Goal: Feedback & Contribution: Leave review/rating

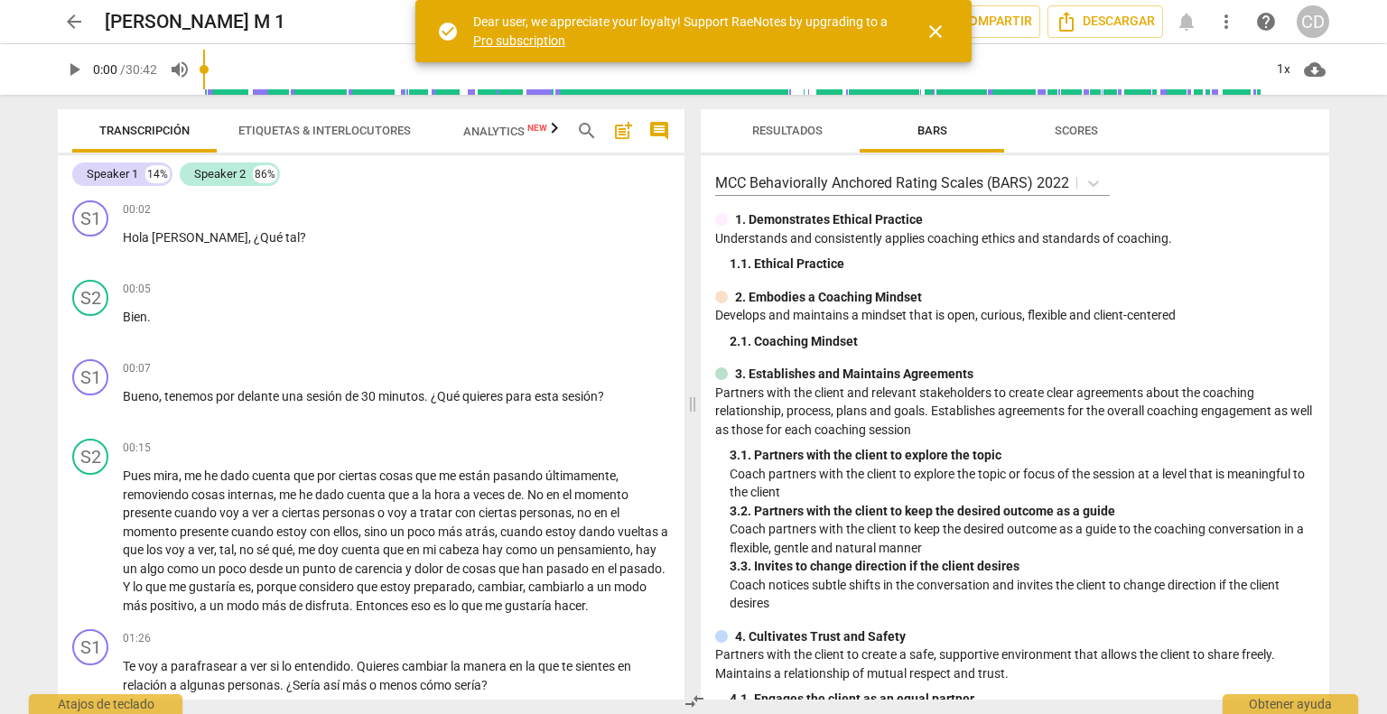
click at [941, 27] on span "close" at bounding box center [936, 32] width 22 height 22
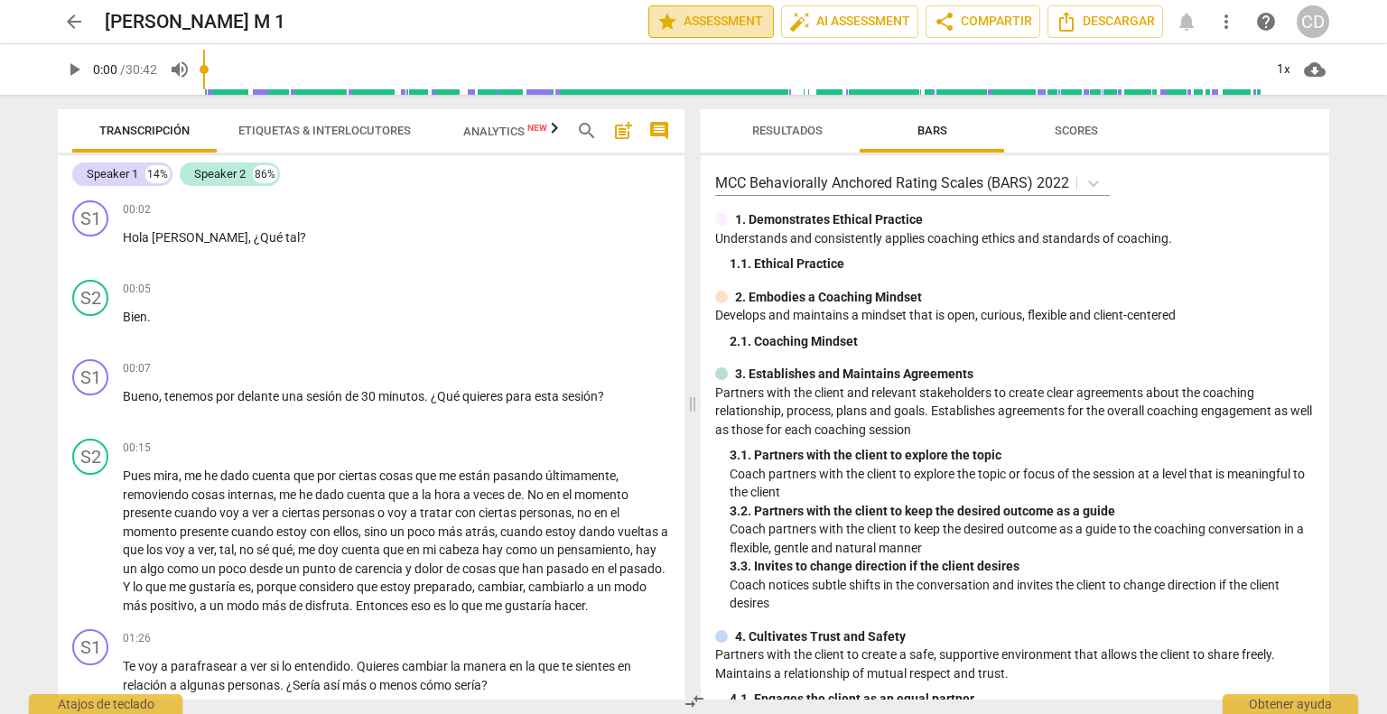
click at [712, 20] on span "star Assessment" at bounding box center [710, 22] width 109 height 22
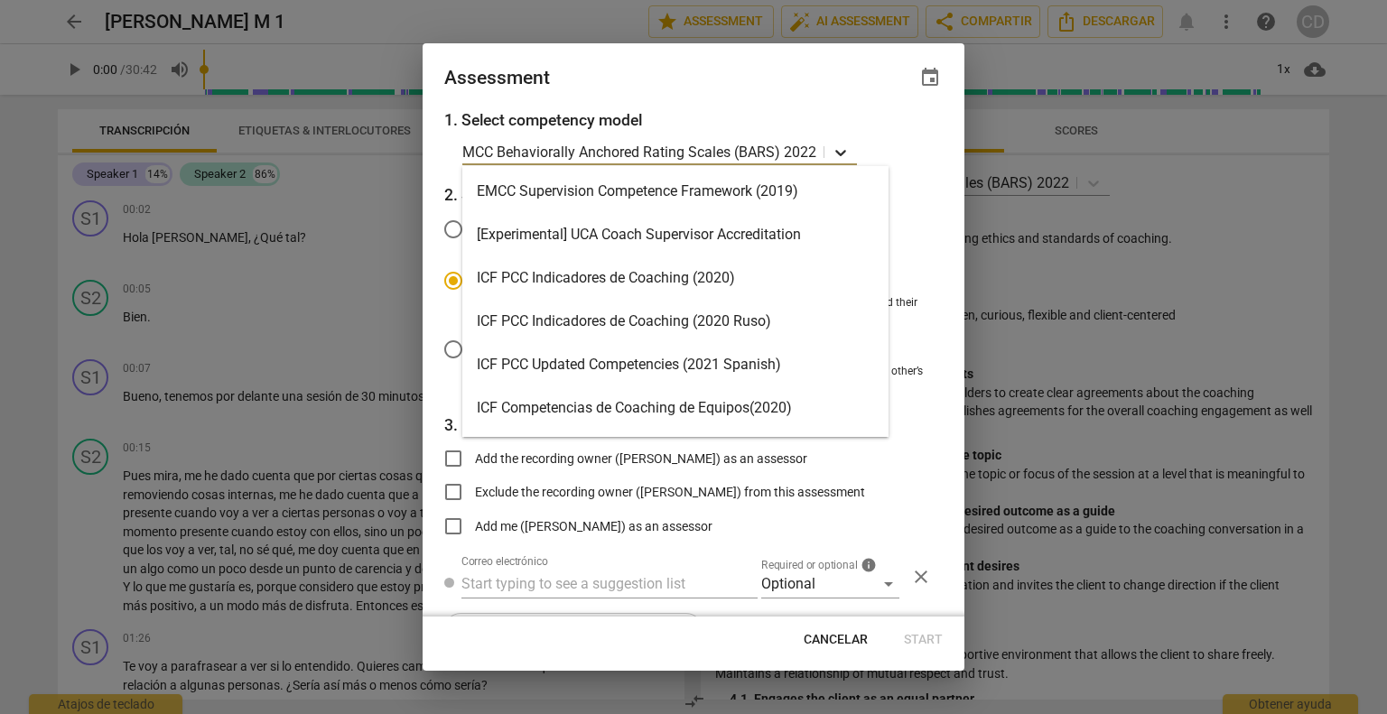
click at [836, 154] on icon at bounding box center [841, 153] width 18 height 18
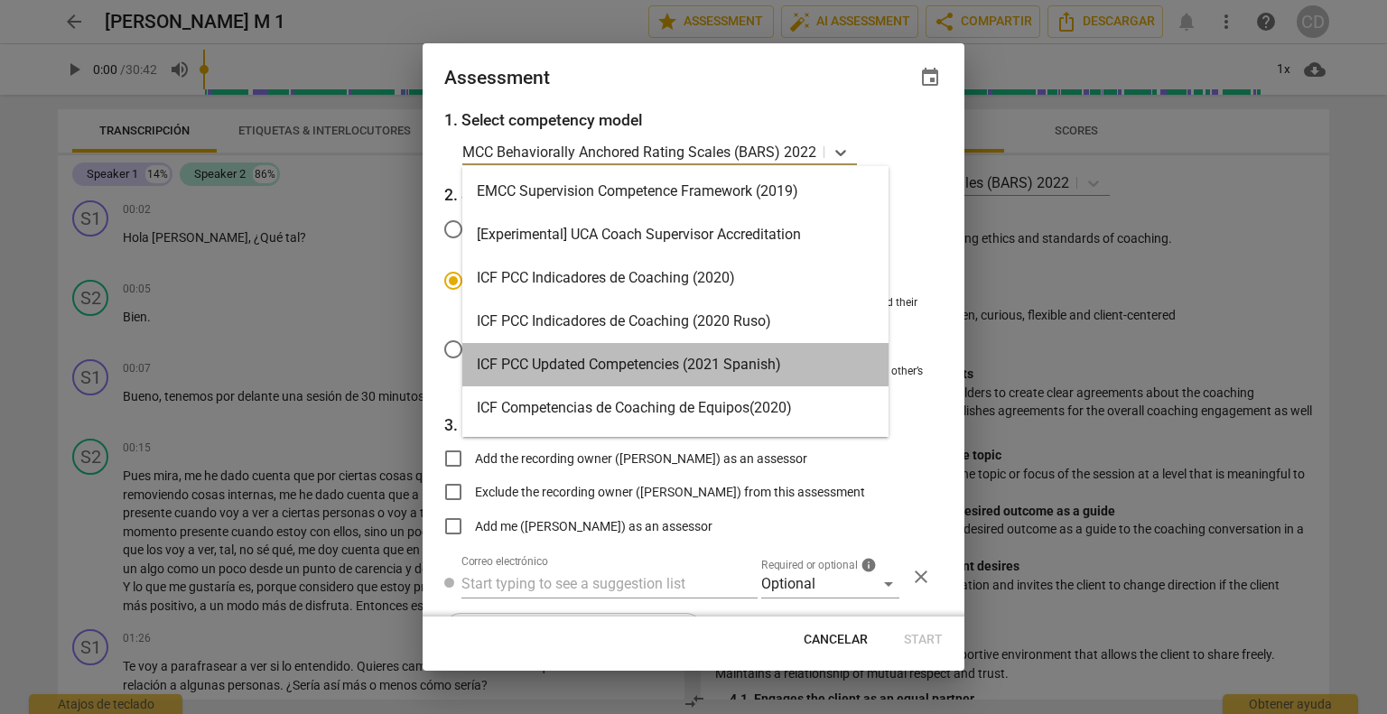
click at [480, 367] on div "ICF PCC Updated Competencies (2021 Spanish)" at bounding box center [675, 364] width 426 height 43
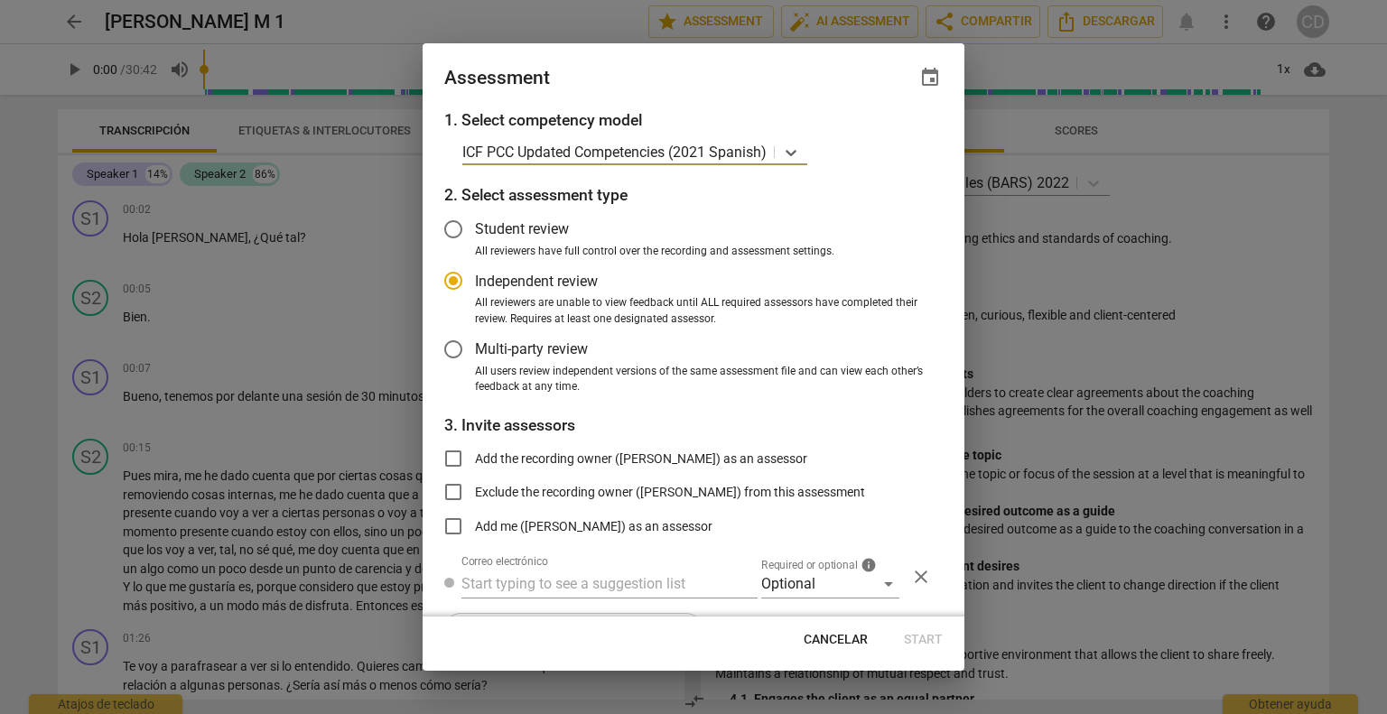
radio input "false"
click at [448, 456] on input "Add the recording owner ([PERSON_NAME]) as an assessor" at bounding box center [453, 458] width 43 height 43
checkbox input "true"
click at [928, 639] on span "Start" at bounding box center [923, 640] width 39 height 18
radio input "false"
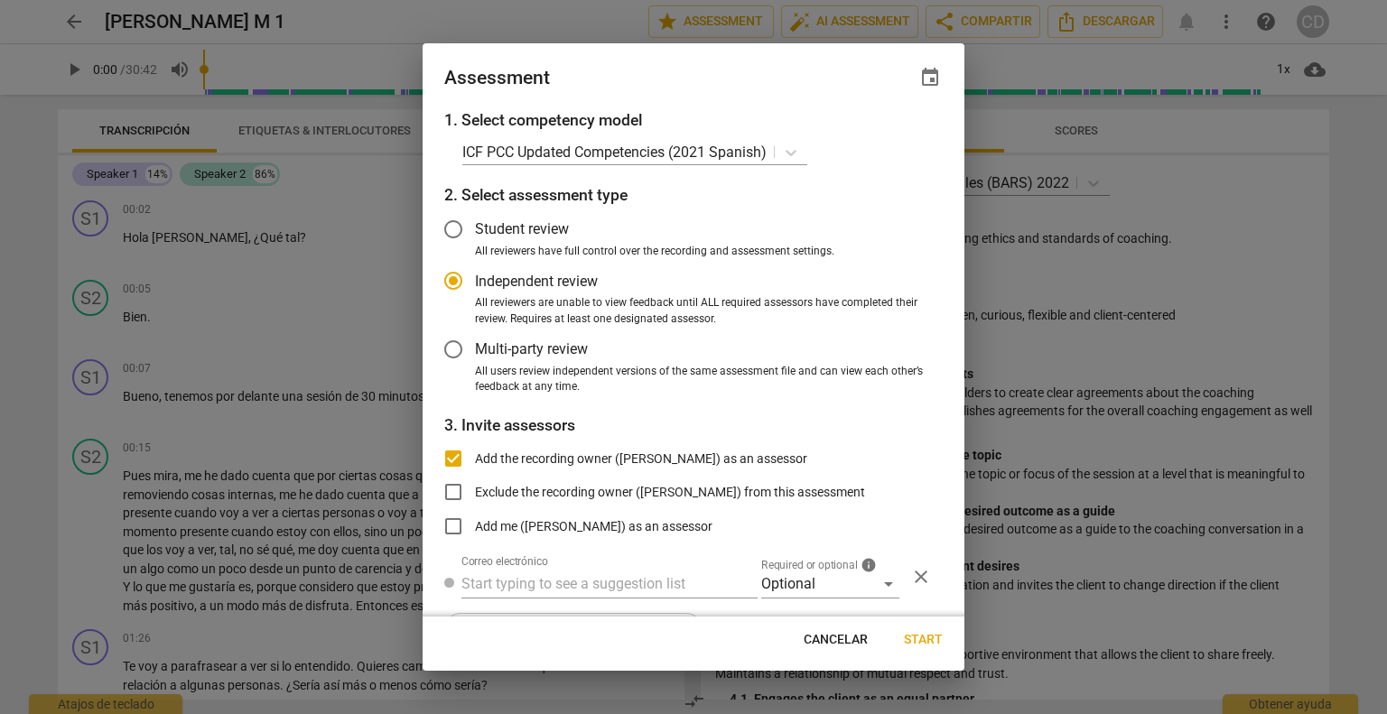
type input "[PERSON_NAME] <[EMAIL_ADDRESS][DOMAIN_NAME]>"
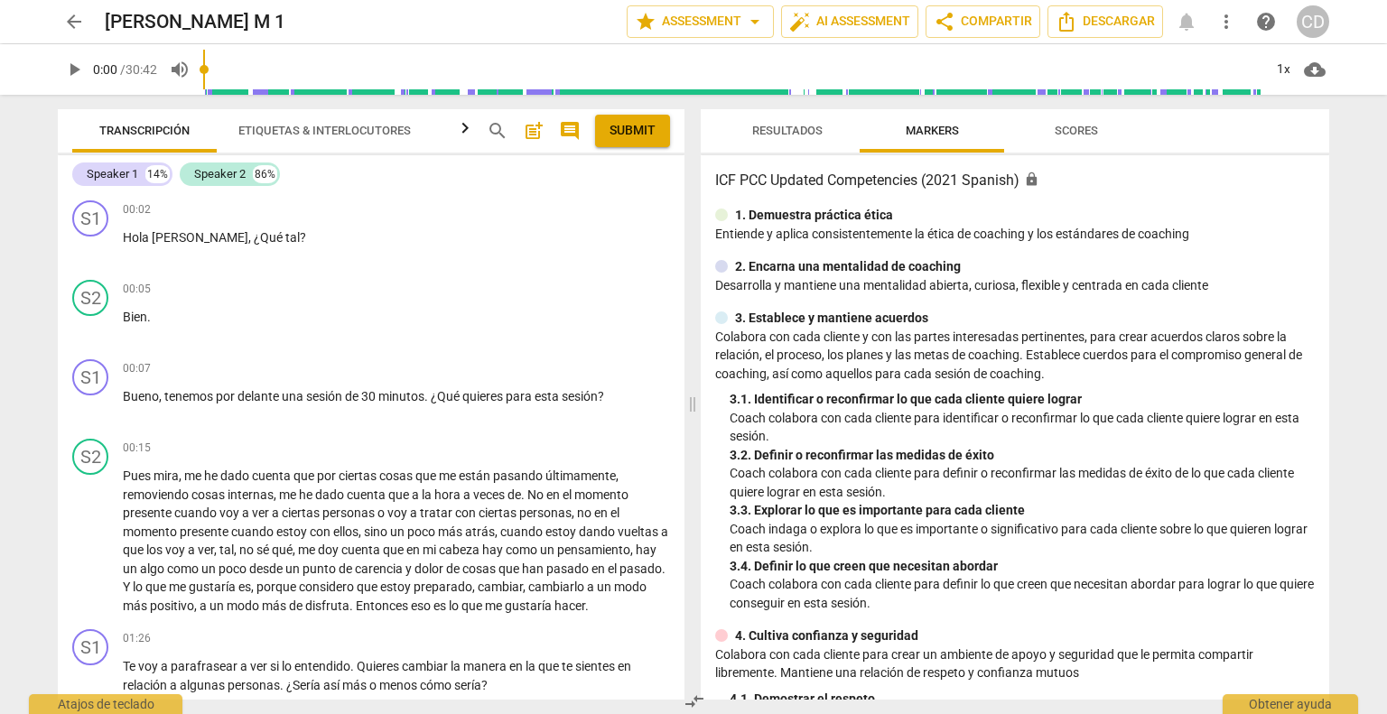
click at [289, 111] on div "Transcripción Etiquetas & Interlocutores Analytics New search post_add comment …" at bounding box center [367, 404] width 648 height 619
click at [289, 136] on span "Etiquetas & Interlocutores" at bounding box center [324, 131] width 172 height 14
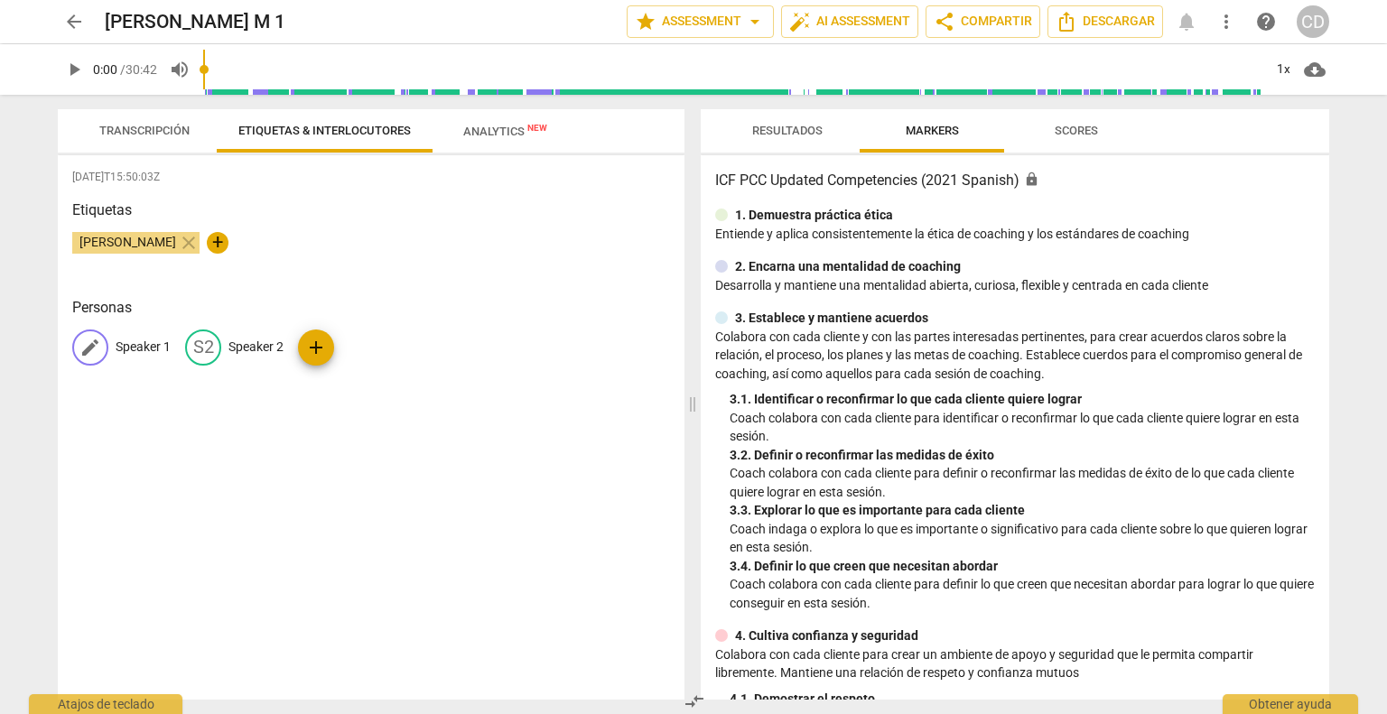
click at [134, 349] on p "Speaker 1" at bounding box center [143, 347] width 55 height 19
type input "Coach"
click at [371, 357] on div "edit Speaker 2" at bounding box center [351, 348] width 98 height 36
type input "Cliente"
click at [363, 447] on div "[DATE]T15:50:03Z Etiquetas [PERSON_NAME] close + Personas CO Coach edit Cliente…" at bounding box center [371, 427] width 627 height 544
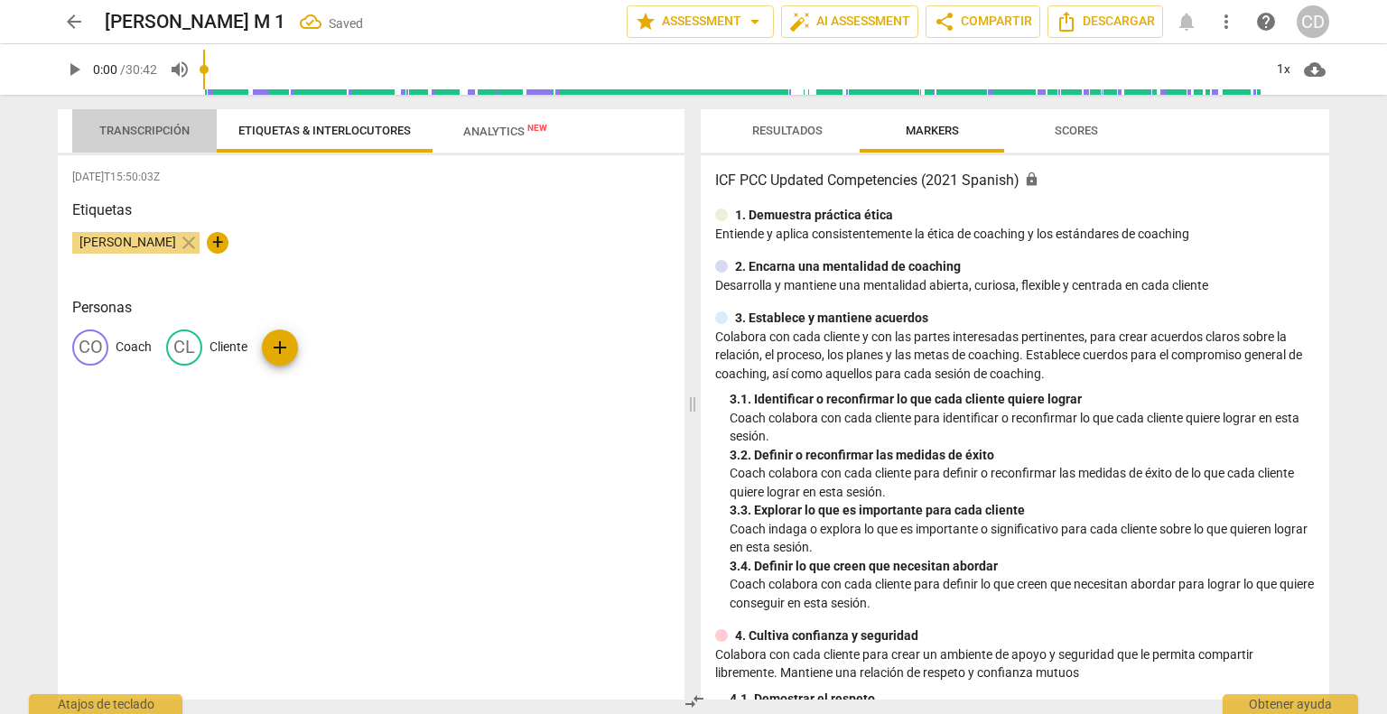
click at [126, 133] on span "Transcripción" at bounding box center [144, 131] width 90 height 14
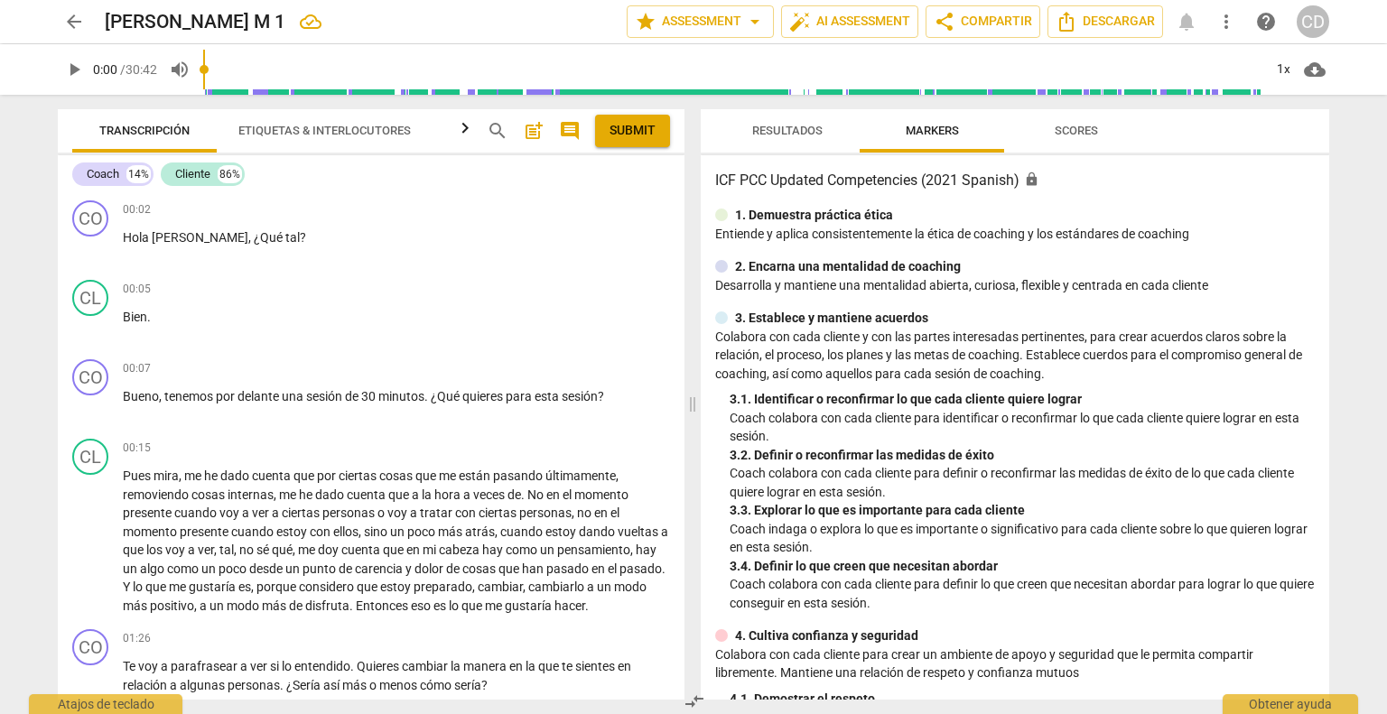
click at [79, 79] on span "play_arrow" at bounding box center [74, 70] width 22 height 22
click at [64, 68] on span "pause" at bounding box center [74, 70] width 22 height 22
click at [72, 66] on span "play_arrow" at bounding box center [74, 70] width 22 height 22
click at [96, 399] on span "pause" at bounding box center [91, 407] width 22 height 22
type input "12"
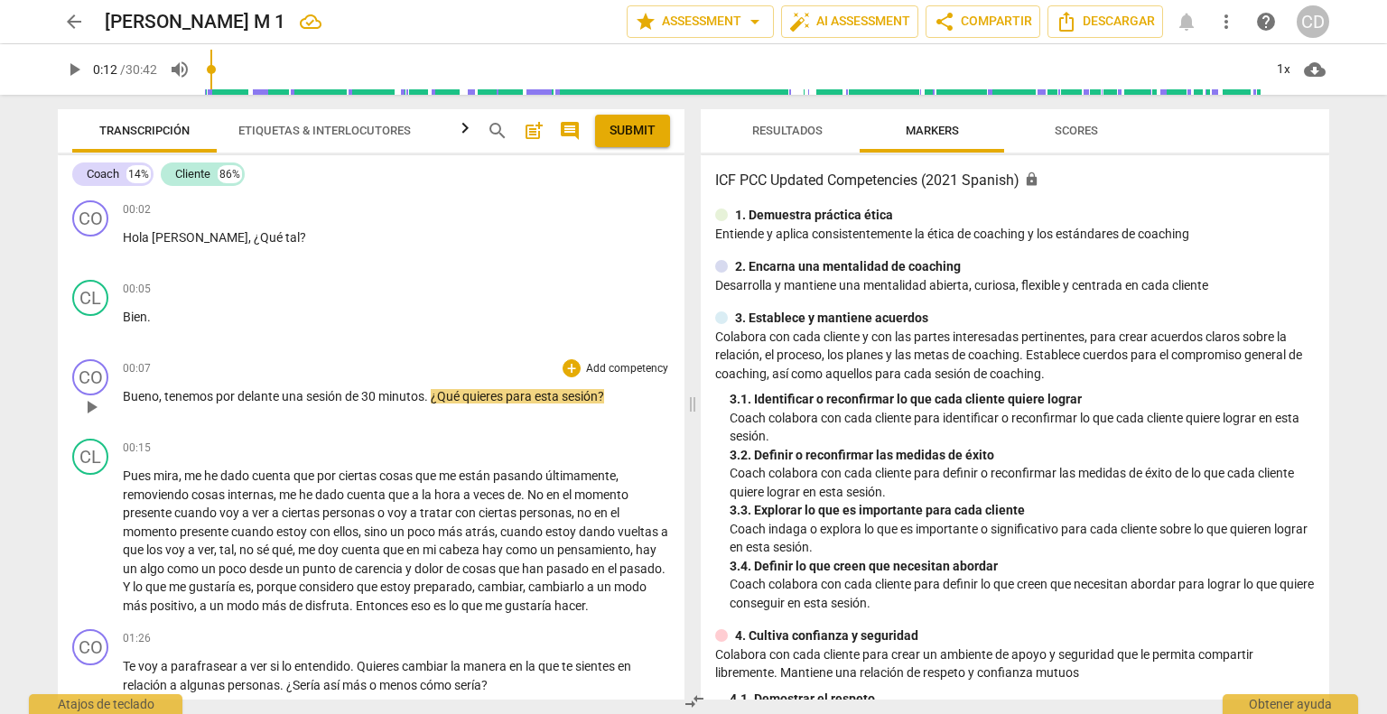
click at [574, 357] on div "CO play_arrow pause 00:07 + Add competency keyboard_arrow_right Bueno , tenemos…" at bounding box center [371, 391] width 627 height 79
click at [567, 367] on div "+" at bounding box center [571, 368] width 18 height 18
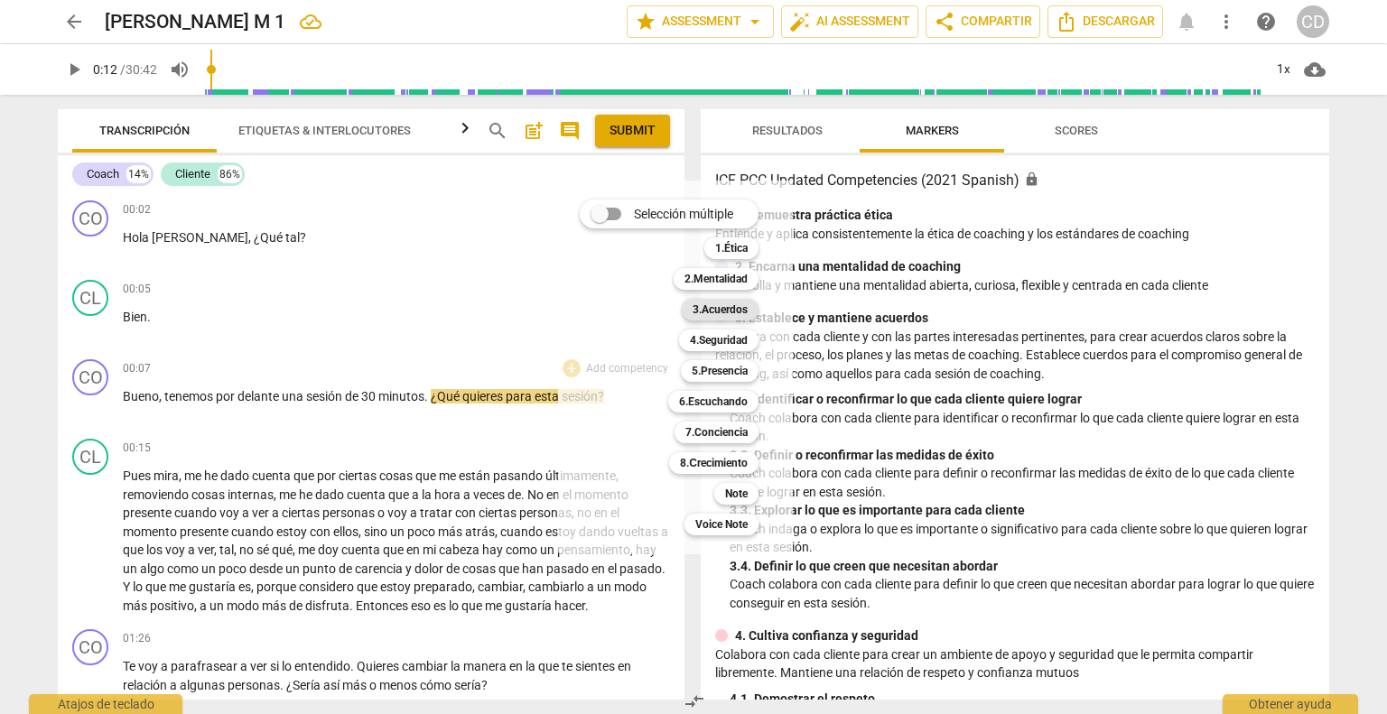
click at [755, 302] on div "3.Acuerdos" at bounding box center [720, 310] width 77 height 22
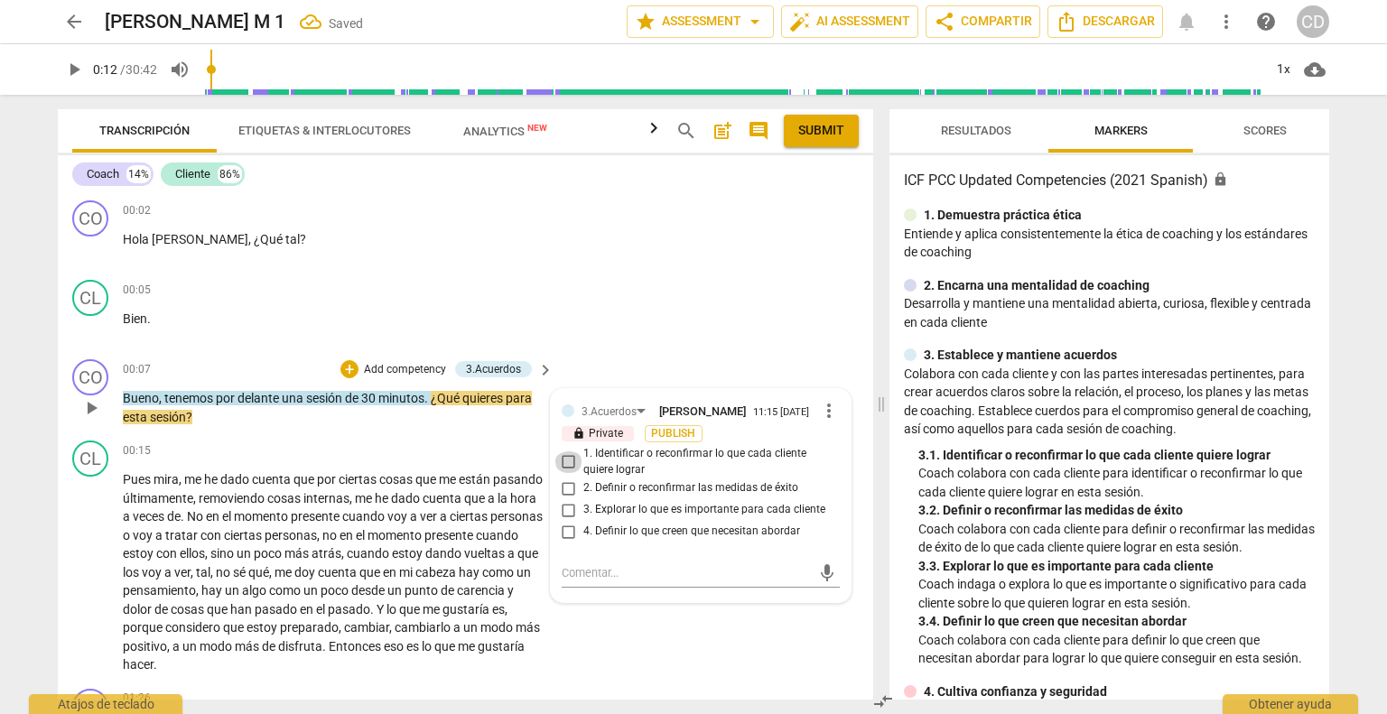
click at [563, 460] on input "1. Identificar o reconfirmar lo que cada cliente quiere lograr" at bounding box center [568, 462] width 29 height 22
checkbox input "true"
click at [621, 631] on div "CL play_arrow pause 00:15 + Add competency keyboard_arrow_right Pues mira , me …" at bounding box center [465, 557] width 815 height 248
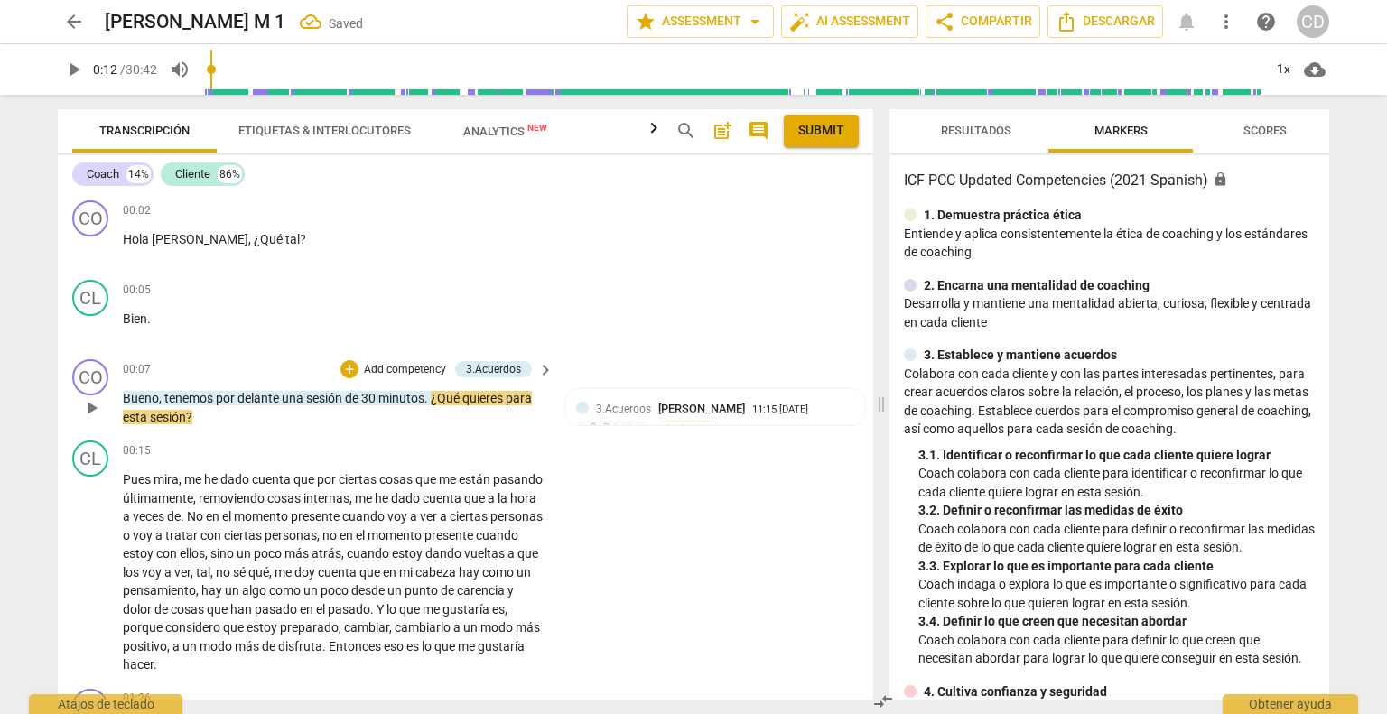
click at [90, 406] on span "play_arrow" at bounding box center [91, 408] width 22 height 22
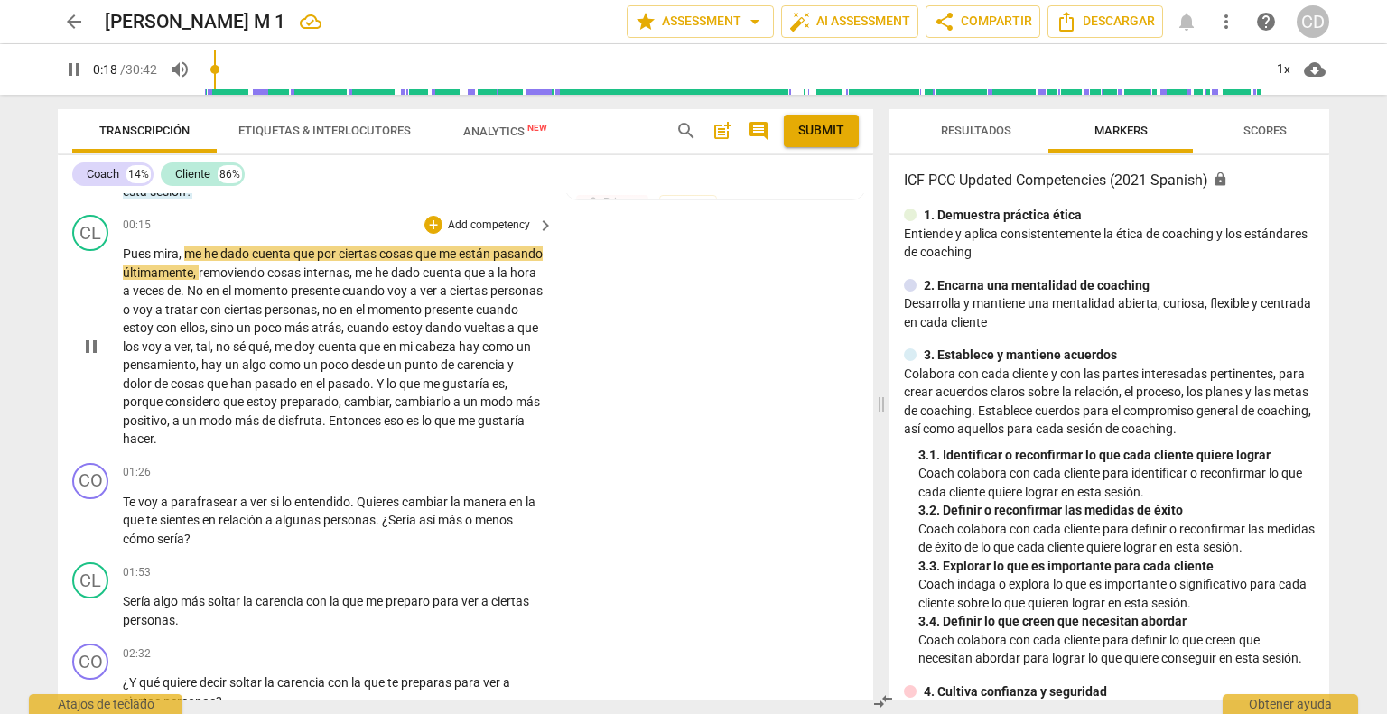
scroll to position [271, 0]
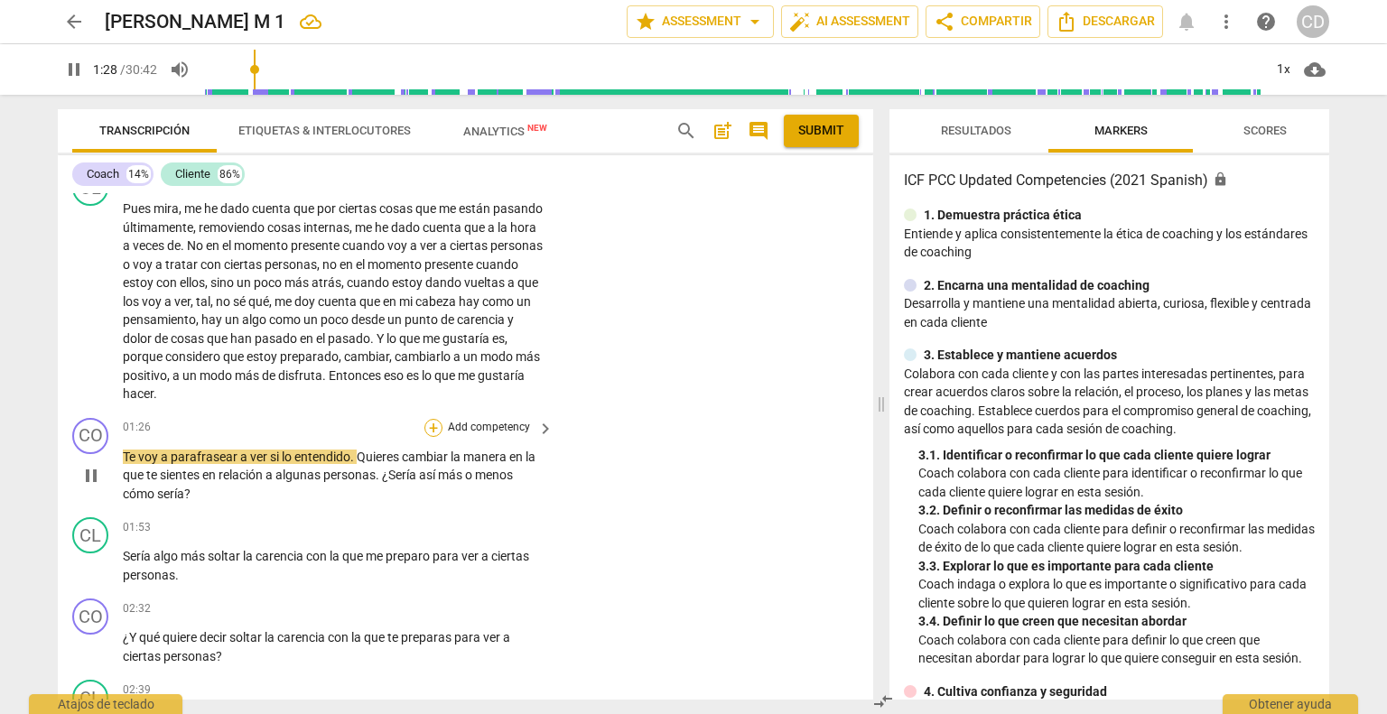
click at [433, 423] on div "+" at bounding box center [433, 428] width 18 height 18
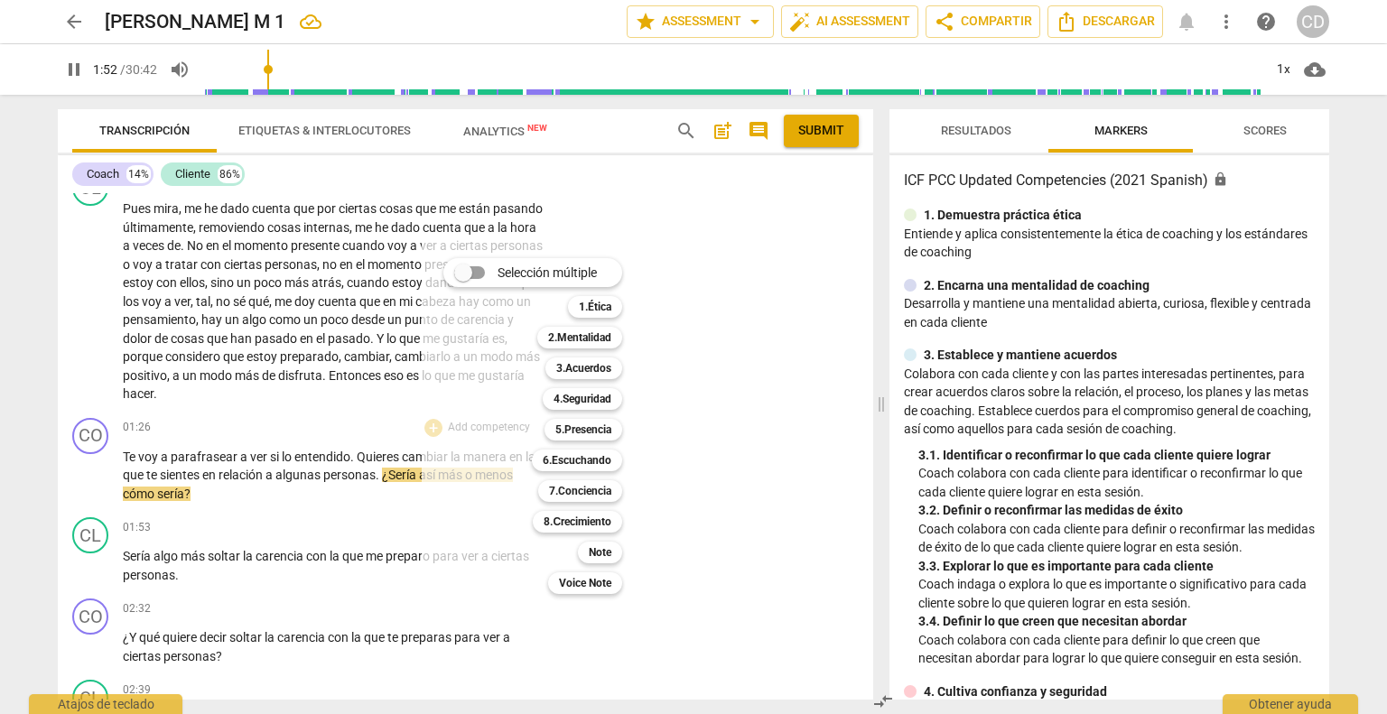
click at [94, 471] on div at bounding box center [693, 357] width 1387 height 714
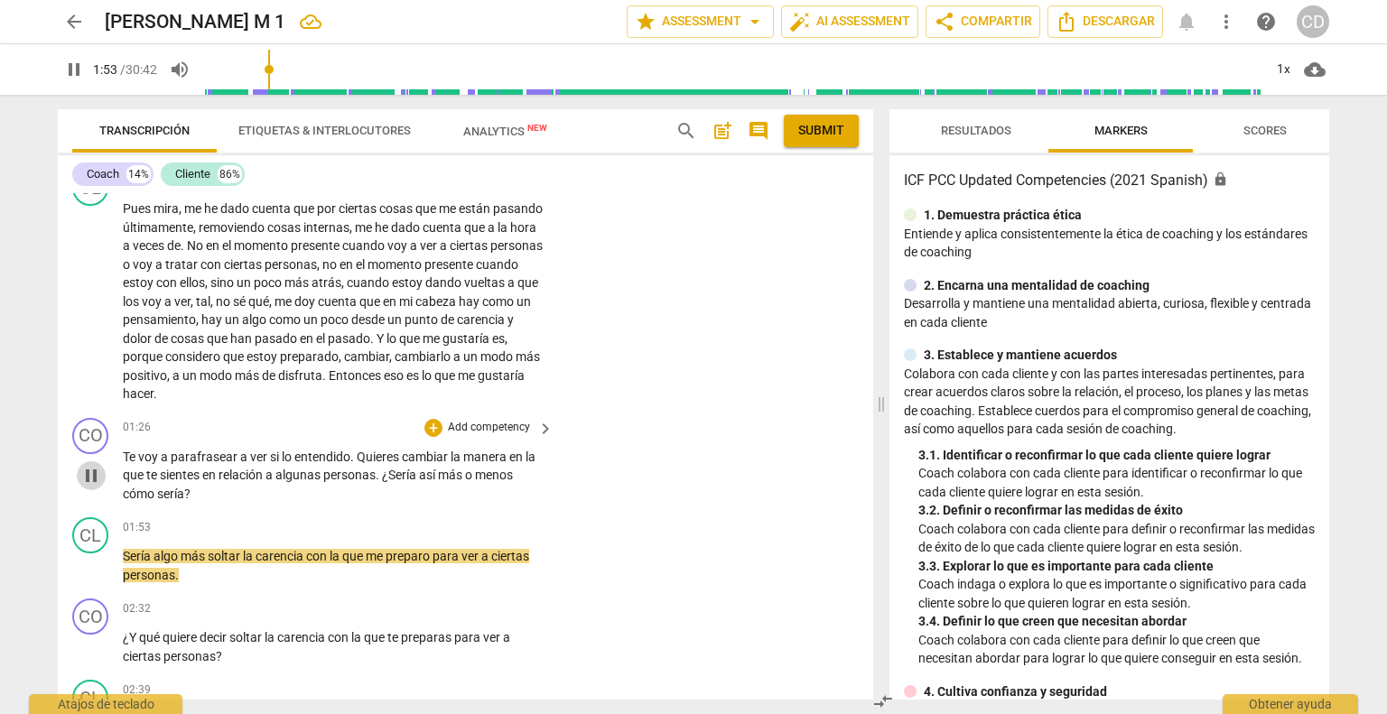
click at [88, 472] on span "pause" at bounding box center [91, 476] width 22 height 22
type input "114"
drag, startPoint x: 468, startPoint y: 499, endPoint x: 450, endPoint y: 495, distance: 18.6
click at [469, 501] on p "Te voy a parafrasear a ver si lo entendido . Quieres cambiar la manera en la qu…" at bounding box center [334, 476] width 422 height 56
click at [436, 468] on span "así" at bounding box center [428, 475] width 19 height 14
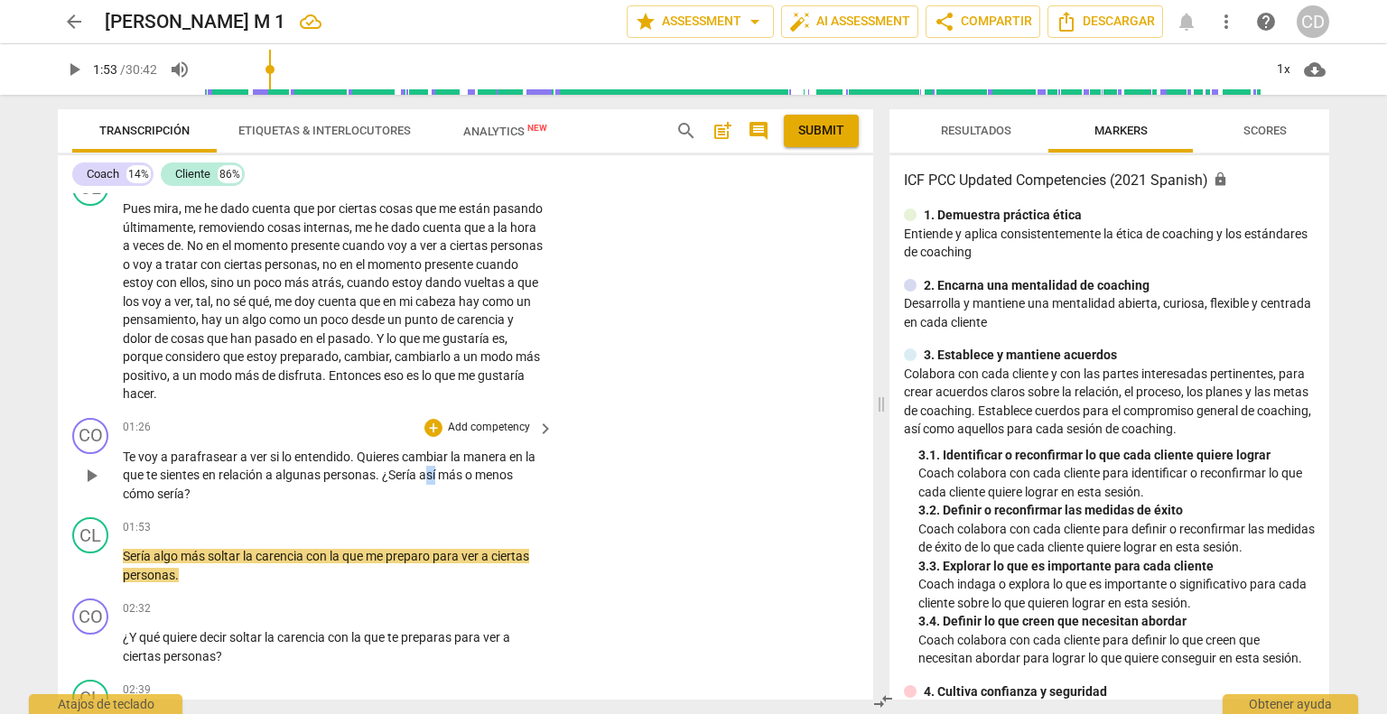
drag, startPoint x: 440, startPoint y: 475, endPoint x: 423, endPoint y: 461, distance: 21.9
click at [430, 468] on span "así" at bounding box center [428, 475] width 19 height 14
click at [455, 486] on p "Te voy a parafrasear a ver si lo entendido . Quieres cambiar la manera en la qu…" at bounding box center [334, 476] width 422 height 56
click at [438, 471] on span "así" at bounding box center [428, 475] width 19 height 14
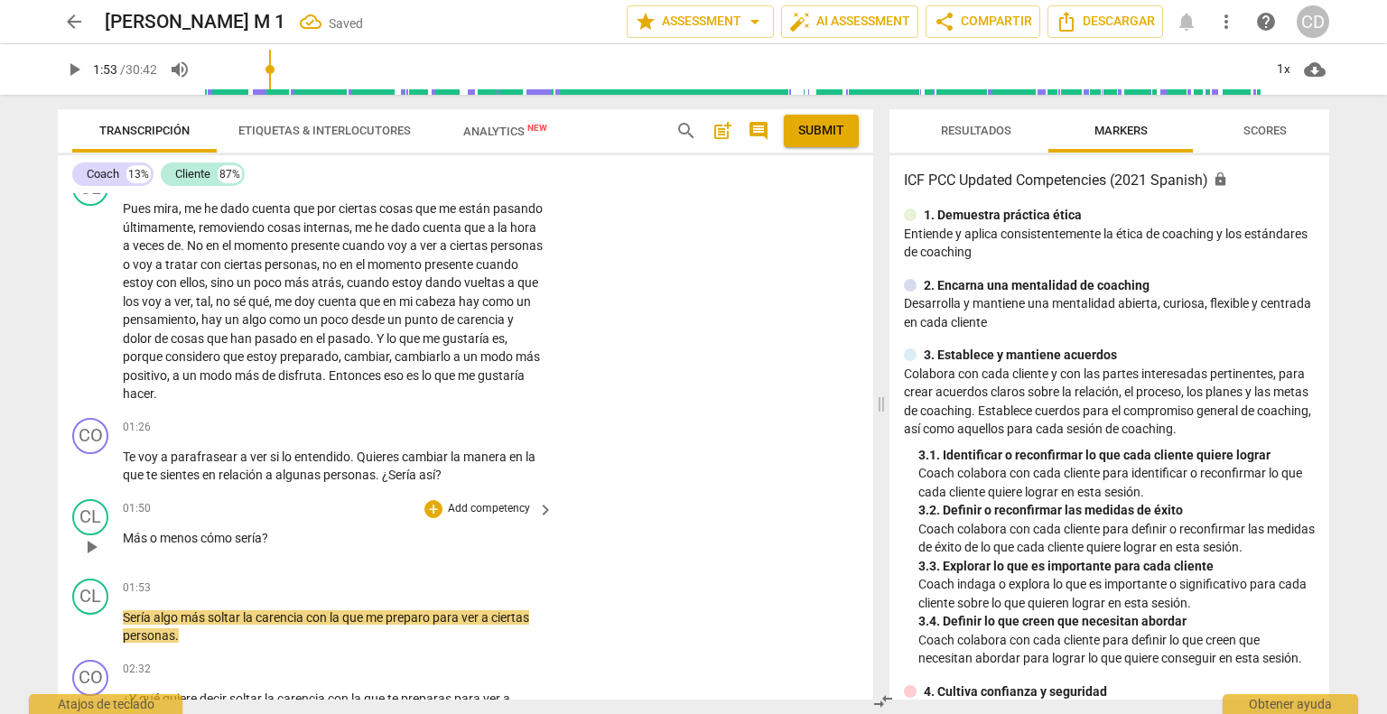
click at [199, 534] on span "menos" at bounding box center [180, 538] width 41 height 14
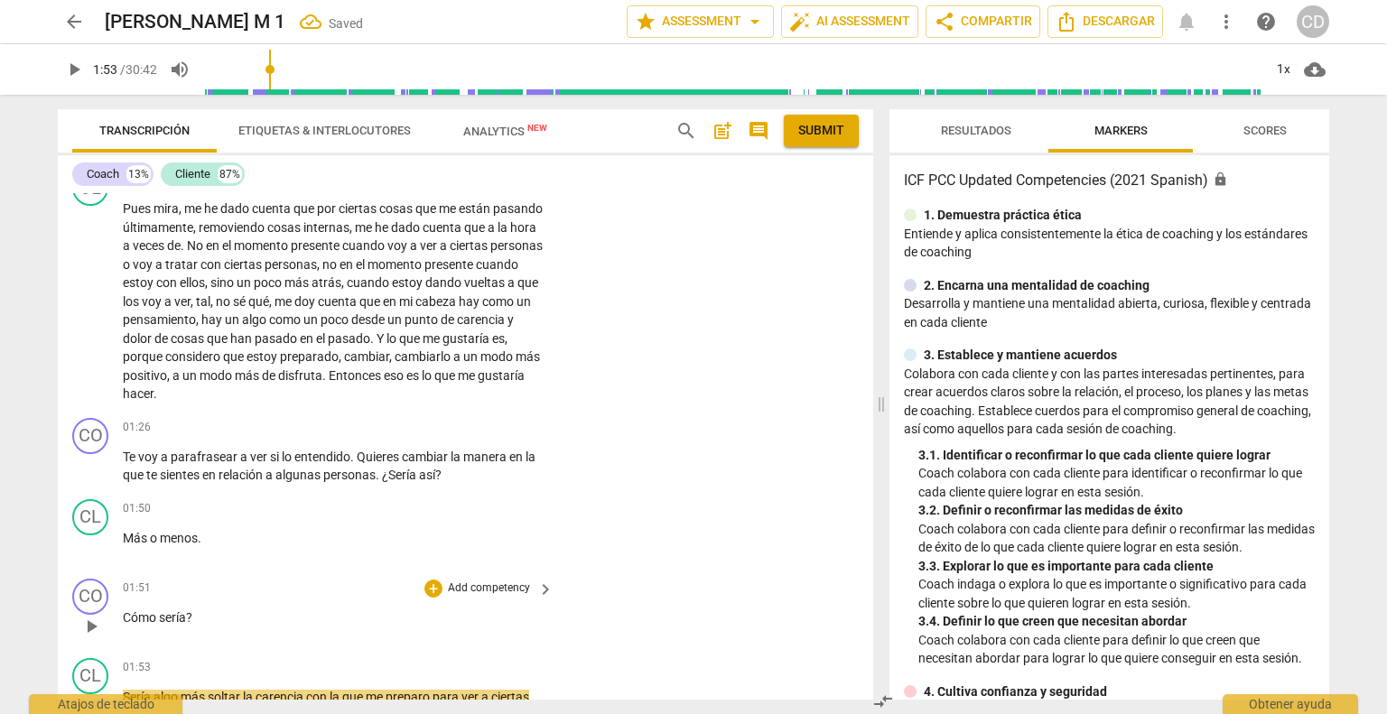
click at [123, 613] on div "CO play_arrow pause 01:51 + Add competency keyboard_arrow_right Cómo sería ?" at bounding box center [465, 611] width 815 height 79
click at [127, 618] on span "Cómo" at bounding box center [141, 617] width 36 height 14
click at [121, 609] on div "CO play_arrow pause" at bounding box center [97, 611] width 51 height 65
click at [125, 614] on span "Cómo" at bounding box center [141, 617] width 36 height 14
click at [431, 425] on div "+" at bounding box center [433, 428] width 18 height 18
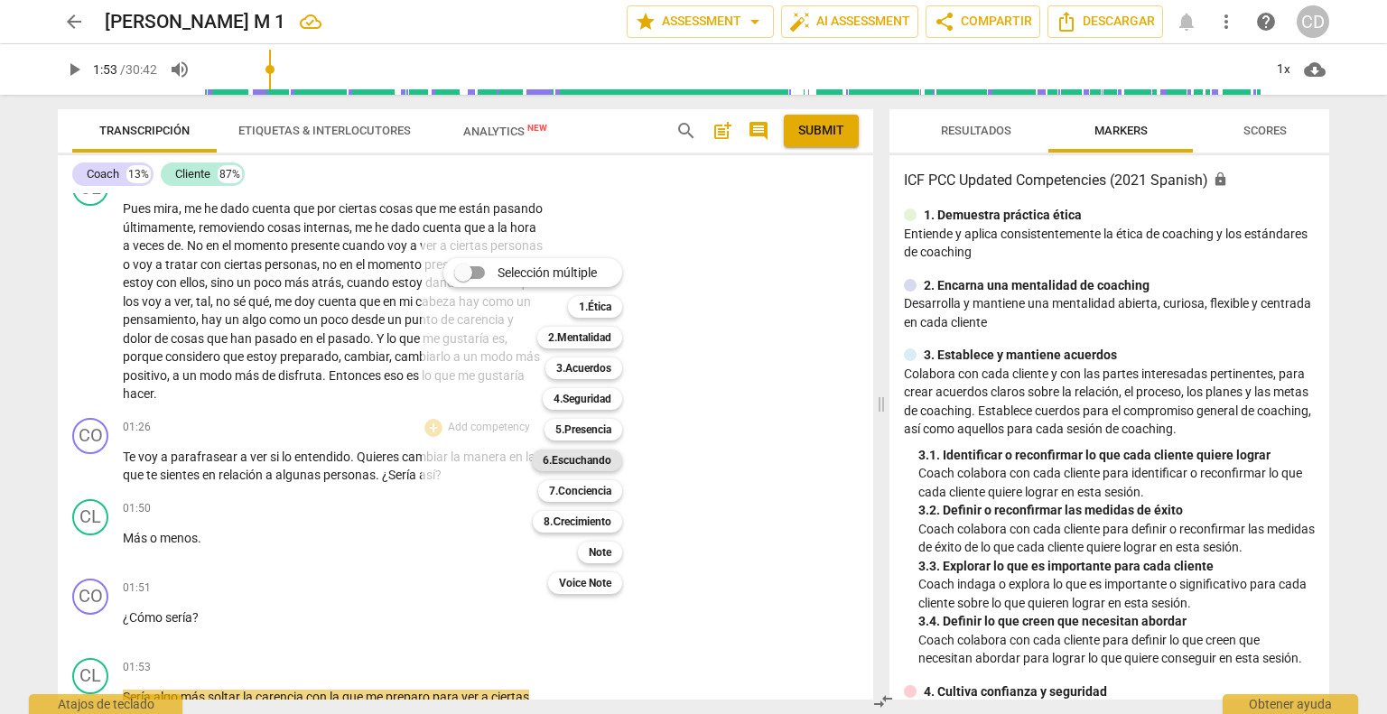
click at [603, 465] on b "6.Escuchando" at bounding box center [577, 461] width 69 height 22
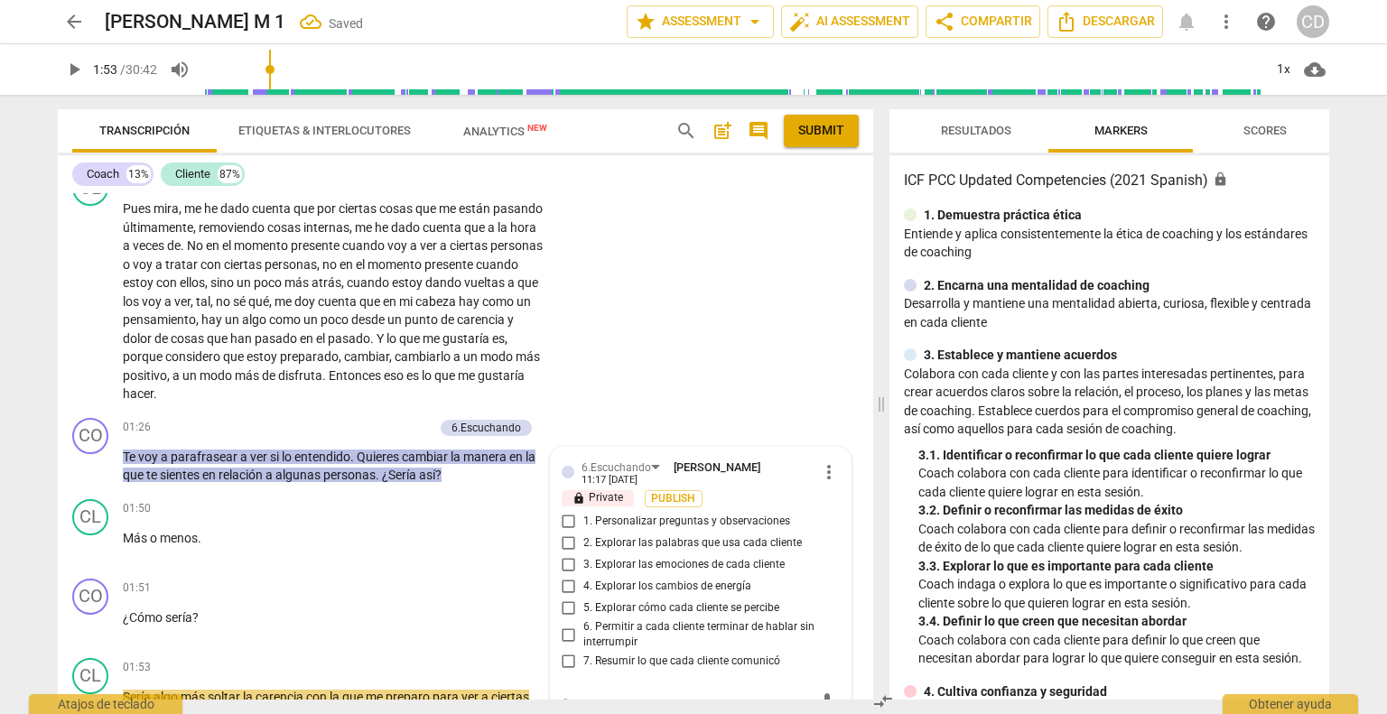
scroll to position [280, 0]
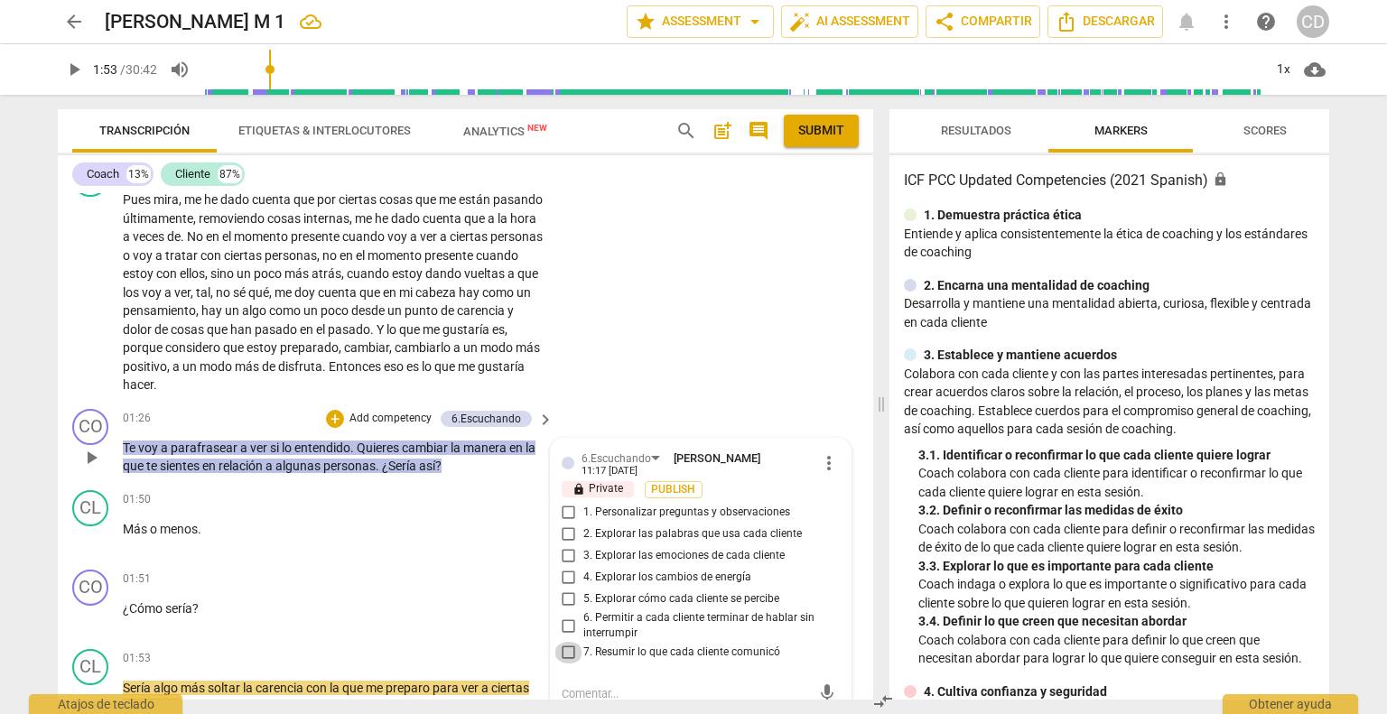
click at [569, 649] on input "7. Resumir lo que cada cliente comunicó" at bounding box center [568, 653] width 29 height 22
checkbox input "true"
click at [343, 410] on div "+ Add competency" at bounding box center [379, 419] width 107 height 18
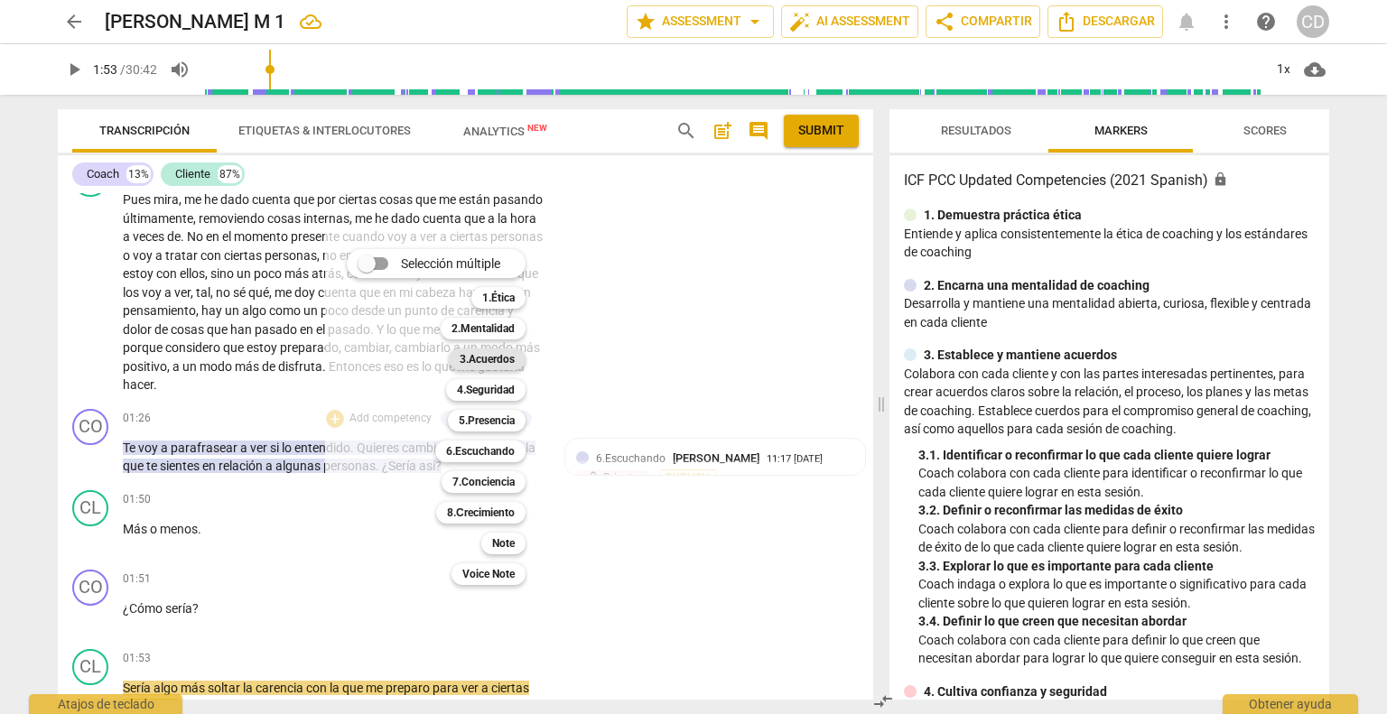
click at [482, 357] on b "3.Acuerdos" at bounding box center [487, 359] width 55 height 22
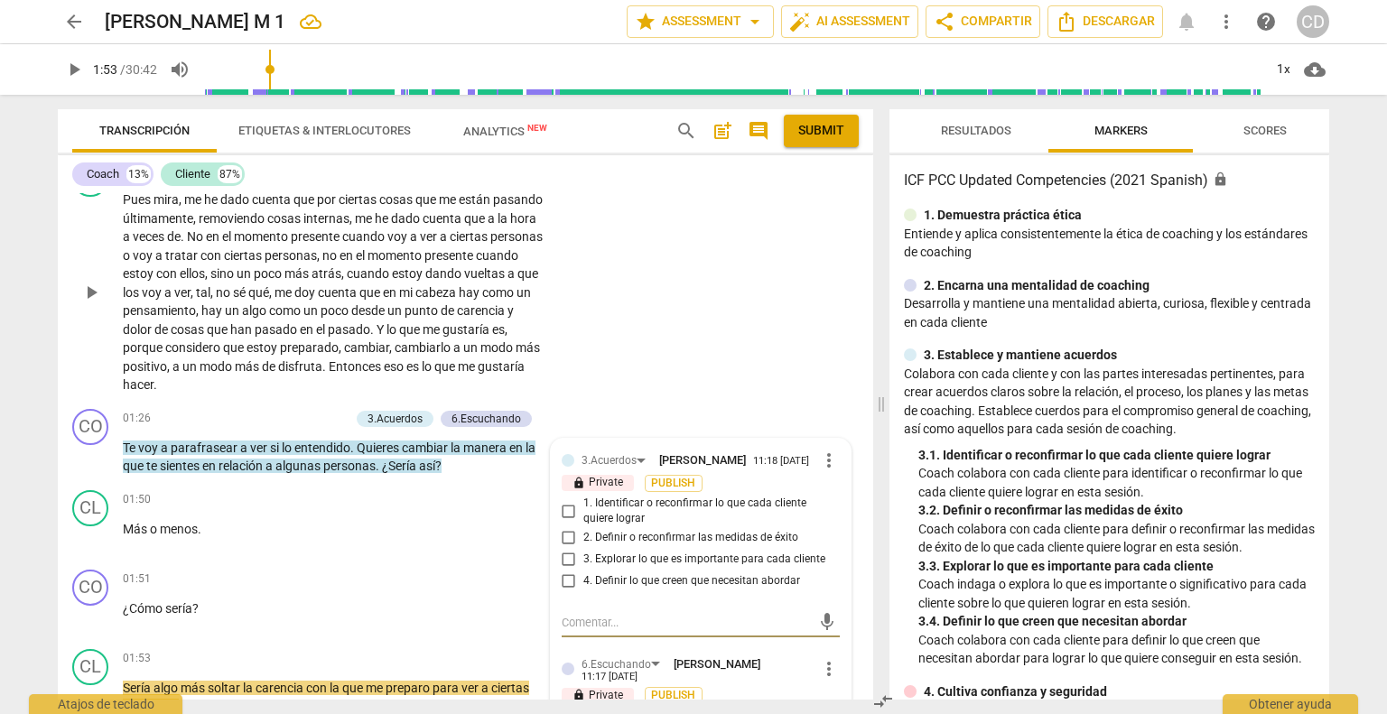
click at [604, 387] on div "CL play_arrow pause 00:15 + Add competency keyboard_arrow_right Pues mira , me …" at bounding box center [465, 277] width 815 height 248
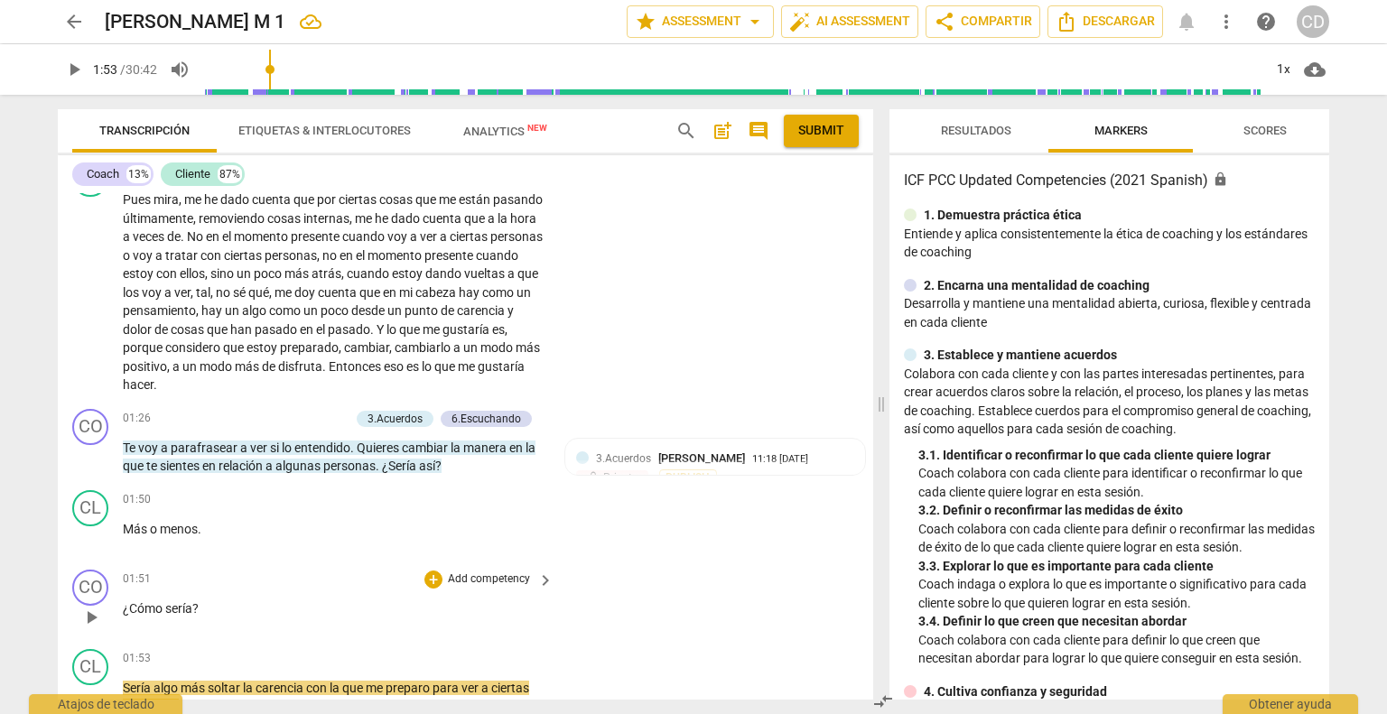
scroll to position [370, 0]
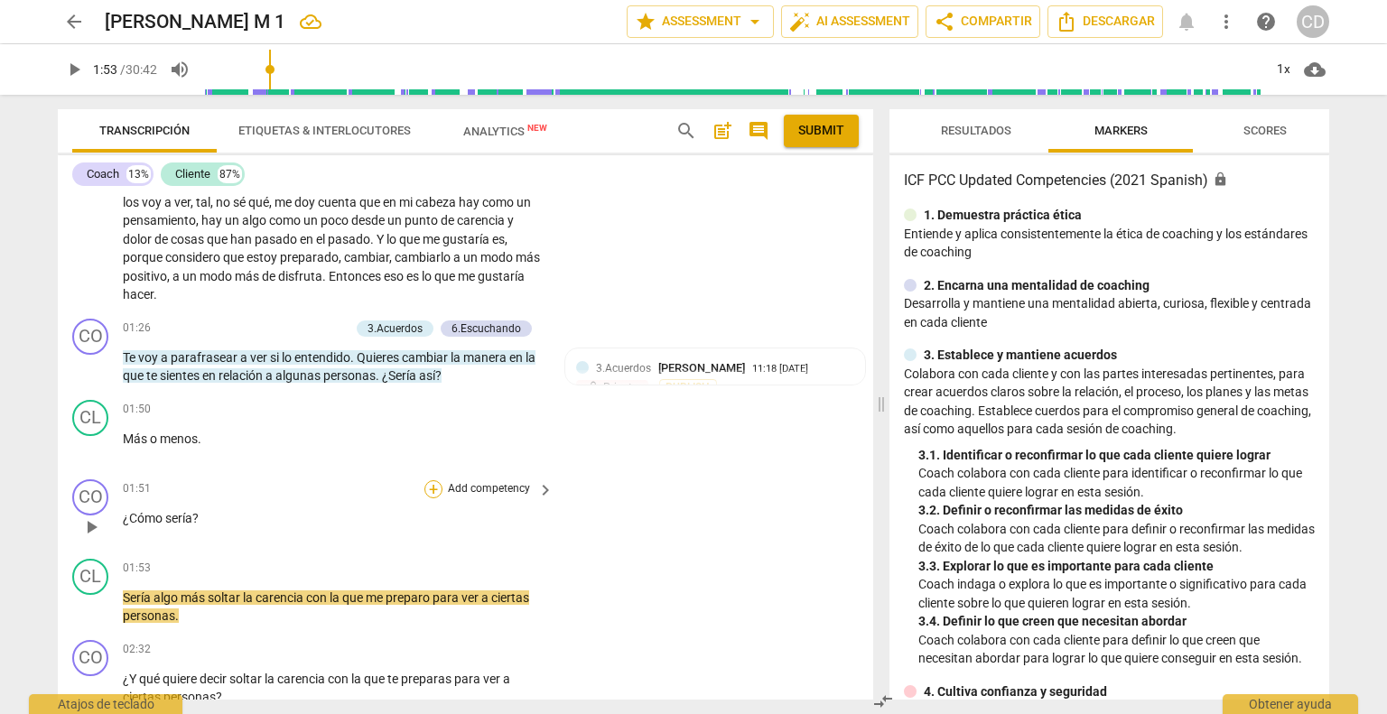
click at [430, 490] on div "+" at bounding box center [433, 489] width 18 height 18
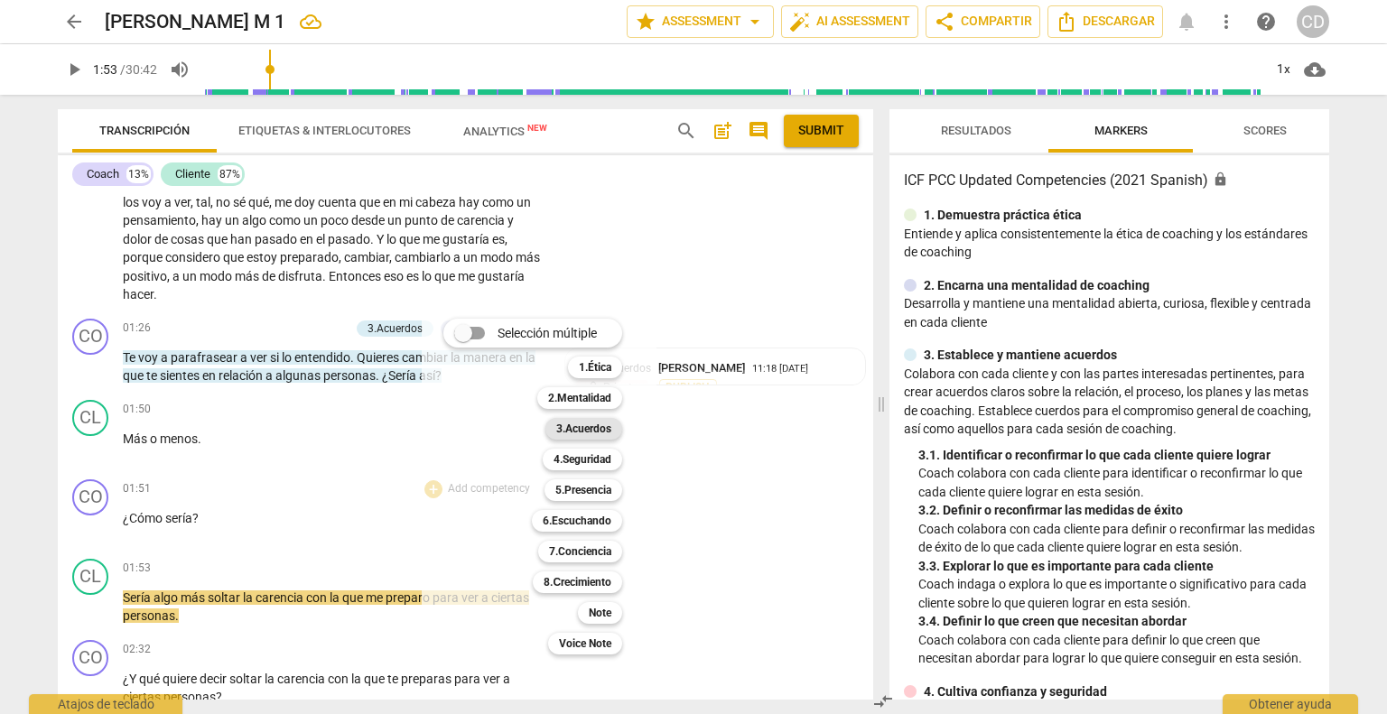
click at [596, 426] on b "3.Acuerdos" at bounding box center [583, 429] width 55 height 22
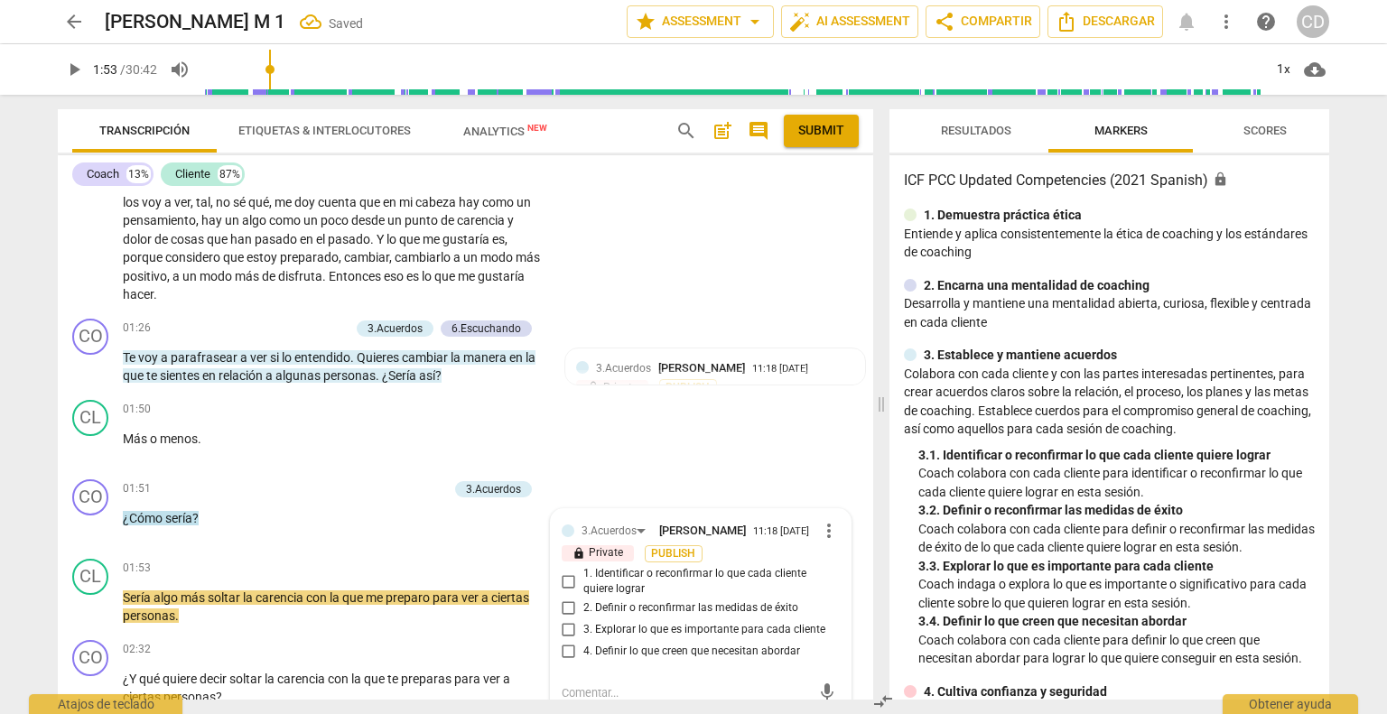
scroll to position [375, 0]
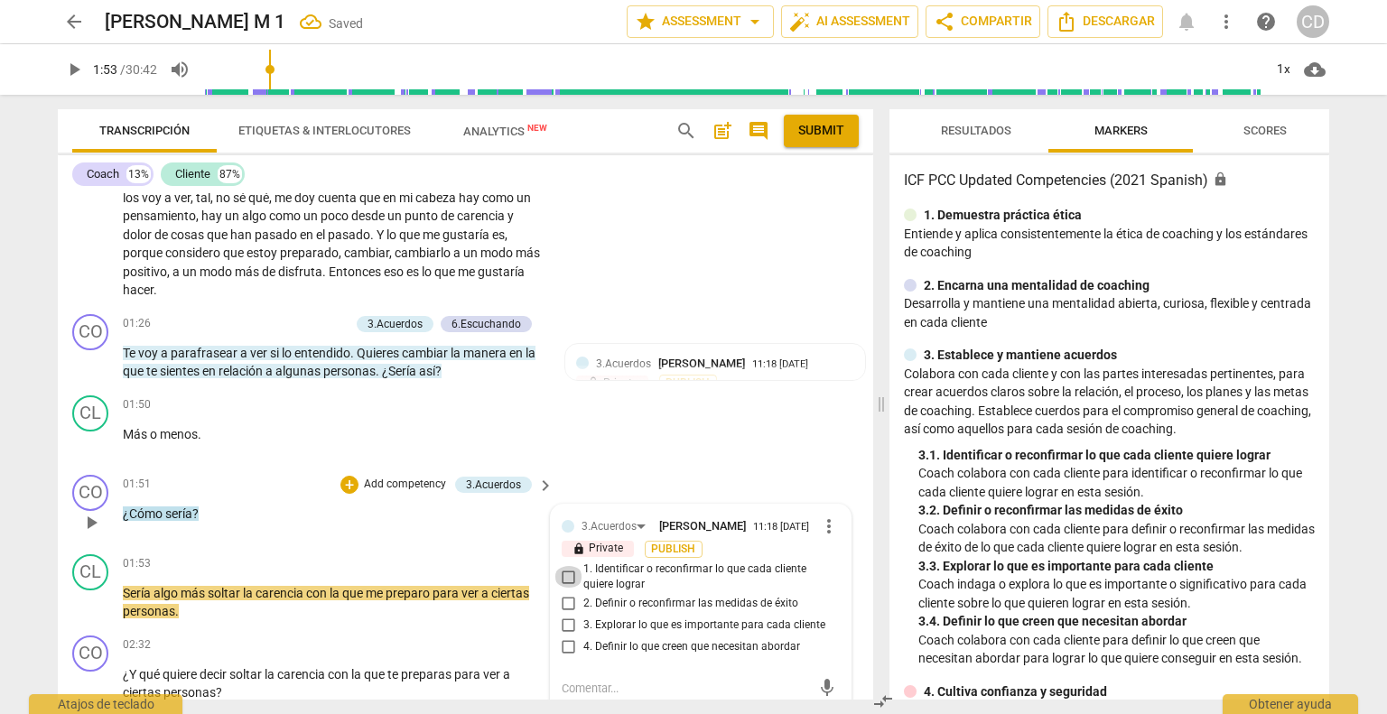
click at [566, 588] on input "1. Identificar o reconfirmar lo que cada cliente quiere lograr" at bounding box center [568, 577] width 29 height 22
checkbox input "true"
click at [509, 541] on div "CO play_arrow pause 01:51 + Add competency 3.Acuerdos keyboard_arrow_right ¿Cóm…" at bounding box center [465, 507] width 815 height 79
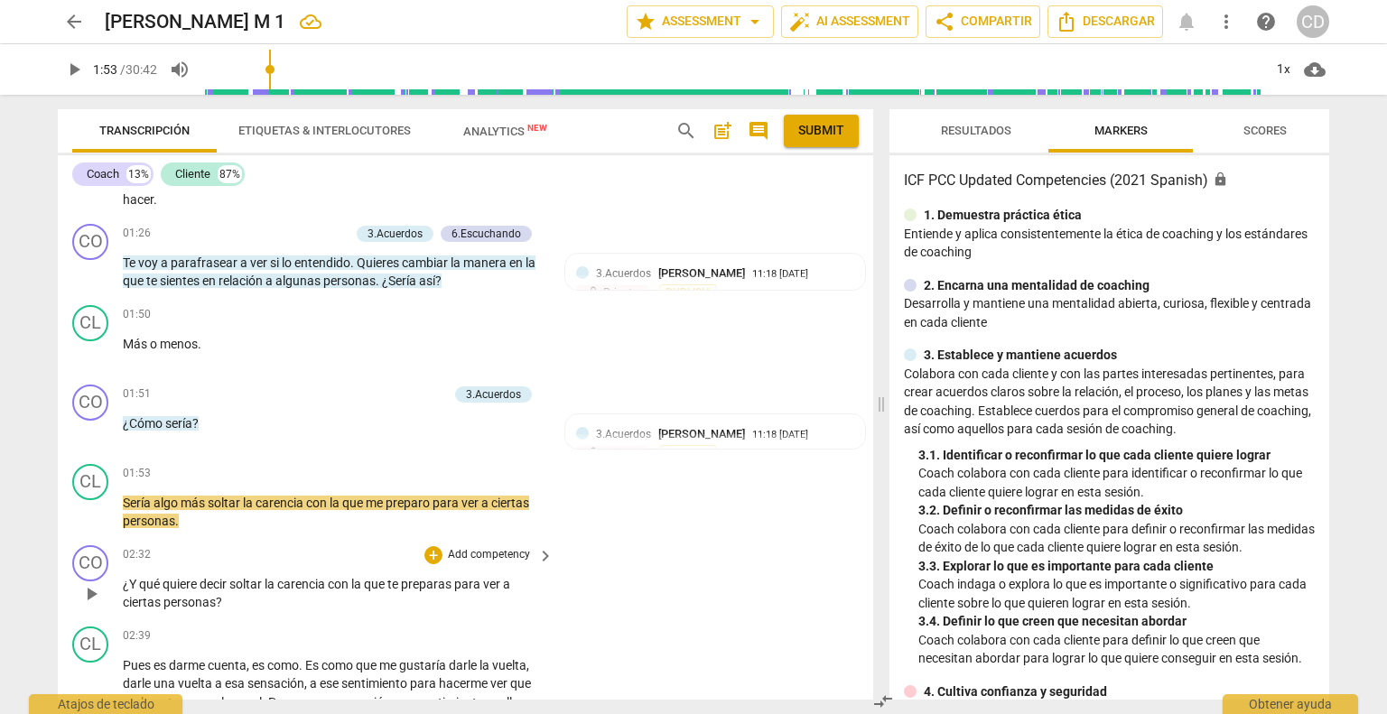
scroll to position [555, 0]
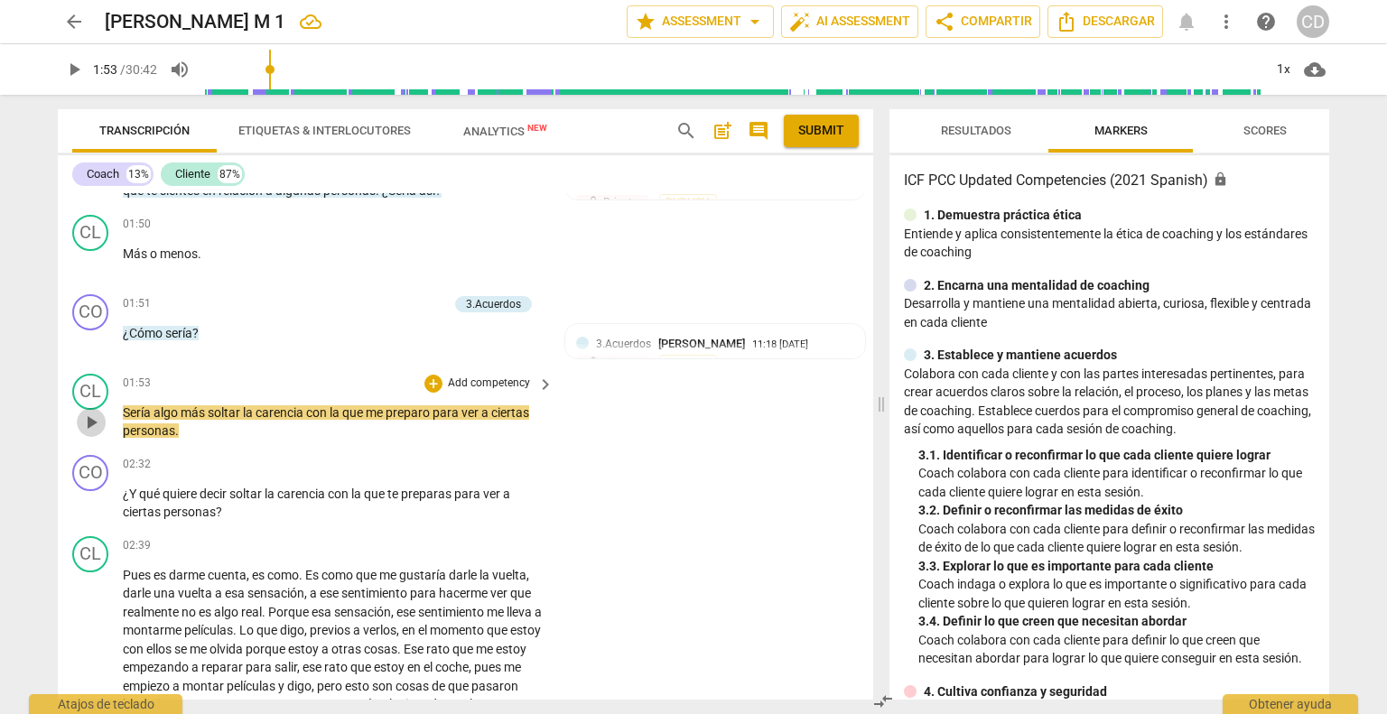
click at [95, 422] on span "play_arrow" at bounding box center [91, 423] width 22 height 22
click at [424, 380] on div "+" at bounding box center [433, 384] width 18 height 18
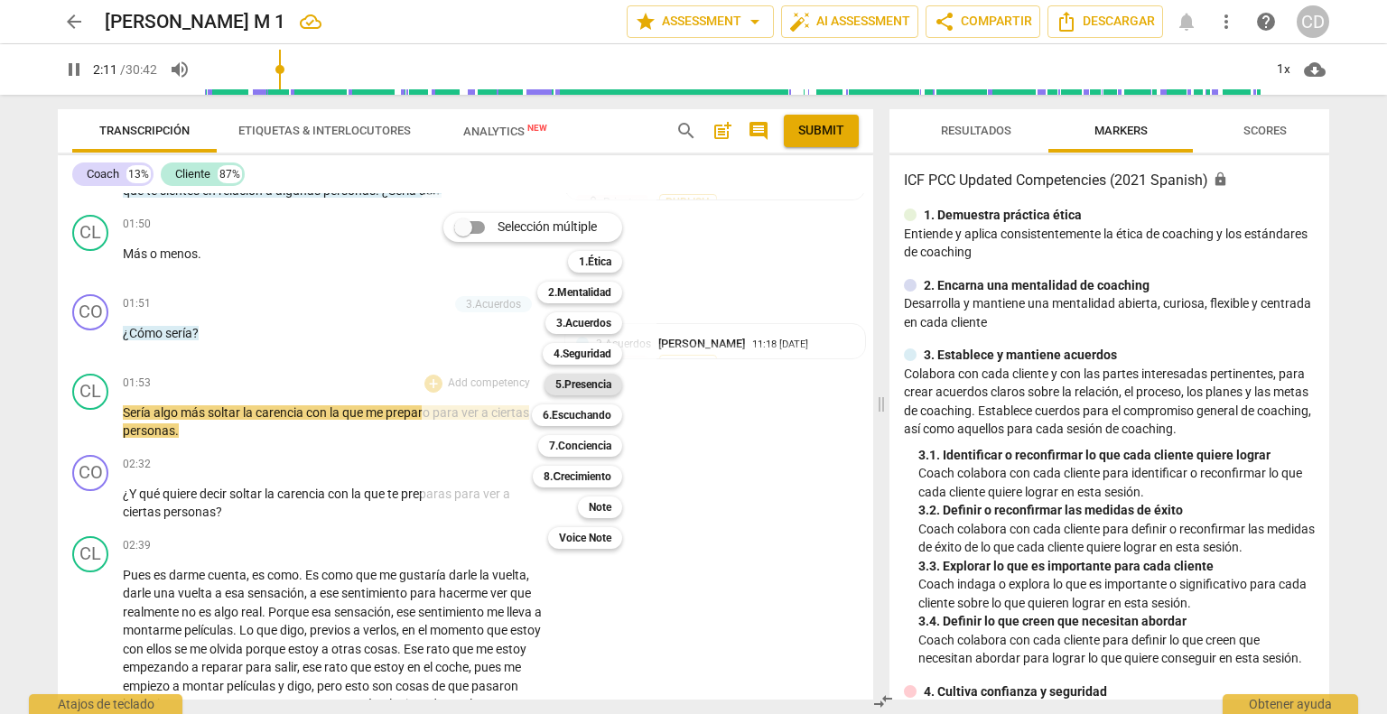
click at [568, 388] on b "5.Presencia" at bounding box center [583, 385] width 56 height 22
type input "132"
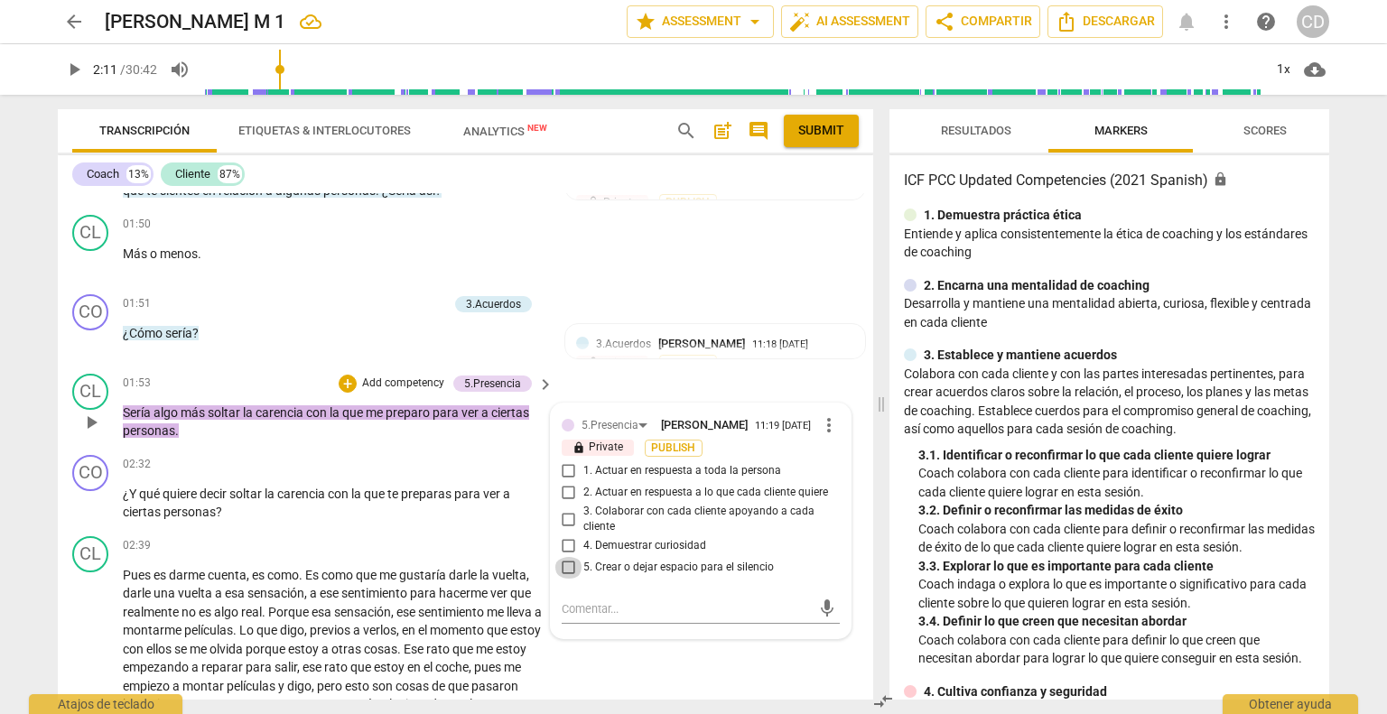
click at [562, 570] on input "5. Crear o dejar espacio para el silencio" at bounding box center [568, 568] width 29 height 22
checkbox input "true"
click at [326, 436] on p "Sería algo más soltar la carencia con la que me preparo para ver a ciertas pers…" at bounding box center [334, 422] width 422 height 37
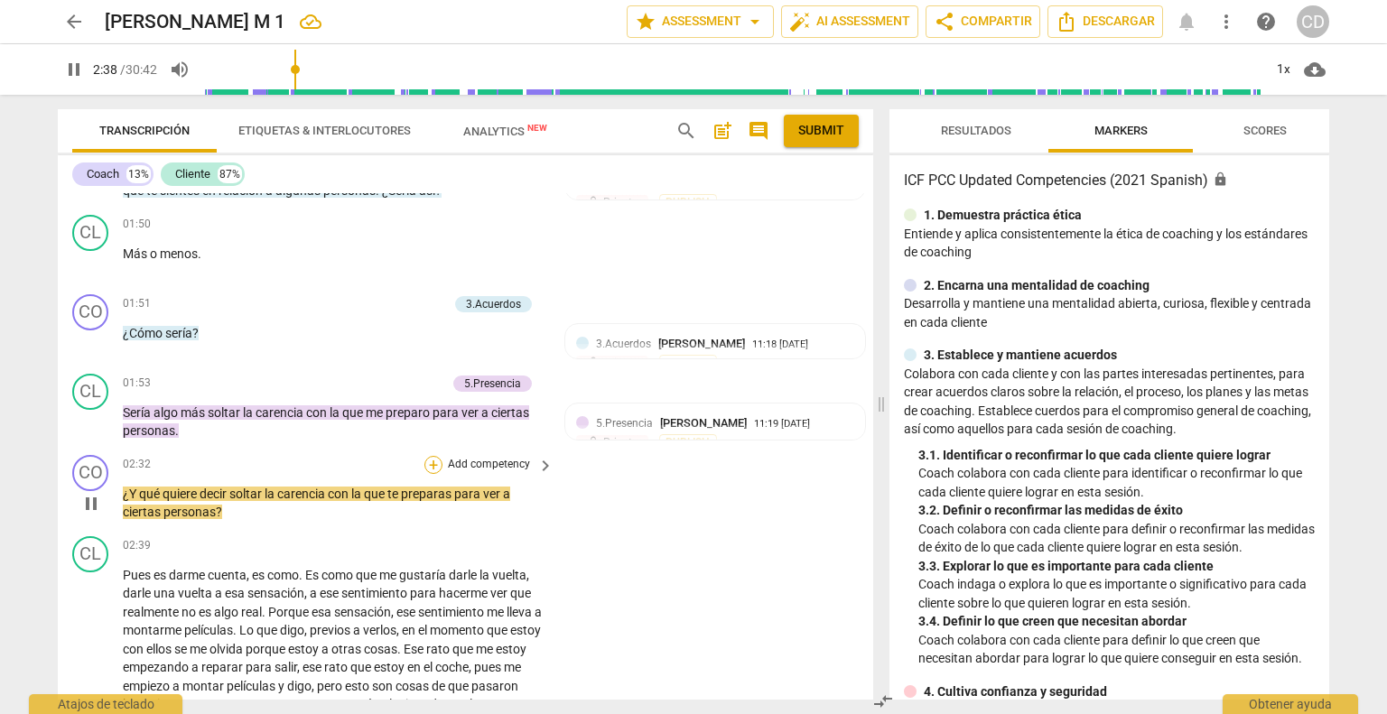
click at [428, 464] on div "+" at bounding box center [433, 465] width 18 height 18
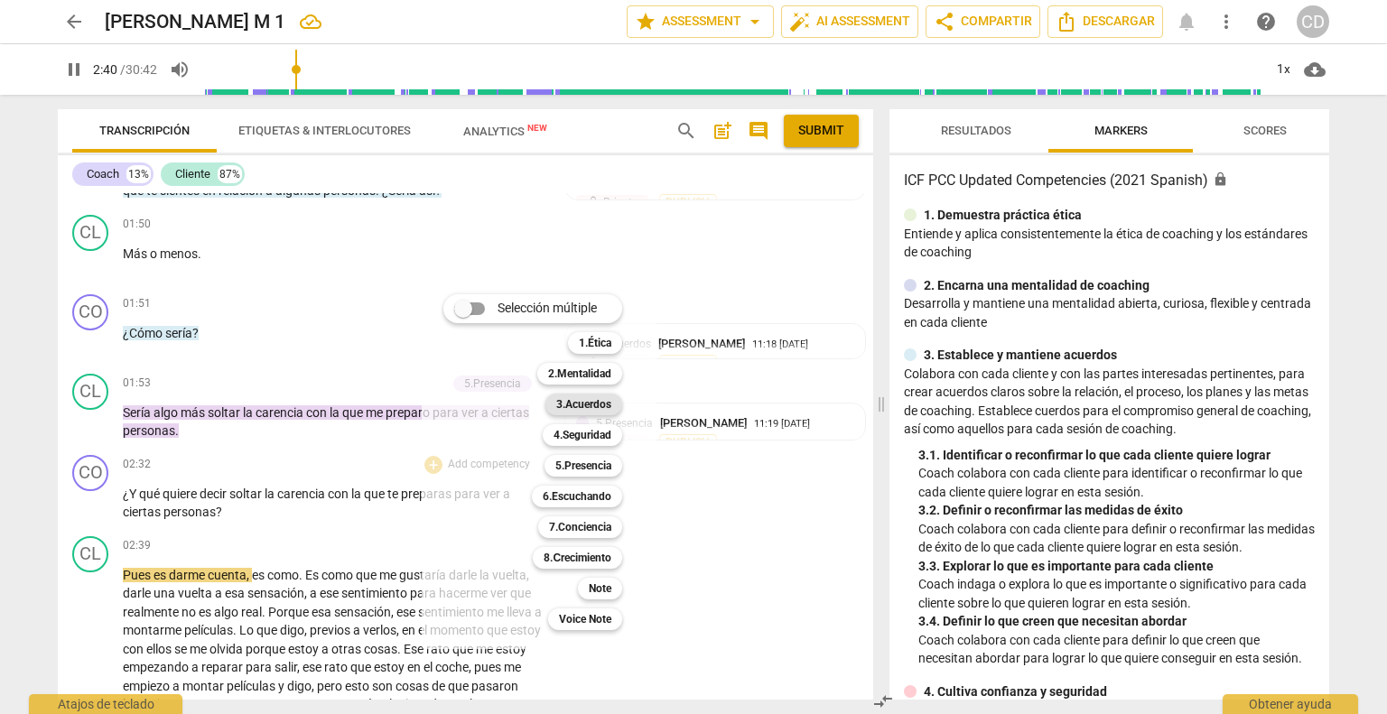
click at [571, 401] on b "3.Acuerdos" at bounding box center [583, 405] width 55 height 22
type input "161"
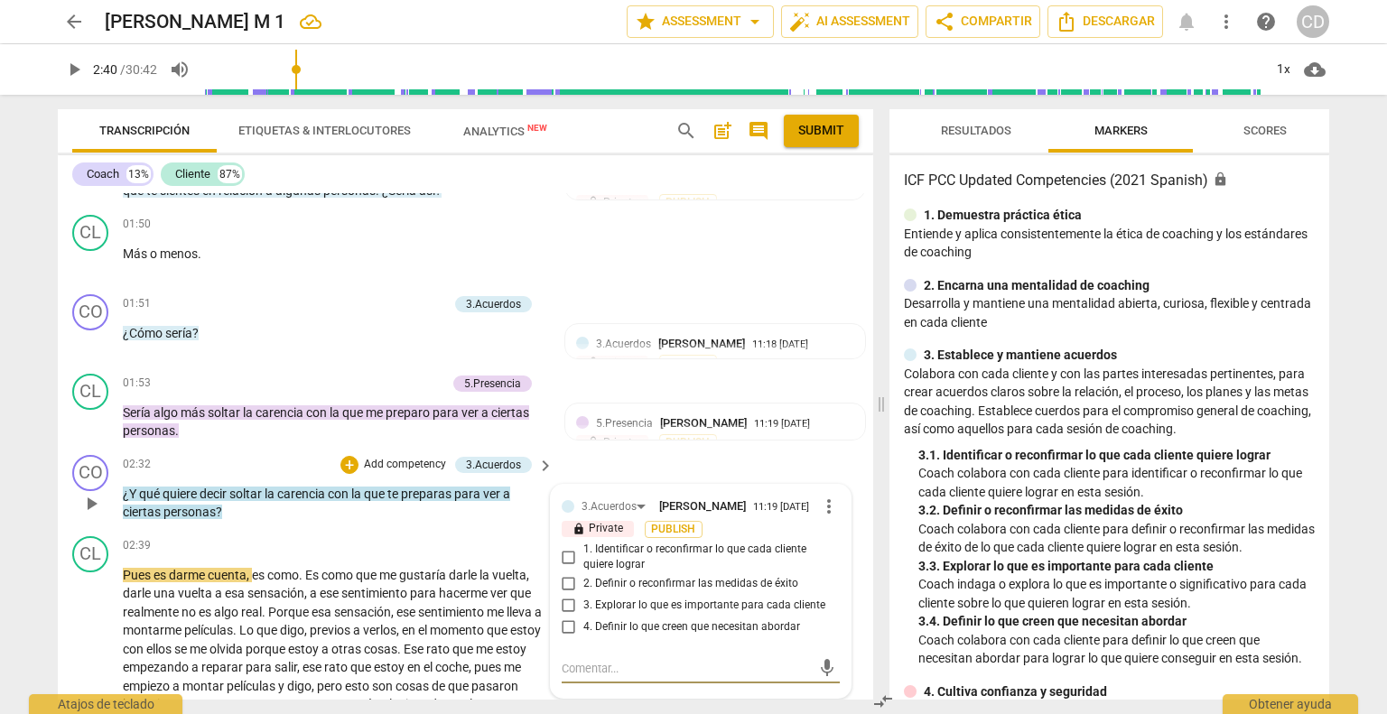
click at [562, 560] on input "1. Identificar o reconfirmar lo que cada cliente quiere lograr" at bounding box center [568, 557] width 29 height 22
checkbox input "true"
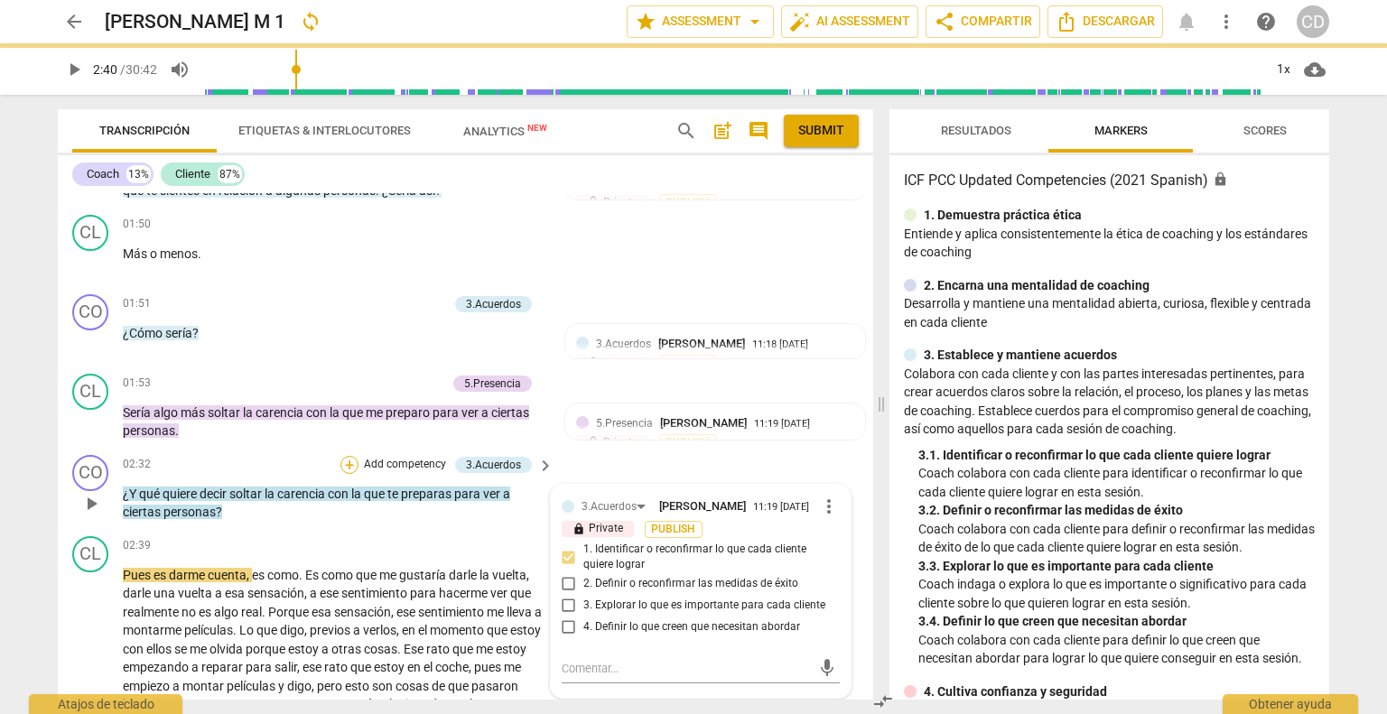
click at [350, 461] on div "+" at bounding box center [349, 465] width 18 height 18
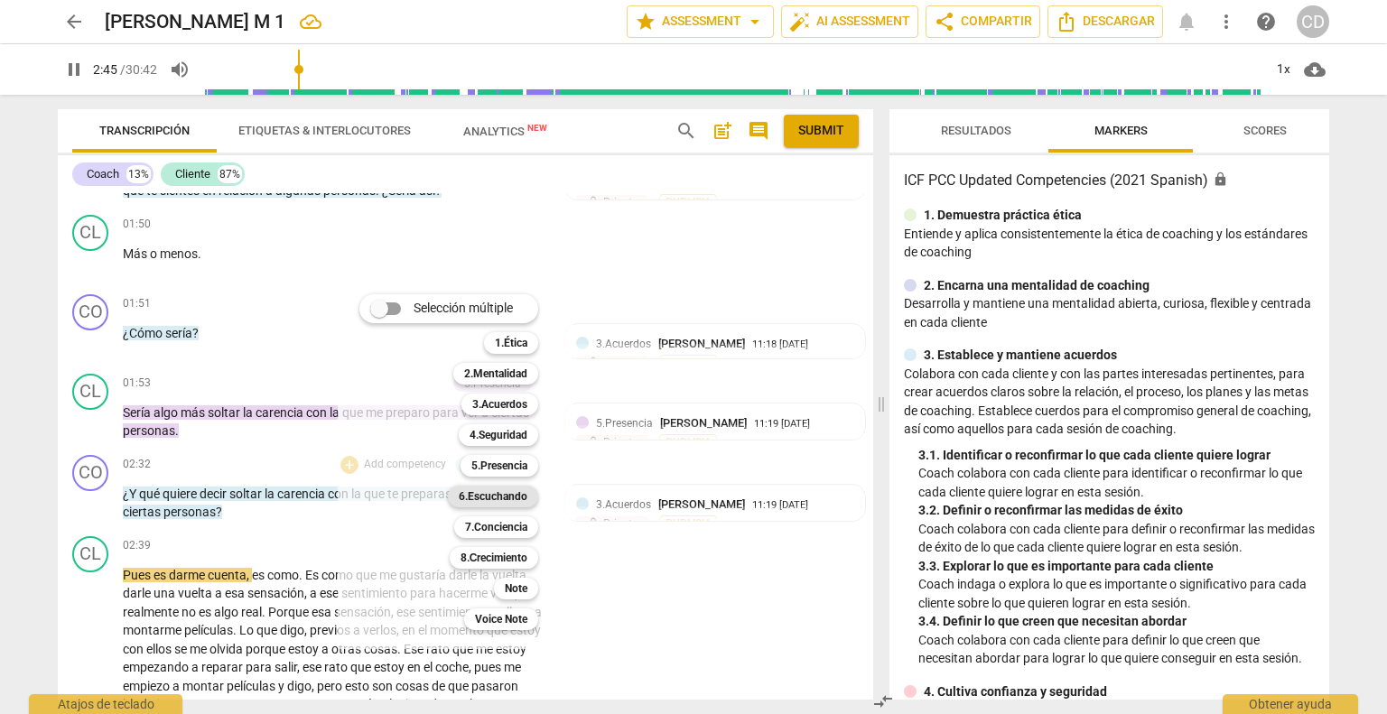
click at [499, 491] on b "6.Escuchando" at bounding box center [493, 497] width 69 height 22
type input "166"
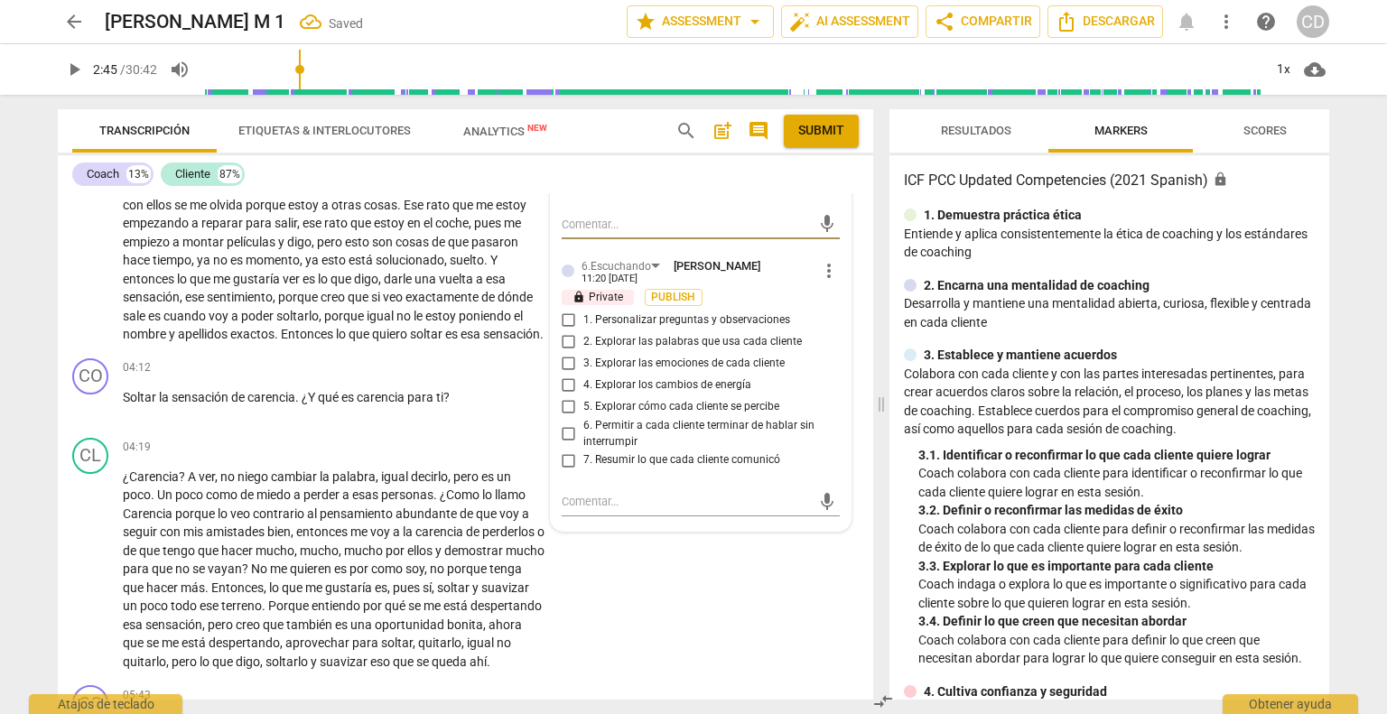
scroll to position [1007, 0]
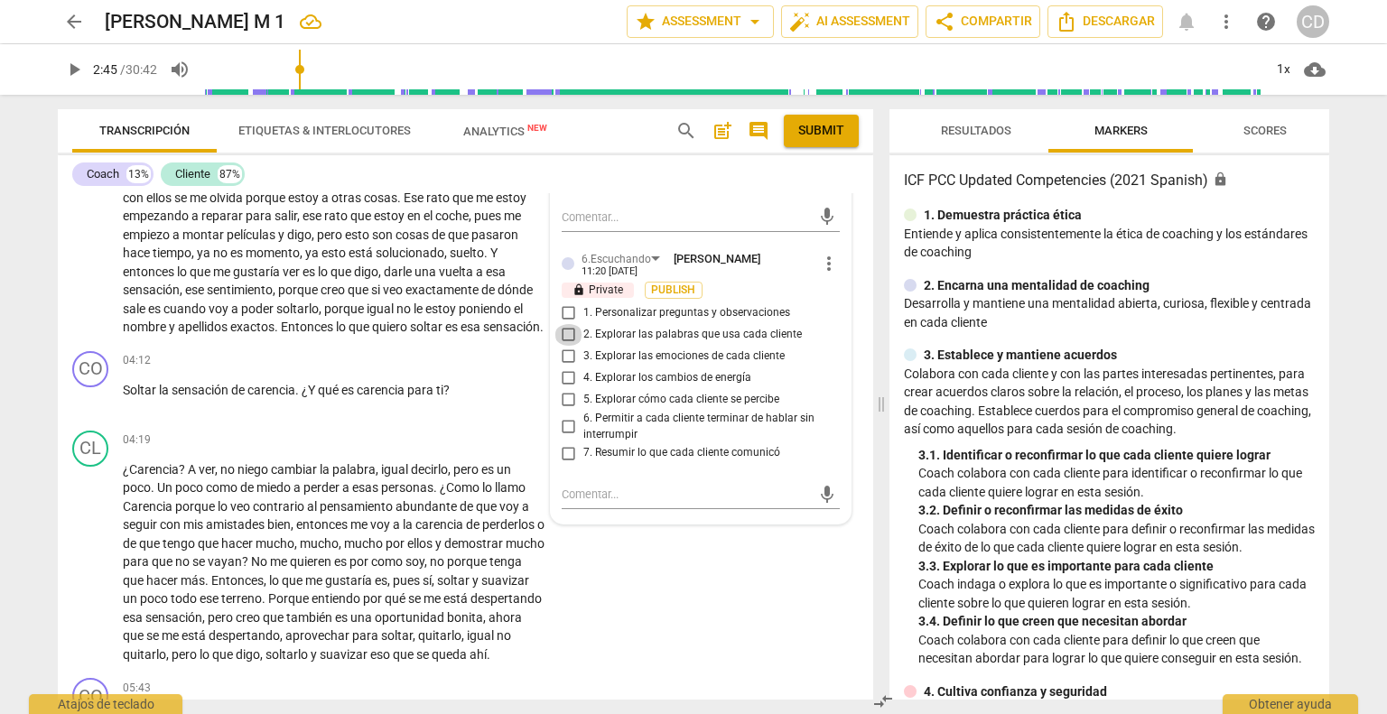
drag, startPoint x: 567, startPoint y: 339, endPoint x: 585, endPoint y: 357, distance: 25.5
click at [567, 339] on input "2. Explorar las palabras que usa cada cliente" at bounding box center [568, 335] width 29 height 22
checkbox input "true"
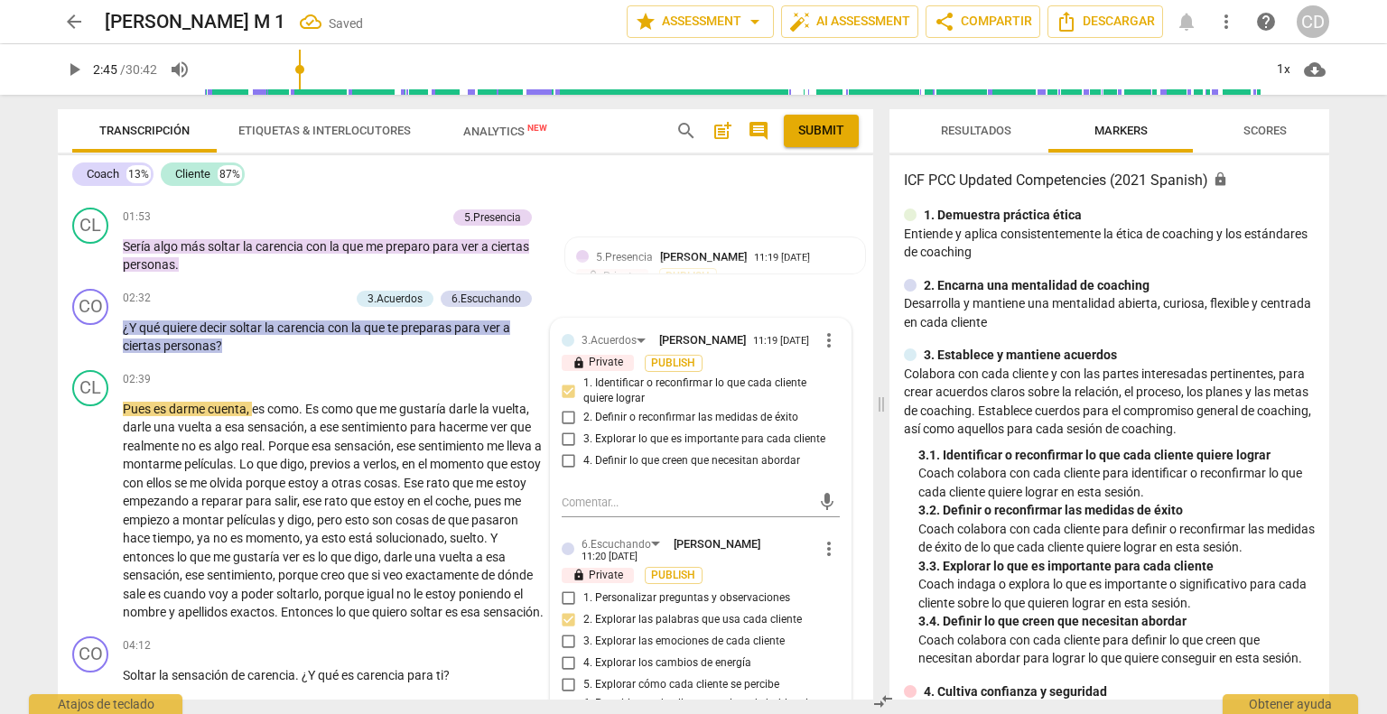
scroll to position [646, 0]
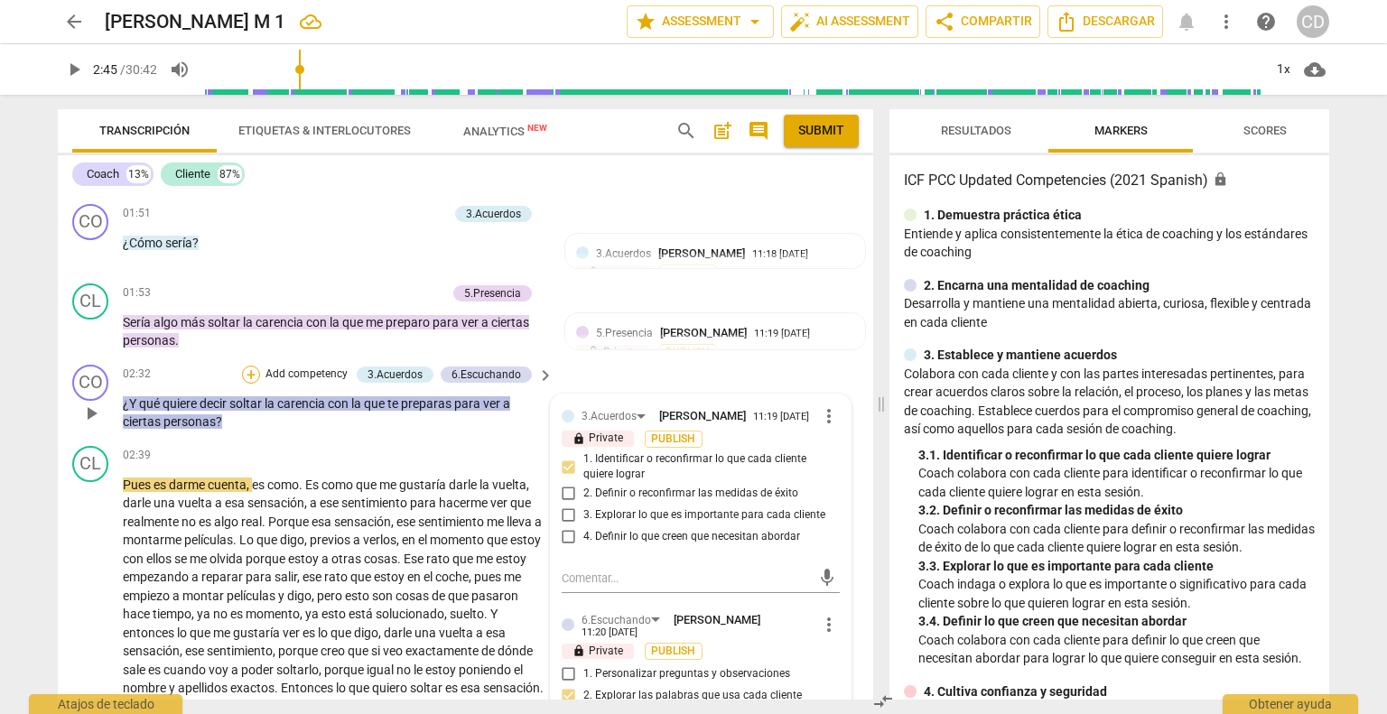
click at [250, 367] on div "+" at bounding box center [251, 375] width 18 height 18
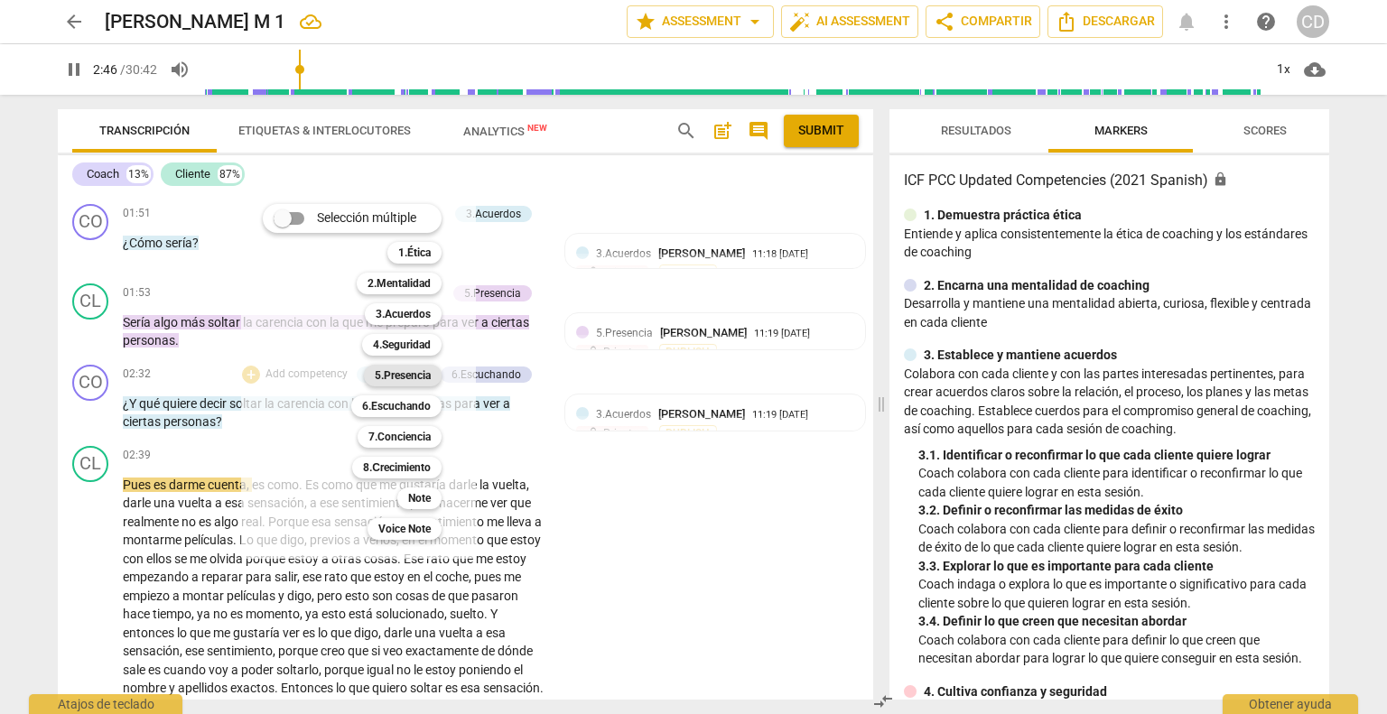
click at [399, 369] on b "5.Presencia" at bounding box center [403, 376] width 56 height 22
type input "167"
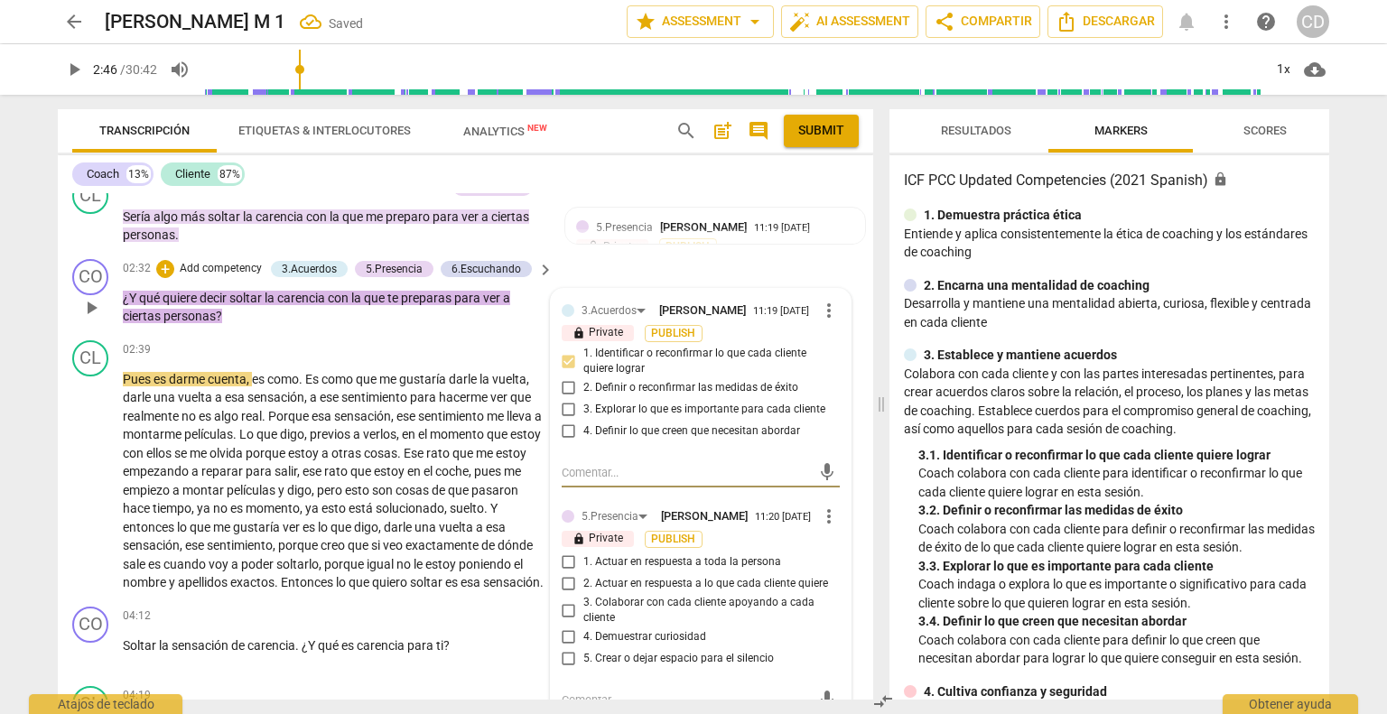
scroll to position [736, 0]
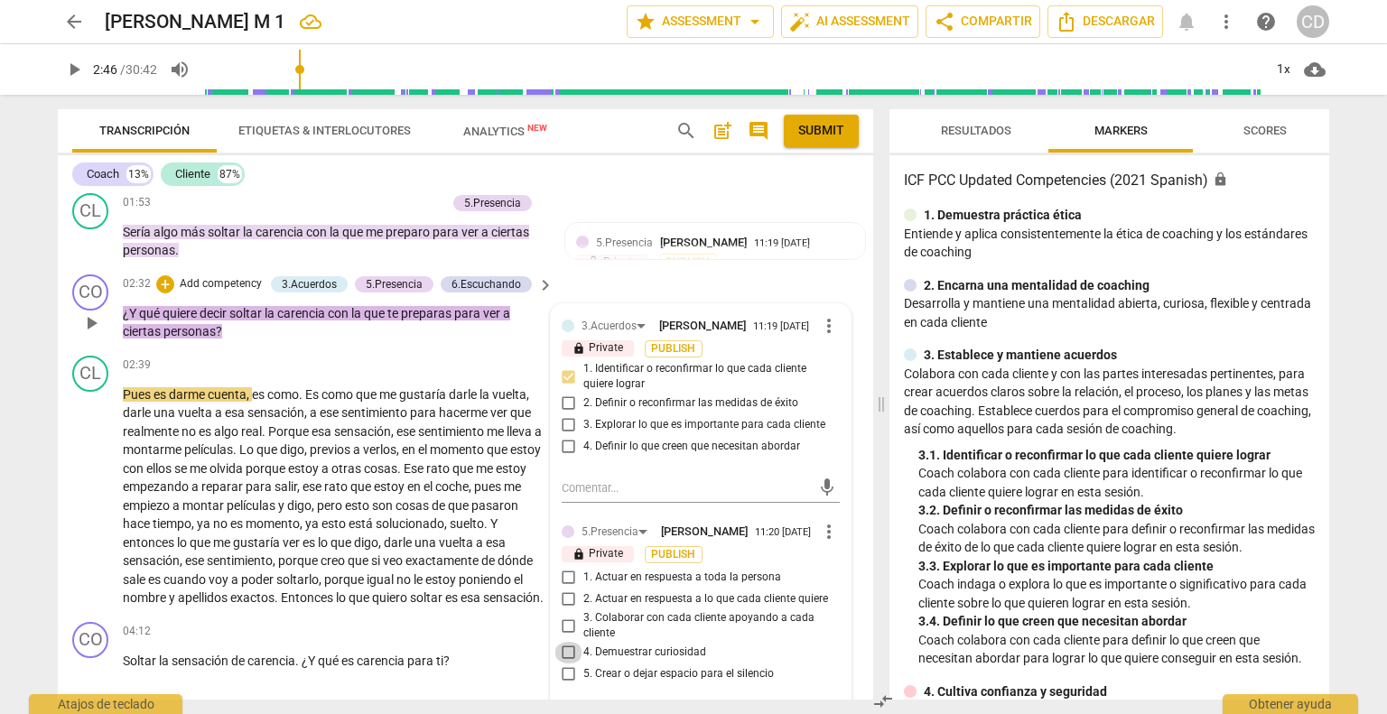
click at [567, 663] on input "4. Demuestrar curiosidad" at bounding box center [568, 653] width 29 height 22
checkbox input "true"
click at [508, 330] on p "¿Y qué quiere decir soltar la carencia con la que te preparas para ver a cierta…" at bounding box center [334, 322] width 422 height 37
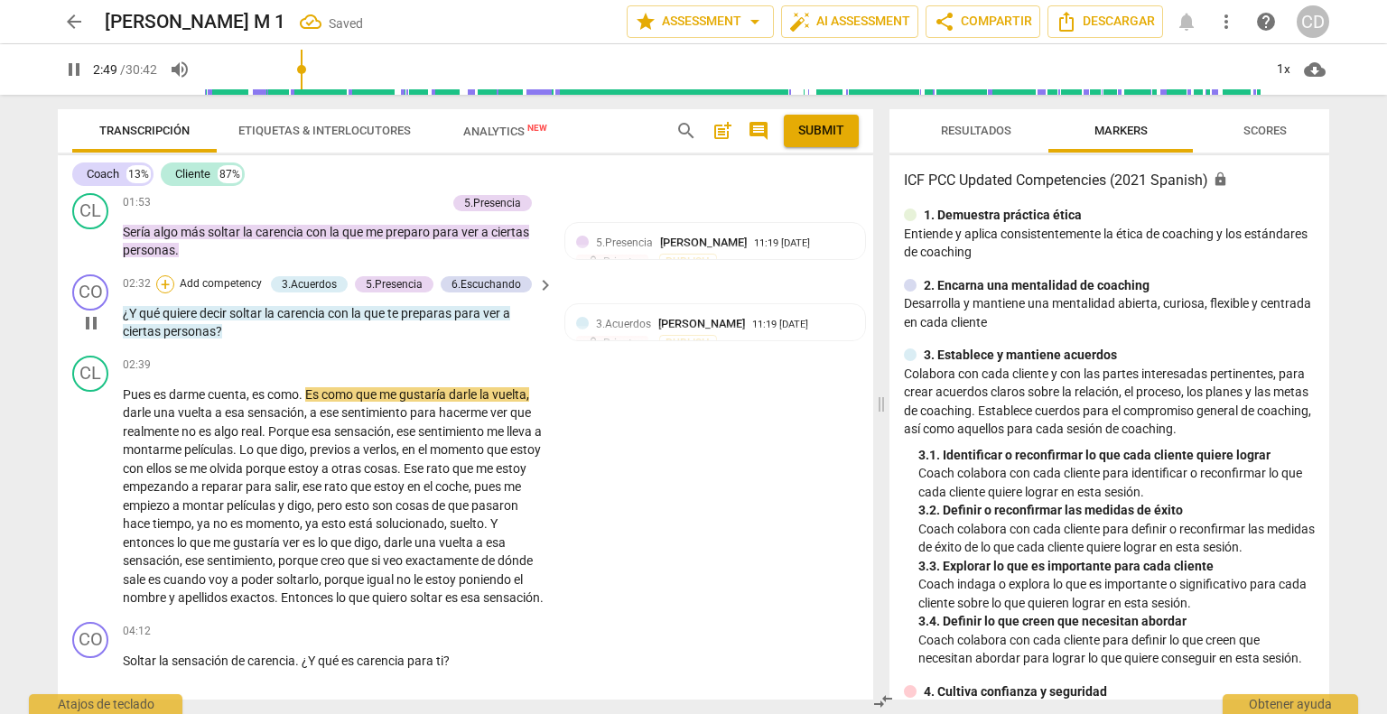
click at [163, 275] on div "+" at bounding box center [165, 284] width 18 height 18
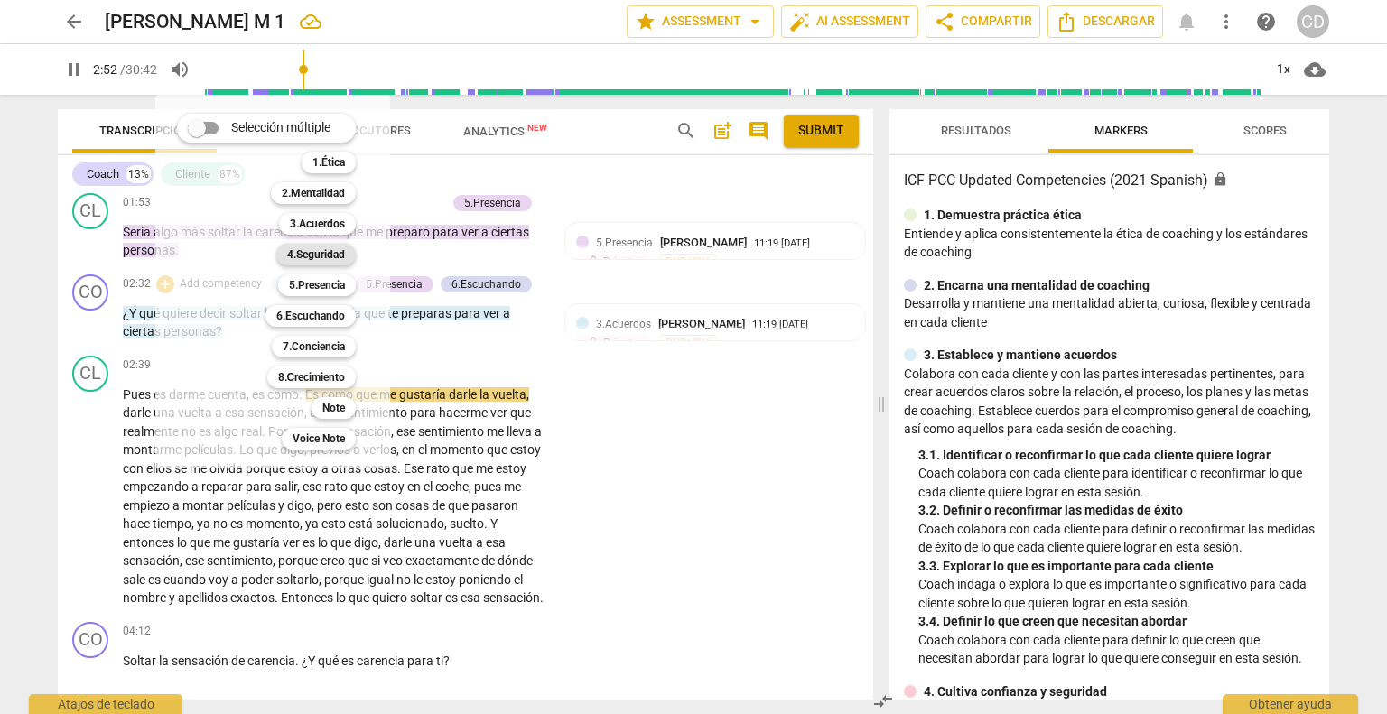
click at [326, 253] on b "4.Seguridad" at bounding box center [316, 255] width 58 height 22
type input "172"
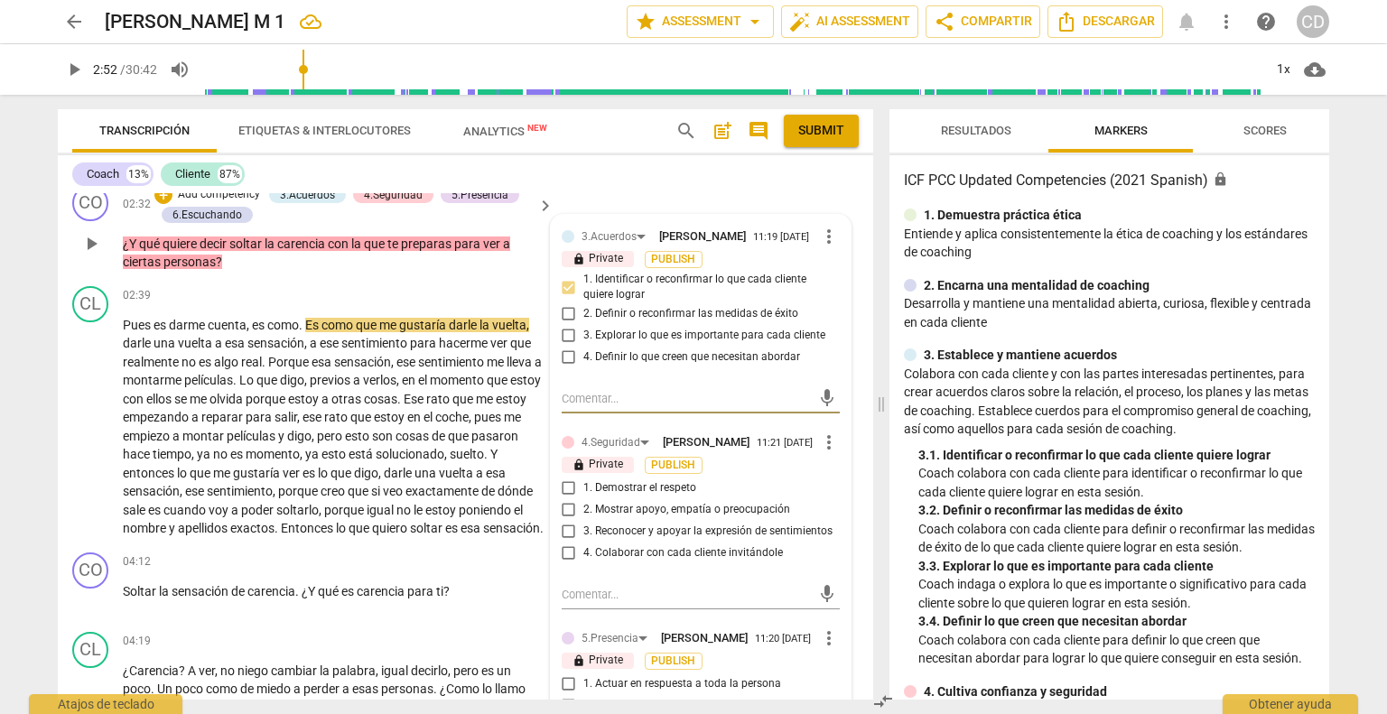
scroll to position [826, 0]
click at [567, 494] on input "1. Demostrar el respeto" at bounding box center [568, 488] width 29 height 22
checkbox input "true"
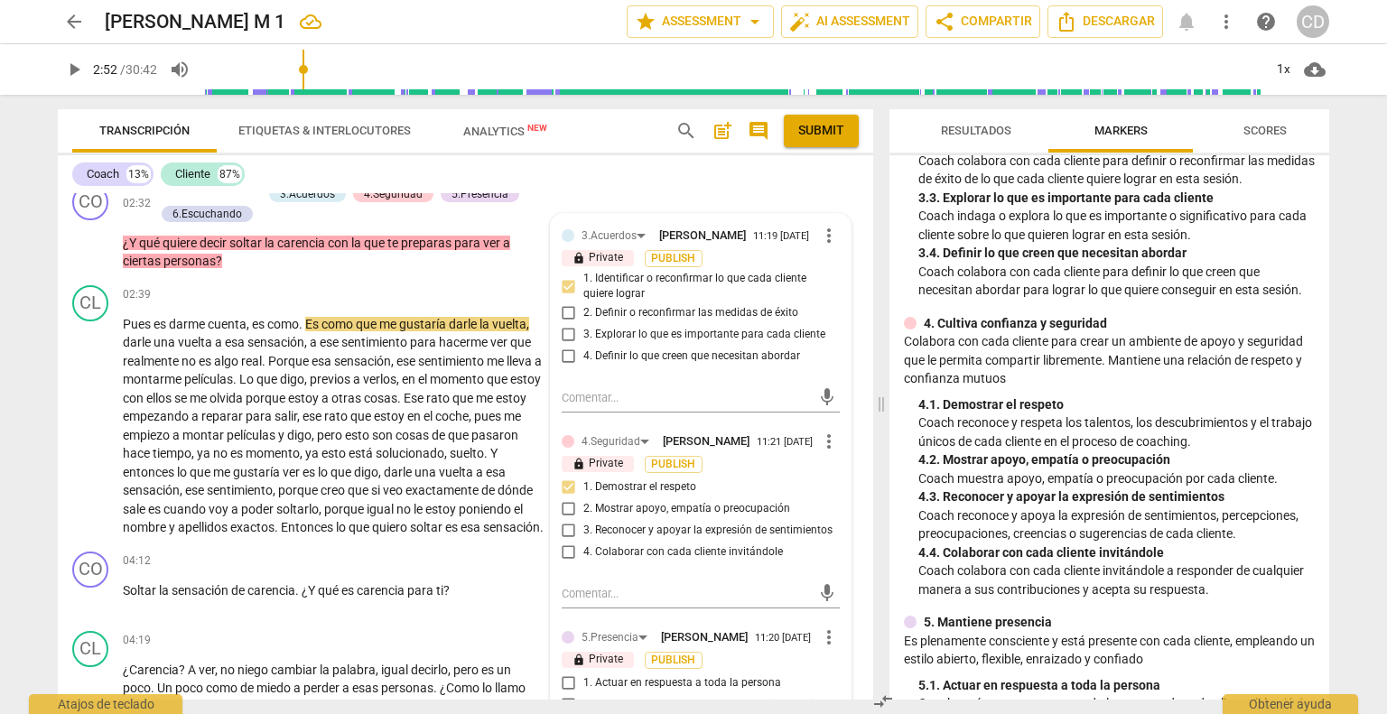
scroll to position [361, 0]
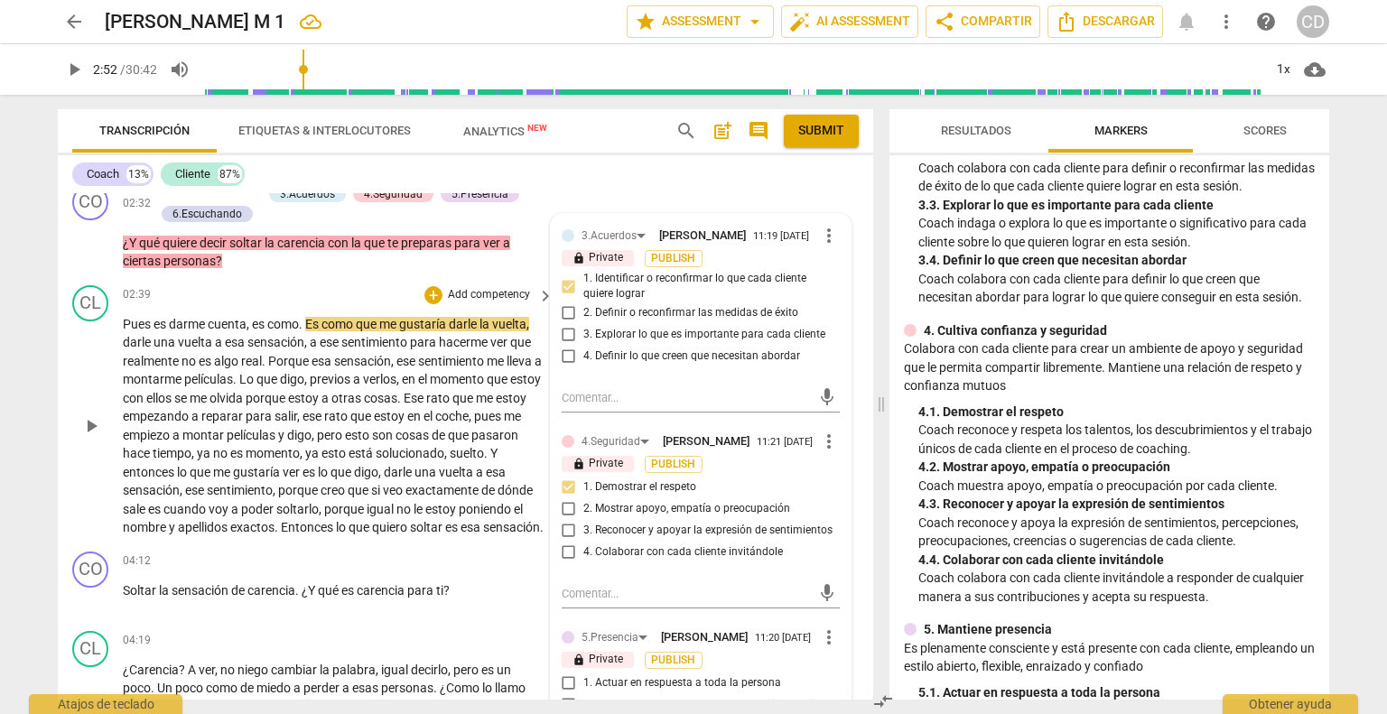
click at [348, 278] on div "CL play_arrow pause 02:39 + Add competency keyboard_arrow_right Pues es darme c…" at bounding box center [465, 411] width 815 height 266
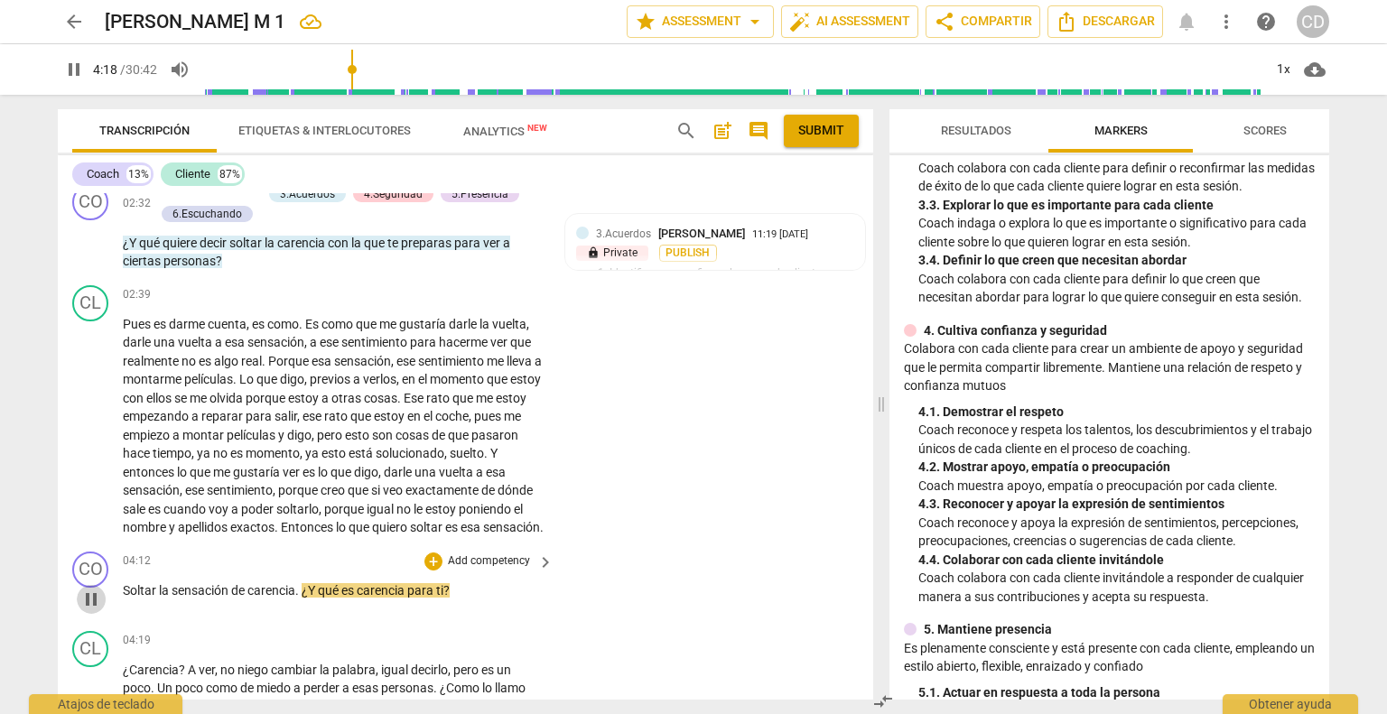
click at [94, 610] on span "pause" at bounding box center [91, 600] width 22 height 22
type input "259"
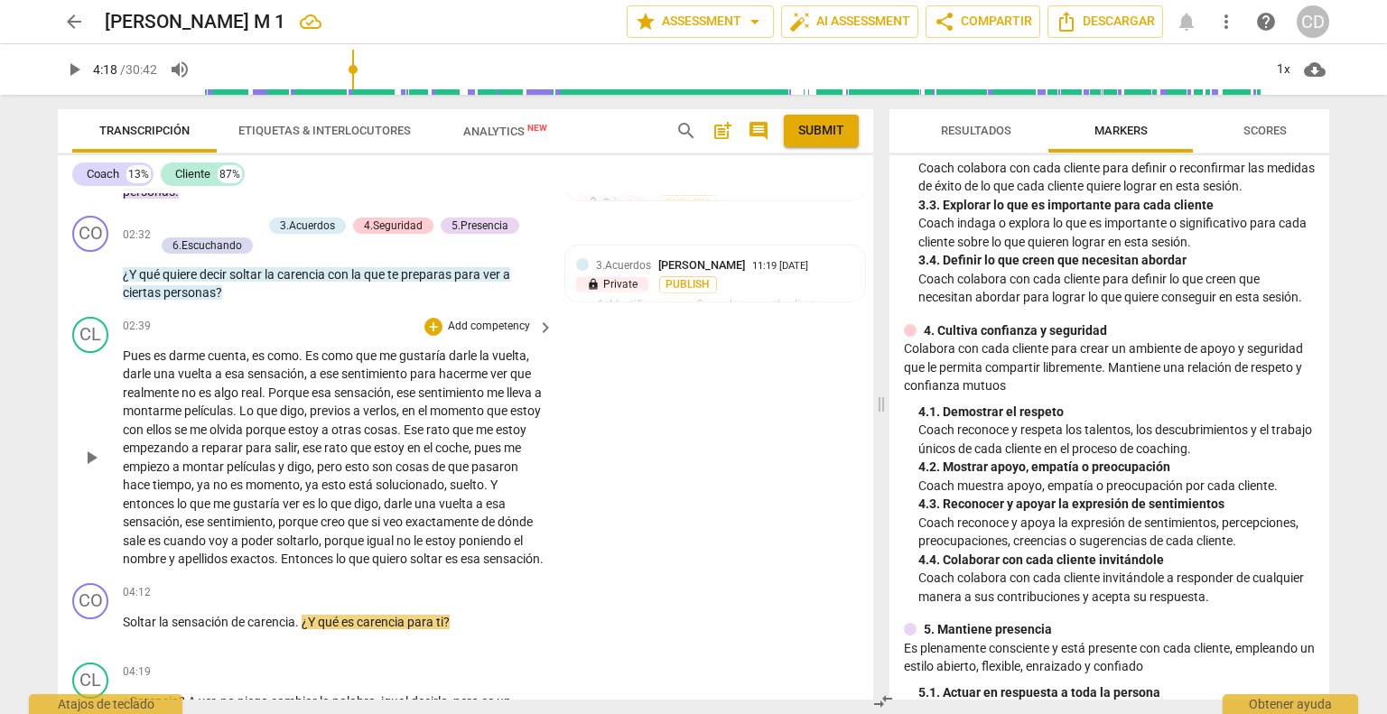
scroll to position [826, 0]
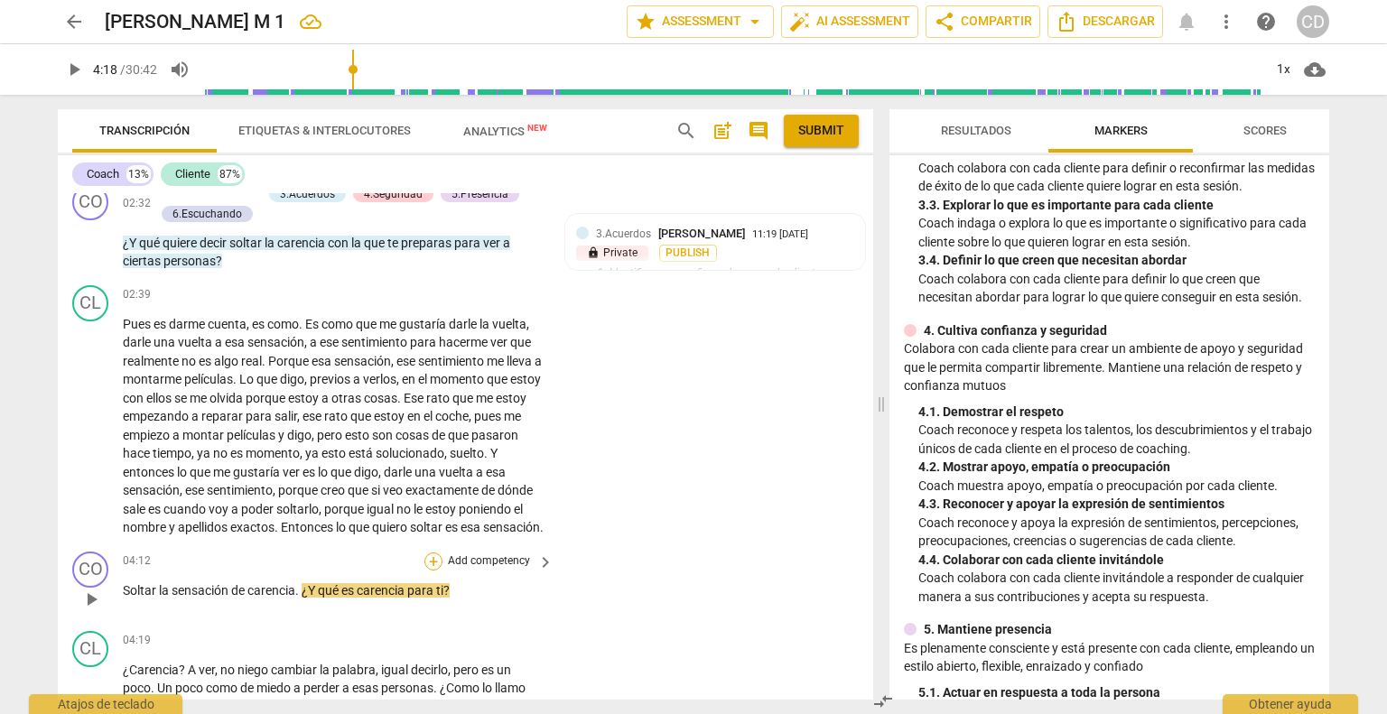
click at [426, 571] on div "+" at bounding box center [433, 562] width 18 height 18
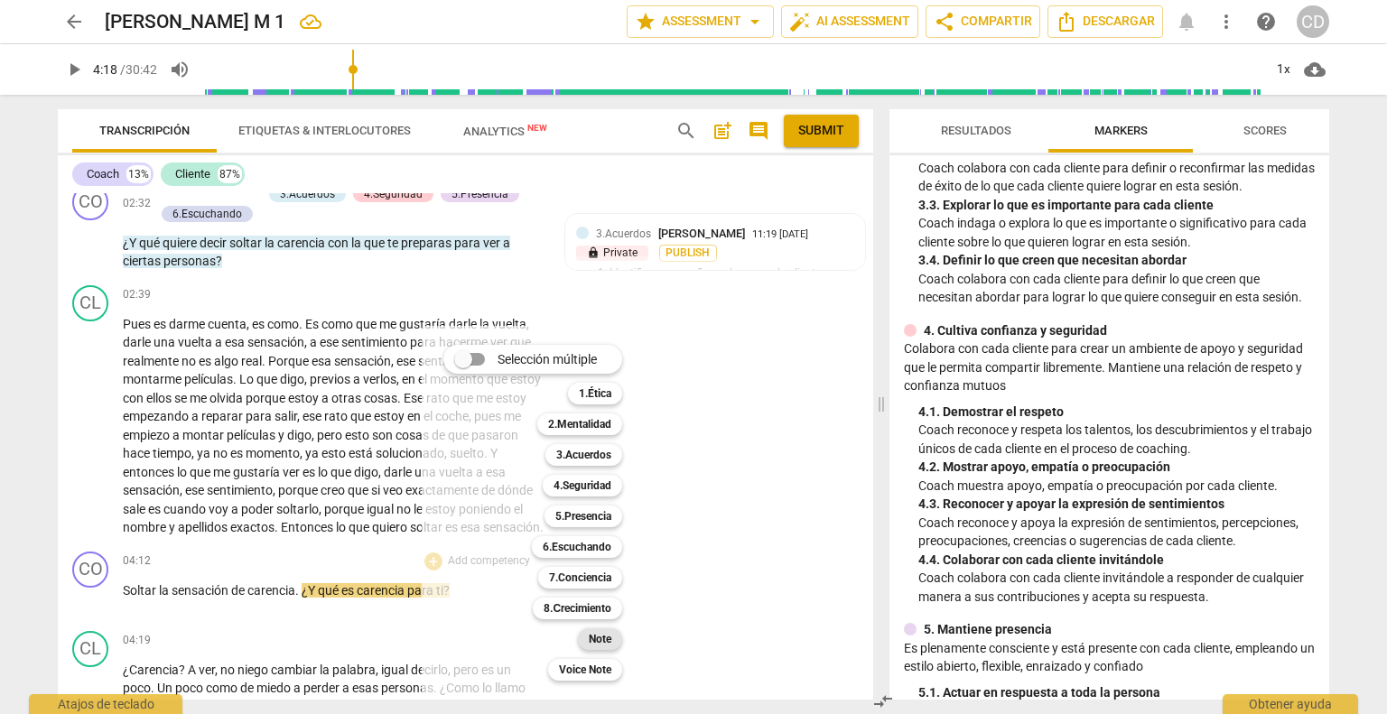
click at [611, 642] on b "Note" at bounding box center [600, 639] width 23 height 22
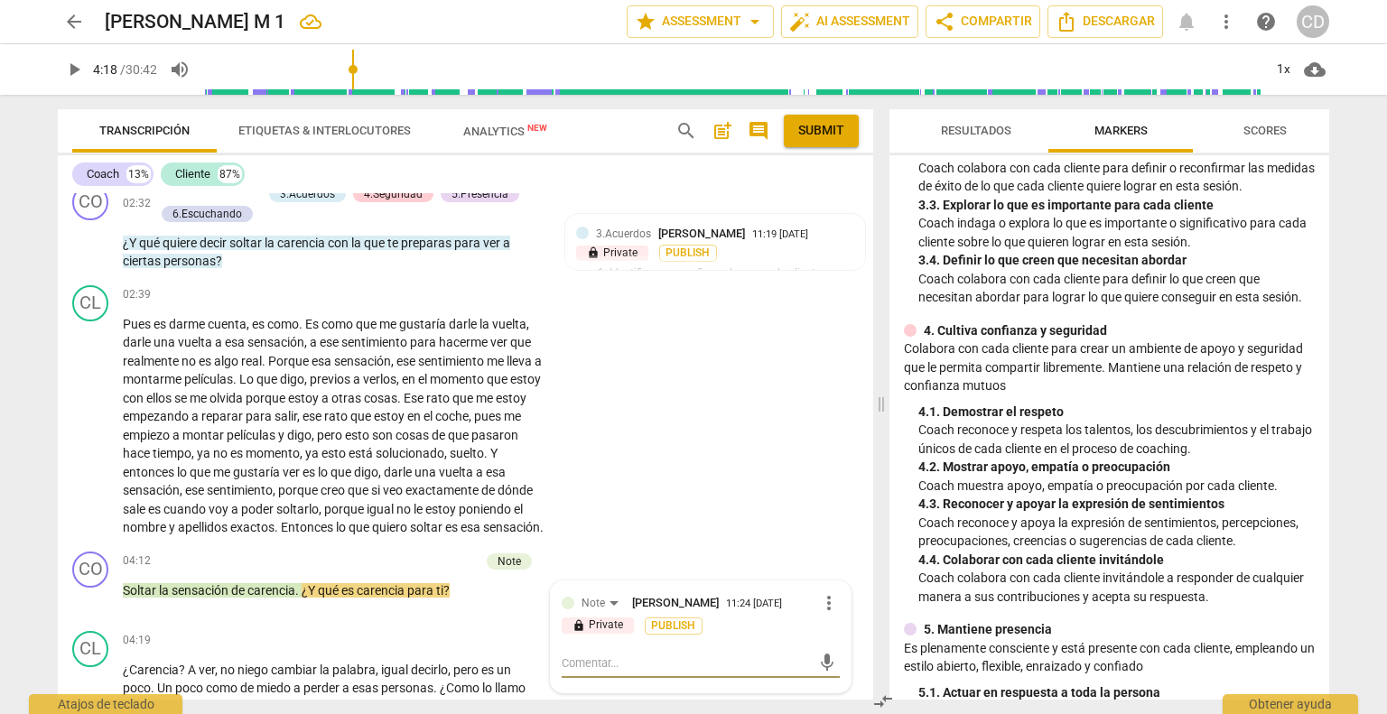
type textarea "¿"
type textarea "¿S"
type textarea "¿Se"
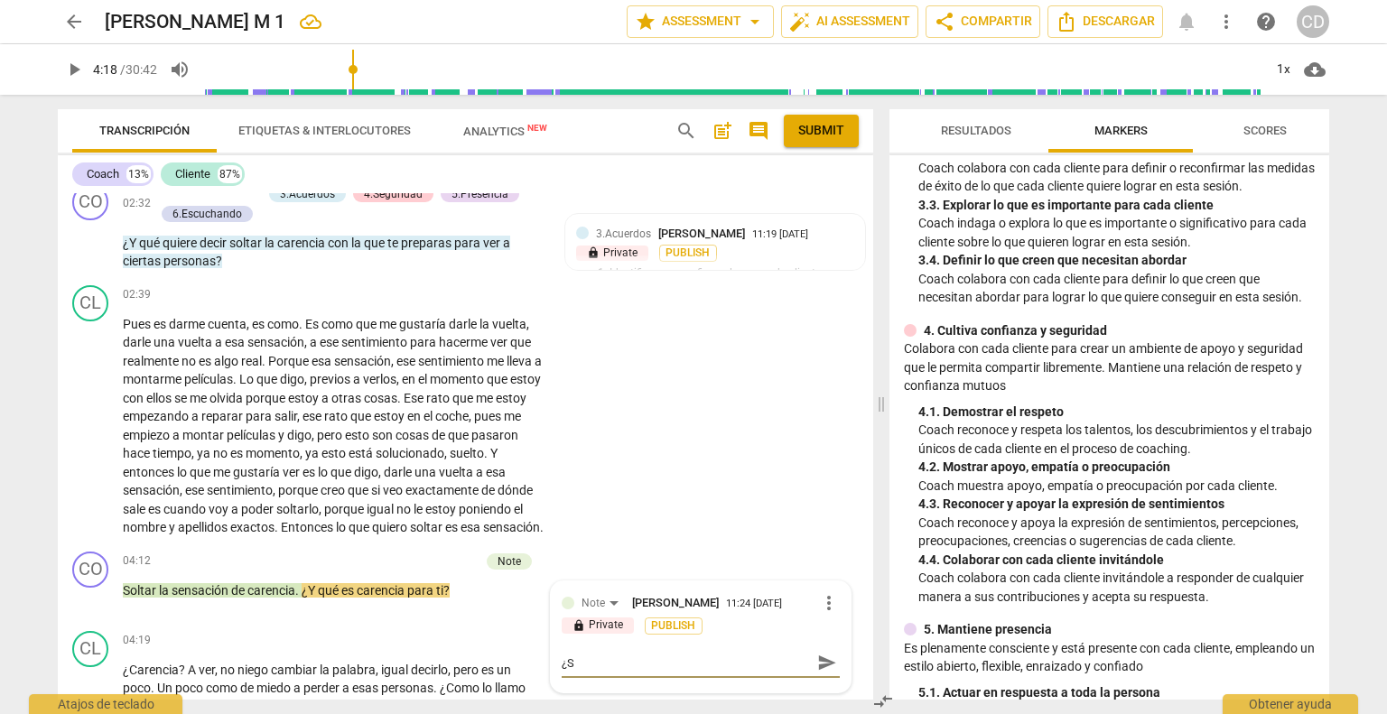
type textarea "¿Se"
type textarea "¿Sen"
type textarea "¿Sens"
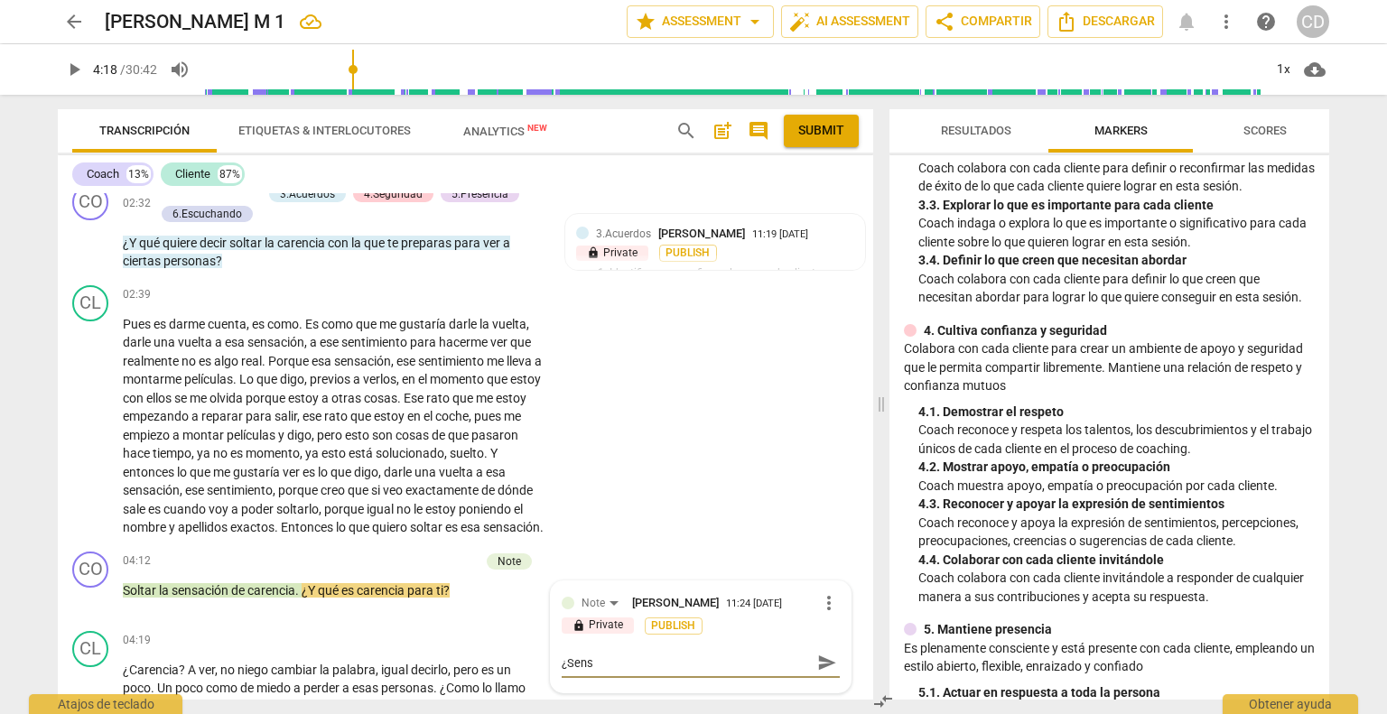
type textarea "¿Sensa"
type textarea "¿Sensac"
type textarea "¿Sensaci"
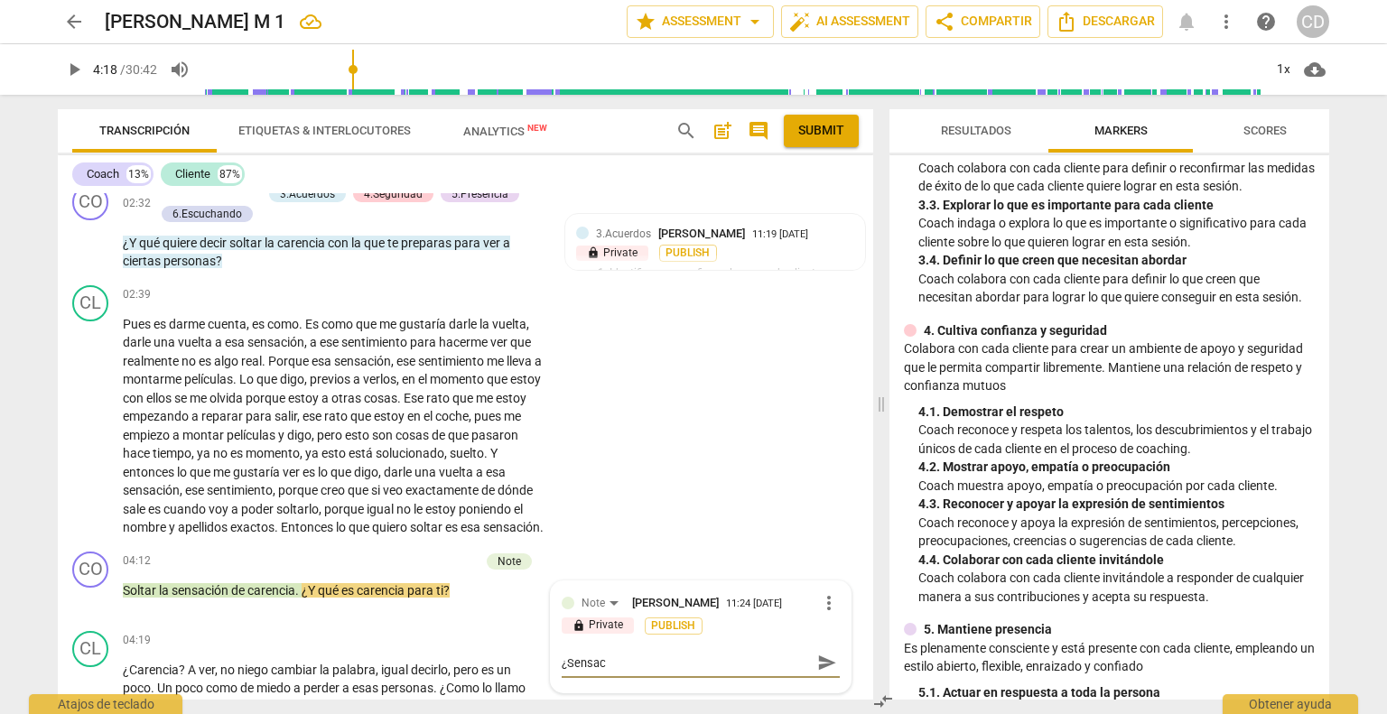
type textarea "¿Sensaci"
type textarea "¿Sensació"
type textarea "¿Sensación"
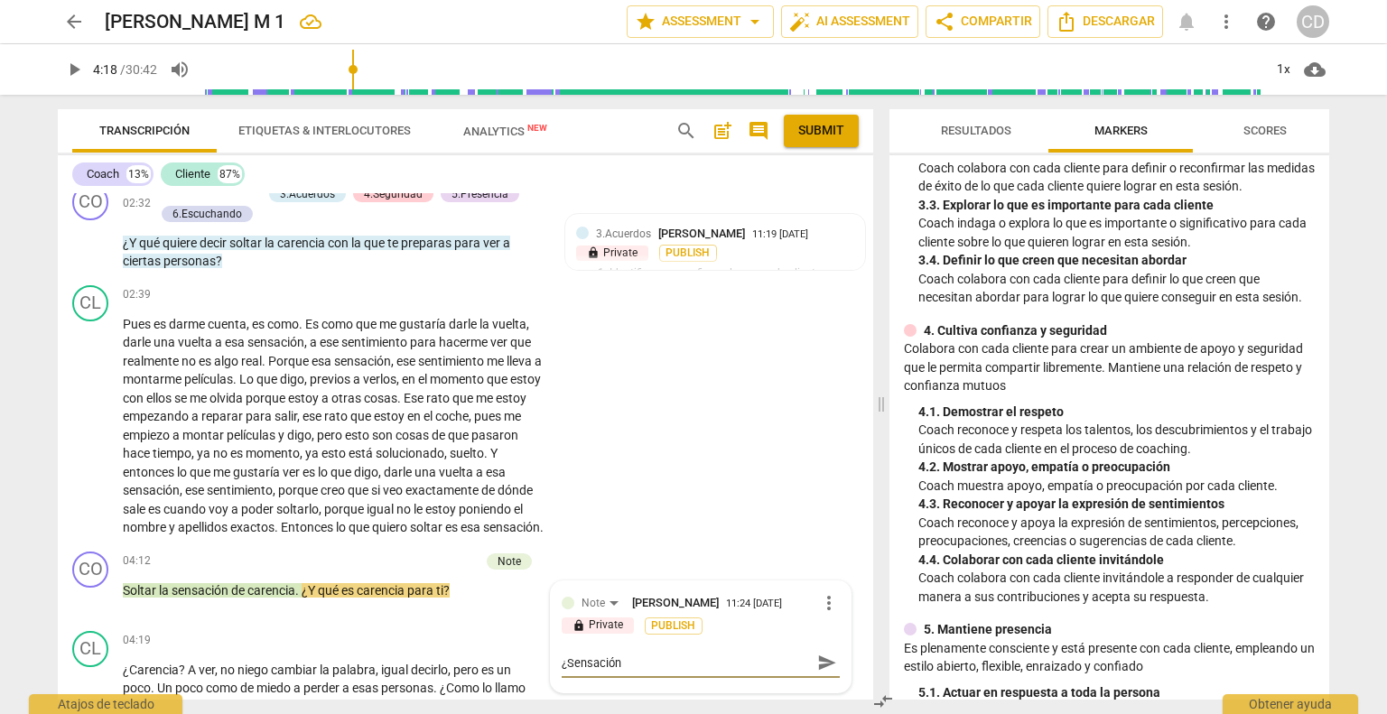
type textarea "¿Sensación"
type textarea "¿Sensación d"
type textarea "¿Sensación de"
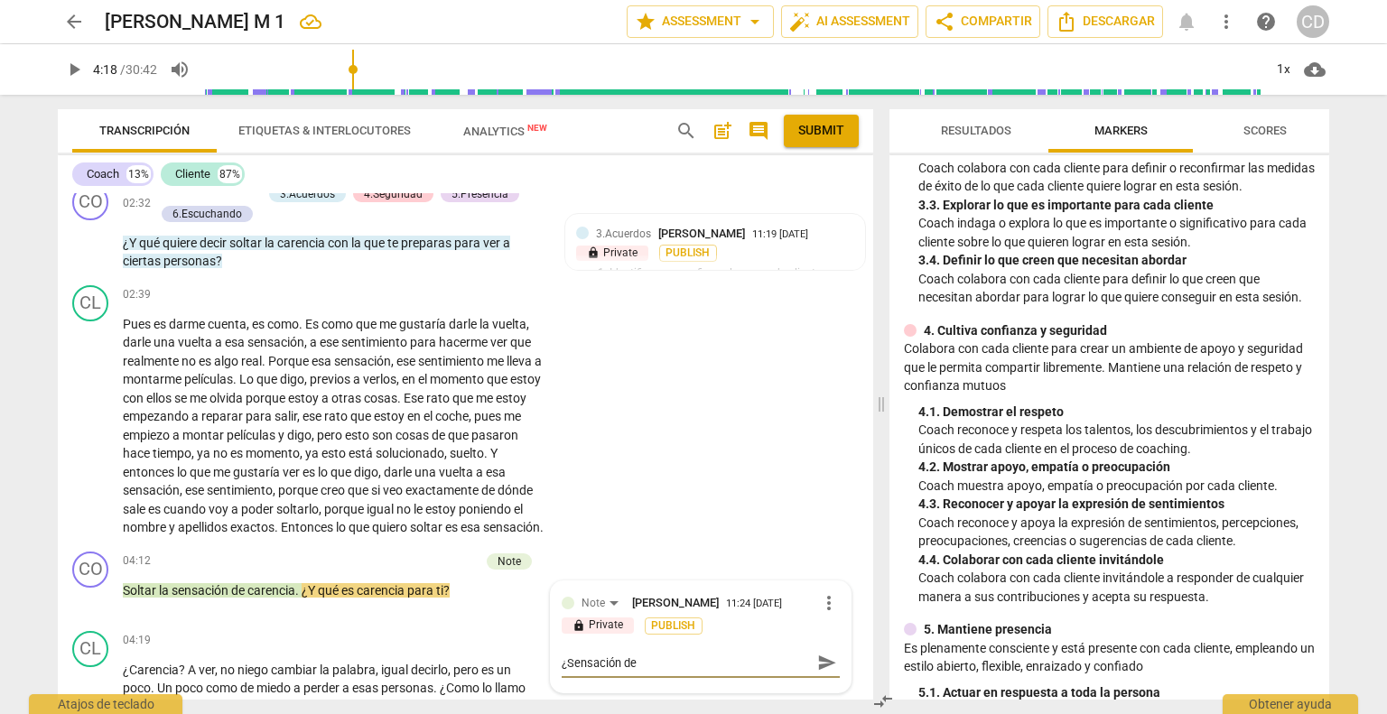
type textarea "¿Sensación de"
type textarea "¿Sensación de c"
type textarea "¿Sensación de ca"
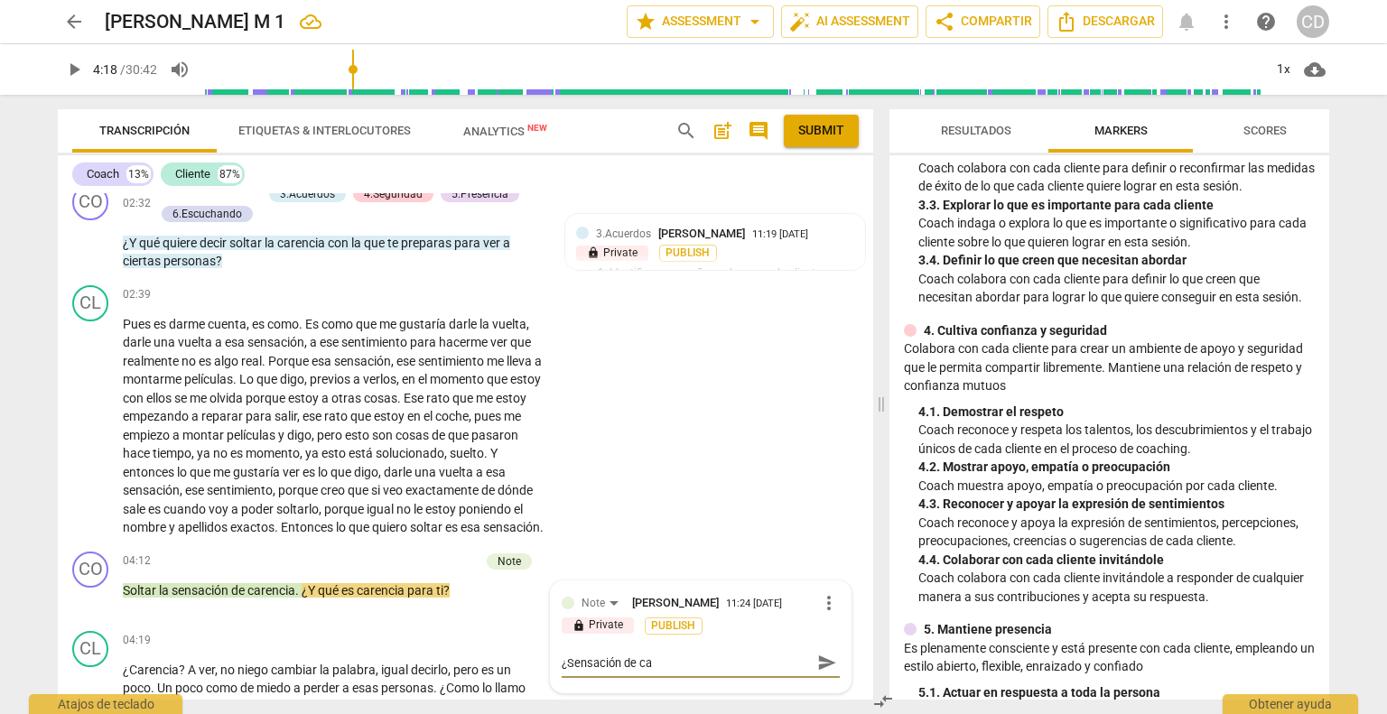
type textarea "¿Sensación de car"
type textarea "¿Sensación de care"
type textarea "¿Sensación [PERSON_NAME]"
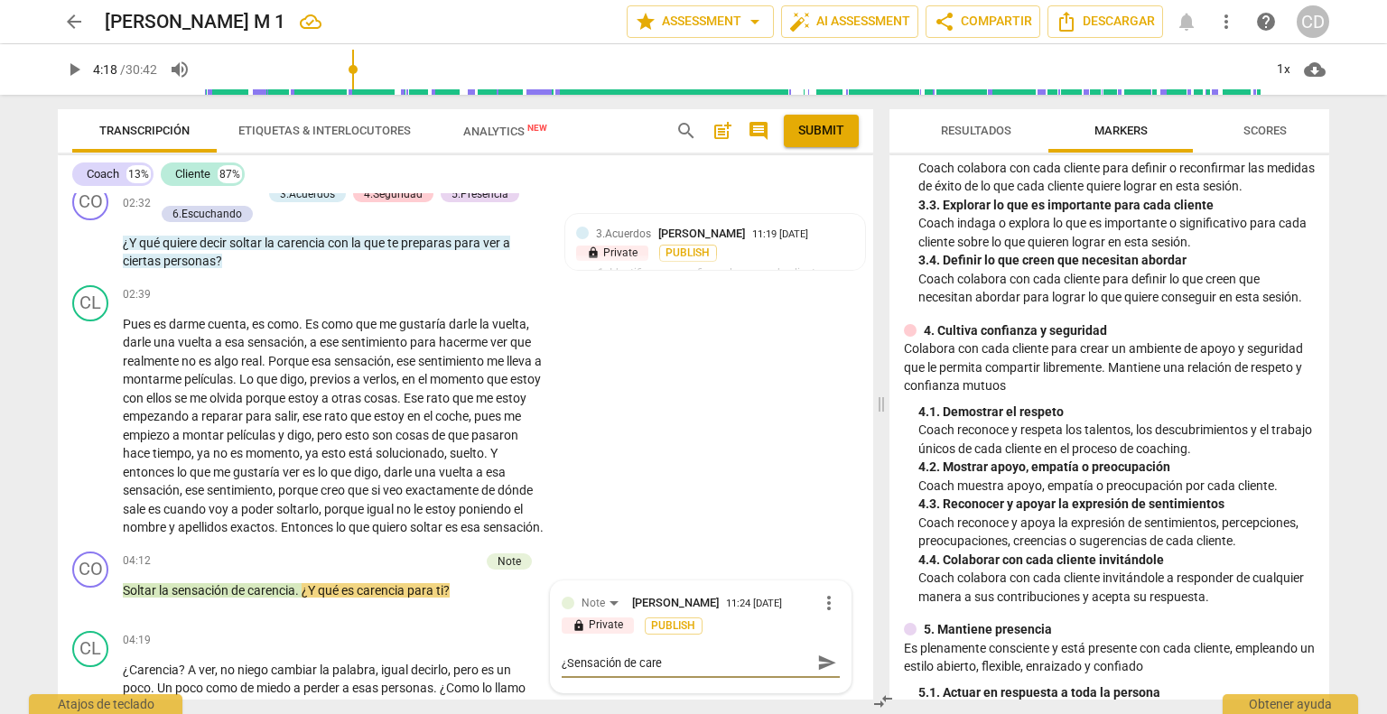
type textarea "¿Sensación [PERSON_NAME]"
type textarea "¿Sensación de carenc"
type textarea "¿Sensación de carenci"
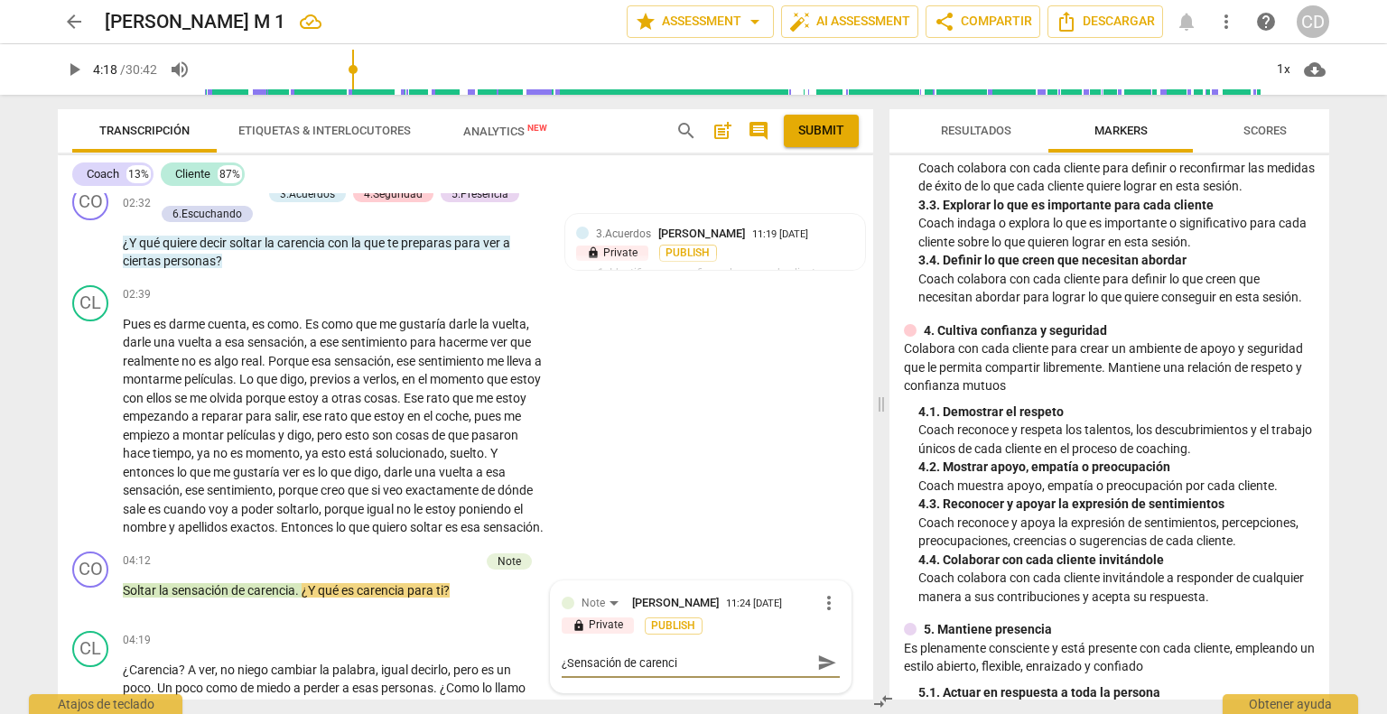
type textarea "¿Sensación de carencia"
type textarea "¿Sensación de carencia?"
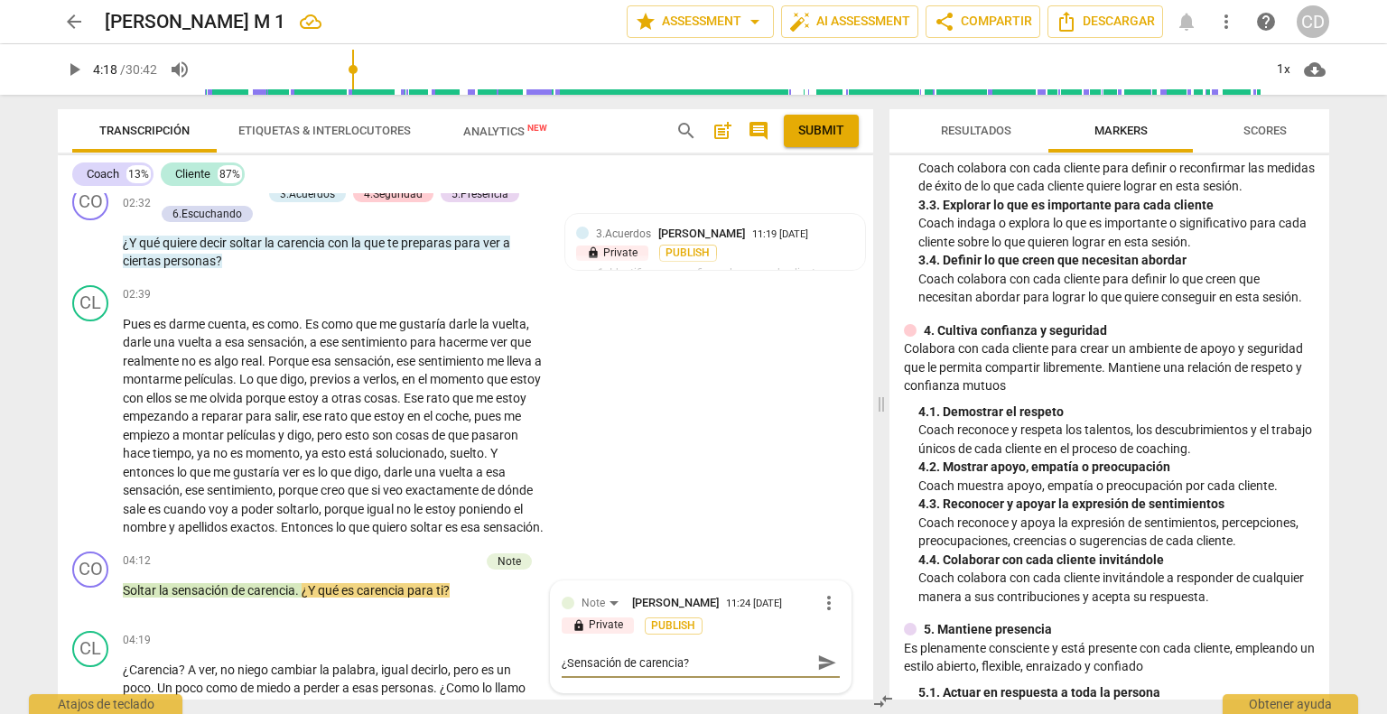
type textarea "¿Sensación de carencia?"
type textarea "¿Sensación de carencia? e"
type textarea "¿Sensación de carencia? el"
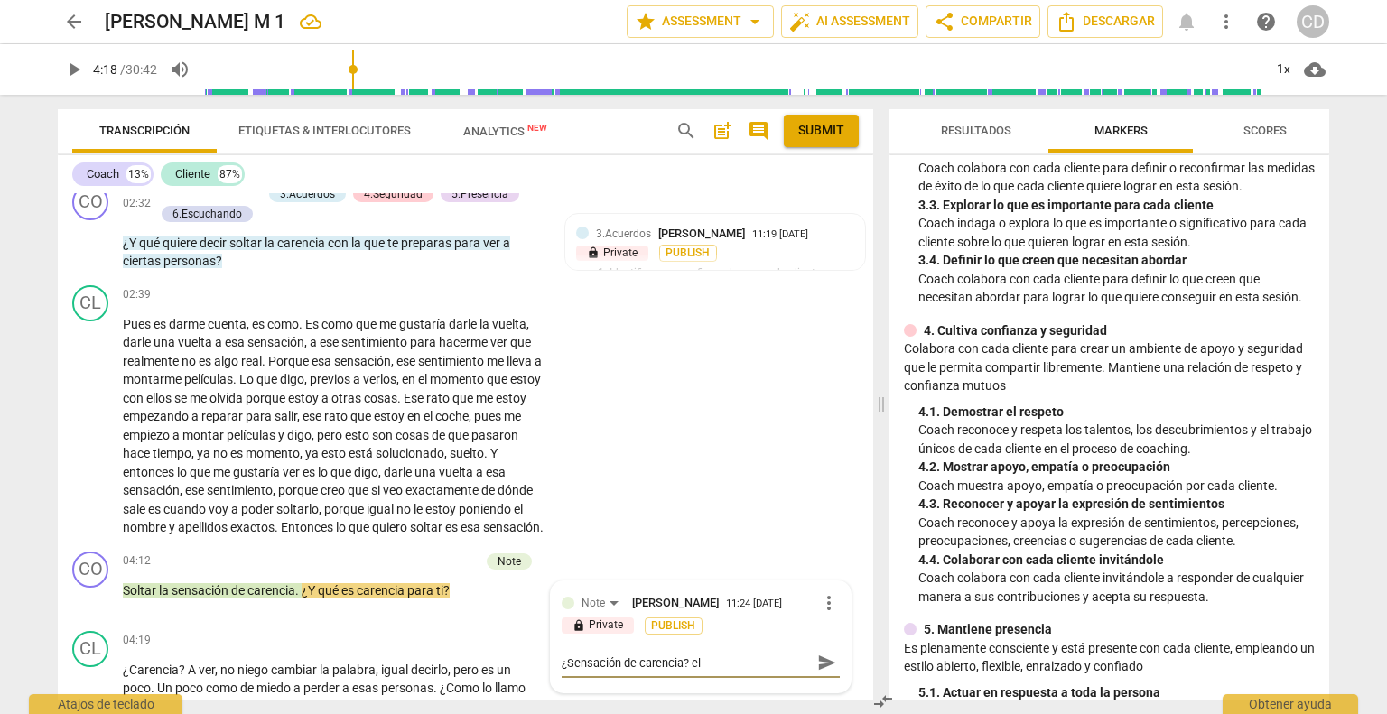
type textarea "¿Sensación de carencia? el"
type textarea "¿Sensación de carencia? el c"
type textarea "¿Sensación de carencia? el cl"
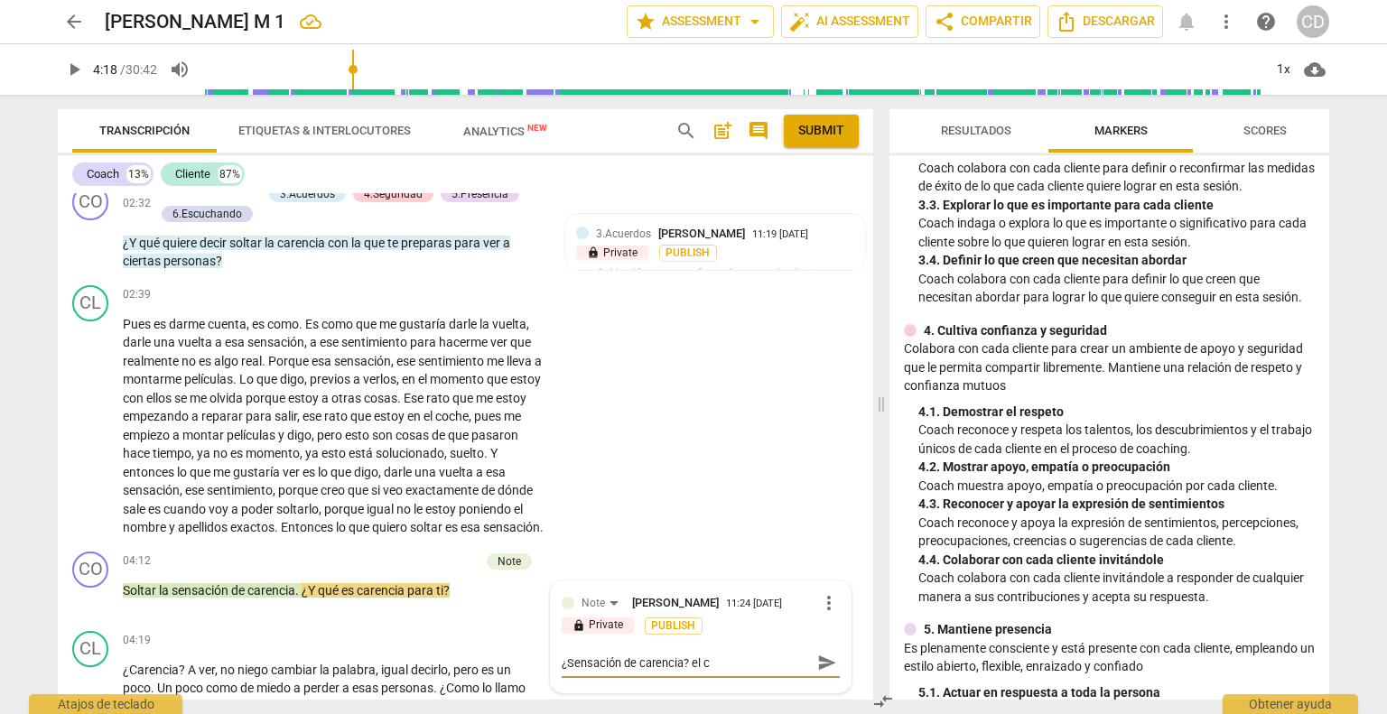
type textarea "¿Sensación de carencia? el cl"
type textarea "¿Sensación de carencia? el cli"
type textarea "¿Sensación de carencia? el clie"
type textarea "¿Sensación de carencia? el clien"
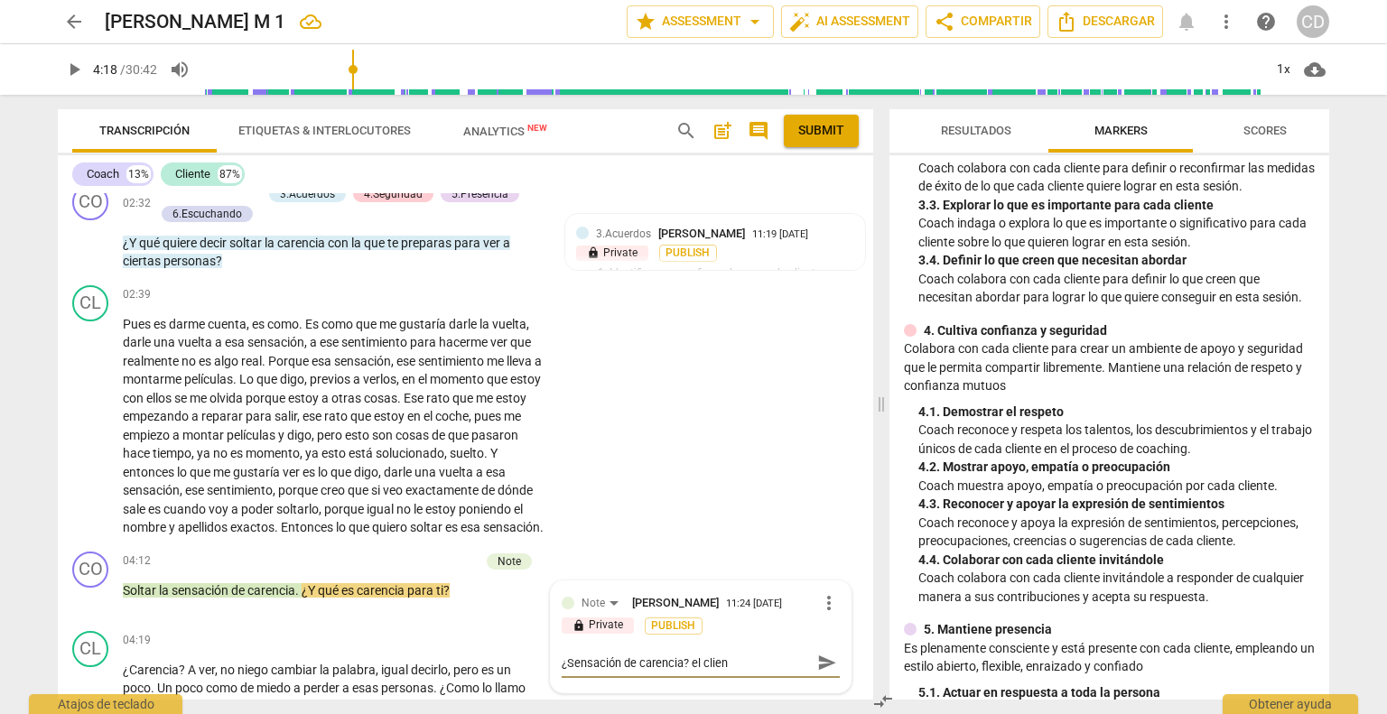
type textarea "¿Sensación de carencia? el client"
type textarea "¿Sensación de carencia? el cliente"
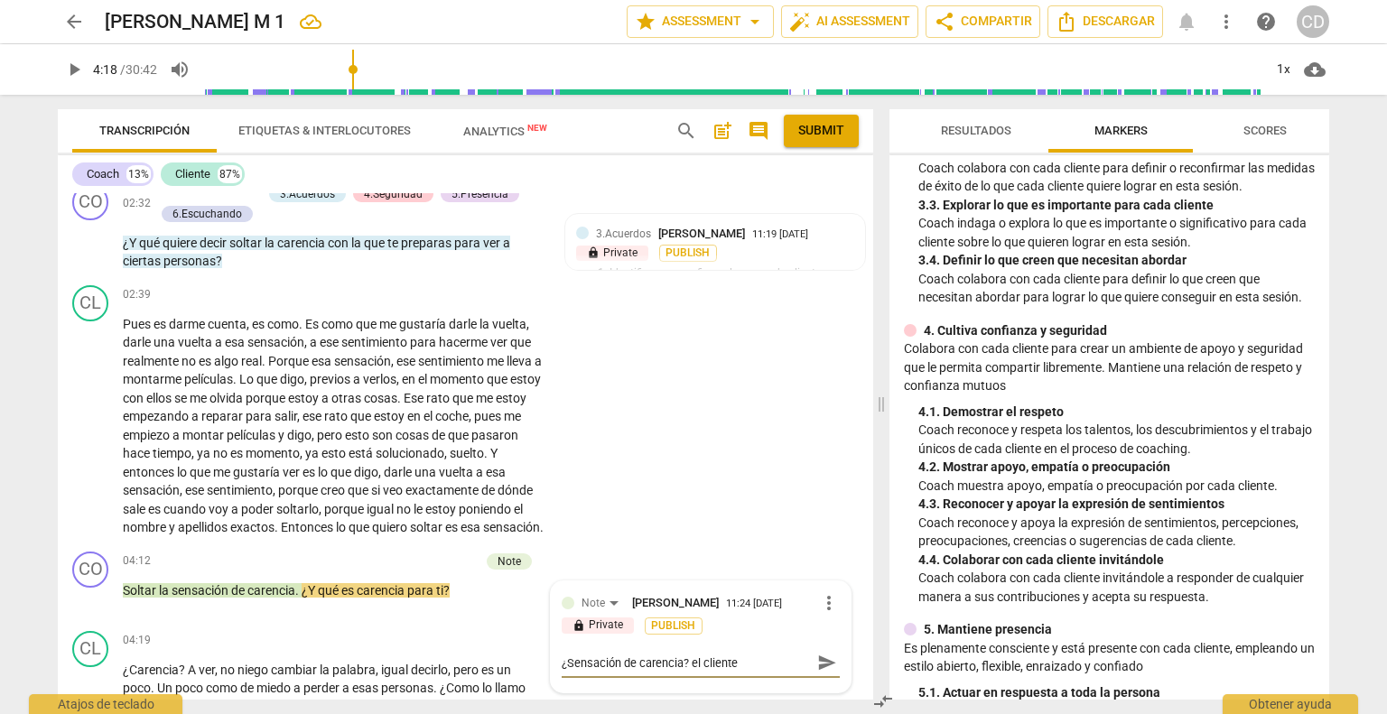
type textarea "¿Sensación de carencia? el cliente"
type textarea "¿Sensación de carencia? el cliente h"
type textarea "¿Sensación de carencia? el cliente ha"
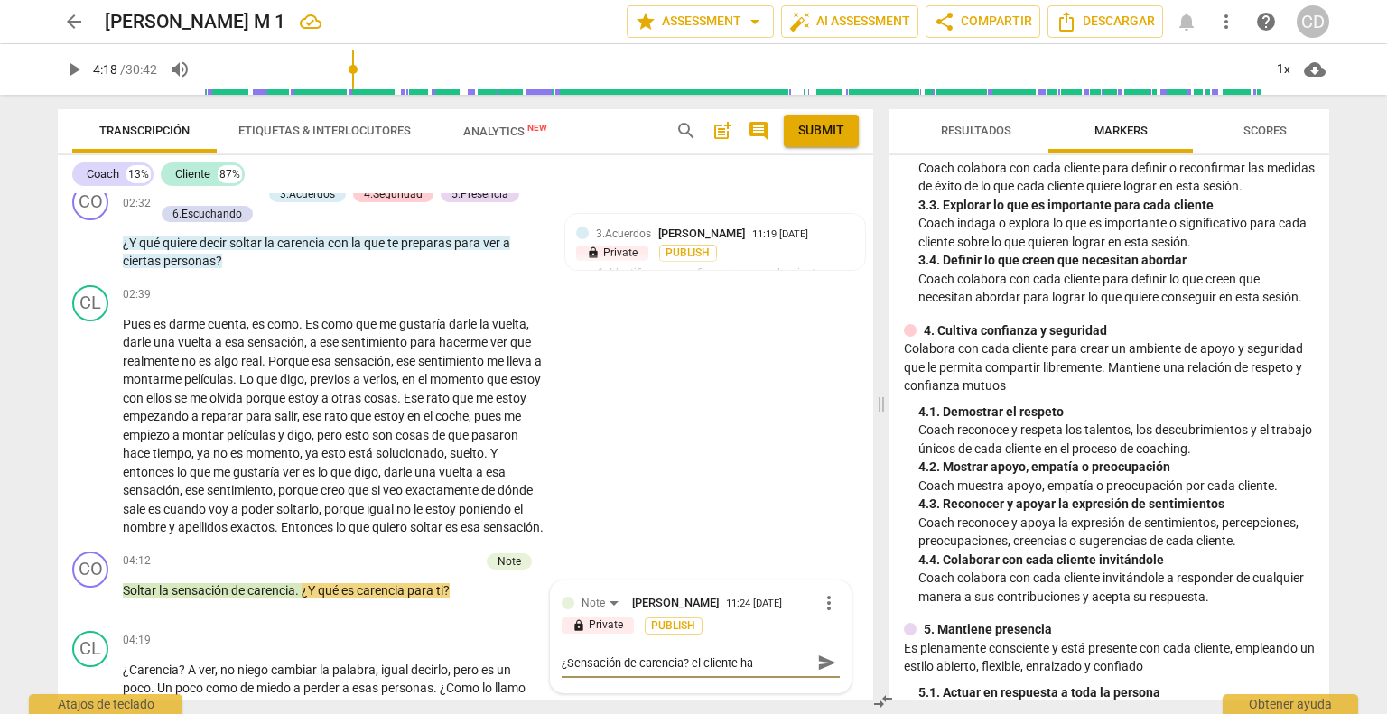
type textarea "¿Sensación de carencia? el cliente hab"
type textarea "¿Sensación de carencia? el cliente habl"
type textarea "¿Sensación de carencia? el cliente habla"
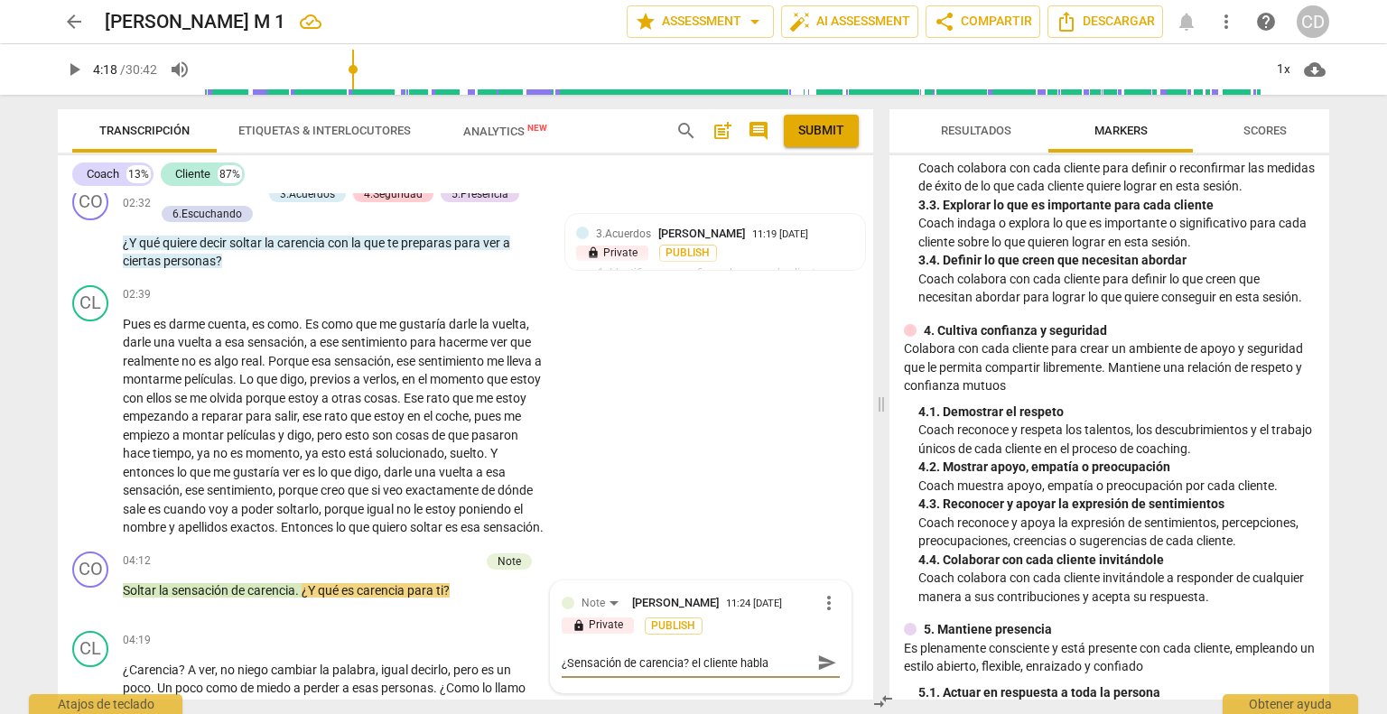
type textarea "¿Sensación de carencia? el cliente habla"
type textarea "¿Sensación de carencia? el cliente habla d"
type textarea "¿Sensación de carencia? el cliente habla de"
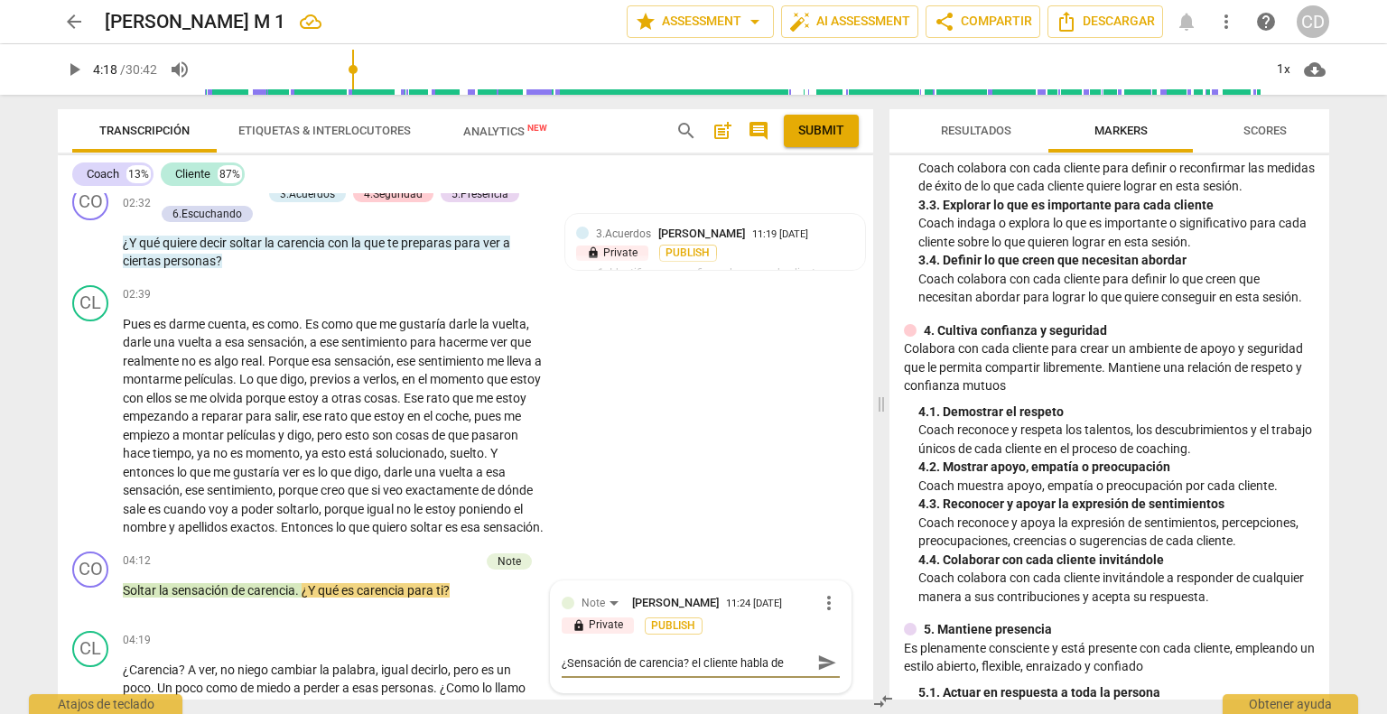
type textarea "¿Sensación de carencia? el cliente habla de"
type textarea "¿Sensación de carencia? el cliente habla de c"
type textarea "¿Sensación de carencia? el cliente habla de ca"
type textarea "¿Sensación de carencia? el cliente habla de car"
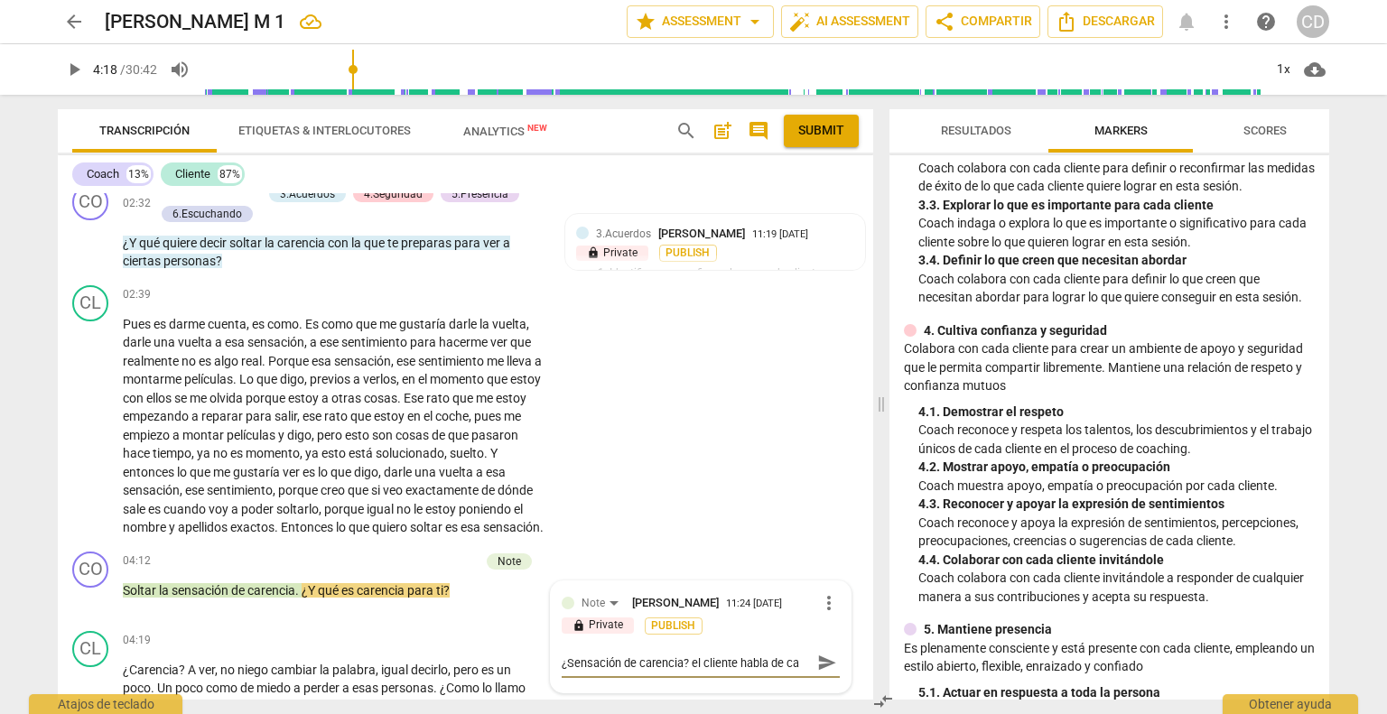
type textarea "¿Sensación de carencia? el cliente habla de car"
type textarea "¿Sensación de carencia? el cliente habla de care"
type textarea "¿Sensación de carencia? el cliente habla [PERSON_NAME]"
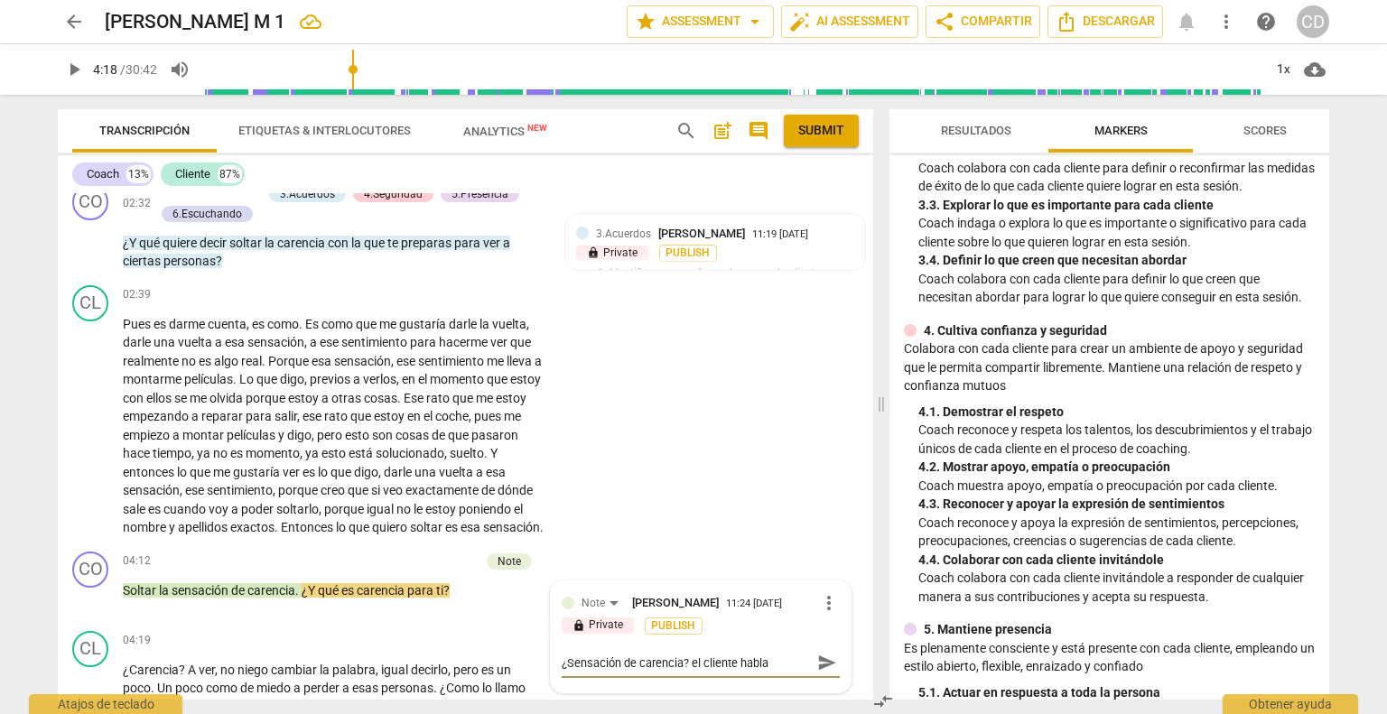
scroll to position [14, 0]
type textarea "¿Sensación de carencia? el cliente habla de carenc"
type textarea "¿Sensación de carencia? el cliente habla de carenci"
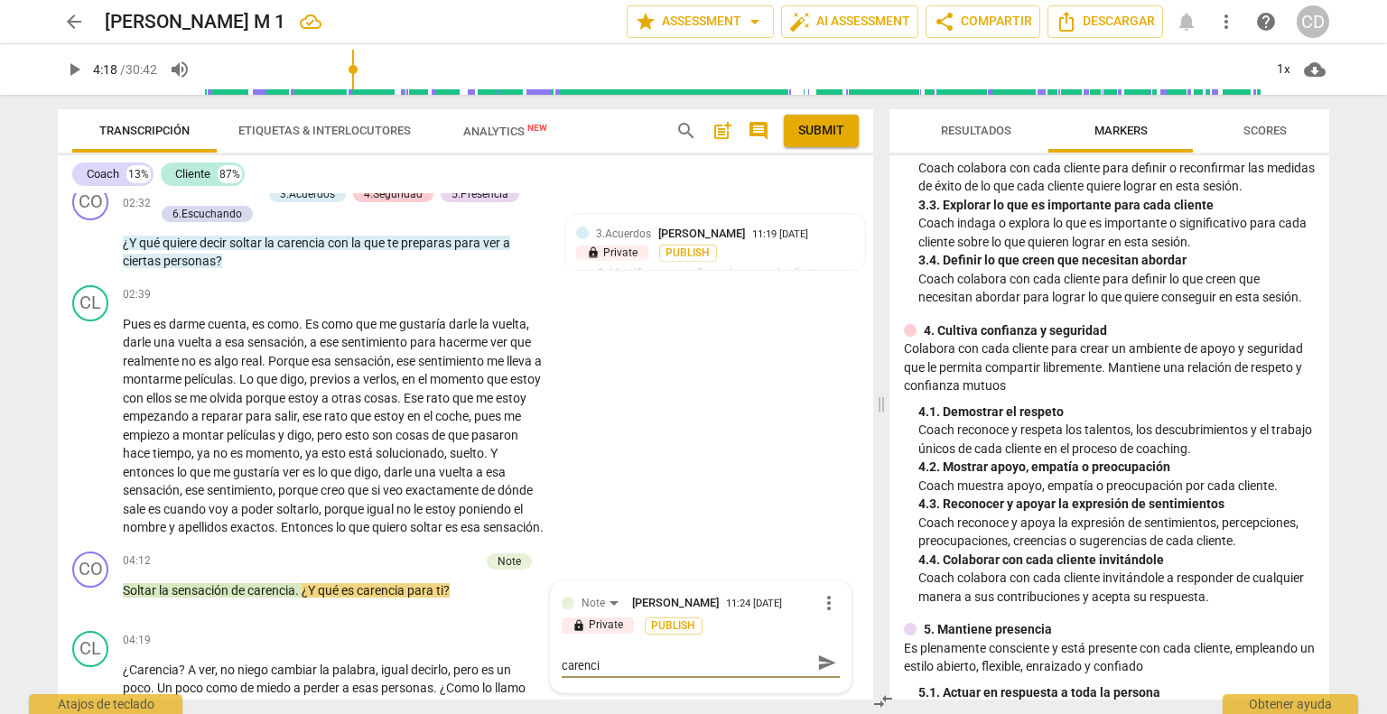
type textarea "¿Sensación de carencia? el cliente habla de carencia"
type textarea "¿Sensación de carencia? el cliente habla de carencia c"
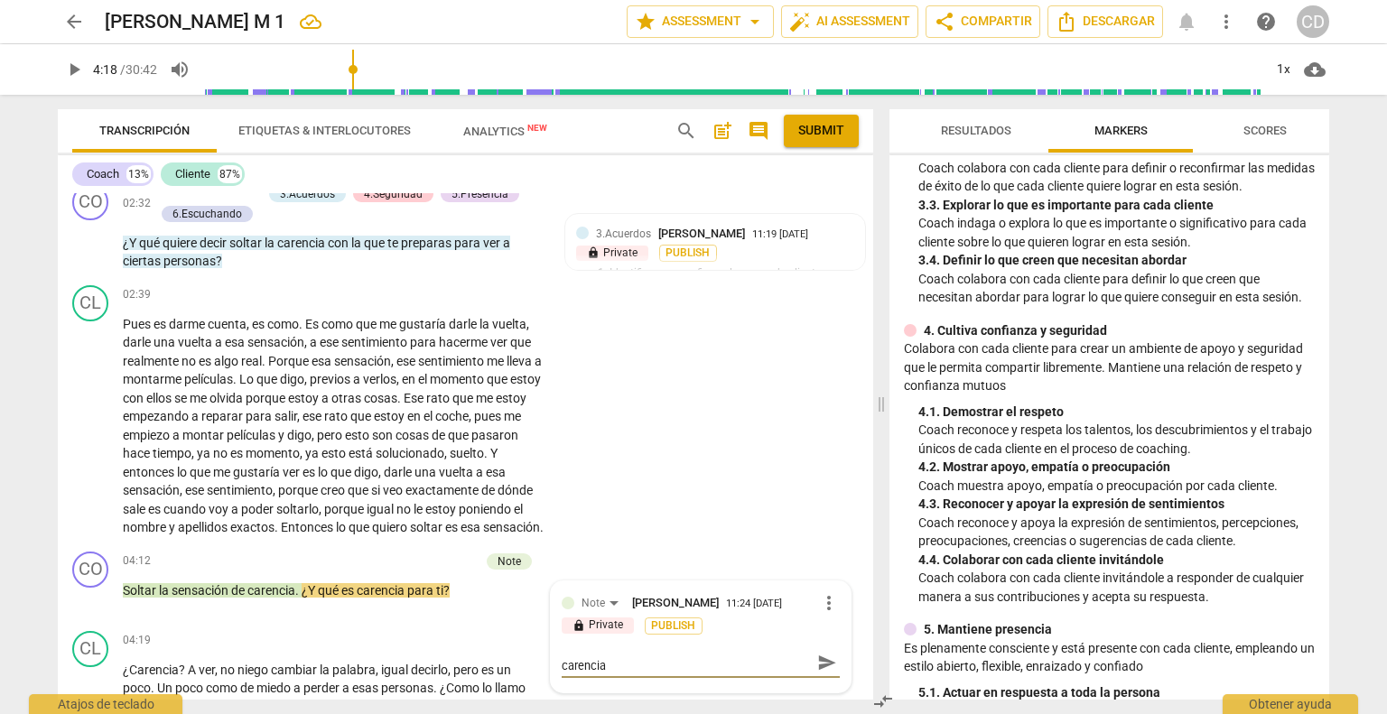
type textarea "¿Sensación de carencia? el cliente habla de carencia c"
type textarea "¿Sensación de carencia? el cliente habla de carencia co"
type textarea "¿Sensación de carencia? el cliente habla de carencia com"
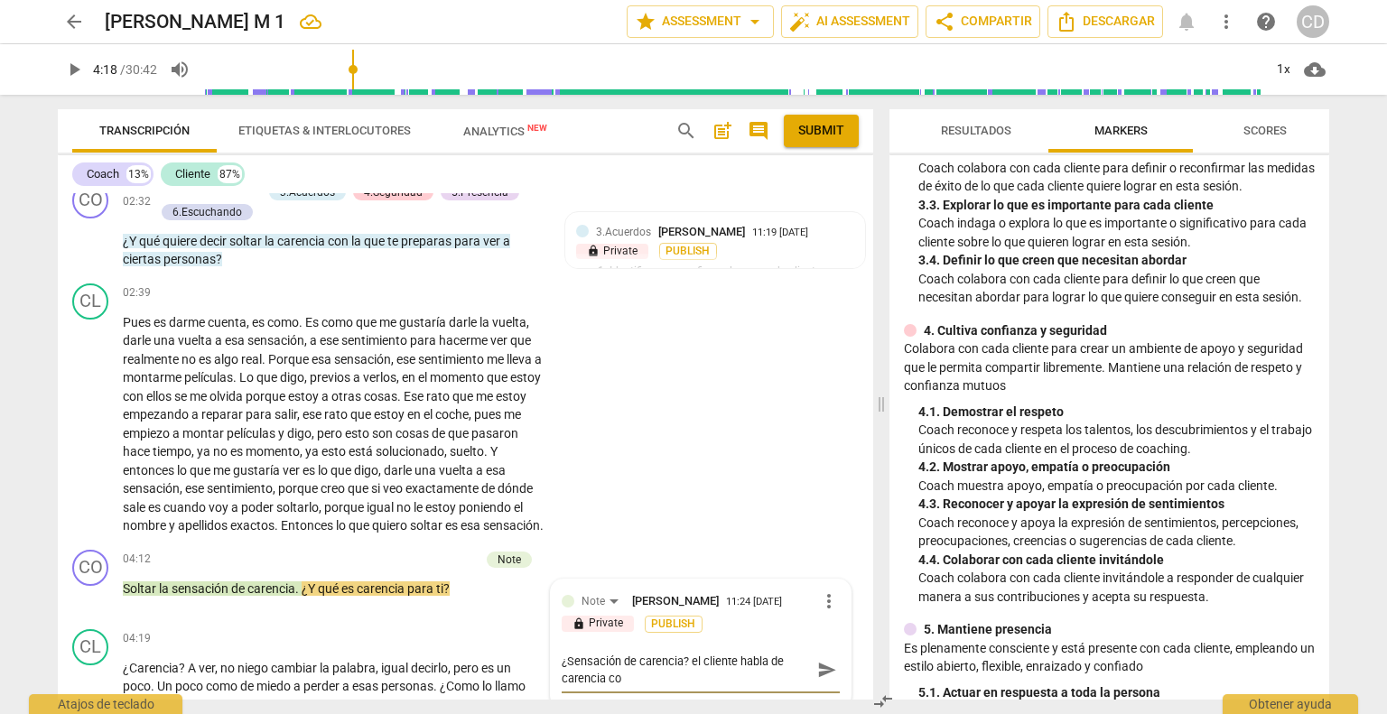
type textarea "¿Sensación de carencia? el cliente habla de carencia com"
type textarea "¿Sensación de carencia? el cliente habla de carencia como"
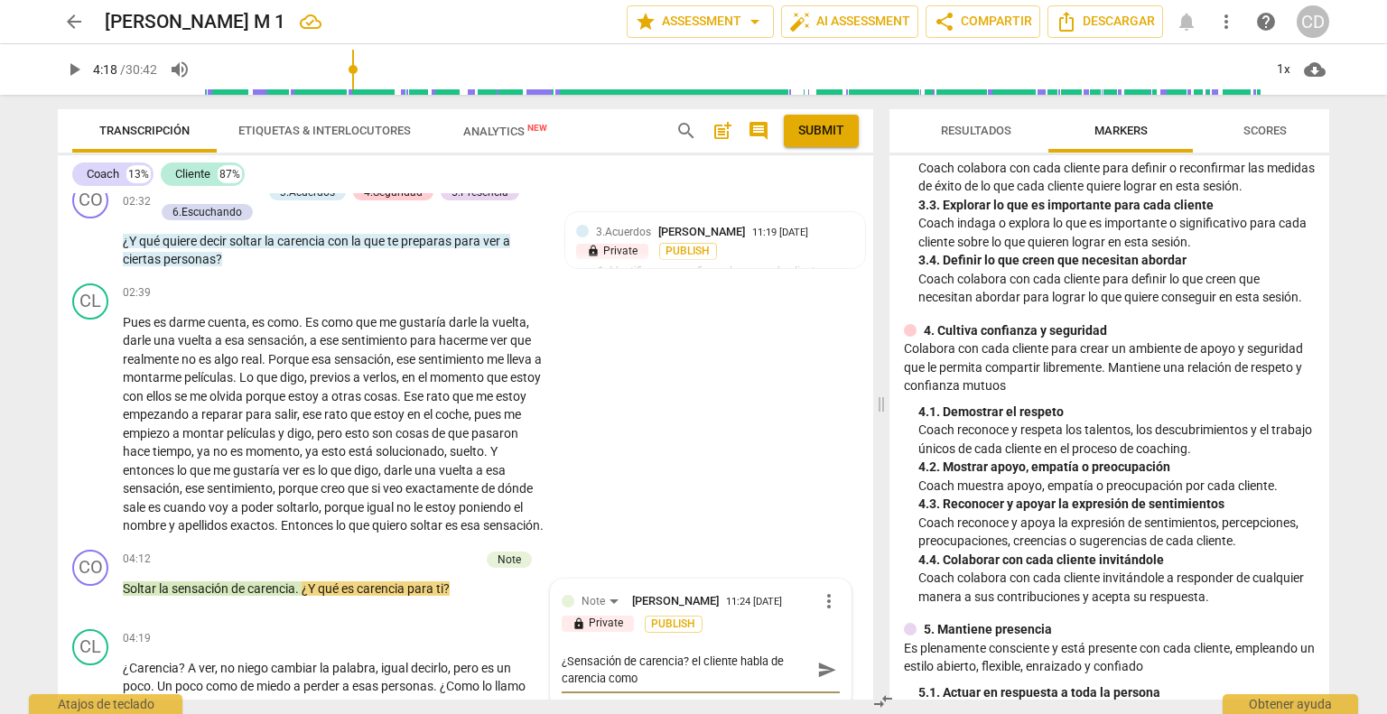
type textarea "¿Sensación de carencia? el cliente habla de carencia como e"
type textarea "¿Sensación de carencia? el cliente habla de carencia como es"
type textarea "¿Sensación de carencia? el cliente habla de carencia como e"
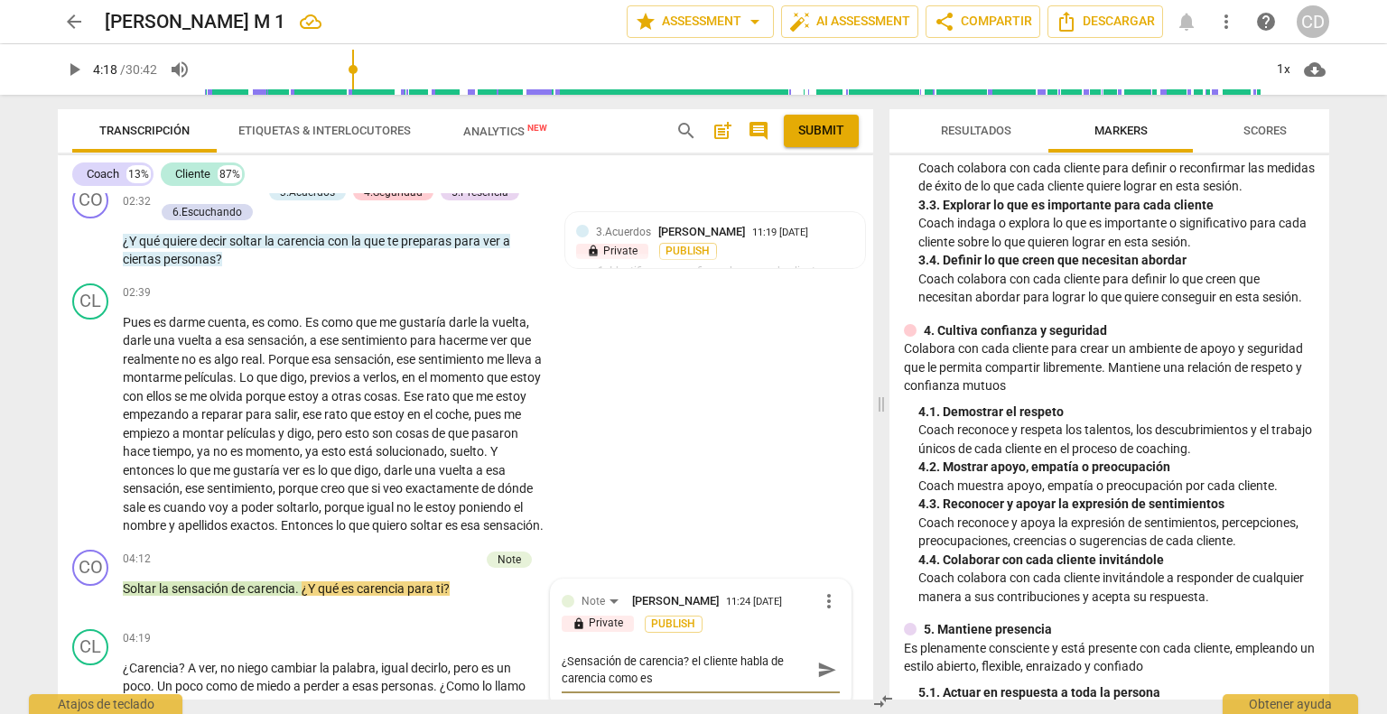
type textarea "¿Sensación de carencia? el cliente habla de carencia como e"
type textarea "¿Sensación de carencia? el cliente habla de carencia como el"
type textarea "¿Sensación de carencia? el cliente habla de carencia como el e"
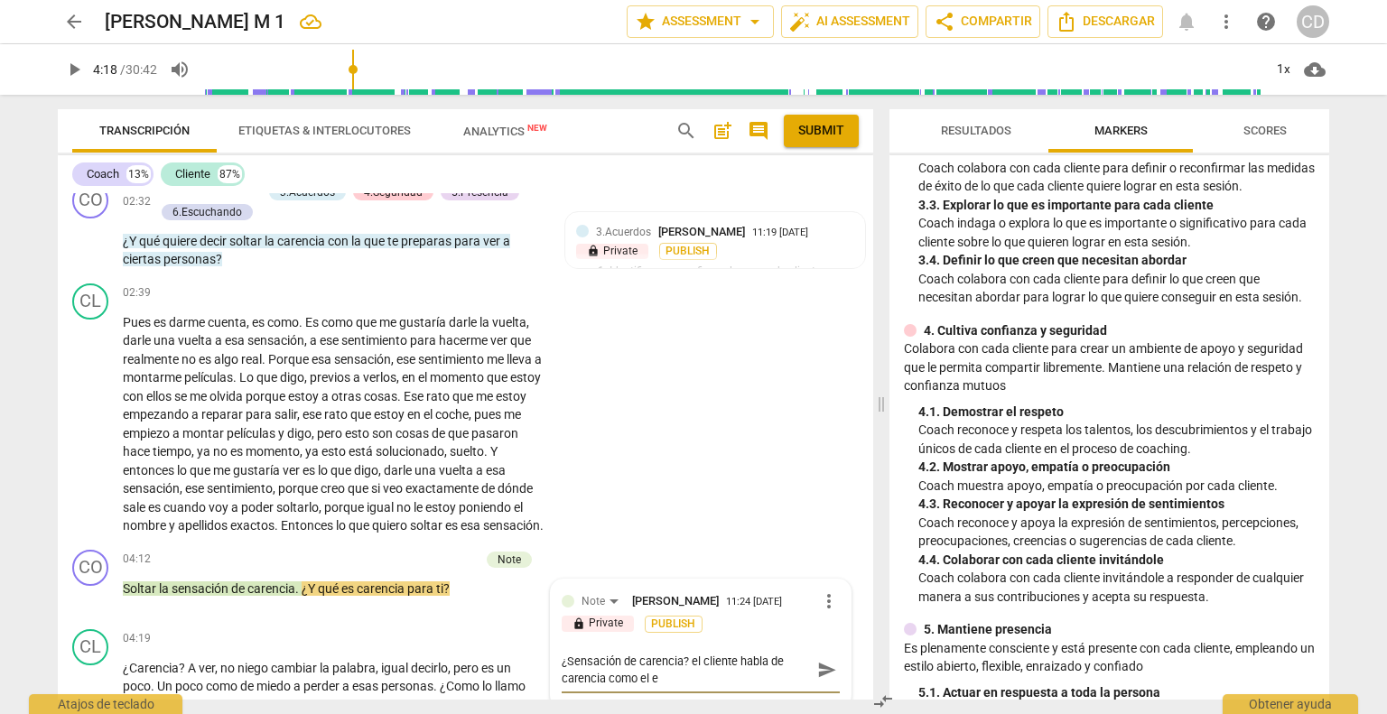
type textarea "¿Sensación de carencia? el cliente habla de carencia como el es"
type textarea "¿Sensación de carencia? el cliente habla de carencia como el est"
type textarea "¿Sensación de carencia? el cliente habla de carencia como el esta"
type textarea "¿Sensación de carencia? el cliente habla de carencia como el estad"
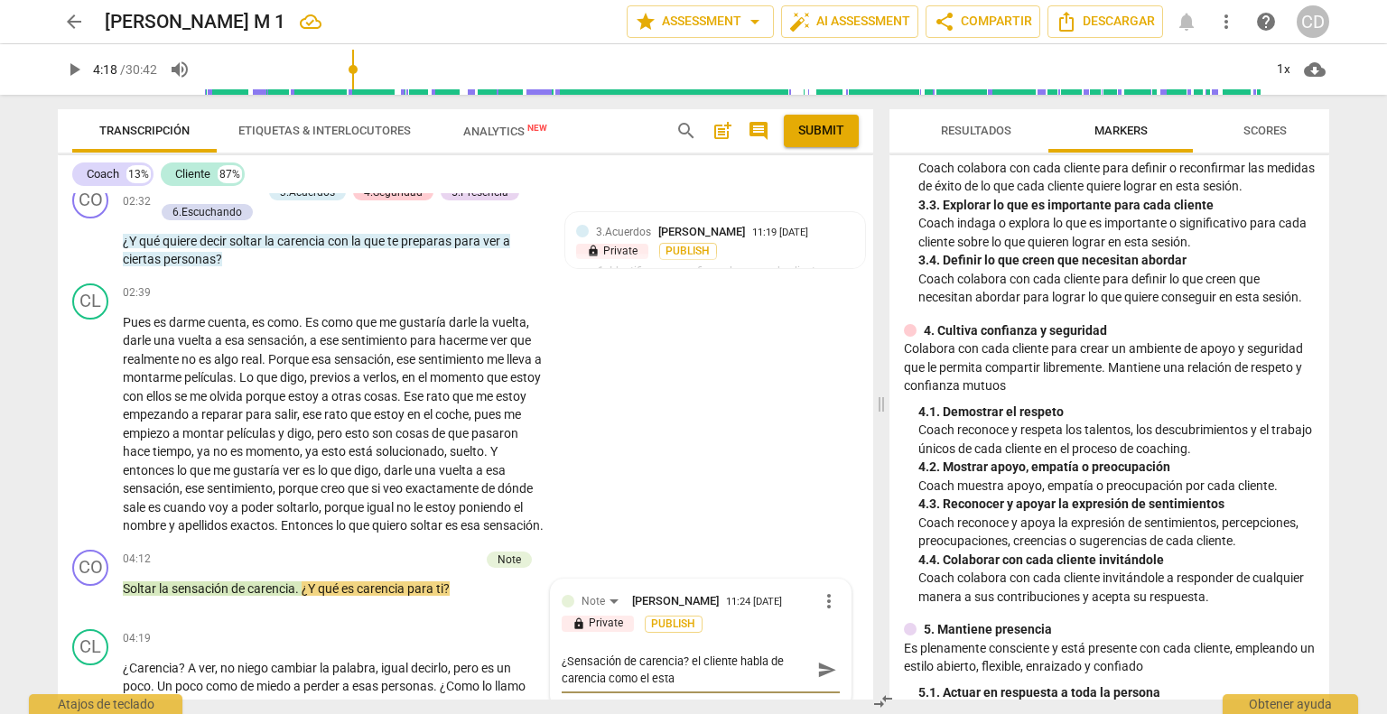
type textarea "¿Sensación de carencia? el cliente habla de carencia como el estad"
type textarea "¿Sensación de carencia? el cliente habla de carencia como el estado"
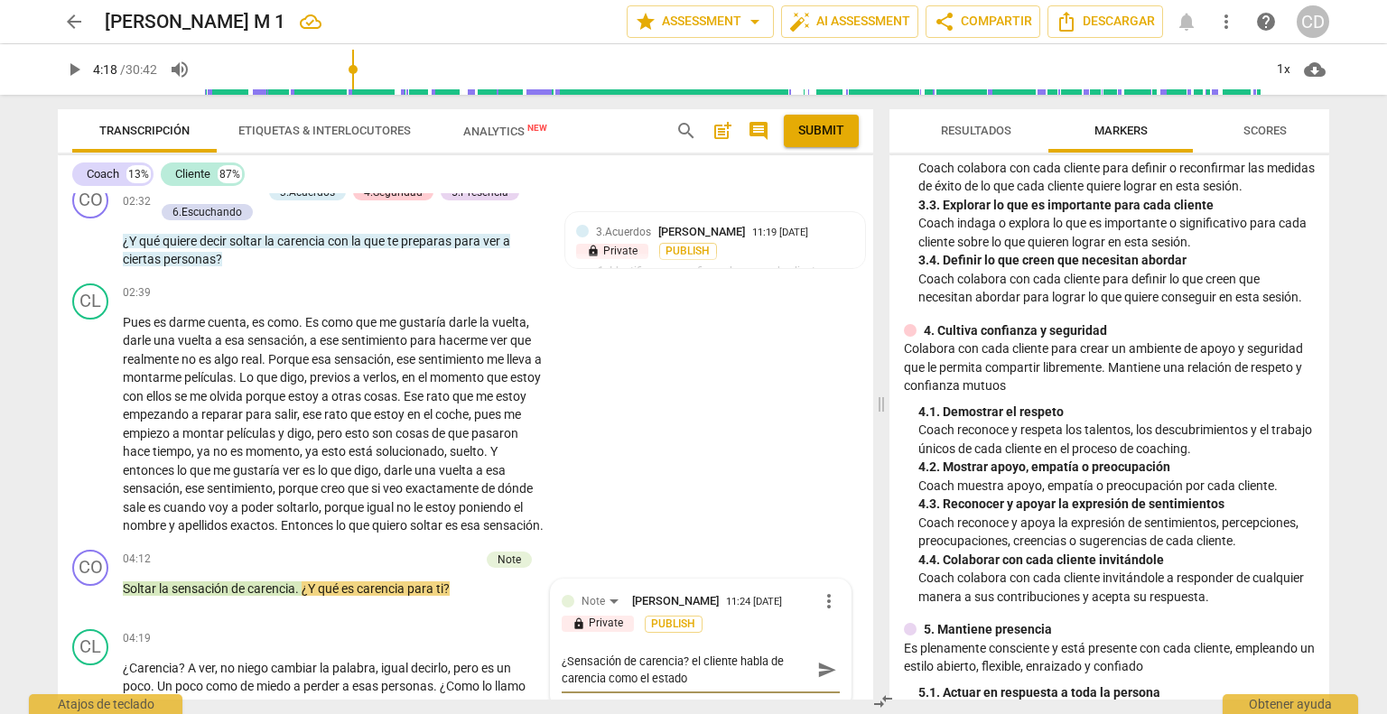
type textarea "¿Sensación de carencia? el cliente habla de carencia como el estado g"
type textarea "¿Sensación de carencia? el cliente habla de carencia como el estado ge"
type textarea "¿Sensación de carencia? el cliente habla de carencia como el estado gen"
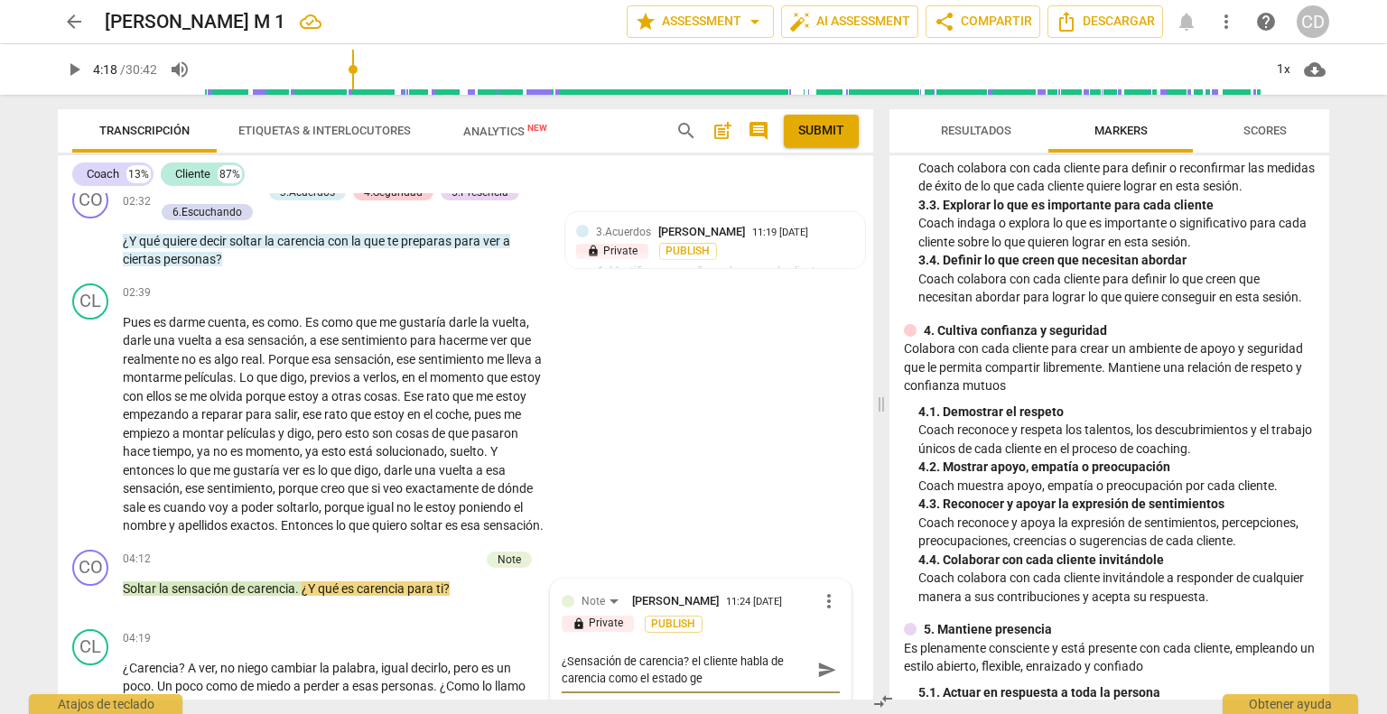
type textarea "¿Sensación de carencia? el cliente habla de carencia como el estado gen"
type textarea "¿Sensación de carencia? el cliente habla de carencia como el estado gene"
type textarea "¿Sensación de carencia? el cliente habla de carencia como el estado gener"
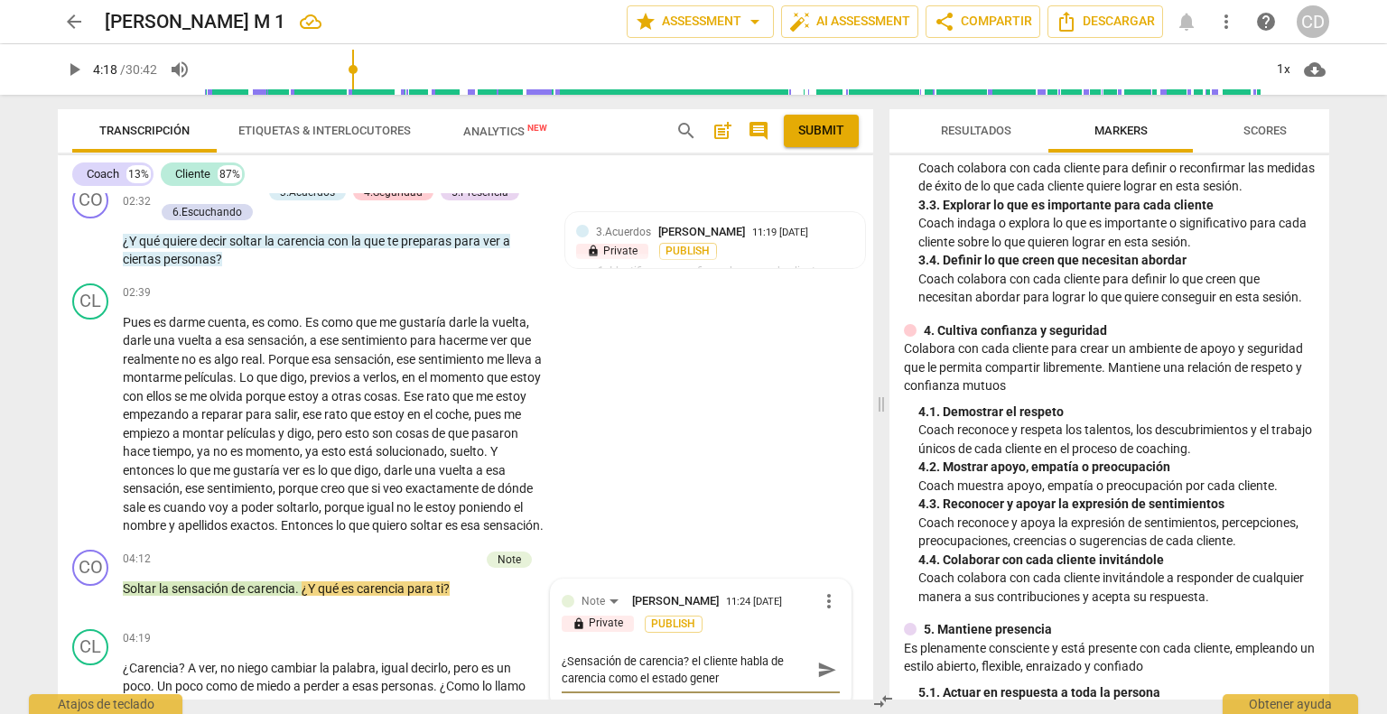
type textarea "¿Sensación de carencia? el cliente habla de carencia como el estado genera"
type textarea "¿Sensación de carencia? el cliente habla de carencia como el estado general"
type textarea "¿Sensación de carencia? el cliente habla de carencia como el estado general."
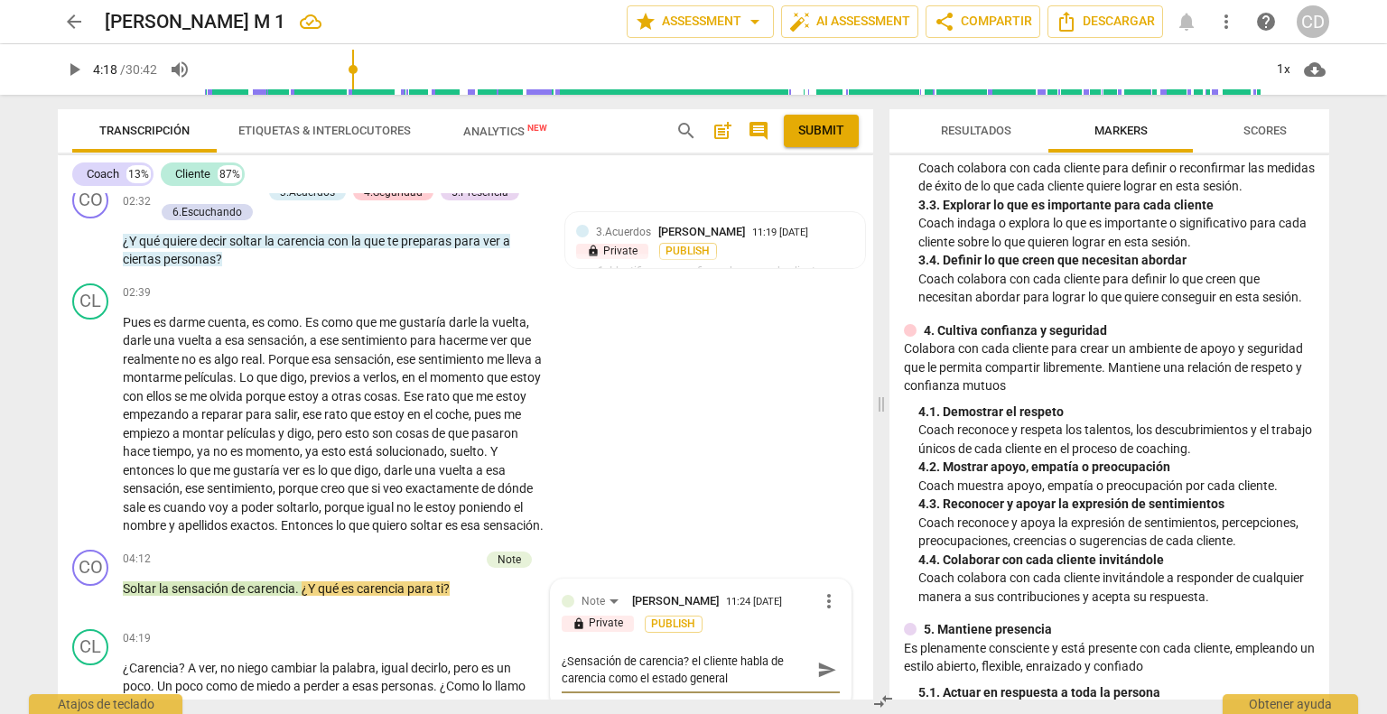
type textarea "¿Sensación de carencia? el cliente habla de carencia como el estado general."
type textarea "¿Sensación de carencia? el cliente habla de carencia como el estado general. L"
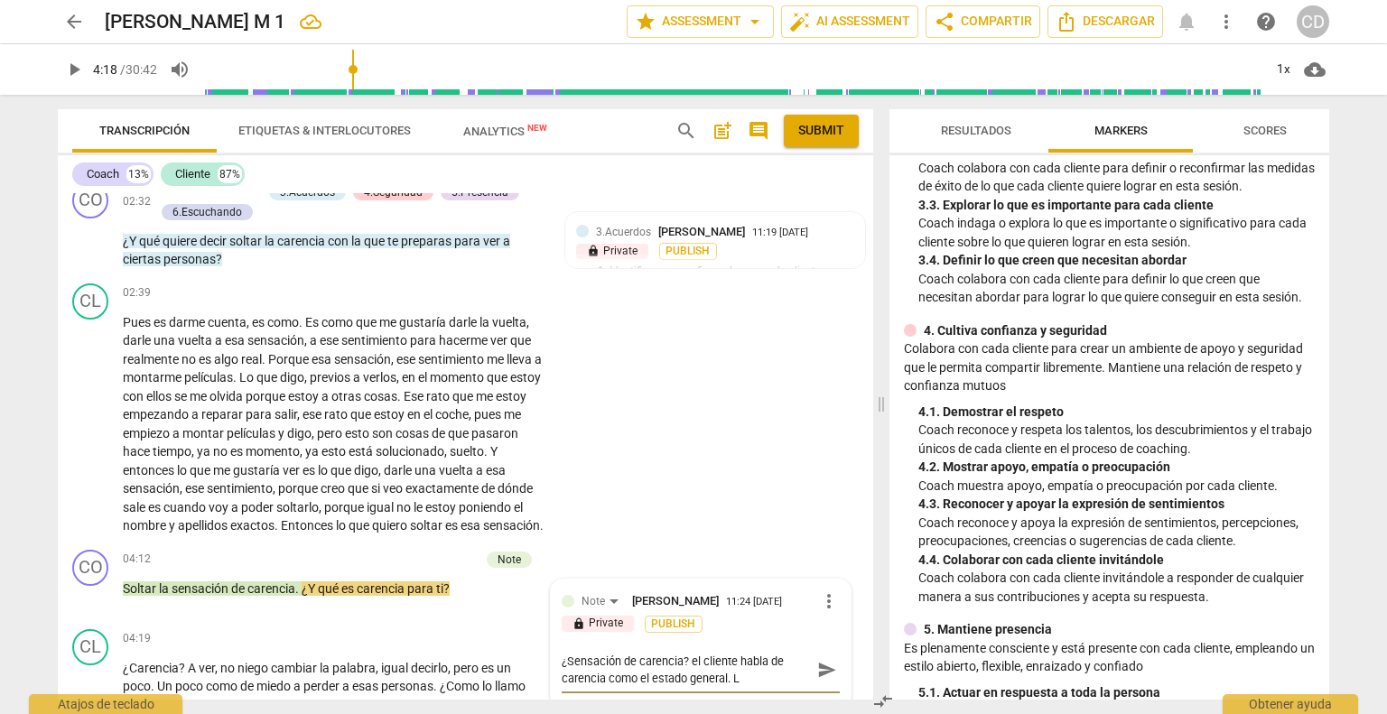
type textarea "¿Sensación de carencia? el cliente habla de carencia como el estado general. La"
type textarea "¿Sensación de carencia? el cliente habla de carencia como el estado general. La…"
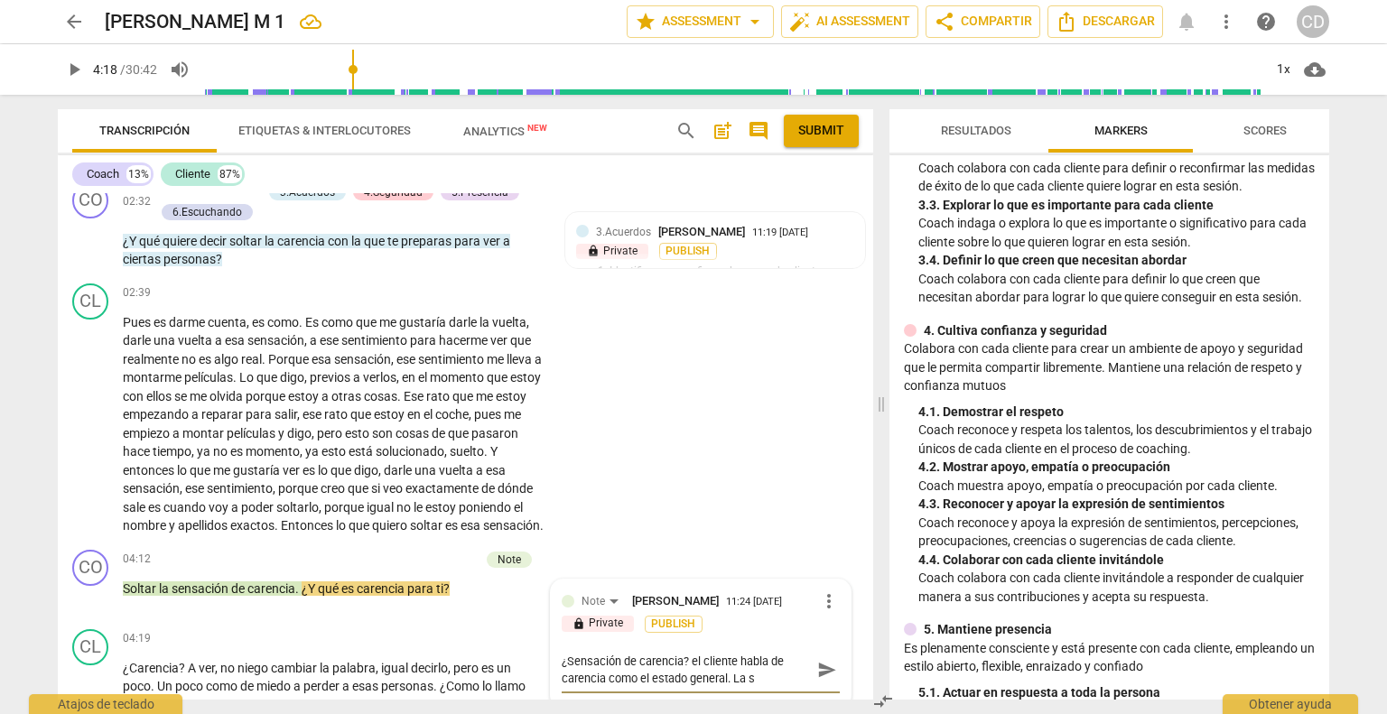
type textarea "¿Sensación de carencia? el cliente habla de carencia como el estado general. La…"
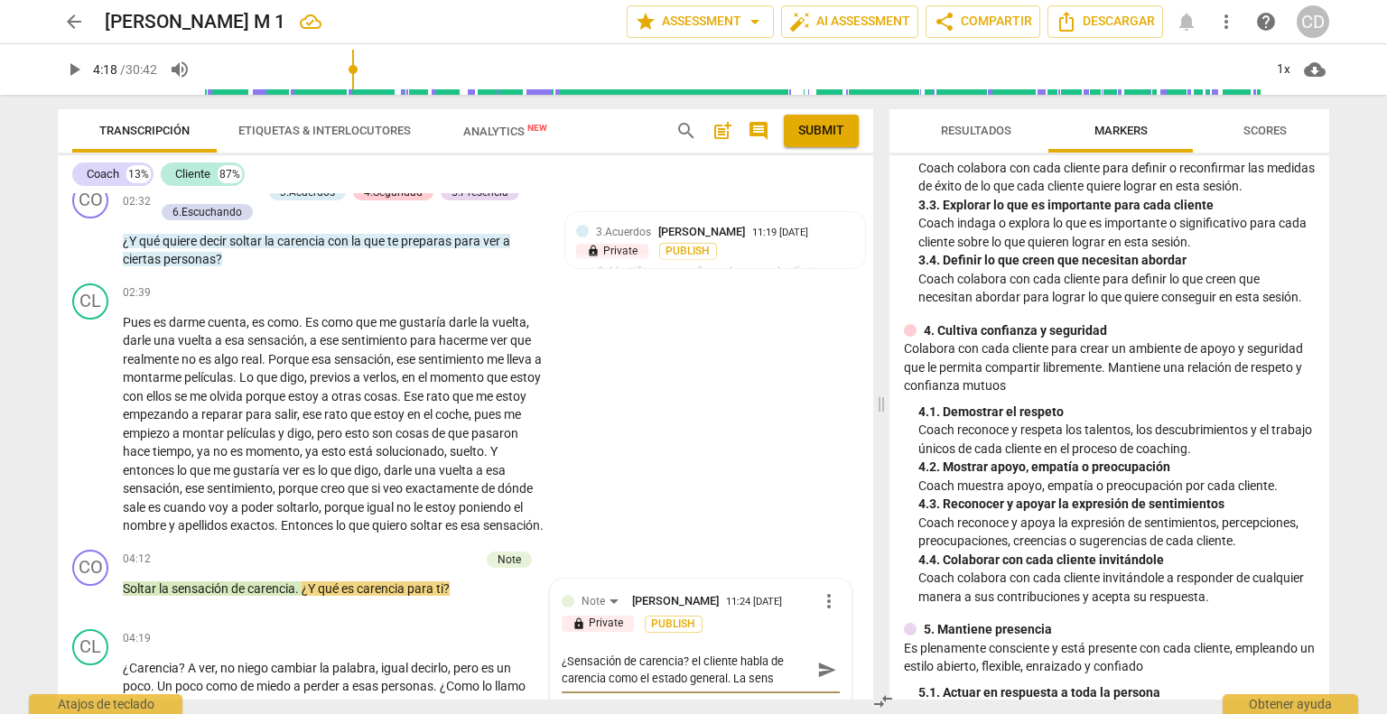
type textarea "¿Sensación de carencia? el cliente habla de carencia como el estado general. La…"
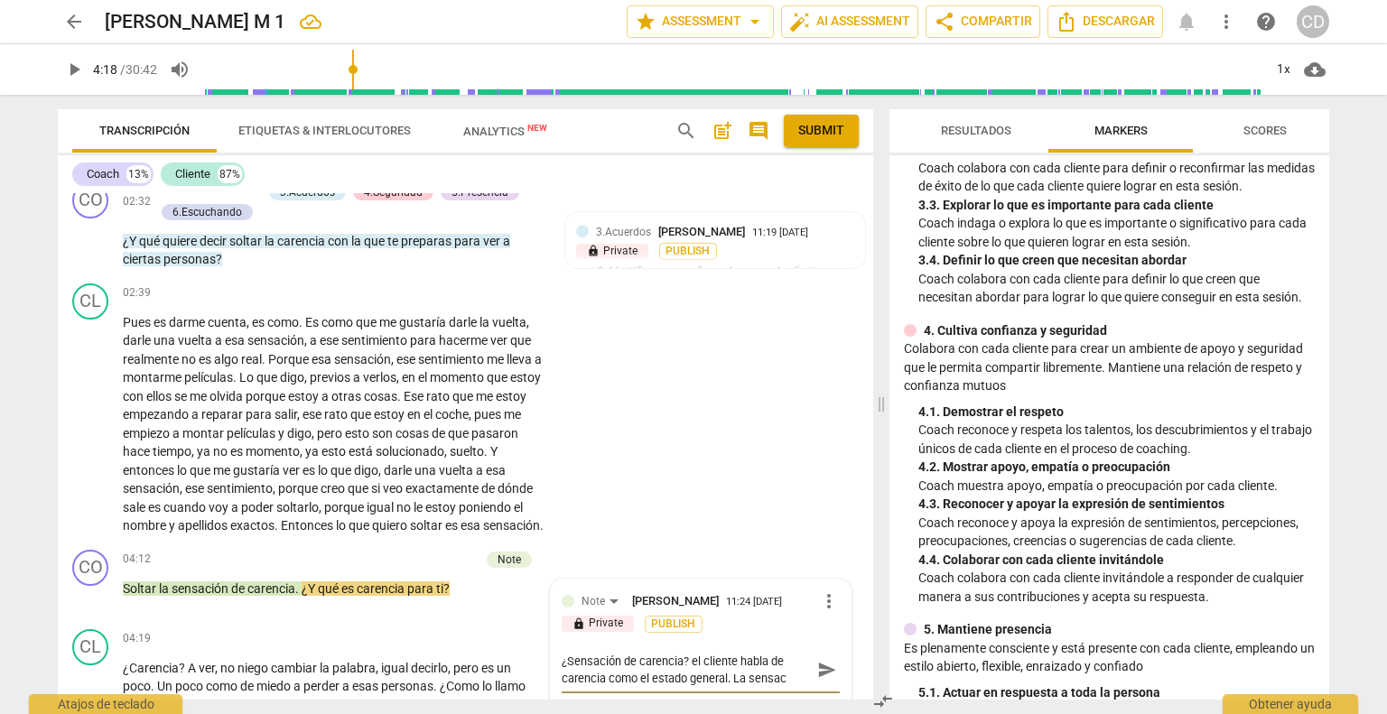
type textarea "¿Sensación de carencia? el cliente habla de carencia como el estado general. La…"
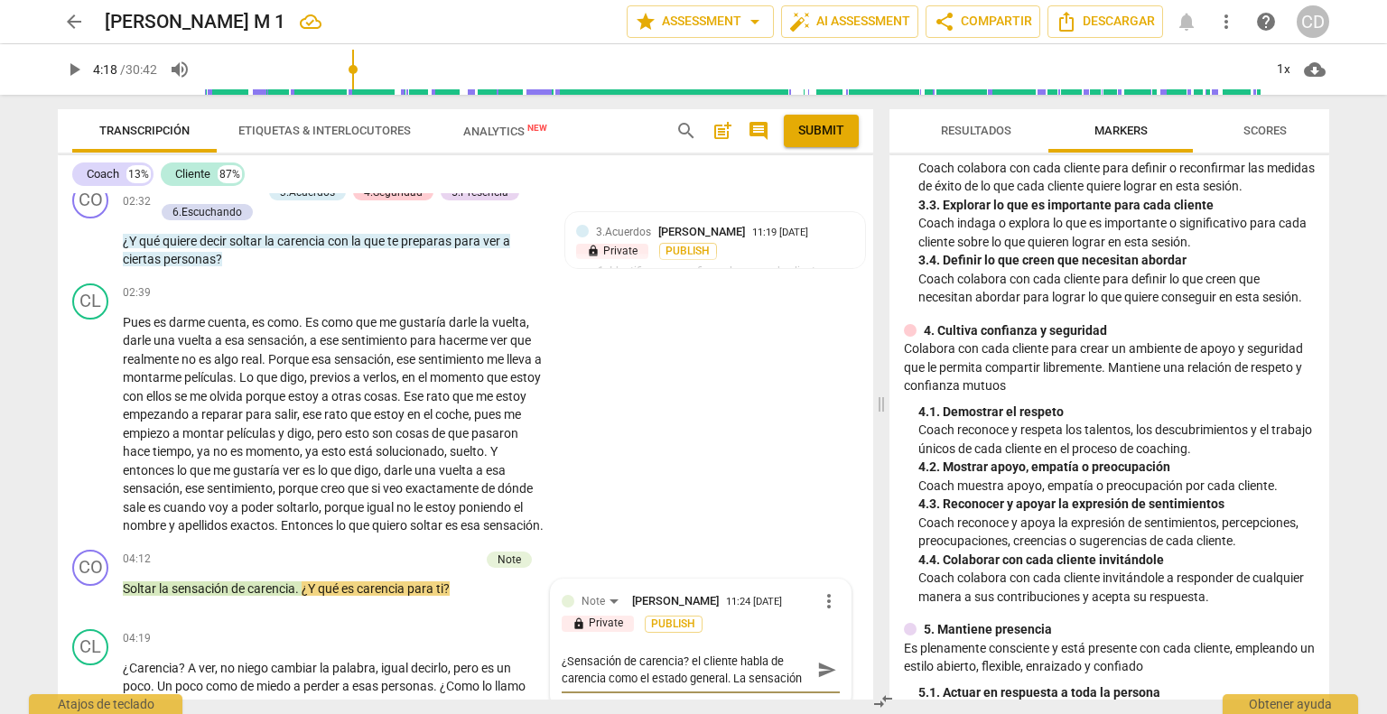
type textarea "¿Sensación de carencia? el cliente habla de carencia como el estado general. La…"
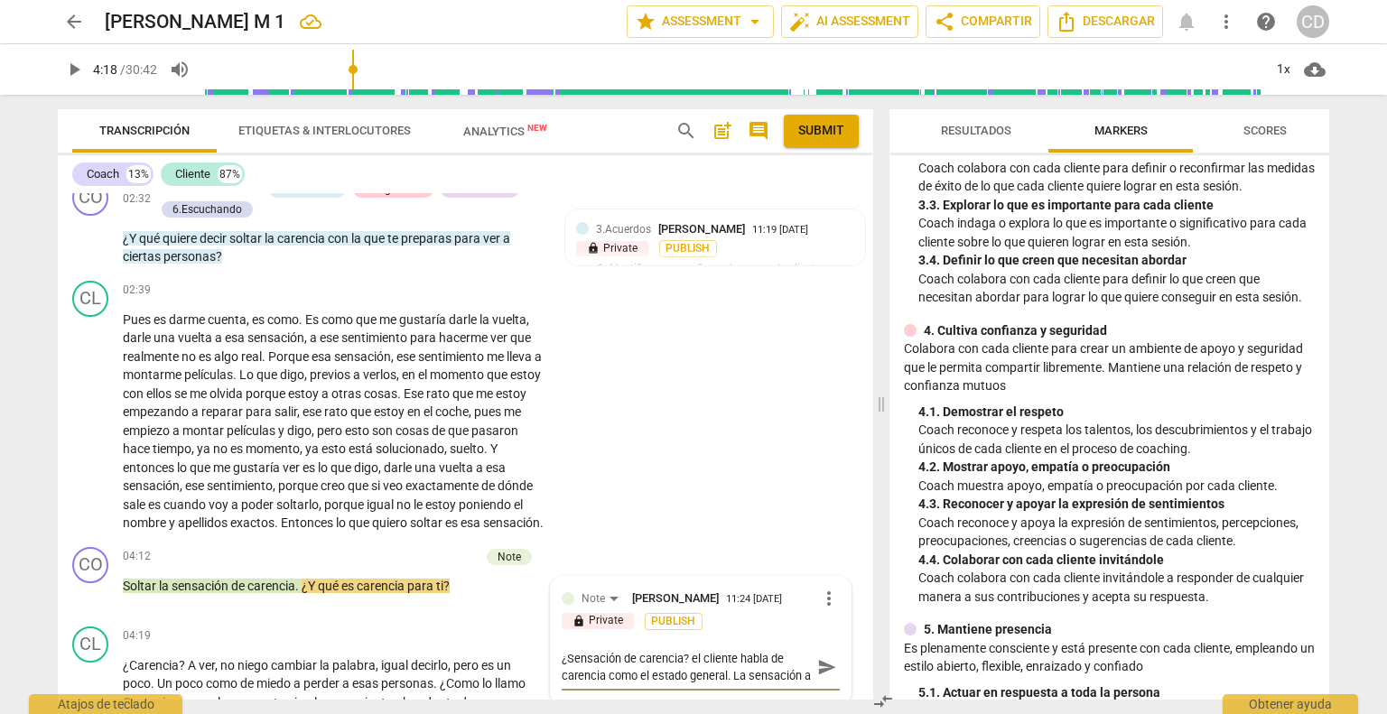
type textarea "¿Sensación de carencia? el cliente habla de carencia como el estado general. La…"
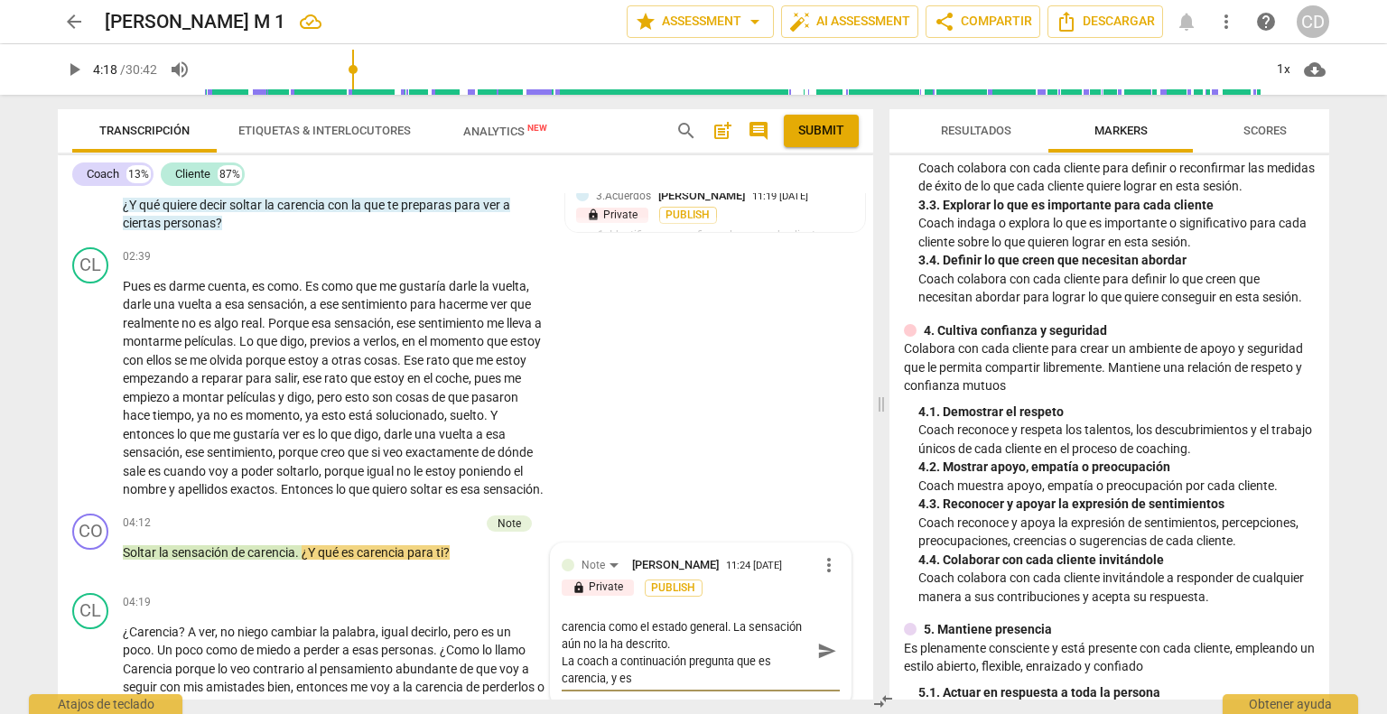
scroll to position [0, 0]
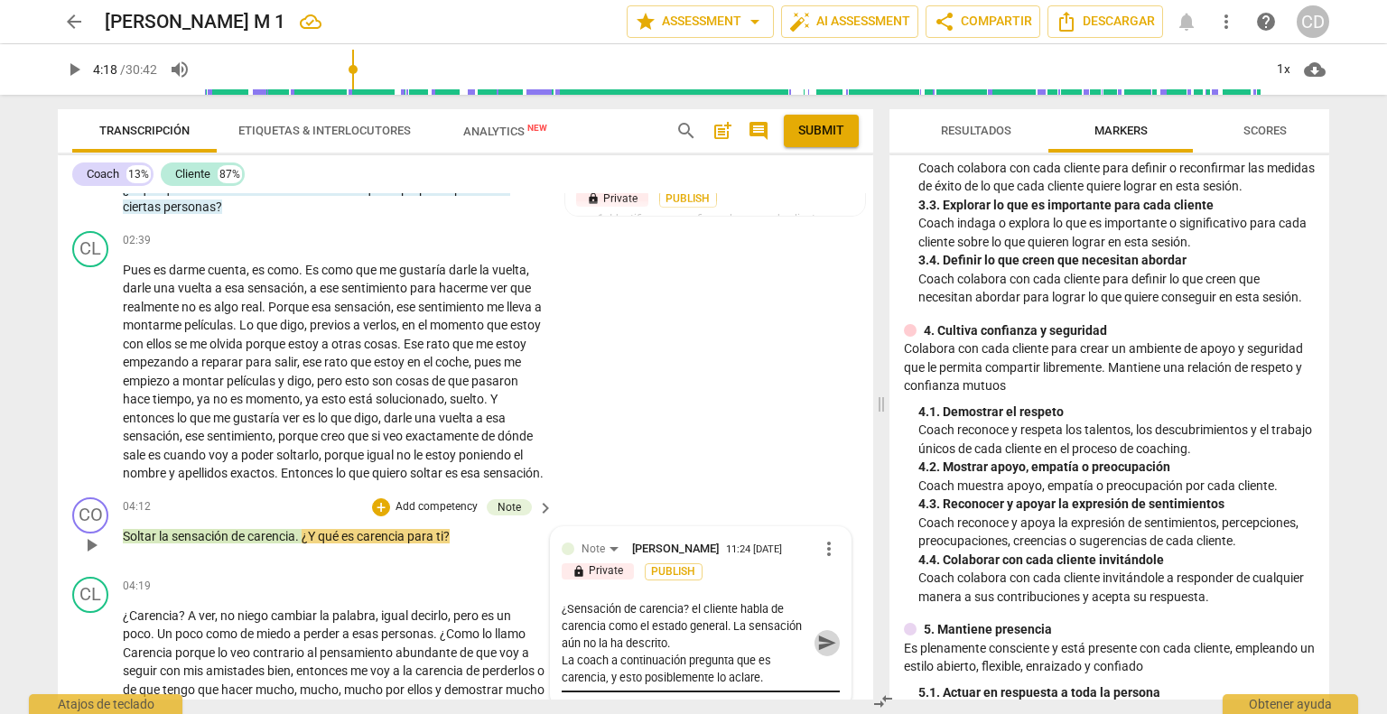
click at [817, 653] on span "send" at bounding box center [827, 643] width 20 height 20
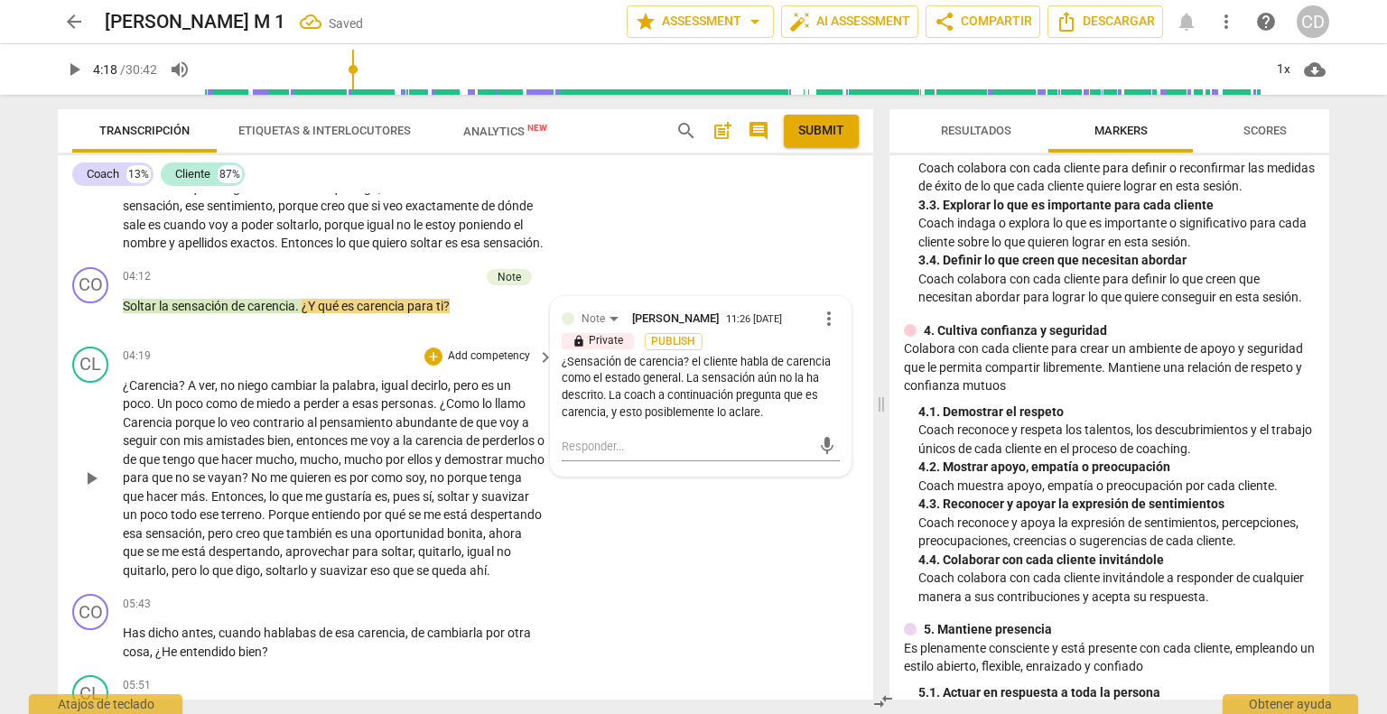
scroll to position [1151, 0]
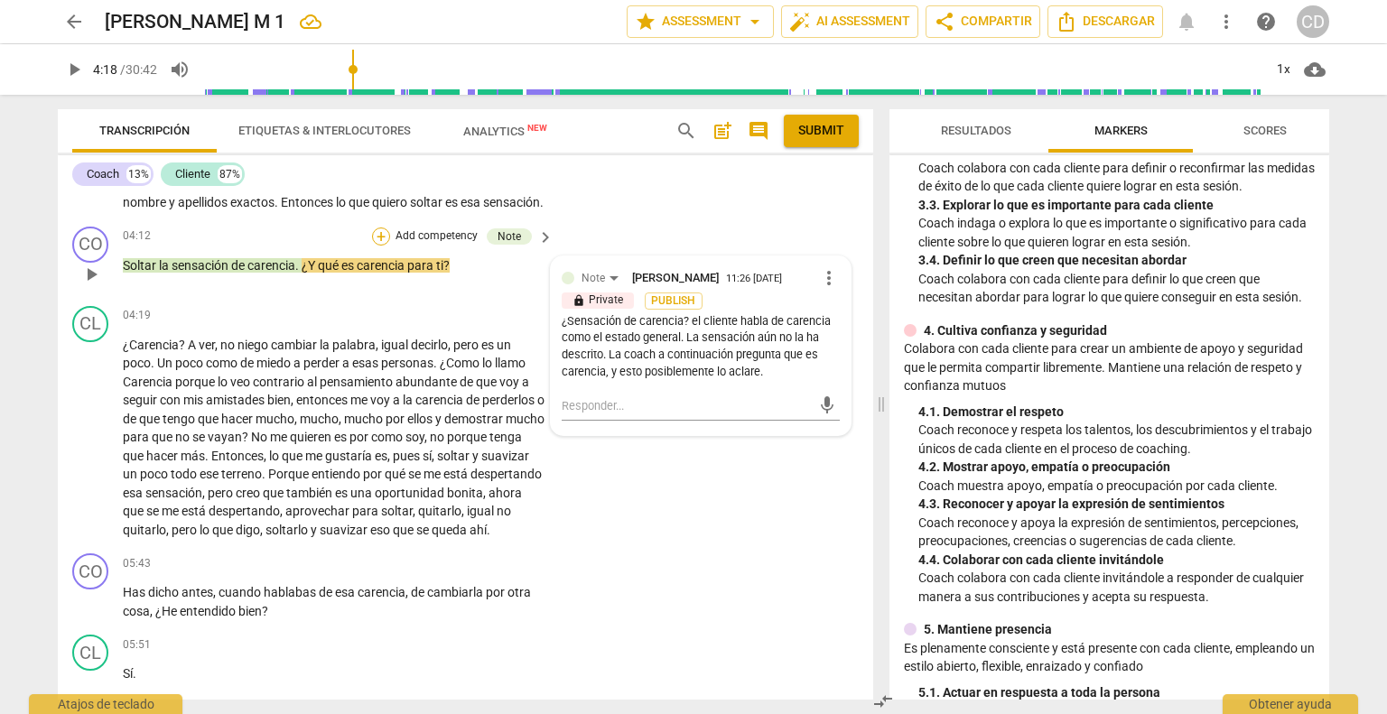
click at [372, 246] on div "+" at bounding box center [381, 237] width 18 height 18
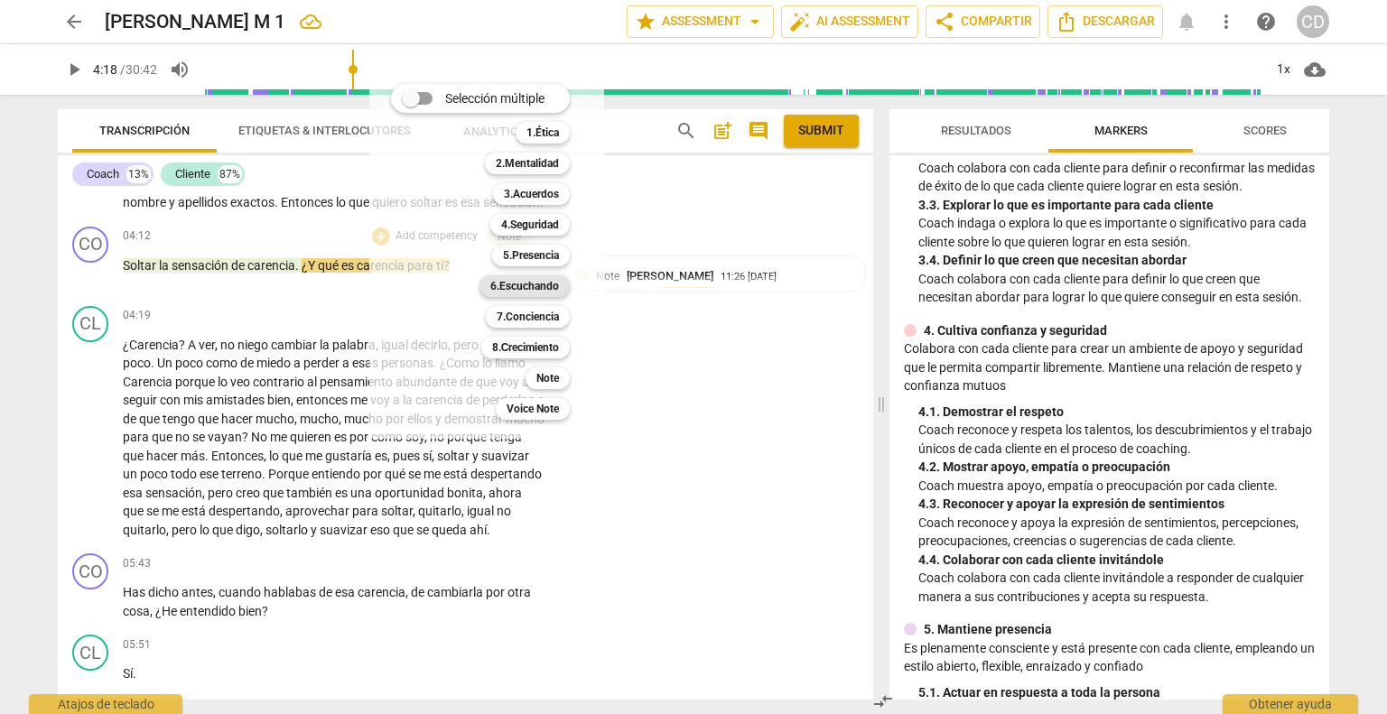
click at [552, 288] on b "6.Escuchando" at bounding box center [524, 286] width 69 height 22
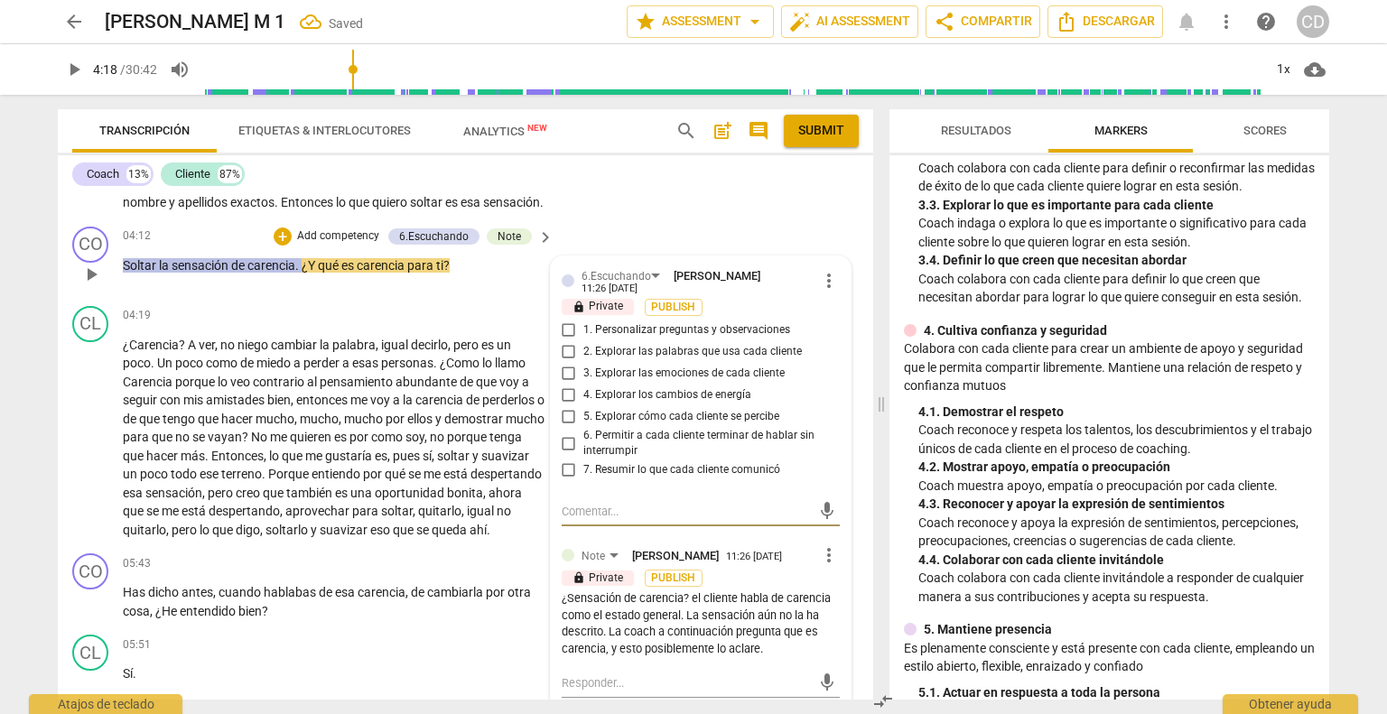
click at [568, 363] on input "2. Explorar las palabras que usa cada cliente" at bounding box center [568, 352] width 29 height 22
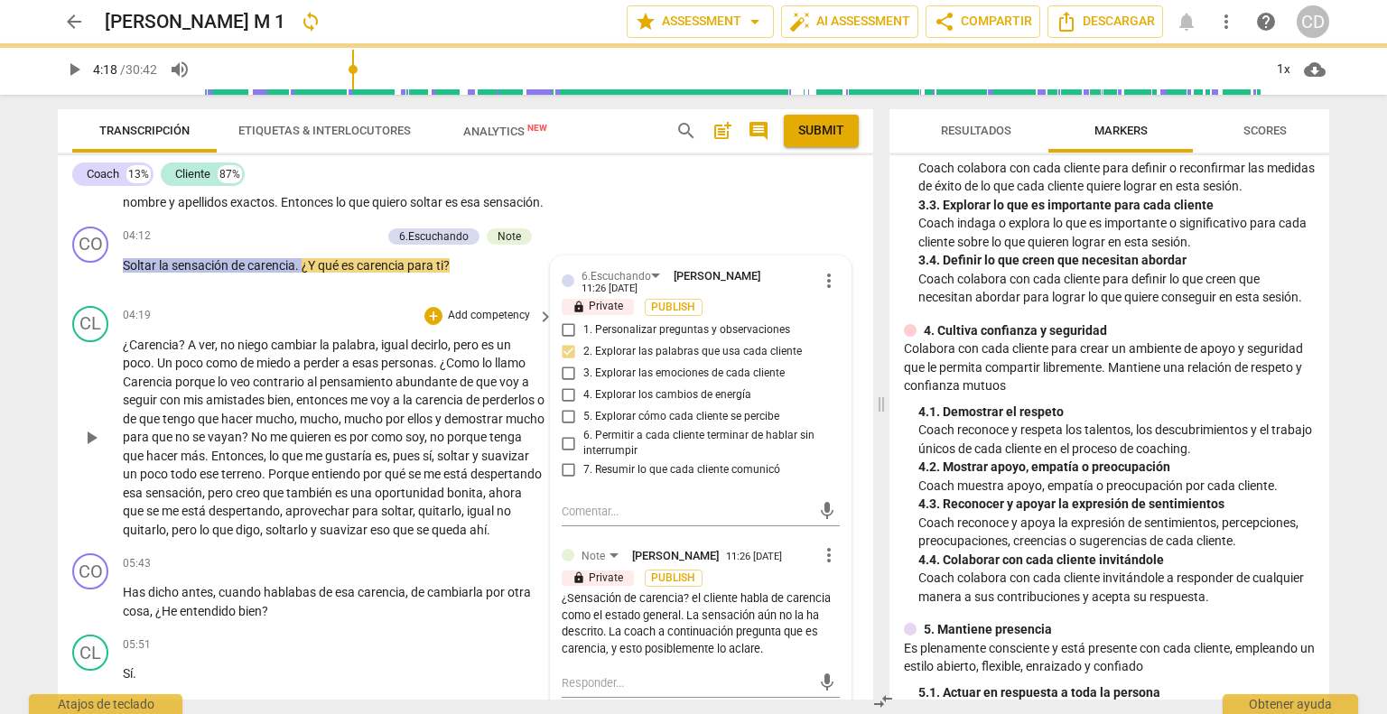
click at [373, 547] on div "CL play_arrow pause 04:19 + Add competency keyboard_arrow_right ¿Carencia ? A v…" at bounding box center [465, 423] width 815 height 248
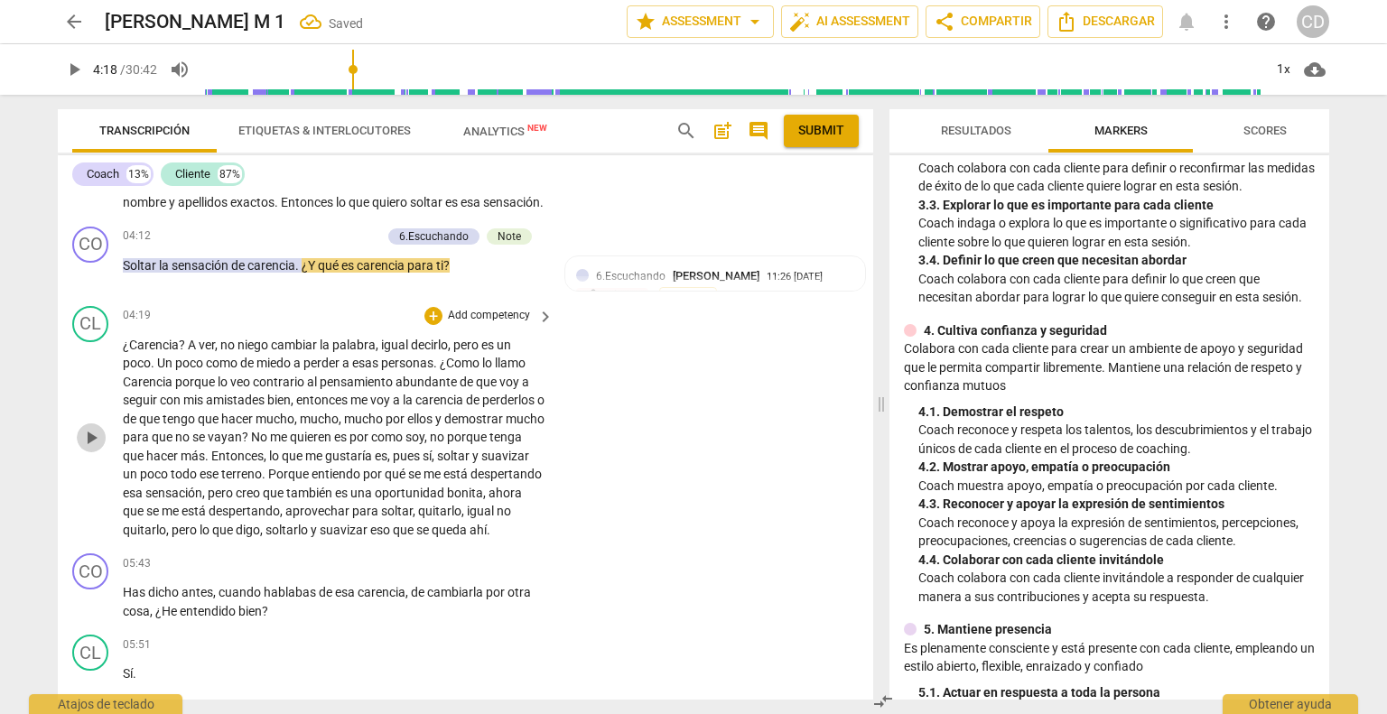
click at [88, 449] on span "play_arrow" at bounding box center [91, 438] width 22 height 22
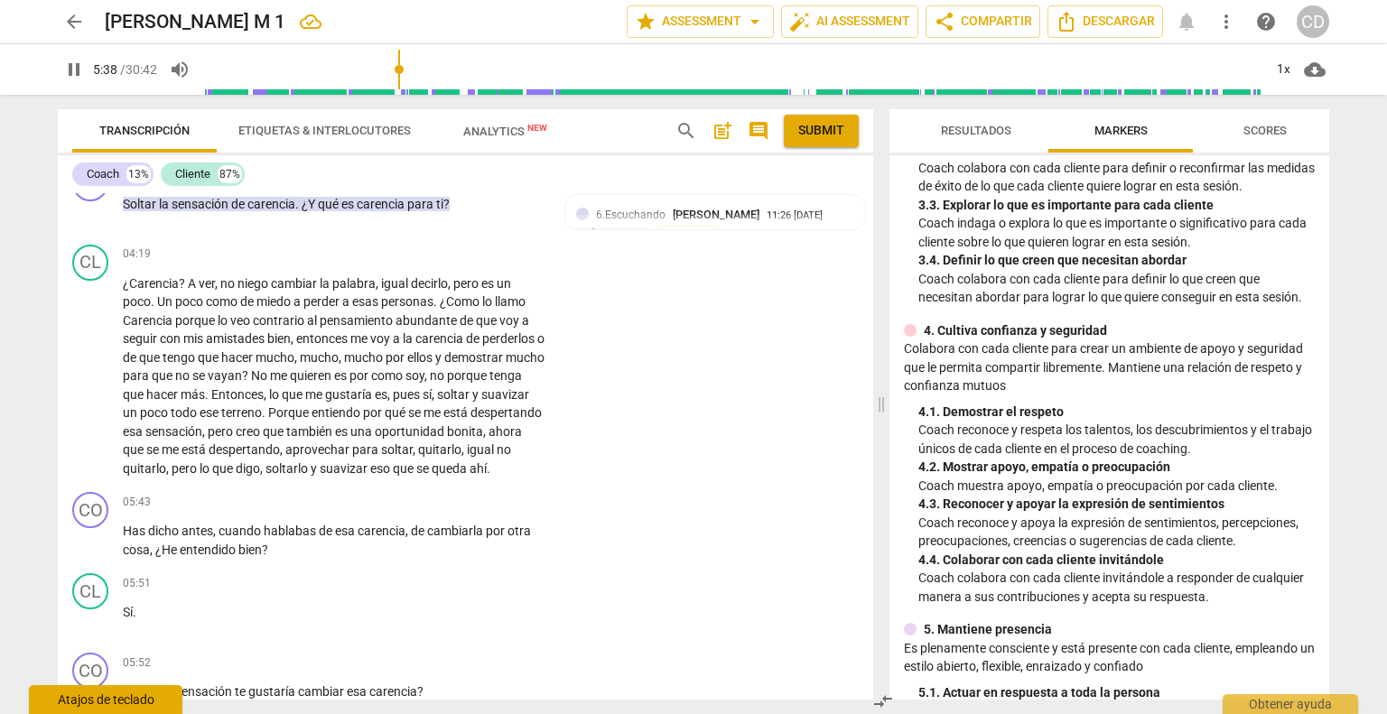
scroll to position [1241, 0]
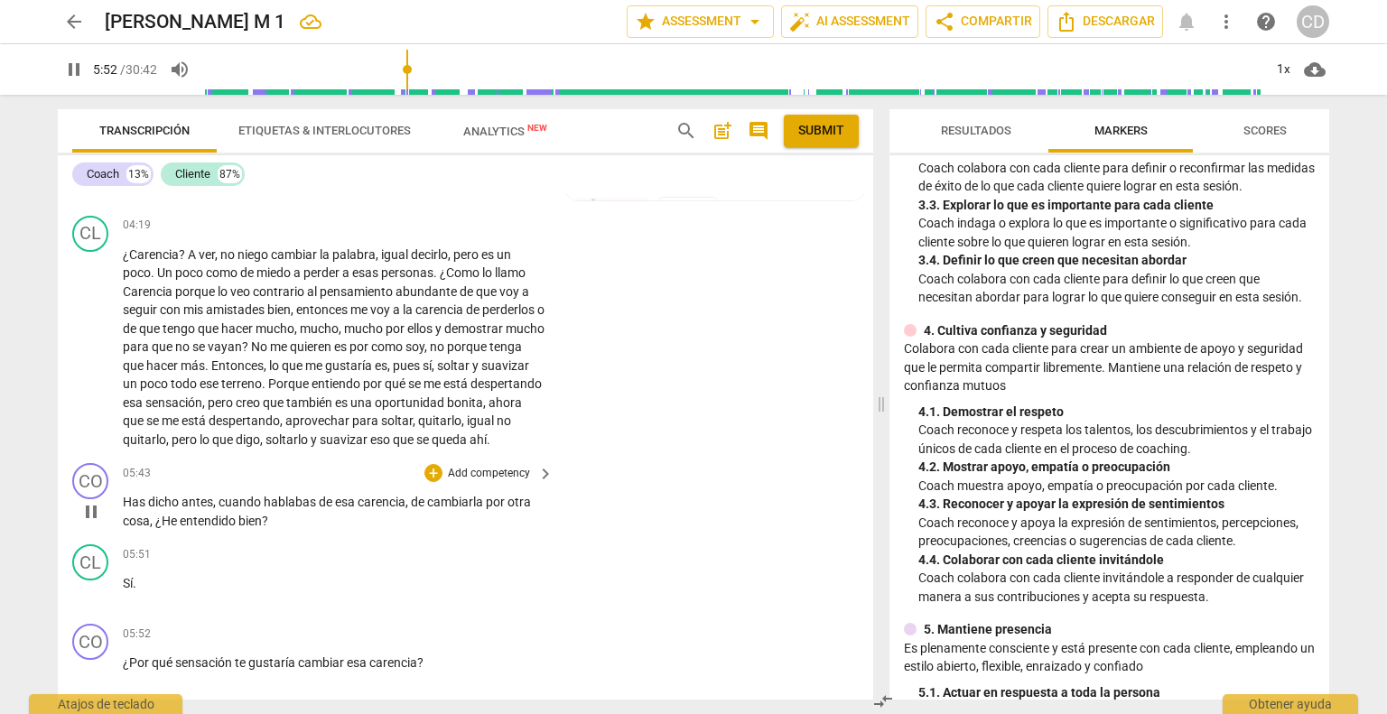
click at [88, 523] on span "pause" at bounding box center [91, 512] width 22 height 22
click at [430, 482] on div "+" at bounding box center [433, 473] width 18 height 18
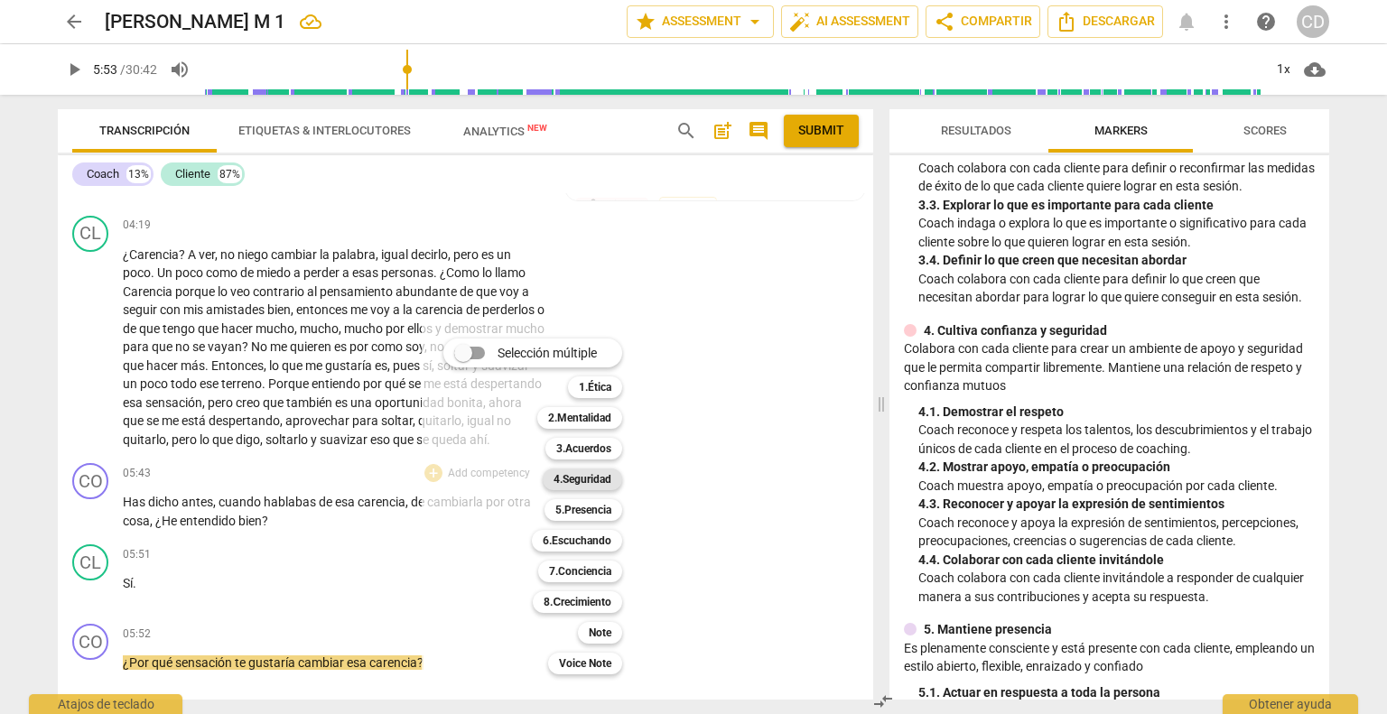
click at [609, 480] on b "4.Seguridad" at bounding box center [582, 480] width 58 height 22
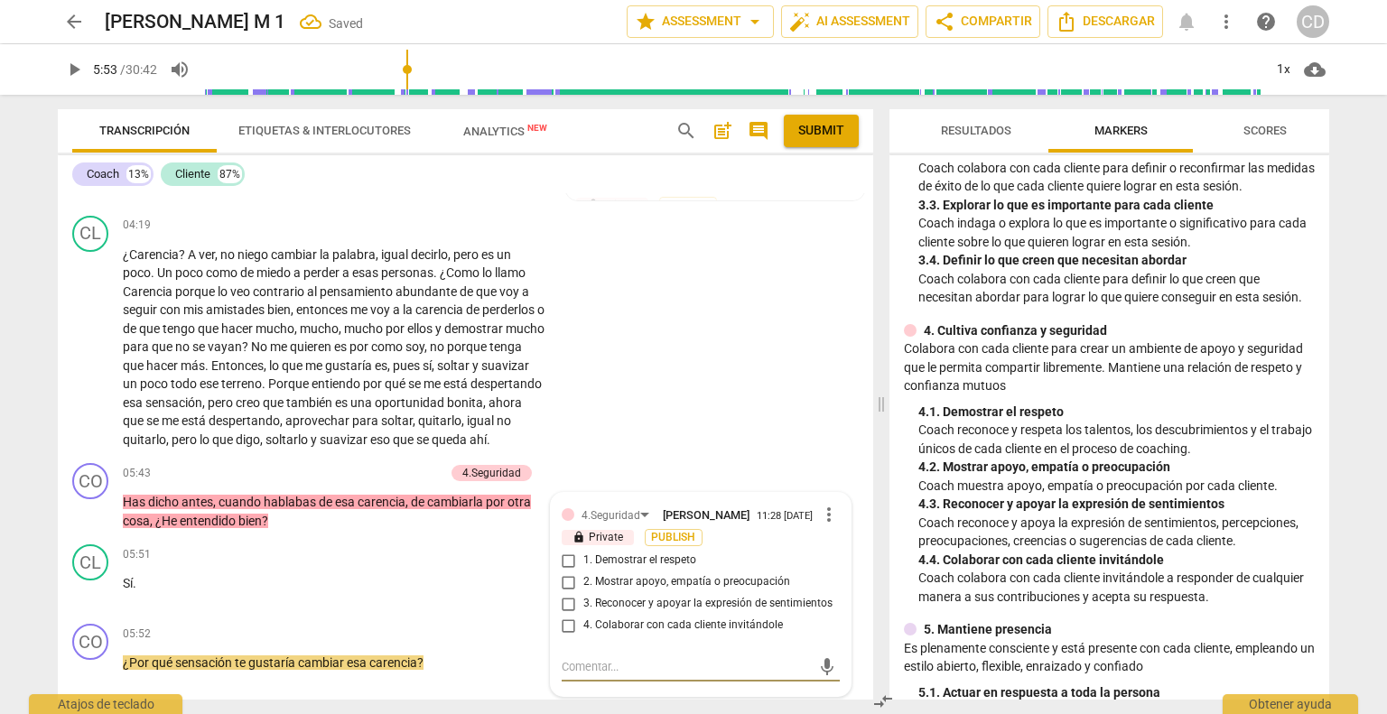
scroll to position [1502, 0]
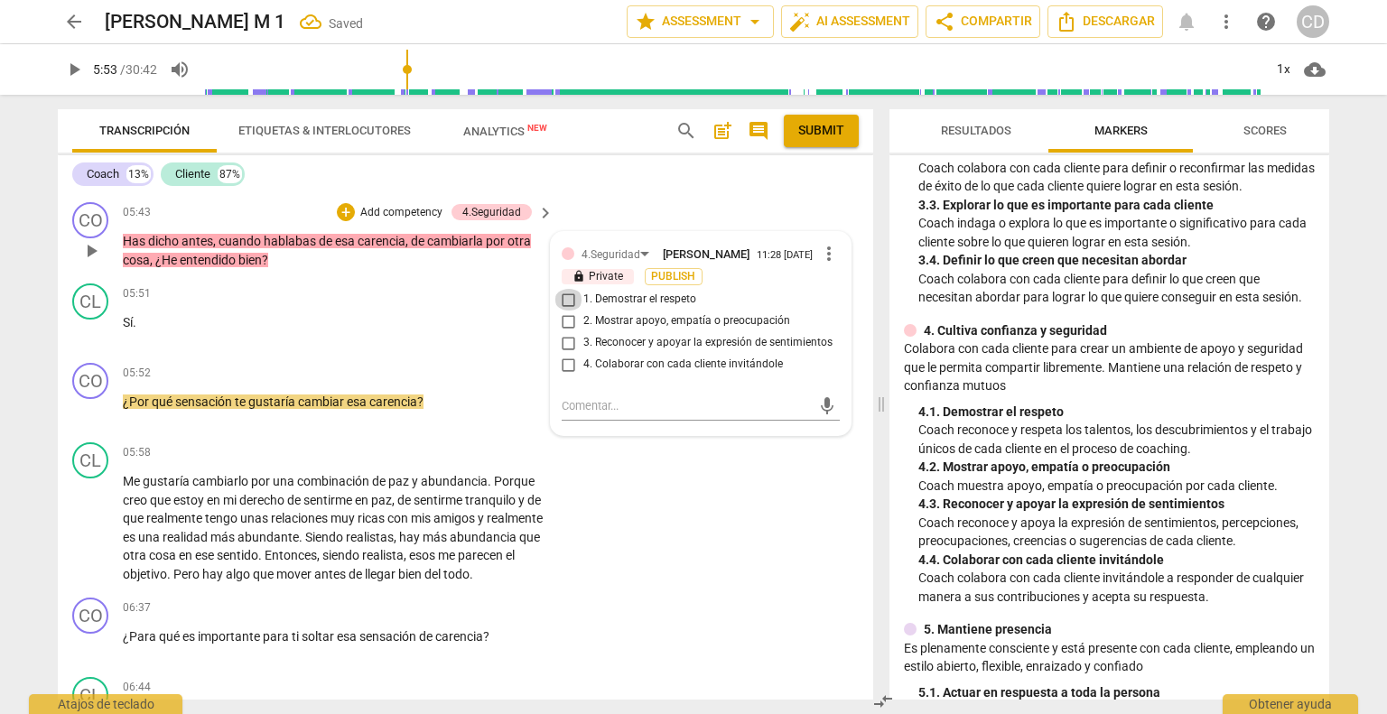
click at [567, 311] on input "1. Demostrar el respeto" at bounding box center [568, 300] width 29 height 22
click at [571, 376] on input "4. Colaborar con cada cliente invitándole" at bounding box center [568, 365] width 29 height 22
click at [628, 536] on div "CL play_arrow pause 05:58 + Add competency keyboard_arrow_right Me gustaría cam…" at bounding box center [465, 512] width 815 height 155
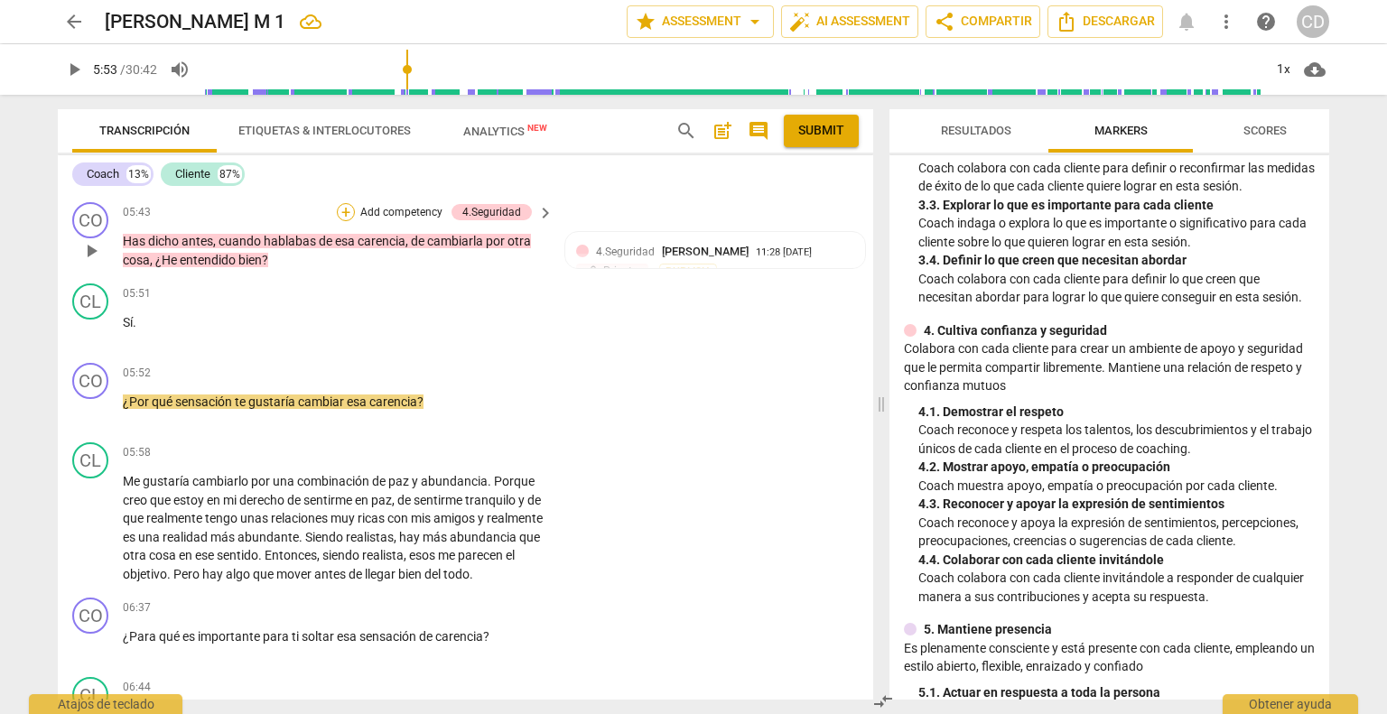
click at [339, 221] on div "+" at bounding box center [346, 212] width 18 height 18
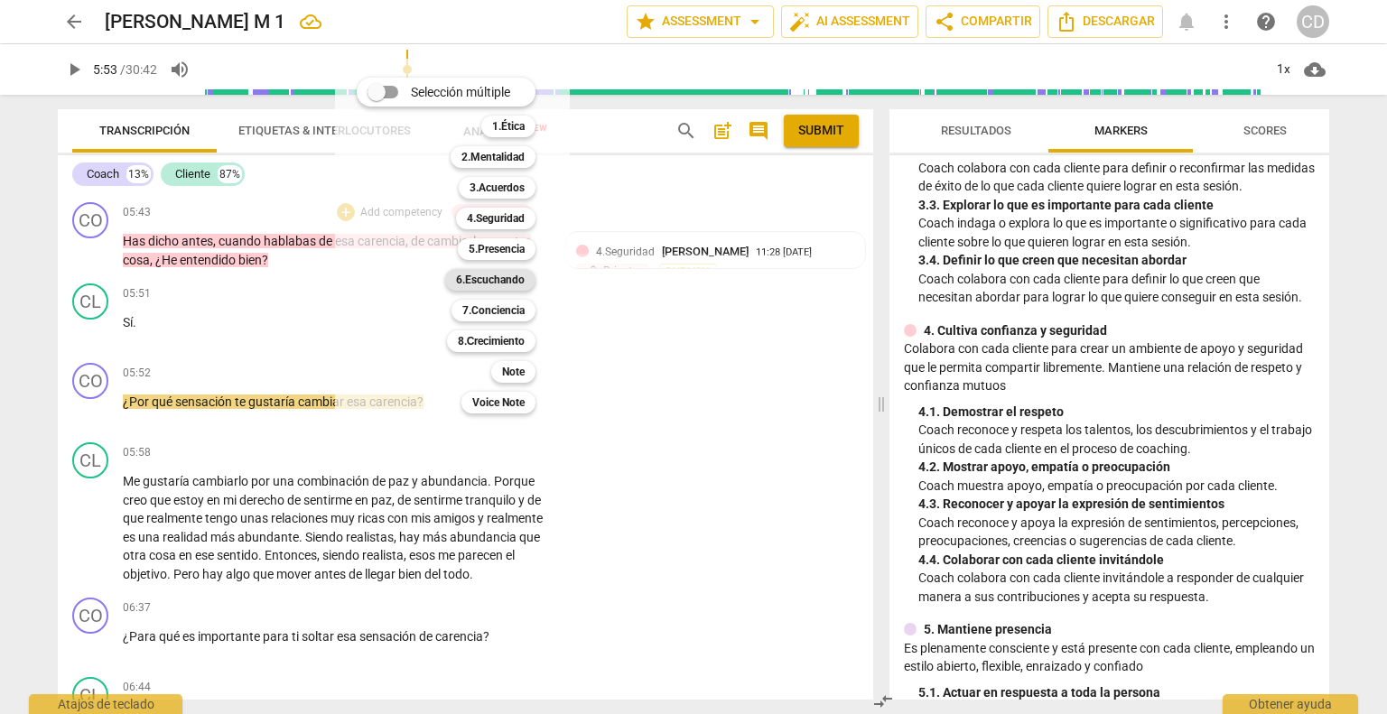
click at [517, 277] on b "6.Escuchando" at bounding box center [490, 280] width 69 height 22
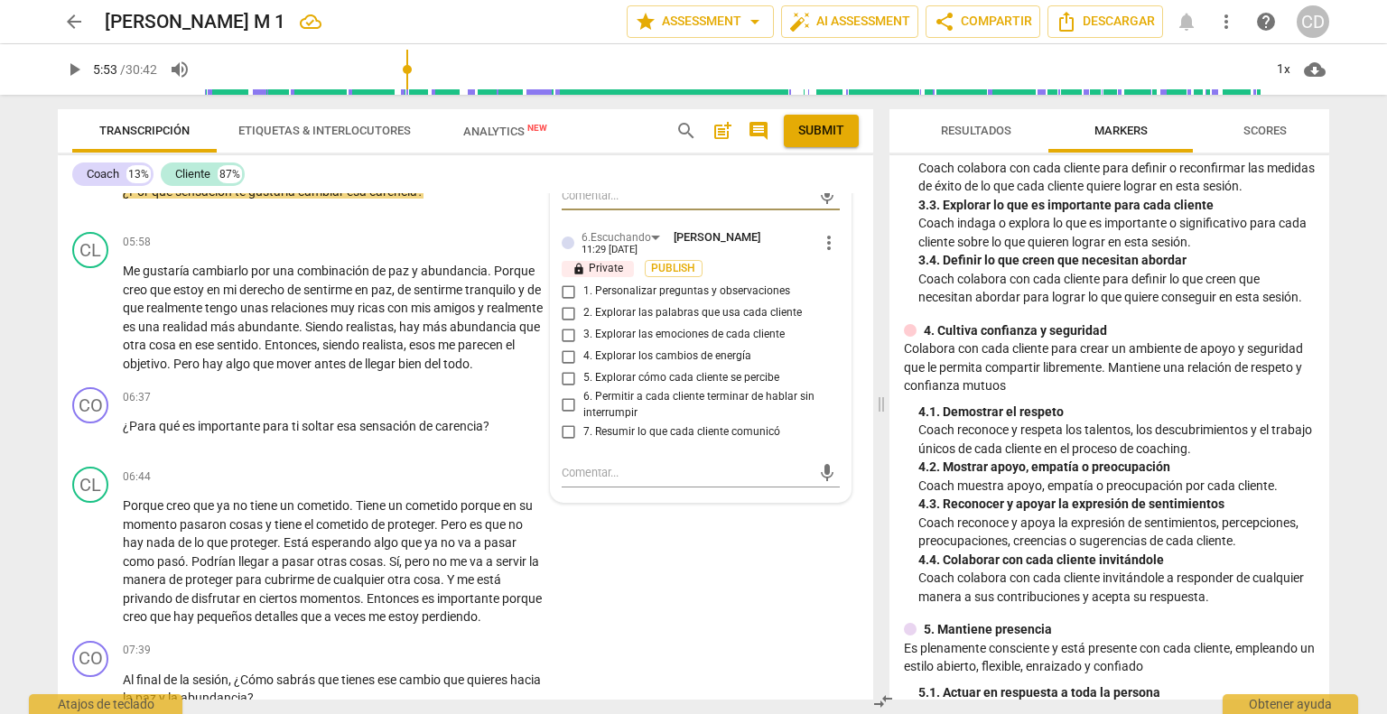
scroll to position [1593, 0]
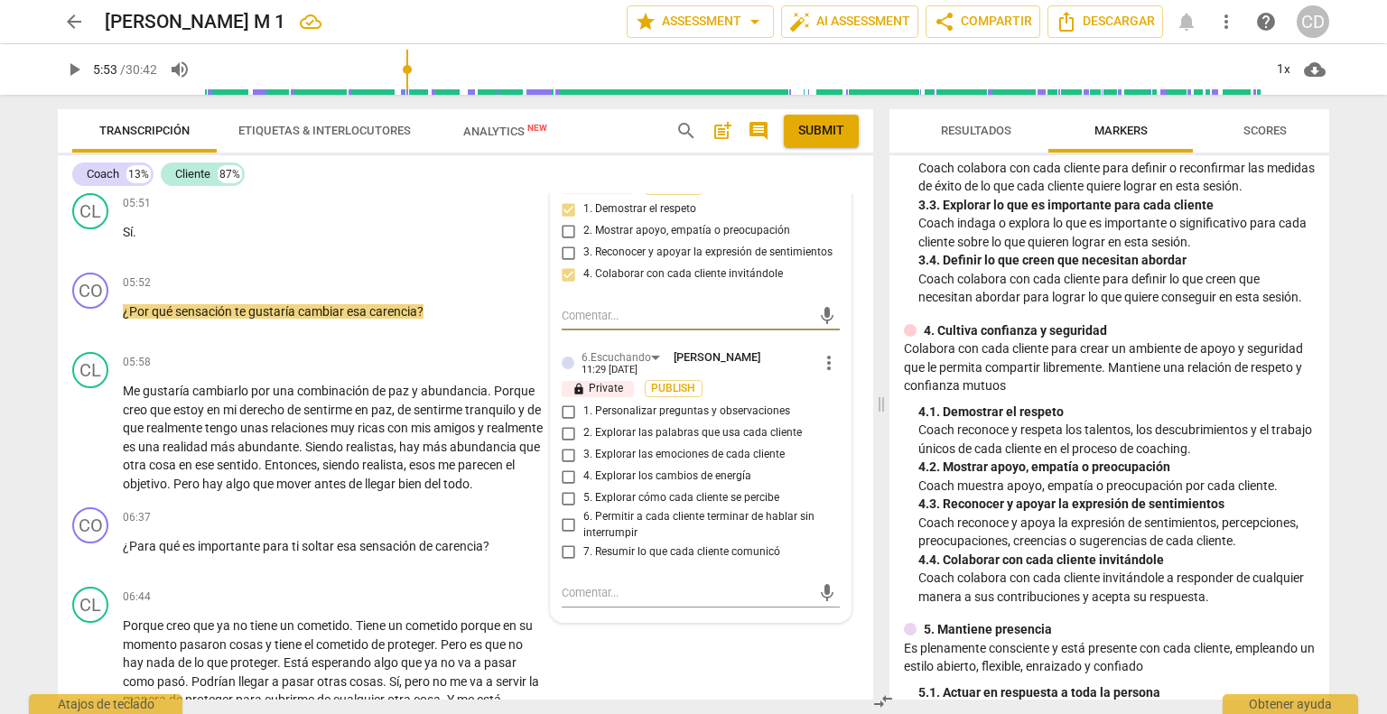
click at [822, 374] on span "more_vert" at bounding box center [829, 363] width 22 height 22
click at [828, 447] on li "Borrar" at bounding box center [844, 437] width 63 height 34
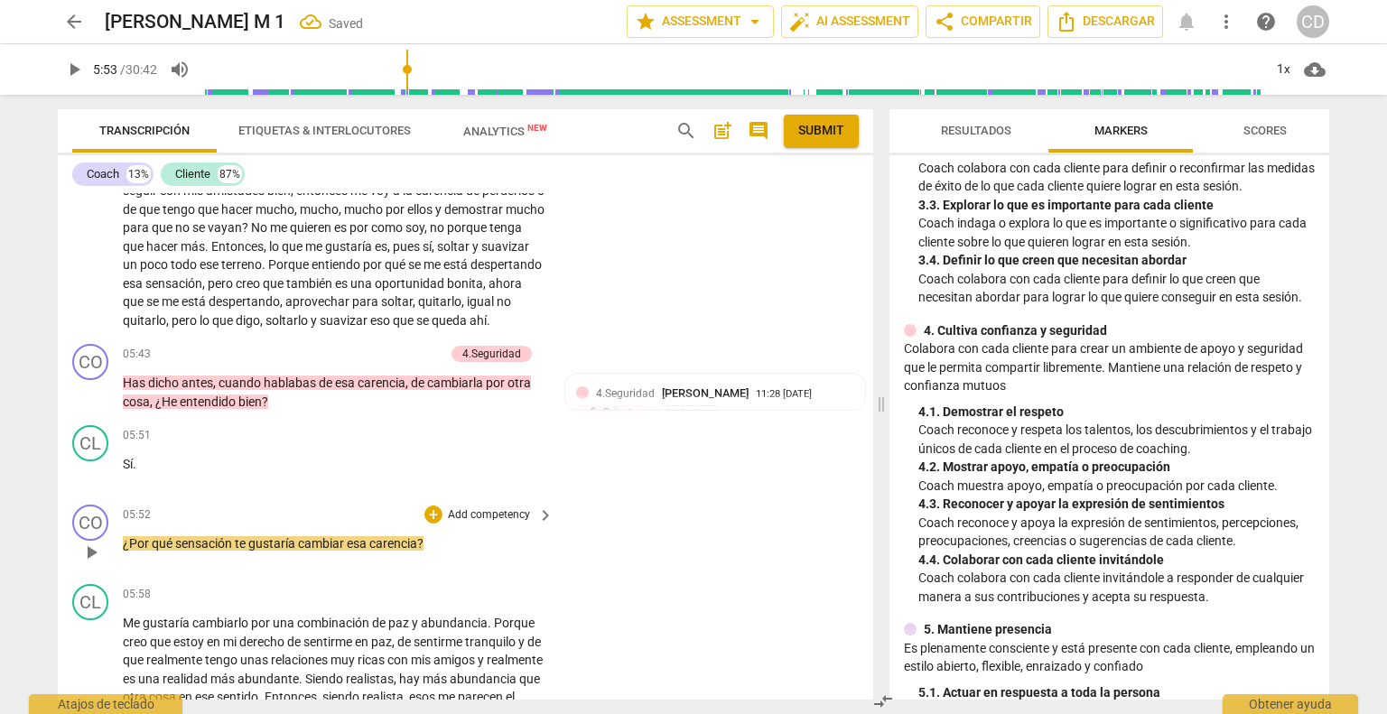
scroll to position [1322, 0]
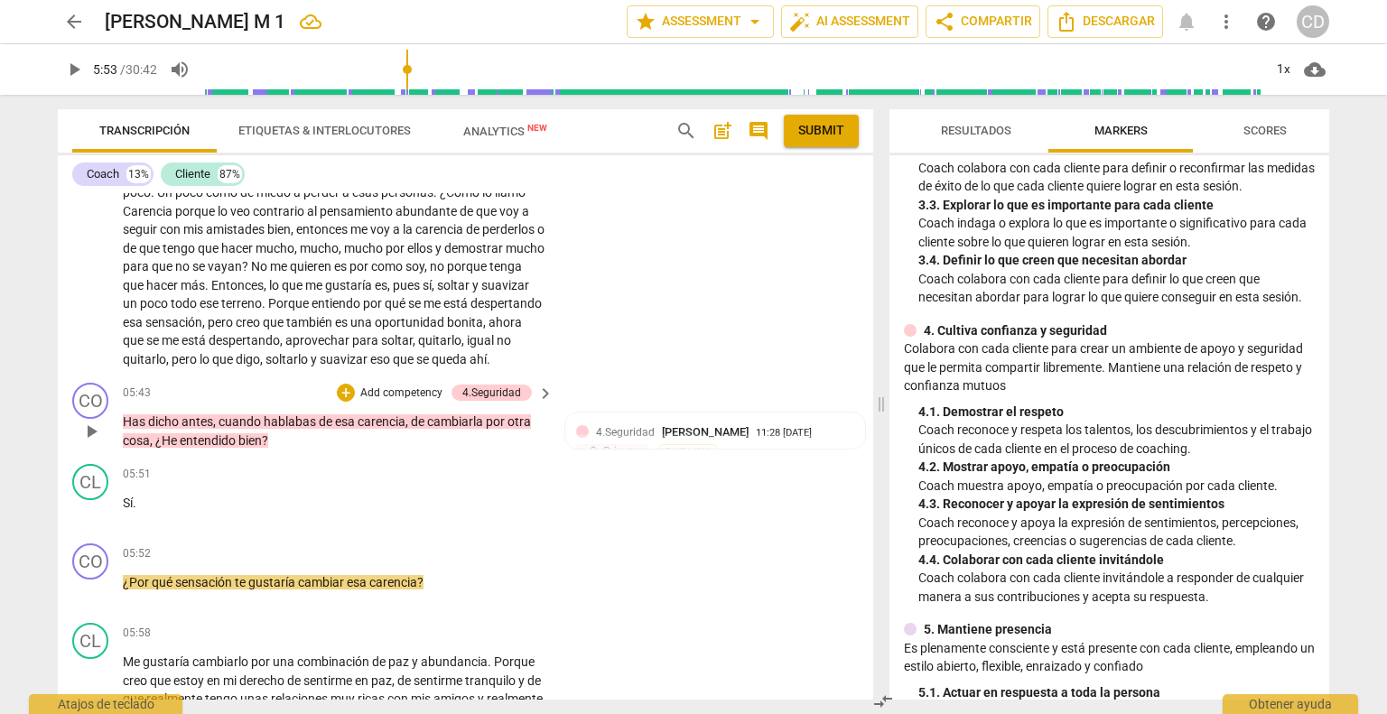
click at [339, 415] on div "CO play_arrow pause 05:43 + Add competency 4.Seguridad keyboard_arrow_right Has…" at bounding box center [465, 416] width 815 height 81
click at [343, 402] on div "+" at bounding box center [346, 393] width 18 height 18
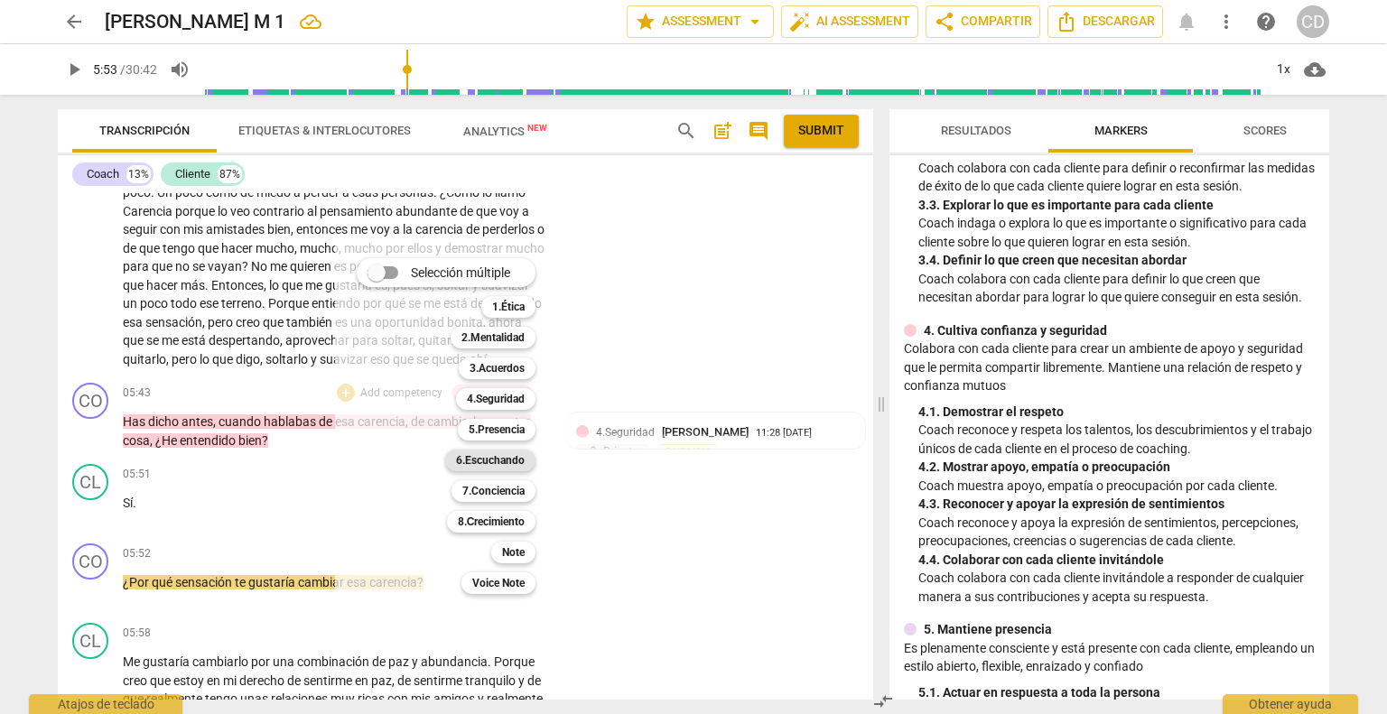
click at [495, 463] on b "6.Escuchando" at bounding box center [490, 461] width 69 height 22
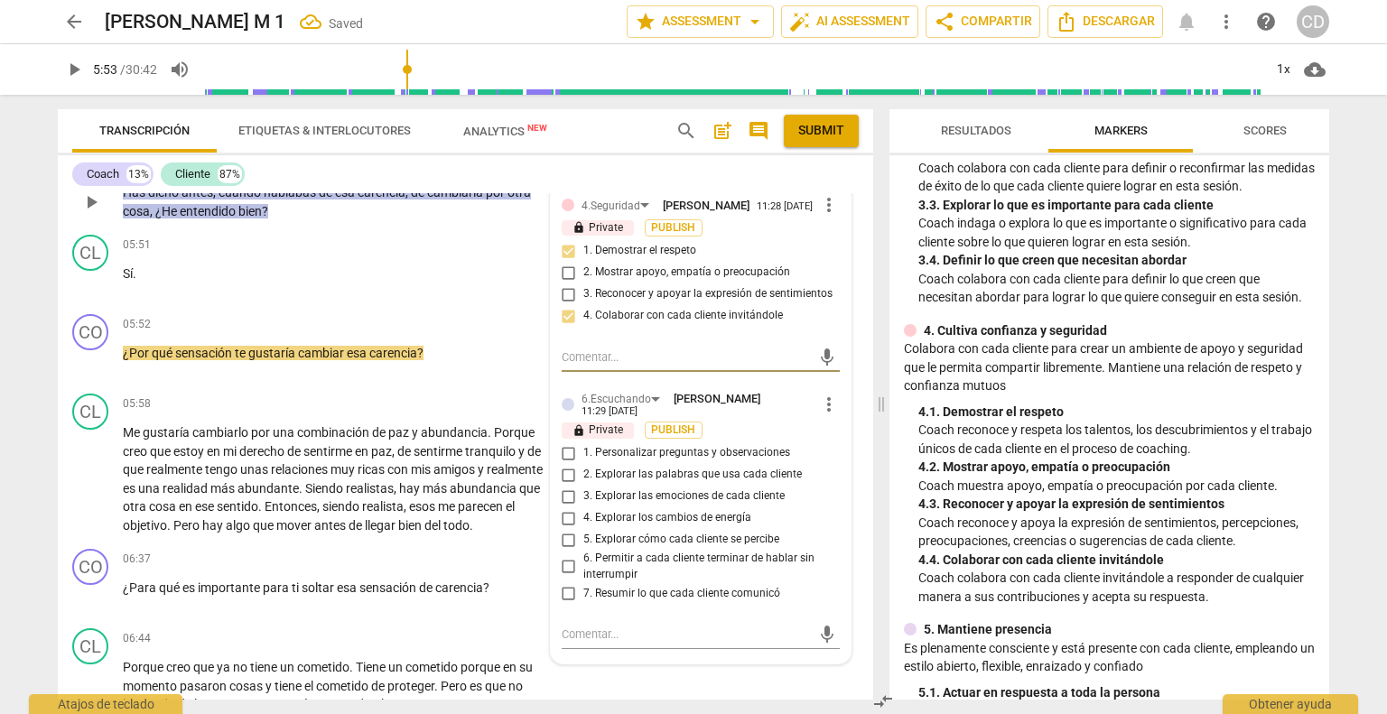
scroll to position [1593, 0]
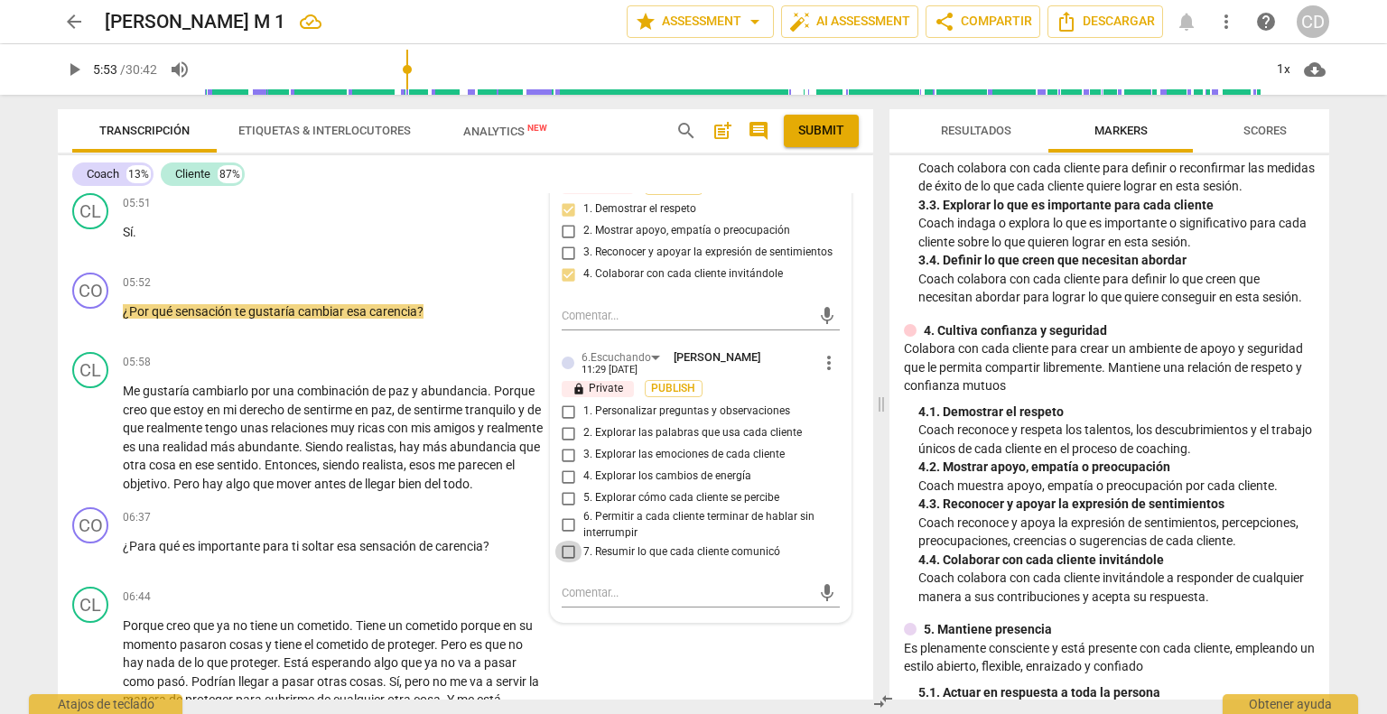
click at [565, 562] on input "7. Resumir lo que cada cliente comunicó" at bounding box center [568, 552] width 29 height 22
click at [354, 553] on div "CO play_arrow pause 06:37 + Add competency keyboard_arrow_right ¿Para qué es im…" at bounding box center [465, 539] width 815 height 79
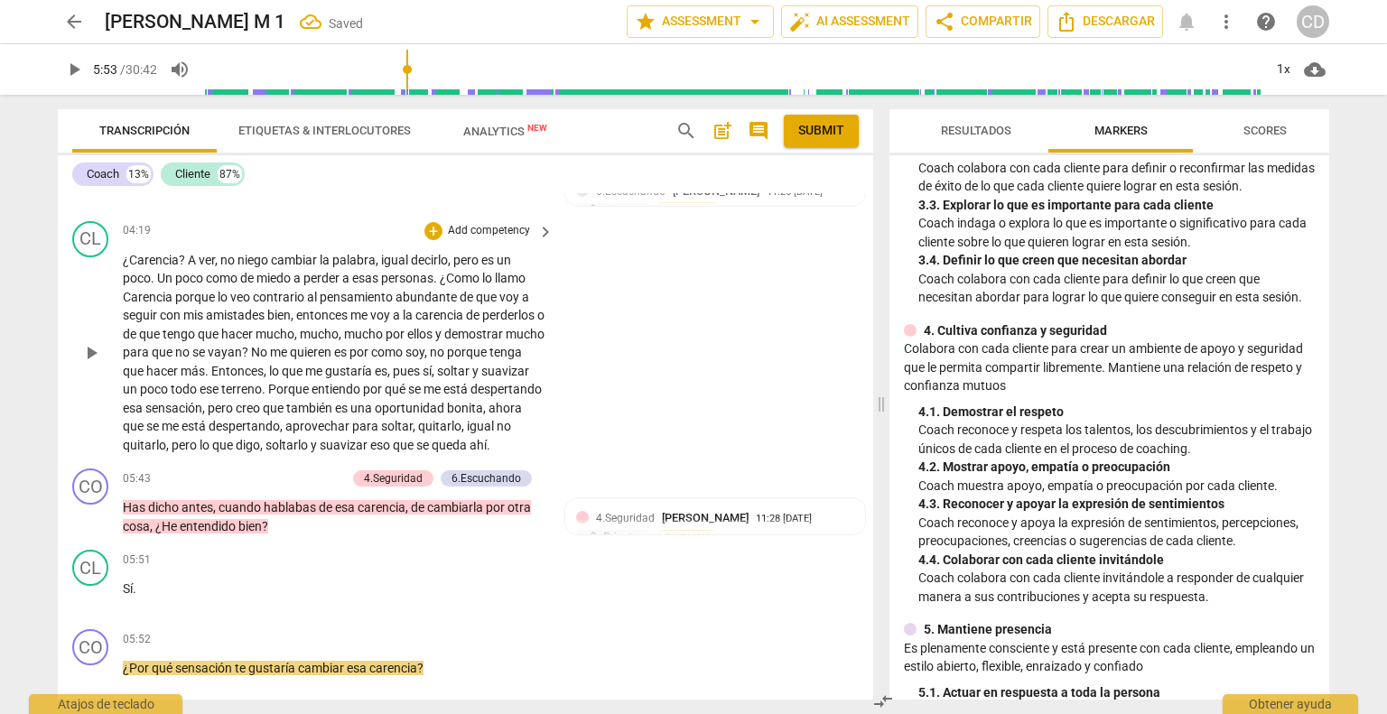
scroll to position [1412, 0]
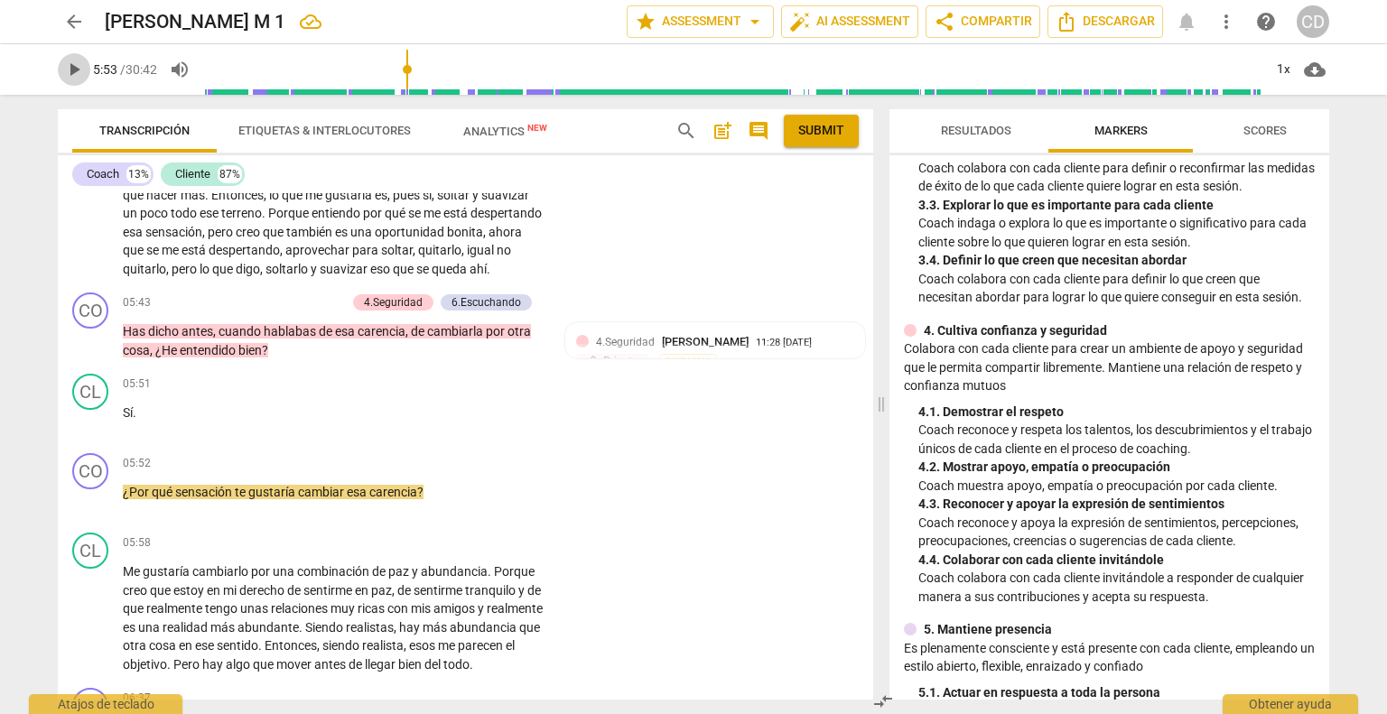
click at [78, 68] on span "play_arrow" at bounding box center [74, 70] width 22 height 22
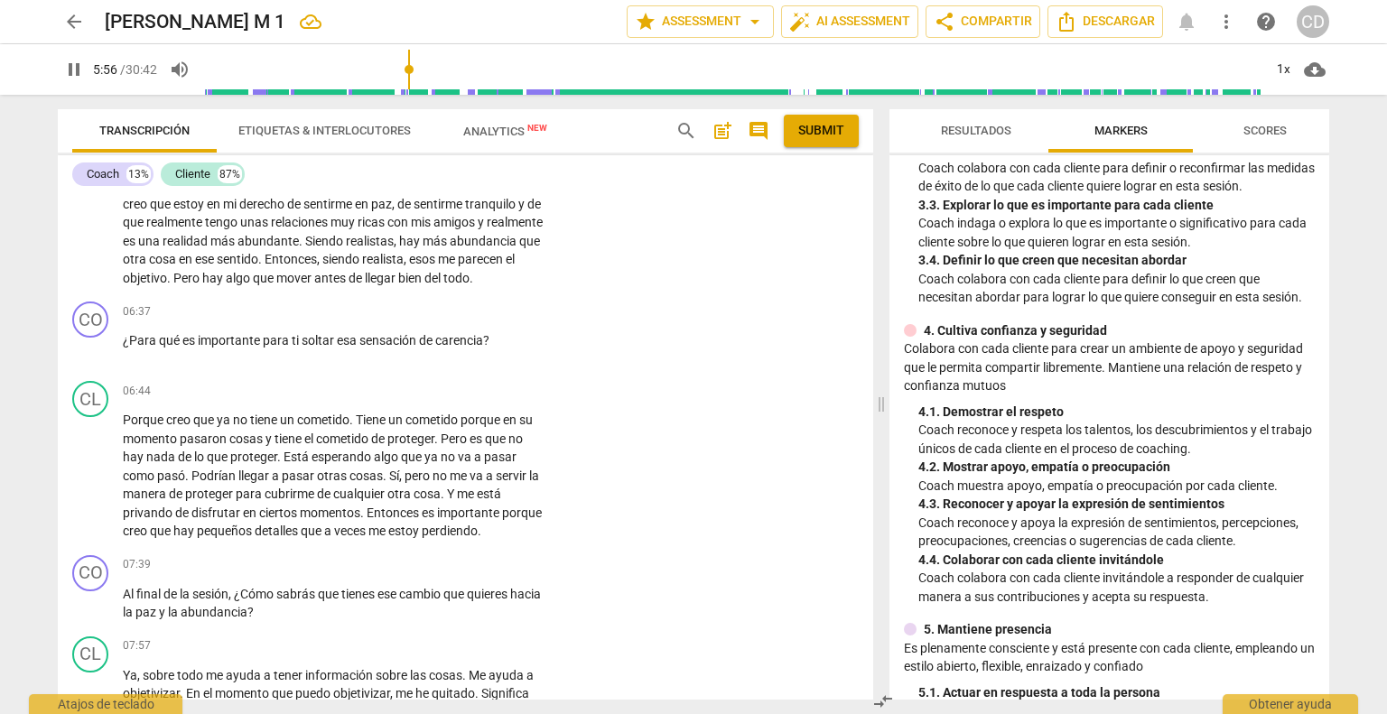
scroll to position [1593, 0]
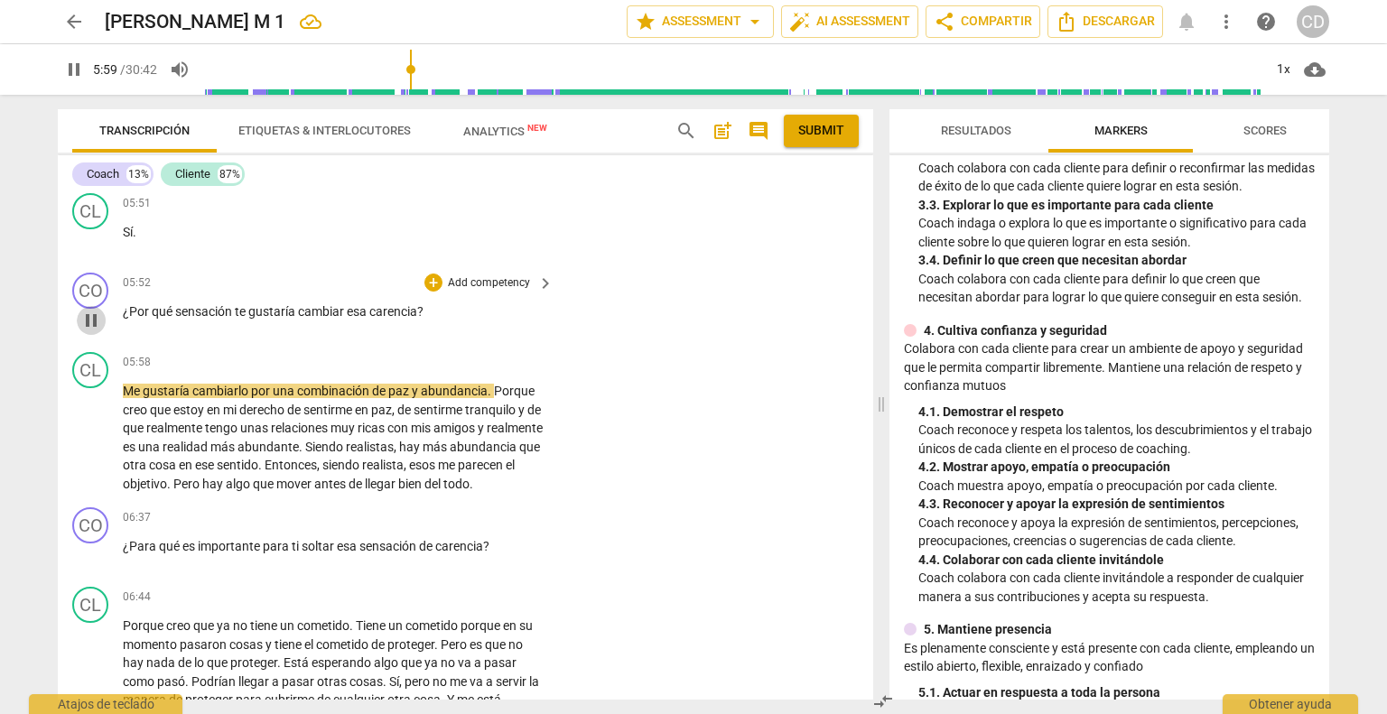
drag, startPoint x: 90, startPoint y: 350, endPoint x: 371, endPoint y: 334, distance: 281.3
click at [90, 331] on span "pause" at bounding box center [91, 321] width 22 height 22
click at [427, 292] on div "+" at bounding box center [433, 283] width 18 height 18
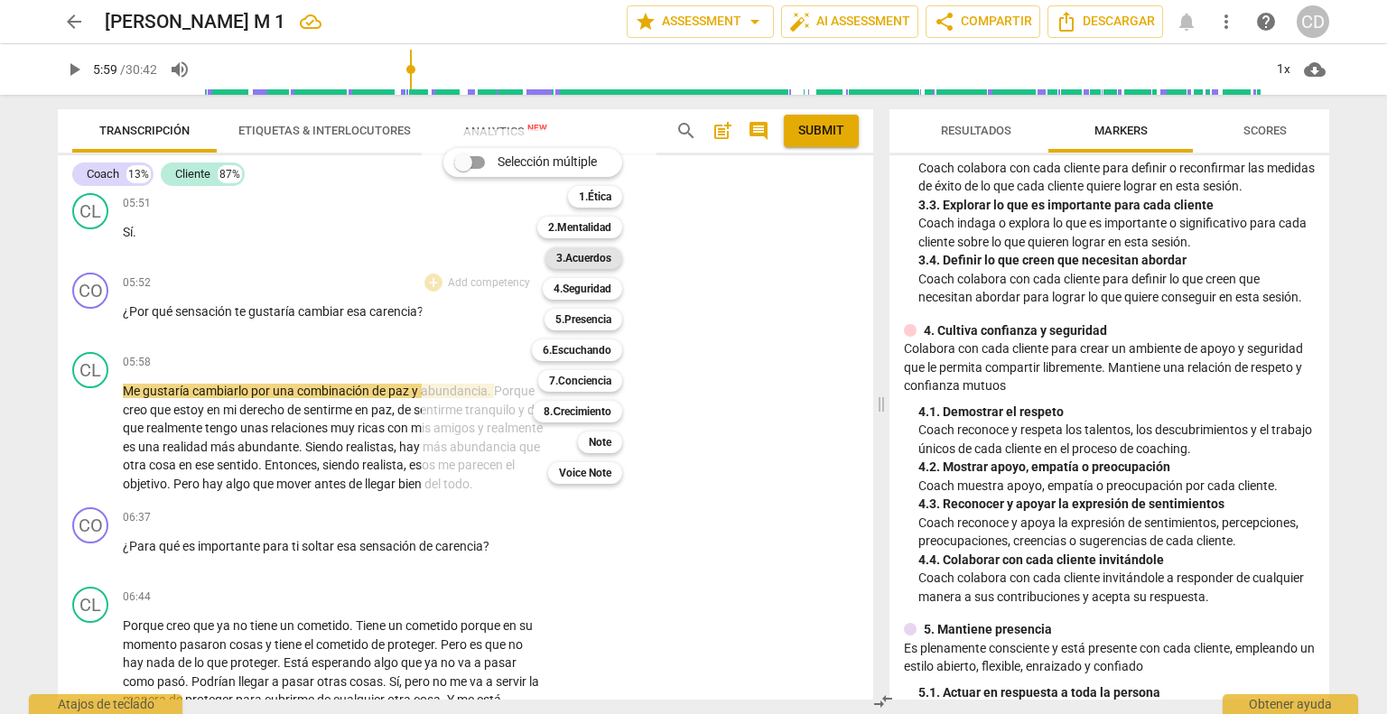
click at [587, 259] on b "3.Acuerdos" at bounding box center [583, 258] width 55 height 22
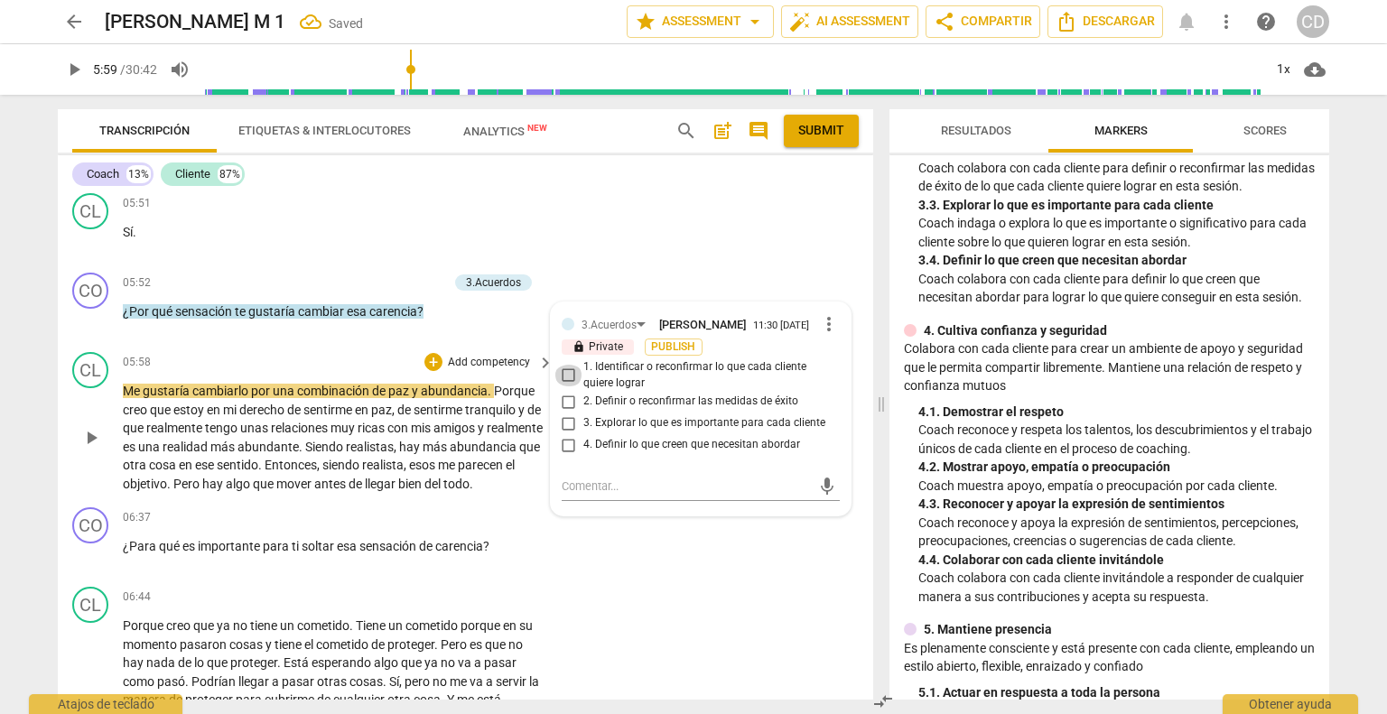
drag, startPoint x: 570, startPoint y: 407, endPoint x: 519, endPoint y: 437, distance: 58.7
click at [570, 386] on input "1. Identificar o reconfirmar lo que cada cliente quiere lograr" at bounding box center [568, 376] width 29 height 22
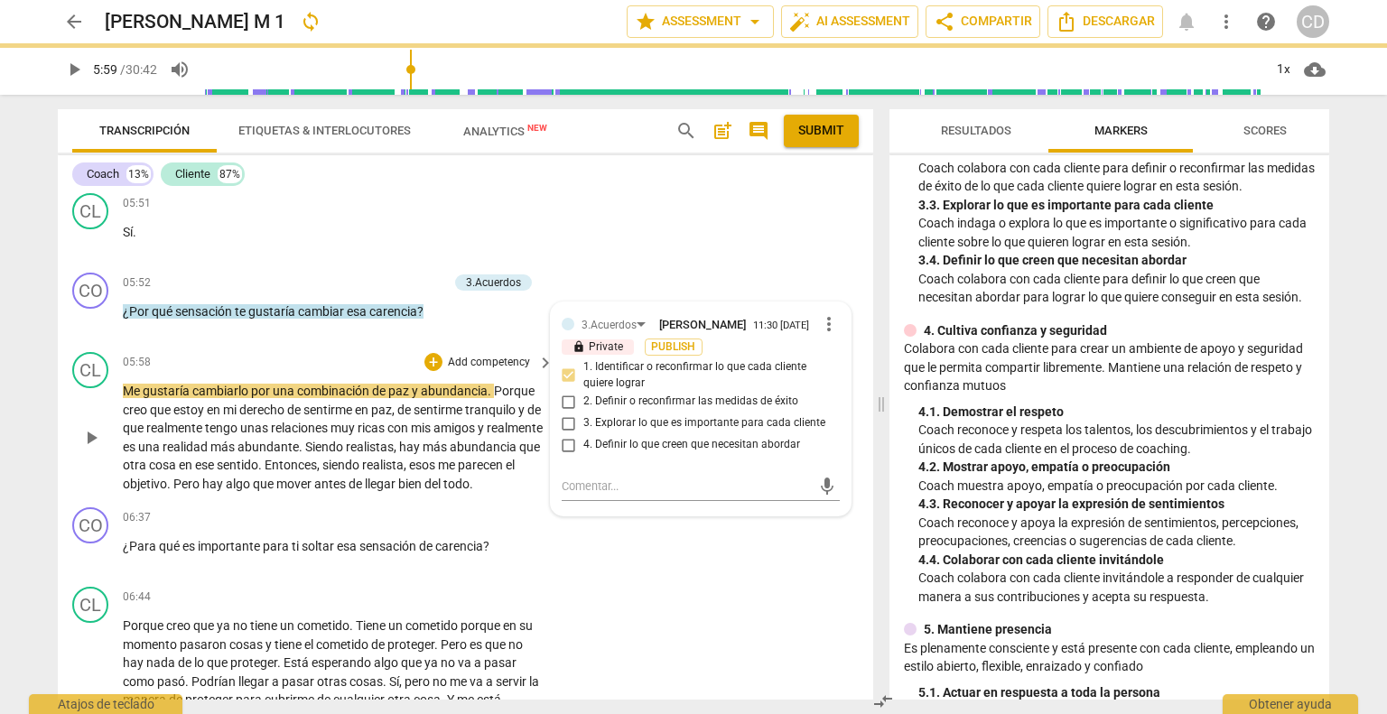
click at [88, 449] on span "play_arrow" at bounding box center [91, 438] width 22 height 22
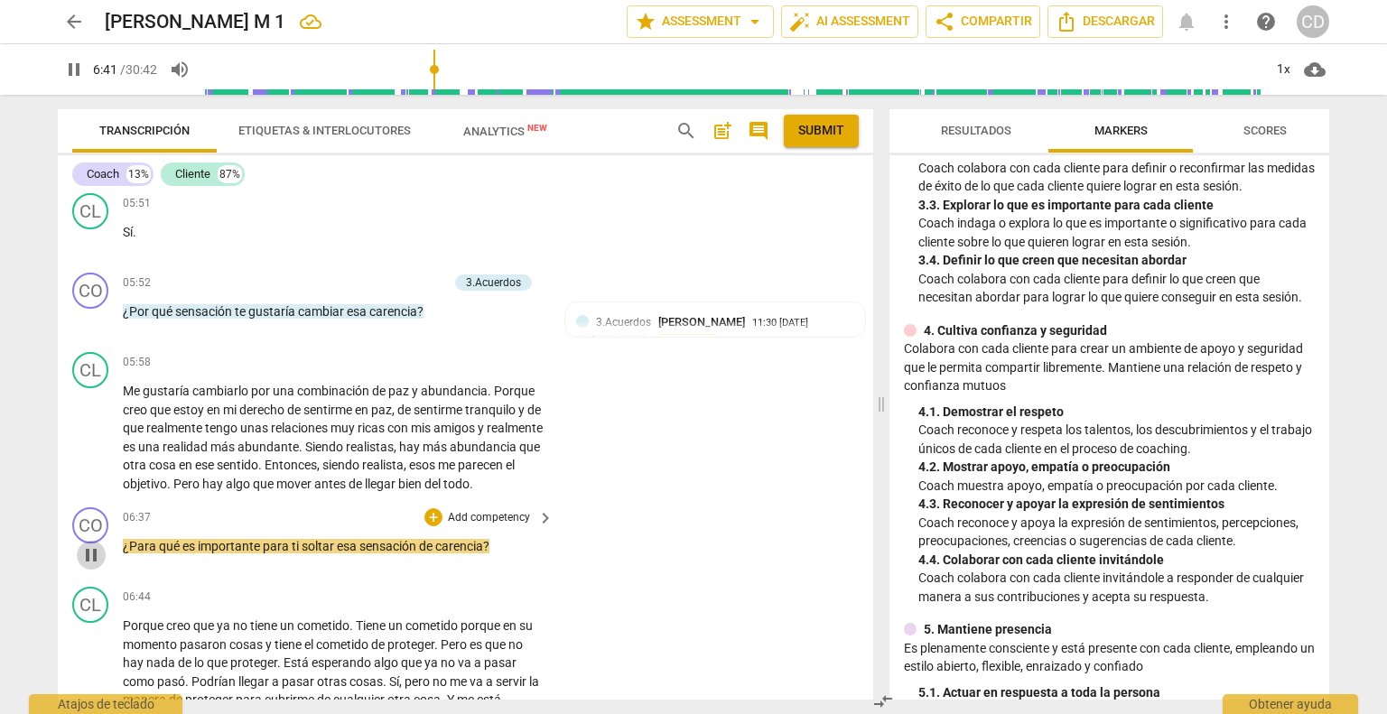
click at [93, 566] on span "pause" at bounding box center [91, 555] width 22 height 22
click at [441, 526] on div "+ Add competency" at bounding box center [477, 517] width 107 height 18
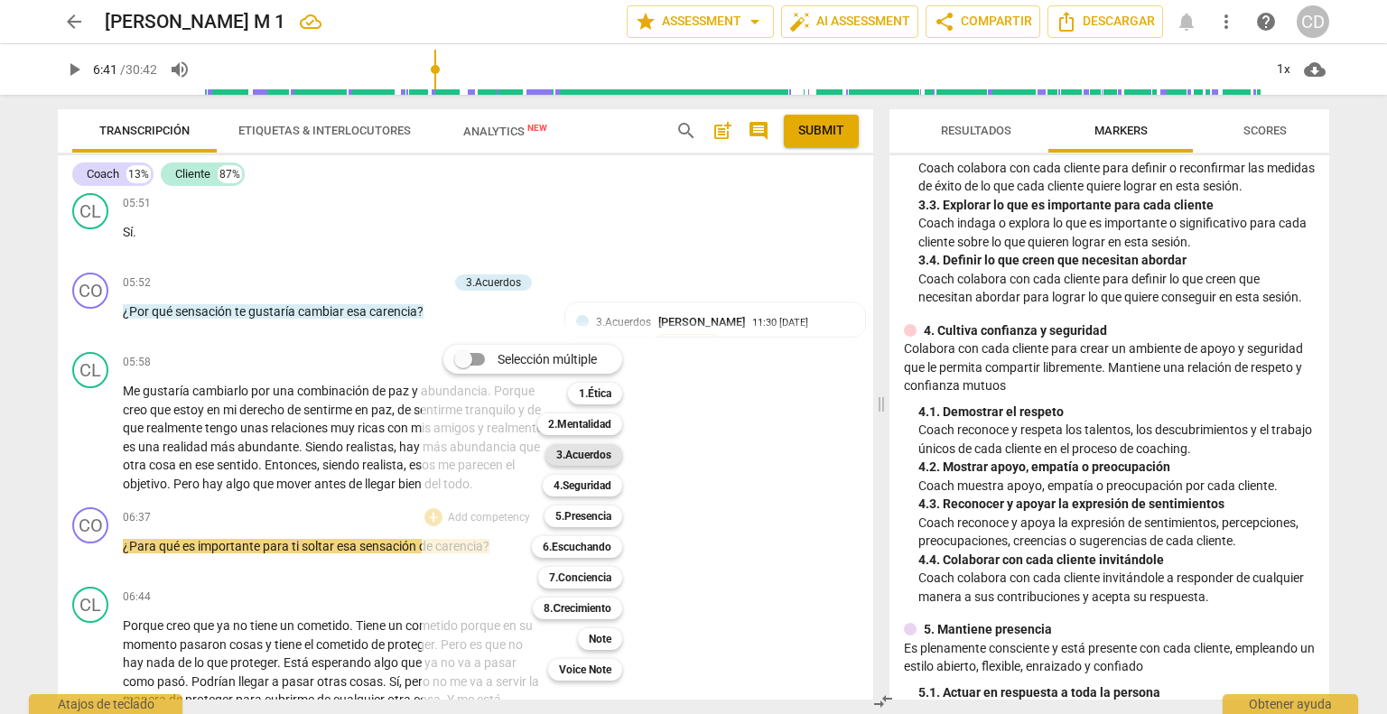
click at [589, 458] on b "3.Acuerdos" at bounding box center [583, 455] width 55 height 22
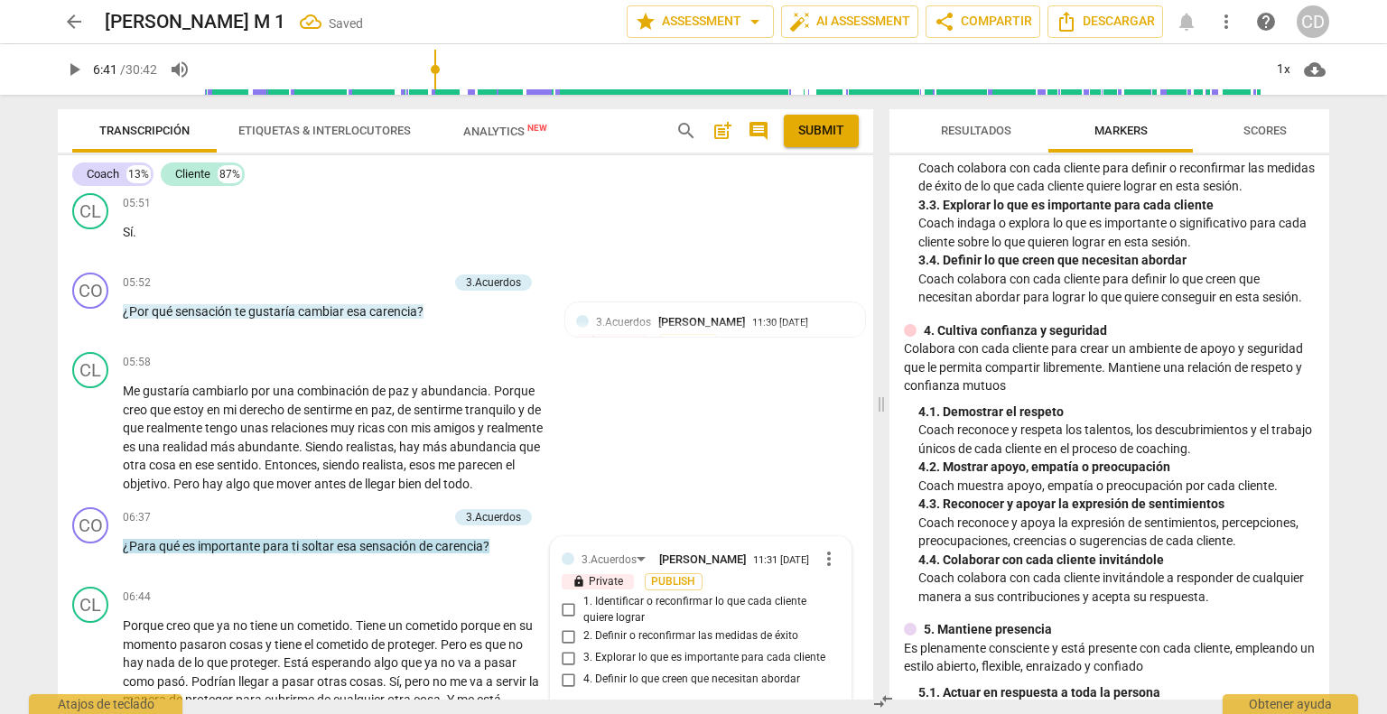
scroll to position [1925, 0]
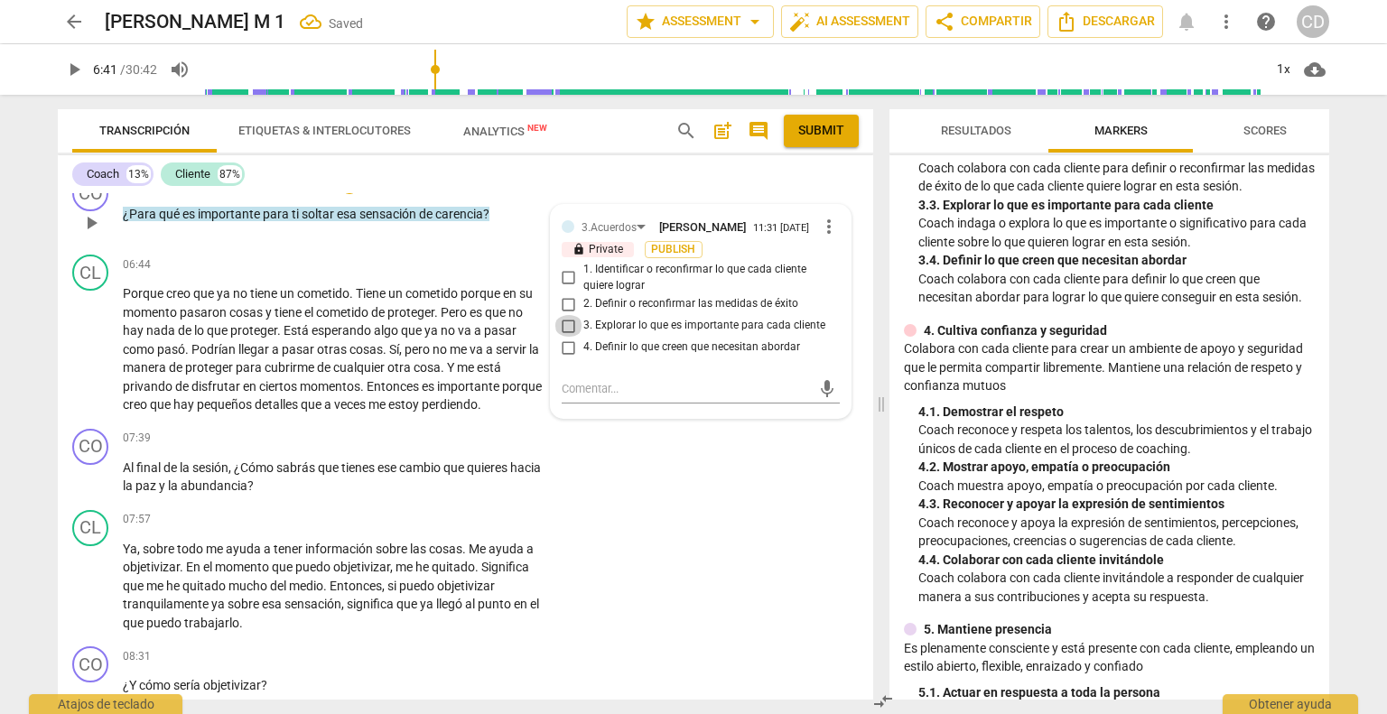
click at [564, 337] on input "3. Explorar lo que es importante para cada cliente" at bounding box center [568, 326] width 29 height 22
click at [814, 560] on div "CL play_arrow pause 07:57 + Add competency keyboard_arrow_right Ya , sobre todo…" at bounding box center [465, 571] width 815 height 137
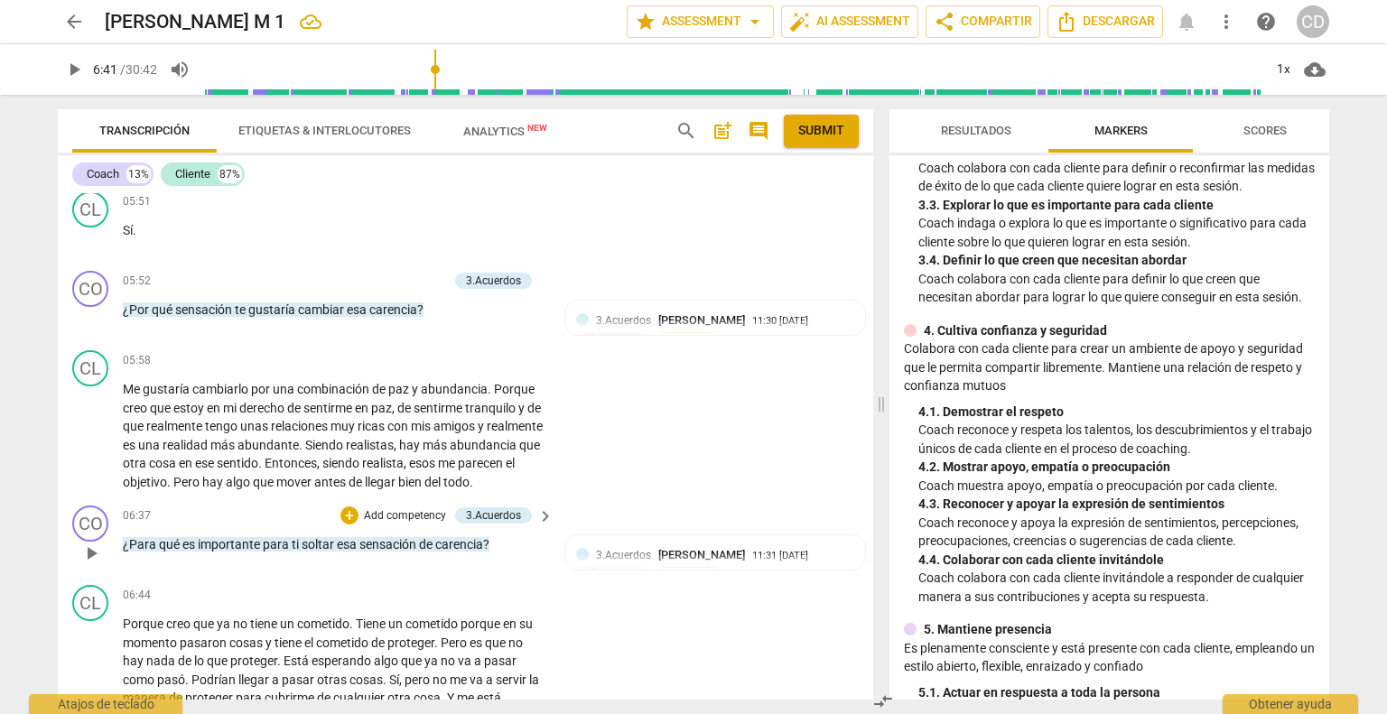
scroll to position [1564, 0]
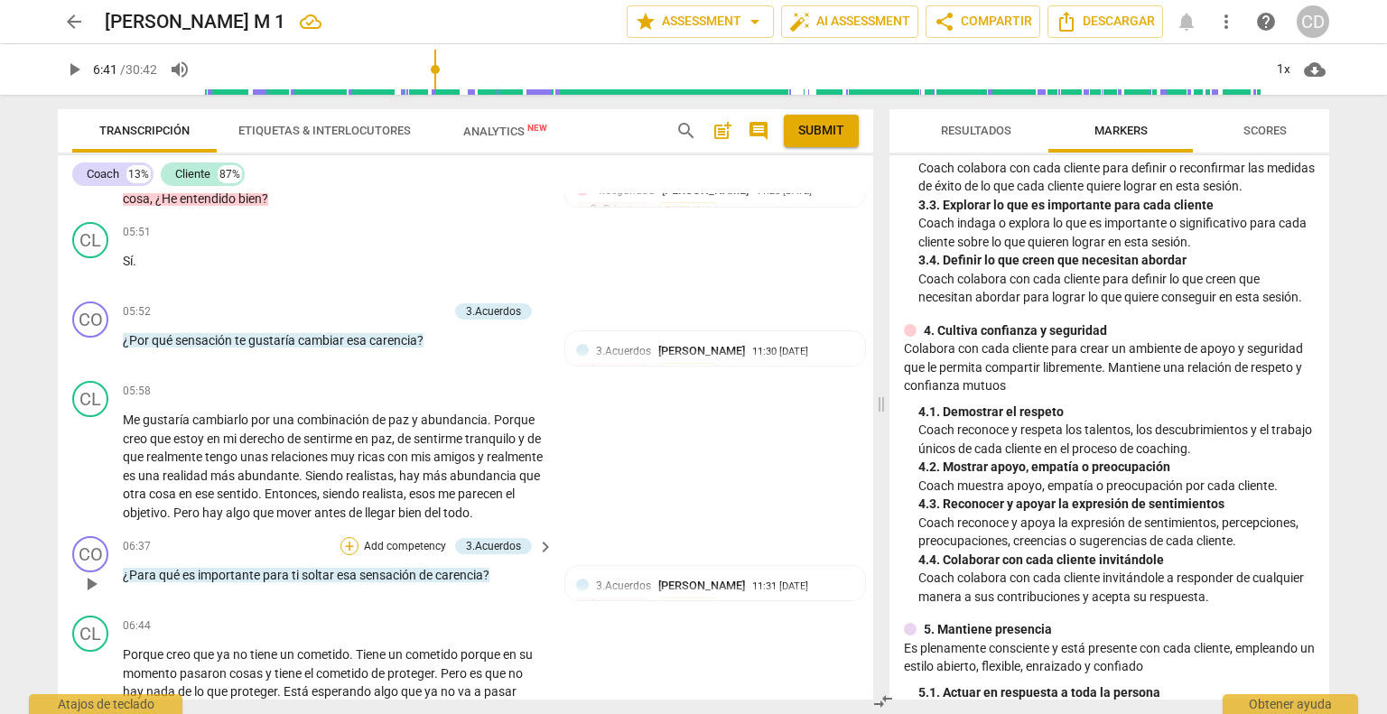
click at [350, 555] on div "+" at bounding box center [349, 546] width 18 height 18
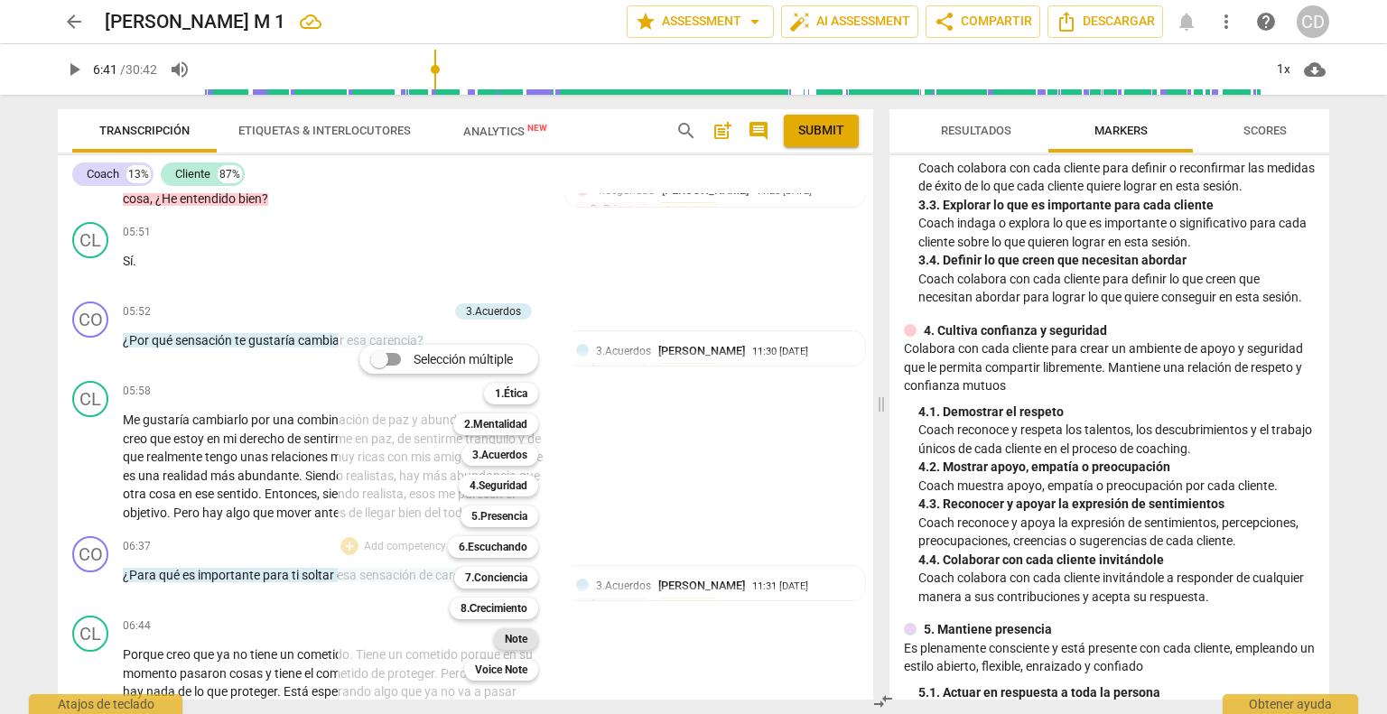
click at [532, 640] on div "Note" at bounding box center [516, 639] width 44 height 22
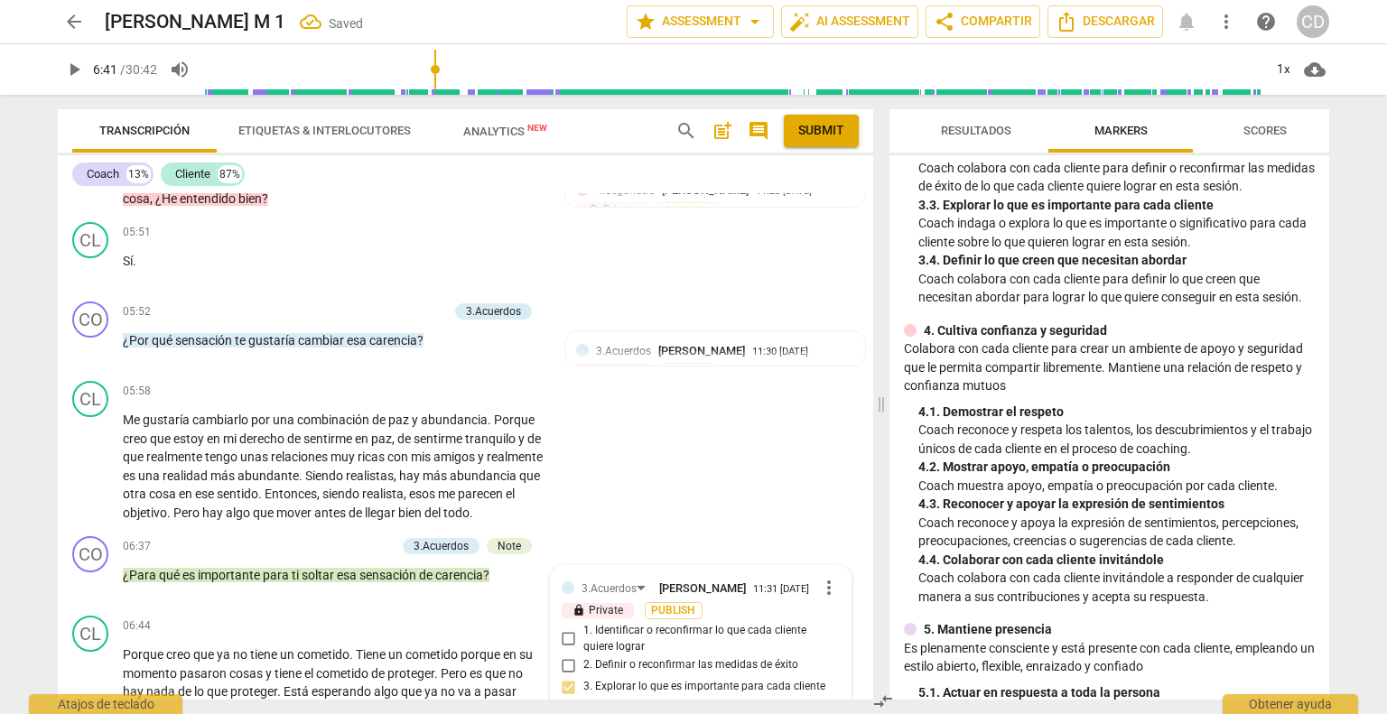
scroll to position [1925, 0]
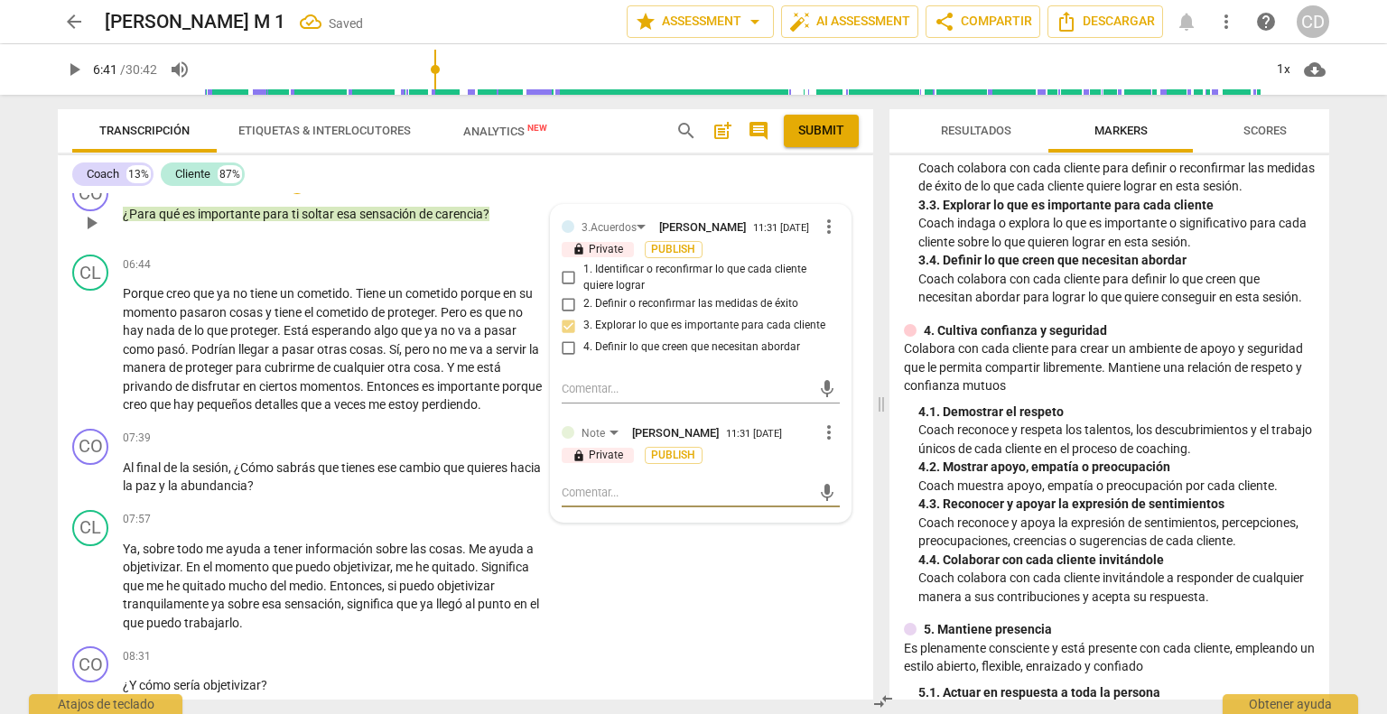
click at [594, 501] on textarea at bounding box center [686, 492] width 249 height 17
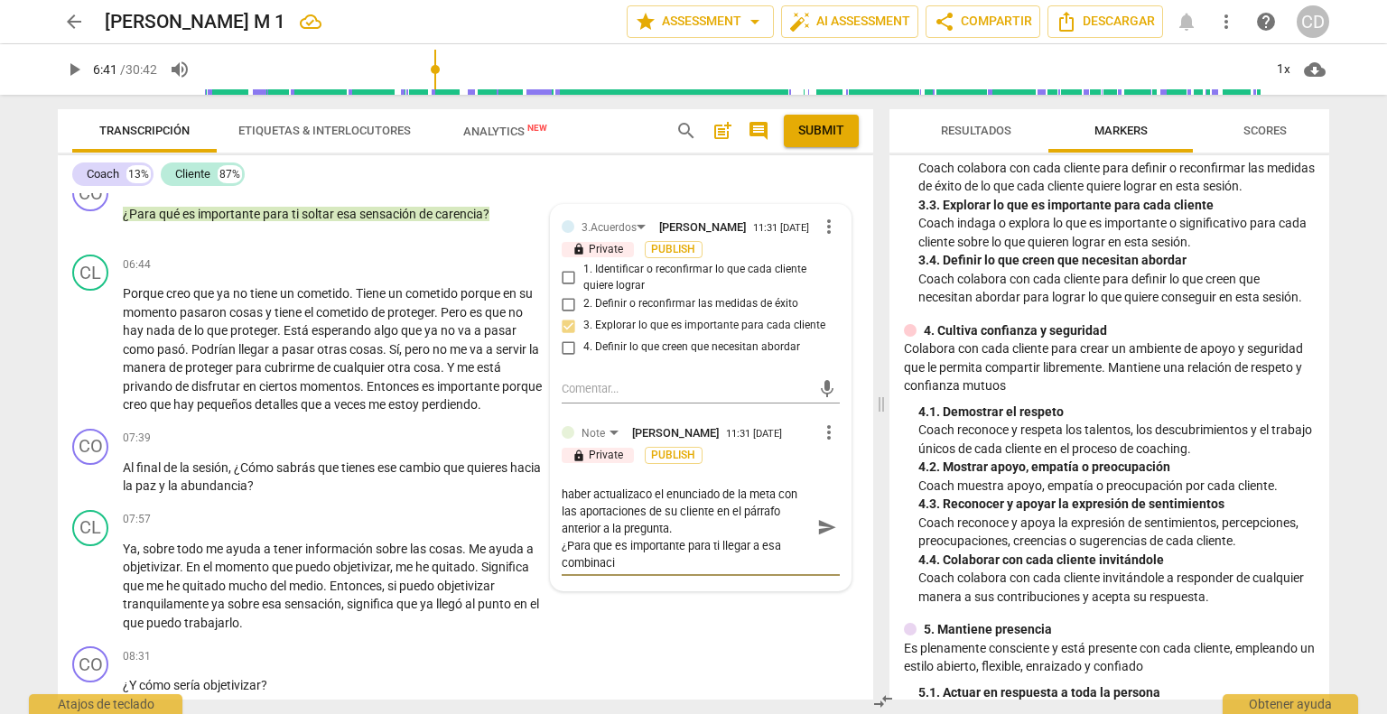
scroll to position [0, 0]
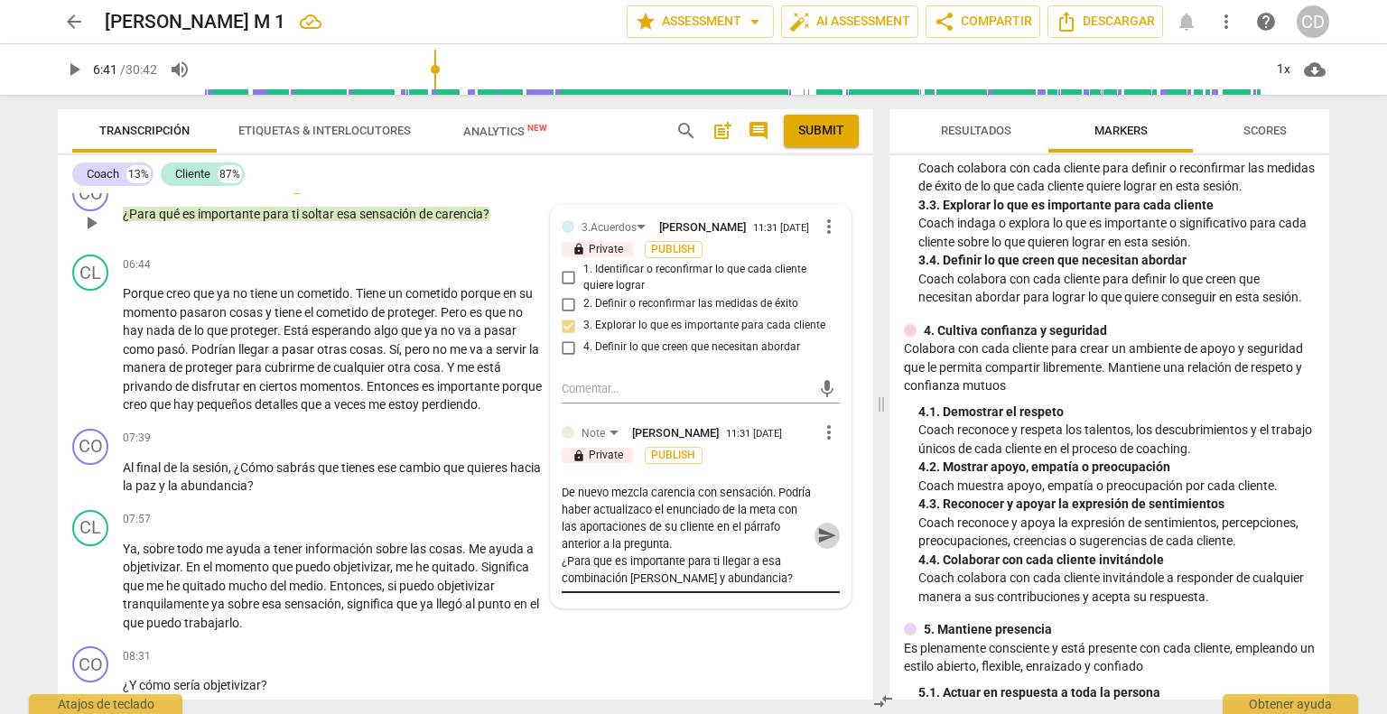
click at [823, 545] on span "send" at bounding box center [827, 535] width 20 height 20
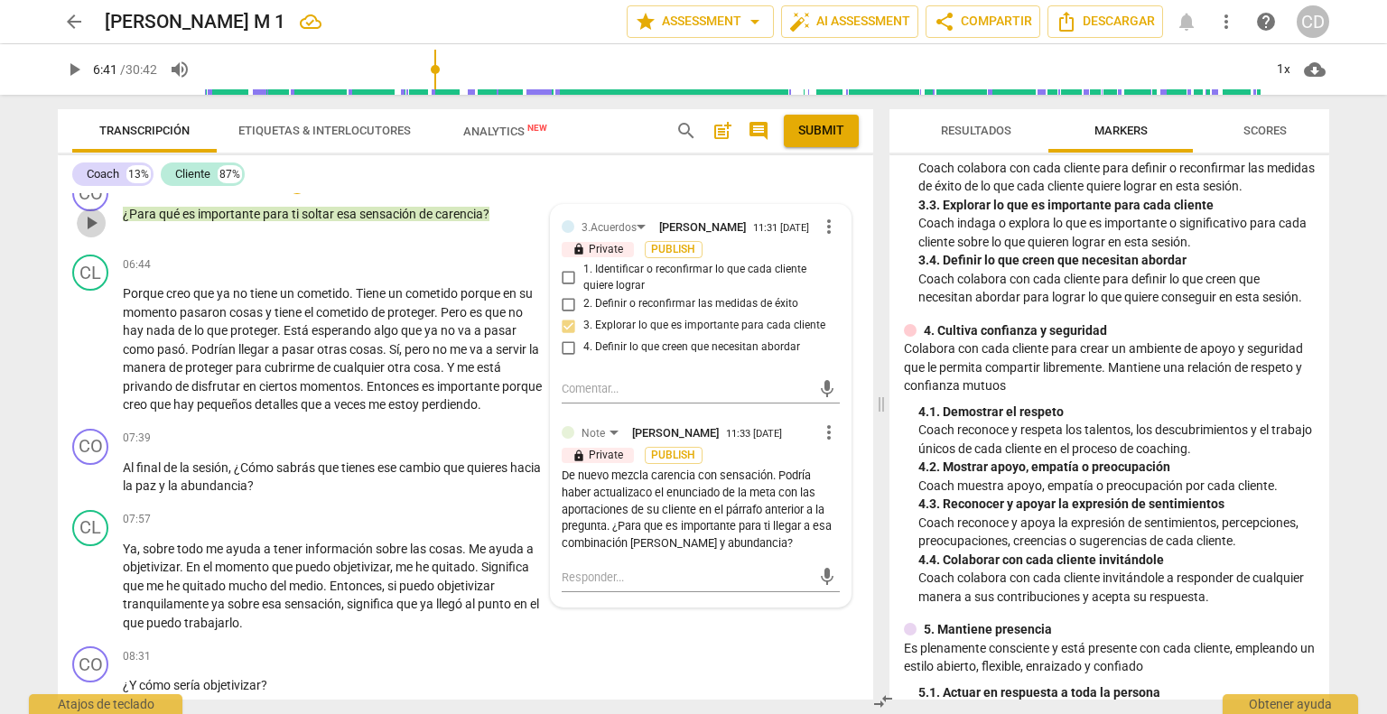
click at [95, 234] on span "play_arrow" at bounding box center [91, 223] width 22 height 22
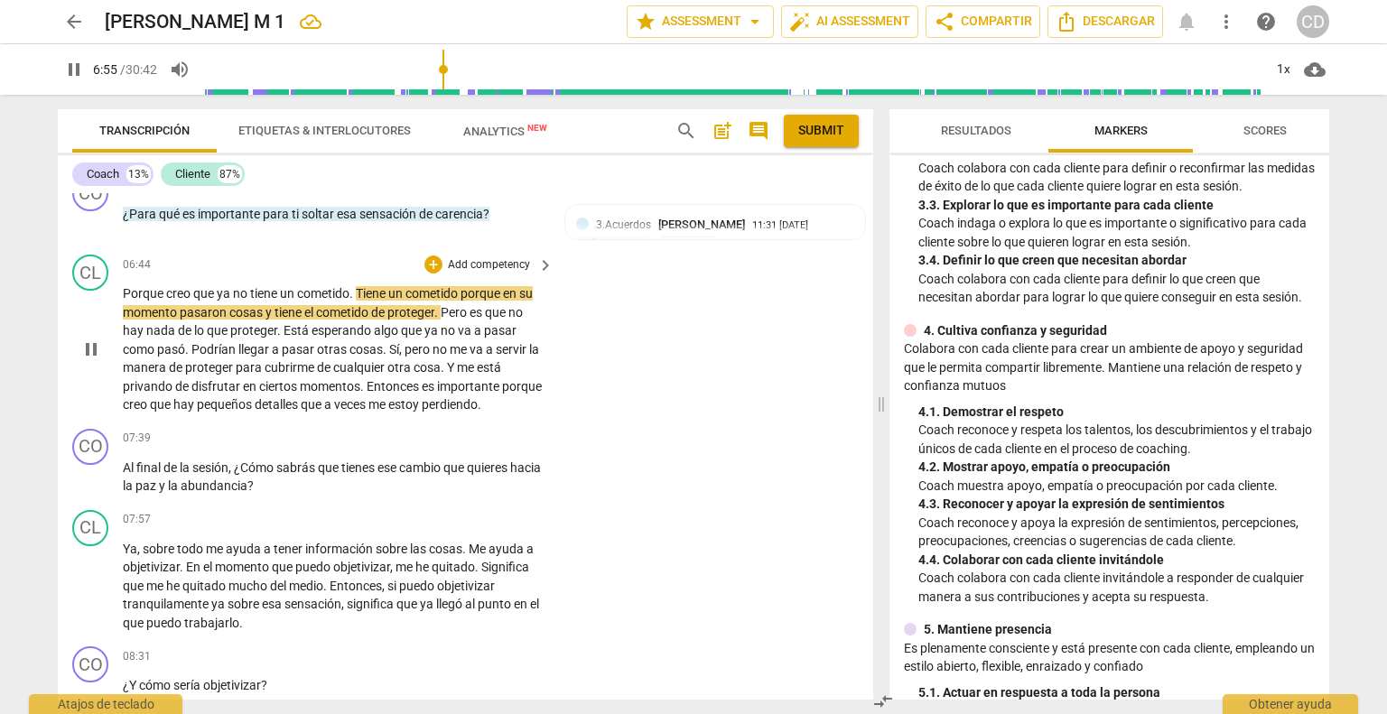
click at [244, 301] on span "no" at bounding box center [241, 293] width 17 height 14
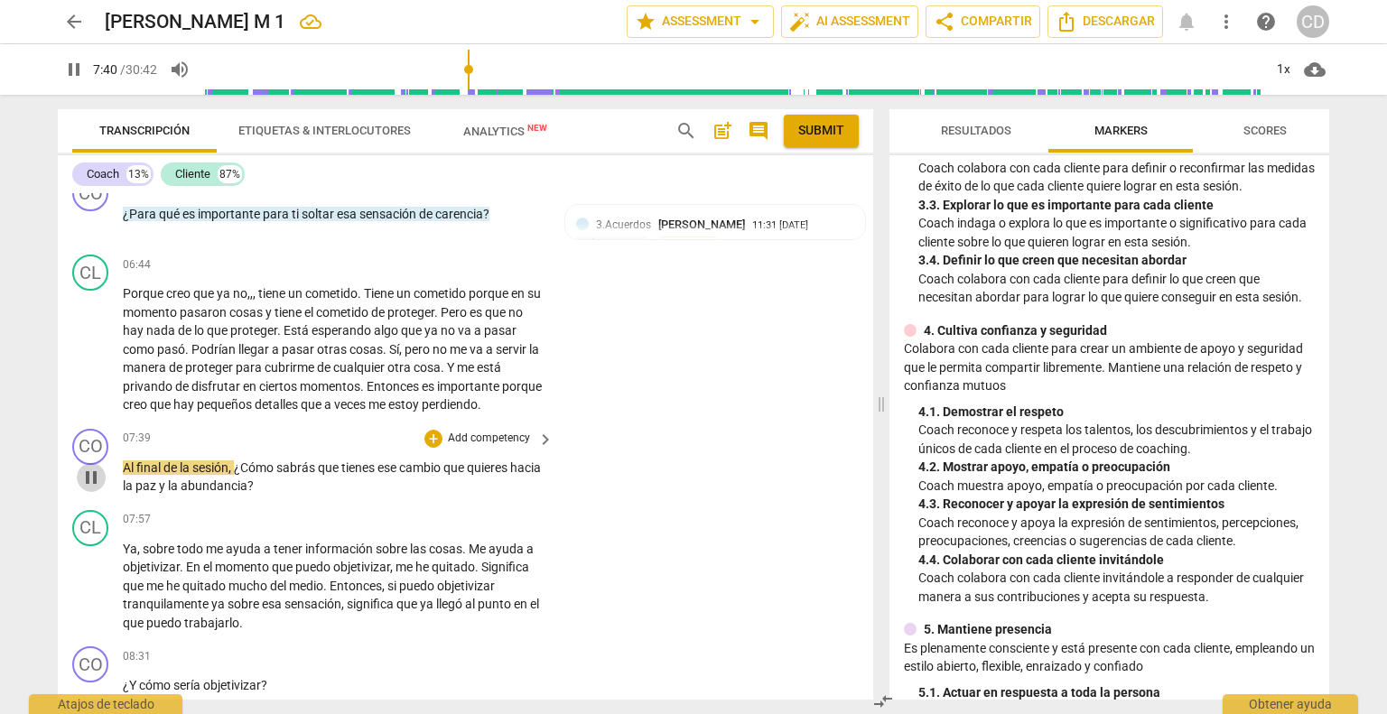
click at [91, 492] on button "pause" at bounding box center [91, 477] width 29 height 29
click at [433, 448] on div "+" at bounding box center [433, 439] width 18 height 18
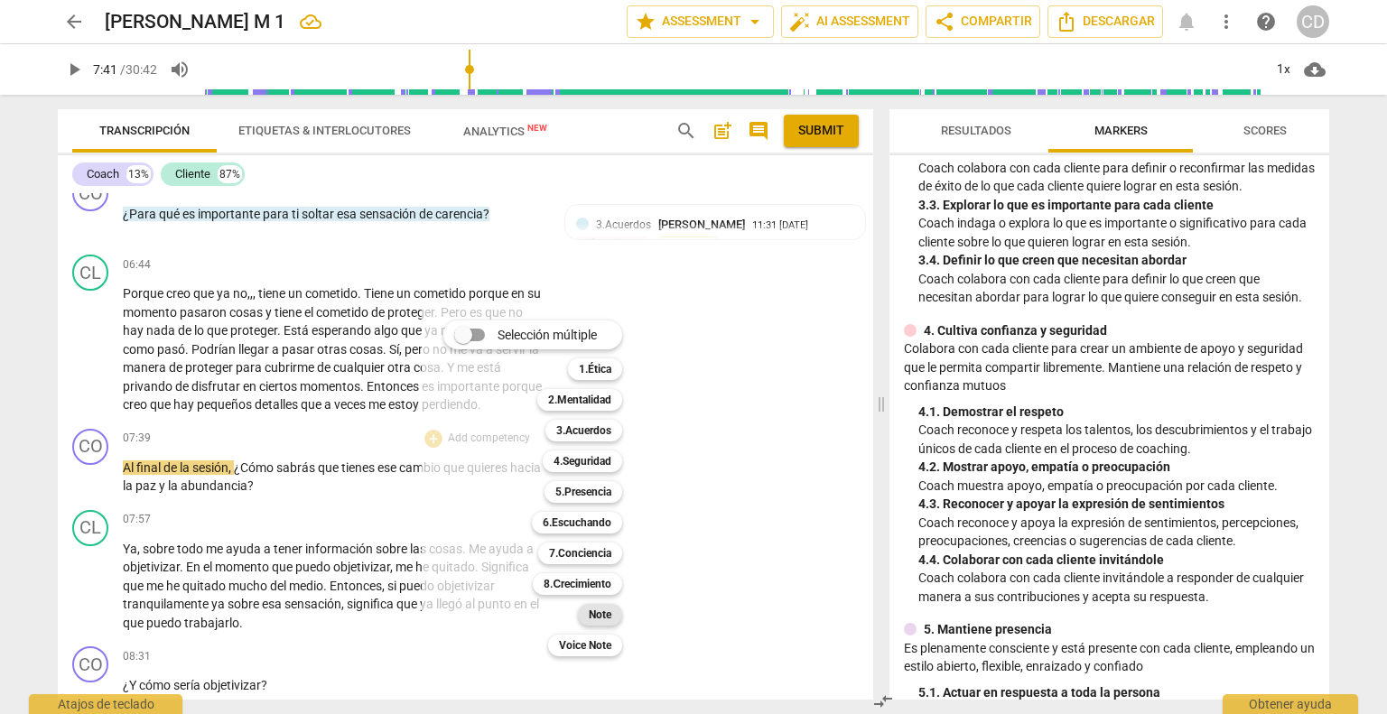
click at [604, 619] on b "Note" at bounding box center [600, 615] width 23 height 22
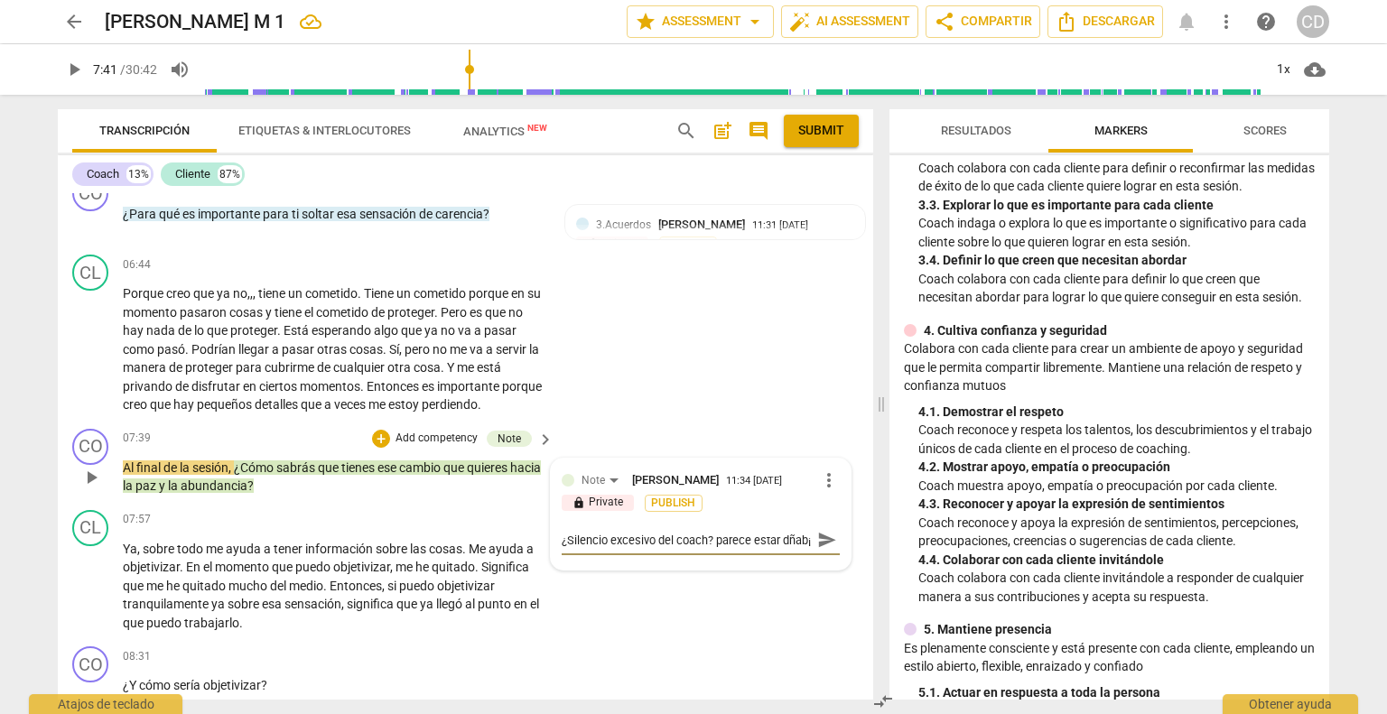
scroll to position [1835, 0]
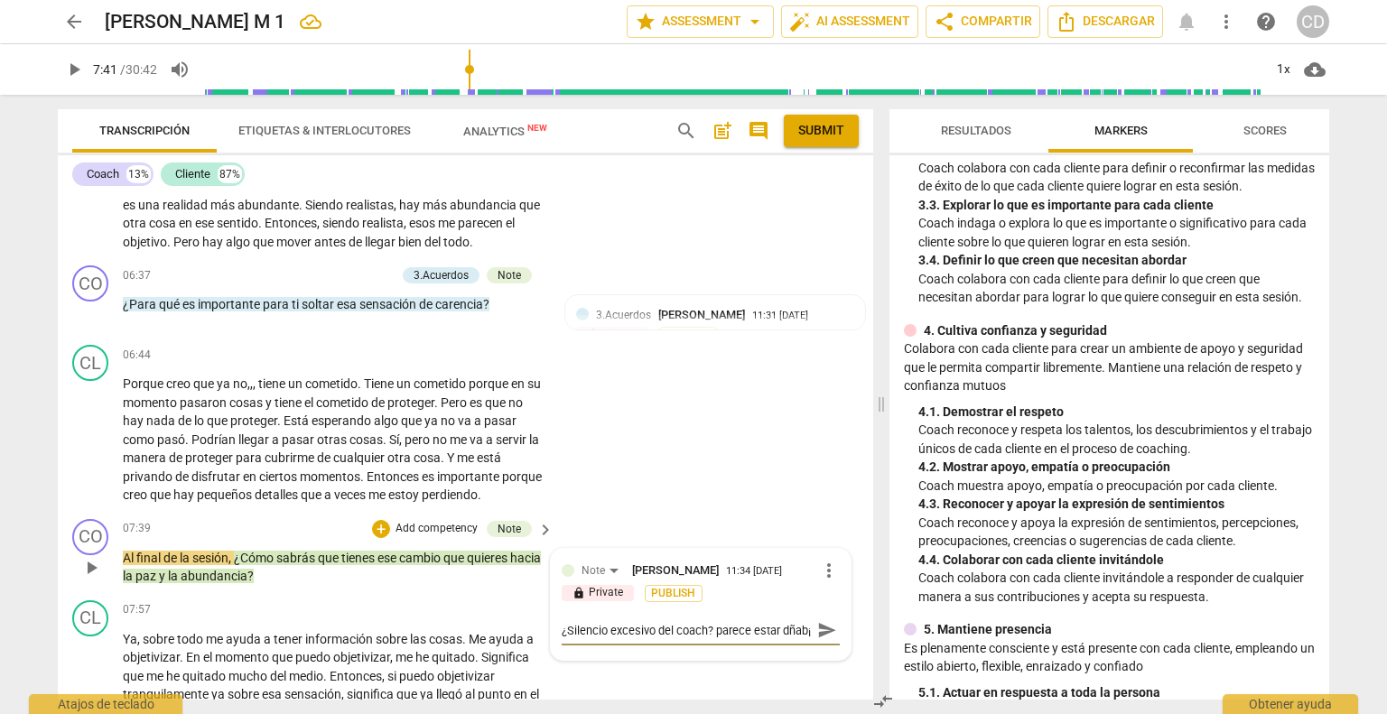
click at [601, 639] on textarea "¿Silencio excesivo del coach? parece estar dñab¡" at bounding box center [686, 630] width 249 height 17
click at [599, 639] on textarea "¿Silencio excesivo del coach? parece estar dñab¡" at bounding box center [686, 630] width 249 height 17
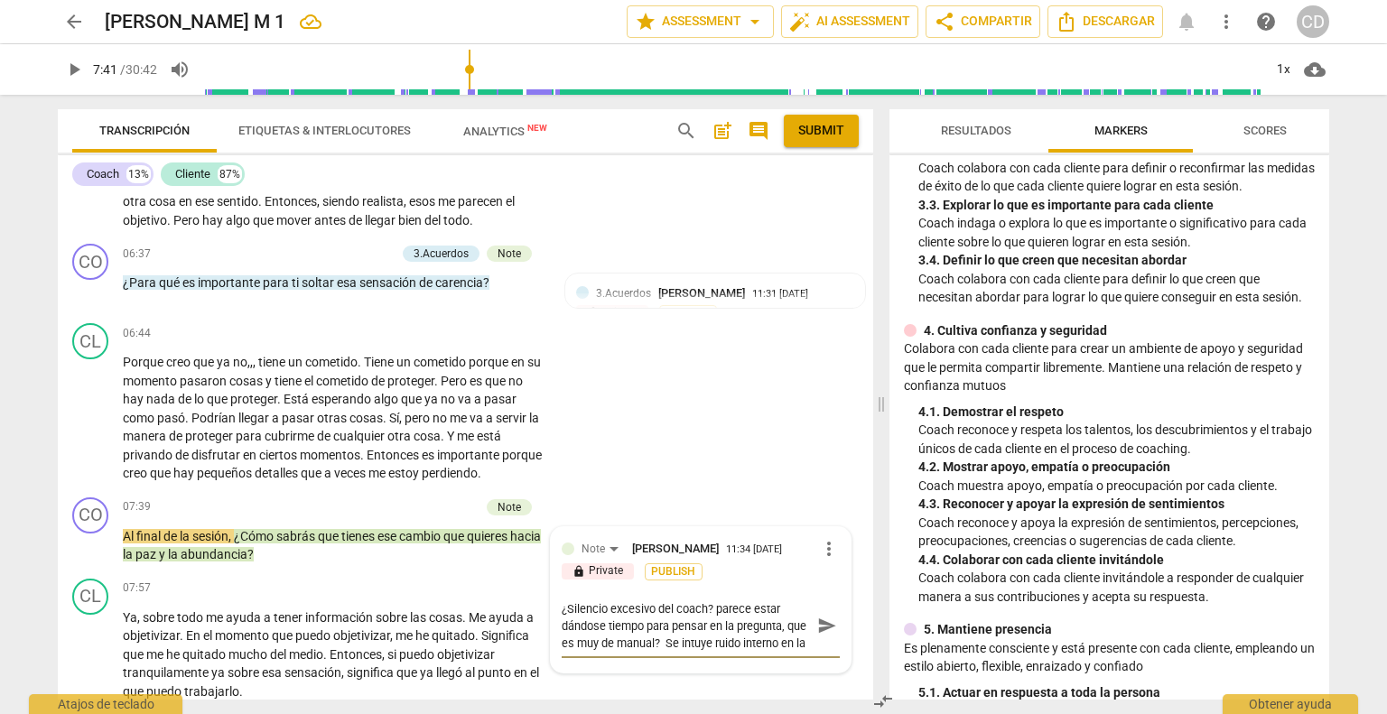
scroll to position [1857, 0]
click at [806, 651] on div "¿Silencio excesivo del coach? parece estar dándose tiempo para pensar en la pre…" at bounding box center [701, 624] width 278 height 51
click at [822, 657] on div "¿Silencio excesivo del coach? parece estar dándose tiempo para pensar en la pre…" at bounding box center [701, 625] width 278 height 63
drag, startPoint x: 813, startPoint y: 688, endPoint x: 817, endPoint y: 678, distance: 10.6
click at [817, 657] on div "¿Silencio excesivo del coach? parece estar dándose tiempo para pensar en la pre…" at bounding box center [701, 625] width 278 height 63
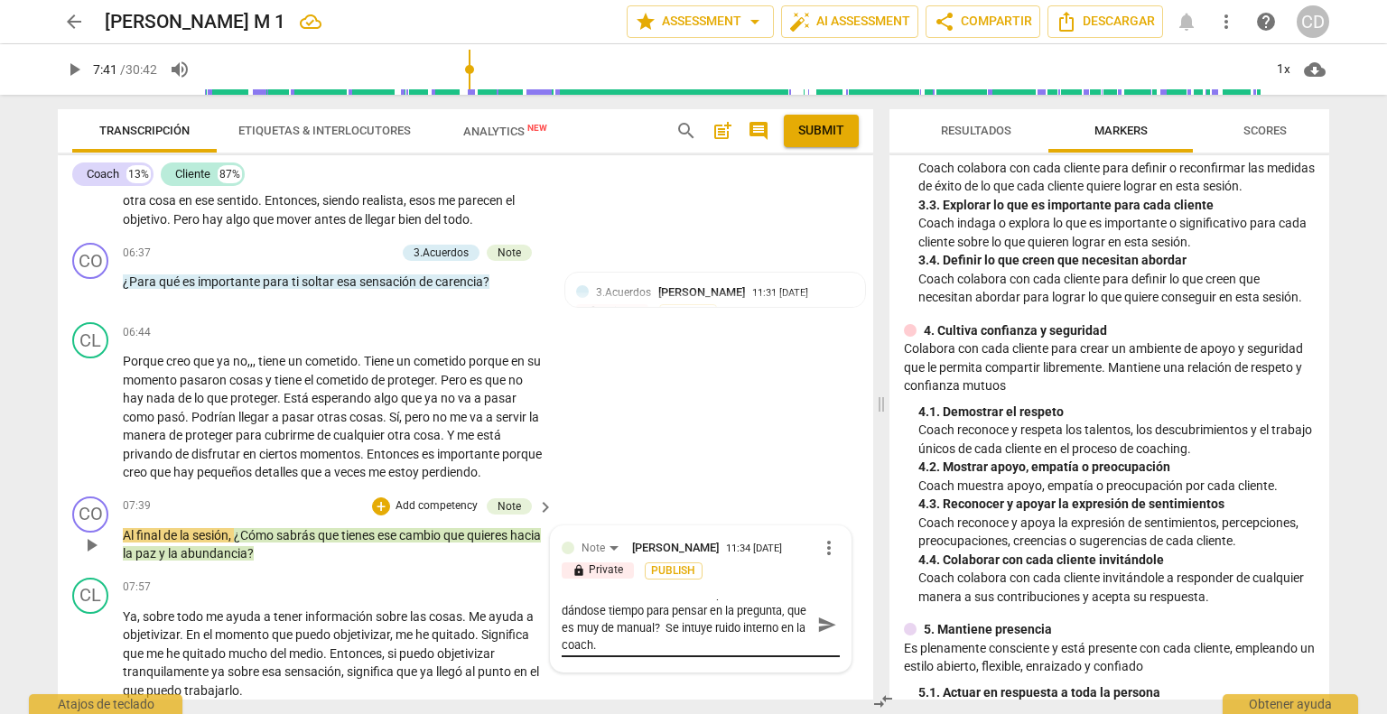
click at [817, 635] on span "send" at bounding box center [827, 625] width 20 height 20
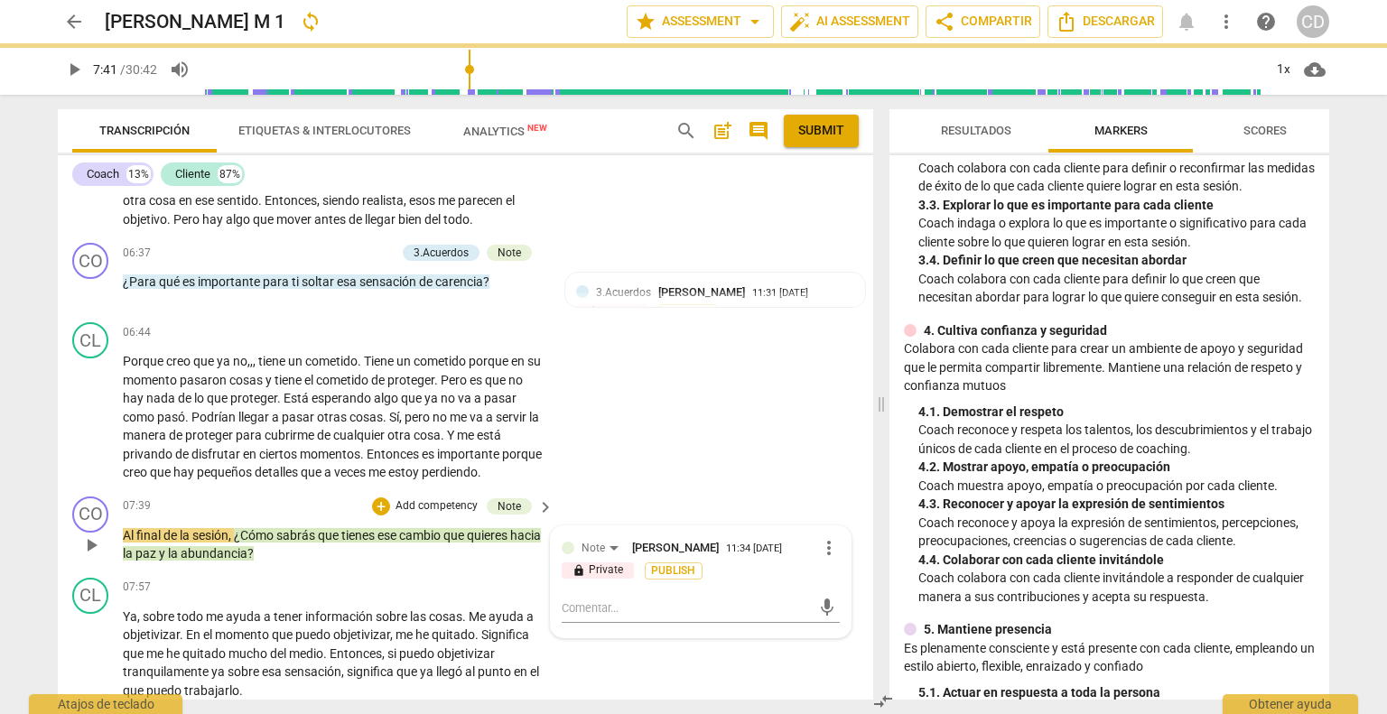
scroll to position [0, 0]
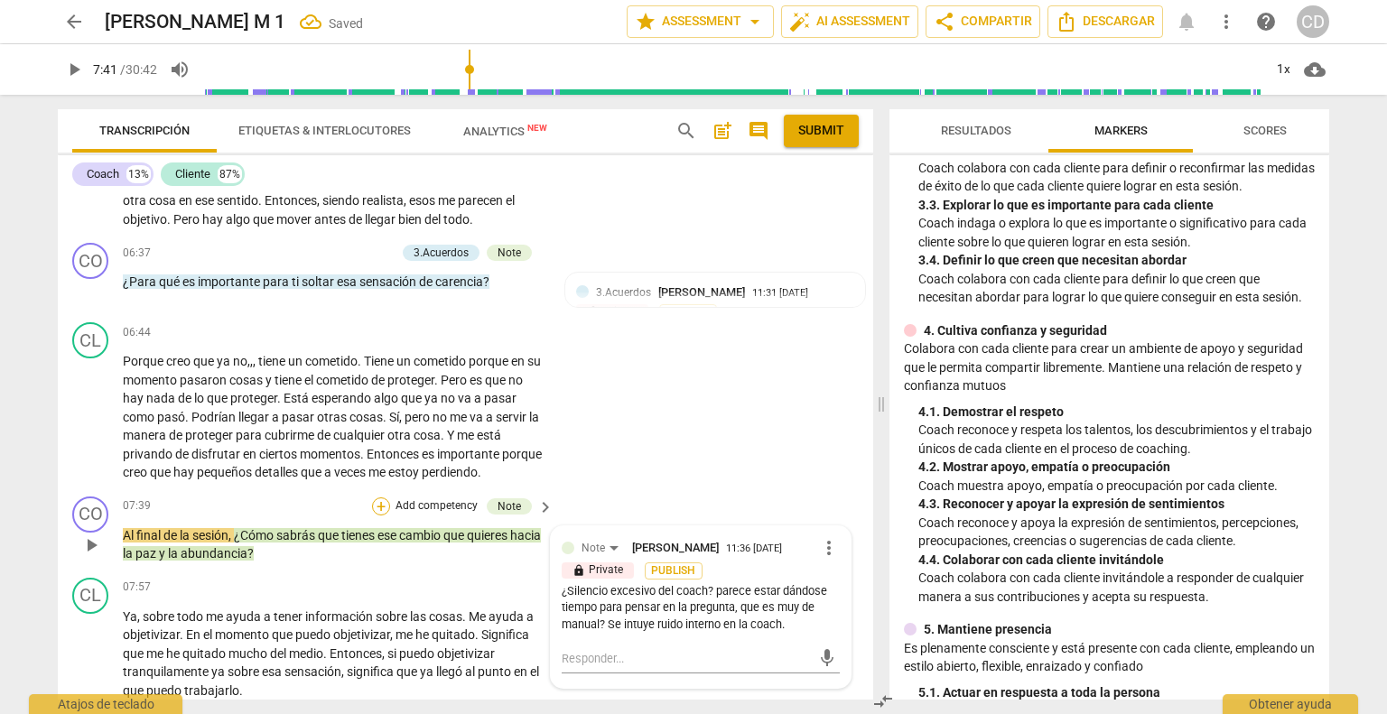
click at [378, 516] on div "+" at bounding box center [381, 506] width 18 height 18
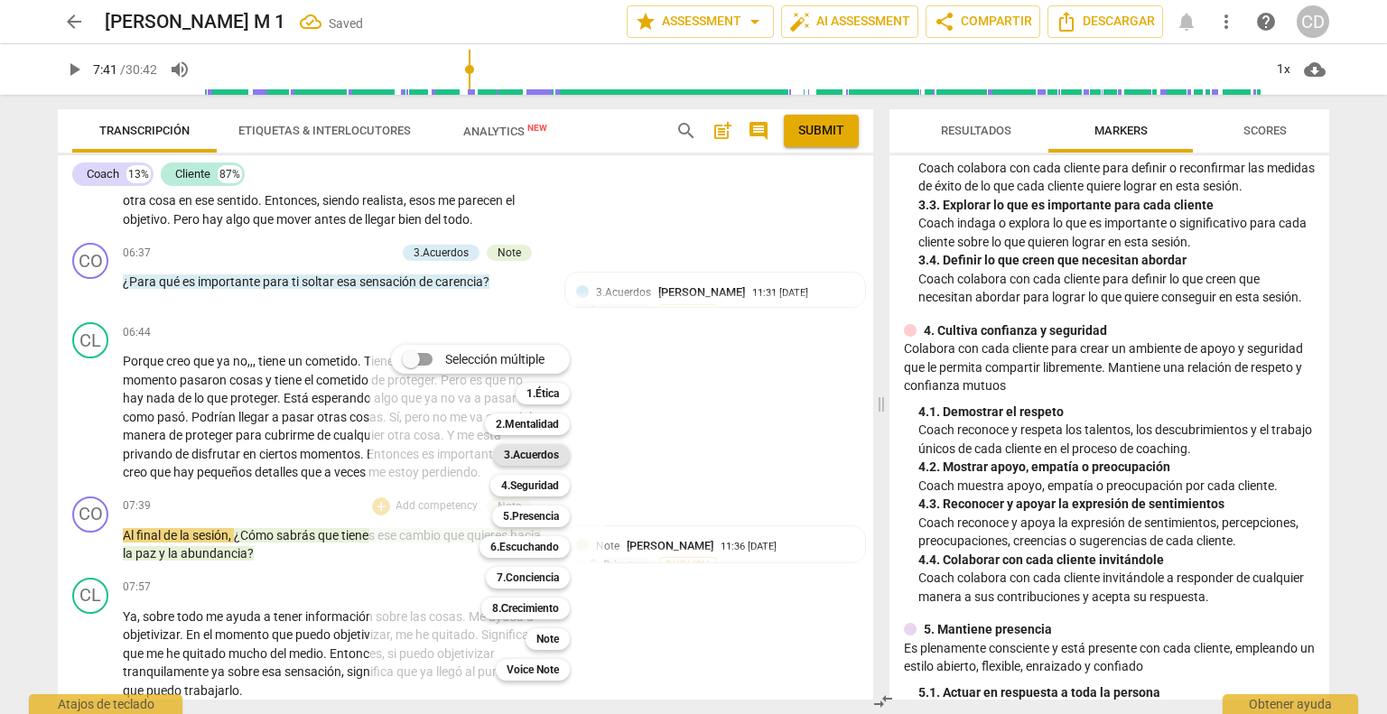
click at [544, 458] on b "3.Acuerdos" at bounding box center [531, 455] width 55 height 22
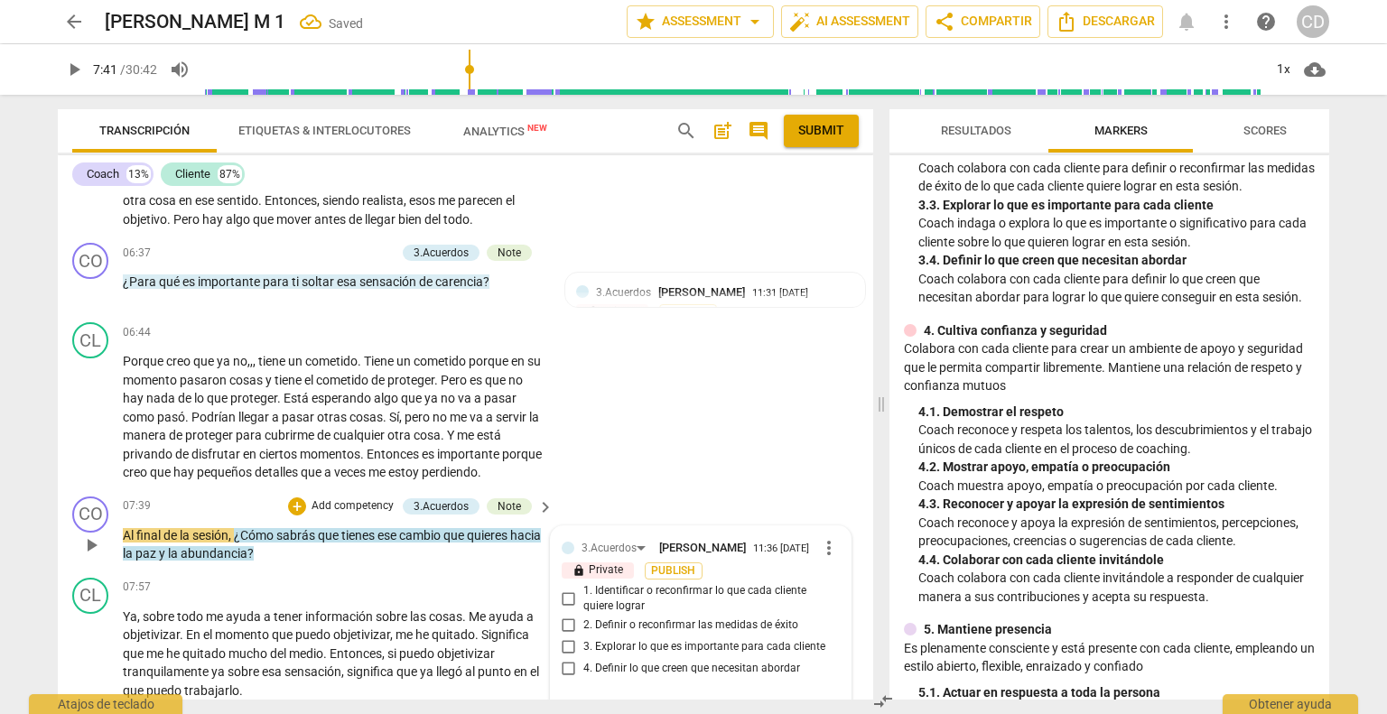
scroll to position [2177, 0]
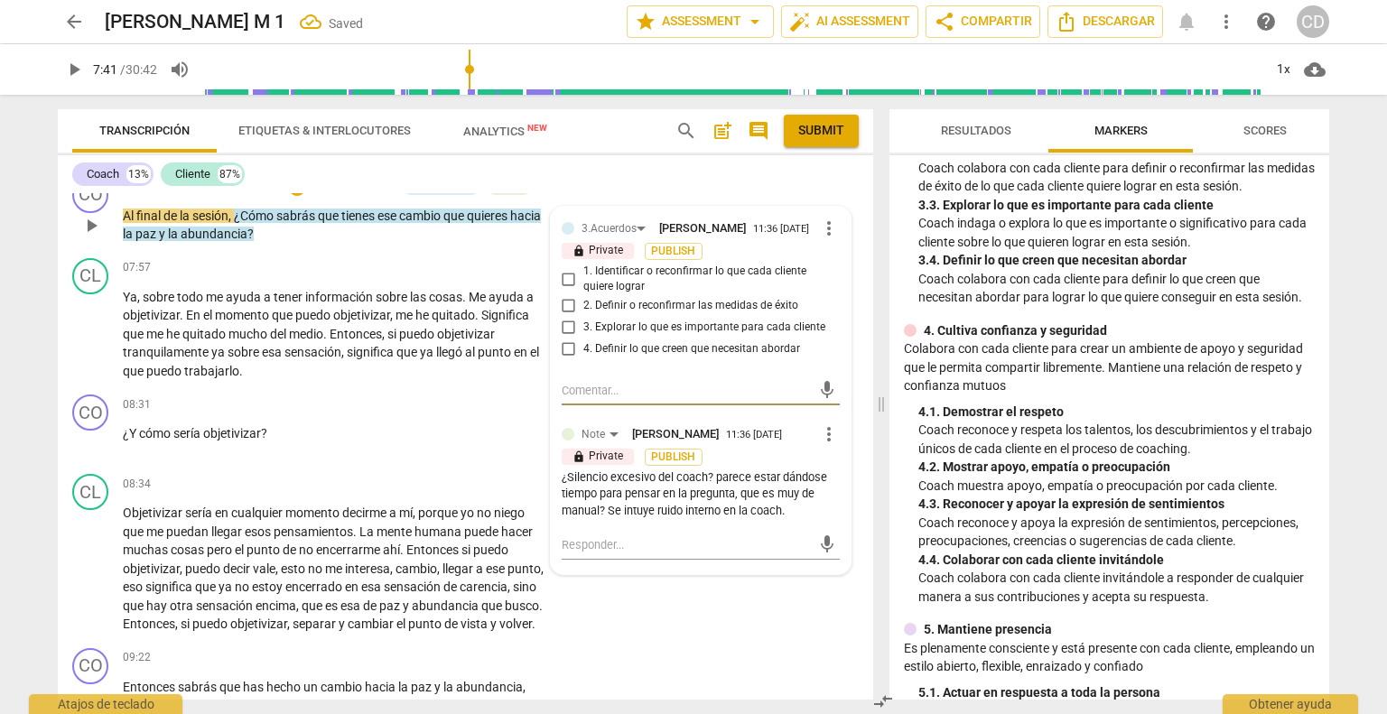
click at [567, 317] on input "2. Definir o reconfirmar las medidas de éxito" at bounding box center [568, 306] width 29 height 22
click at [682, 641] on div "CL play_arrow pause 08:34 + Add competency keyboard_arrow_right Objetivizar ser…" at bounding box center [465, 554] width 815 height 174
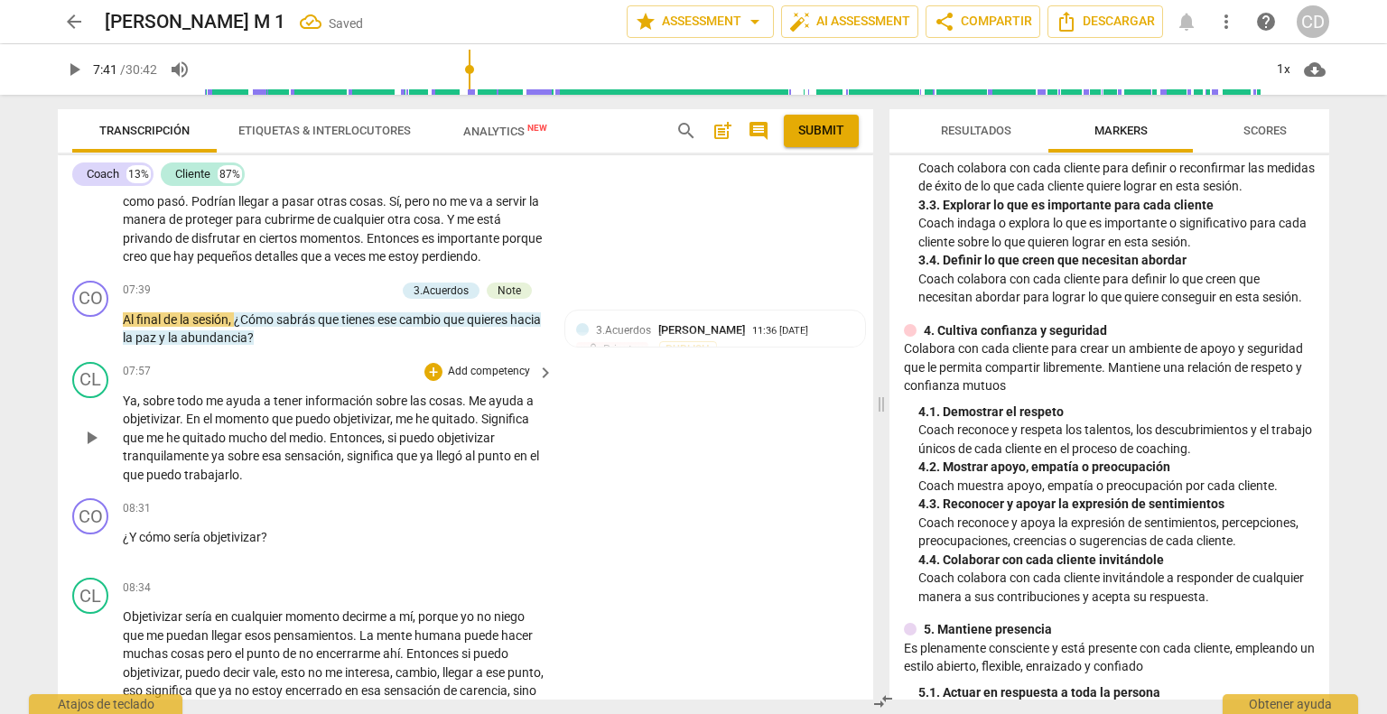
scroll to position [1996, 0]
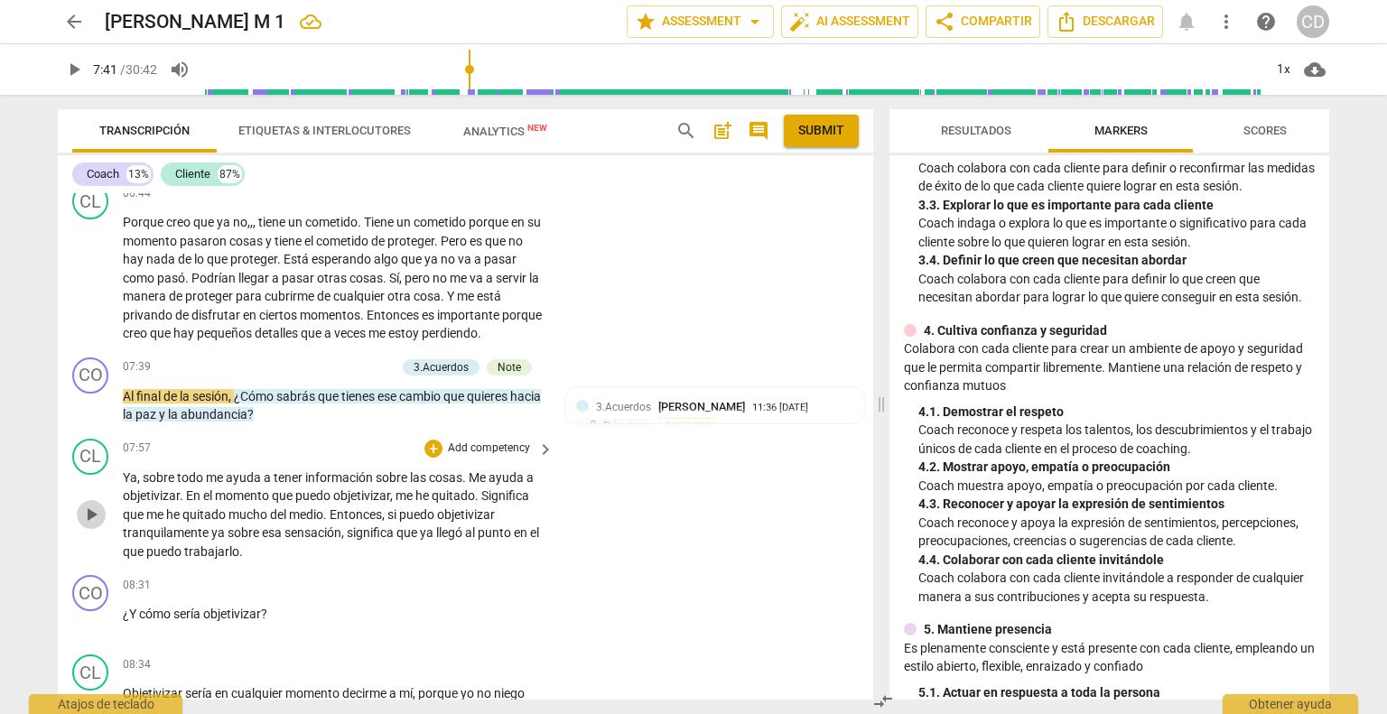
click at [92, 525] on span "play_arrow" at bounding box center [91, 515] width 22 height 22
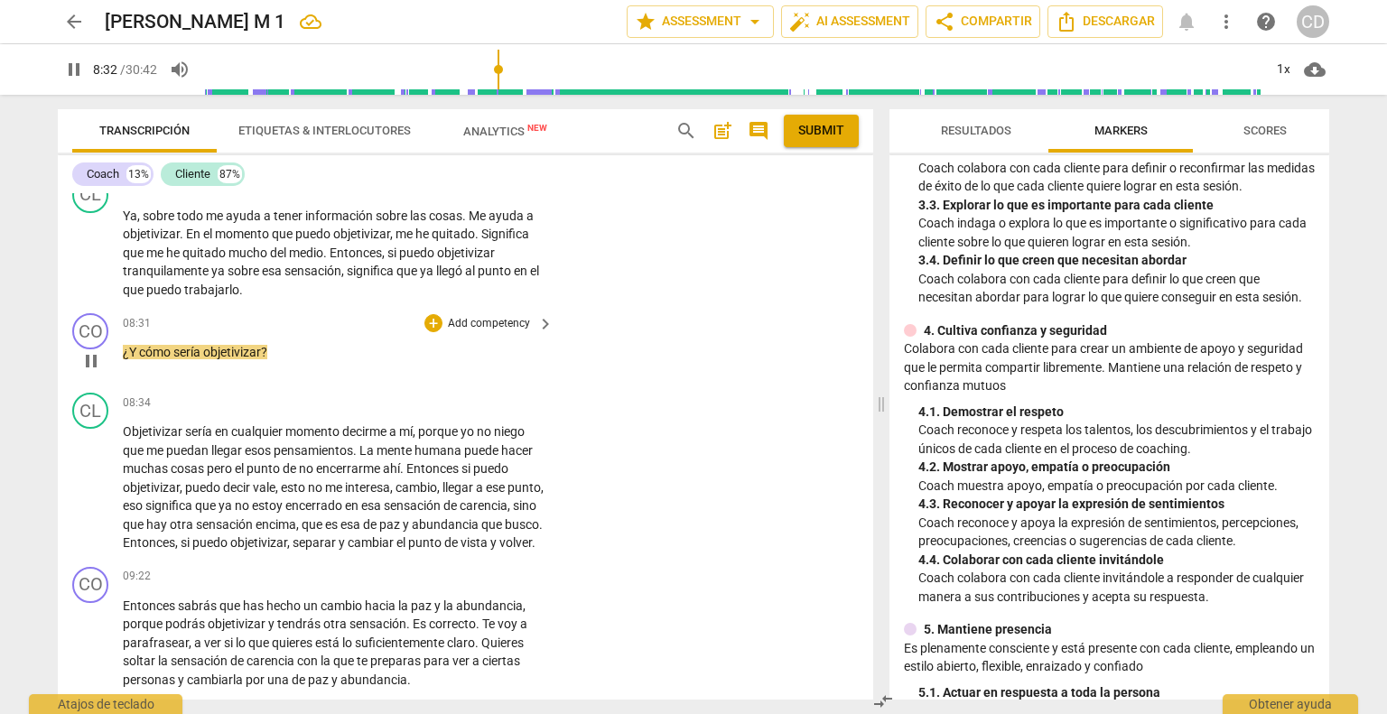
scroll to position [2267, 0]
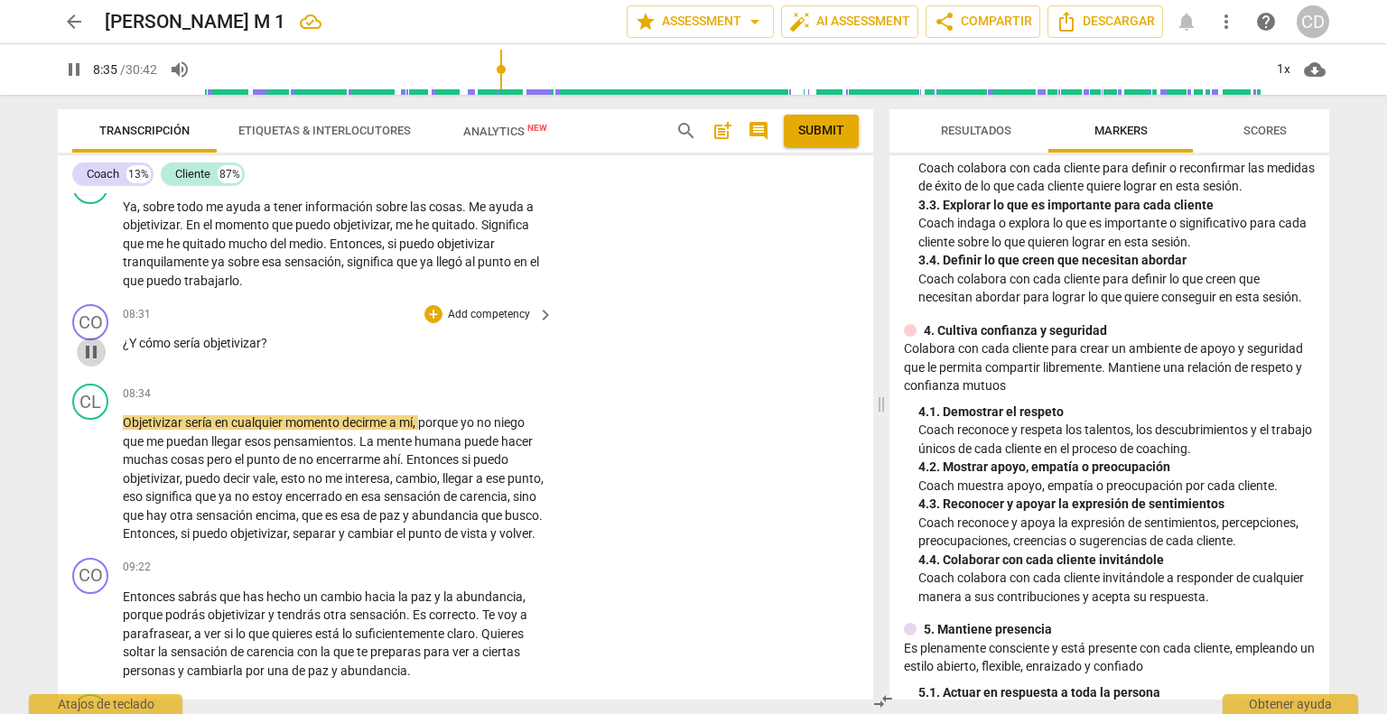
click at [86, 363] on span "pause" at bounding box center [91, 352] width 22 height 22
click at [428, 323] on div "+" at bounding box center [433, 314] width 18 height 18
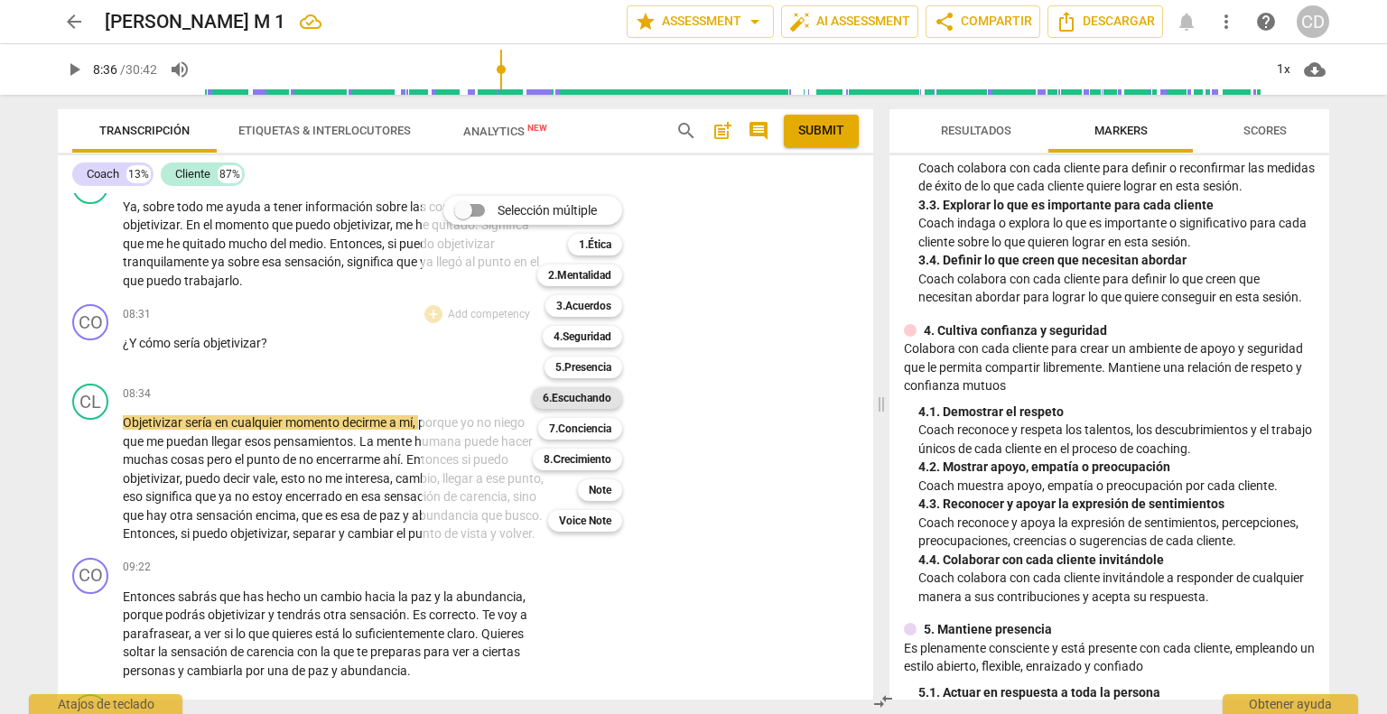
click at [611, 400] on b "6.Escuchando" at bounding box center [577, 398] width 69 height 22
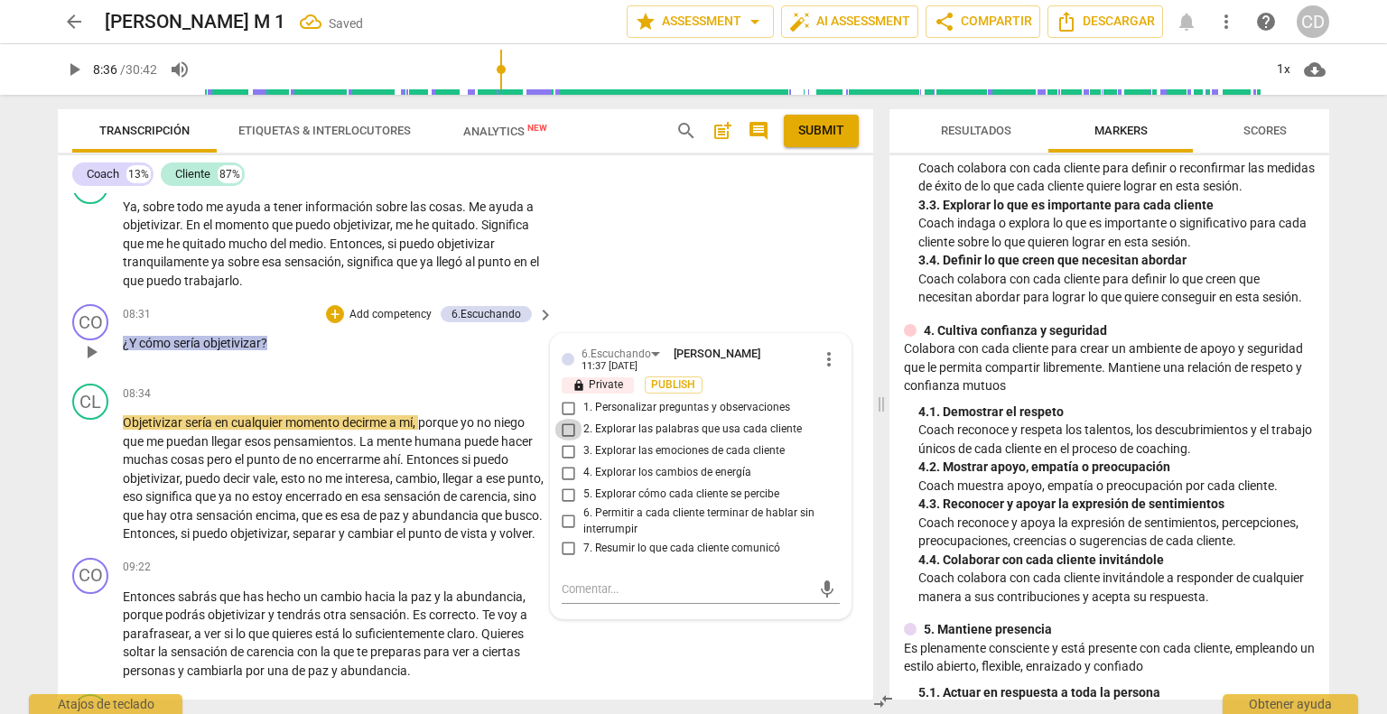
click at [562, 441] on input "2. Explorar las palabras que usa cada cliente" at bounding box center [568, 430] width 29 height 22
click at [470, 369] on div "08:31 + Add competency 6.Escuchando keyboard_arrow_right ¿Y cómo sería objetivi…" at bounding box center [339, 336] width 432 height 65
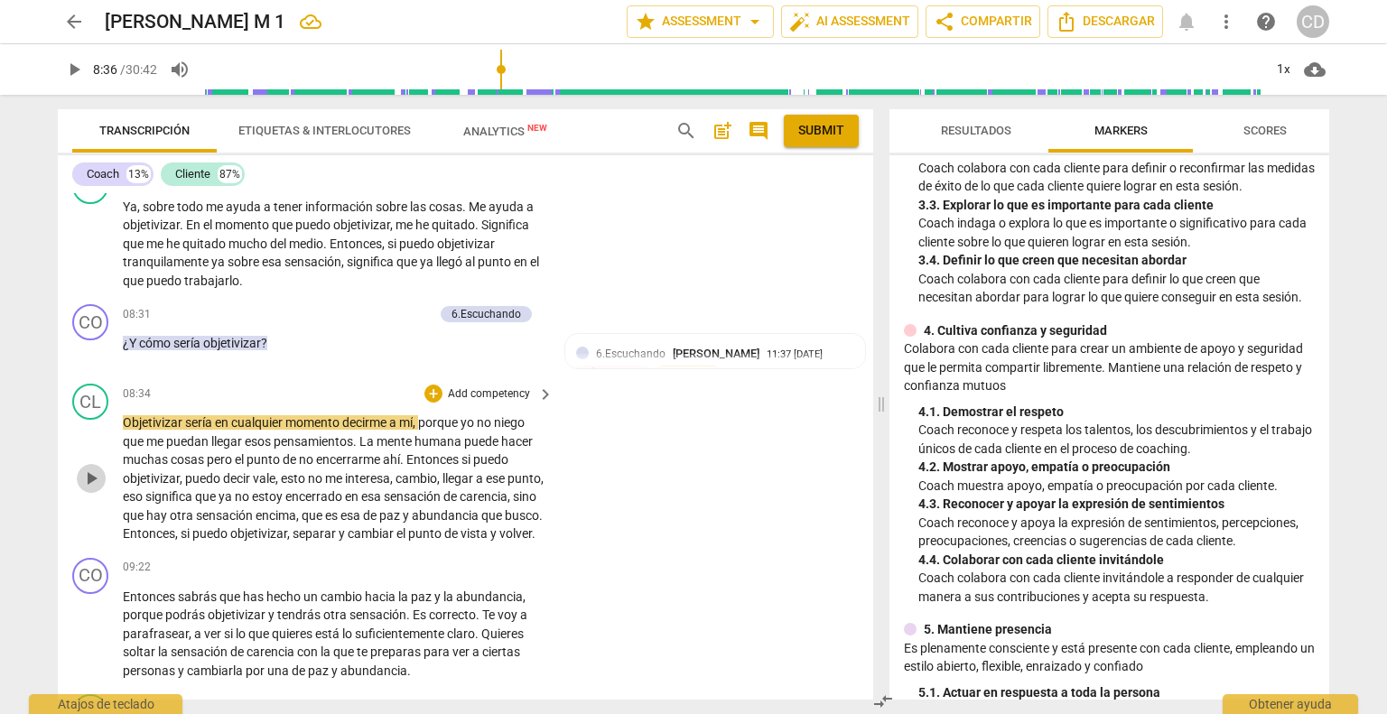
click at [94, 489] on span "play_arrow" at bounding box center [91, 479] width 22 height 22
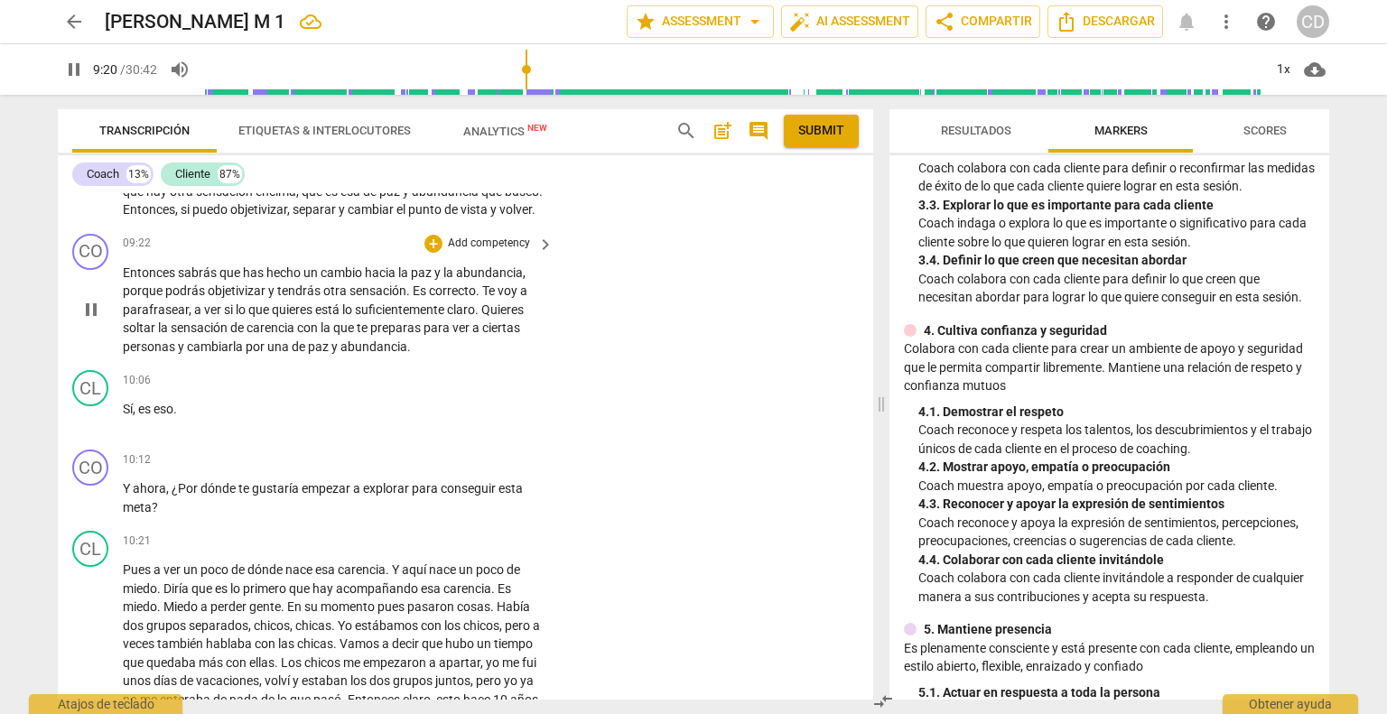
scroll to position [2628, 0]
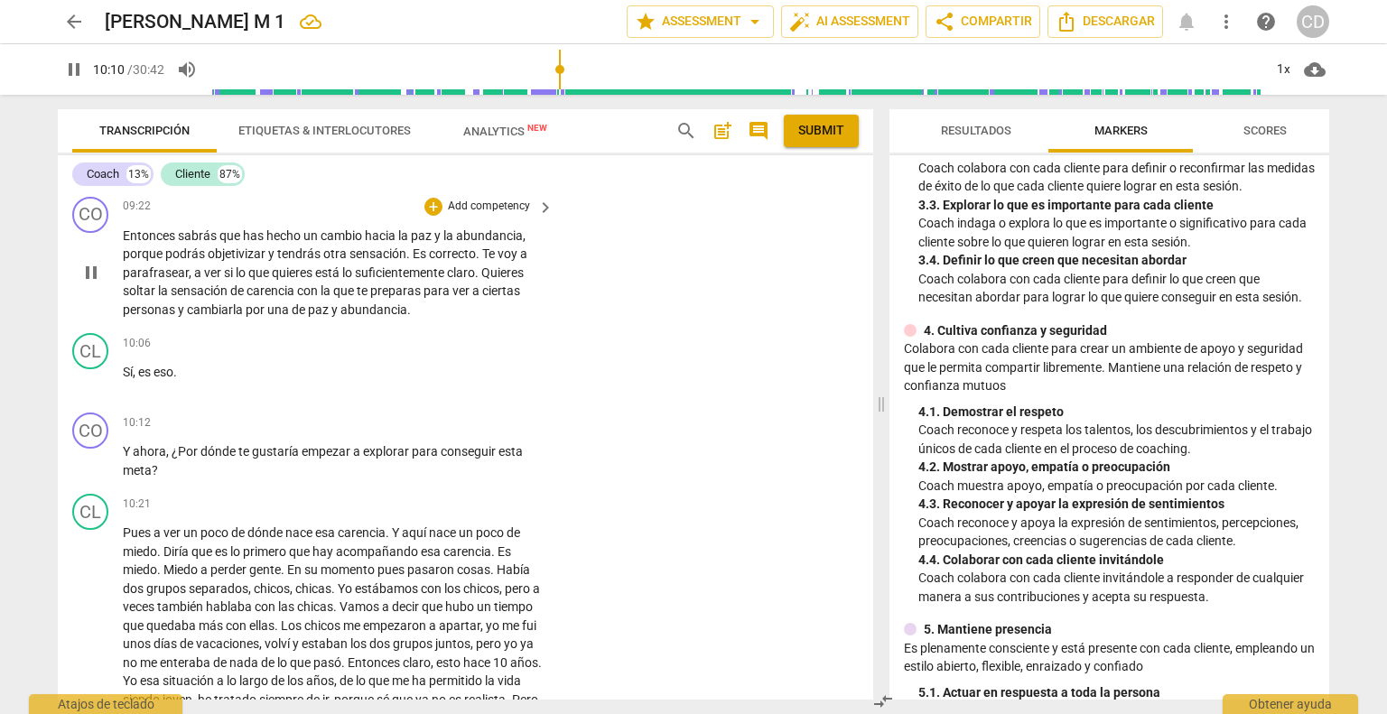
click at [99, 283] on span "pause" at bounding box center [91, 273] width 22 height 22
click at [436, 216] on div "+" at bounding box center [433, 207] width 18 height 18
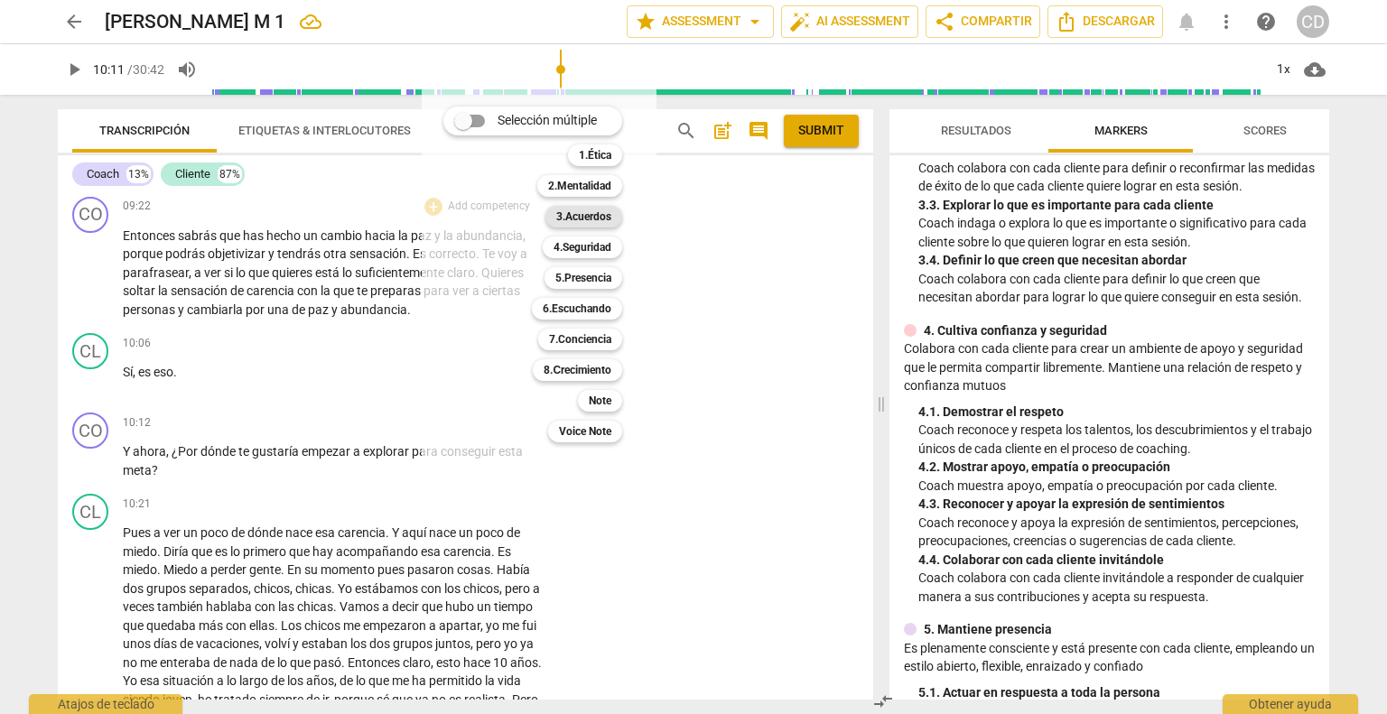
click at [584, 226] on b "3.Acuerdos" at bounding box center [583, 217] width 55 height 22
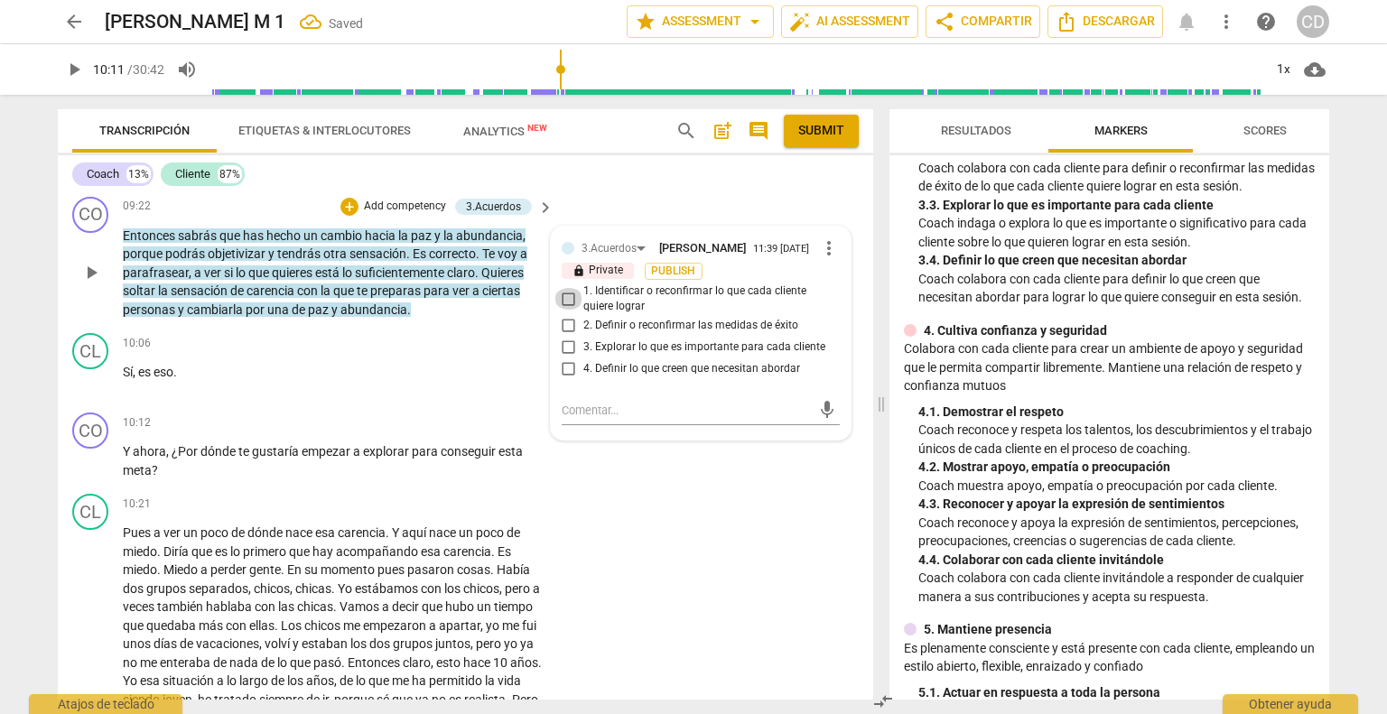
click at [568, 310] on input "1. Identificar o reconfirmar lo que cada cliente quiere lograr" at bounding box center [568, 299] width 29 height 22
click at [354, 216] on div "+" at bounding box center [349, 207] width 18 height 18
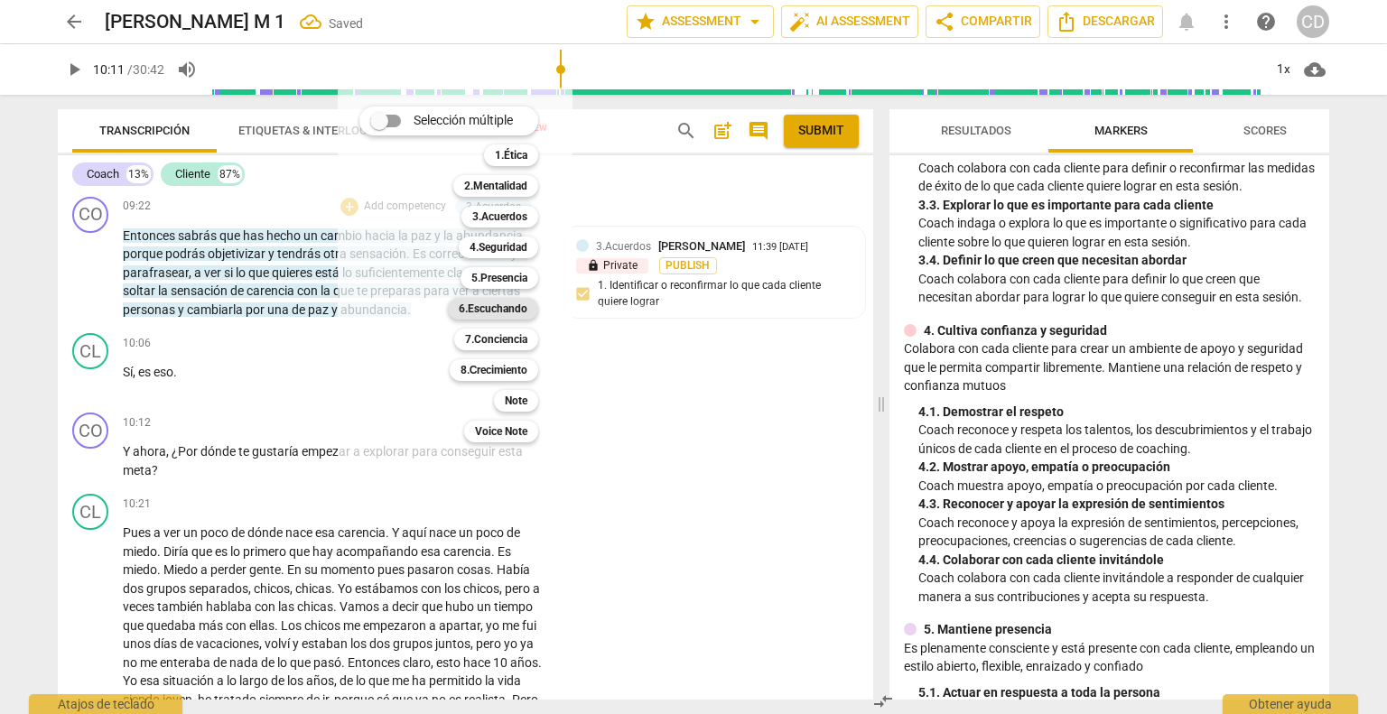
click at [498, 310] on b "6.Escuchando" at bounding box center [493, 309] width 69 height 22
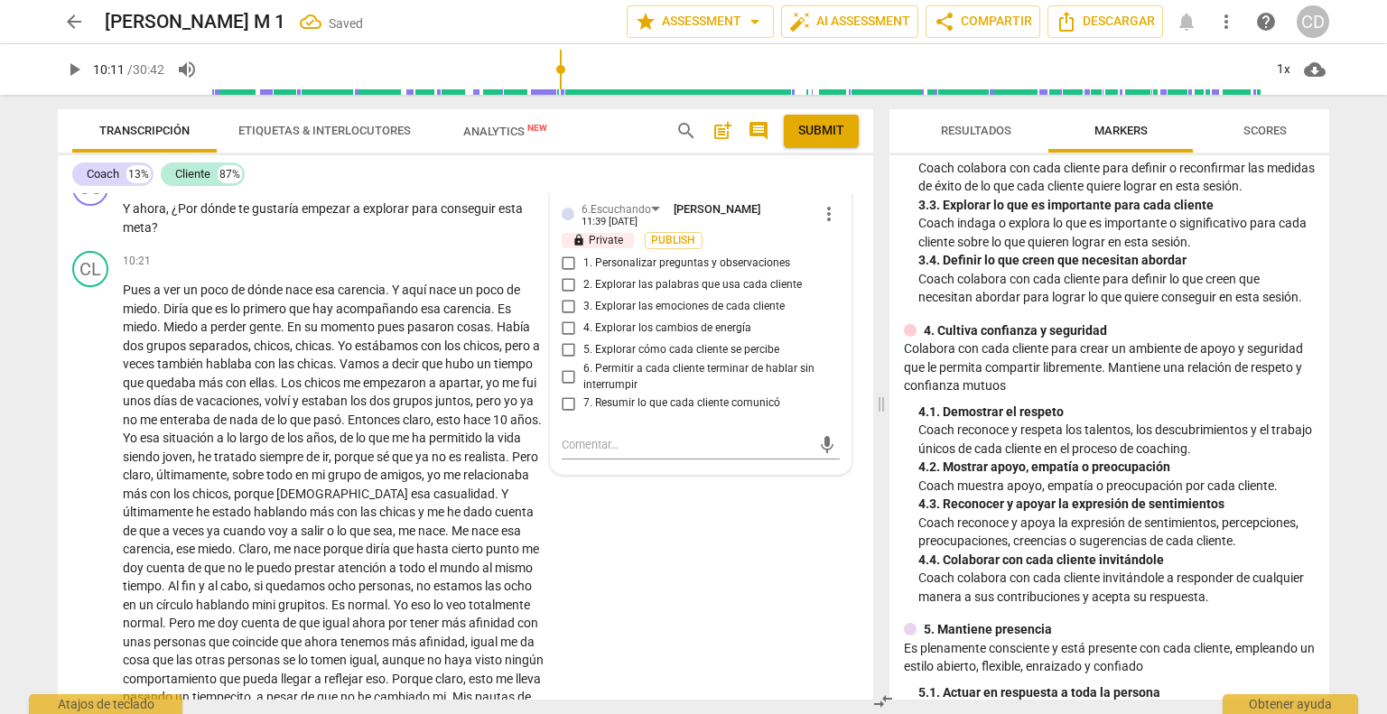
scroll to position [2899, 0]
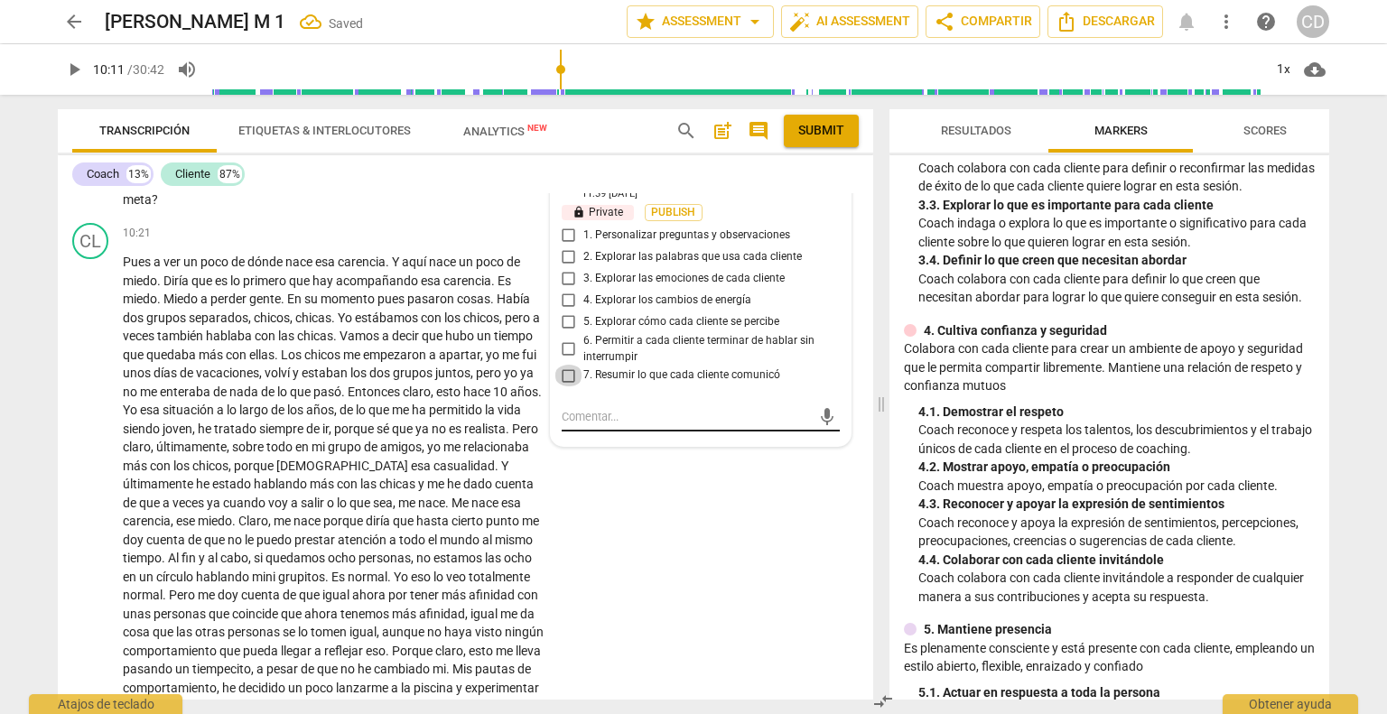
drag, startPoint x: 562, startPoint y: 449, endPoint x: 561, endPoint y: 478, distance: 28.9
click at [562, 386] on input "7. Resumir lo que cada cliente comunicó" at bounding box center [568, 376] width 29 height 22
click at [632, 553] on div "CL play_arrow pause 10:21 + Add competency keyboard_arrow_right Pues a ver un p…" at bounding box center [465, 664] width 815 height 896
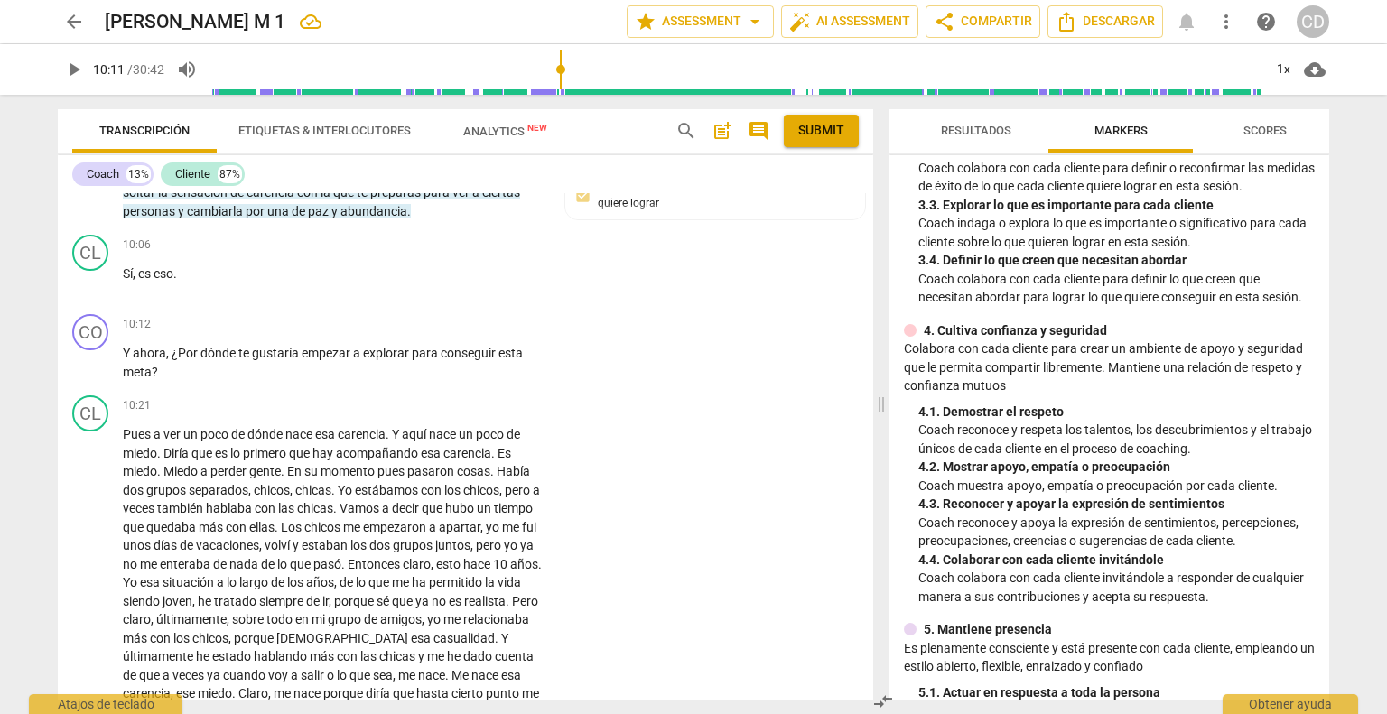
scroll to position [2628, 0]
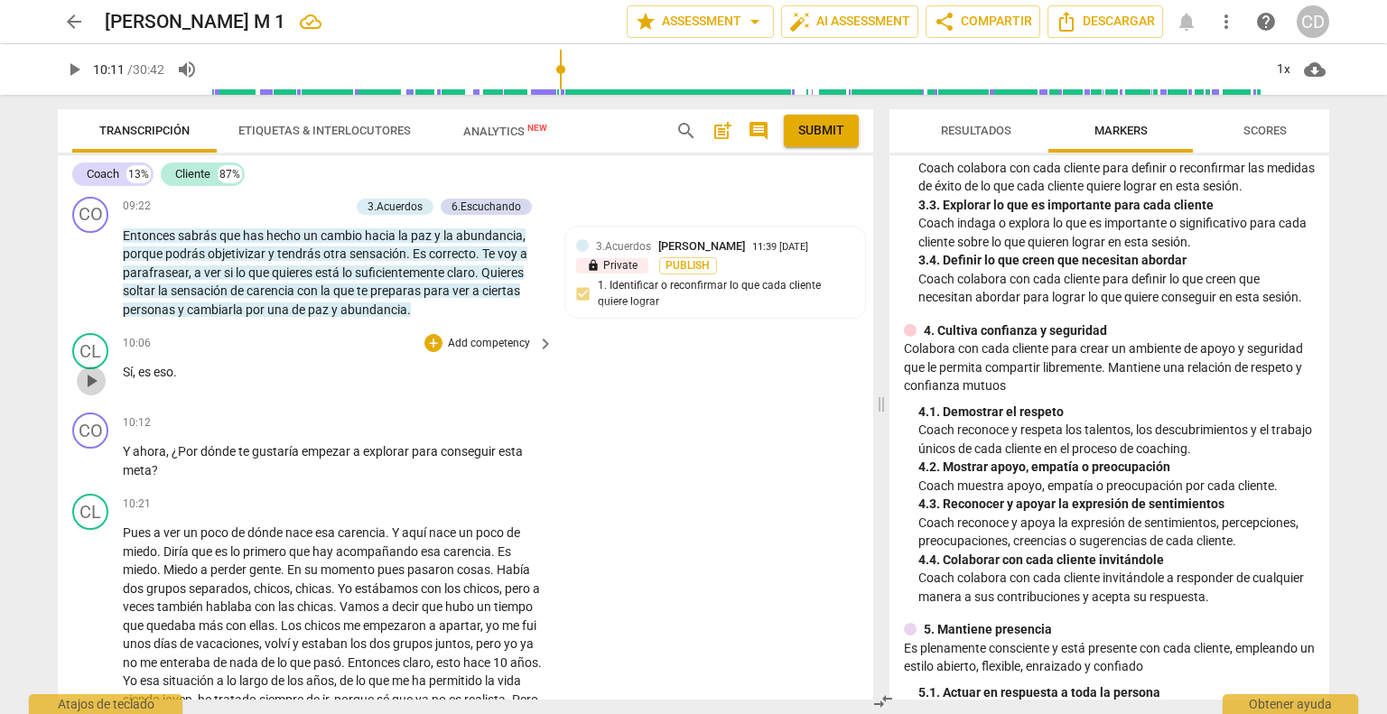
click at [90, 392] on span "play_arrow" at bounding box center [91, 381] width 22 height 22
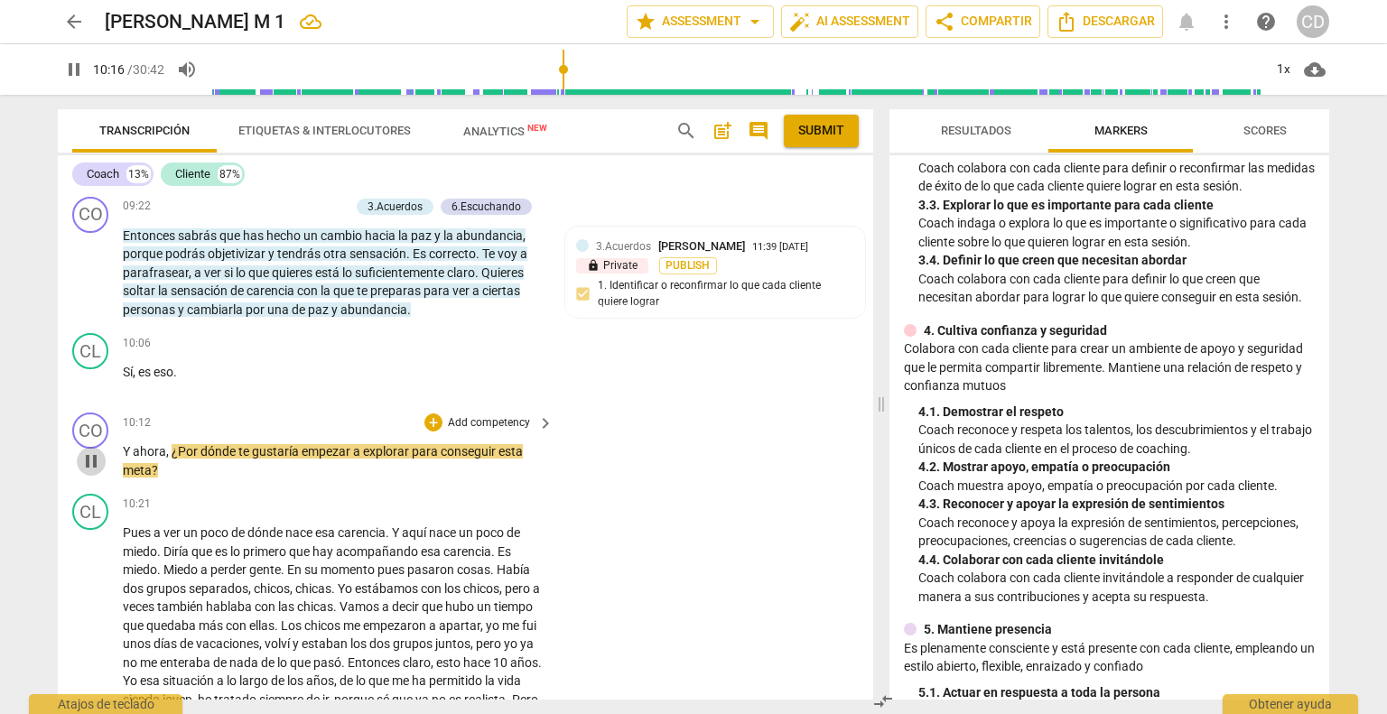
click at [97, 472] on span "pause" at bounding box center [91, 462] width 22 height 22
click at [432, 432] on div "+" at bounding box center [433, 423] width 18 height 18
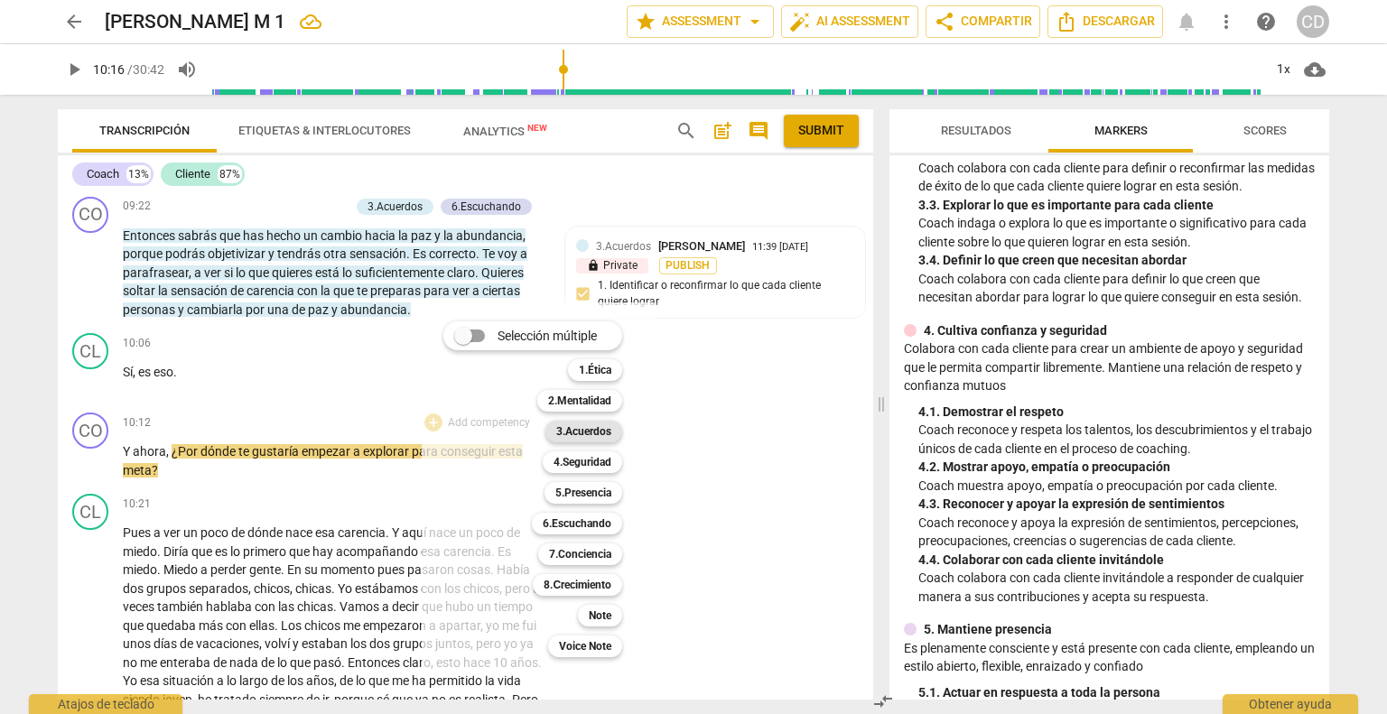
click at [604, 436] on b "3.Acuerdos" at bounding box center [583, 432] width 55 height 22
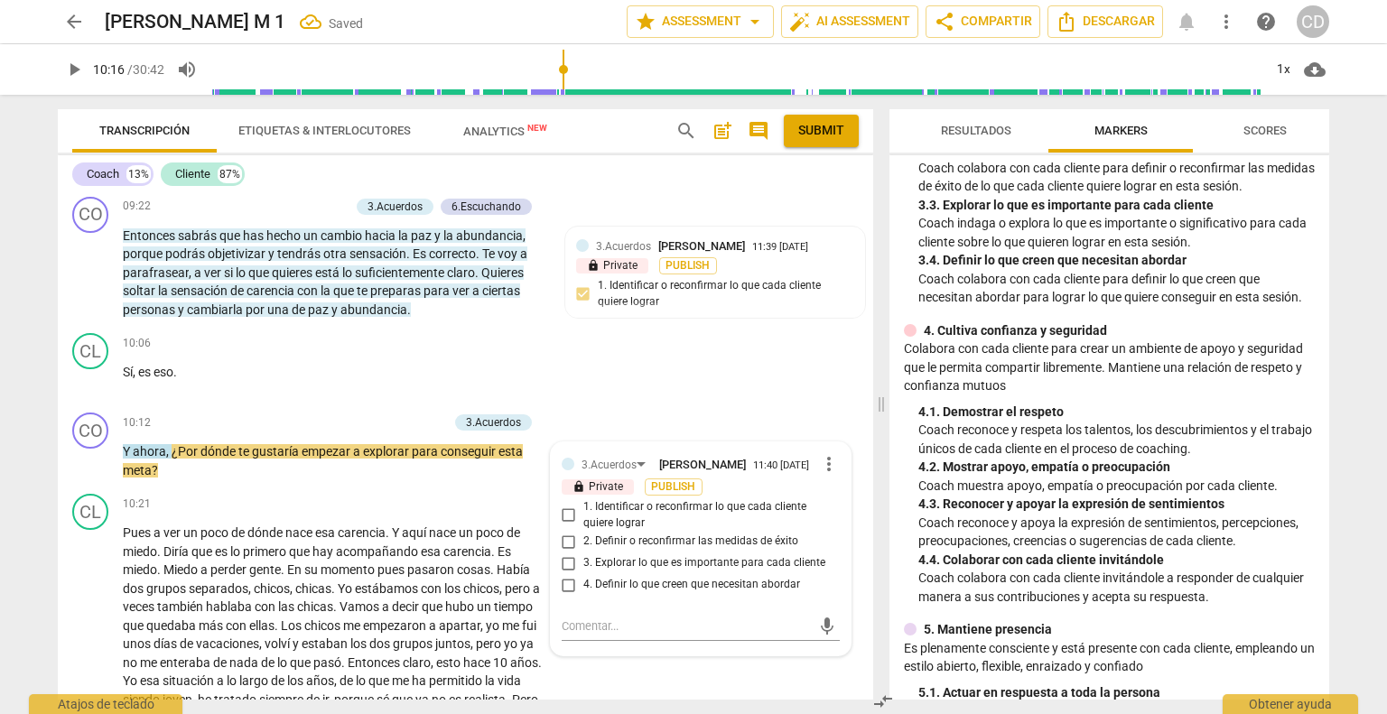
scroll to position [2635, 0]
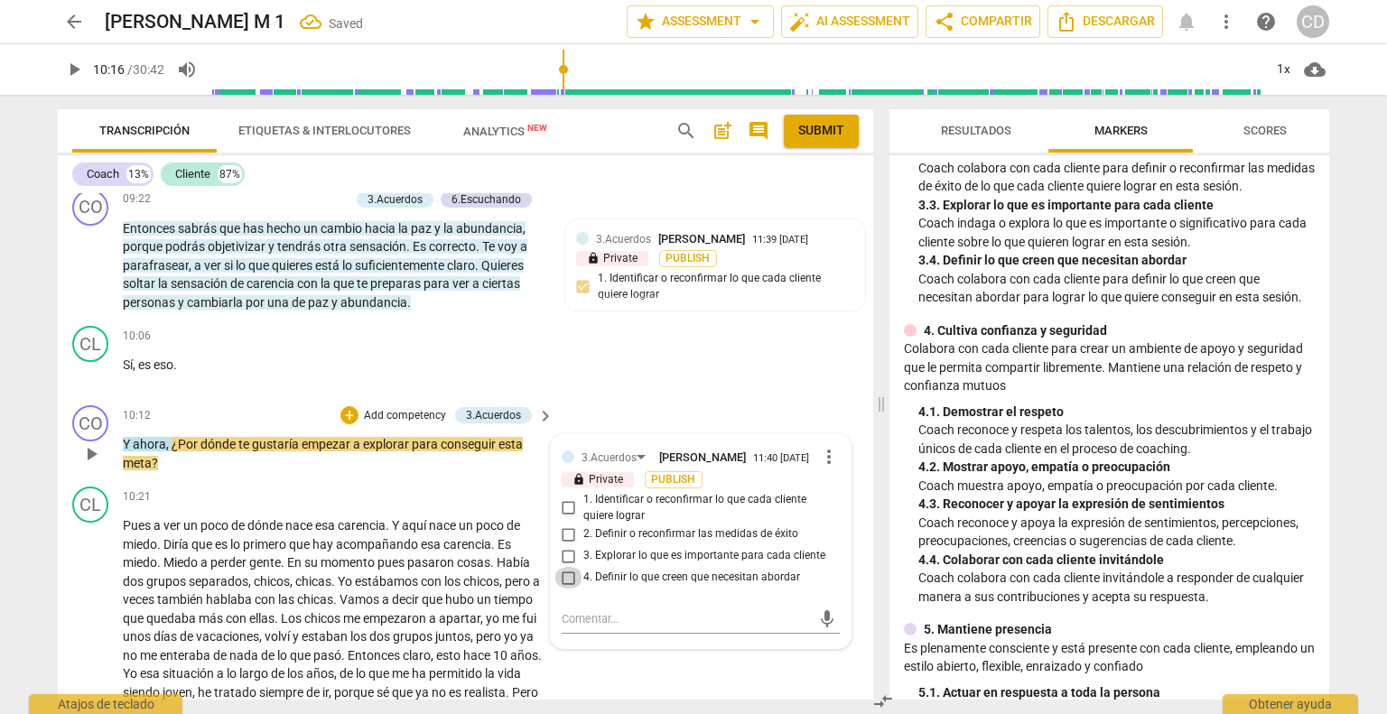
click at [571, 589] on input "4. Definir lo que creen que necesitan abordar" at bounding box center [568, 578] width 29 height 22
click at [89, 465] on span "play_arrow" at bounding box center [91, 454] width 22 height 22
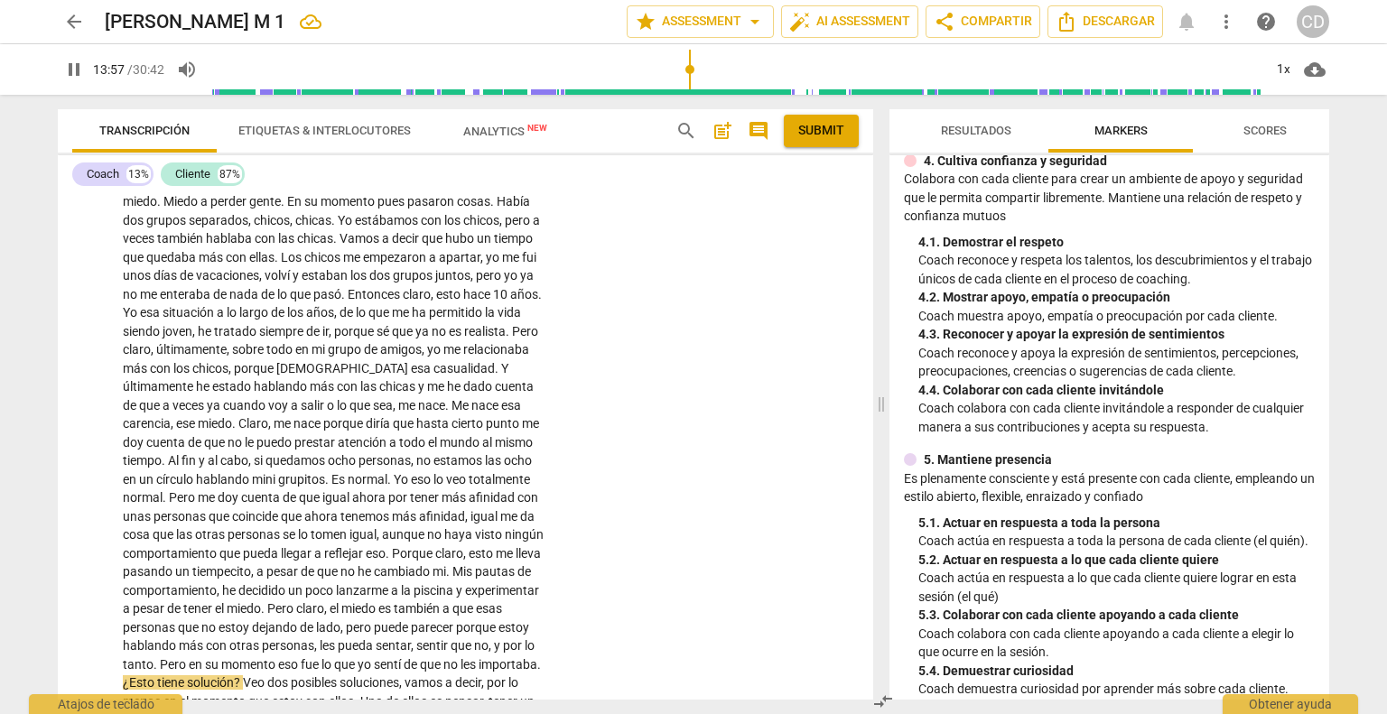
scroll to position [542, 0]
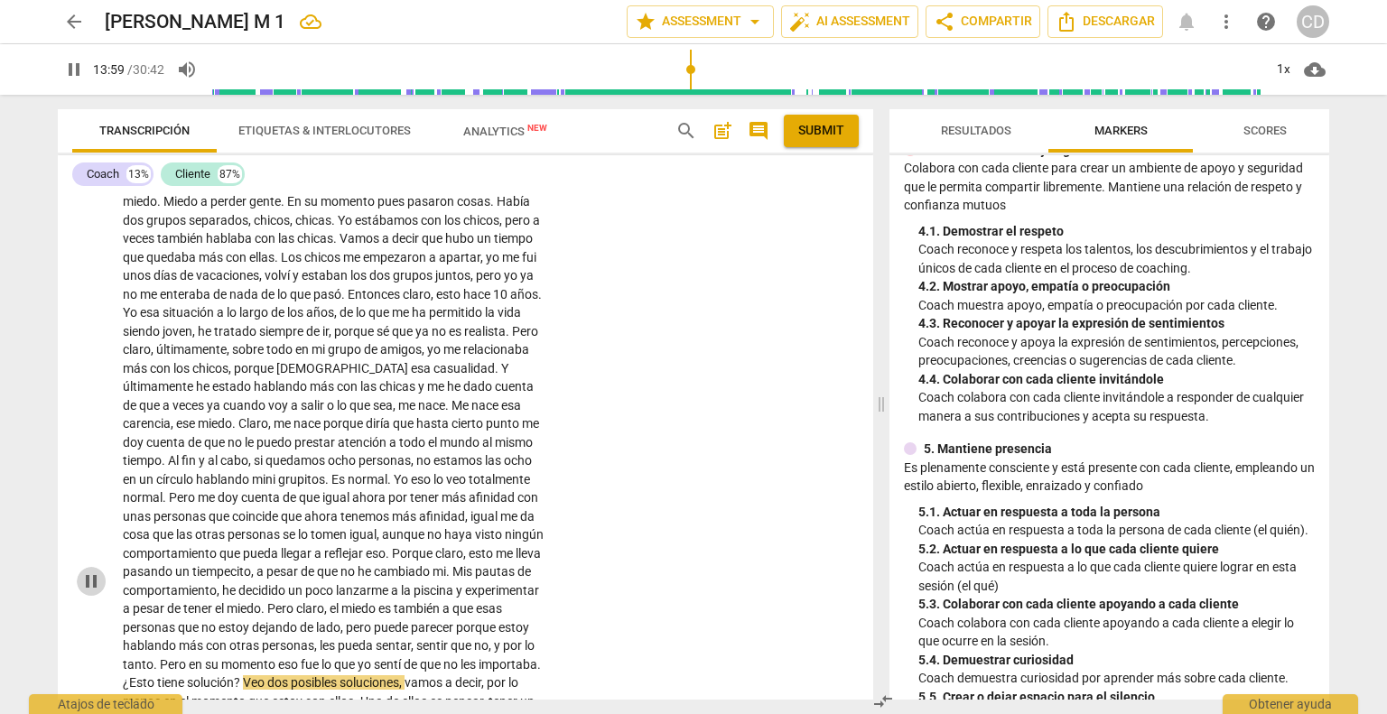
click at [88, 592] on span "pause" at bounding box center [91, 582] width 22 height 22
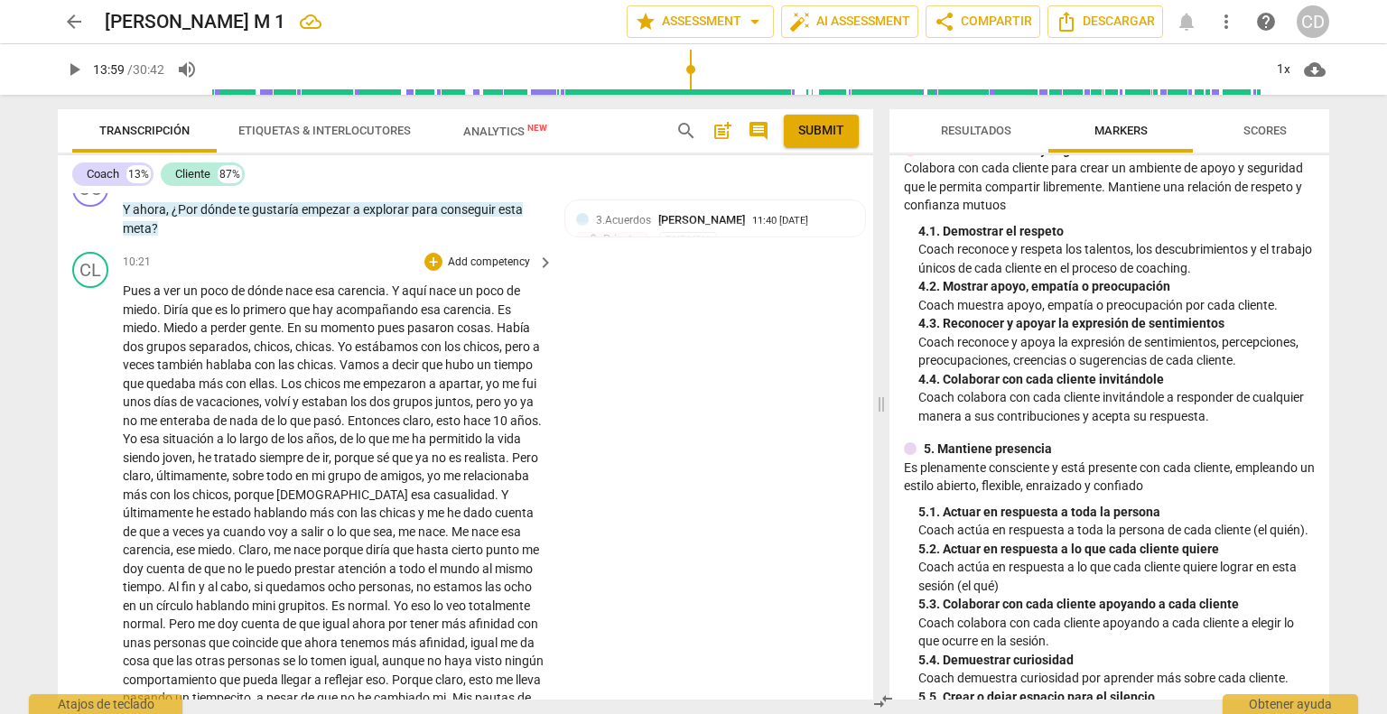
scroll to position [2726, 0]
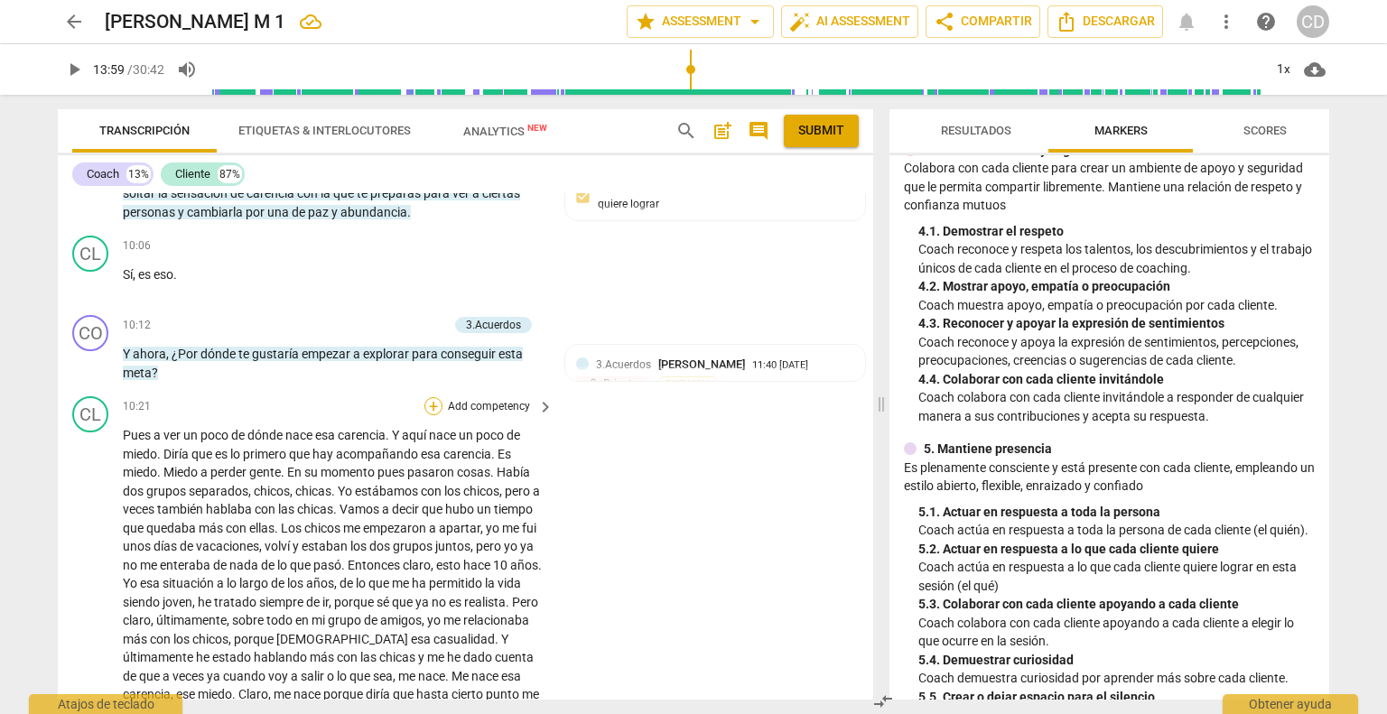
click at [429, 415] on div "+" at bounding box center [433, 406] width 18 height 18
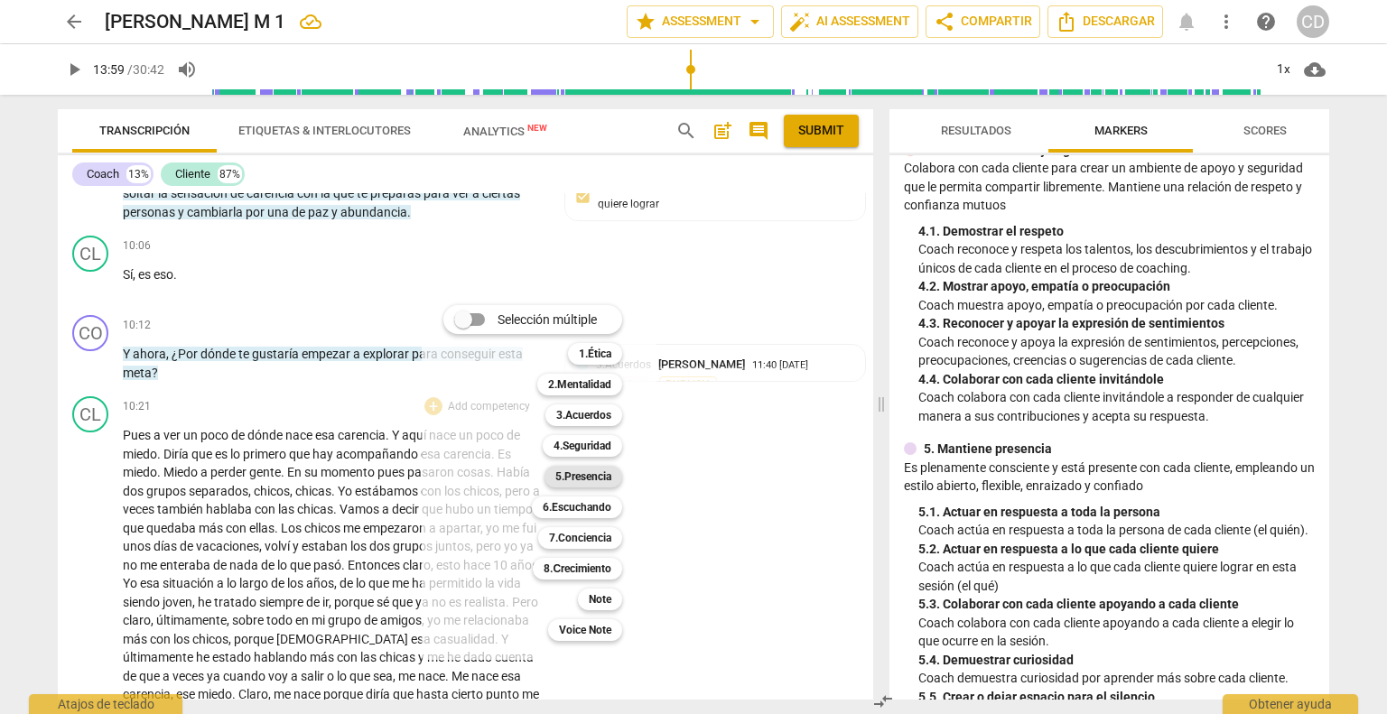
click at [590, 469] on b "5.Presencia" at bounding box center [583, 477] width 56 height 22
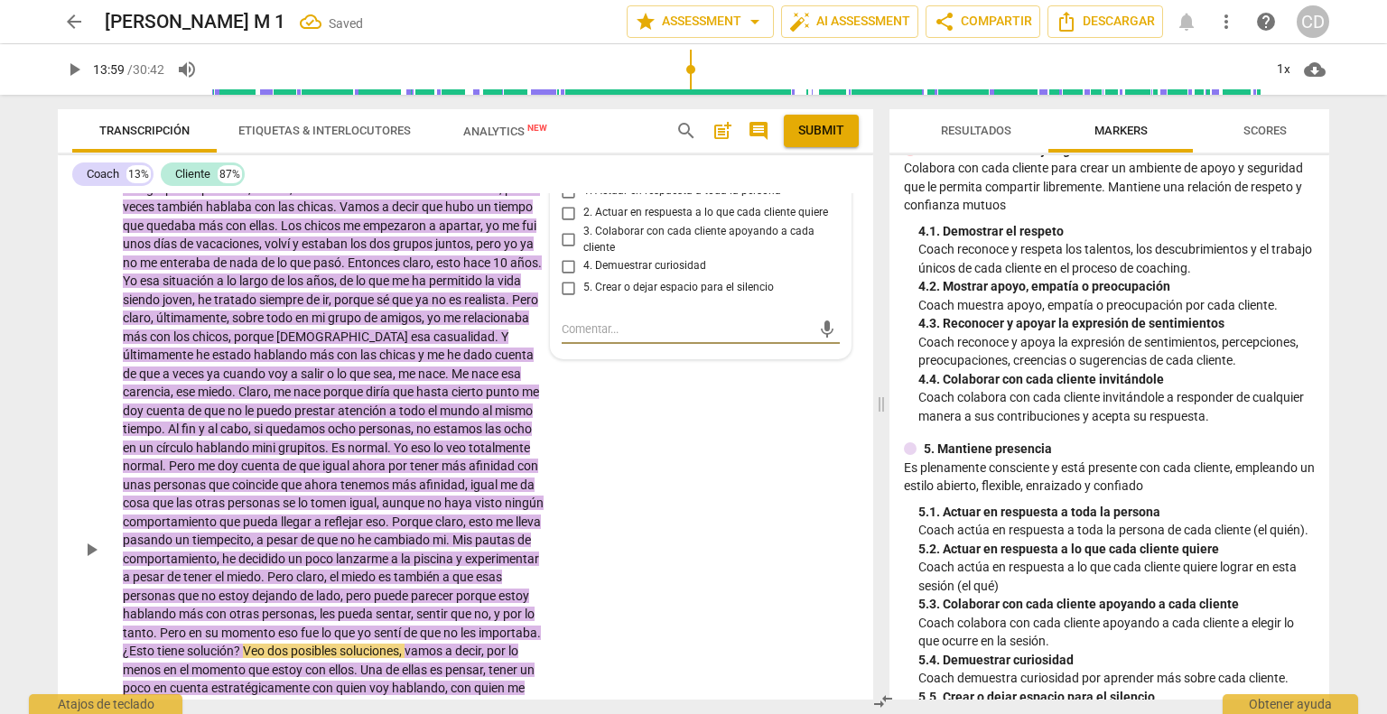
scroll to position [2922, 0]
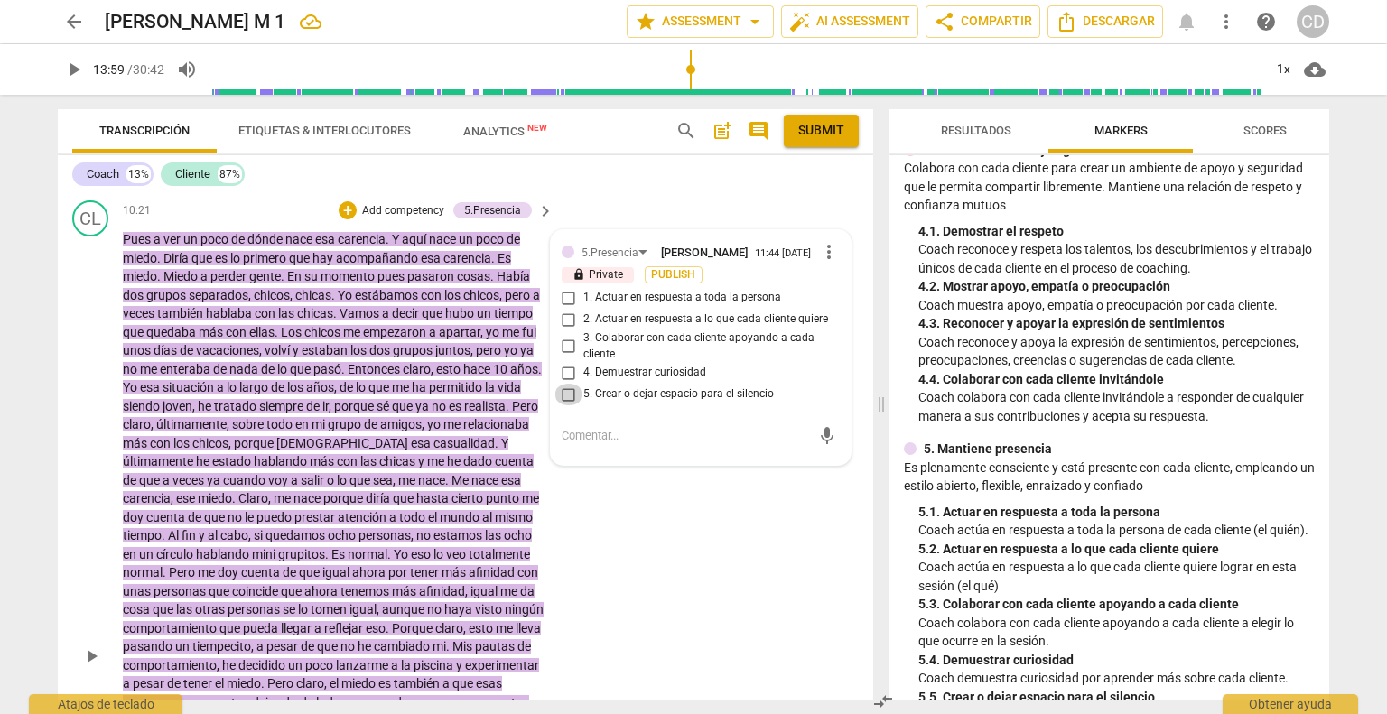
click at [564, 405] on input "5. Crear o dejar espacio para el silencio" at bounding box center [568, 395] width 29 height 22
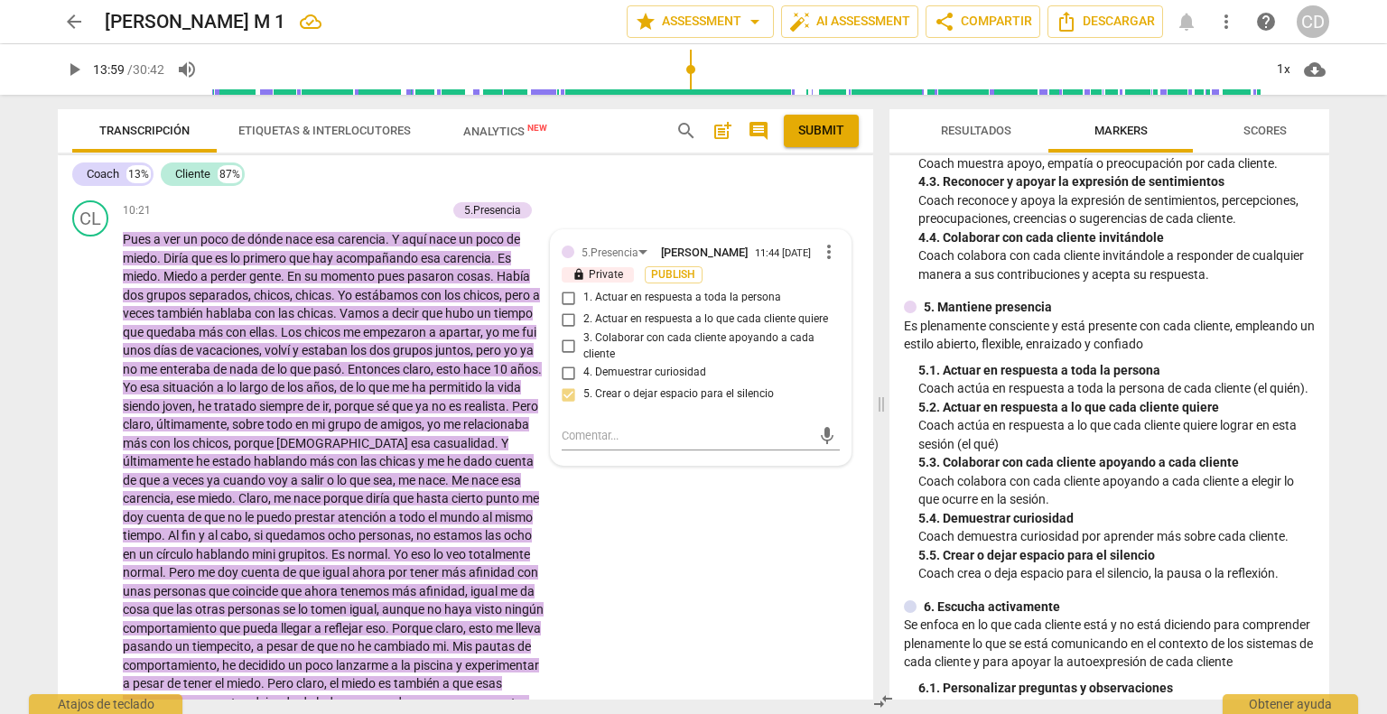
scroll to position [722, 0]
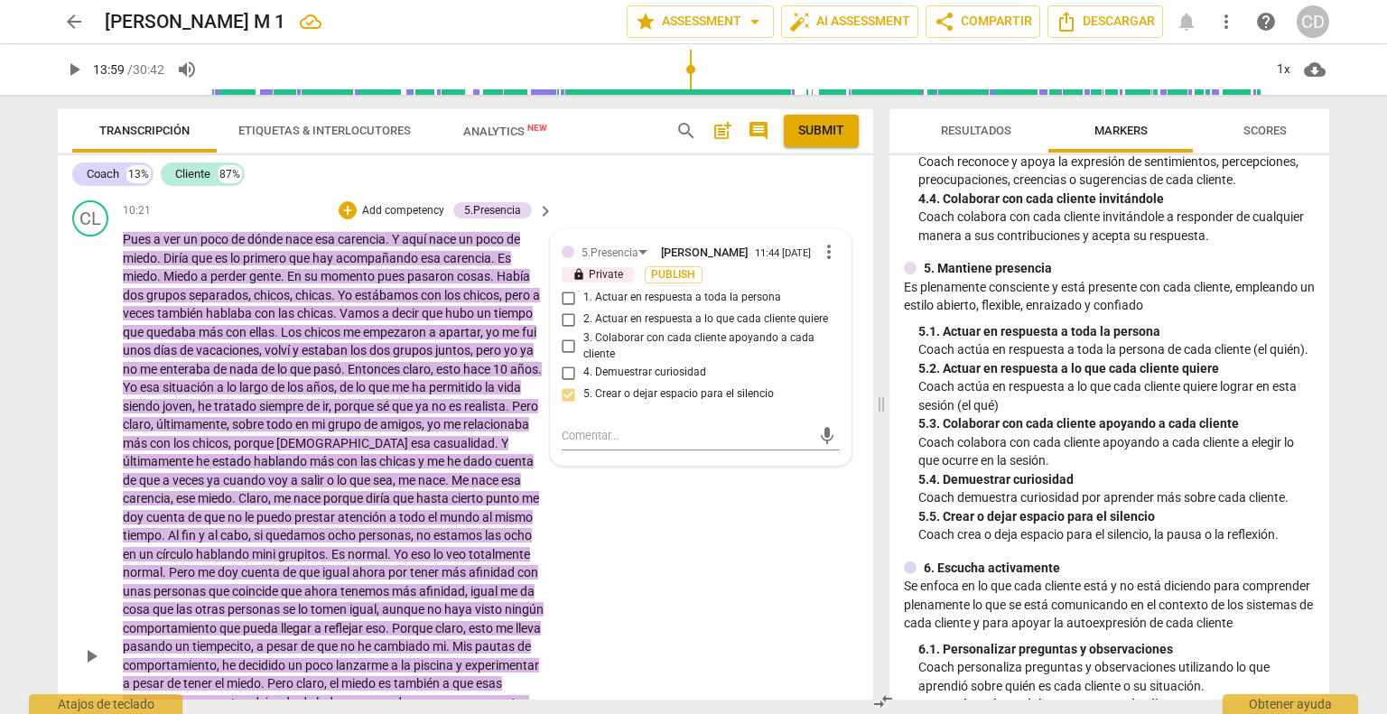
click at [567, 358] on input "3. Colaborar con cada cliente apoyando a cada cliente" at bounding box center [568, 347] width 29 height 22
click at [343, 219] on div "+" at bounding box center [348, 210] width 18 height 18
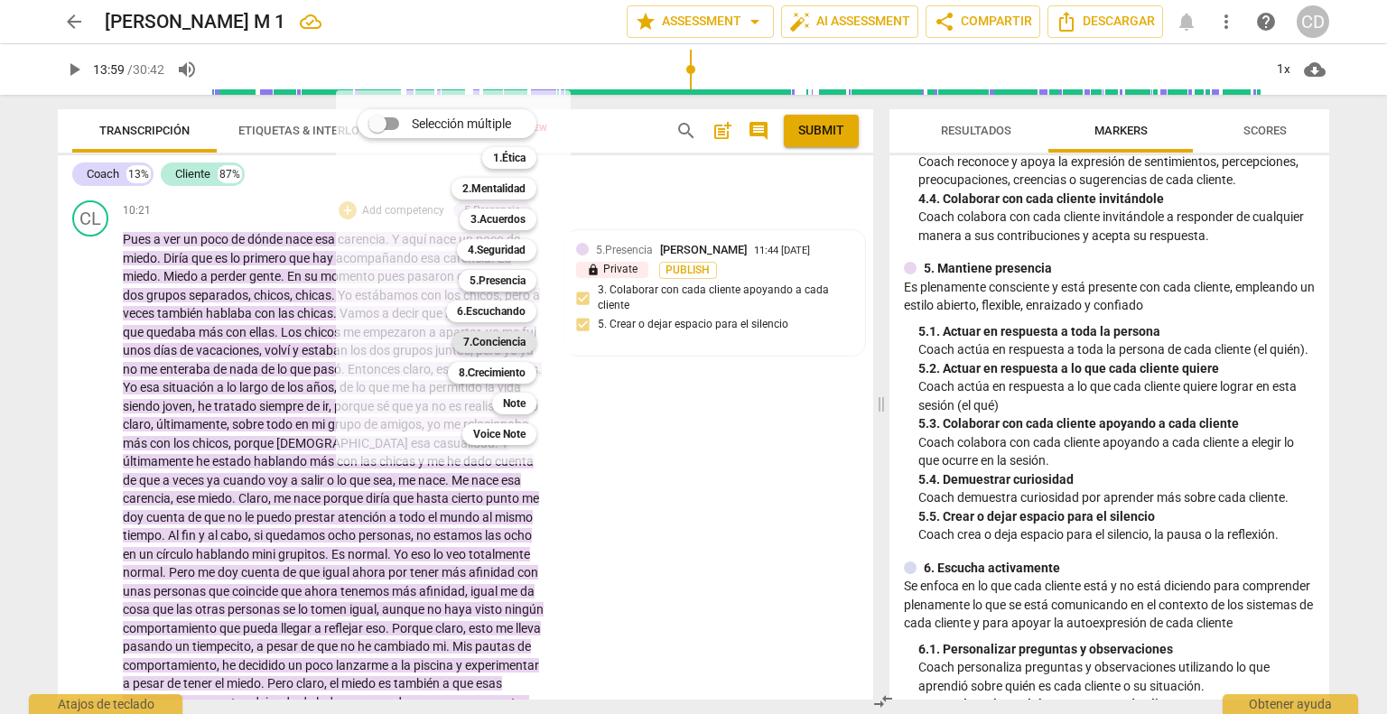
click at [509, 345] on b "7.Conciencia" at bounding box center [494, 342] width 62 height 22
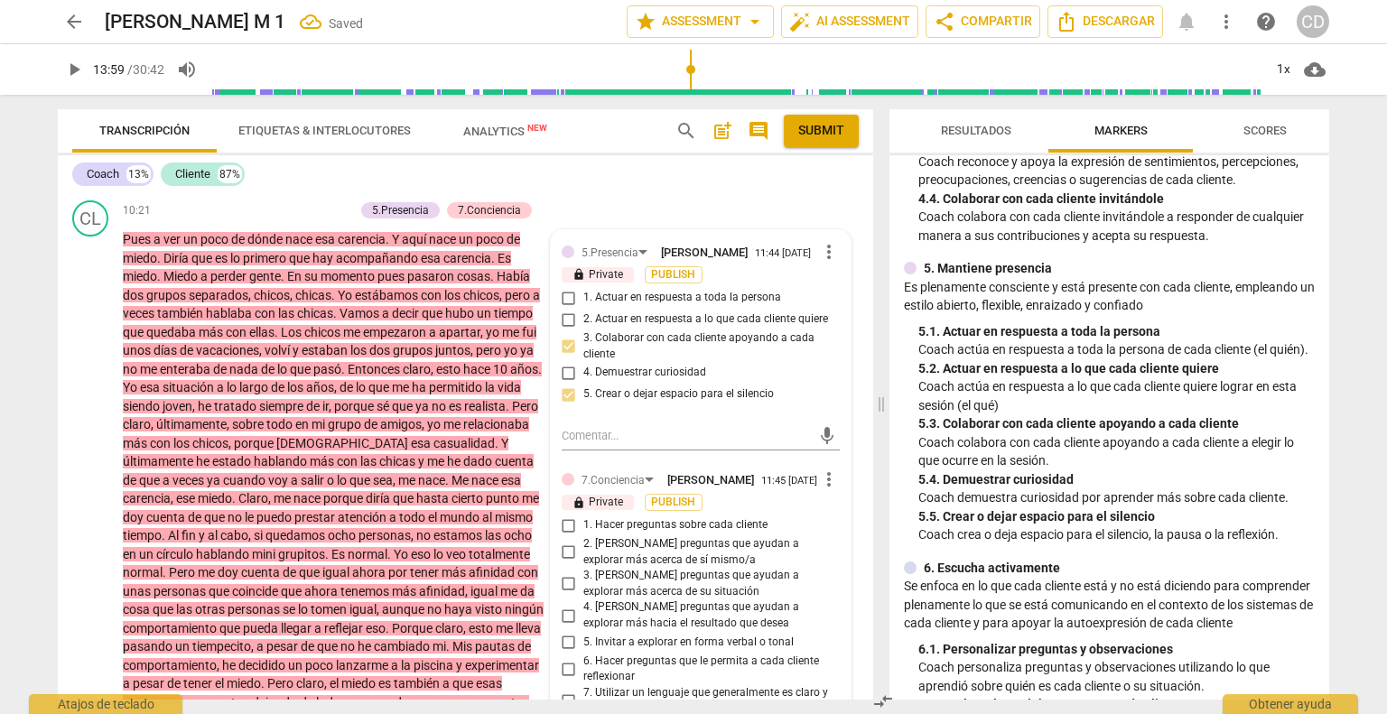
scroll to position [3192, 0]
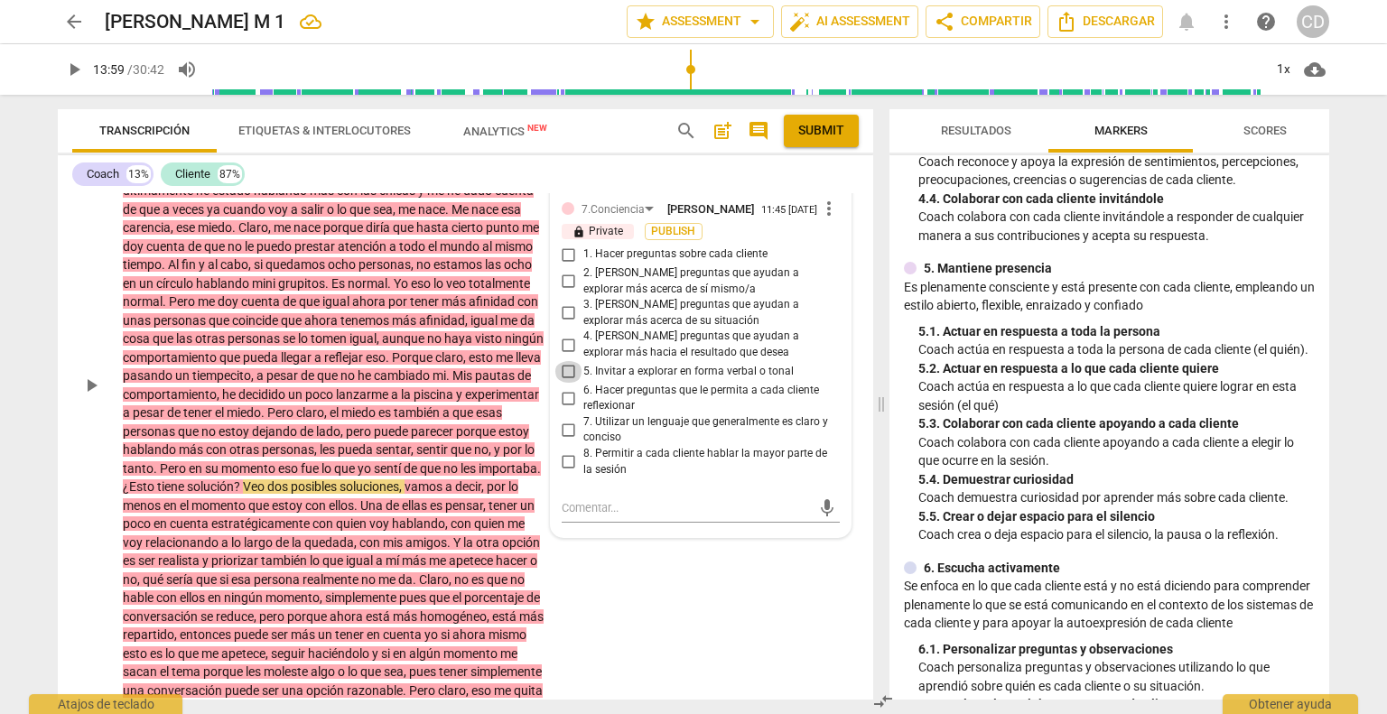
click at [562, 383] on input "5. Invitar a explorar en forma verbal o tonal" at bounding box center [568, 372] width 29 height 22
click at [567, 473] on input "8. Permitir a cada cliente hablar la mayor parte de la sesión" at bounding box center [568, 462] width 29 height 22
click at [632, 659] on div "CL play_arrow pause 10:21 + Add competency 5.Presencia 7.Conciencia keyboard_ar…" at bounding box center [465, 370] width 815 height 896
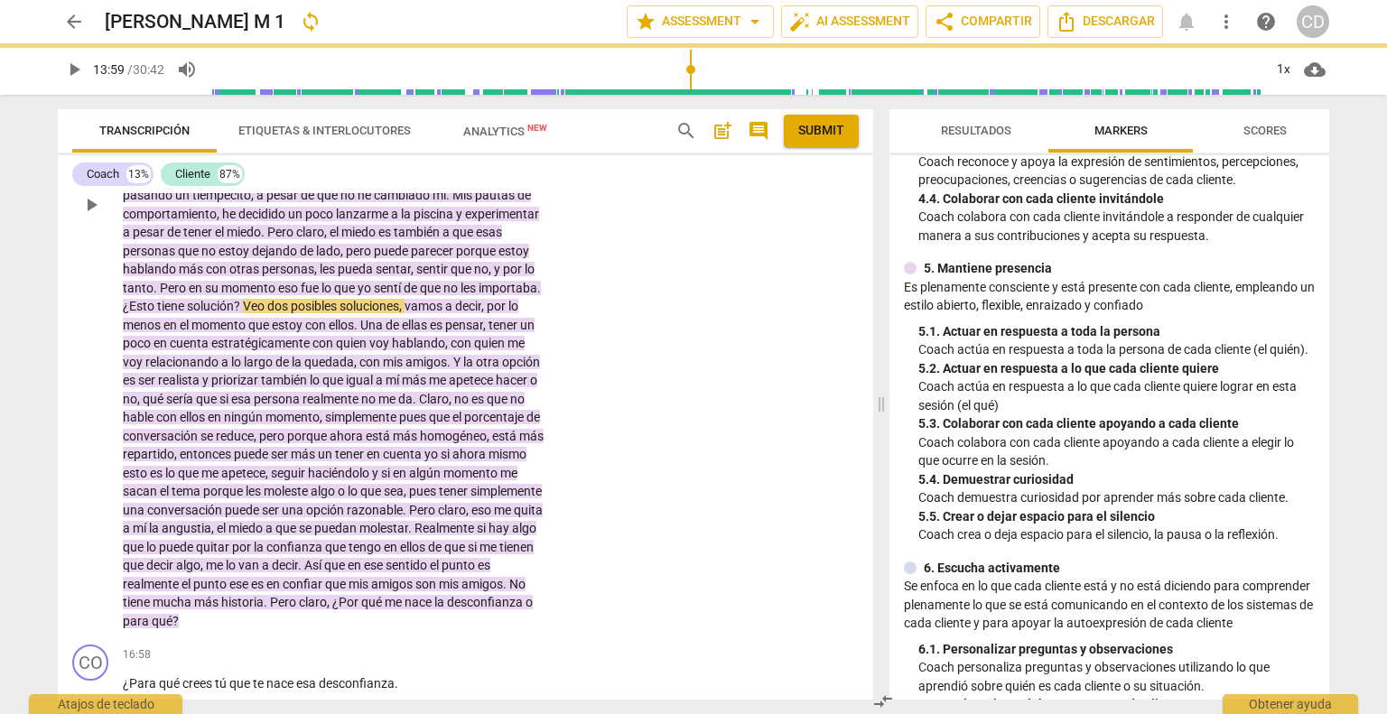
scroll to position [3283, 0]
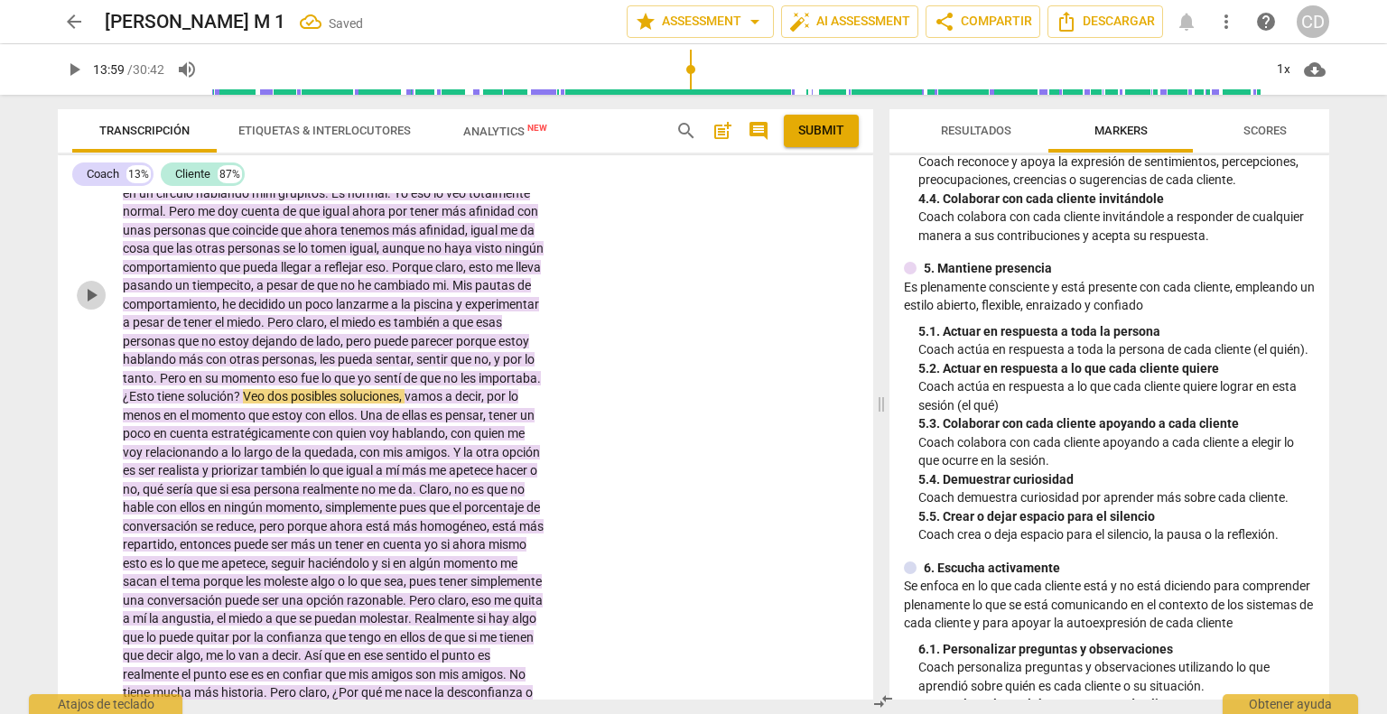
click at [88, 306] on span "play_arrow" at bounding box center [91, 295] width 22 height 22
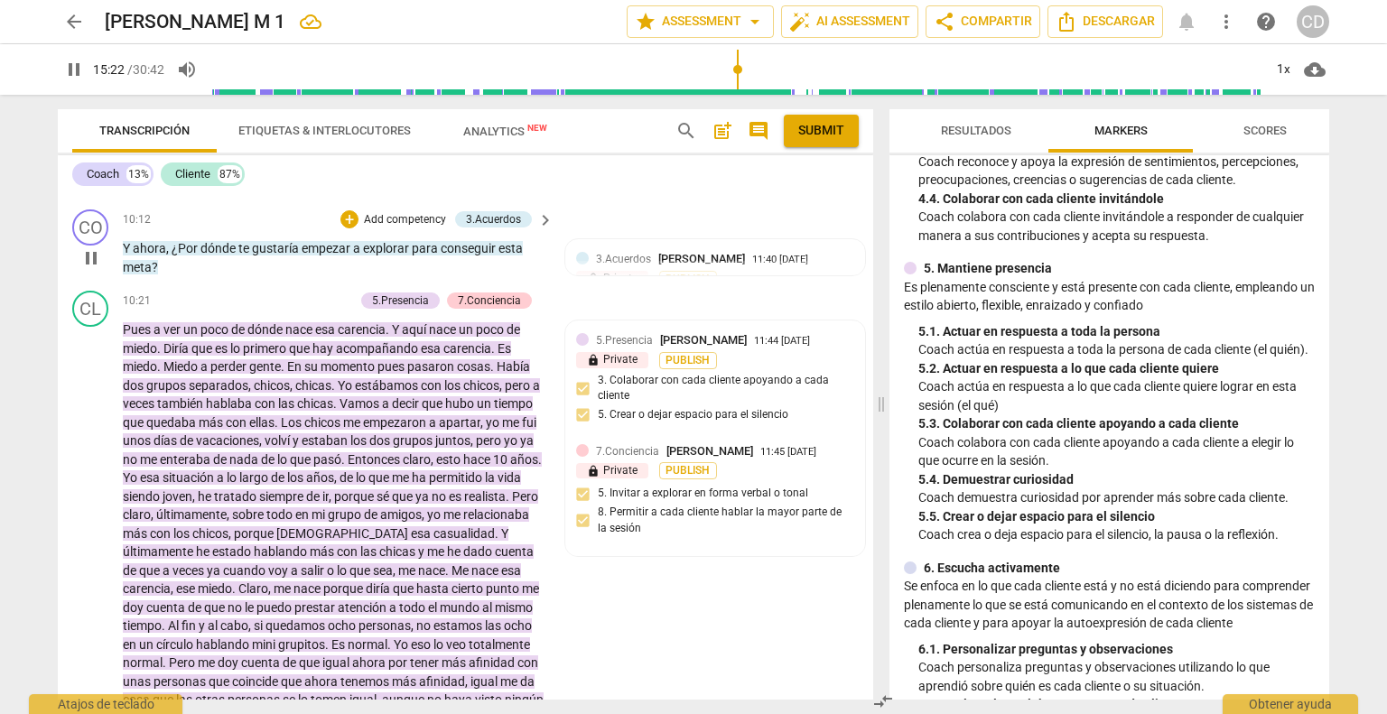
scroll to position [2651, 0]
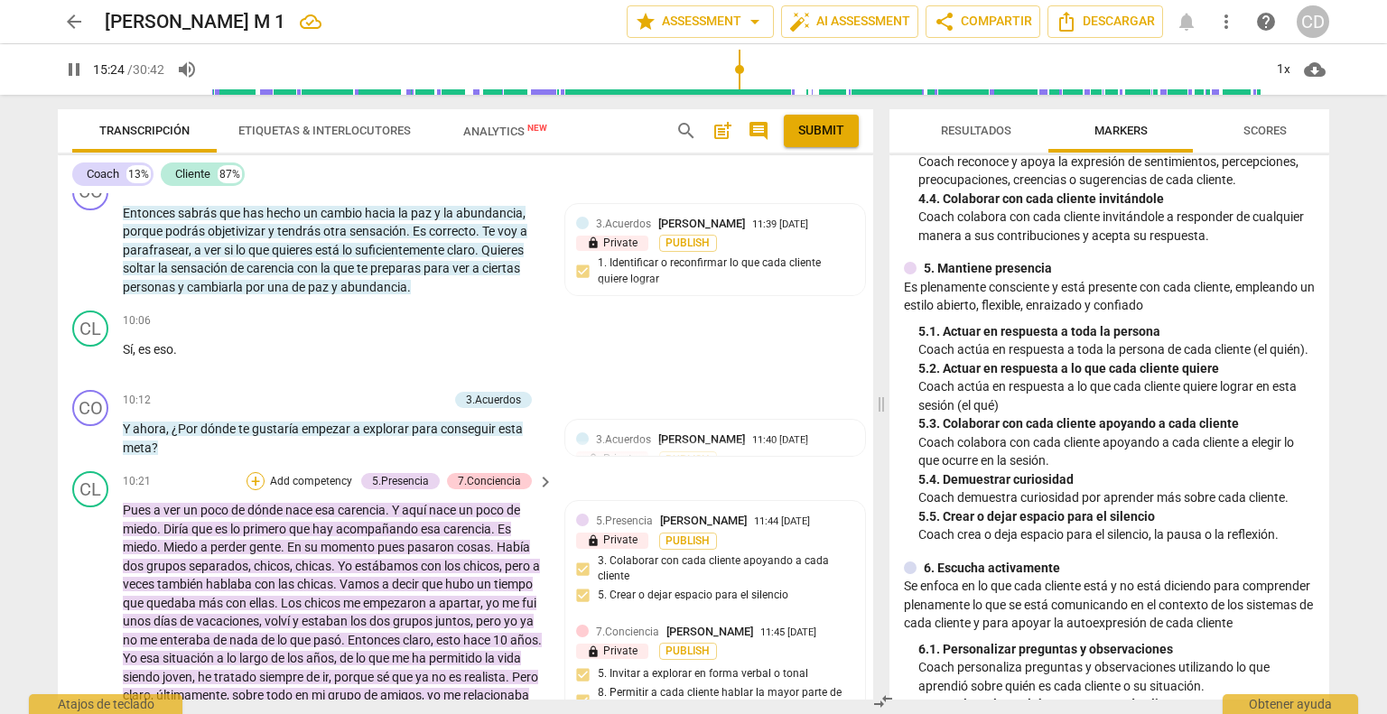
click at [253, 490] on div "+" at bounding box center [255, 481] width 18 height 18
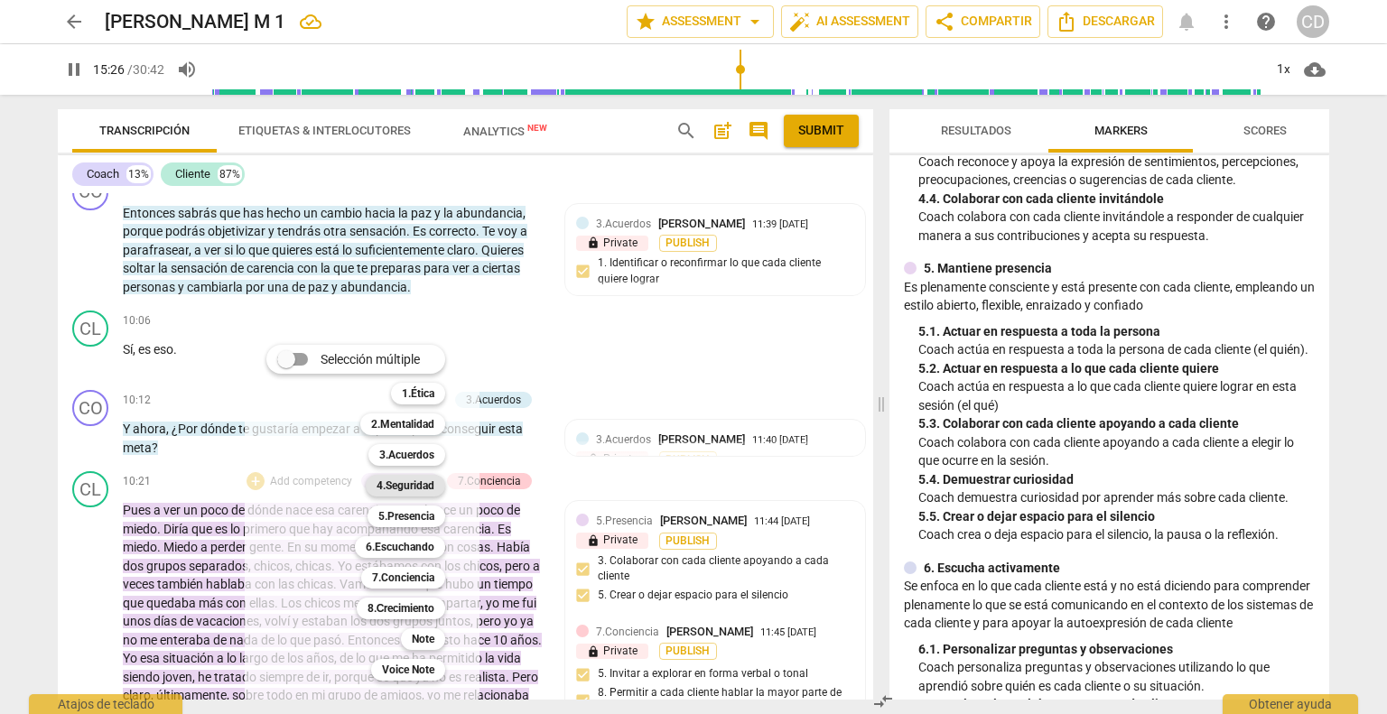
click at [425, 488] on b "4.Seguridad" at bounding box center [405, 486] width 58 height 22
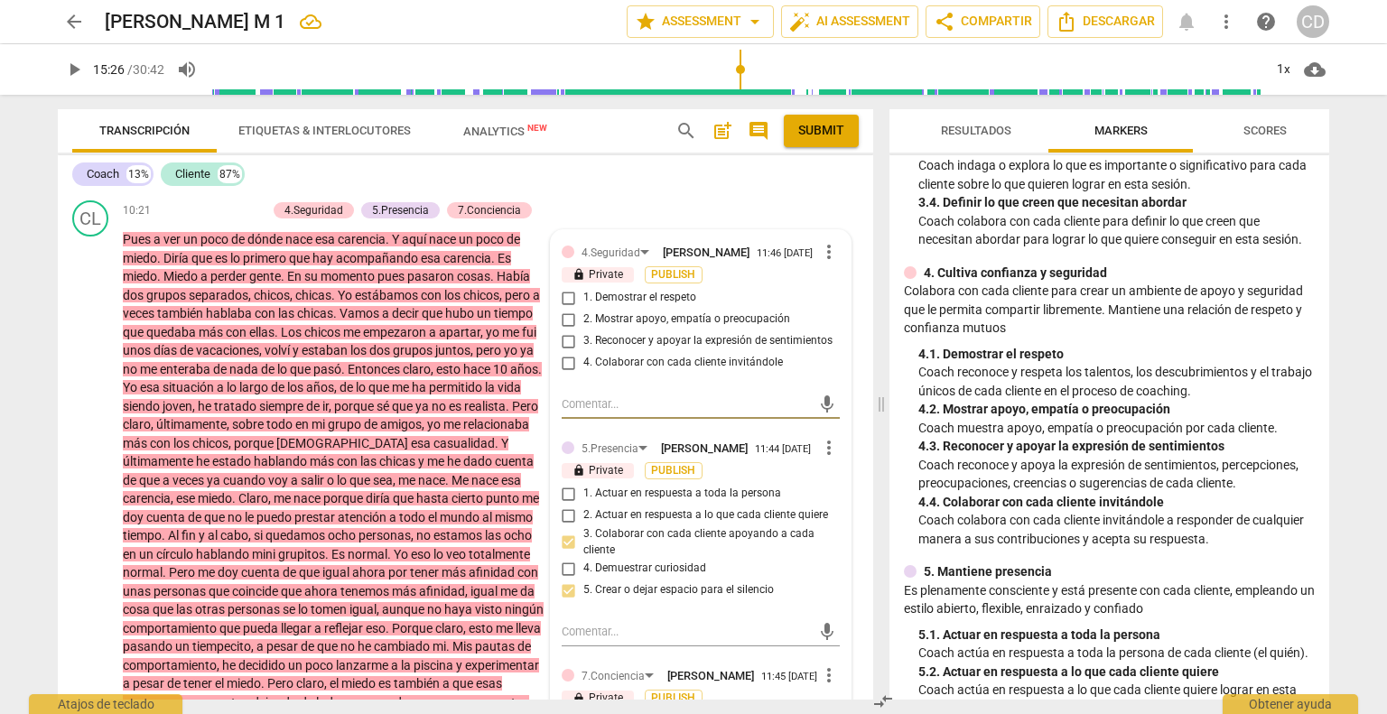
scroll to position [451, 0]
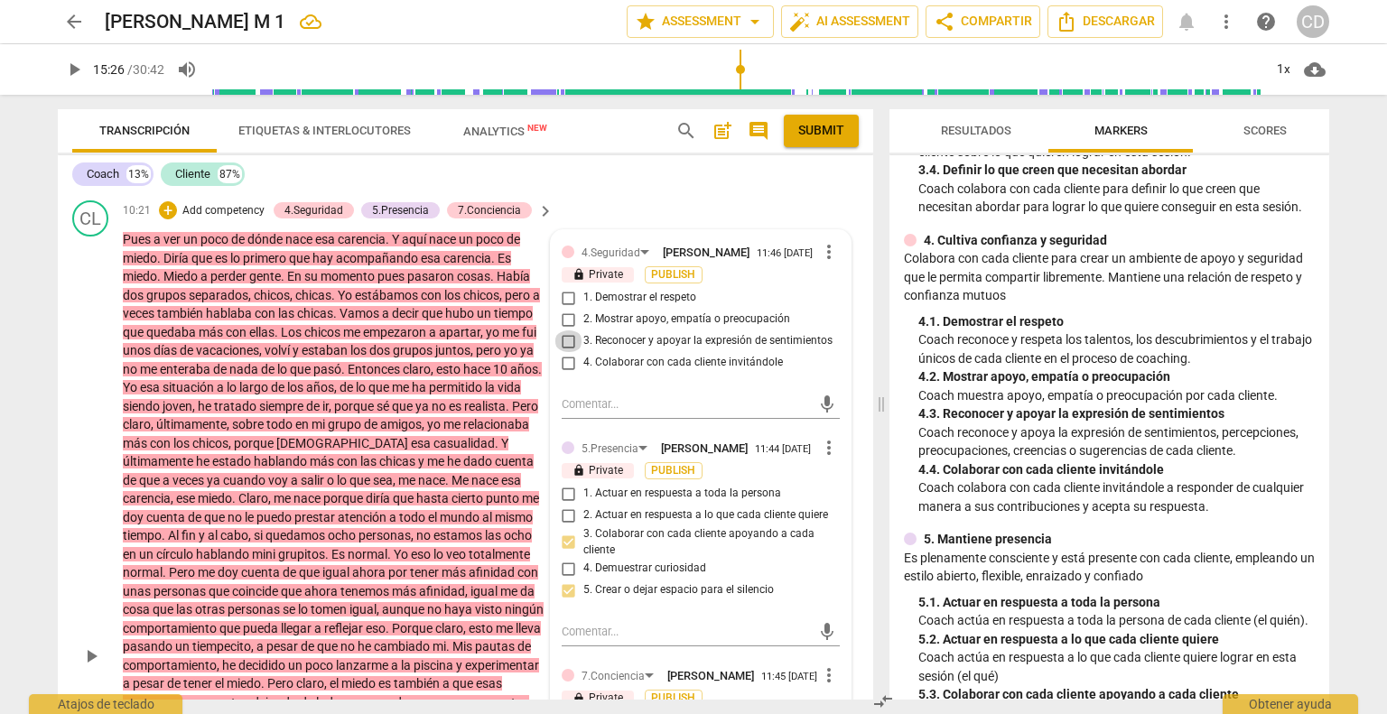
click at [565, 352] on input "3. Reconocer y apoyar la expresión de sentimientos" at bounding box center [568, 341] width 29 height 22
click at [84, 368] on div "play_arrow pause" at bounding box center [100, 657] width 46 height 840
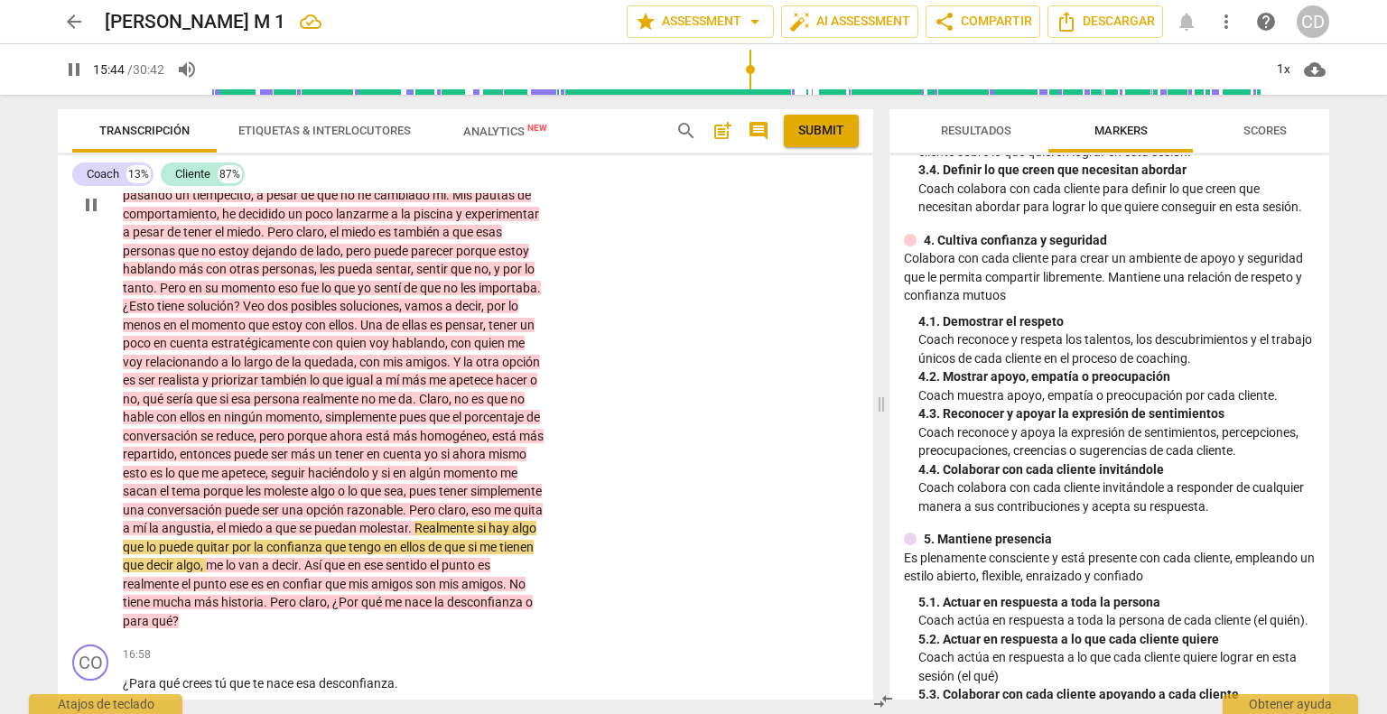
scroll to position [3554, 0]
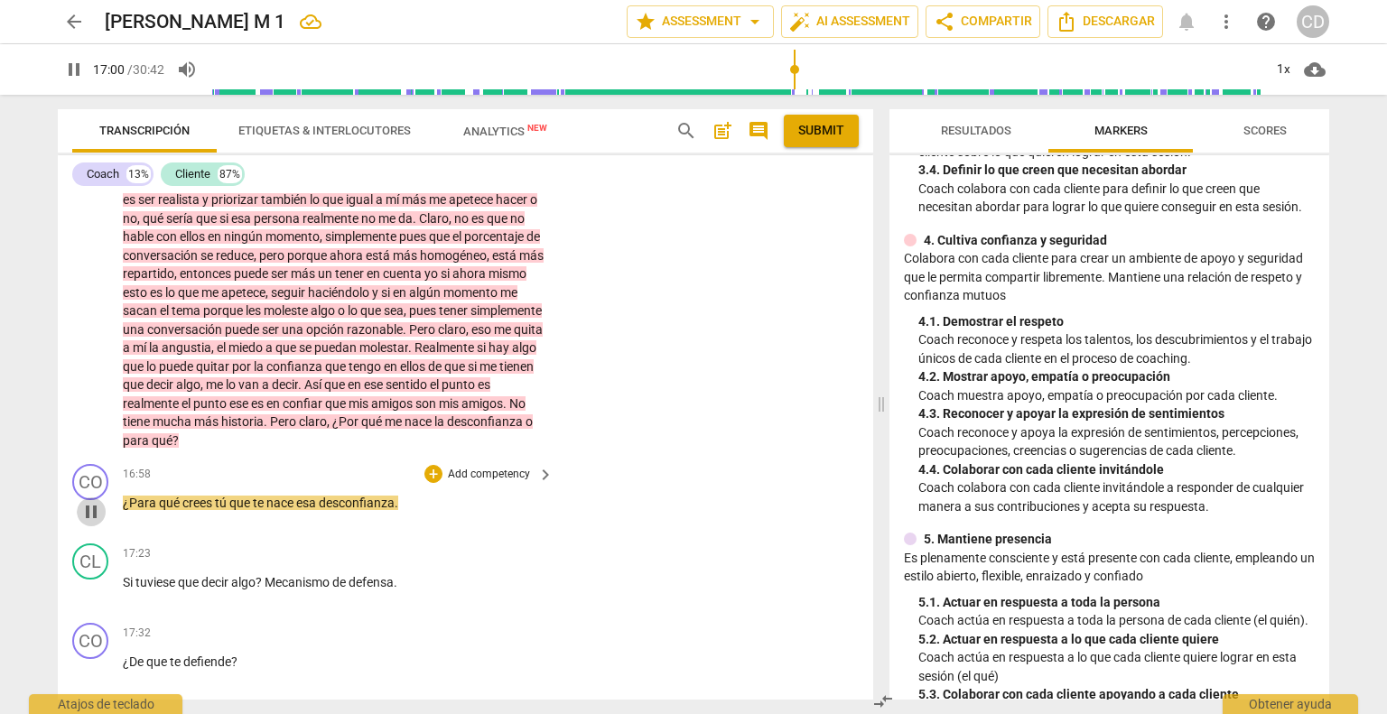
click at [94, 523] on span "pause" at bounding box center [91, 512] width 22 height 22
click at [435, 483] on div "+" at bounding box center [433, 474] width 18 height 18
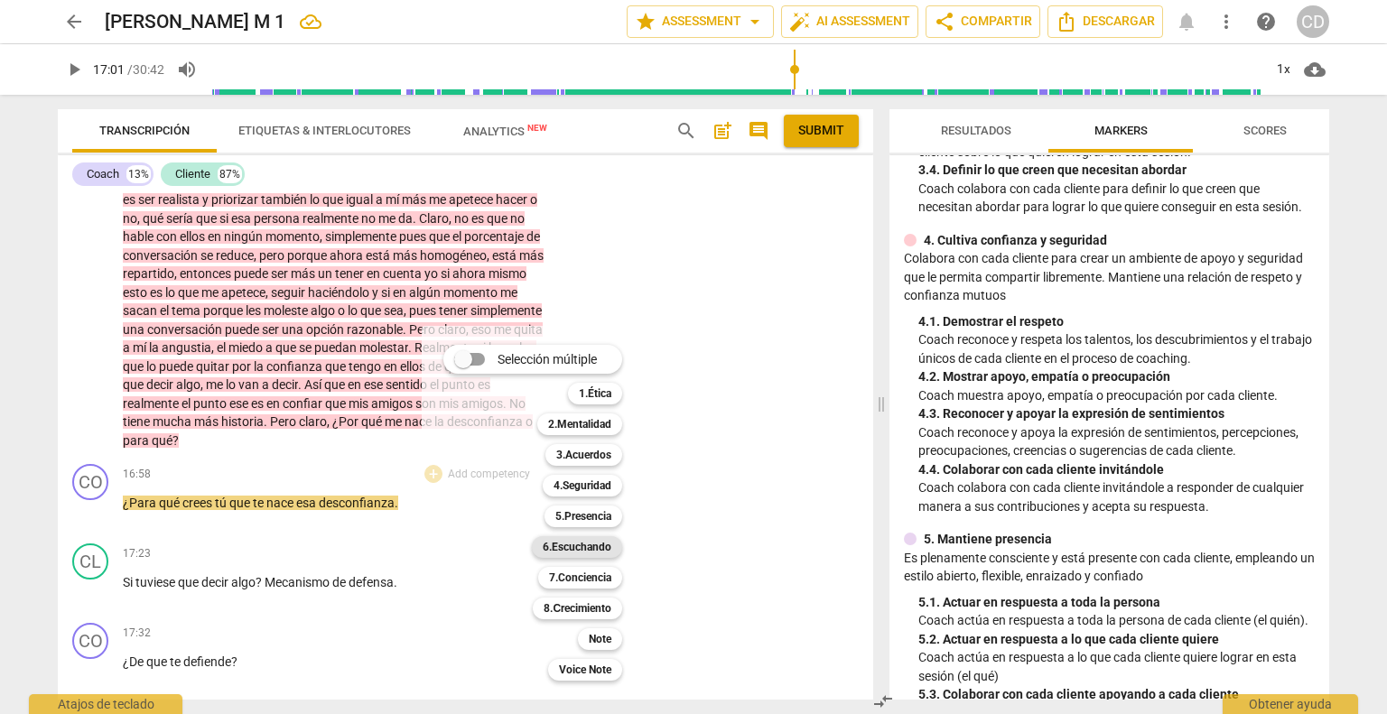
click at [585, 548] on b "6.Escuchando" at bounding box center [577, 547] width 69 height 22
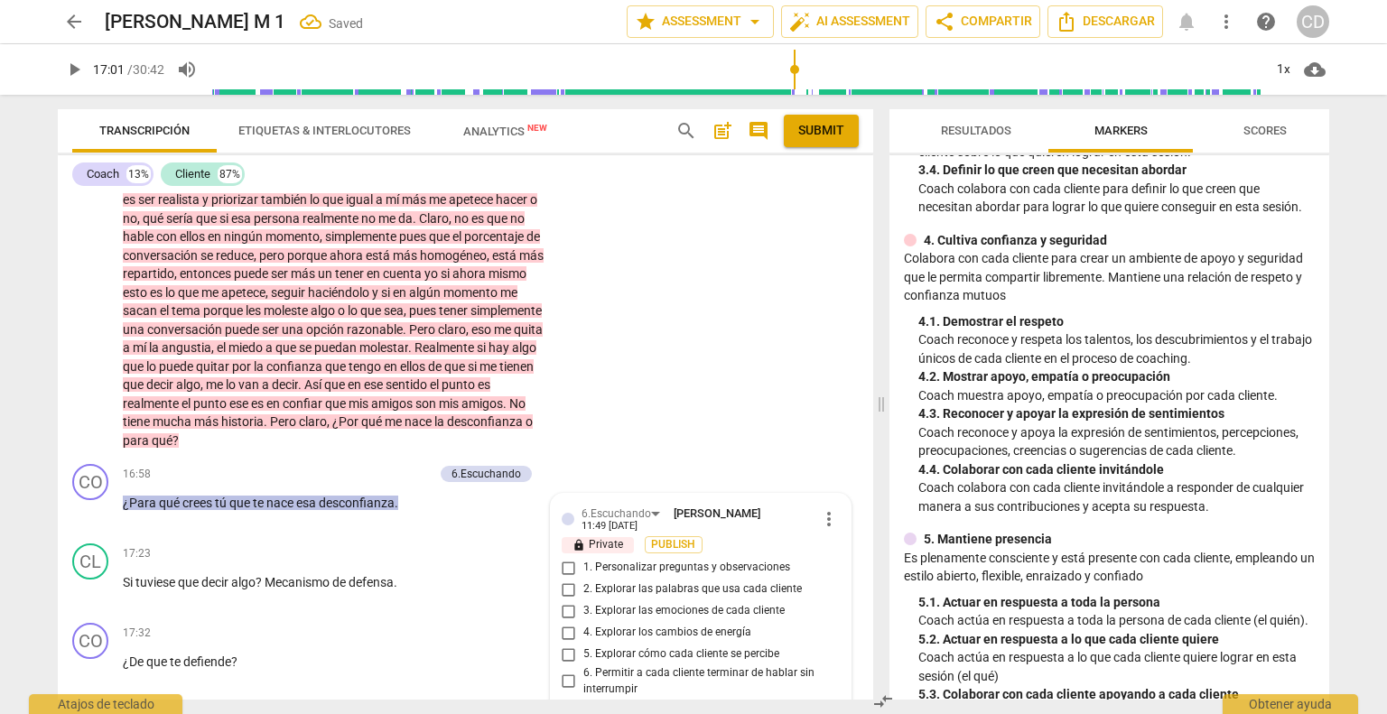
scroll to position [3942, 0]
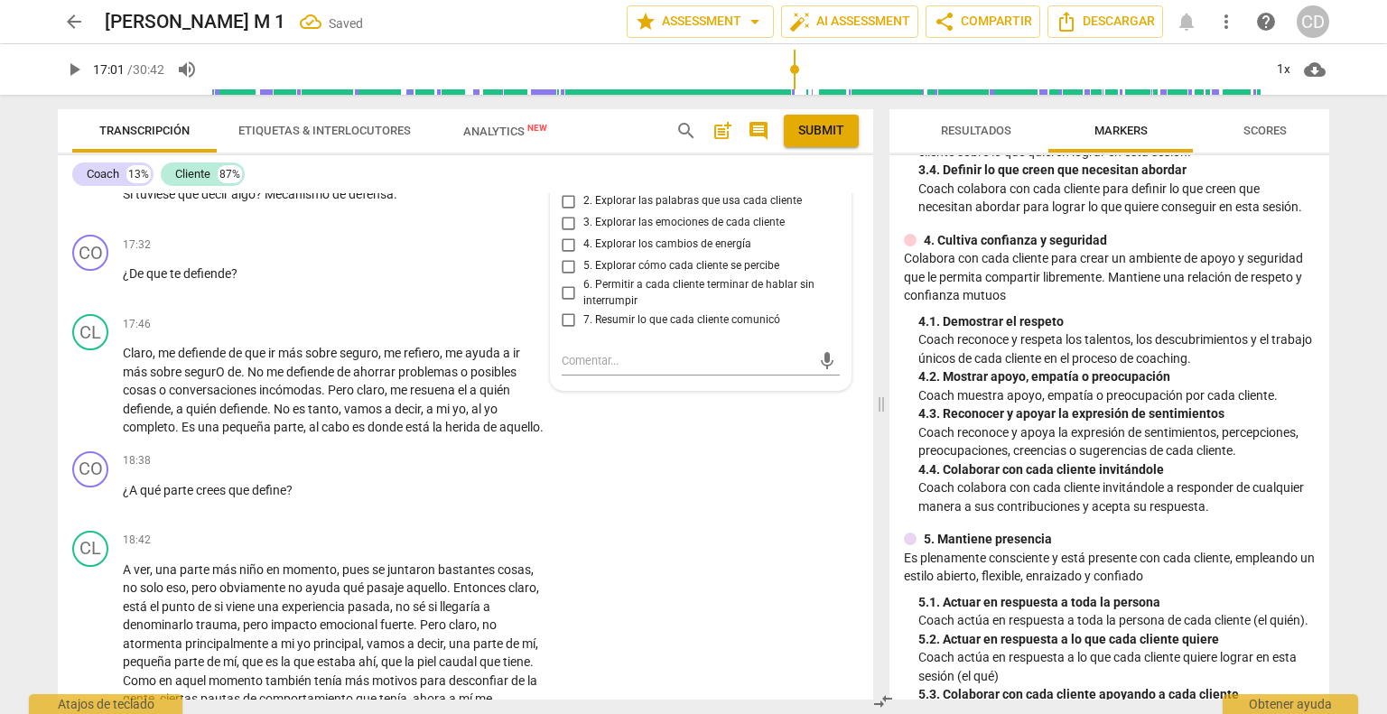
click at [562, 191] on input "1. Personalizar preguntas y observaciones" at bounding box center [568, 180] width 29 height 22
click at [566, 277] on input "5. Explorar cómo cada cliente se percibe" at bounding box center [568, 267] width 29 height 22
click at [647, 444] on div "CL play_arrow pause 17:46 + Add competency keyboard_arrow_right Claro , me defi…" at bounding box center [465, 375] width 815 height 137
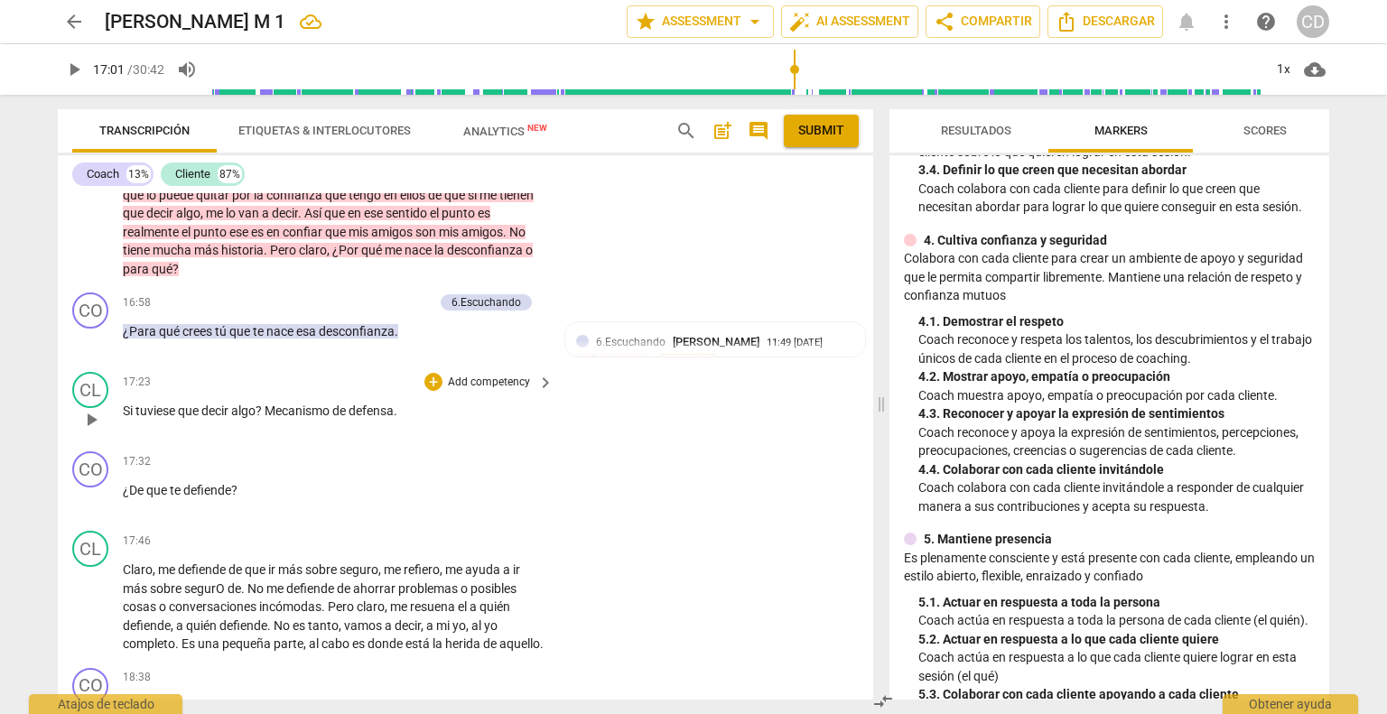
scroll to position [3671, 0]
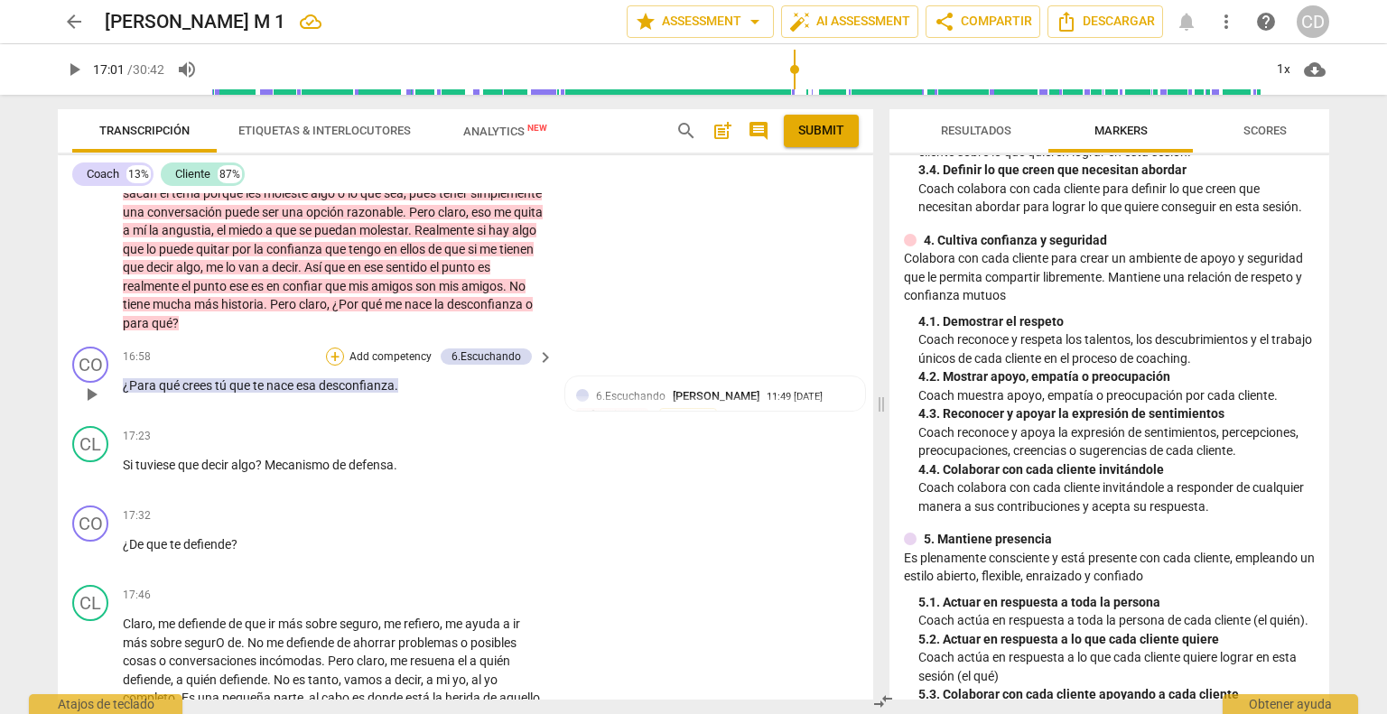
click at [330, 366] on div "+" at bounding box center [335, 357] width 18 height 18
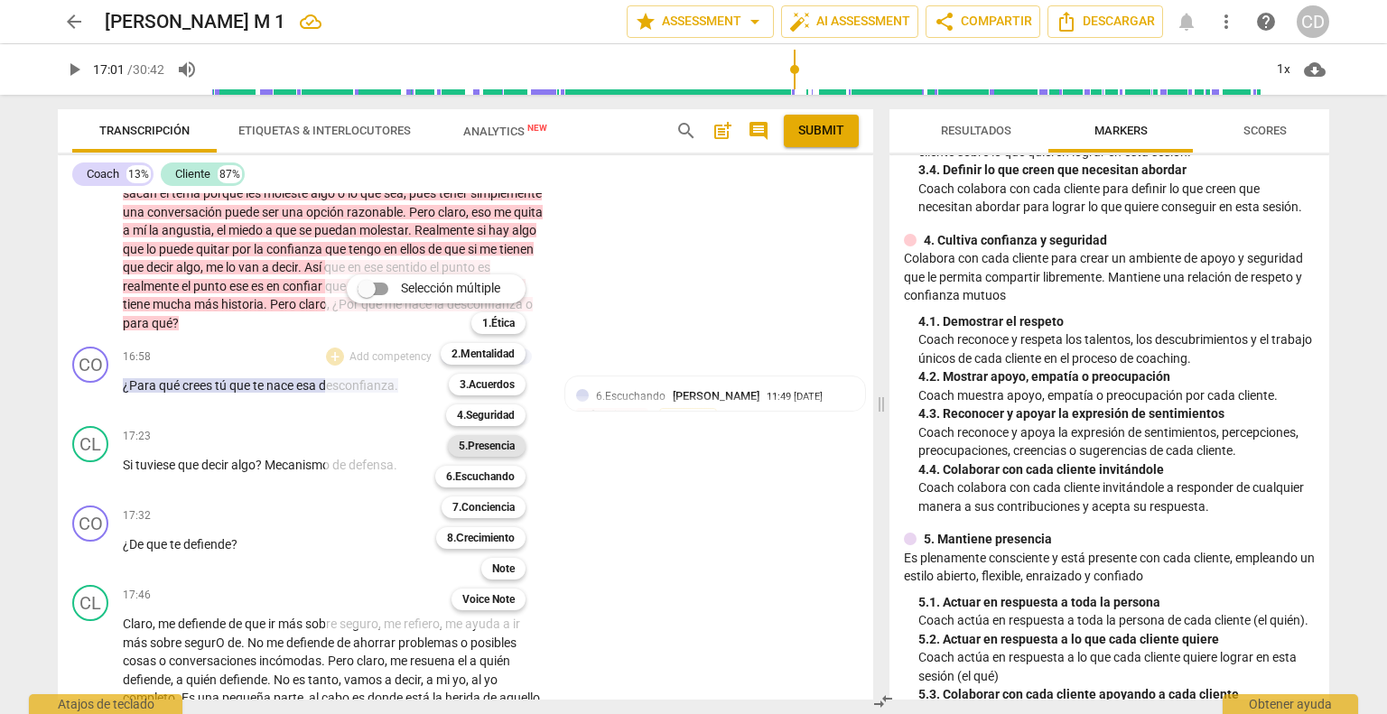
click at [480, 450] on b "5.Presencia" at bounding box center [487, 446] width 56 height 22
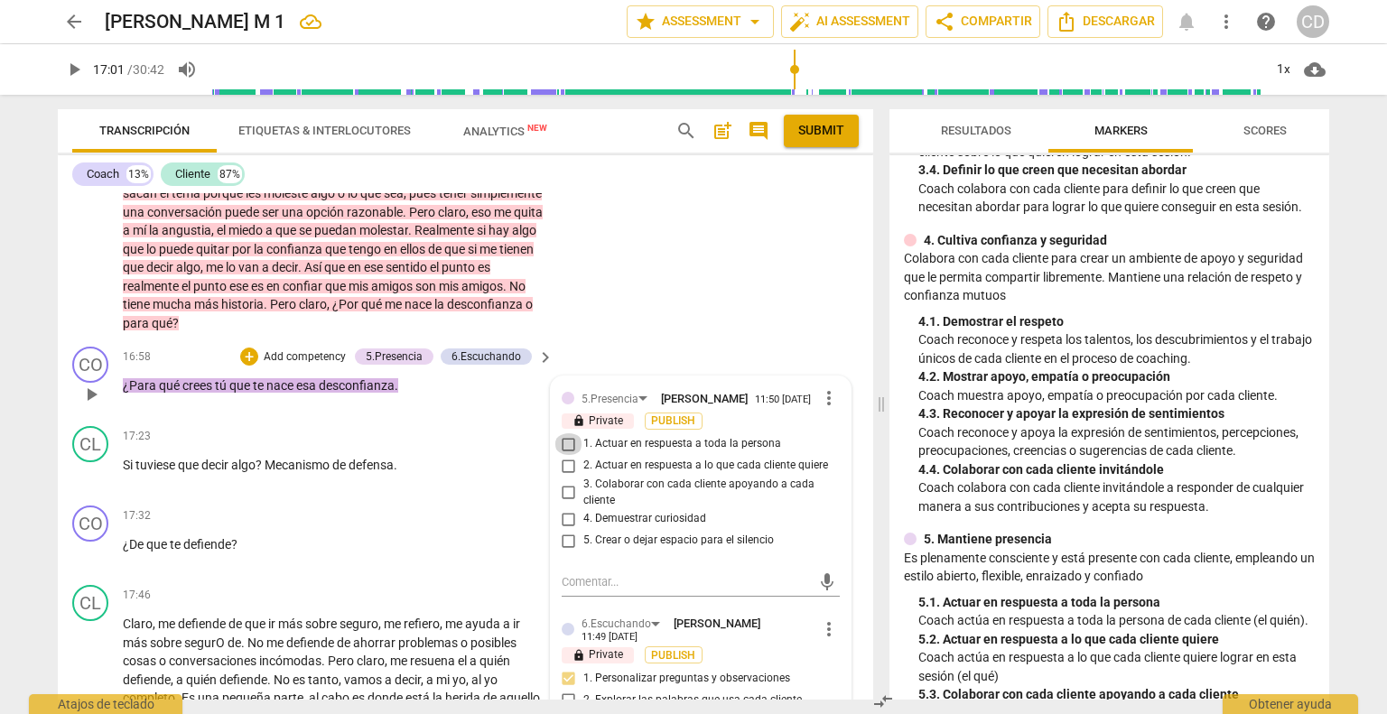
click at [563, 455] on input "1. Actuar en respuesta a toda la persona" at bounding box center [568, 444] width 29 height 22
click at [571, 477] on input "2. Actuar en respuesta a lo que cada cliente quiere" at bounding box center [568, 466] width 29 height 22
click at [249, 366] on div "+" at bounding box center [249, 357] width 18 height 18
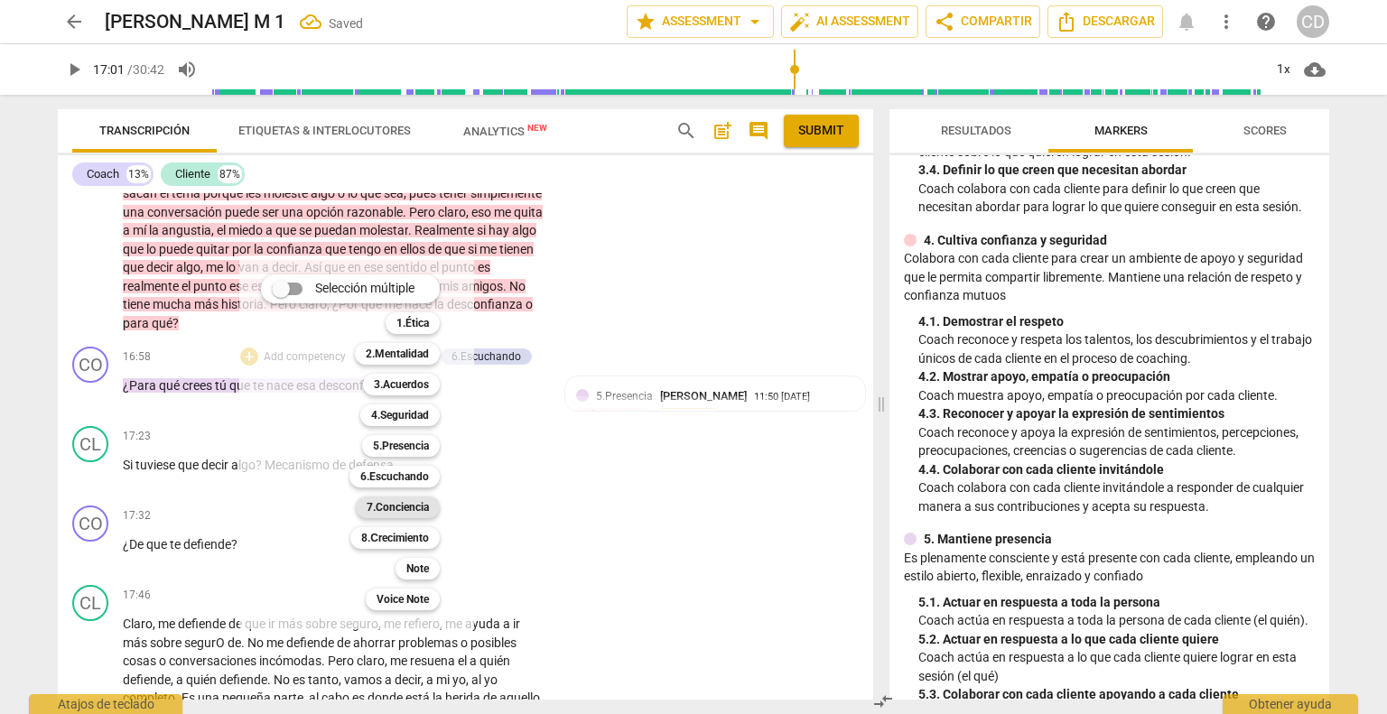
click at [427, 504] on b "7.Conciencia" at bounding box center [398, 508] width 62 height 22
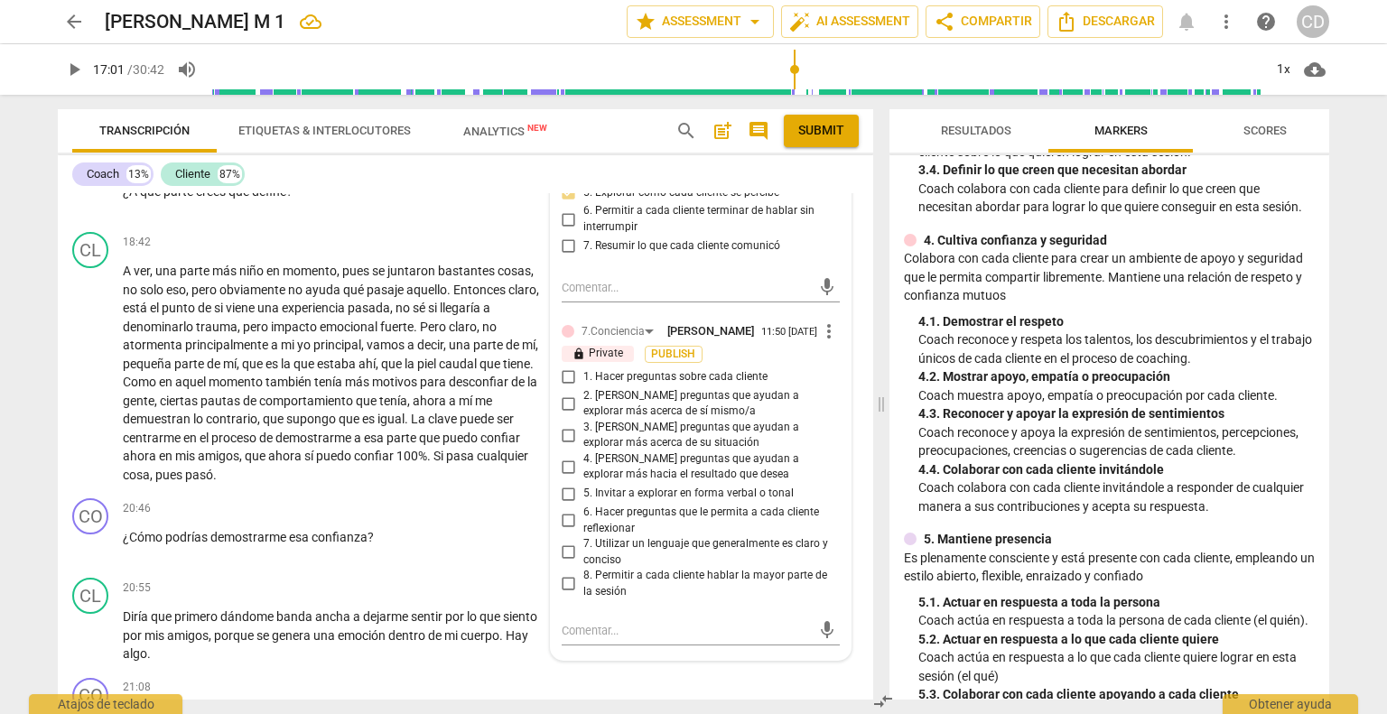
scroll to position [4213, 0]
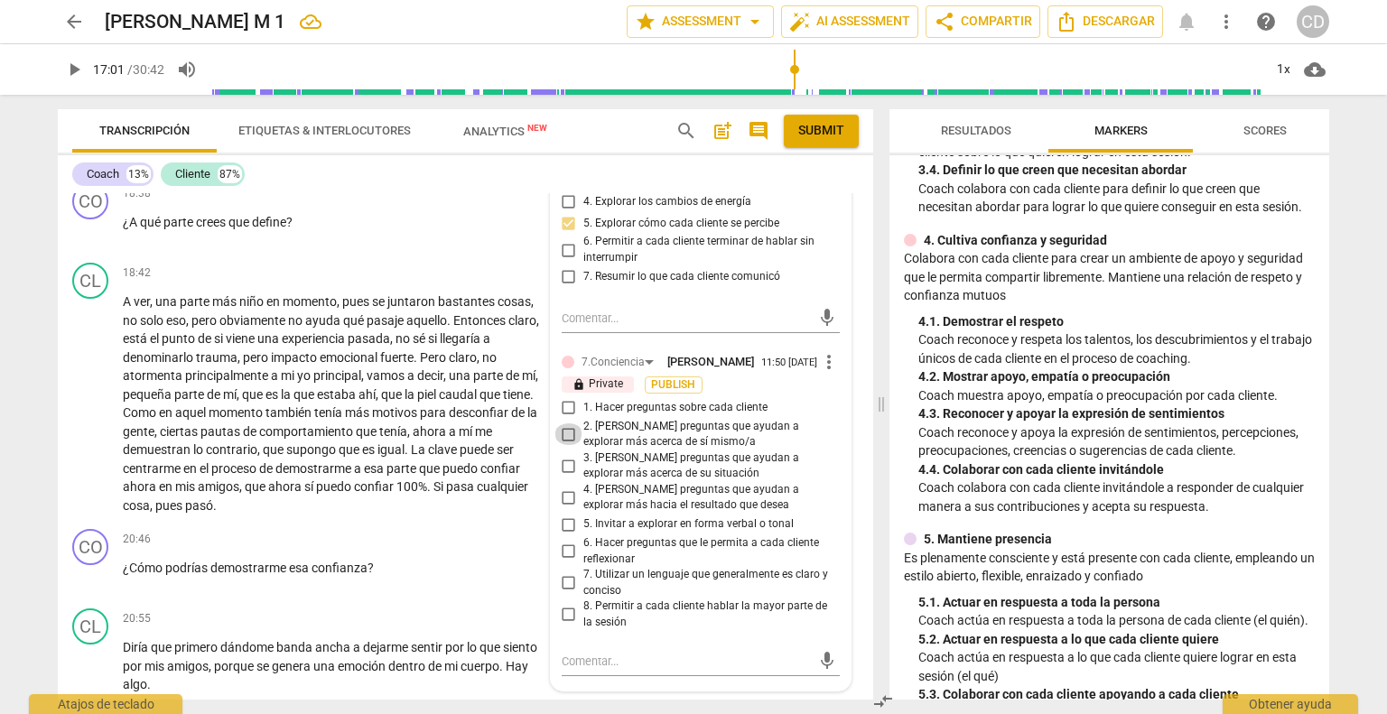
click at [567, 445] on input "2. [PERSON_NAME] preguntas que ayudan a explorar más acerca de sí mismo/a" at bounding box center [568, 434] width 29 height 22
click at [561, 477] on input "3. [PERSON_NAME] preguntas que ayudan a explorar más acerca de su situación" at bounding box center [568, 466] width 29 height 22
click at [563, 477] on input "3. [PERSON_NAME] preguntas que ayudan a explorar más acerca de su situación" at bounding box center [568, 466] width 29 height 22
click at [567, 477] on input "3. [PERSON_NAME] preguntas que ayudan a explorar más acerca de su situación" at bounding box center [568, 466] width 29 height 22
click at [571, 562] on input "6. Hacer preguntas que le permita a cada cliente reflexionar" at bounding box center [568, 552] width 29 height 22
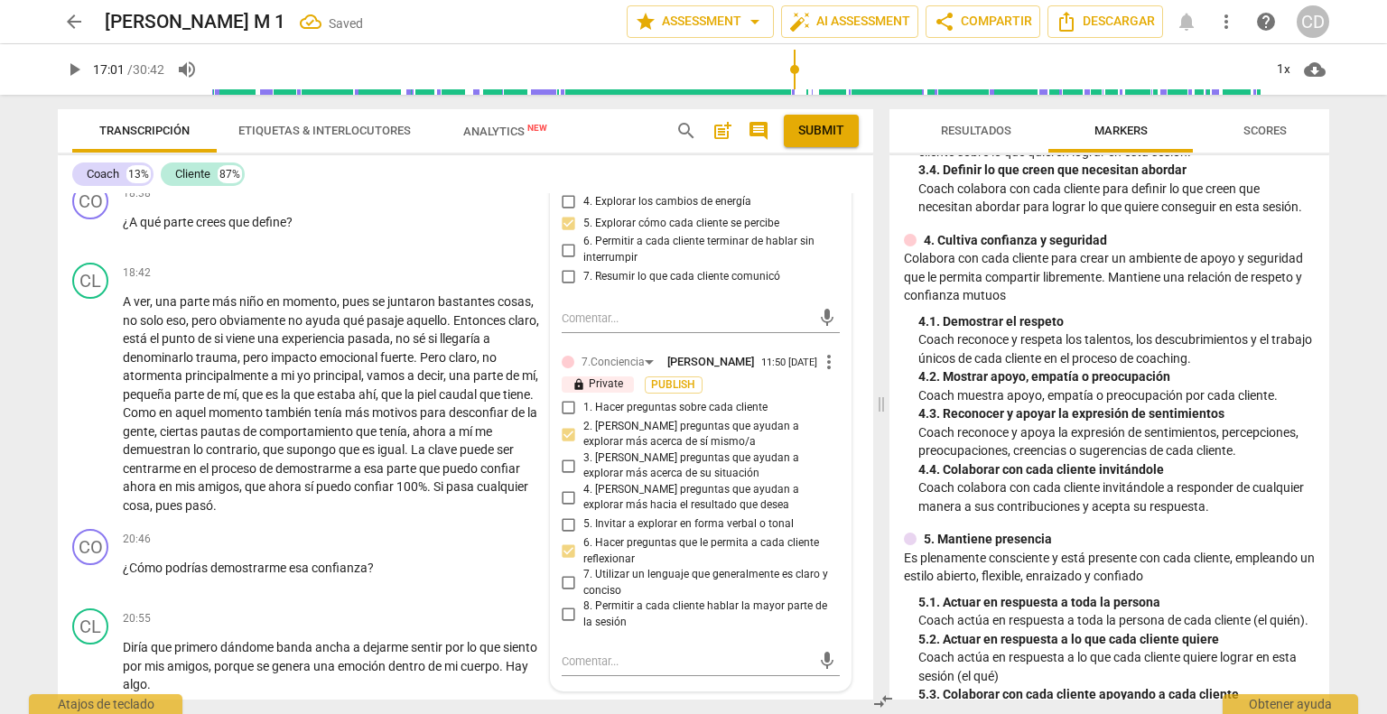
click at [562, 594] on input "7. Utilizar un lenguaje que generalmente es claro y conciso" at bounding box center [568, 583] width 29 height 22
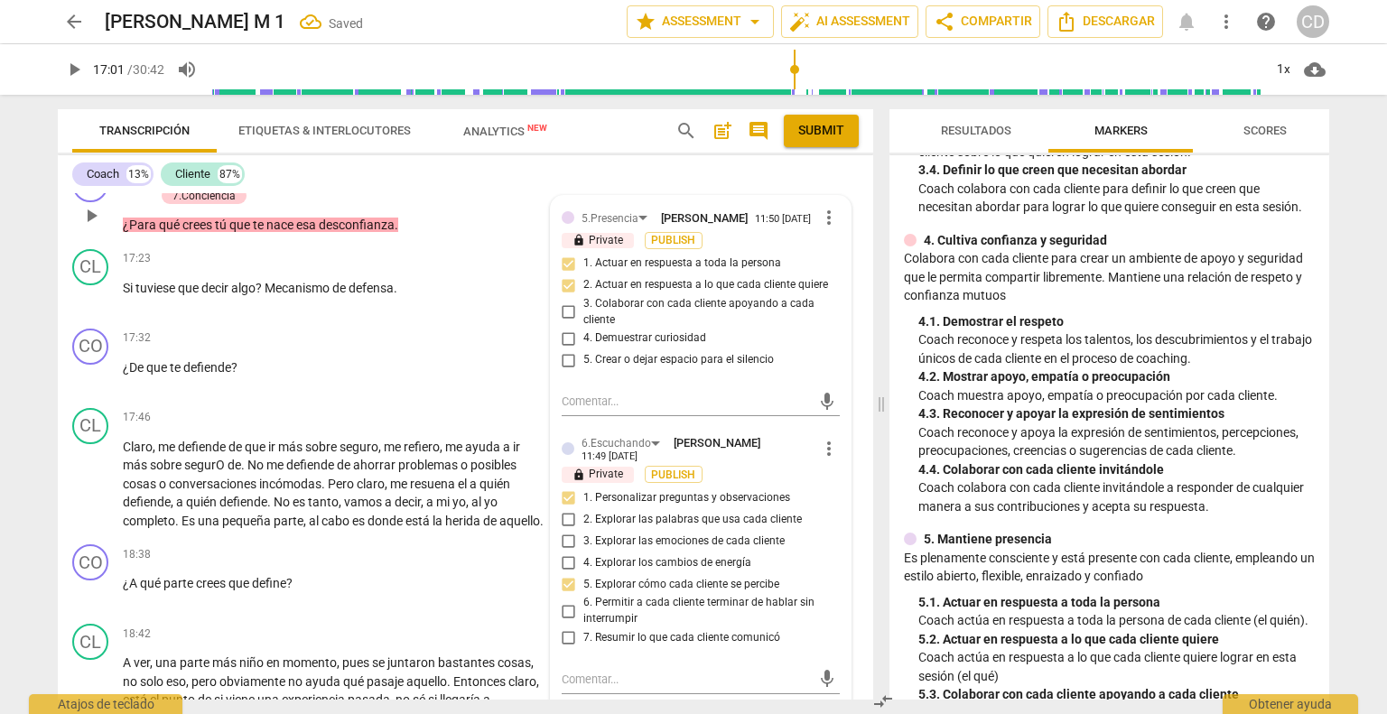
click at [105, 227] on span "play_arrow" at bounding box center [91, 216] width 29 height 22
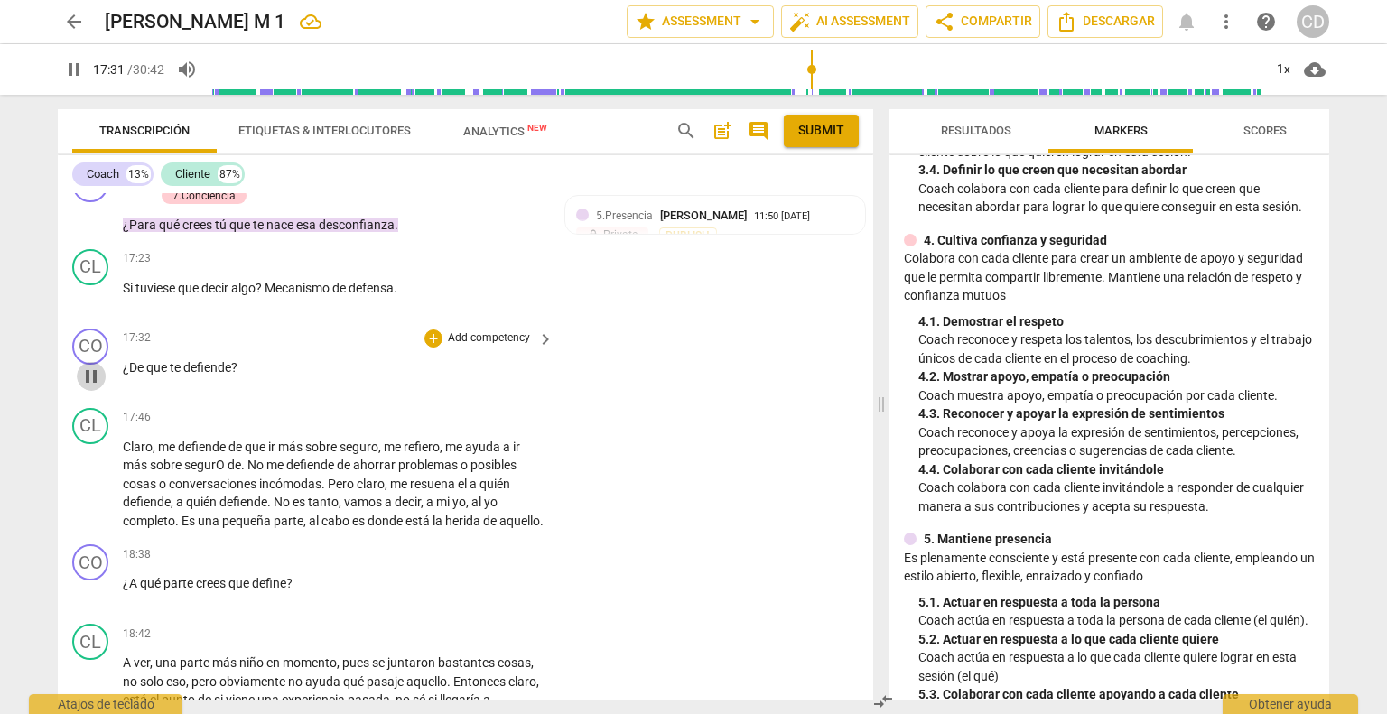
click at [90, 387] on span "pause" at bounding box center [91, 377] width 22 height 22
click at [424, 348] on div "+" at bounding box center [433, 339] width 18 height 18
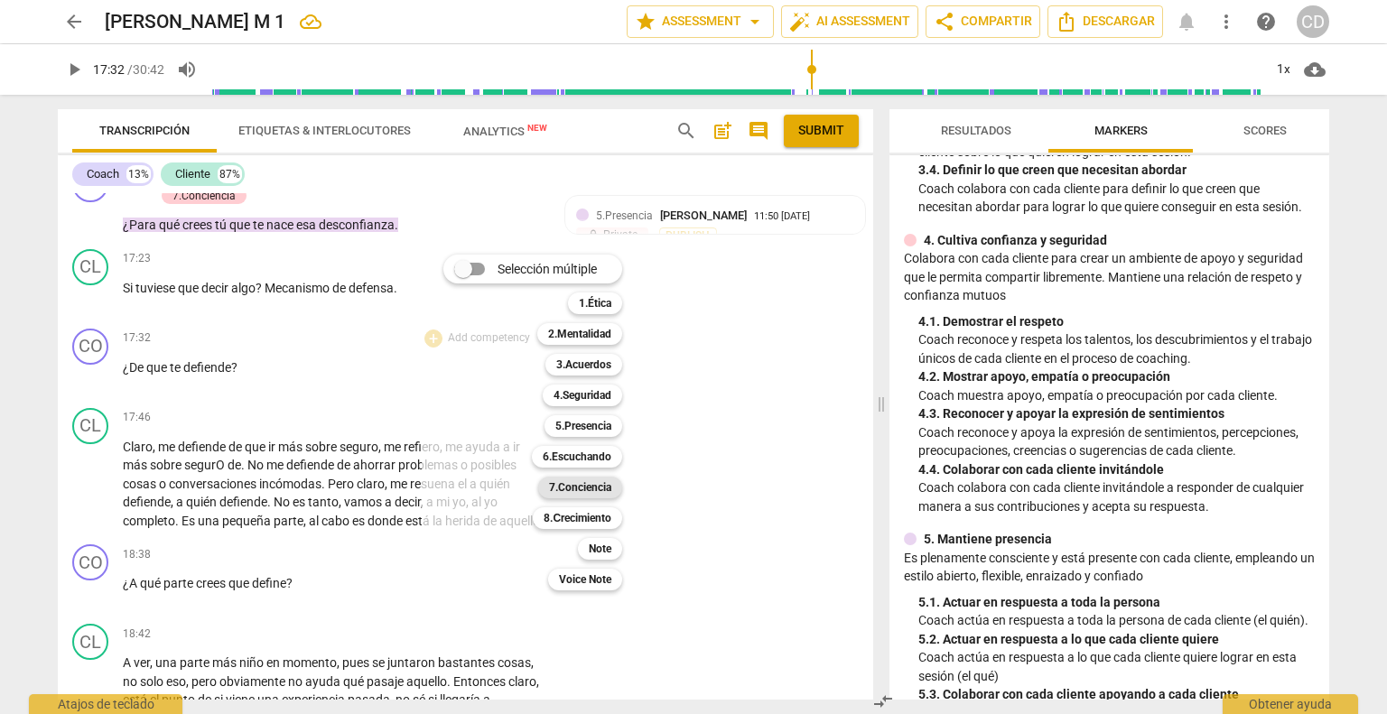
click at [593, 487] on b "7.Conciencia" at bounding box center [580, 488] width 62 height 22
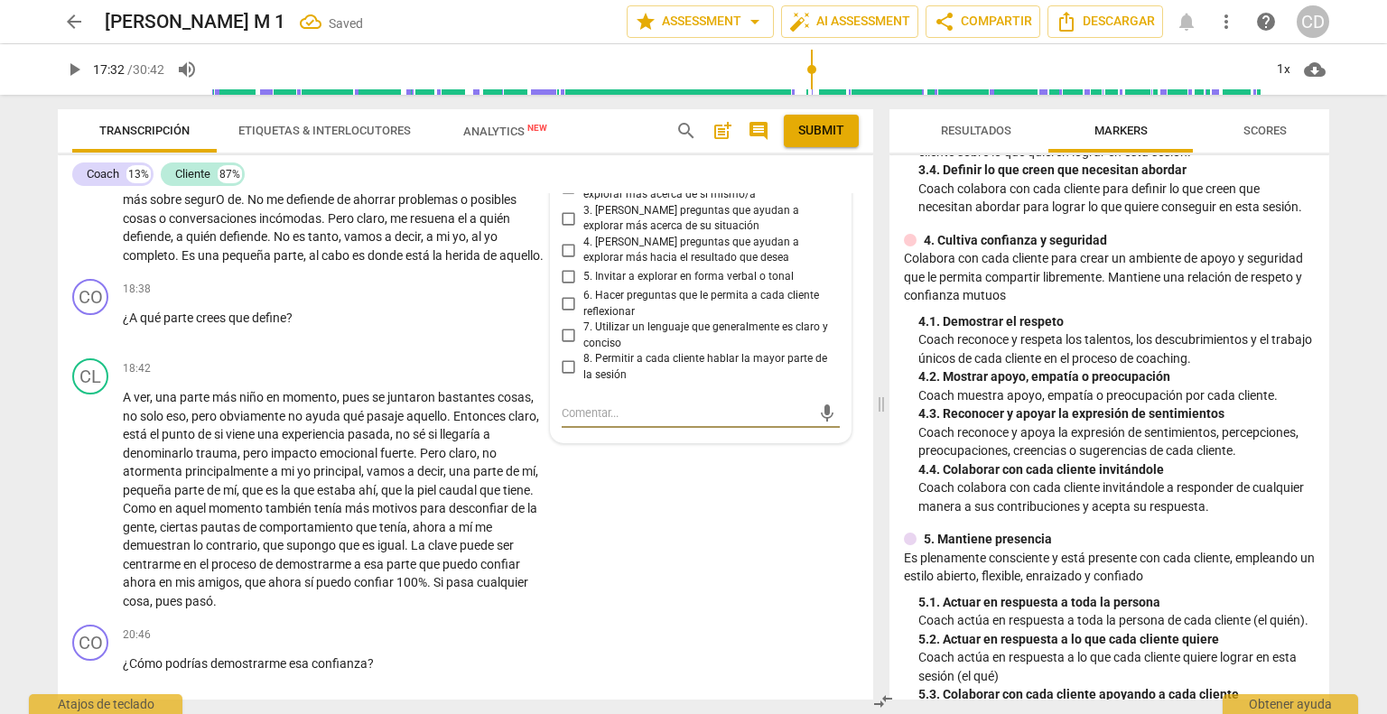
scroll to position [4084, 0]
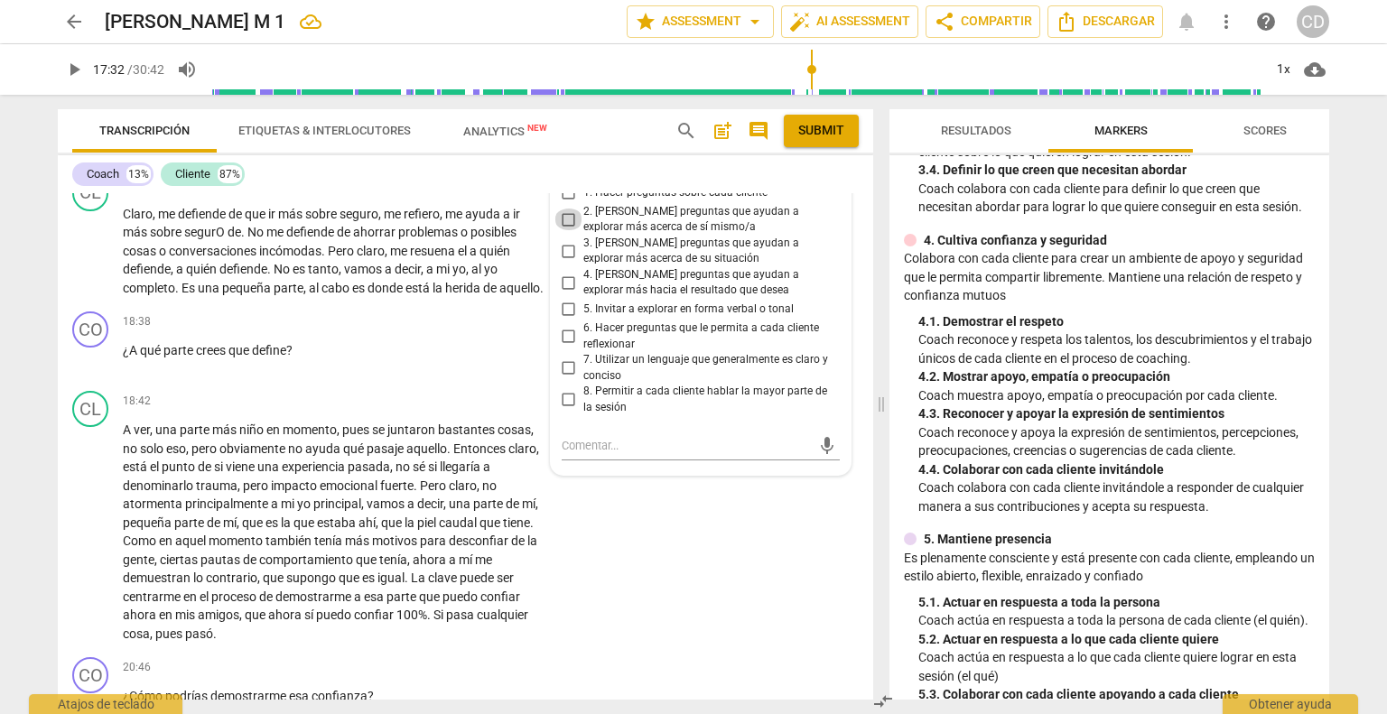
click at [567, 230] on input "2. [PERSON_NAME] preguntas que ayudan a explorar más acerca de sí mismo/a" at bounding box center [568, 220] width 29 height 22
click at [564, 379] on input "7. Utilizar un lenguaje que generalmente es claro y conciso" at bounding box center [568, 369] width 29 height 22
click at [673, 646] on div "CL play_arrow pause 18:42 + Add competency keyboard_arrow_right A ver , una par…" at bounding box center [465, 517] width 815 height 266
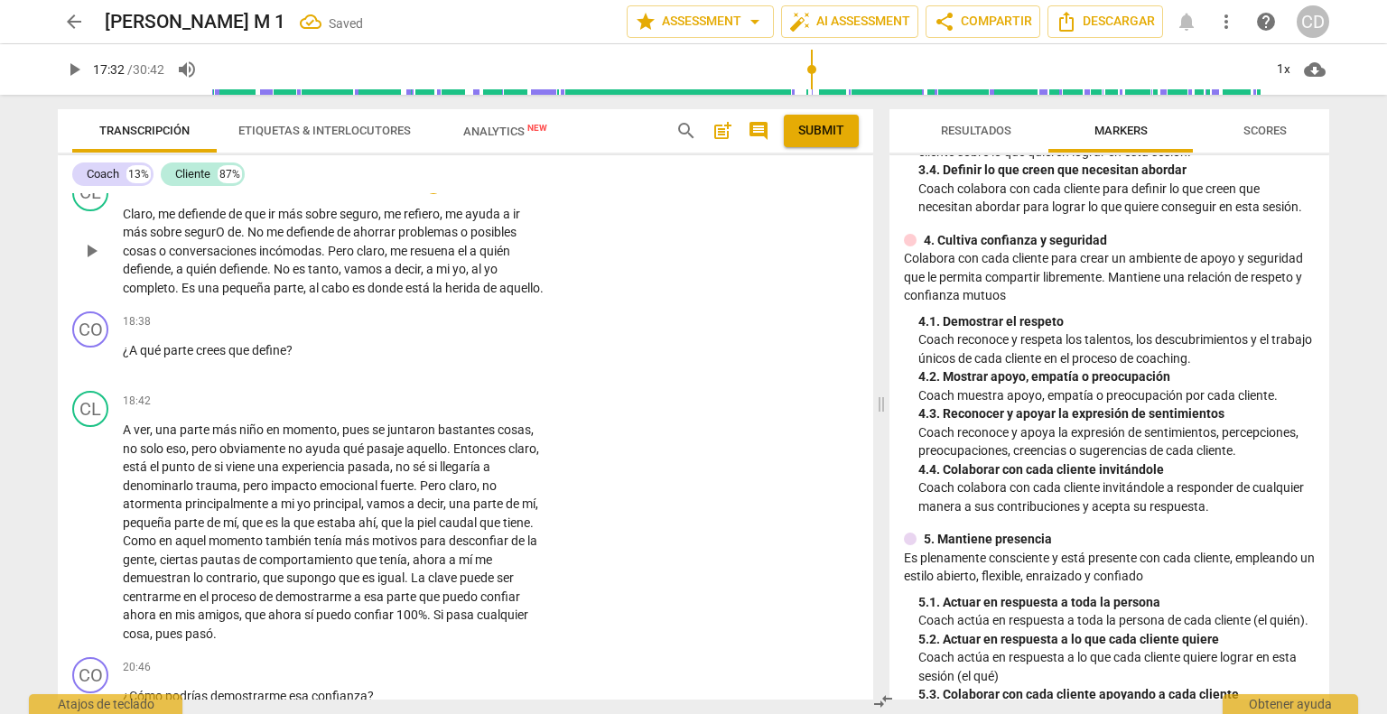
click at [86, 262] on span "play_arrow" at bounding box center [91, 251] width 22 height 22
click at [176, 298] on p "[PERSON_NAME] , me defiende de que ir más sobre seguro , me refiero , me ayuda …" at bounding box center [334, 251] width 422 height 93
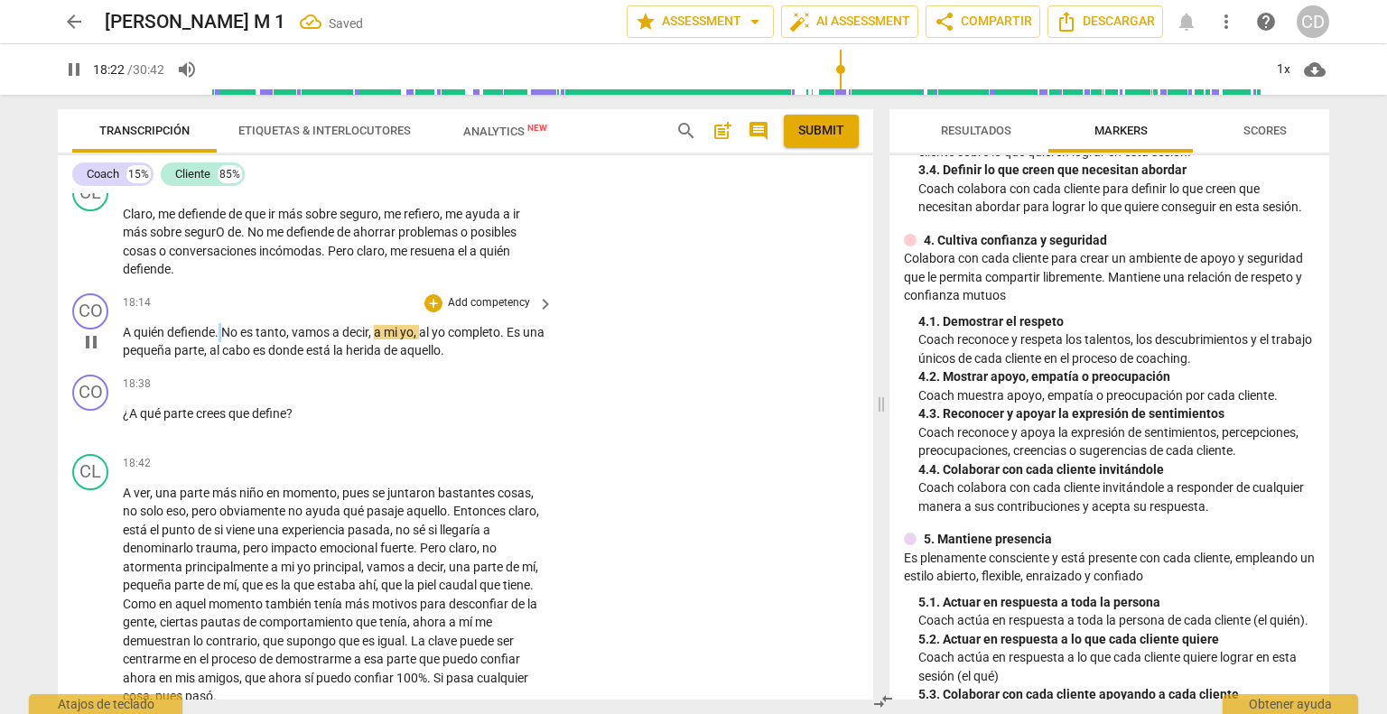
drag, startPoint x: 220, startPoint y: 410, endPoint x: 228, endPoint y: 417, distance: 10.2
click at [228, 360] on p "A quién defiende . No es tanto , vamos a decir , a mi yo , al yo completo . Es …" at bounding box center [334, 341] width 422 height 37
click at [227, 339] on span "No" at bounding box center [230, 332] width 19 height 14
click at [221, 339] on span "No" at bounding box center [230, 332] width 19 height 14
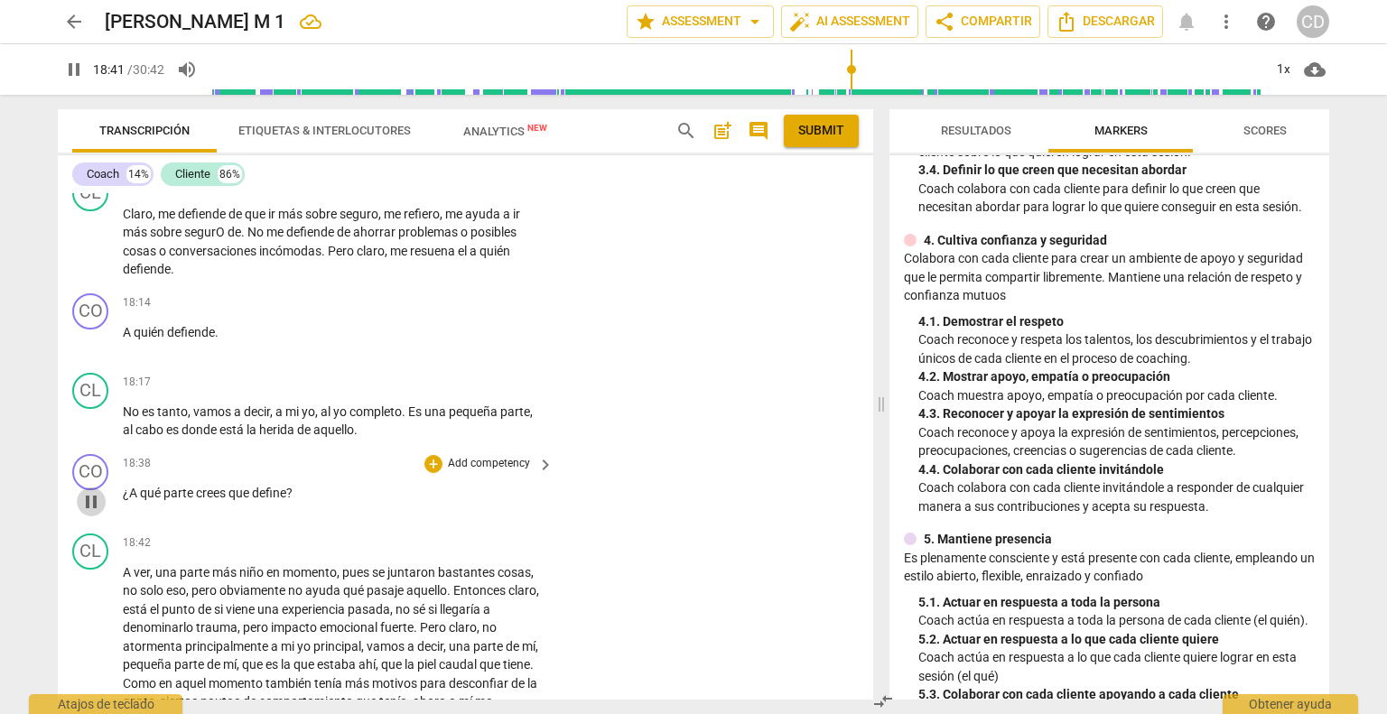
click at [93, 513] on span "pause" at bounding box center [91, 502] width 22 height 22
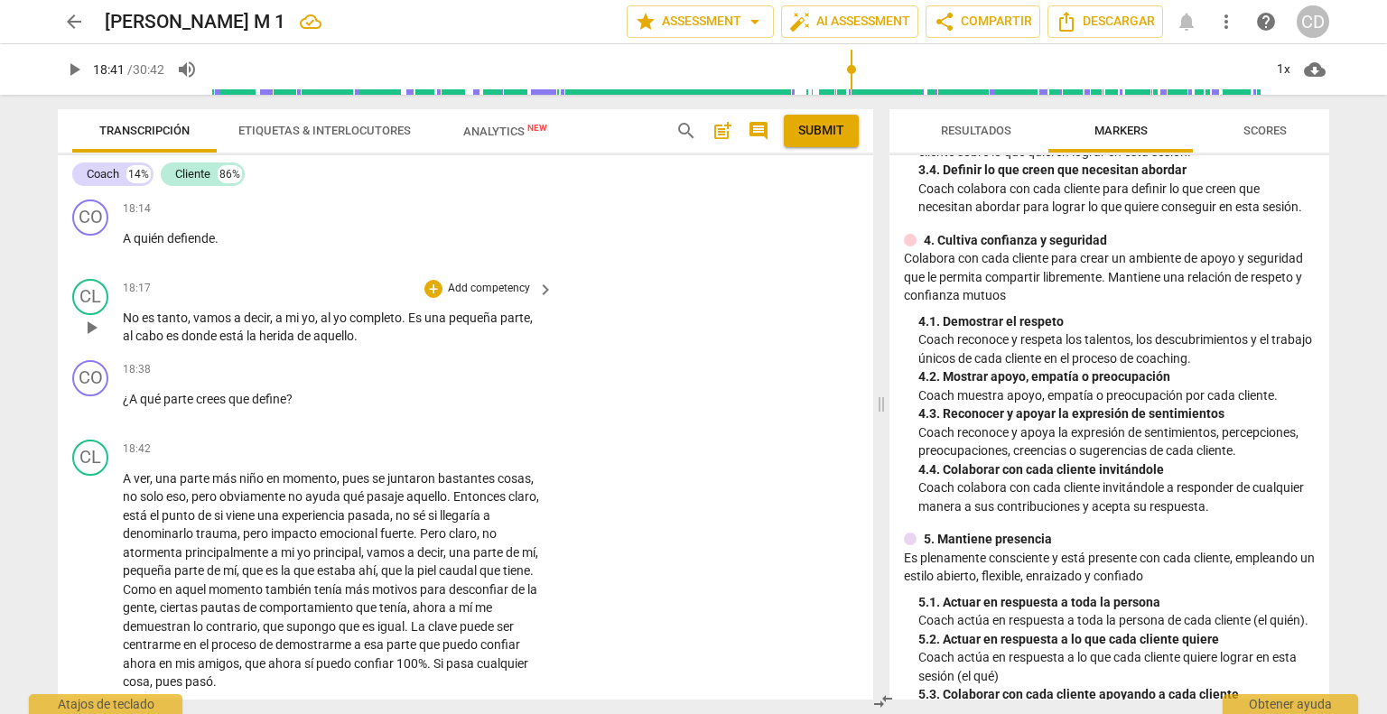
scroll to position [4265, 0]
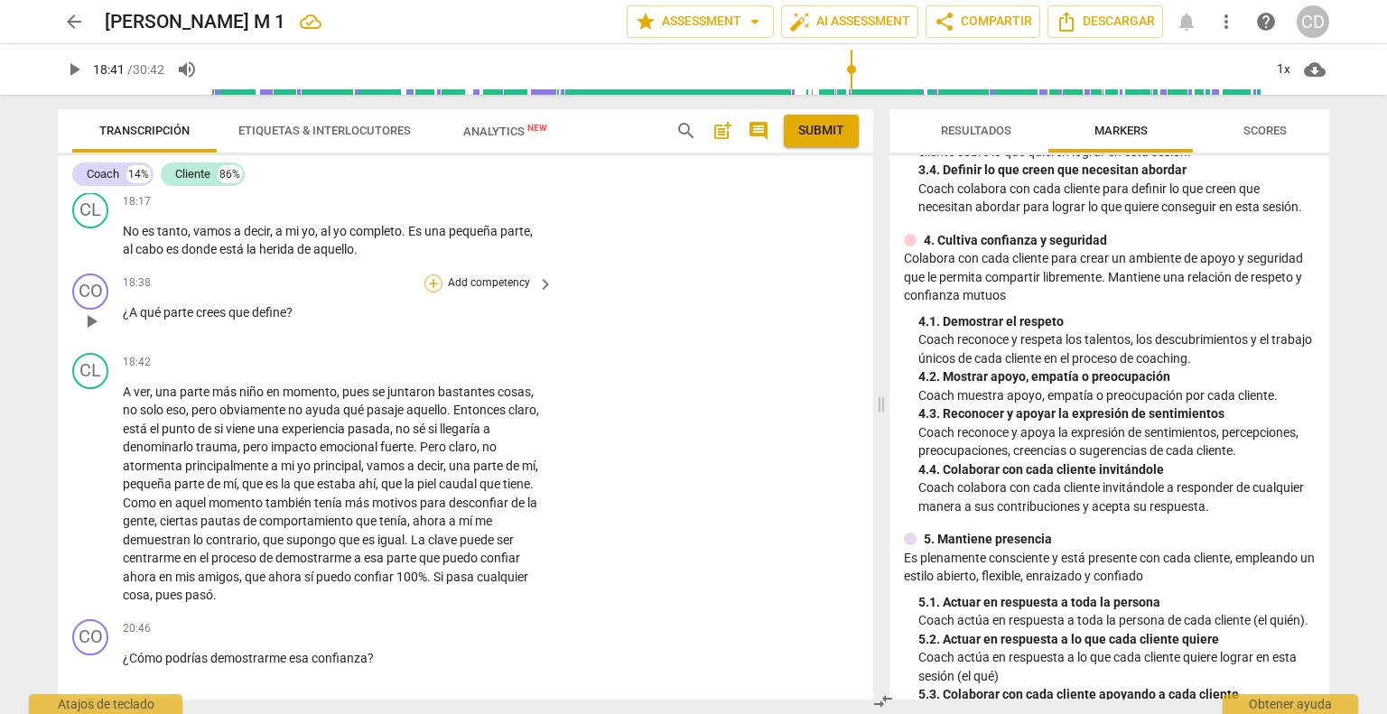
click at [434, 293] on div "+" at bounding box center [433, 283] width 18 height 18
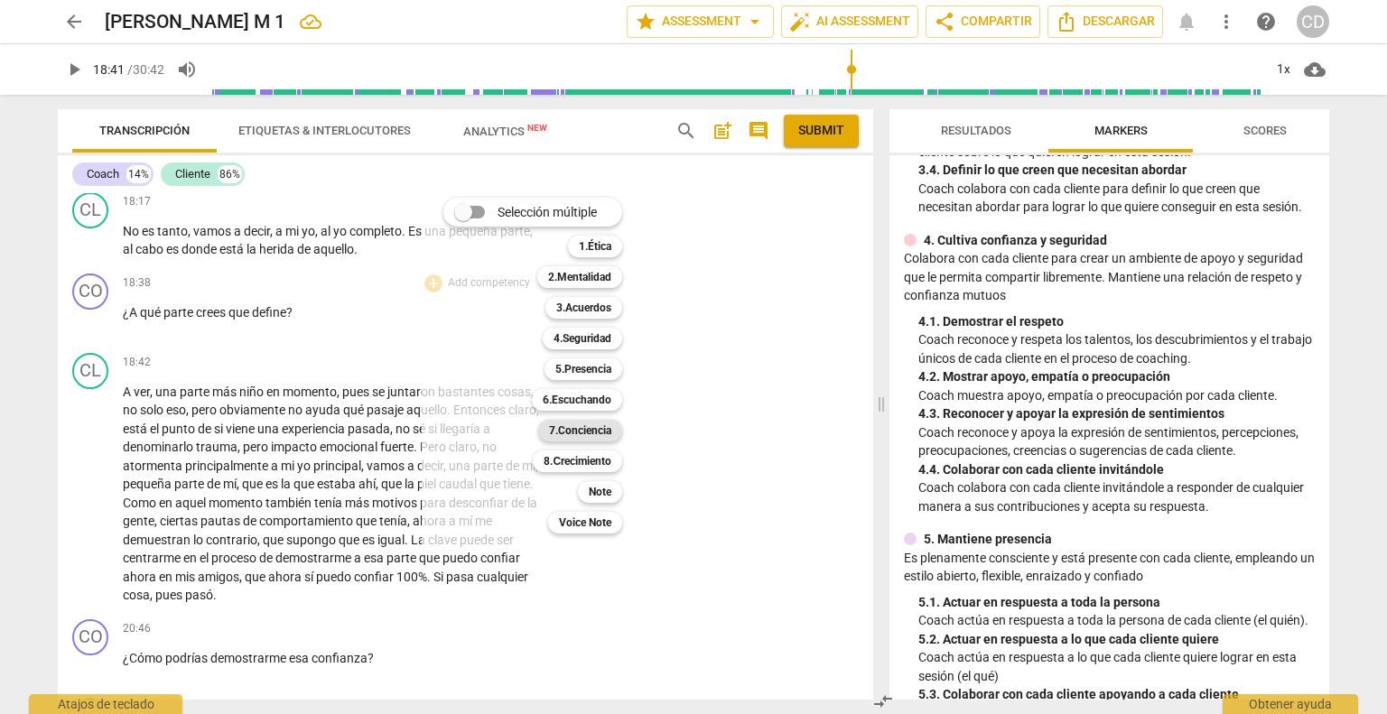
click at [581, 434] on b "7.Conciencia" at bounding box center [580, 431] width 62 height 22
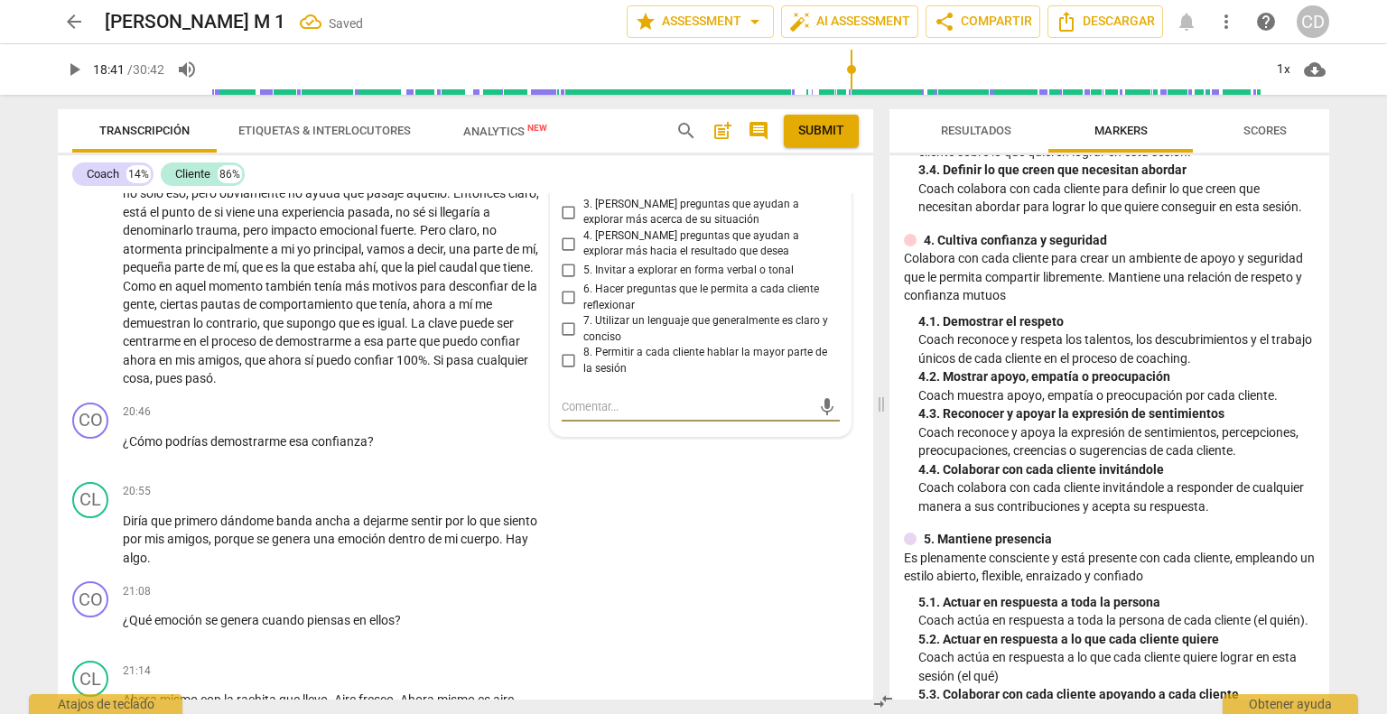
scroll to position [4352, 0]
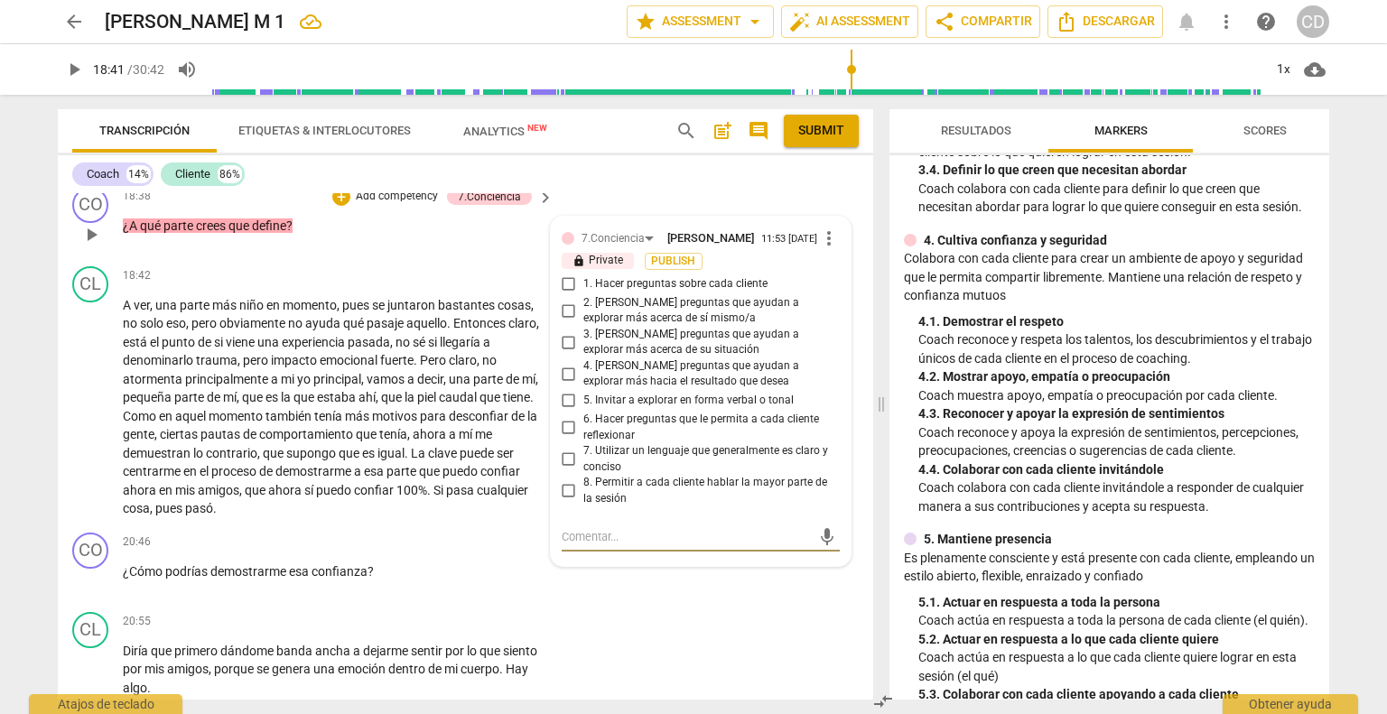
click at [565, 321] on input "2. [PERSON_NAME] preguntas que ayudan a explorar más acerca de sí mismo/a" at bounding box center [568, 311] width 29 height 22
click at [568, 470] on input "7. Utilizar un lenguaje que generalmente es claro y conciso" at bounding box center [568, 460] width 29 height 22
click at [342, 206] on div "+" at bounding box center [341, 197] width 18 height 18
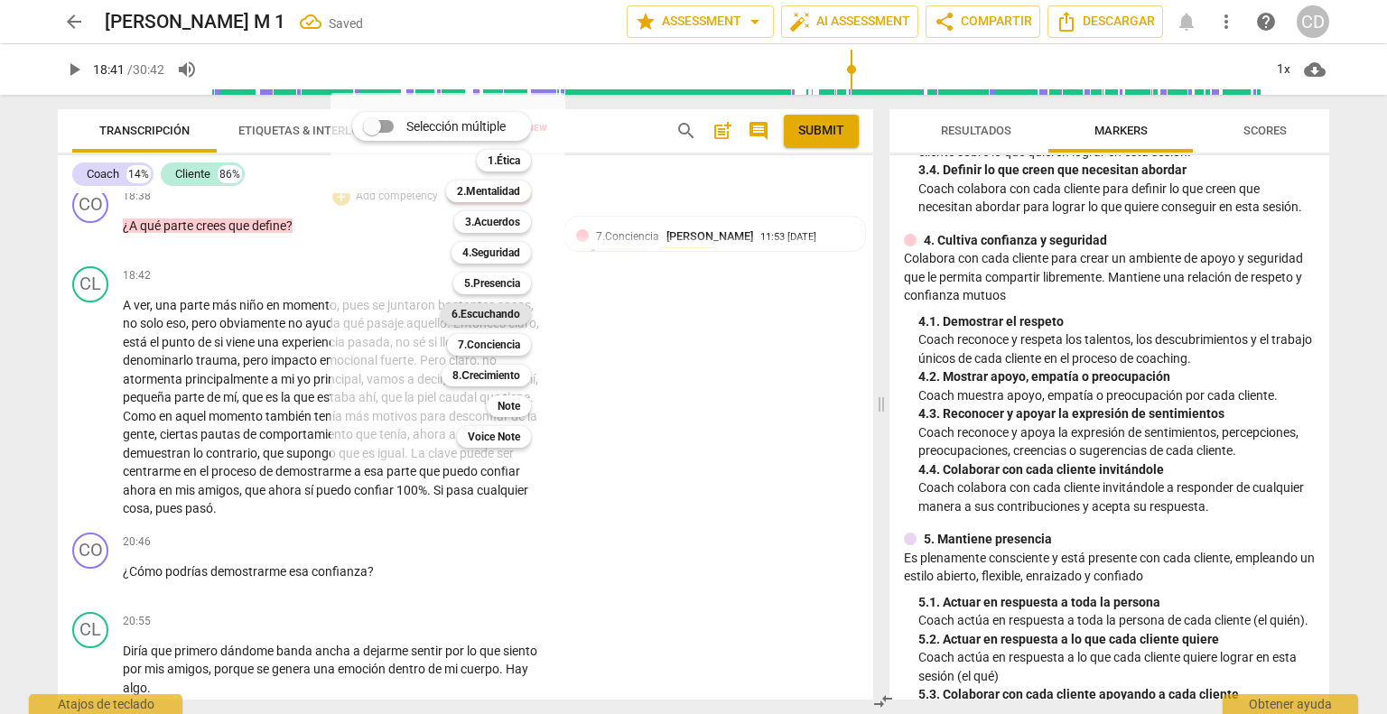
click at [484, 312] on b "6.Escuchando" at bounding box center [485, 314] width 69 height 22
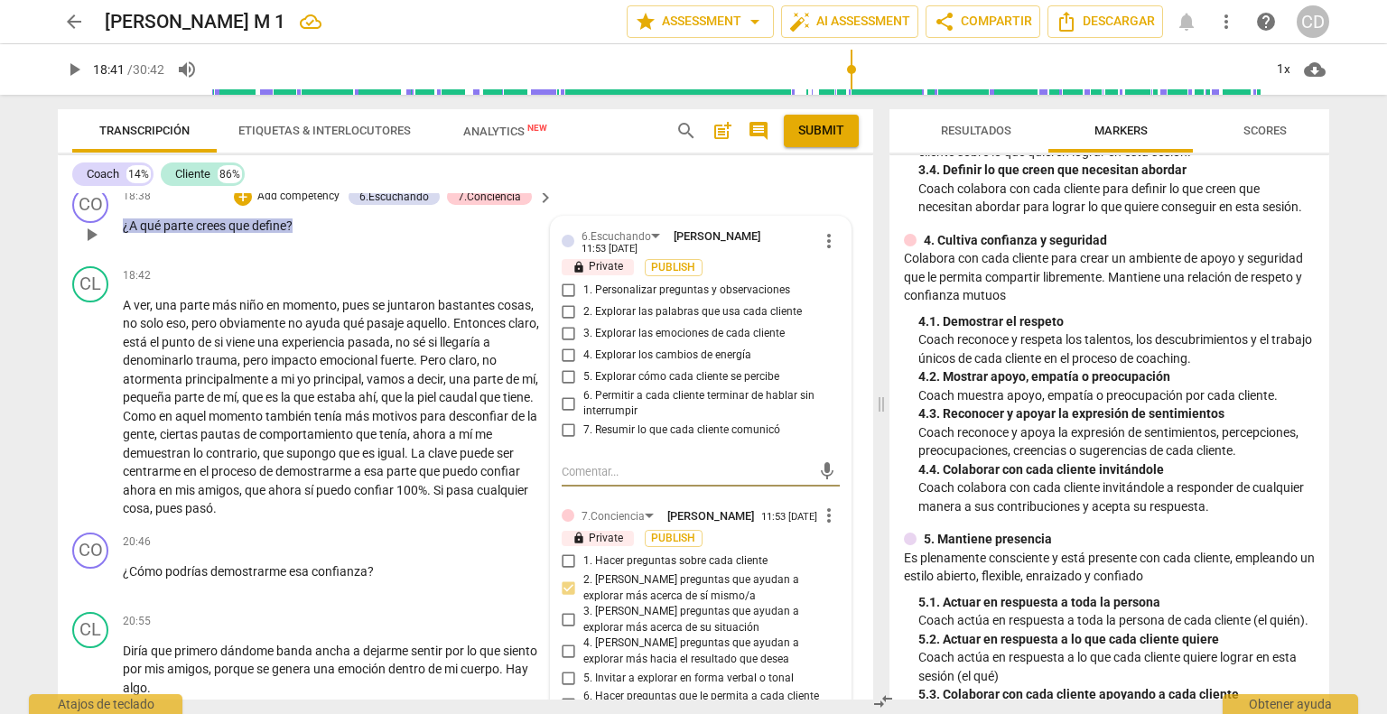
click at [561, 302] on input "1. Personalizar preguntas y observaciones" at bounding box center [568, 291] width 29 height 22
click at [571, 388] on input "5. Explorar cómo cada cliente se percibe" at bounding box center [568, 378] width 29 height 22
click at [88, 246] on span "play_arrow" at bounding box center [91, 235] width 22 height 22
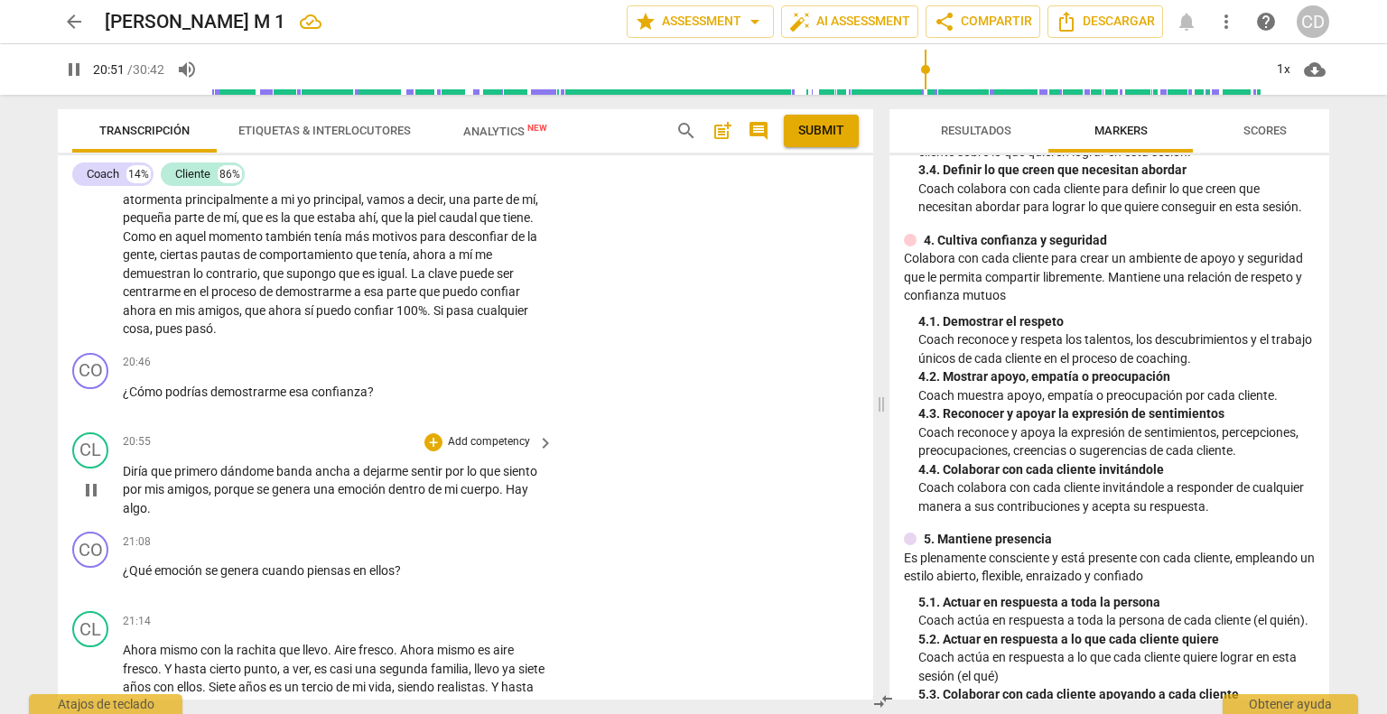
scroll to position [4532, 0]
click at [88, 411] on span "pause" at bounding box center [91, 400] width 22 height 22
click at [88, 411] on span "play_arrow" at bounding box center [91, 400] width 22 height 22
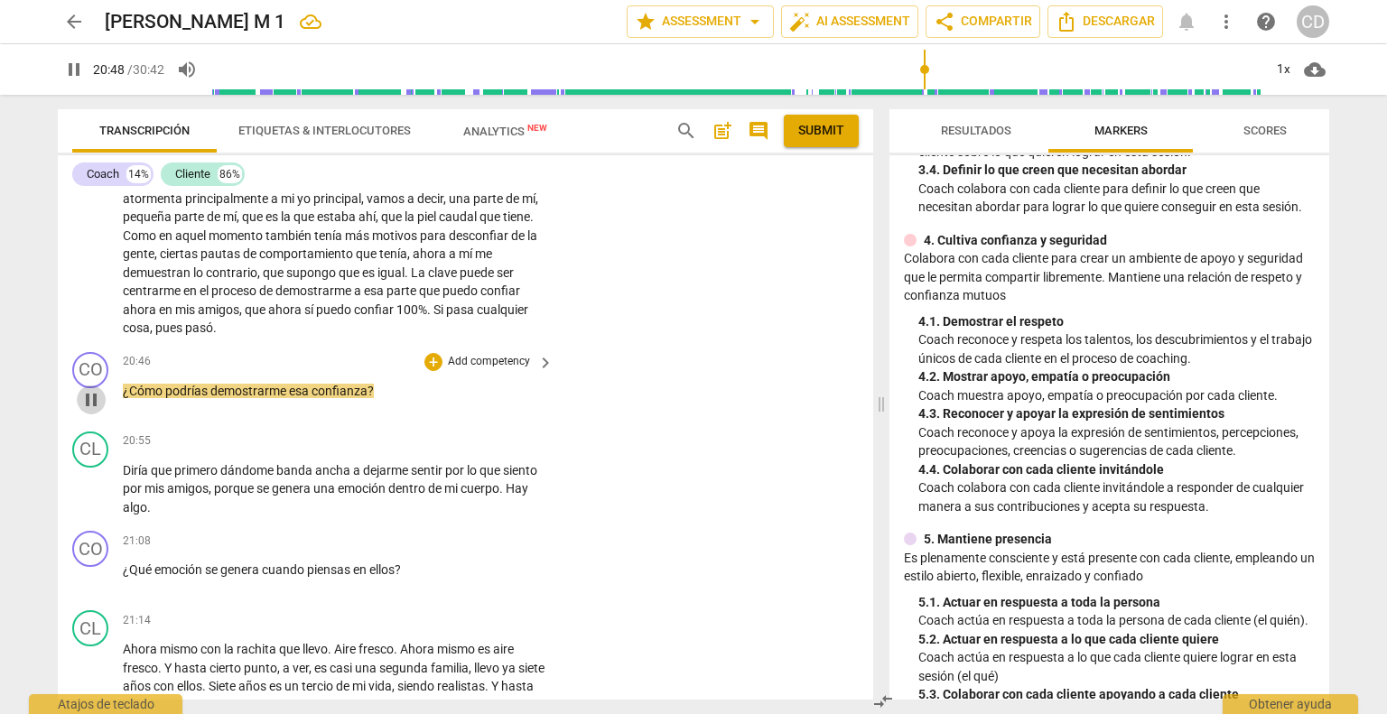
click at [88, 411] on span "pause" at bounding box center [91, 400] width 22 height 22
click at [431, 371] on div "+" at bounding box center [433, 362] width 18 height 18
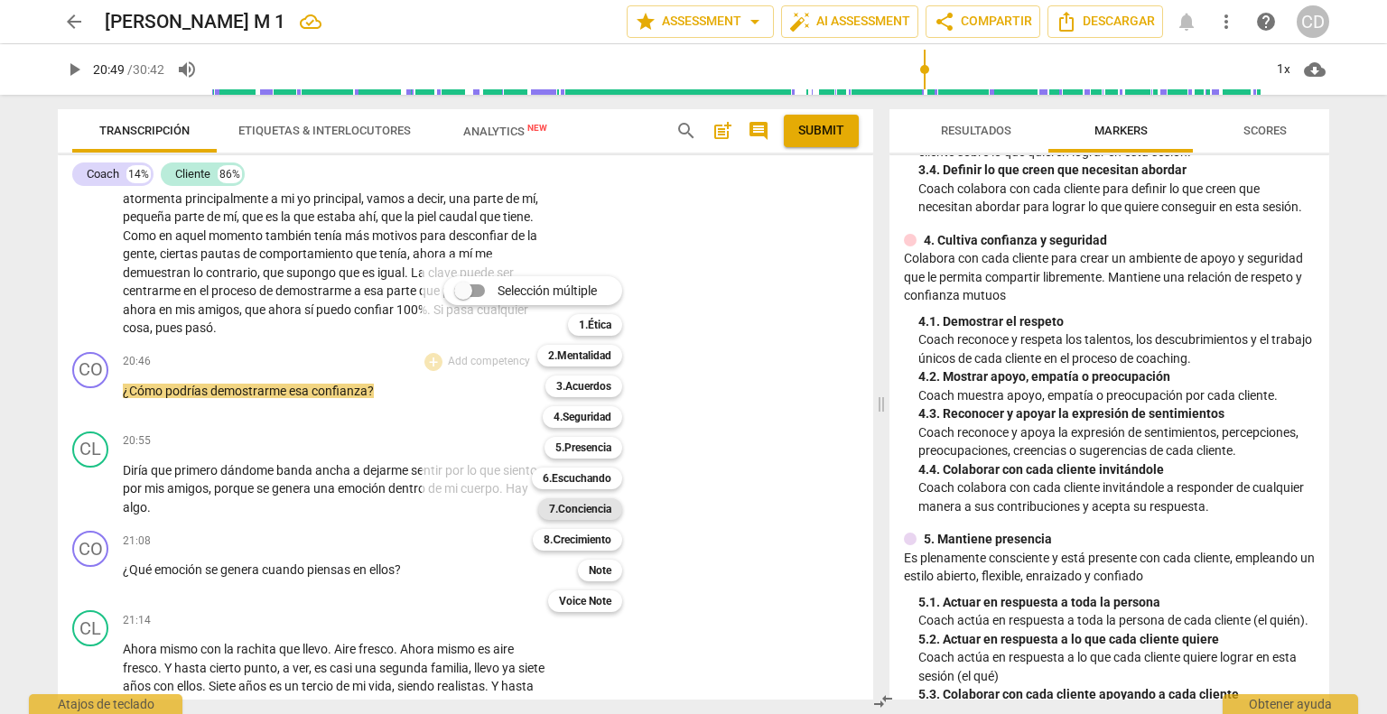
click at [568, 503] on b "7.Conciencia" at bounding box center [580, 509] width 62 height 22
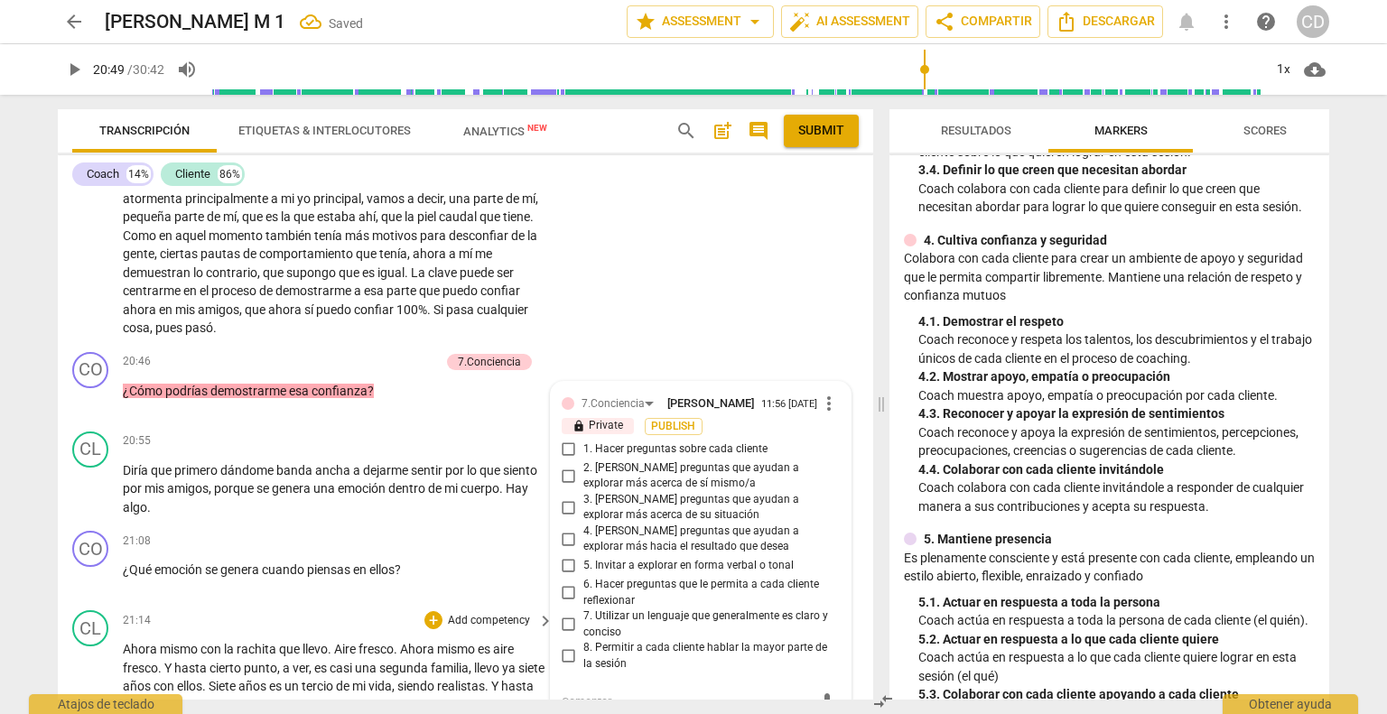
scroll to position [4877, 0]
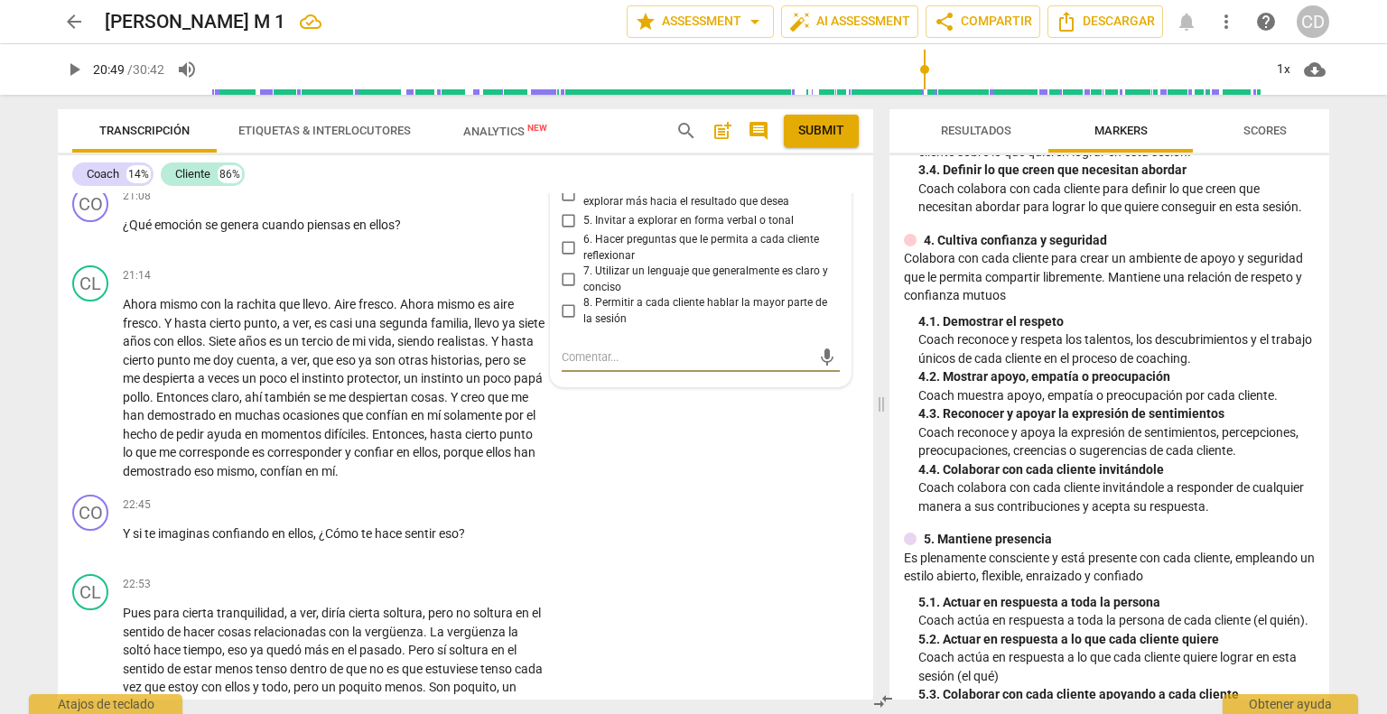
click at [568, 205] on input "4. [PERSON_NAME] preguntas que ayudan a explorar más hacia el resultado que des…" at bounding box center [568, 194] width 29 height 22
click at [602, 366] on textarea at bounding box center [686, 356] width 249 height 17
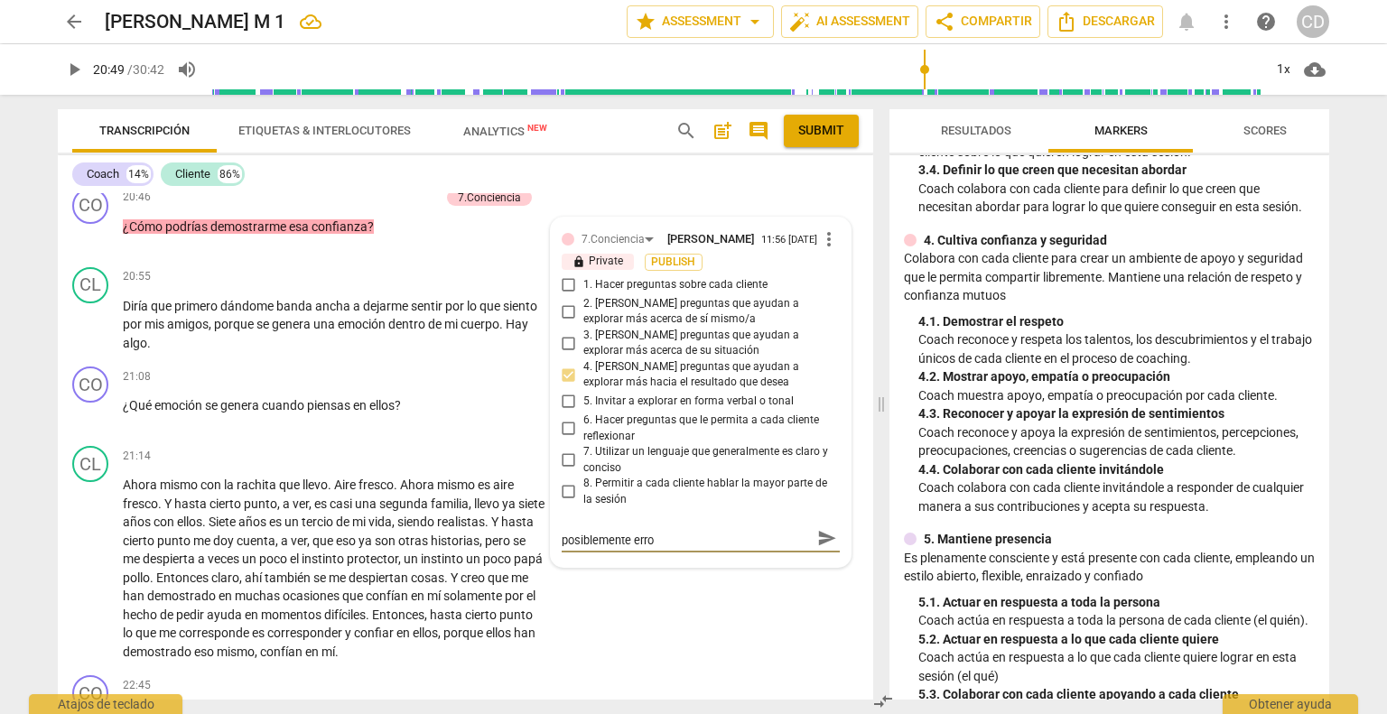
scroll to position [0, 0]
drag, startPoint x: 782, startPoint y: 640, endPoint x: 890, endPoint y: 632, distance: 108.6
click at [784, 563] on textarea "ES dudoso el uso de "demostrarme", posiblemente error. Debería estar dirigida a…" at bounding box center [686, 546] width 249 height 34
click at [805, 563] on div "ES dudoso el uso de "demostrarme", posiblemente error. Debería estar dirigida a…" at bounding box center [701, 546] width 278 height 34
click at [802, 563] on textarea "ES dudoso el uso de "demostrarme", posiblemente error. Debería estar dirigida a…" at bounding box center [686, 546] width 249 height 34
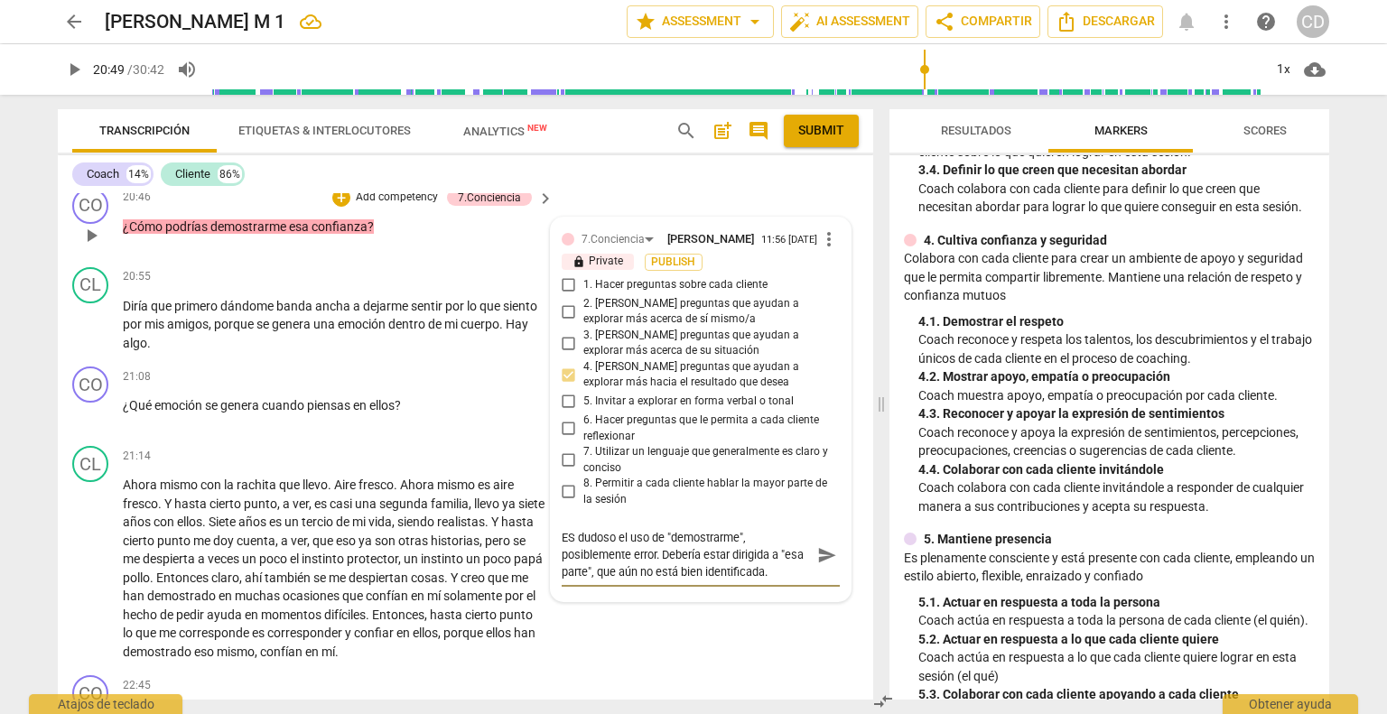
click at [813, 566] on span "send" at bounding box center [826, 555] width 26 height 22
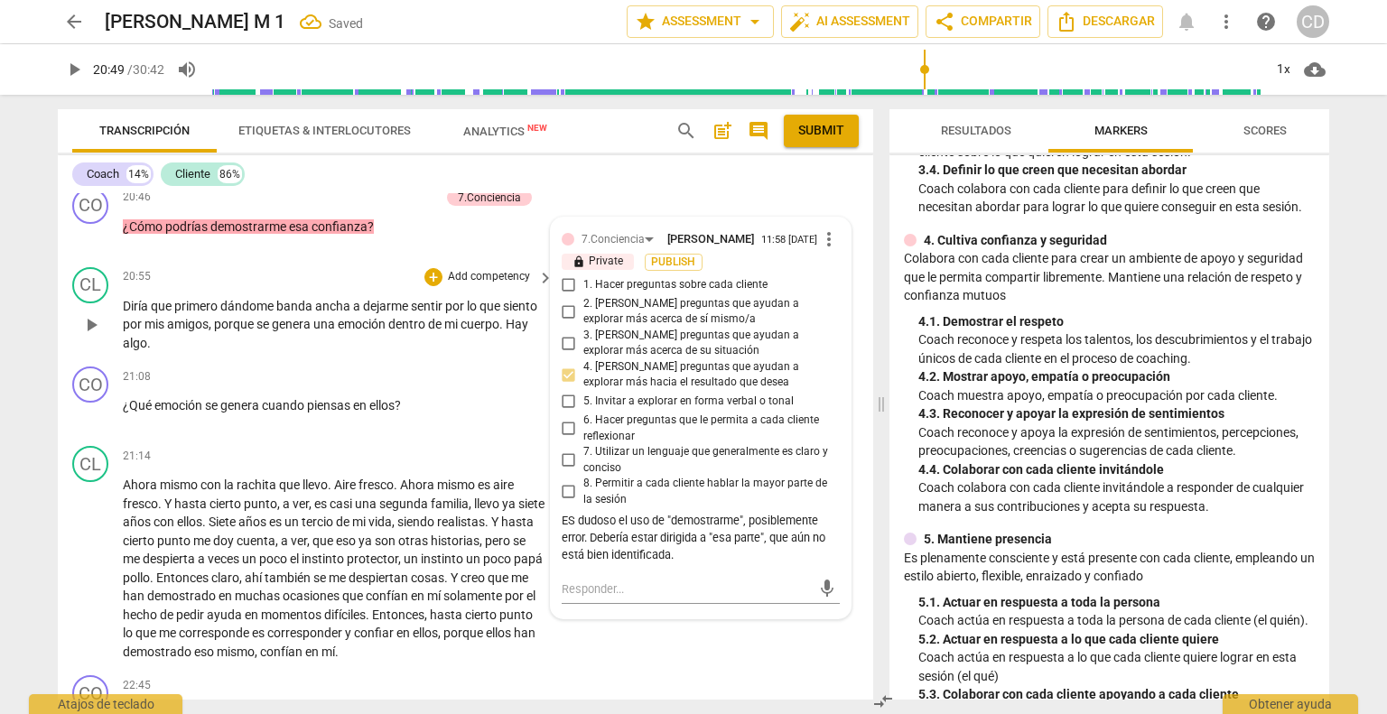
click at [91, 246] on span "play_arrow" at bounding box center [91, 236] width 22 height 22
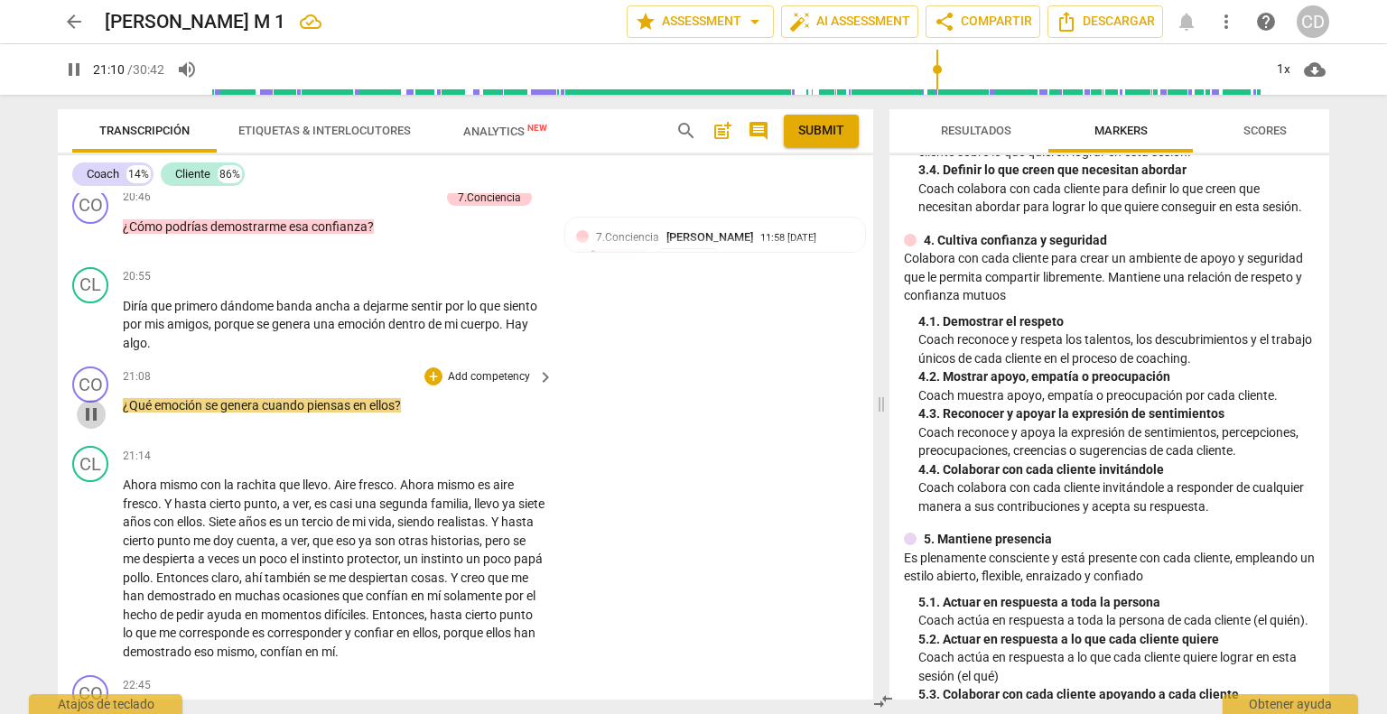
drag, startPoint x: 90, startPoint y: 492, endPoint x: 332, endPoint y: 420, distance: 252.5
click at [90, 425] on span "pause" at bounding box center [91, 415] width 22 height 22
click at [424, 386] on div "+ Add competency" at bounding box center [477, 376] width 107 height 18
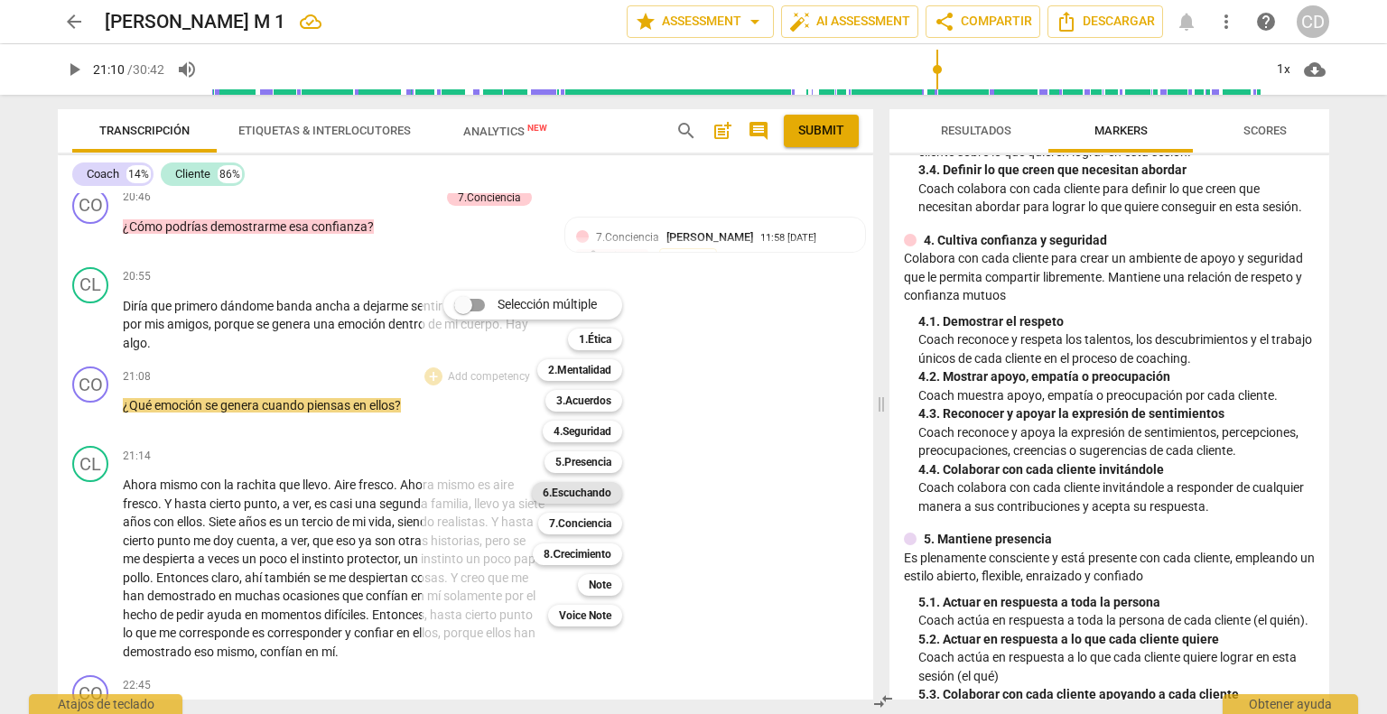
click at [574, 494] on b "6.Escuchando" at bounding box center [577, 493] width 69 height 22
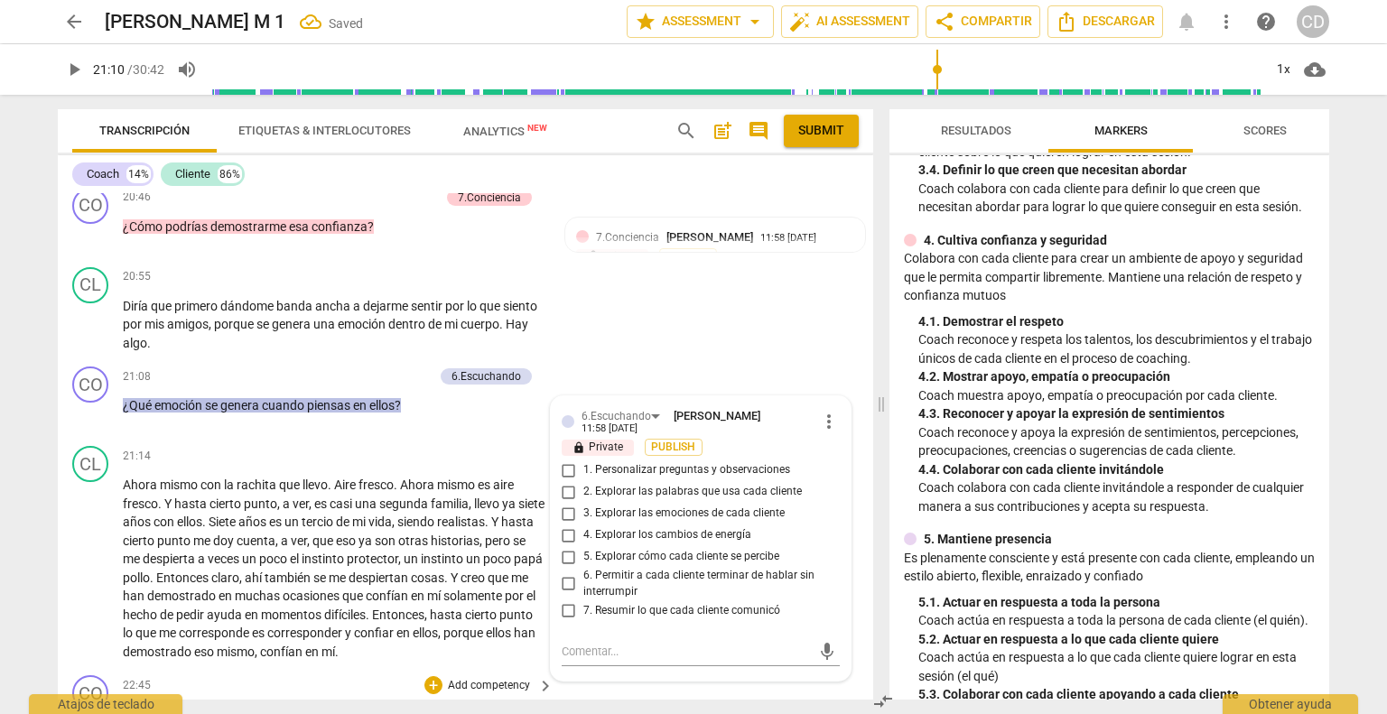
scroll to position [4984, 0]
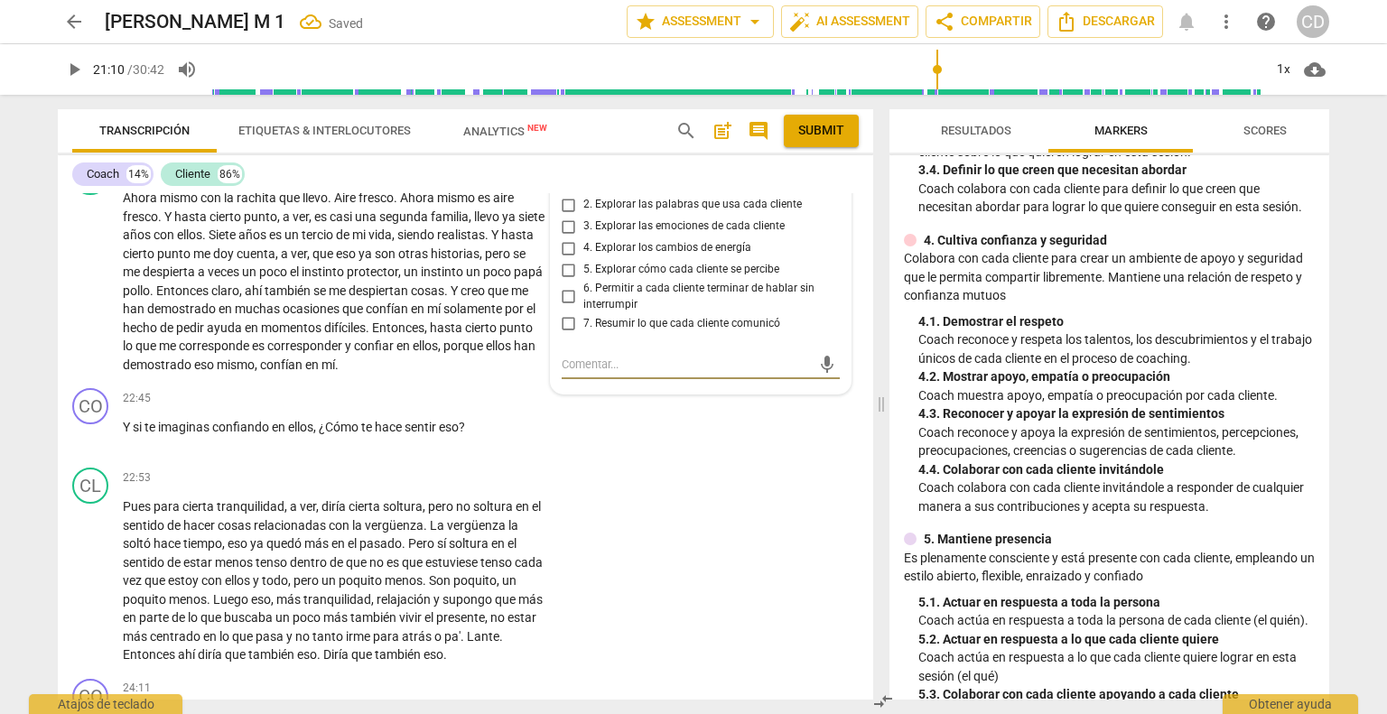
click at [568, 237] on input "3. Explorar las emociones de cada cliente" at bounding box center [568, 227] width 29 height 22
click at [786, 554] on div "CL play_arrow pause 22:53 + Add competency keyboard_arrow_right Pues para ciert…" at bounding box center [465, 565] width 815 height 211
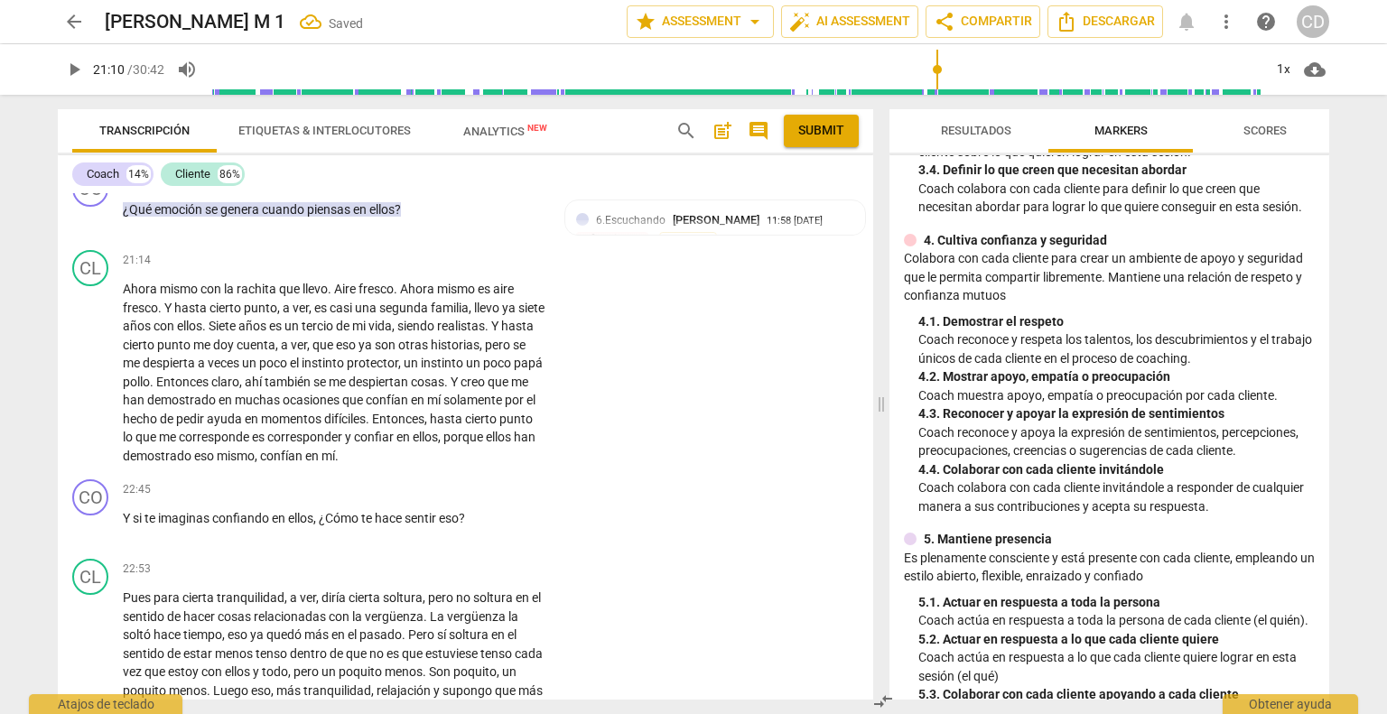
scroll to position [4803, 0]
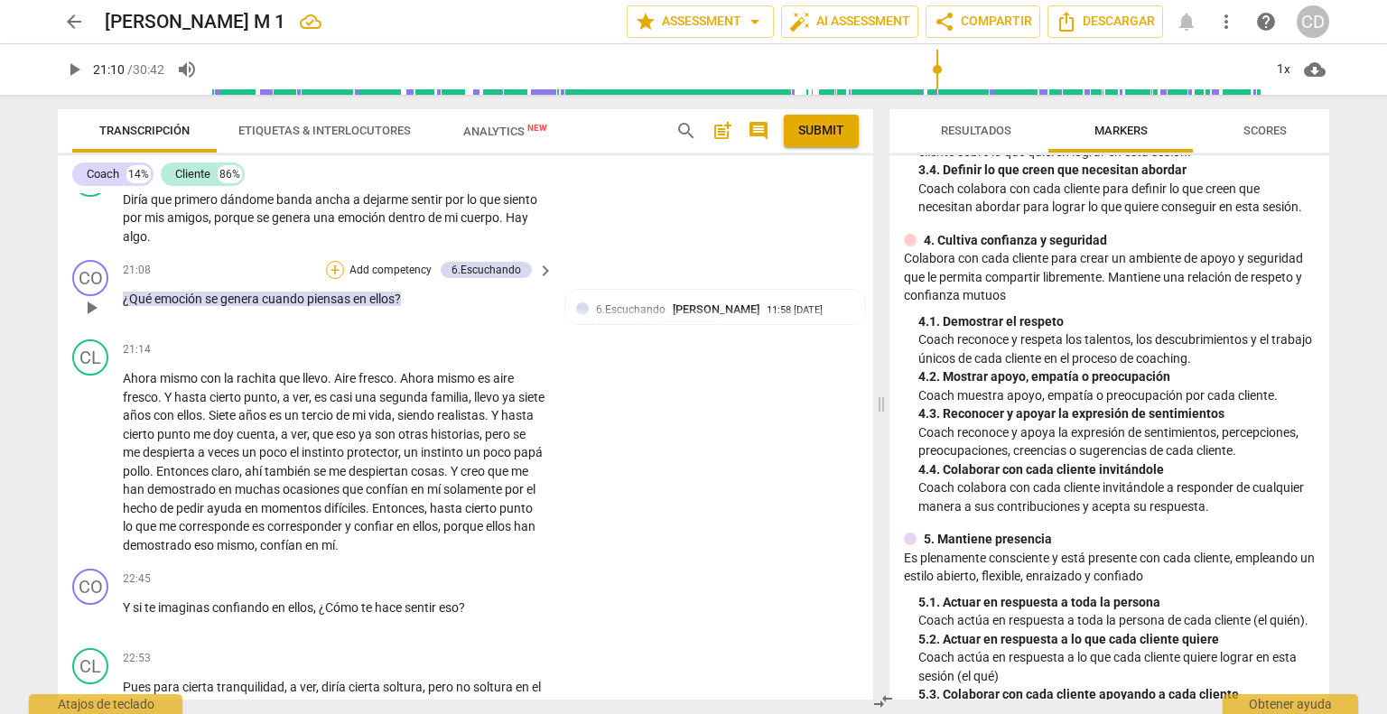
click at [334, 279] on div "+" at bounding box center [335, 270] width 18 height 18
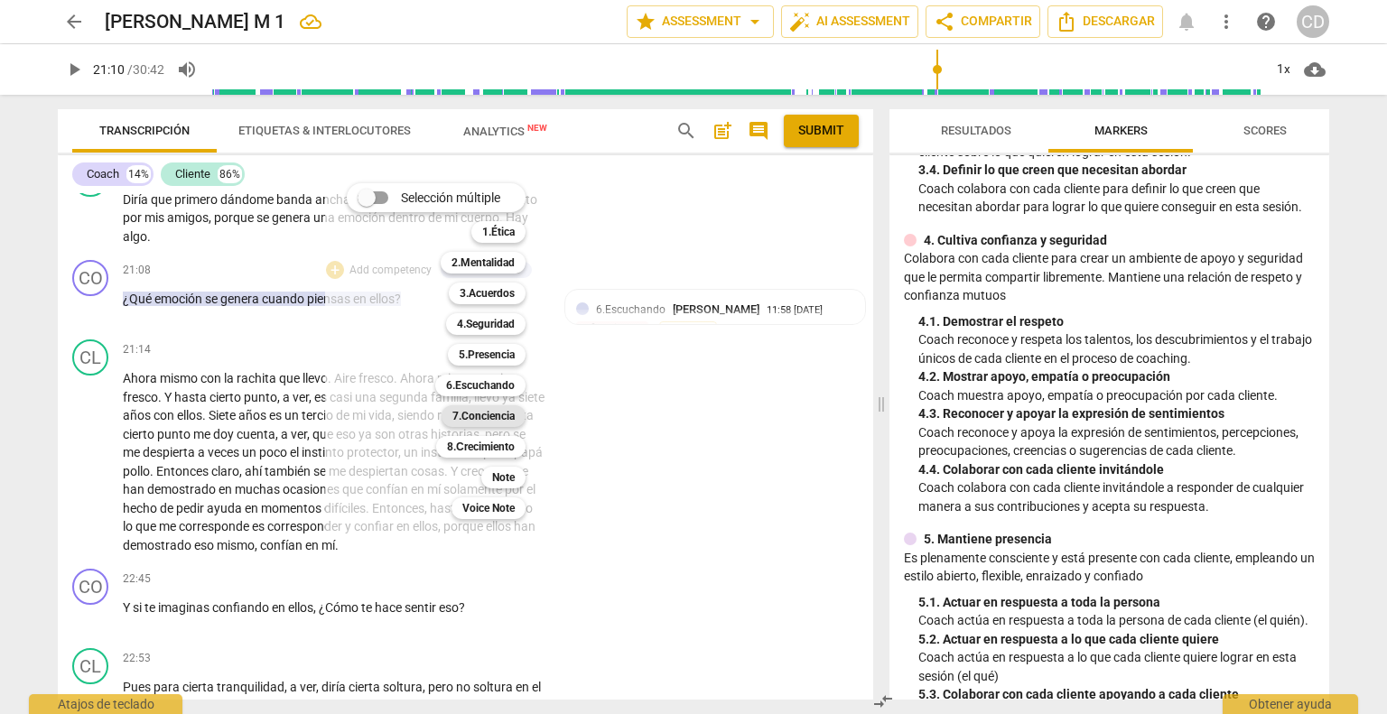
click at [520, 418] on div "7.Conciencia" at bounding box center [483, 416] width 84 height 22
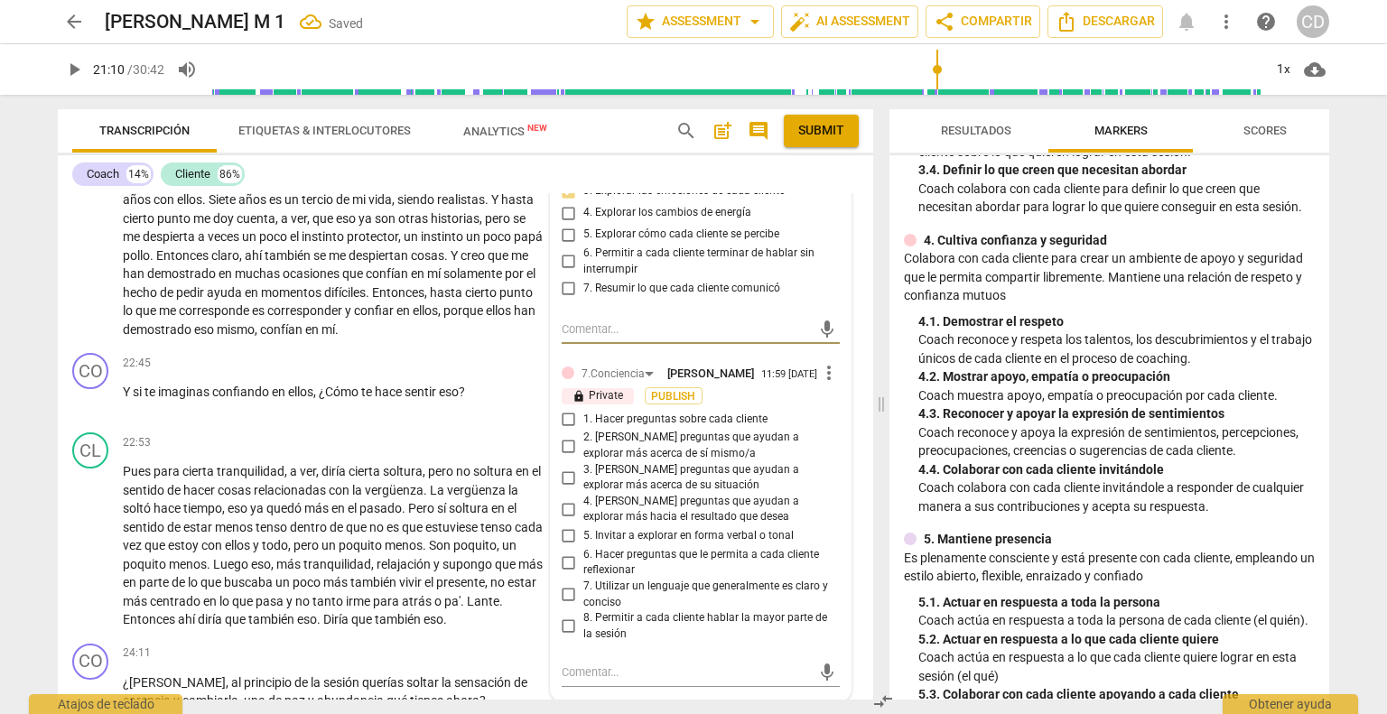
scroll to position [5074, 0]
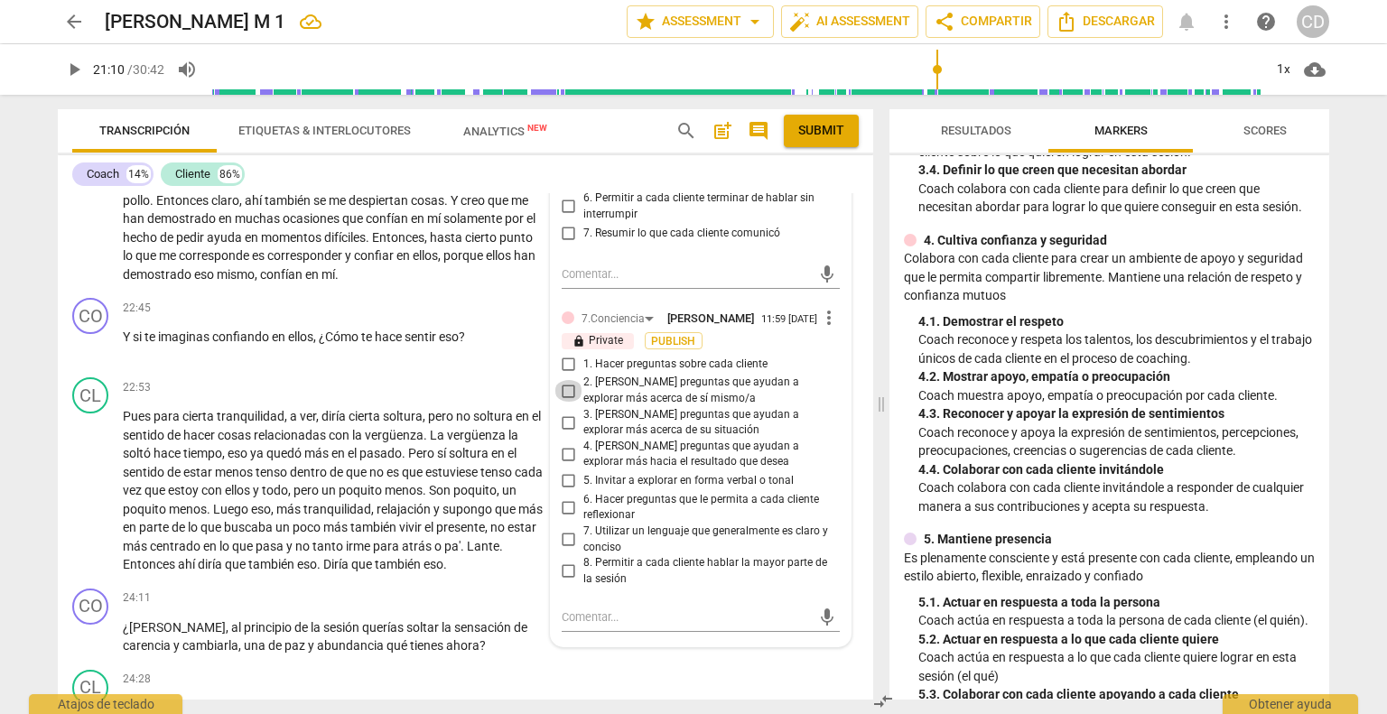
click at [568, 402] on input "2. [PERSON_NAME] preguntas que ayudan a explorar más acerca de sí mismo/a" at bounding box center [568, 391] width 29 height 22
click at [567, 465] on input "4. [PERSON_NAME] preguntas que ayudan a explorar más hacia el resultado que des…" at bounding box center [568, 454] width 29 height 22
click at [565, 551] on input "7. Utilizar un lenguaje que generalmente es claro y conciso" at bounding box center [568, 540] width 29 height 22
click at [568, 582] on input "8. Permitir a cada cliente hablar la mayor parte de la sesión" at bounding box center [568, 572] width 29 height 22
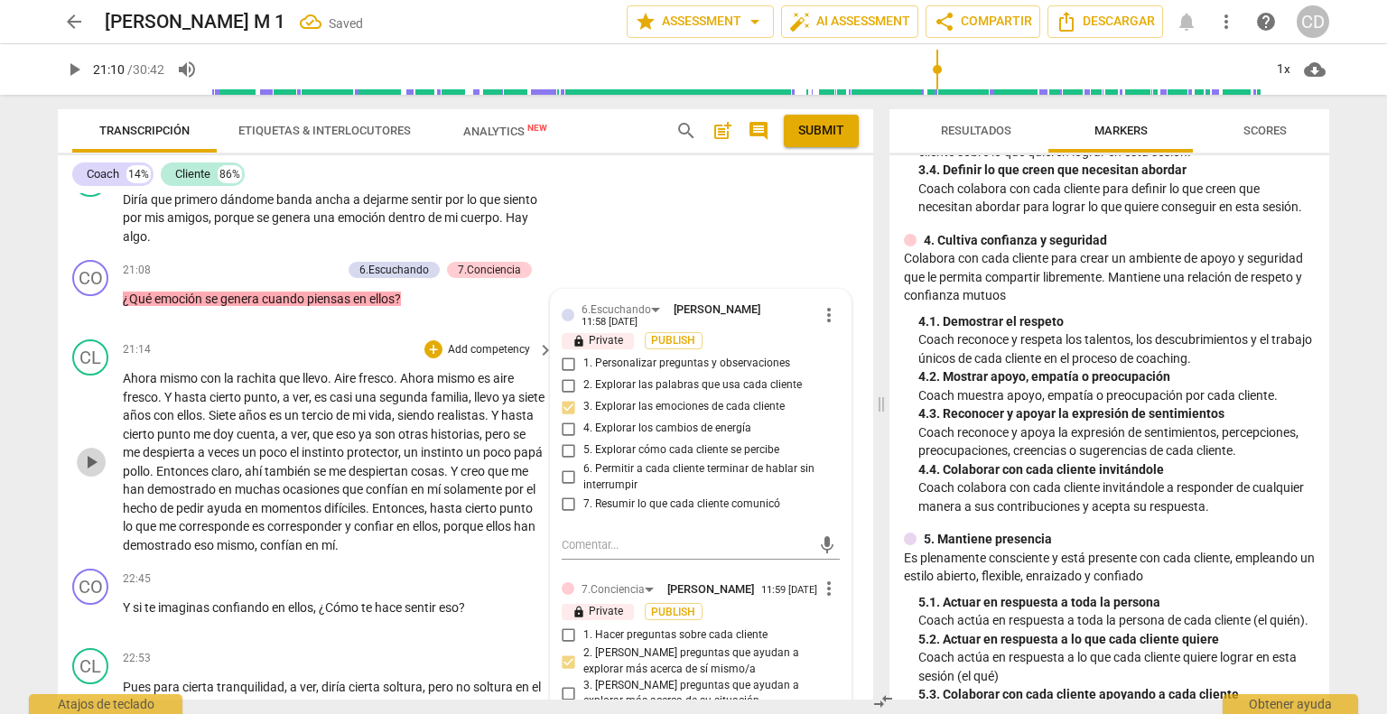
click at [90, 473] on span "play_arrow" at bounding box center [91, 462] width 22 height 22
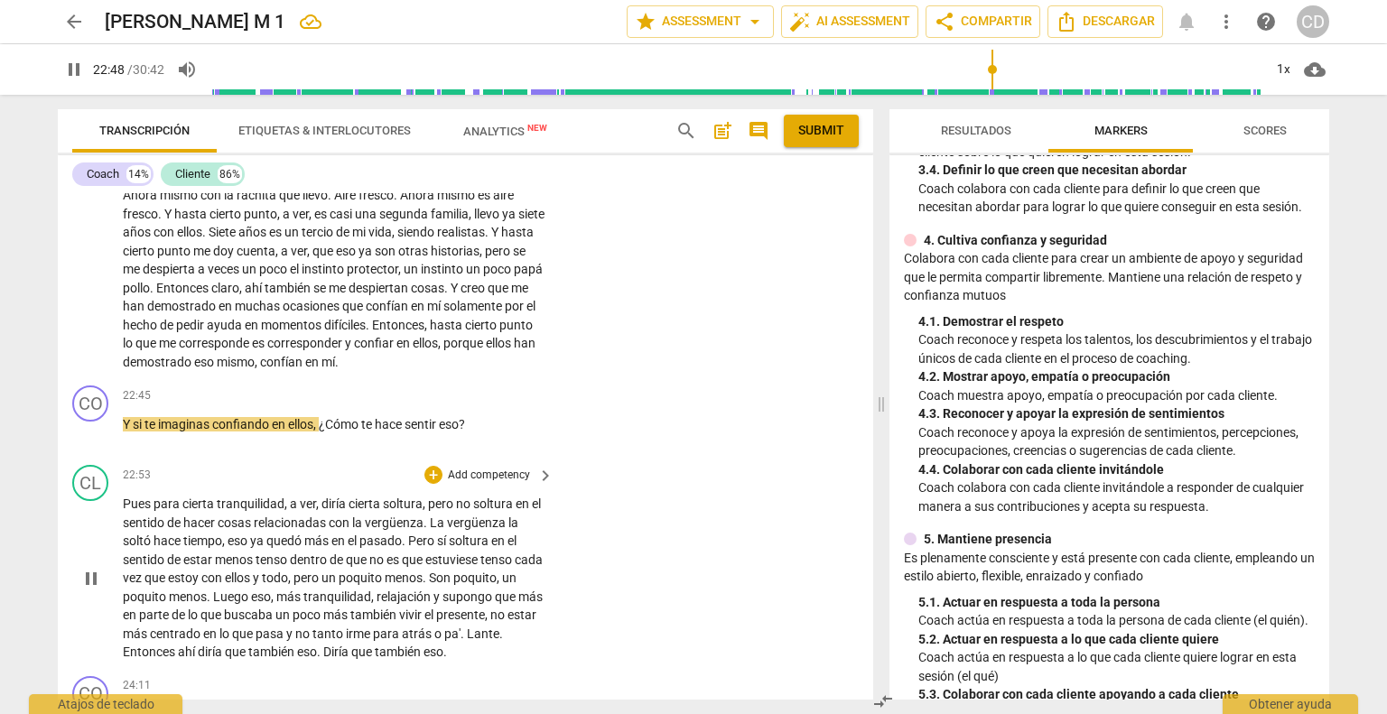
scroll to position [5074, 0]
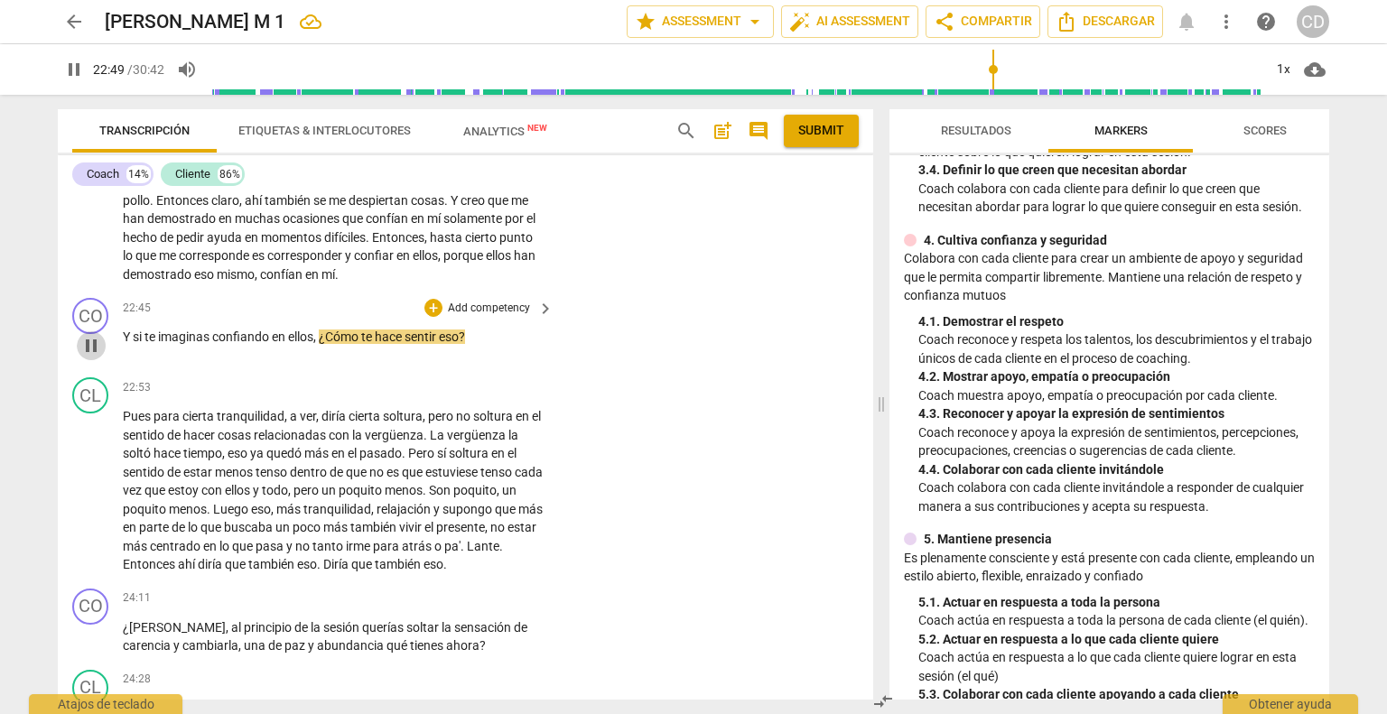
click at [94, 357] on span "pause" at bounding box center [91, 346] width 22 height 22
click at [433, 317] on div "+" at bounding box center [433, 308] width 18 height 18
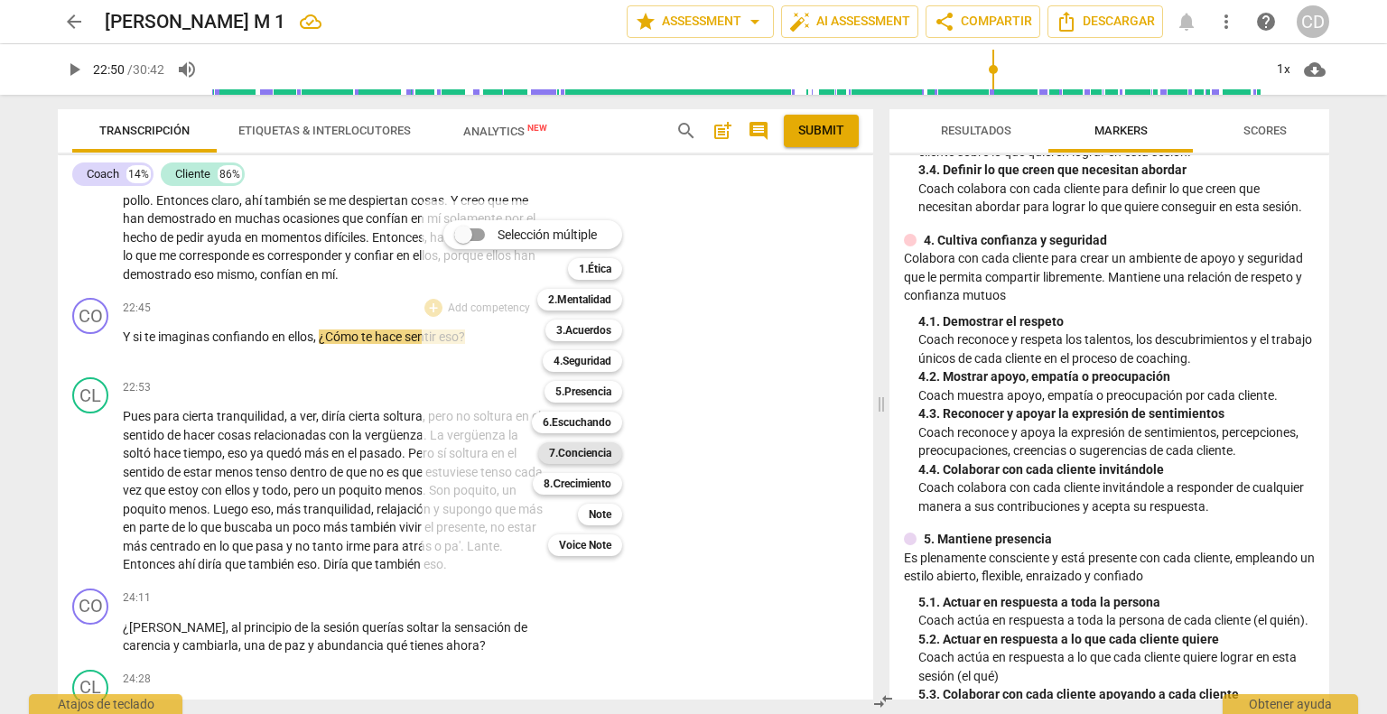
click at [590, 454] on b "7.Conciencia" at bounding box center [580, 453] width 62 height 22
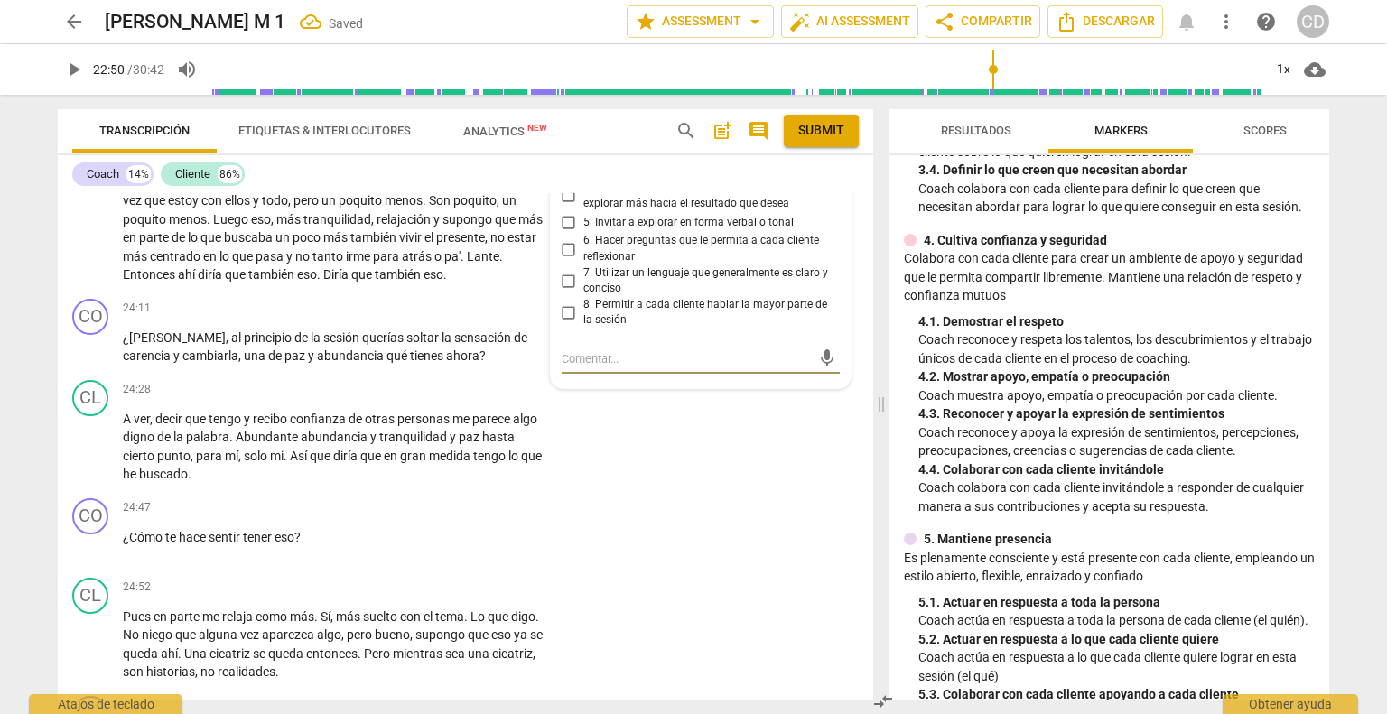
scroll to position [5274, 0]
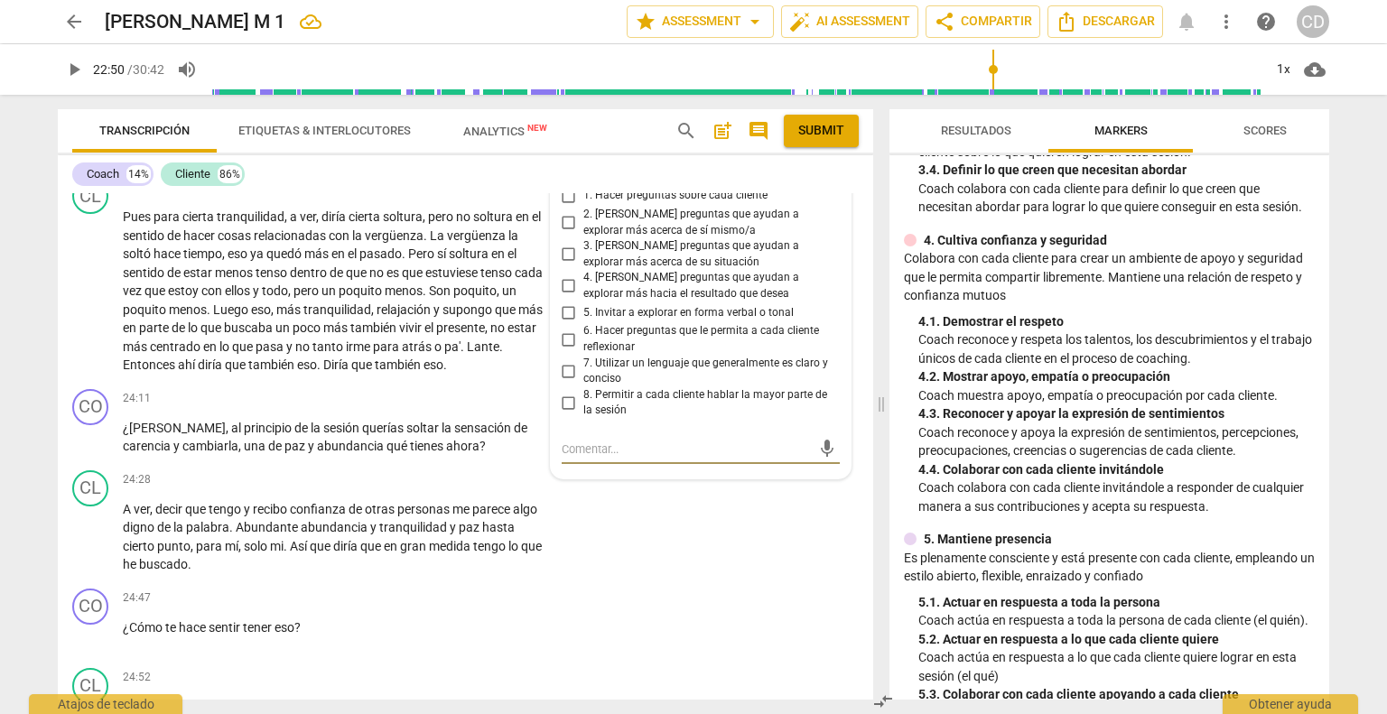
click at [566, 234] on input "2. [PERSON_NAME] preguntas que ayudan a explorar más acerca de sí mismo/a" at bounding box center [568, 223] width 29 height 22
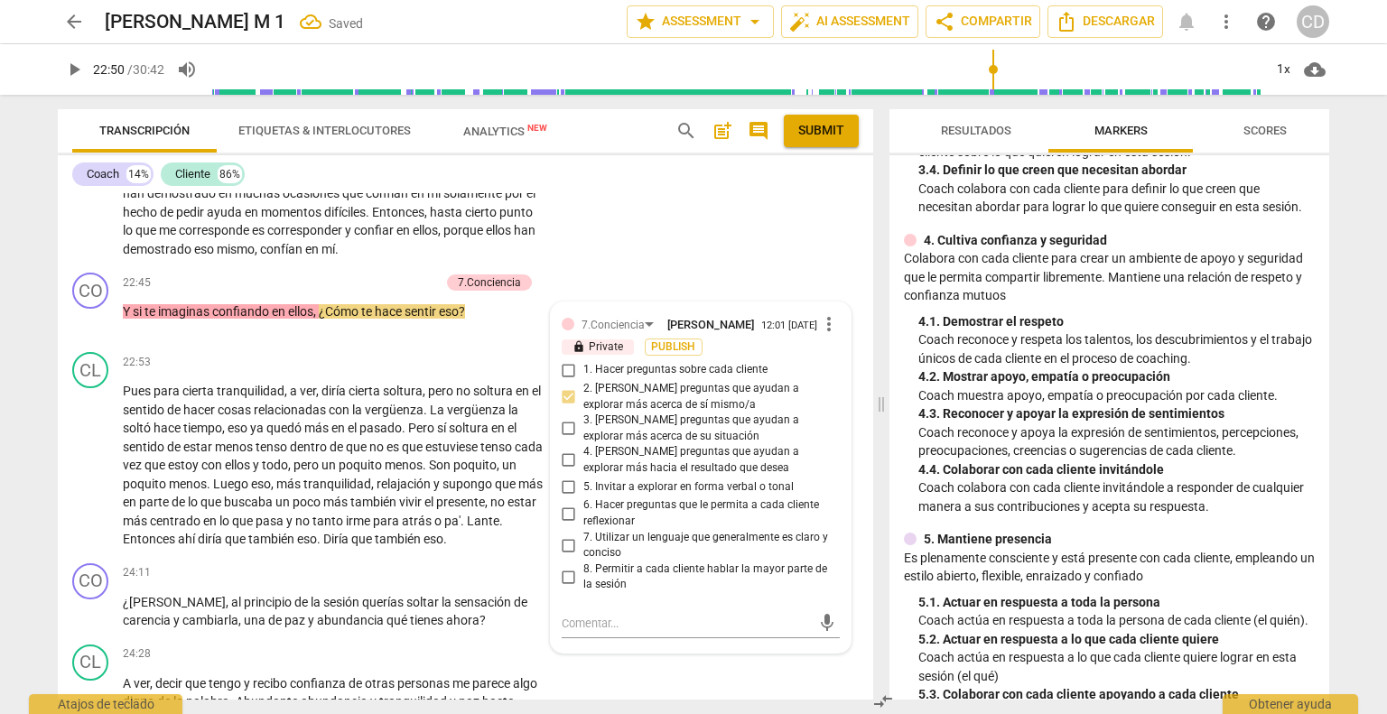
scroll to position [5093, 0]
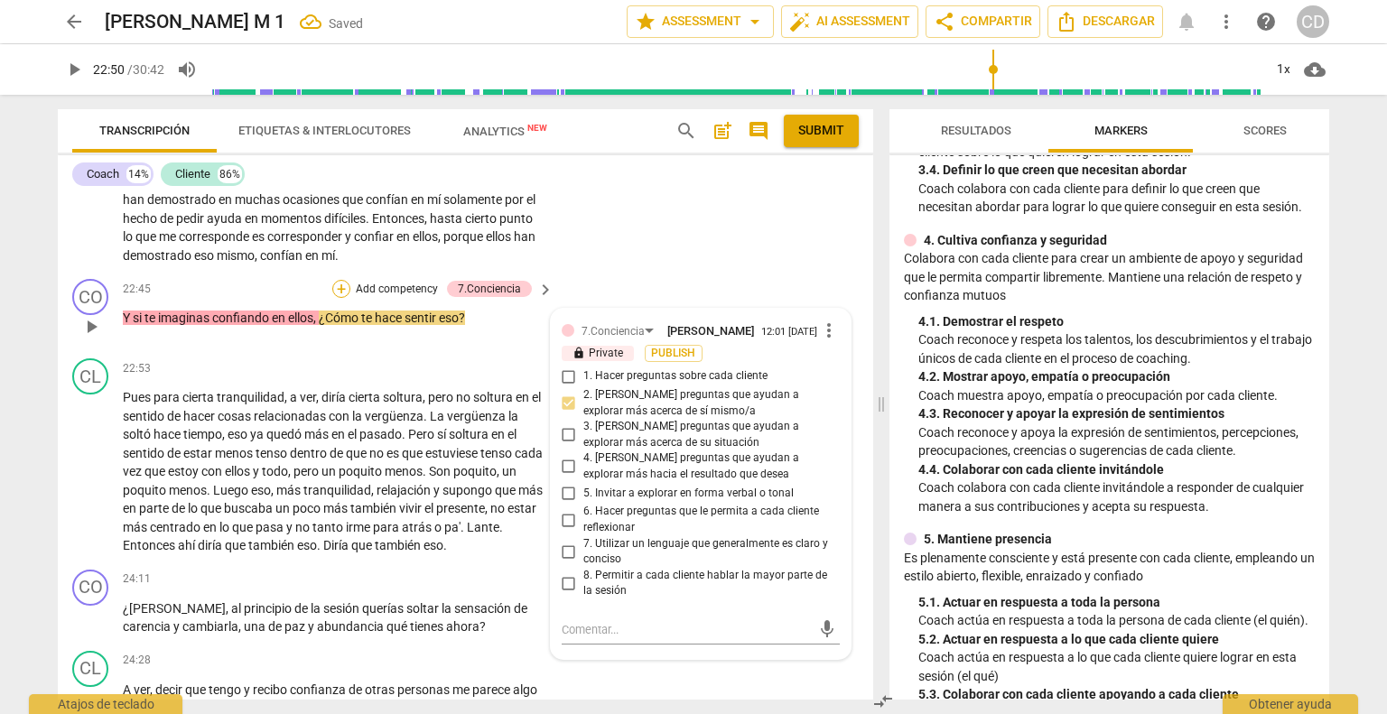
click at [333, 298] on div "+" at bounding box center [341, 289] width 18 height 18
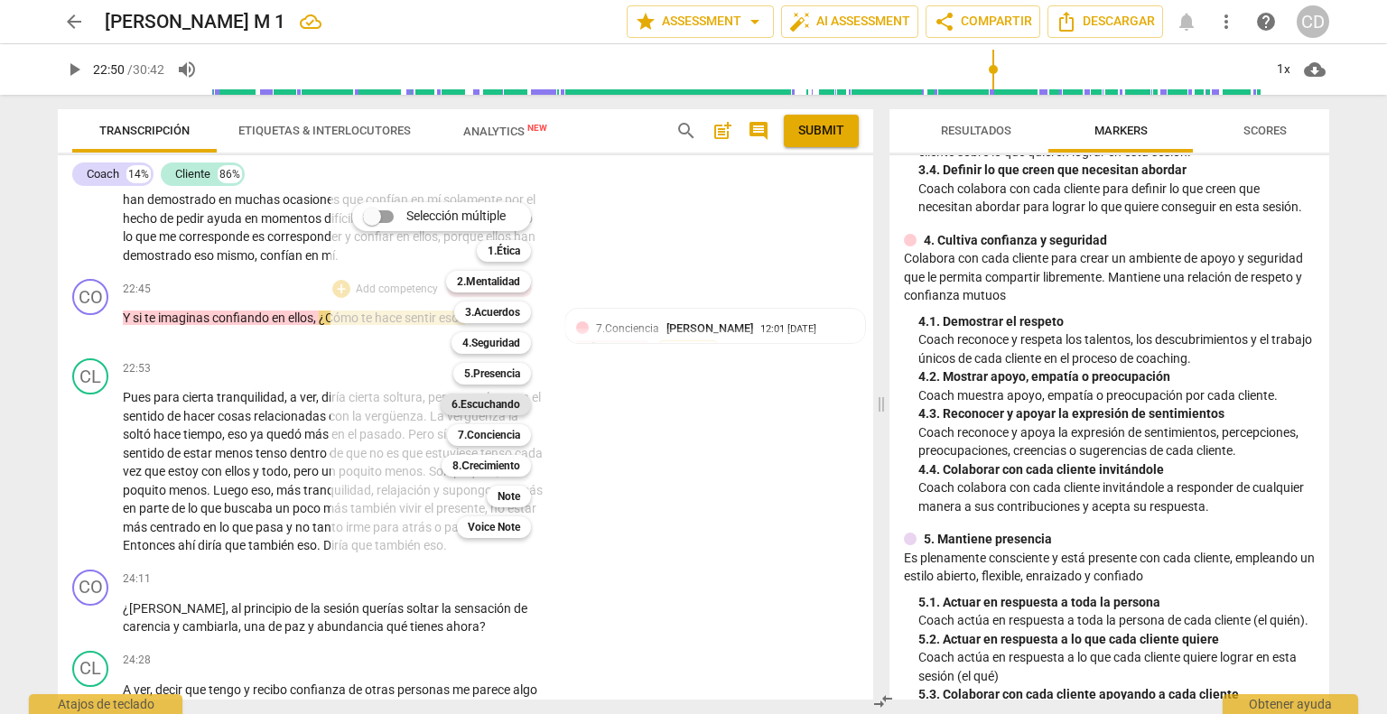
click at [485, 407] on b "6.Escuchando" at bounding box center [485, 405] width 69 height 22
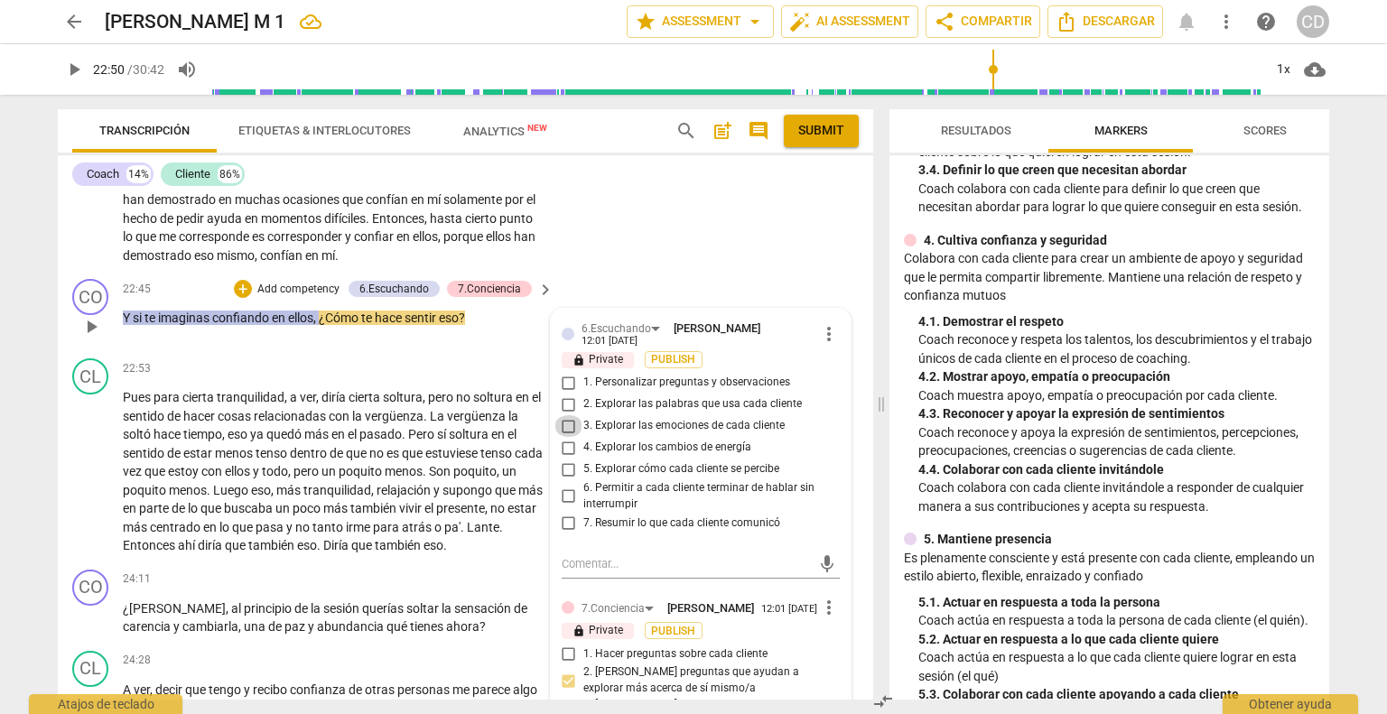
click at [565, 437] on input "3. Explorar las emociones de cada cliente" at bounding box center [568, 426] width 29 height 22
click at [86, 338] on span "play_arrow" at bounding box center [91, 327] width 22 height 22
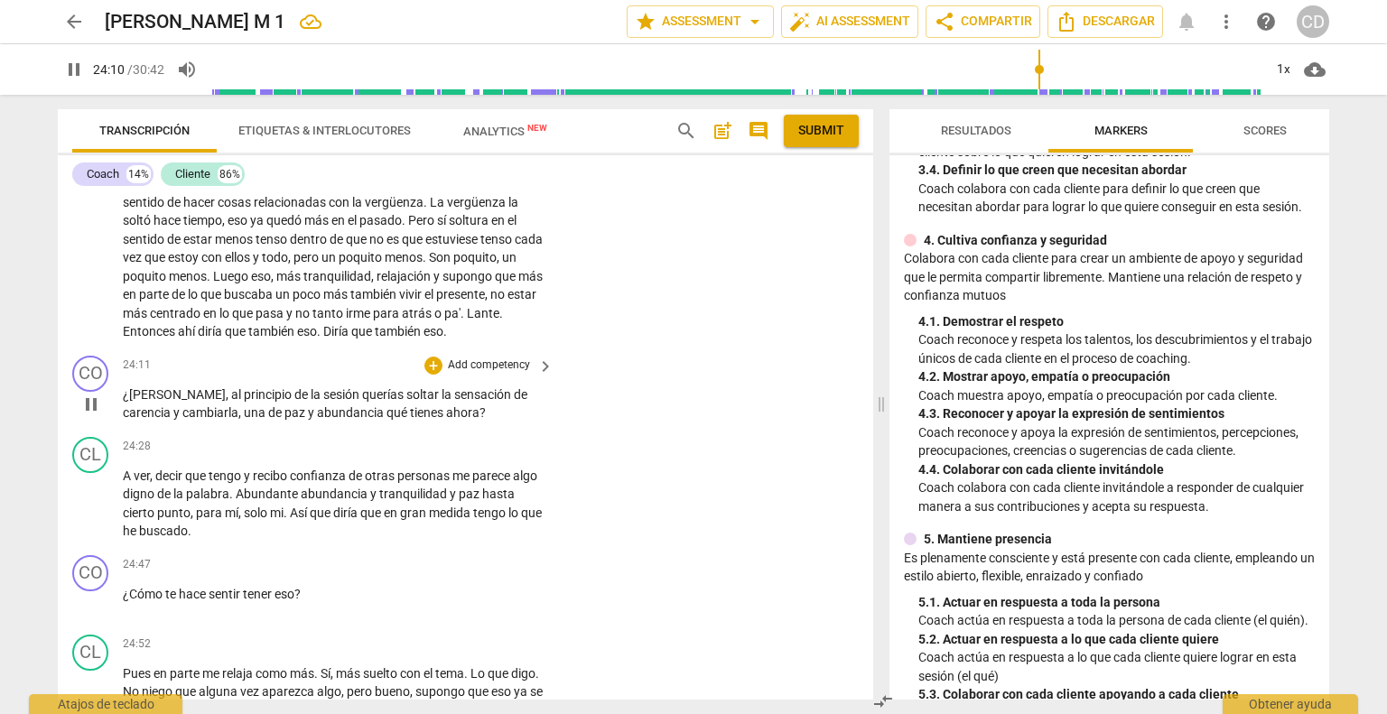
scroll to position [5364, 0]
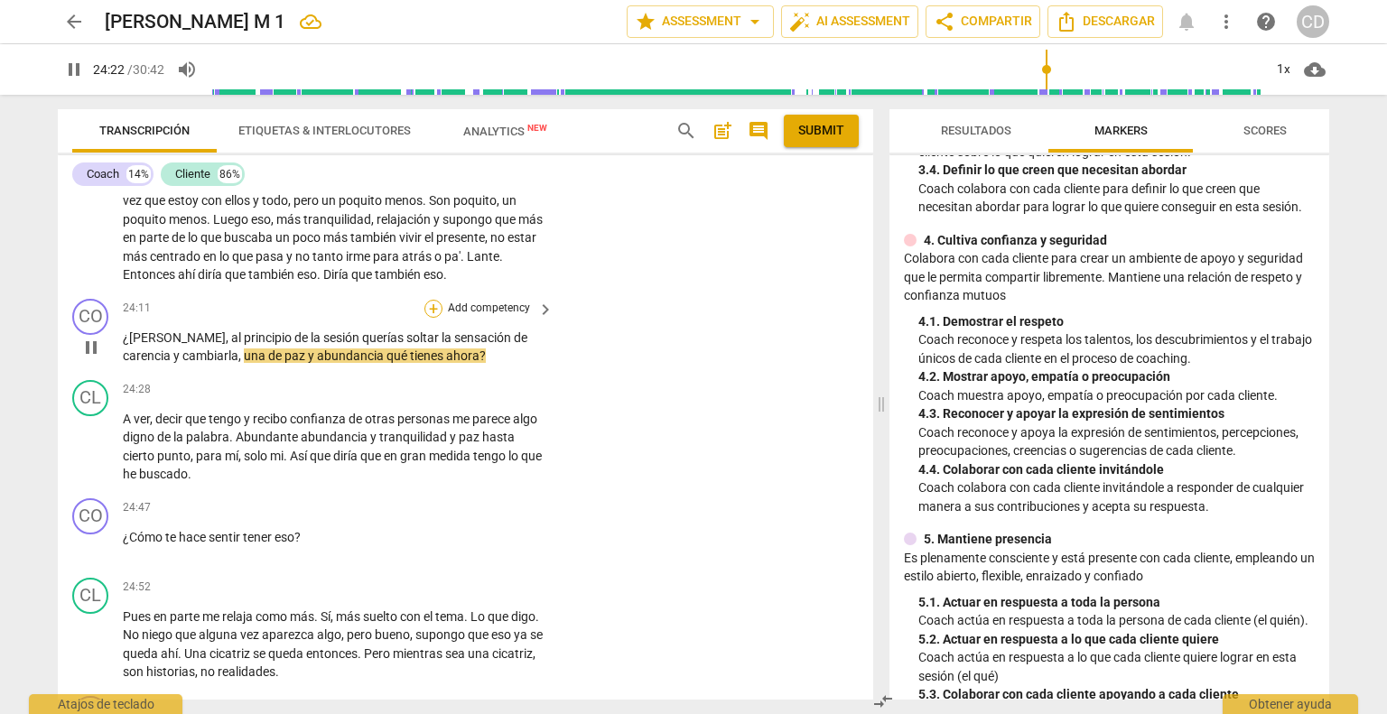
click at [430, 318] on div "+" at bounding box center [433, 309] width 18 height 18
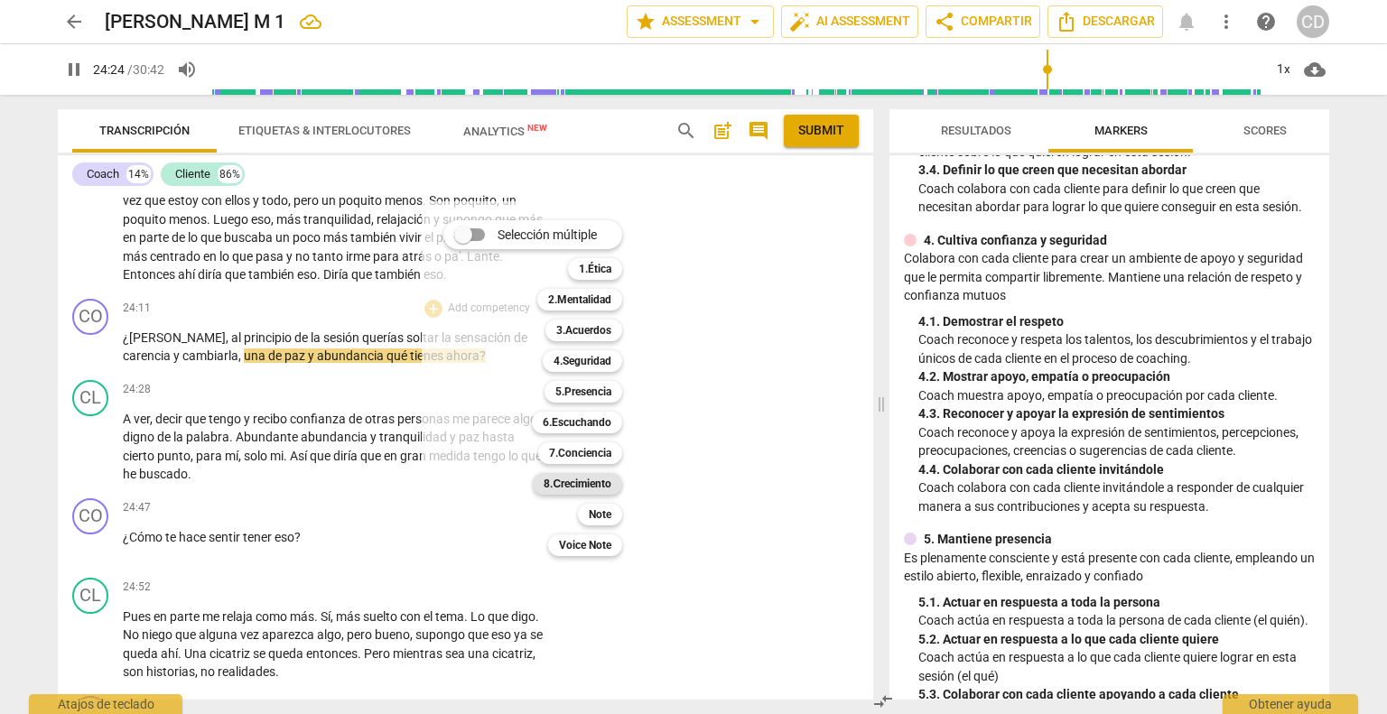
click at [585, 487] on b "8.Сrecimiento" at bounding box center [578, 484] width 68 height 22
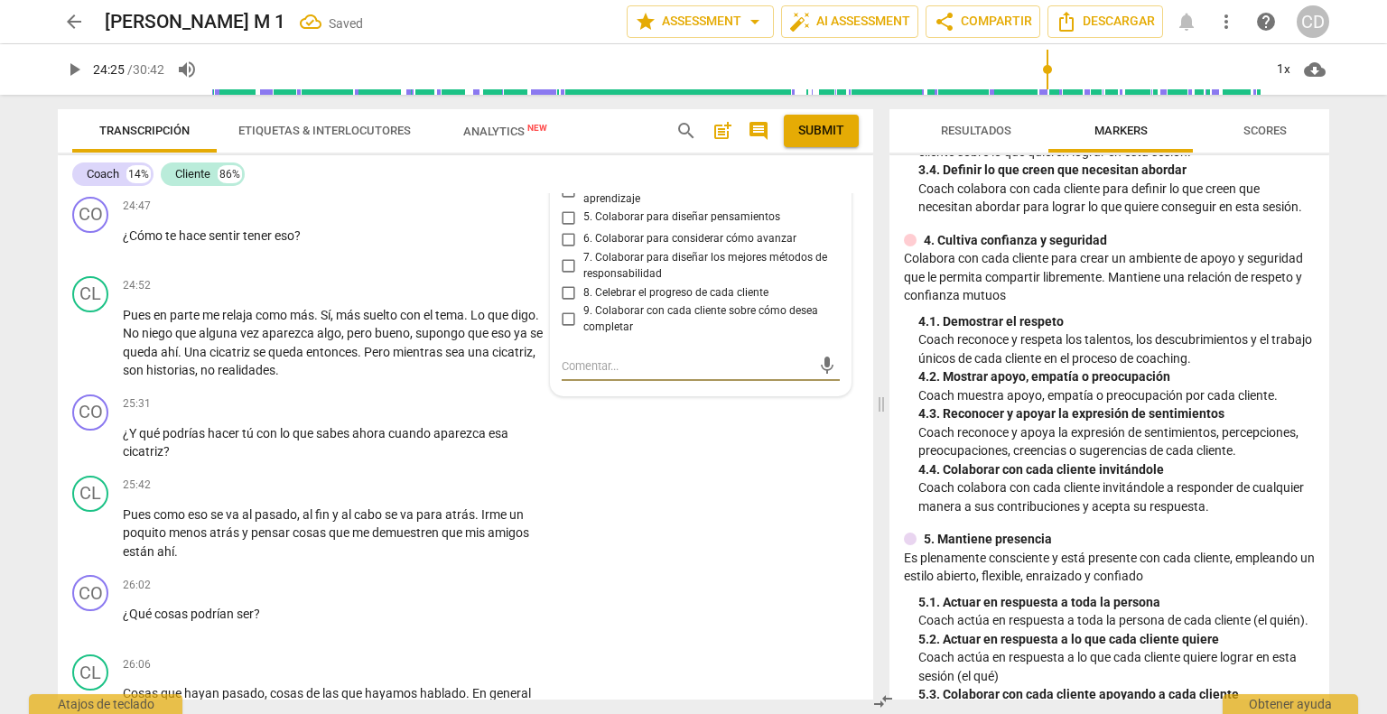
scroll to position [5485, 0]
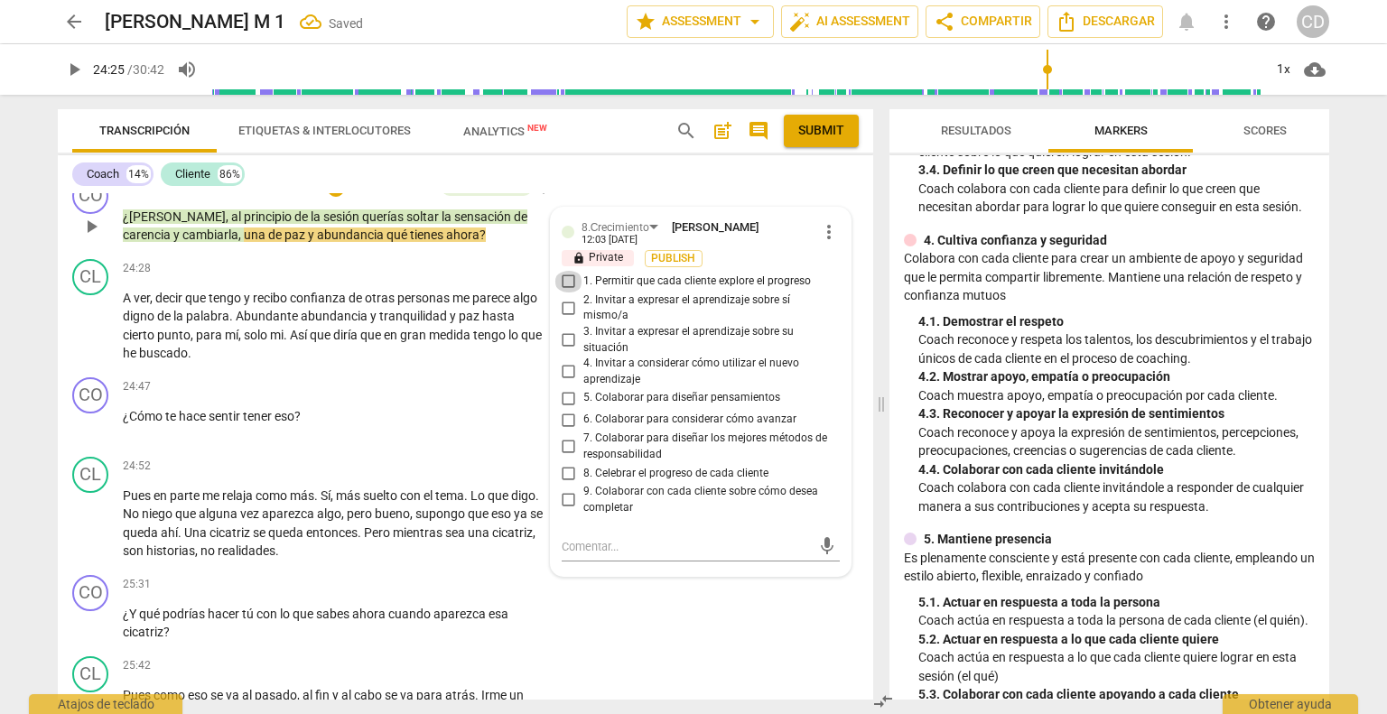
click at [566, 293] on input "1. Permitir que cada cliente explore el progreso" at bounding box center [568, 282] width 29 height 22
click at [740, 649] on div "CO play_arrow pause 25:31 + Add competency keyboard_arrow_right ¿Y qué podrías …" at bounding box center [465, 608] width 815 height 81
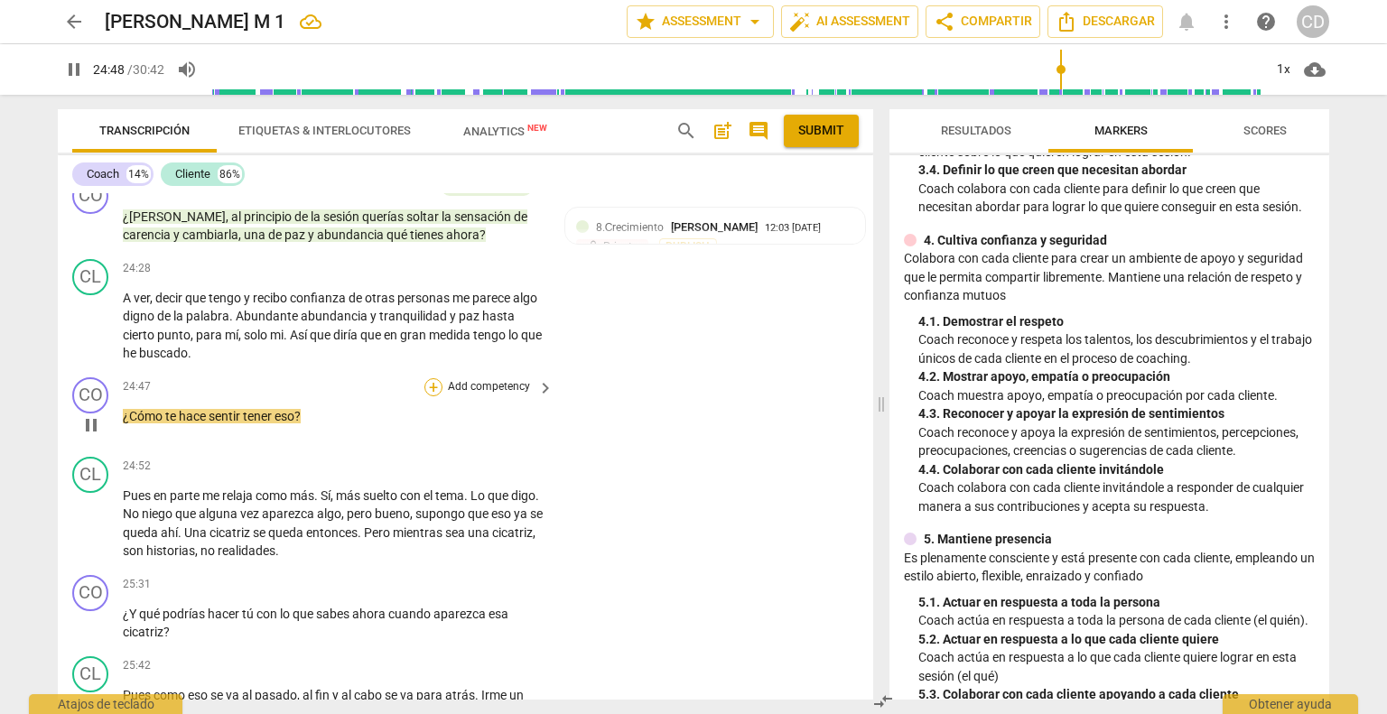
click at [433, 396] on div "+" at bounding box center [433, 387] width 18 height 18
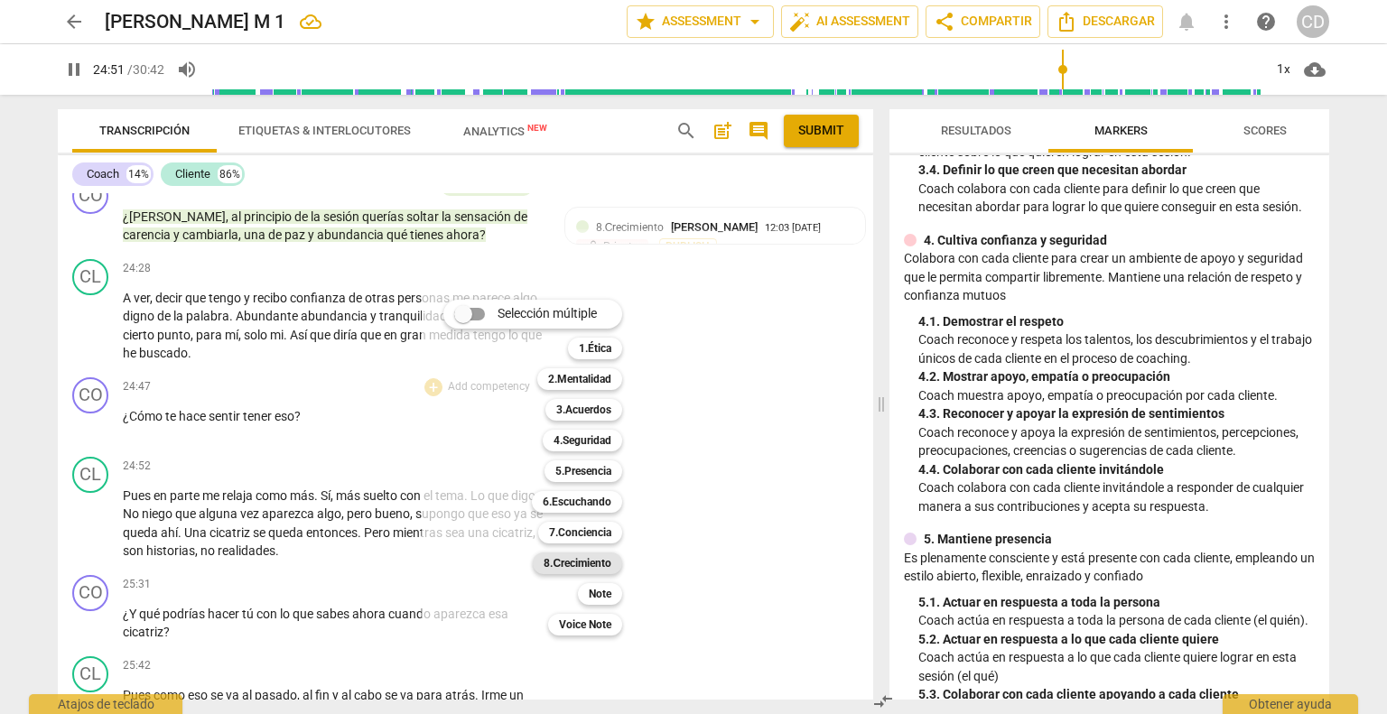
click at [573, 562] on b "8.Сrecimiento" at bounding box center [578, 564] width 68 height 22
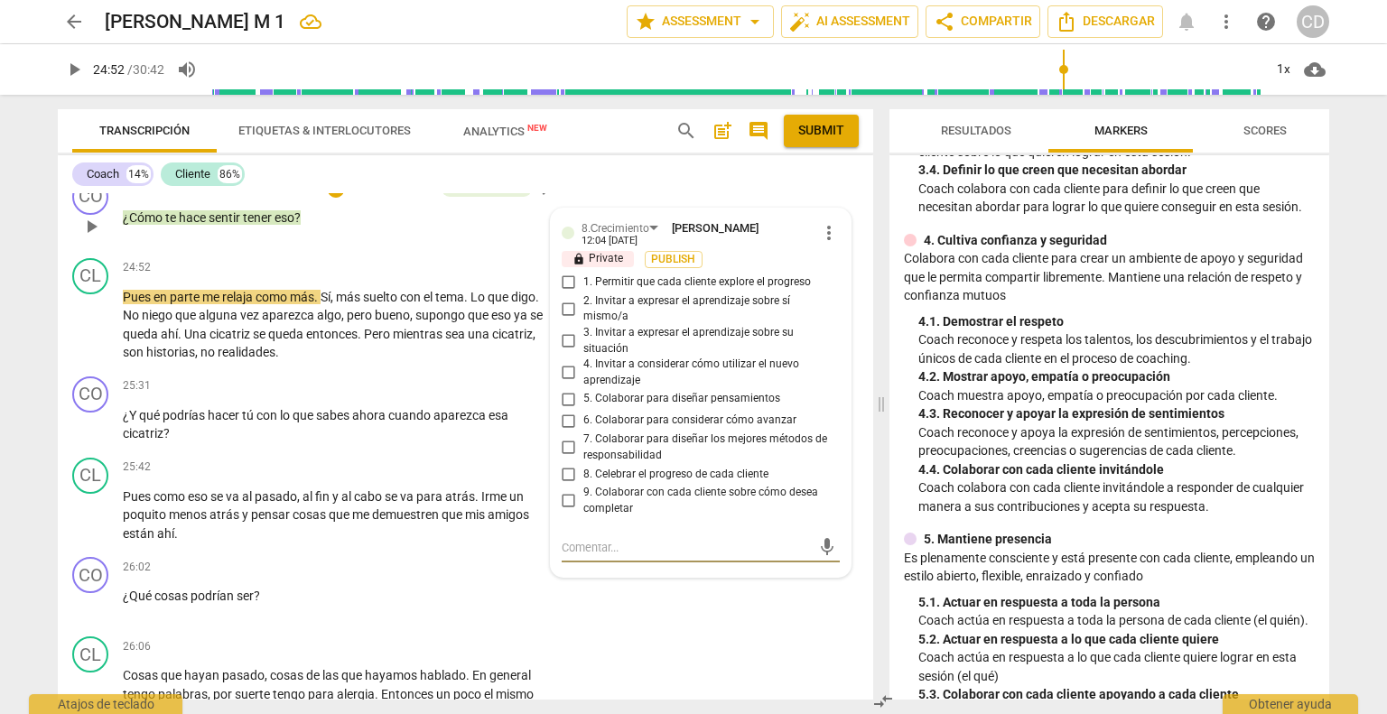
scroll to position [5684, 0]
click at [820, 243] on span "more_vert" at bounding box center [829, 232] width 22 height 22
click at [832, 353] on li "Borrar" at bounding box center [844, 347] width 63 height 34
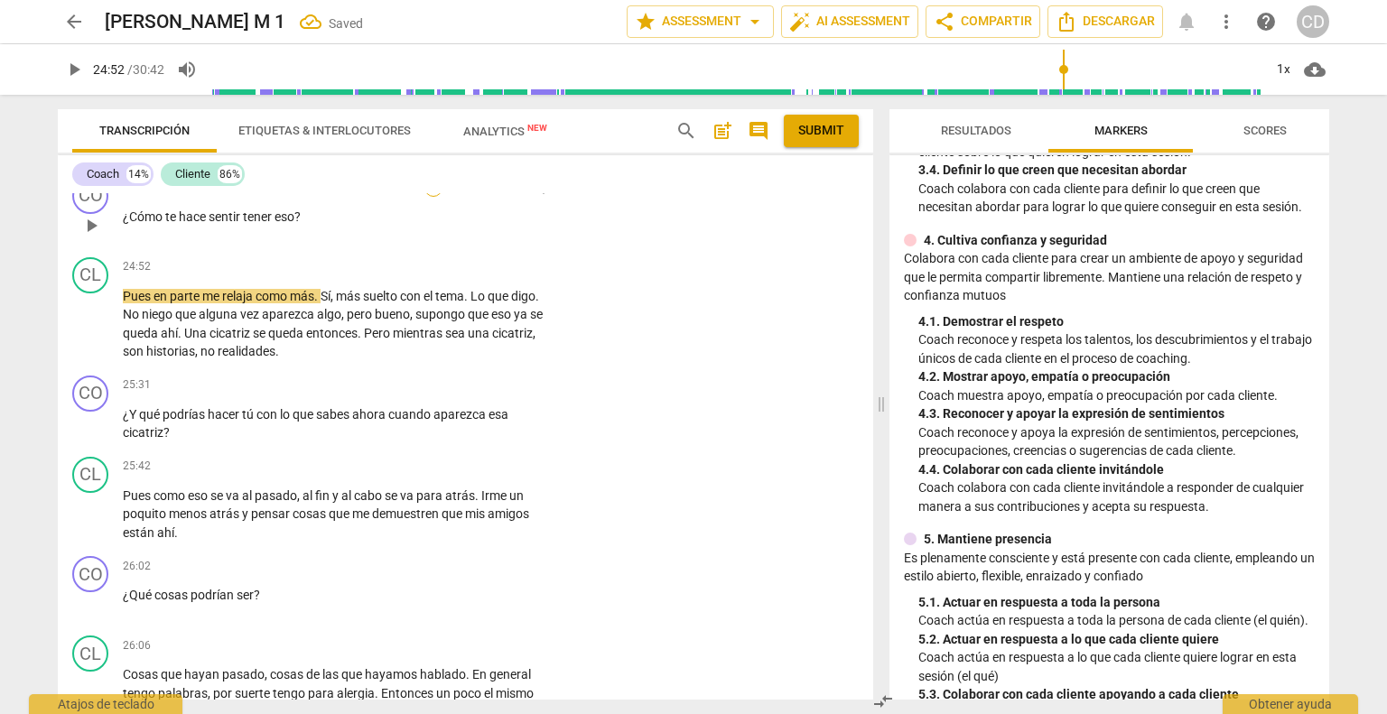
click at [424, 197] on div "+" at bounding box center [433, 188] width 18 height 18
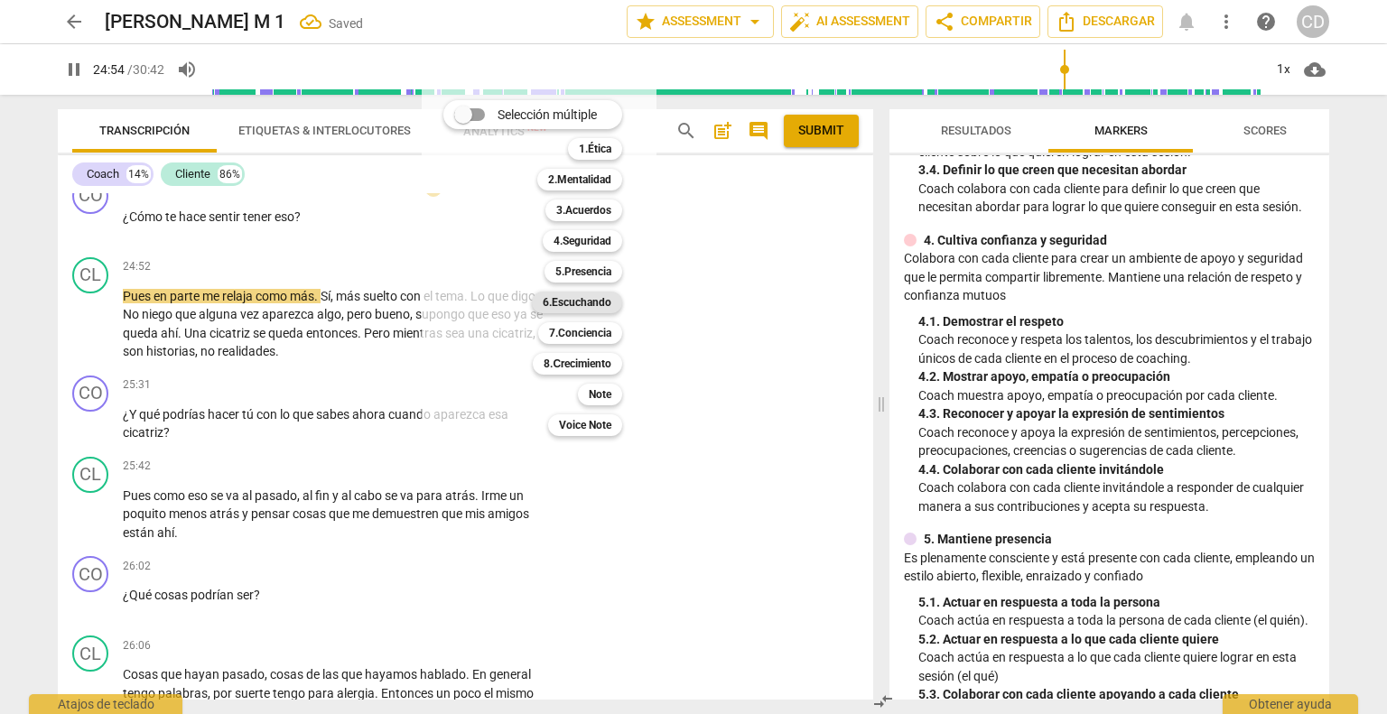
click at [567, 295] on b "6.Escuchando" at bounding box center [577, 303] width 69 height 22
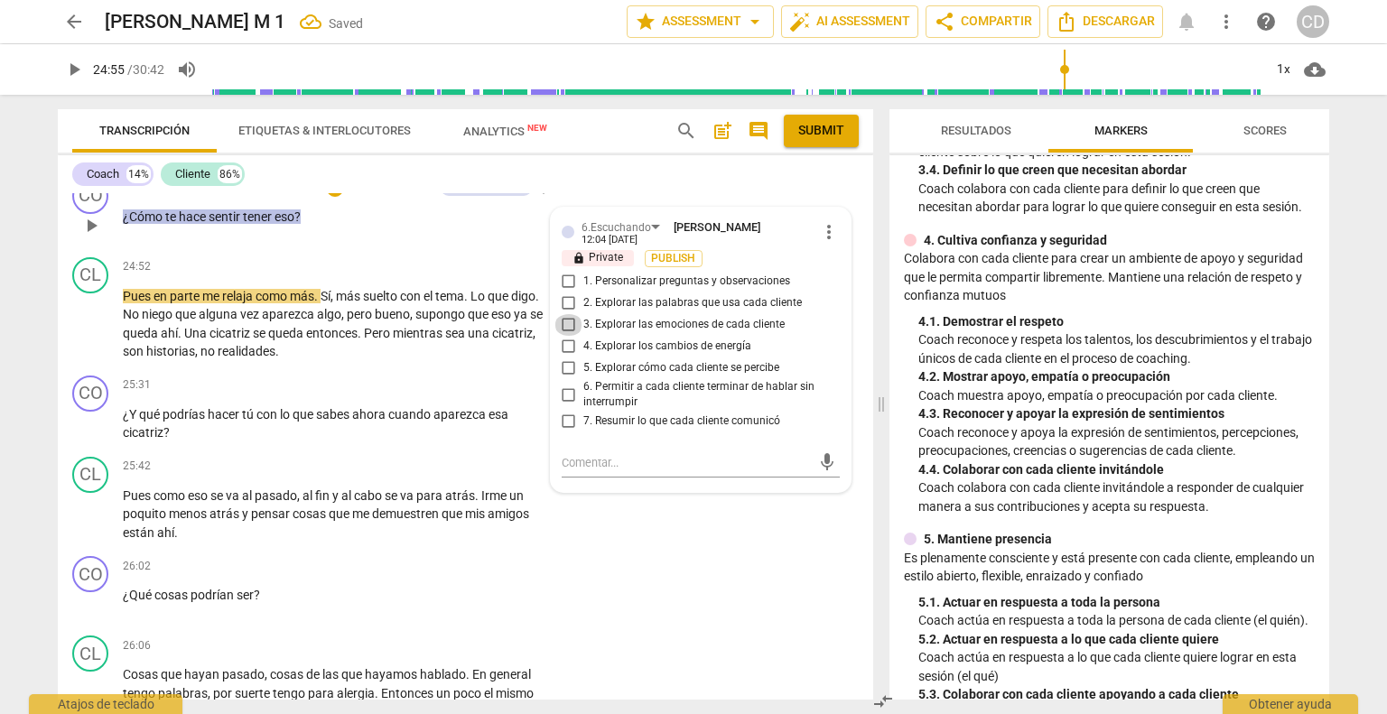
click at [571, 336] on input "3. Explorar las emociones de cada cliente" at bounding box center [568, 325] width 29 height 22
click at [563, 336] on input "3. Explorar las emociones de cada cliente" at bounding box center [568, 325] width 29 height 22
click at [564, 336] on input "3. Explorar las emociones de cada cliente" at bounding box center [568, 325] width 29 height 22
click at [343, 197] on div "+ Add competency" at bounding box center [379, 188] width 107 height 18
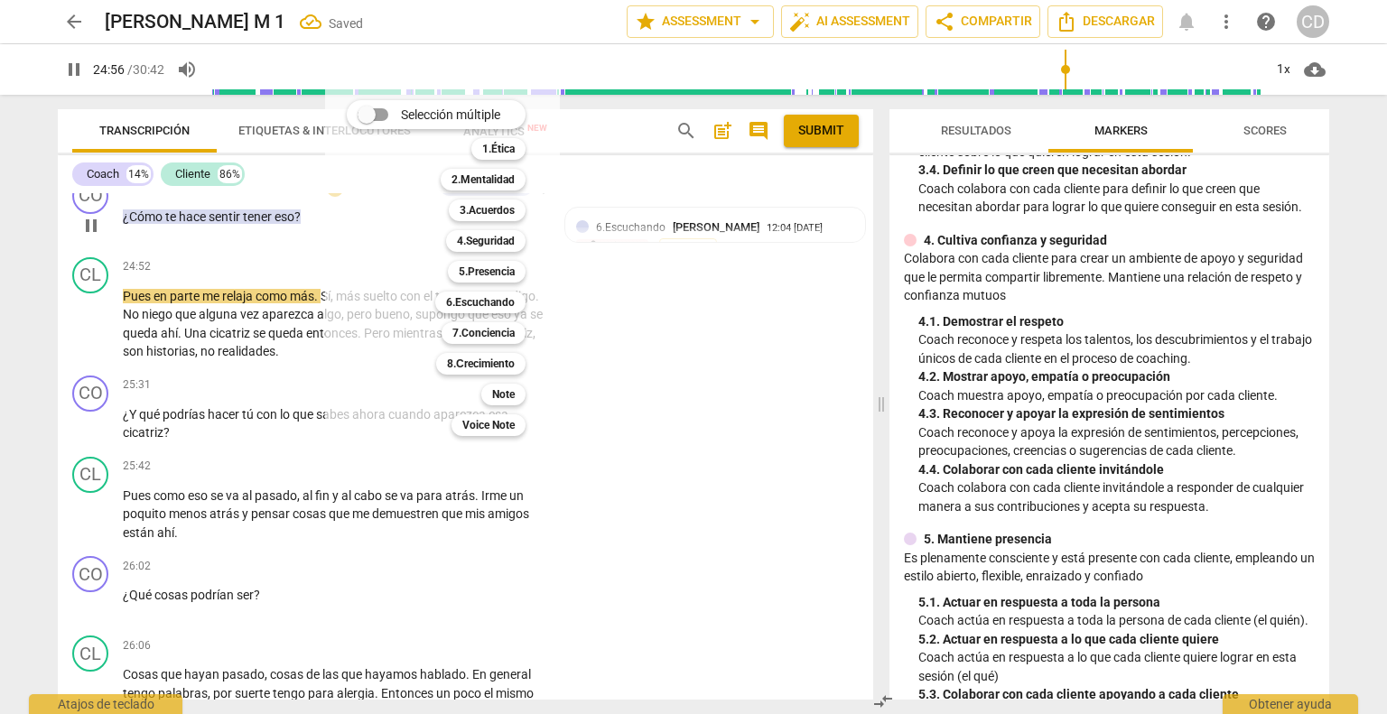
click at [343, 267] on div "Selección múltiple m 1.Ética 1 2.Mentalidad 2 3.Acuerdos 3 4.Seguridad 4 5.Pres…" at bounding box center [449, 268] width 220 height 345
click at [476, 331] on b "7.Conciencia" at bounding box center [483, 333] width 62 height 22
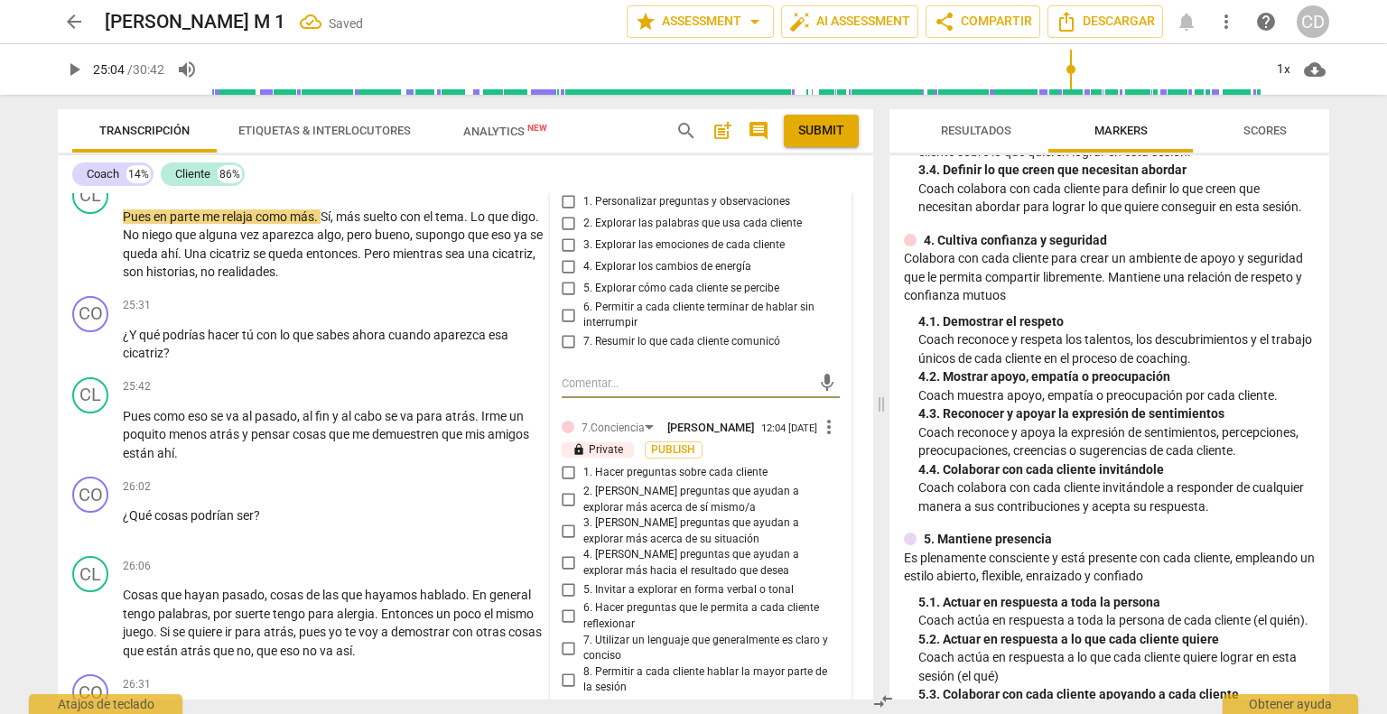
scroll to position [5865, 0]
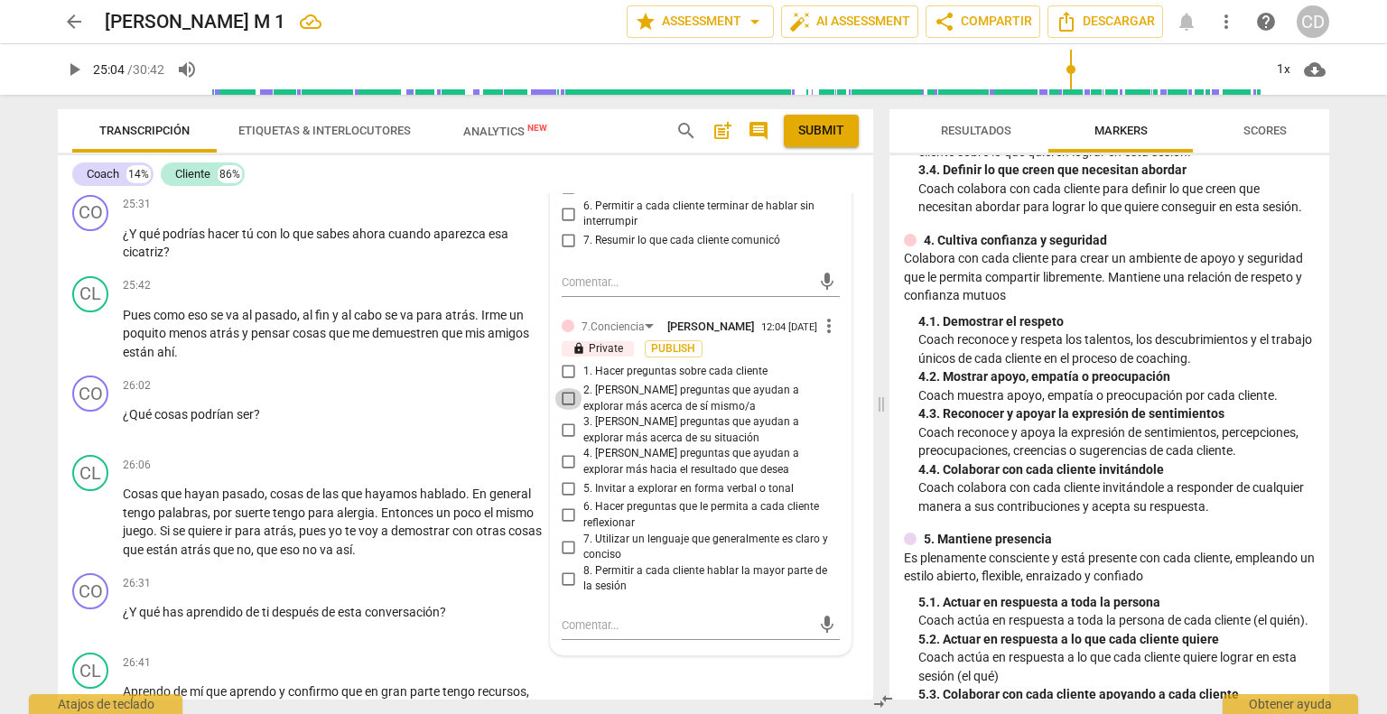
click at [568, 410] on input "2. [PERSON_NAME] preguntas que ayudan a explorar más acerca de sí mismo/a" at bounding box center [568, 399] width 29 height 22
click at [567, 473] on input "4. [PERSON_NAME] preguntas que ayudan a explorar más hacia el resultado que des…" at bounding box center [568, 462] width 29 height 22
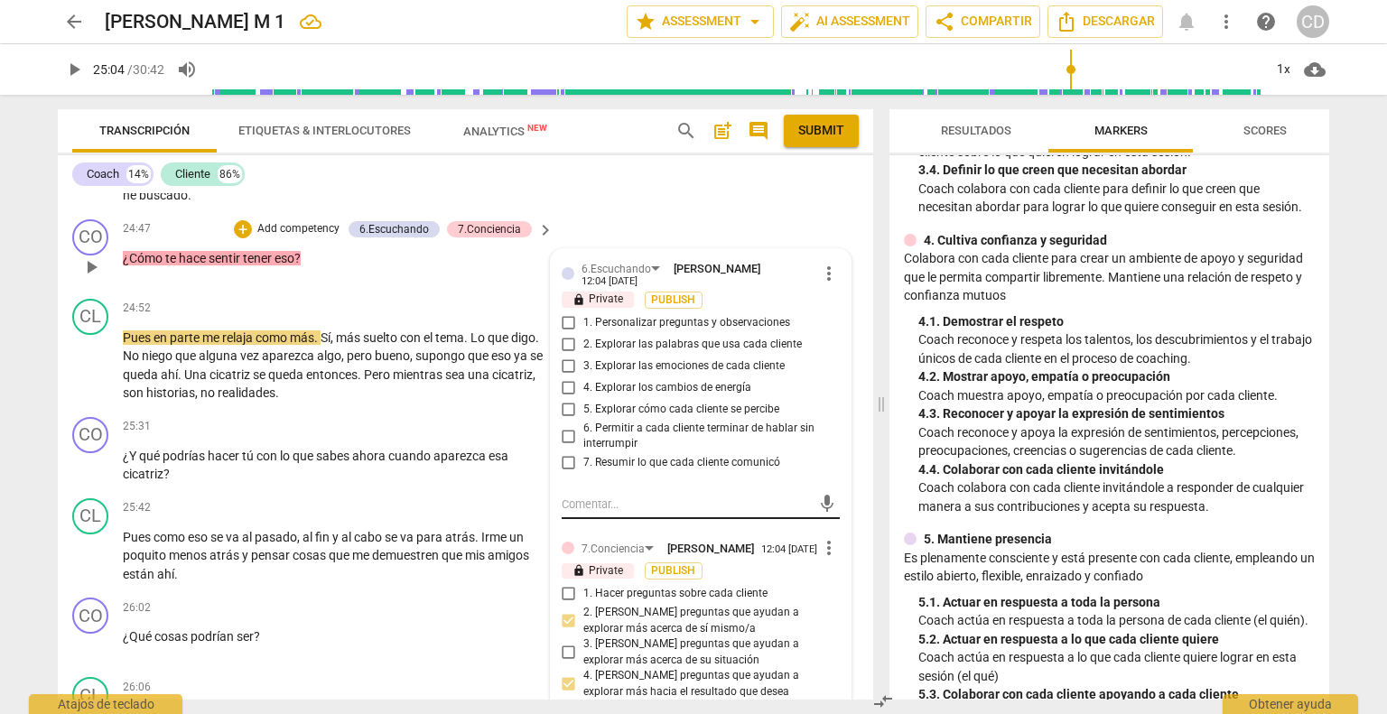
scroll to position [5594, 0]
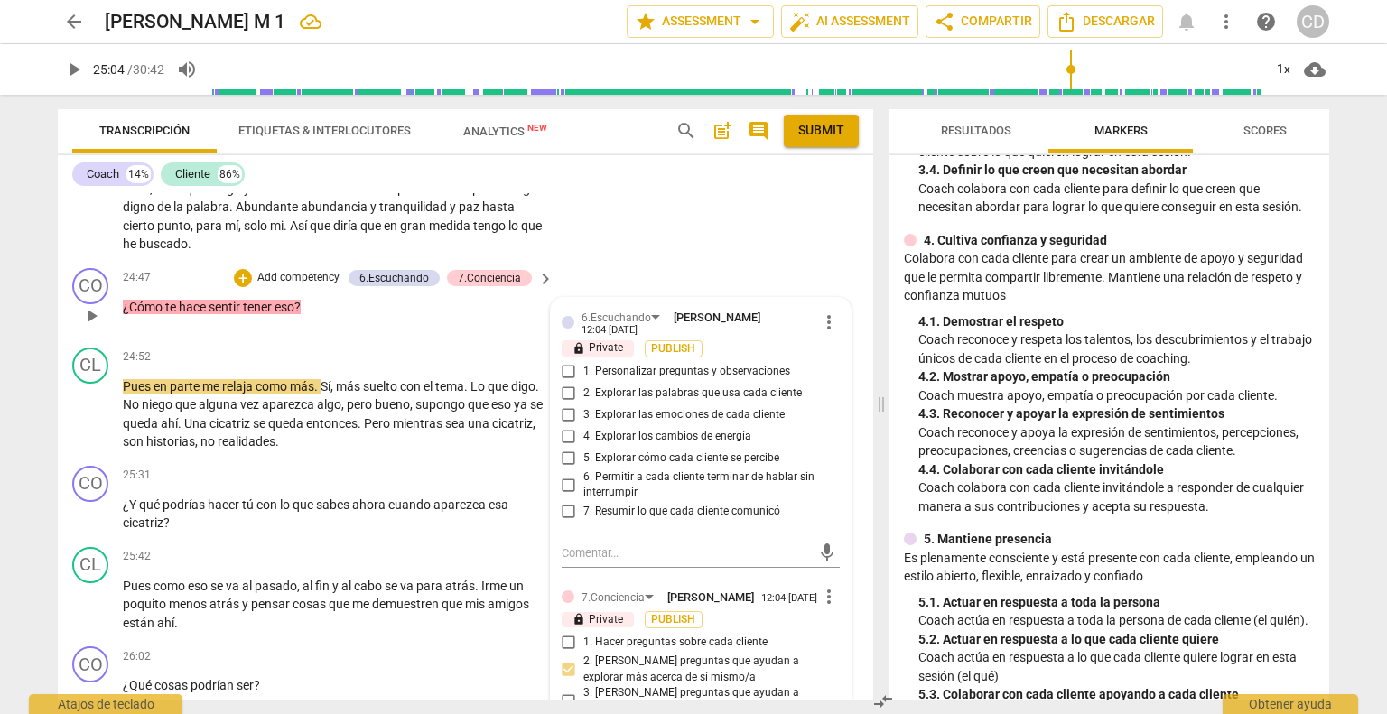
click at [826, 333] on span "more_vert" at bounding box center [829, 322] width 22 height 22
click at [839, 432] on li "Borrar" at bounding box center [844, 437] width 63 height 34
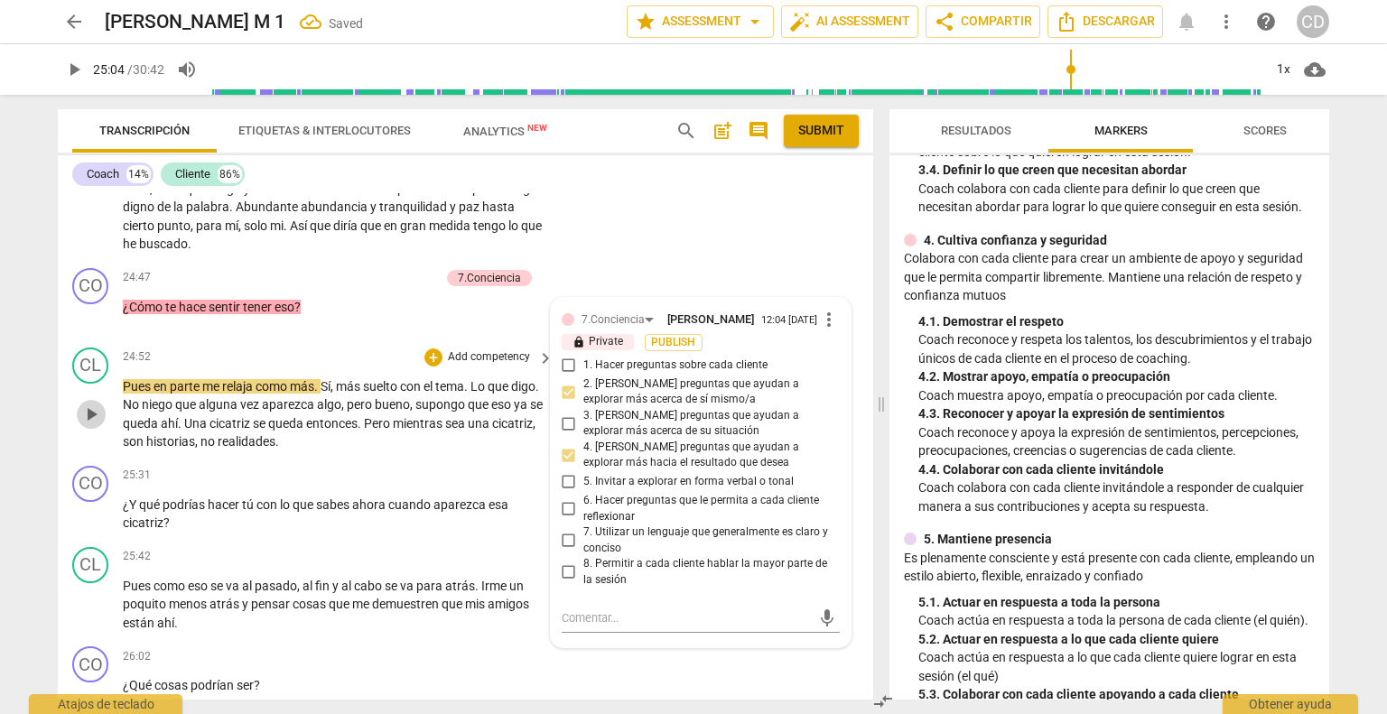
click at [87, 425] on span "play_arrow" at bounding box center [91, 415] width 22 height 22
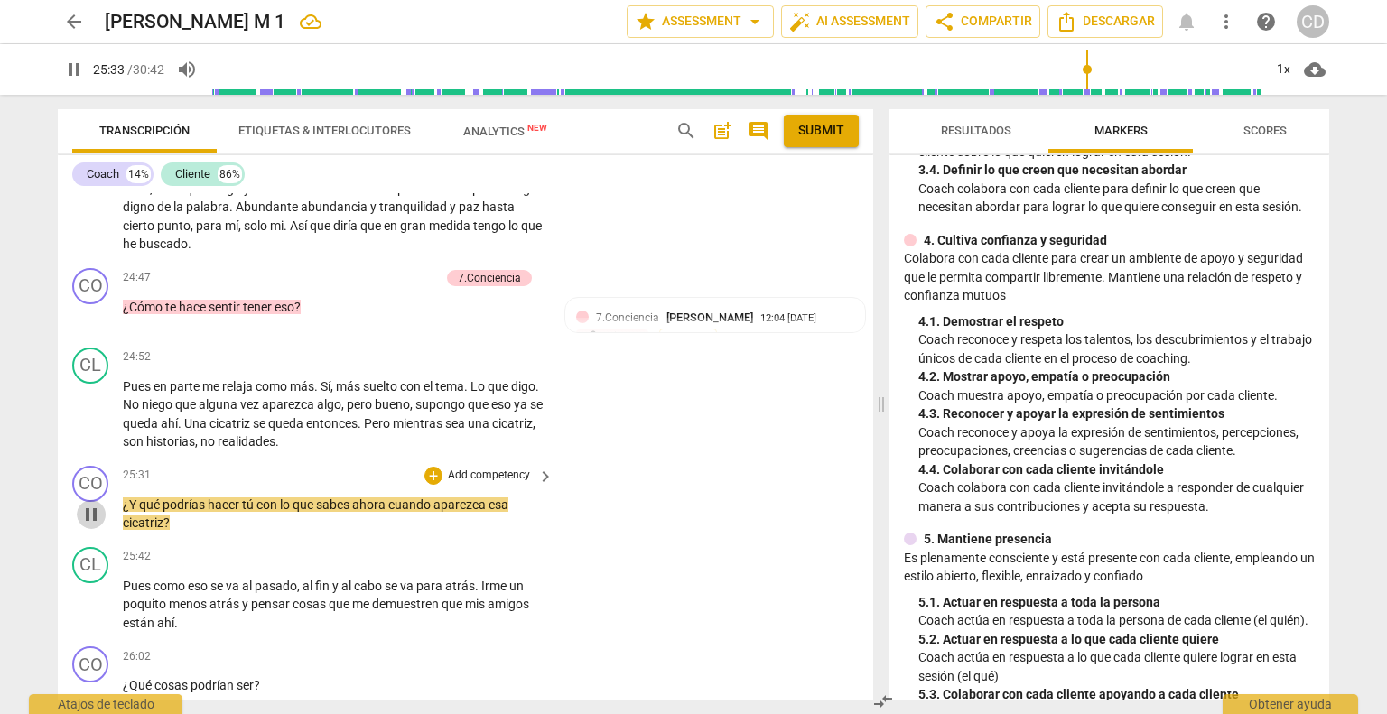
click at [86, 525] on span "pause" at bounding box center [91, 515] width 22 height 22
click at [433, 485] on div "+" at bounding box center [433, 476] width 18 height 18
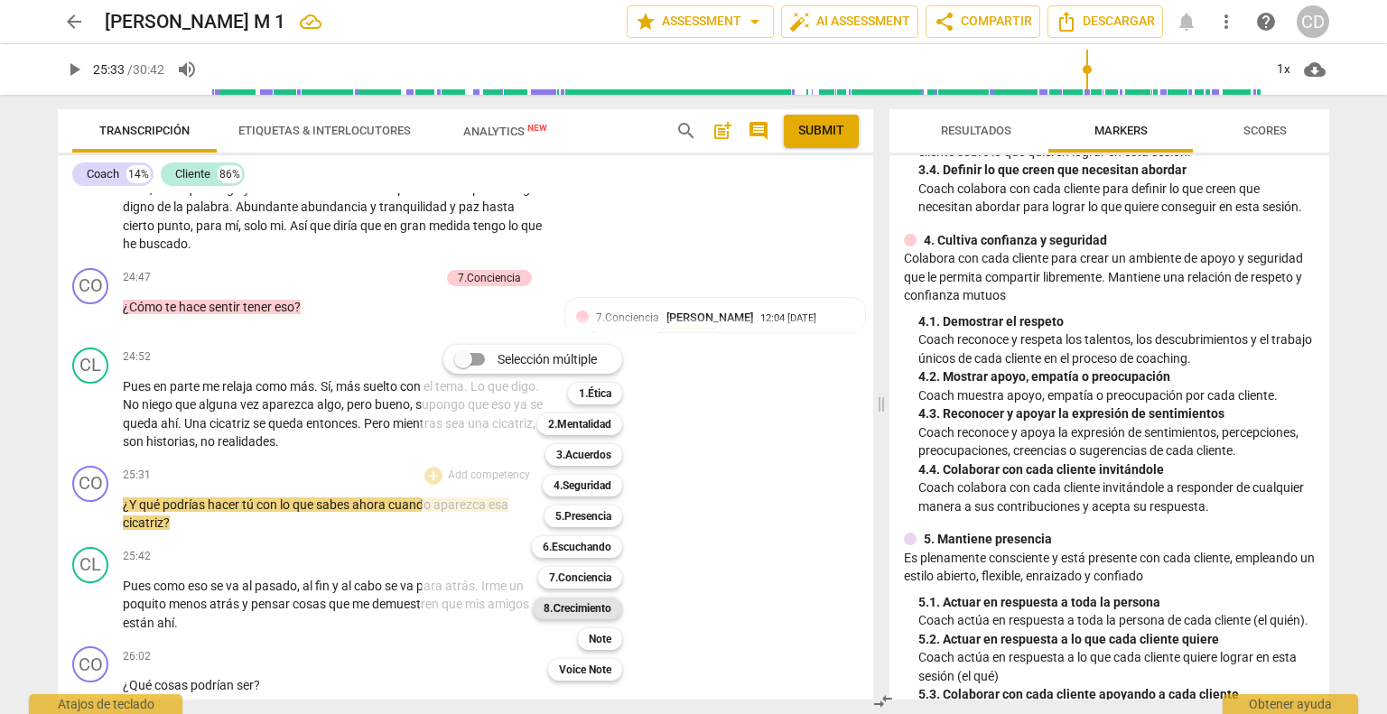
click at [596, 602] on b "8.Сrecimiento" at bounding box center [578, 609] width 68 height 22
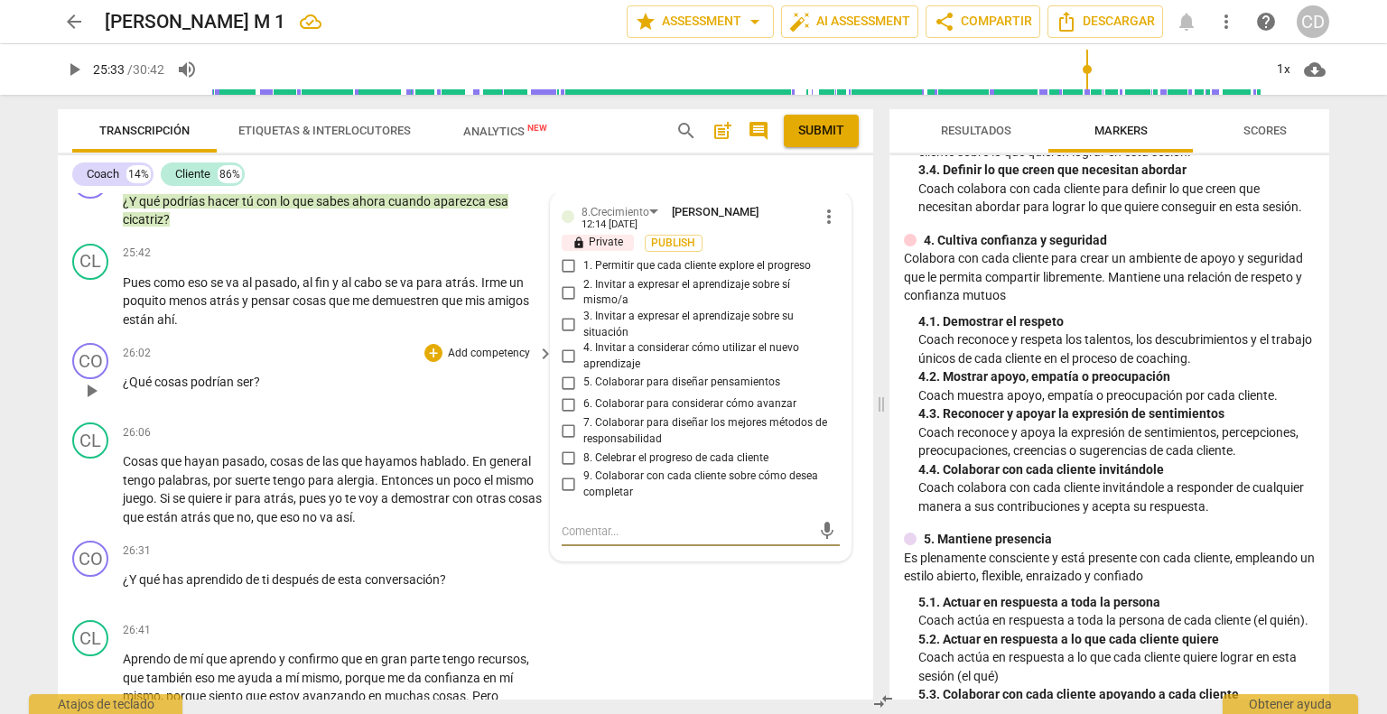
scroll to position [5881, 0]
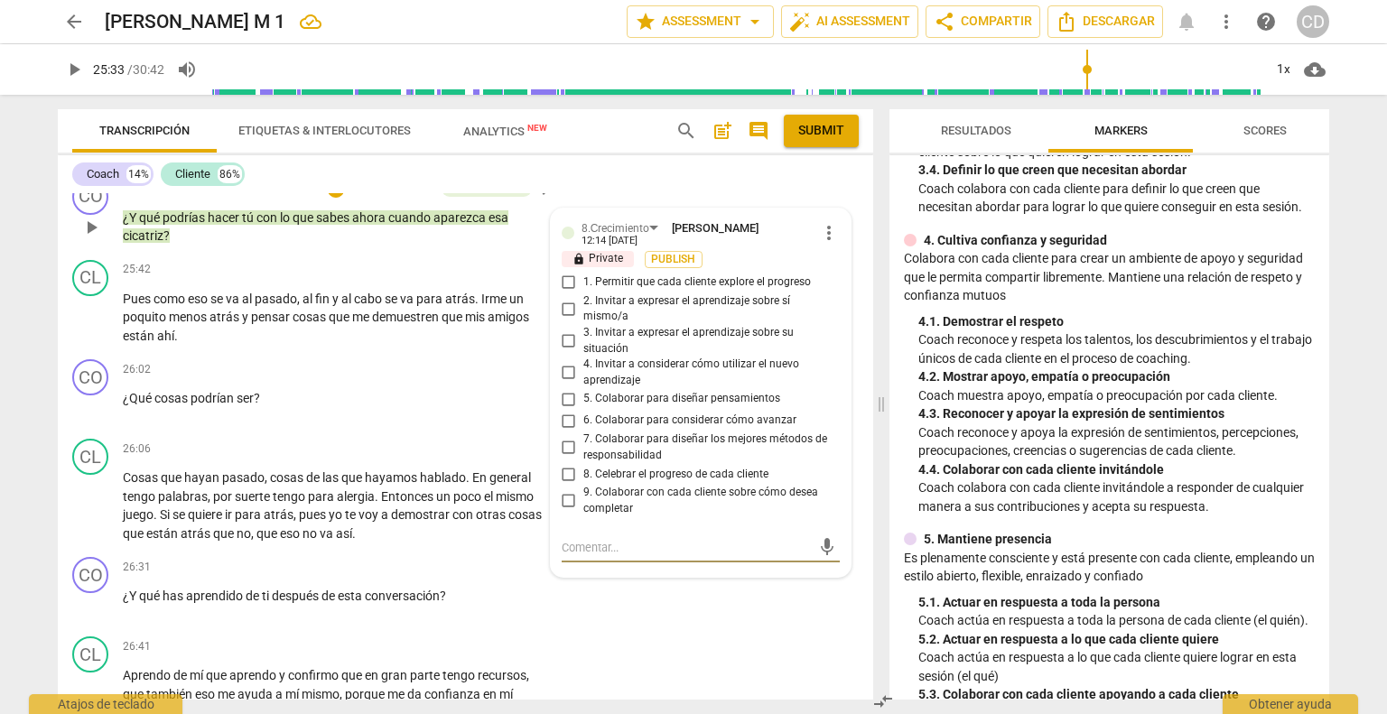
click at [562, 384] on input "4. Invitar a considerar cómo utilizar el nuevo aprendizaje" at bounding box center [568, 373] width 29 height 22
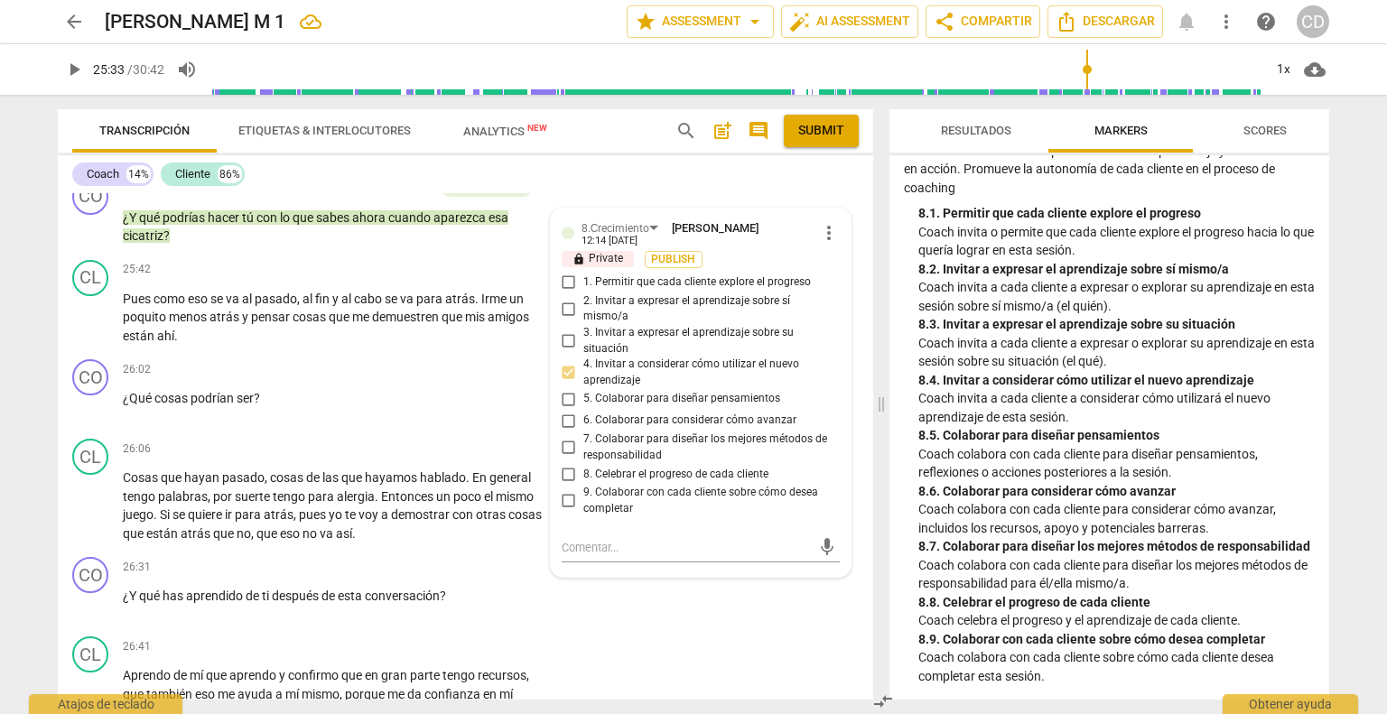
scroll to position [2293, 0]
click at [567, 410] on input "5. Colaborar para diseñar pensamientos" at bounding box center [568, 399] width 29 height 22
click at [589, 629] on div "CO play_arrow pause 26:31 + Add competency keyboard_arrow_right ¿Y qué has apre…" at bounding box center [465, 589] width 815 height 79
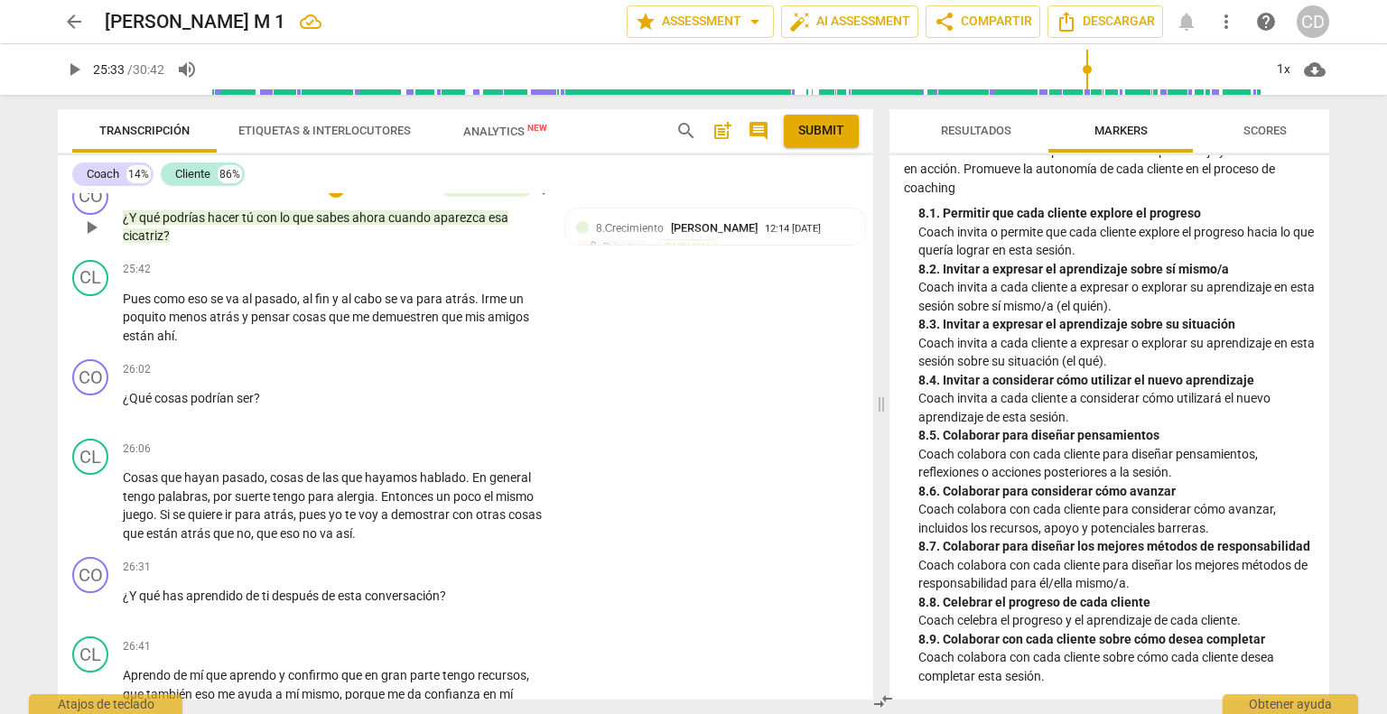
click at [98, 238] on span "play_arrow" at bounding box center [91, 228] width 22 height 22
click at [436, 378] on div "+" at bounding box center [433, 369] width 18 height 18
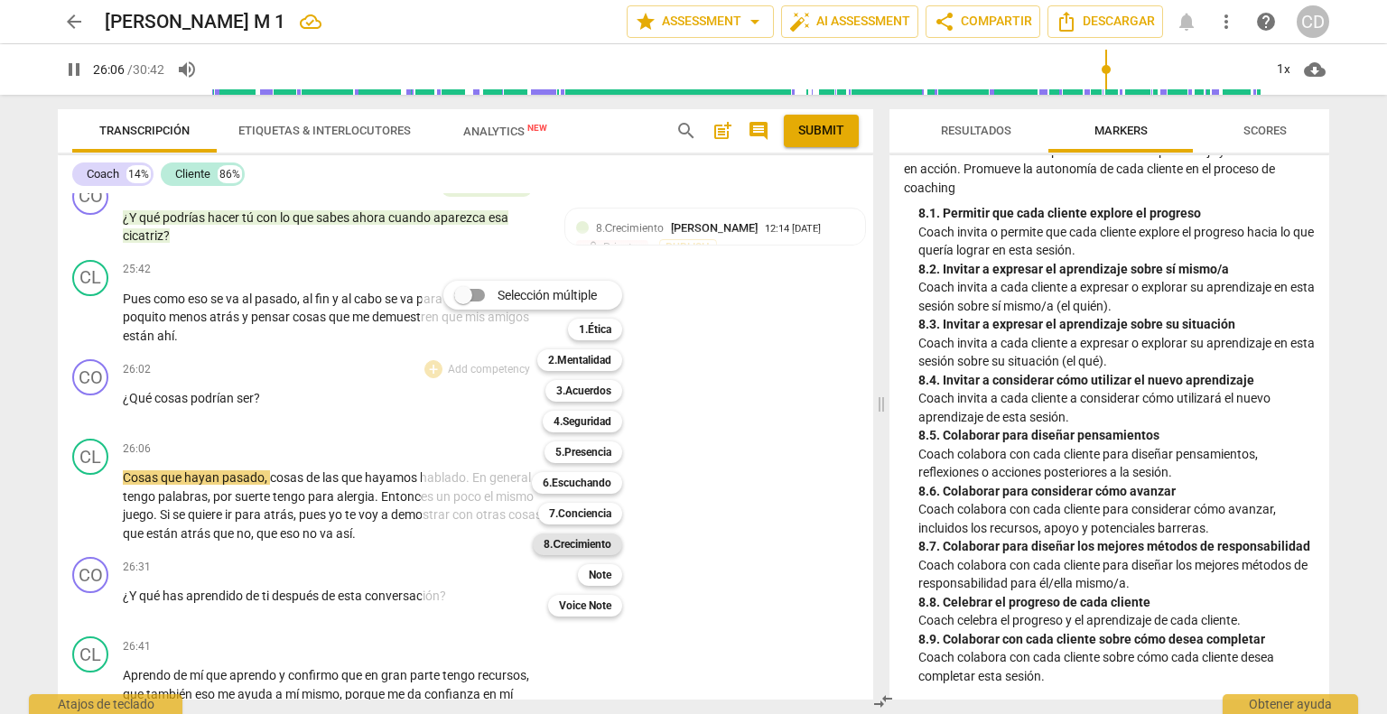
click at [593, 552] on b "8.Сrecimiento" at bounding box center [578, 545] width 68 height 22
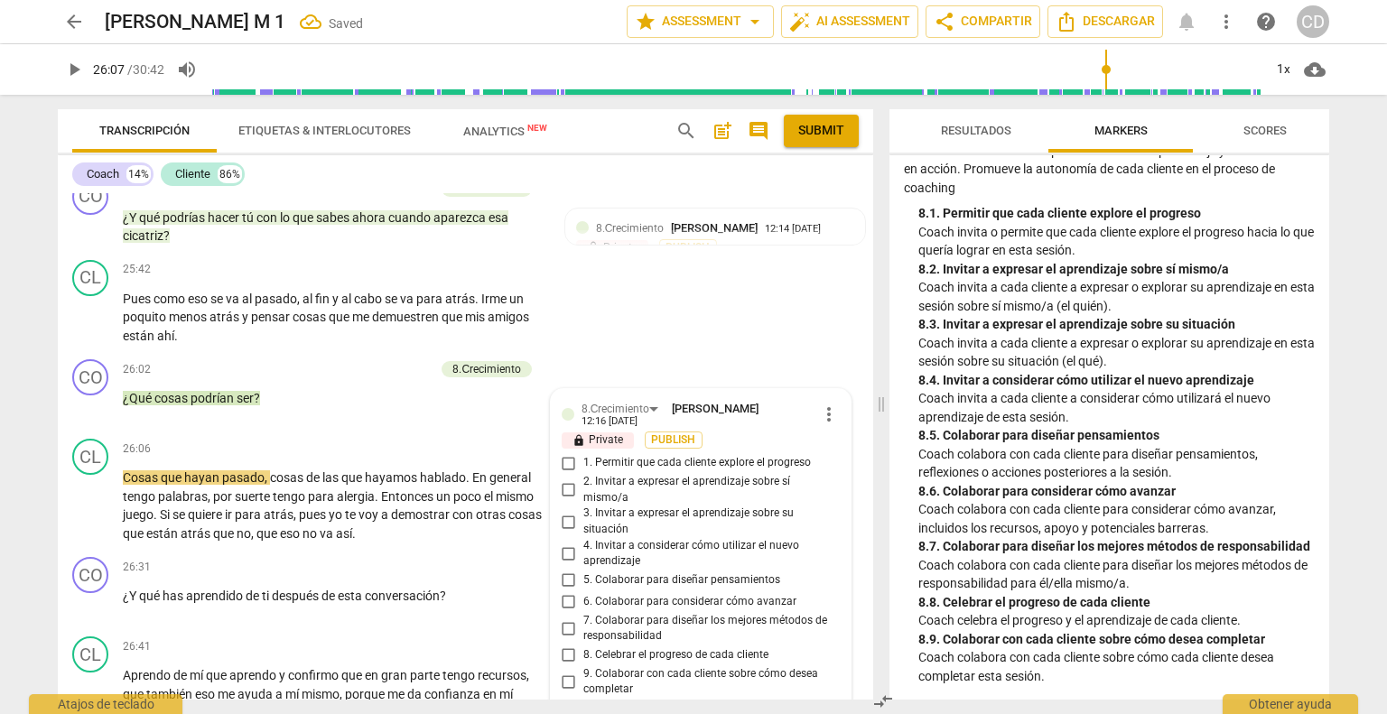
scroll to position [6242, 0]
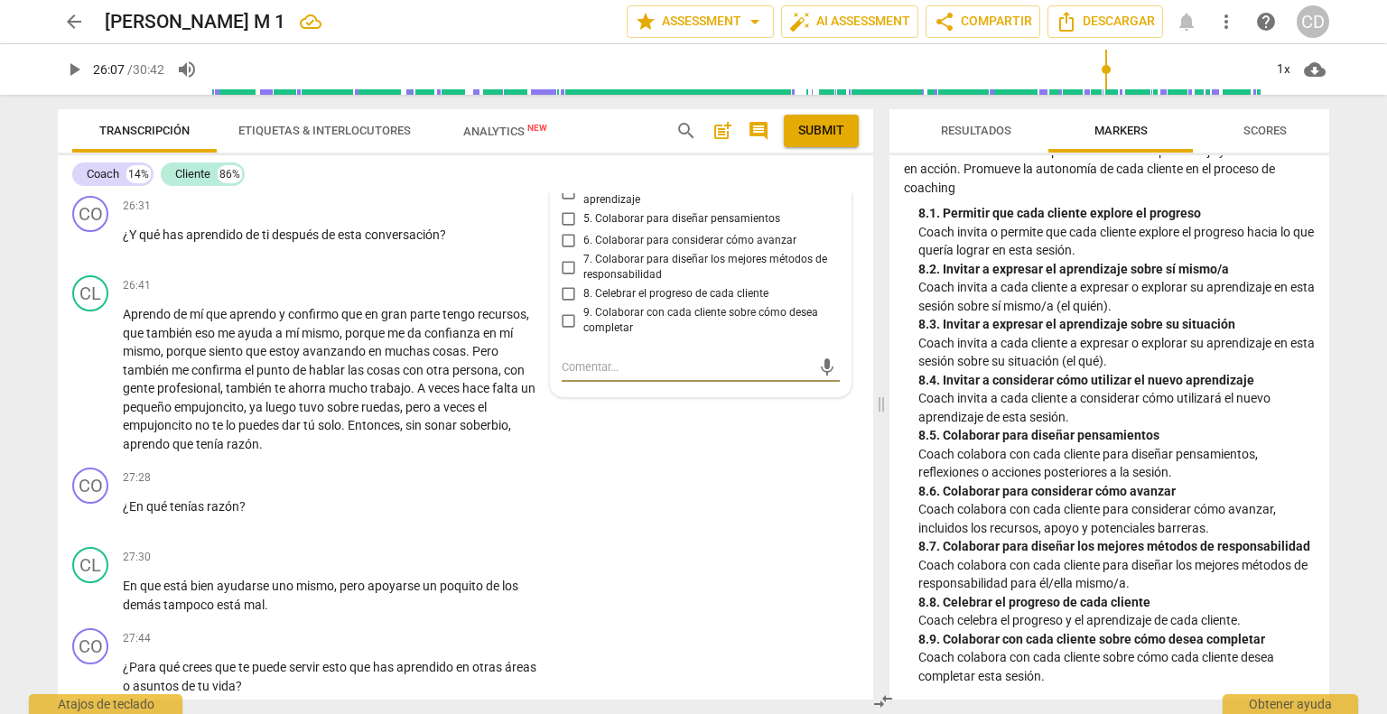
click at [563, 230] on input "5. Colaborar para diseñar pensamientos" at bounding box center [568, 220] width 29 height 22
drag, startPoint x: 565, startPoint y: 316, endPoint x: 355, endPoint y: 463, distance: 256.7
click at [565, 252] on input "6. Colaborar para considerar cómo avanzar" at bounding box center [568, 241] width 29 height 22
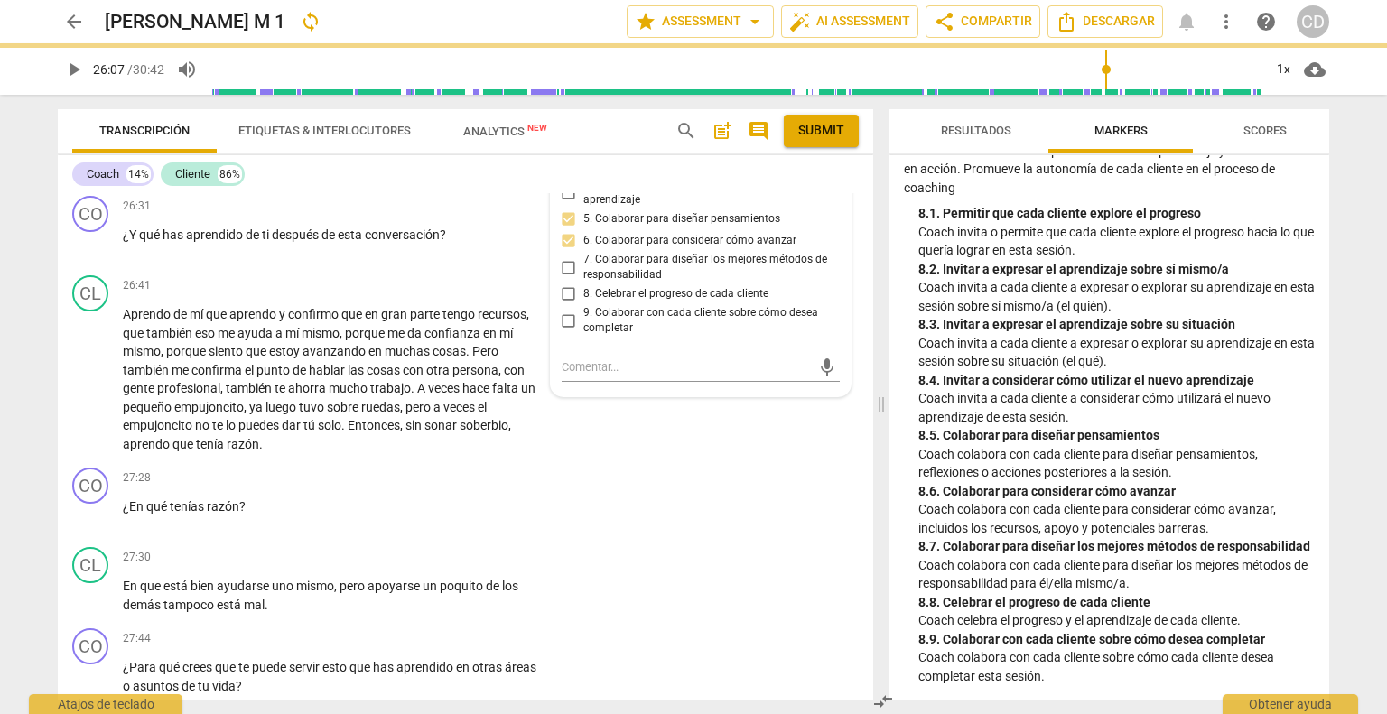
scroll to position [5971, 0]
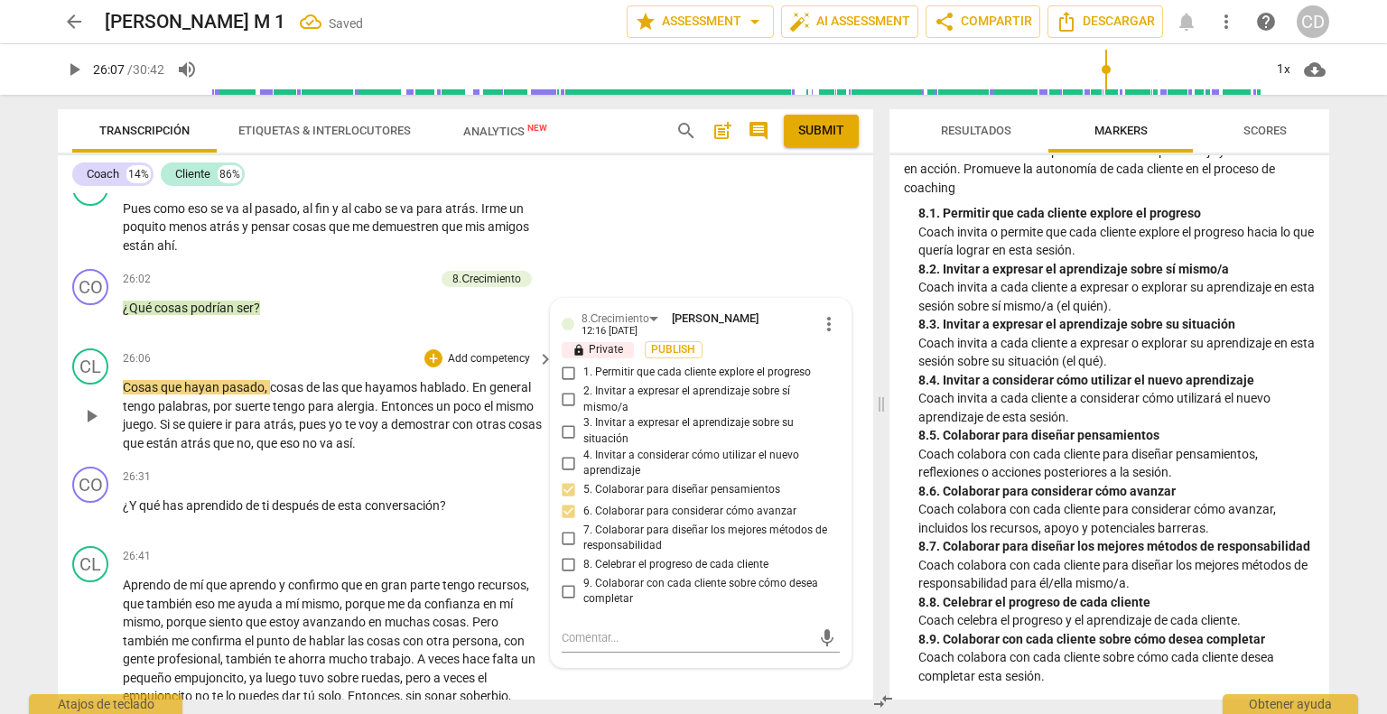
click at [94, 427] on span "play_arrow" at bounding box center [91, 416] width 22 height 22
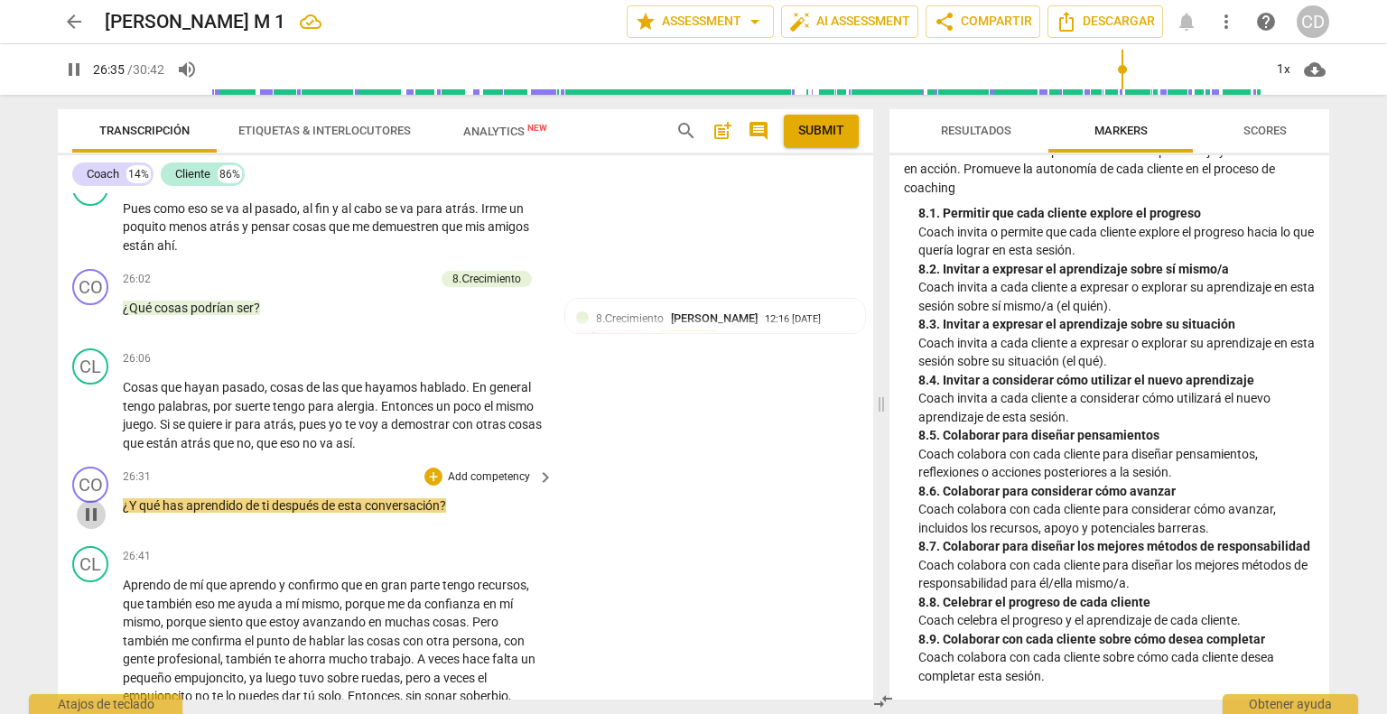
click at [94, 525] on span "pause" at bounding box center [91, 515] width 22 height 22
click at [426, 486] on div "+" at bounding box center [433, 477] width 18 height 18
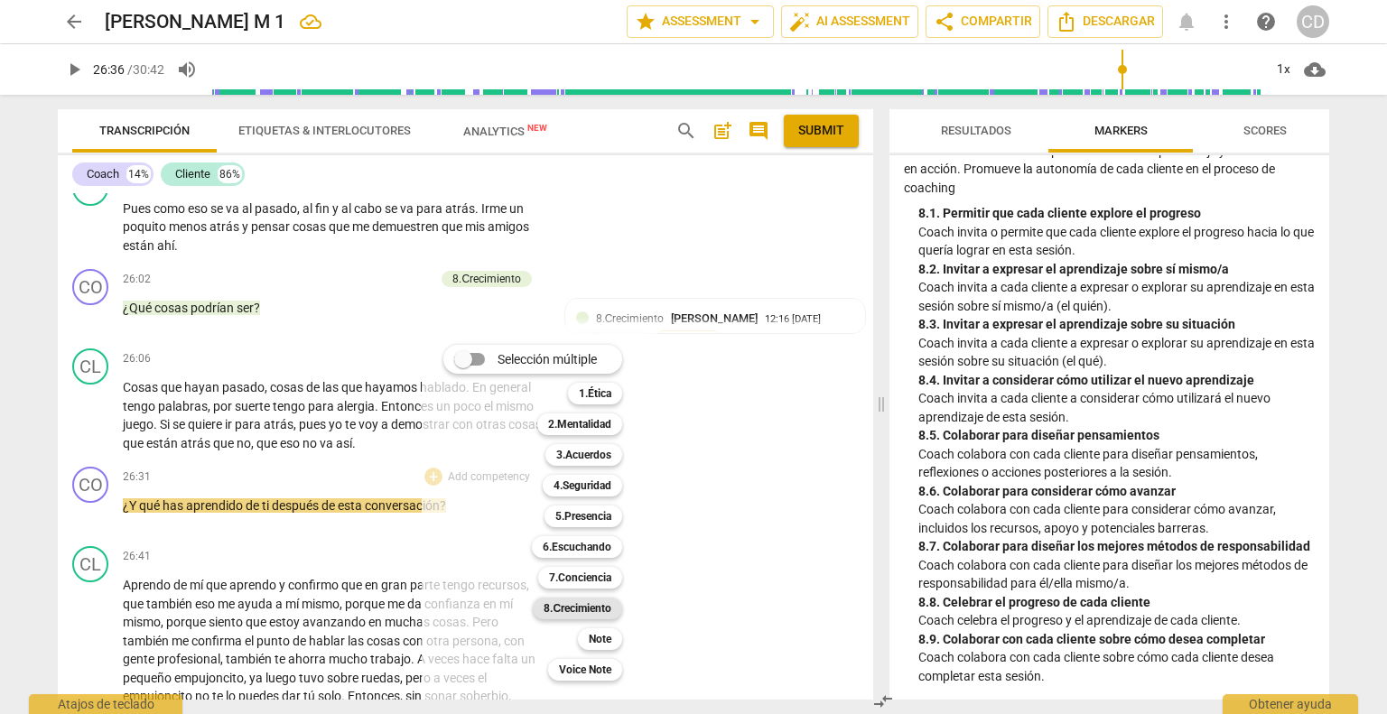
click at [603, 609] on b "8.Сrecimiento" at bounding box center [578, 609] width 68 height 22
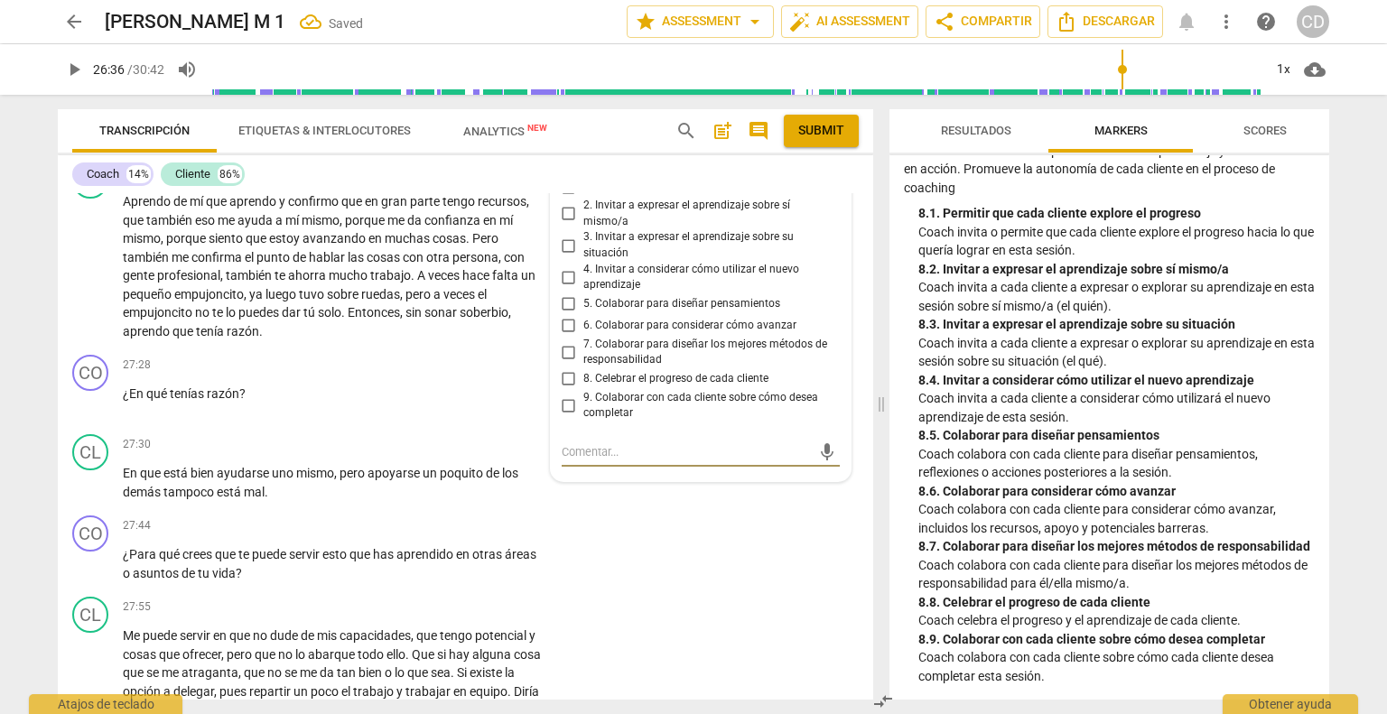
scroll to position [6259, 0]
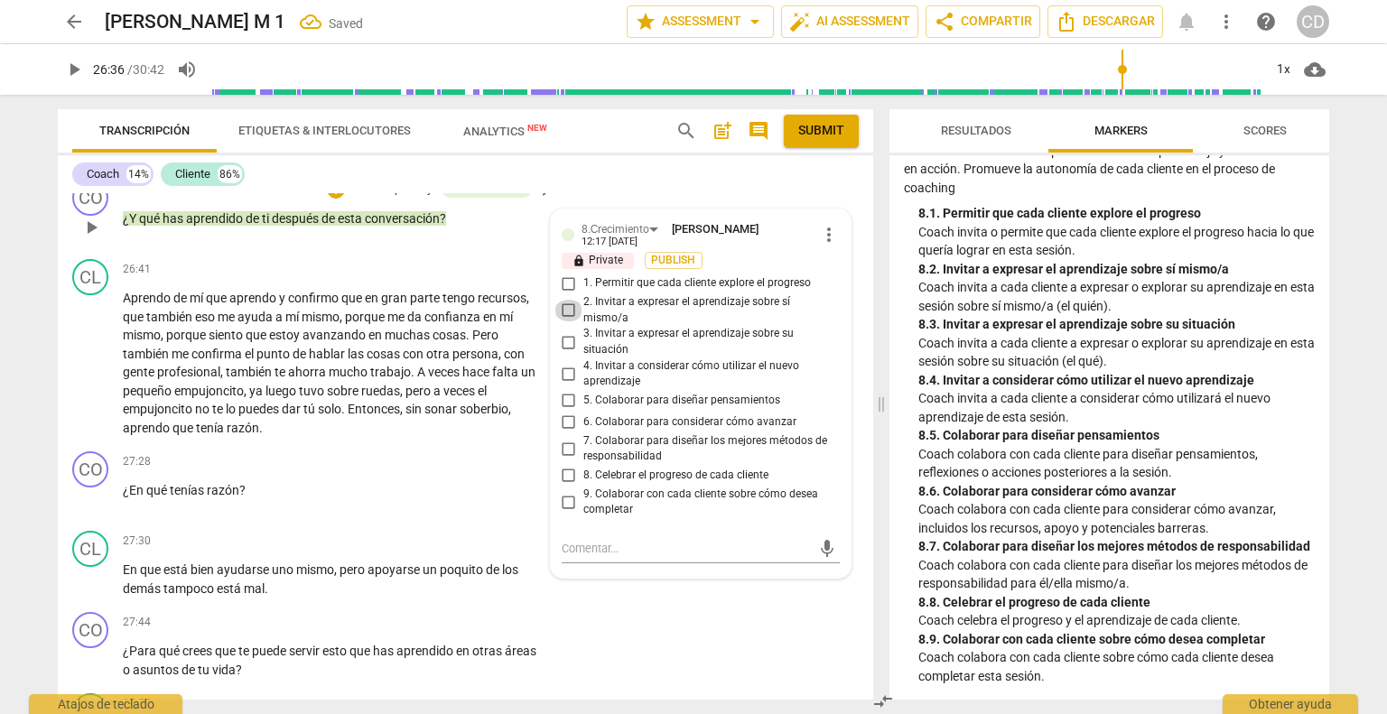
click at [564, 321] on input "2. Invitar a expresar el aprendizaje sobre sí mismo/a" at bounding box center [568, 311] width 29 height 22
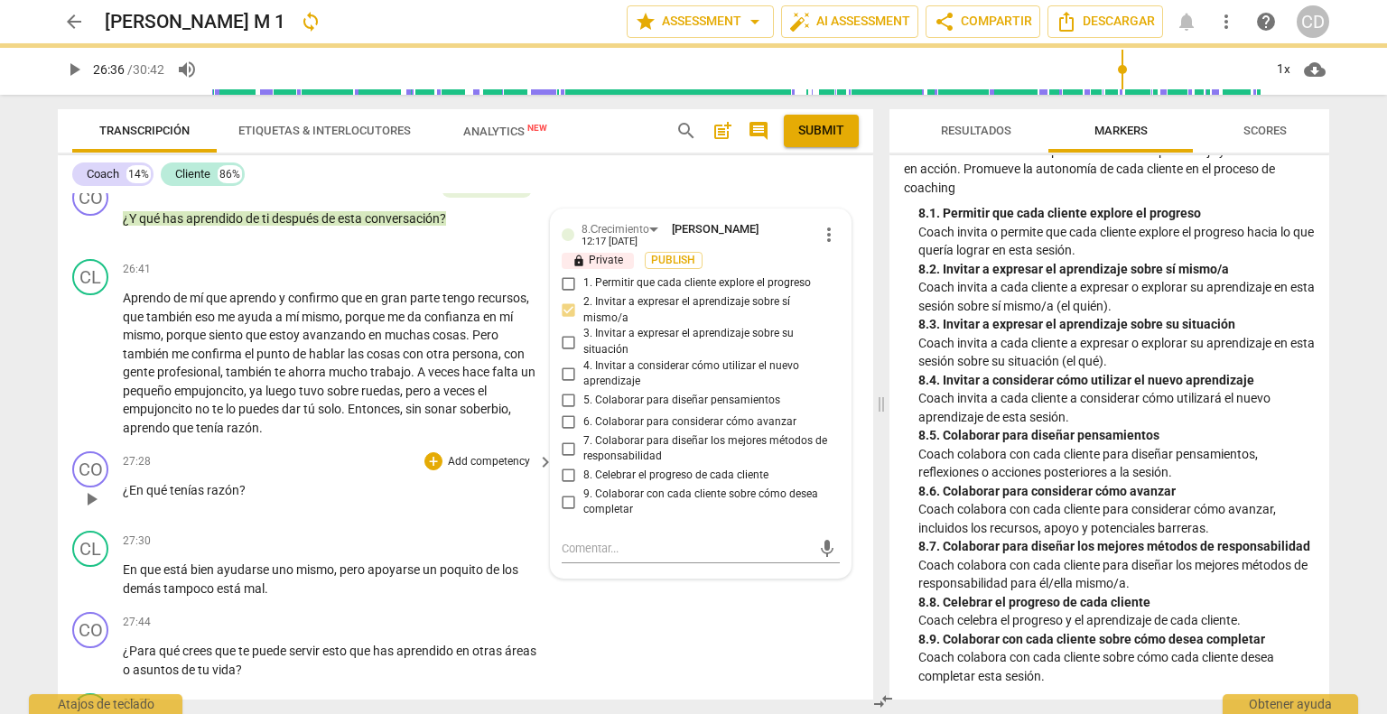
click at [350, 516] on div "27:28 + Add competency keyboard_arrow_right ¿En qué tenías razón ?" at bounding box center [339, 483] width 432 height 65
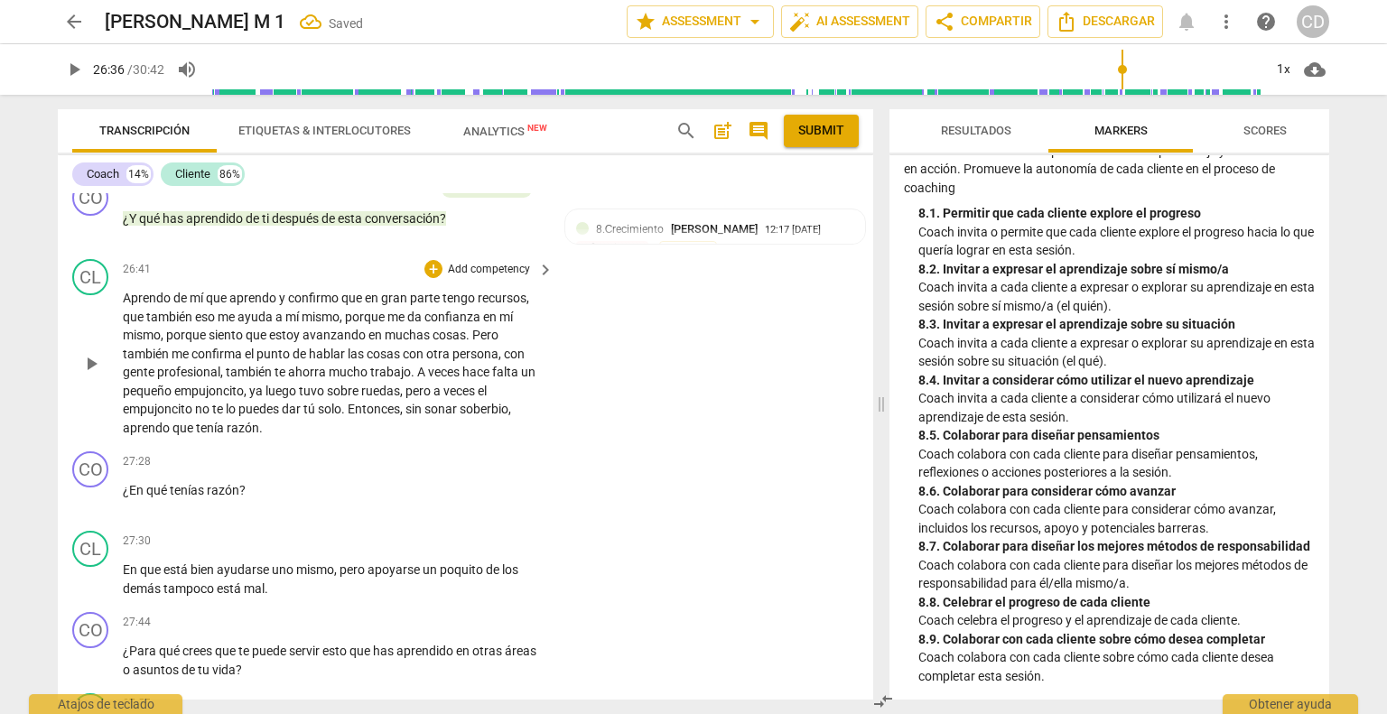
click at [89, 375] on span "play_arrow" at bounding box center [91, 364] width 22 height 22
click at [92, 510] on span "pause" at bounding box center [91, 499] width 22 height 22
click at [428, 470] on div "+" at bounding box center [433, 461] width 18 height 18
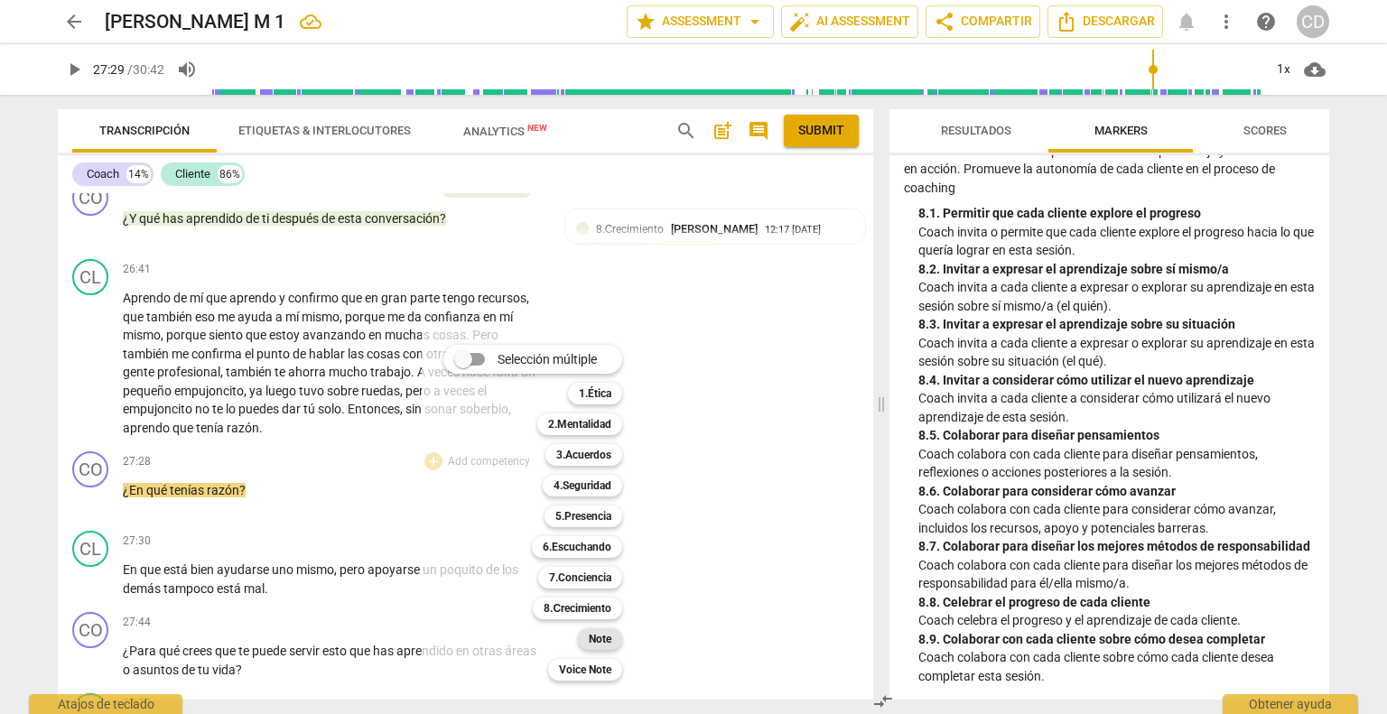
click at [611, 637] on b "Note" at bounding box center [600, 639] width 23 height 22
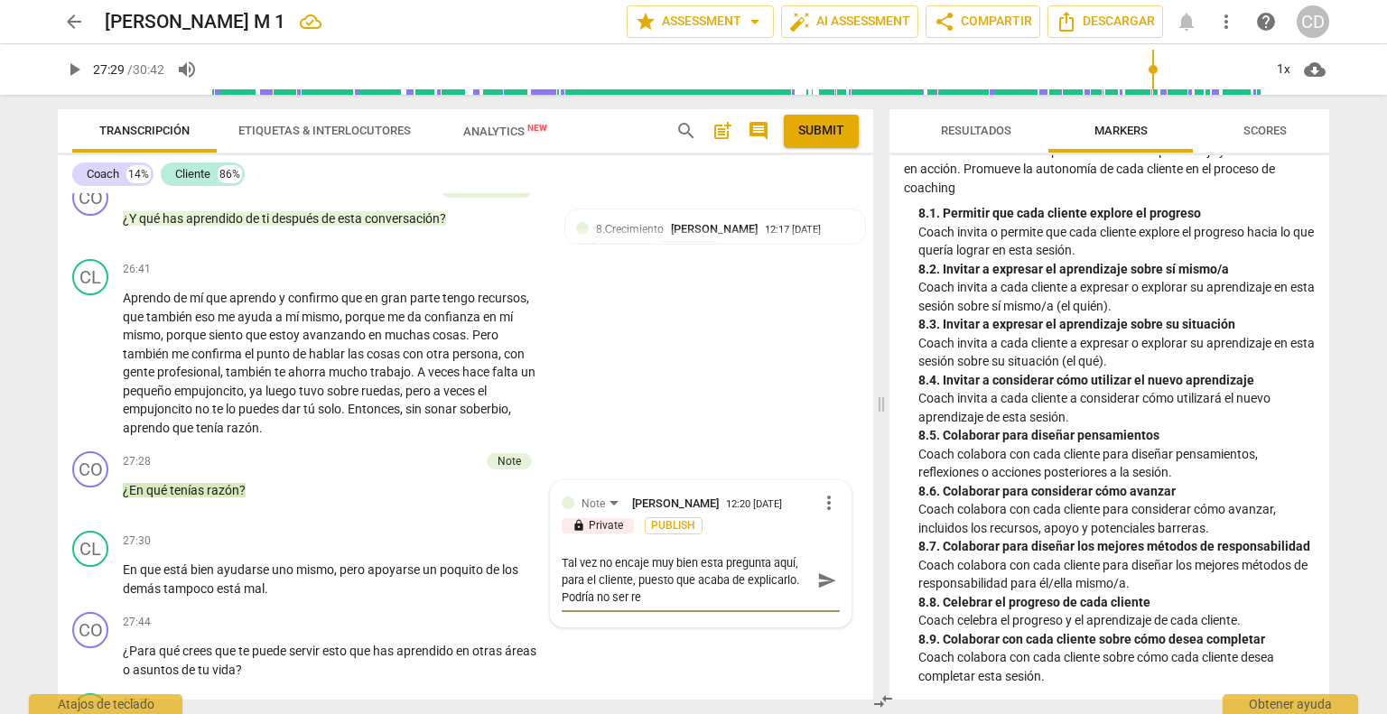
scroll to position [0, 0]
click at [825, 599] on span "send" at bounding box center [827, 589] width 20 height 20
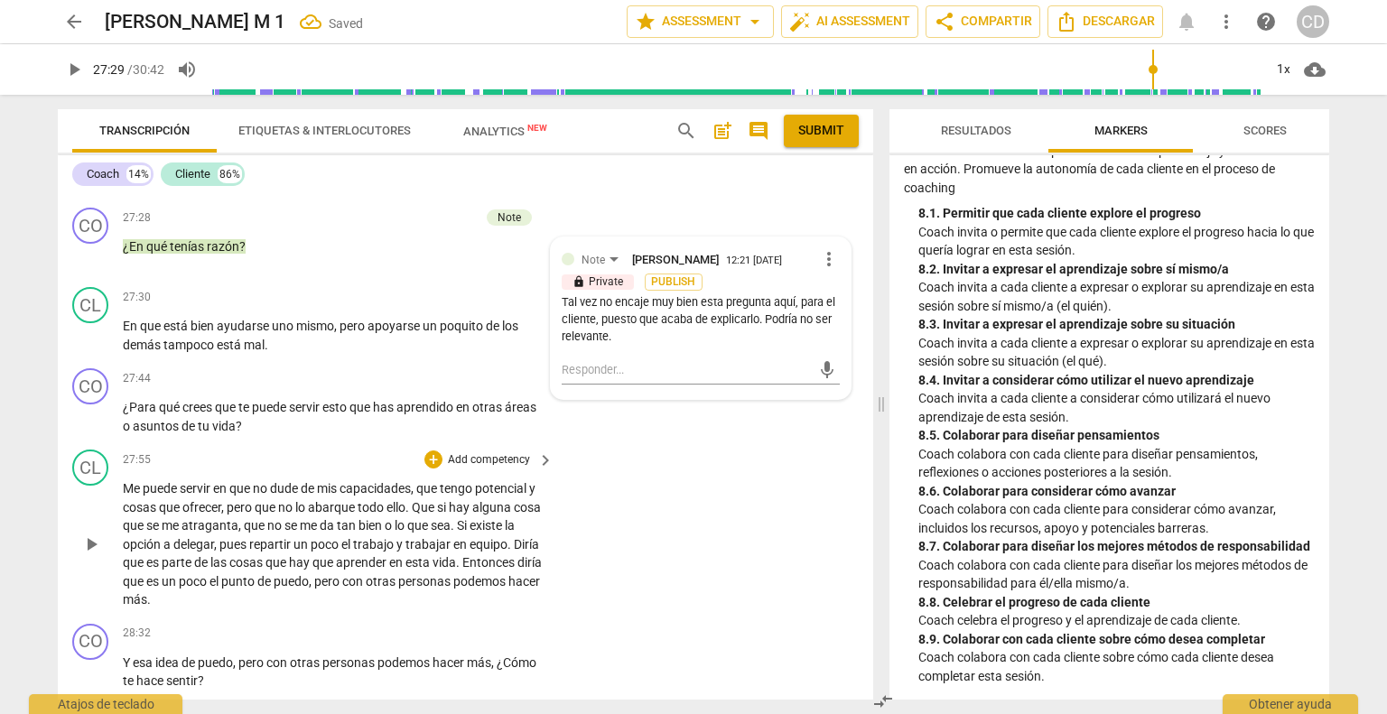
scroll to position [6529, 0]
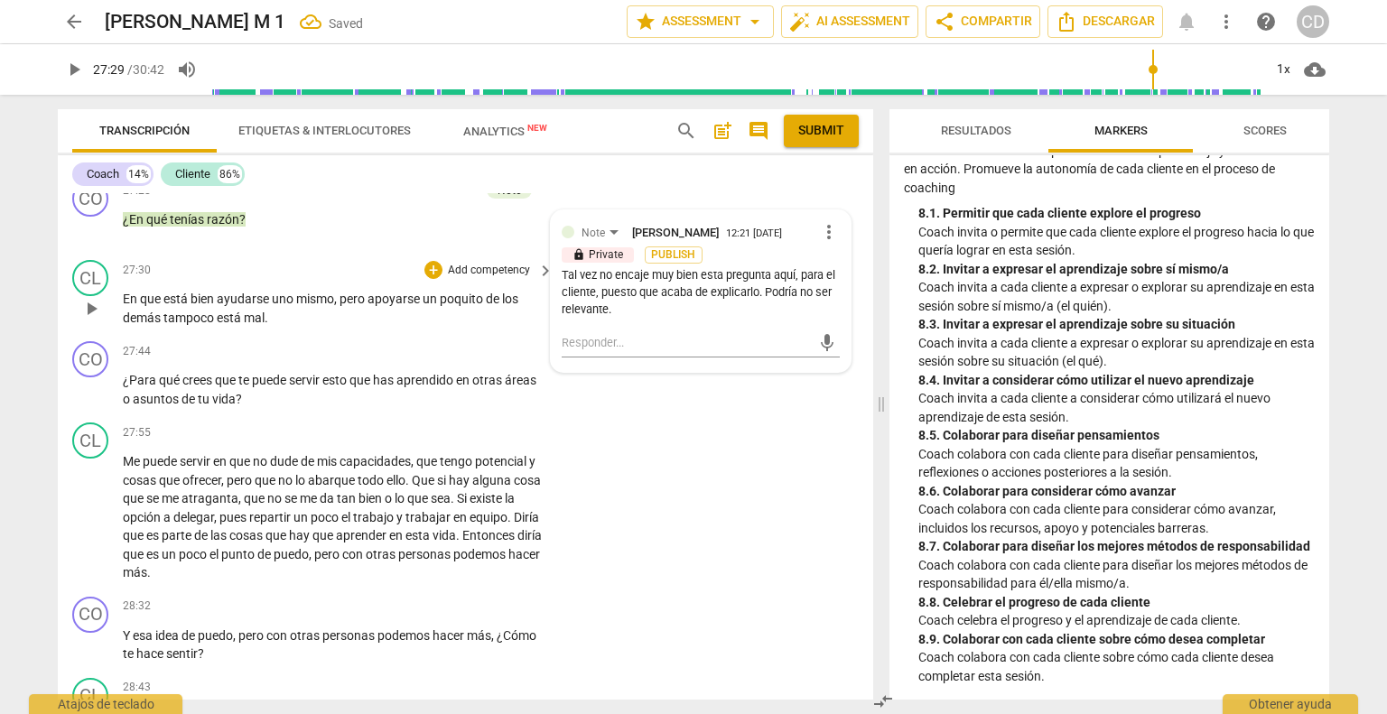
click at [97, 320] on span "play_arrow" at bounding box center [91, 309] width 22 height 22
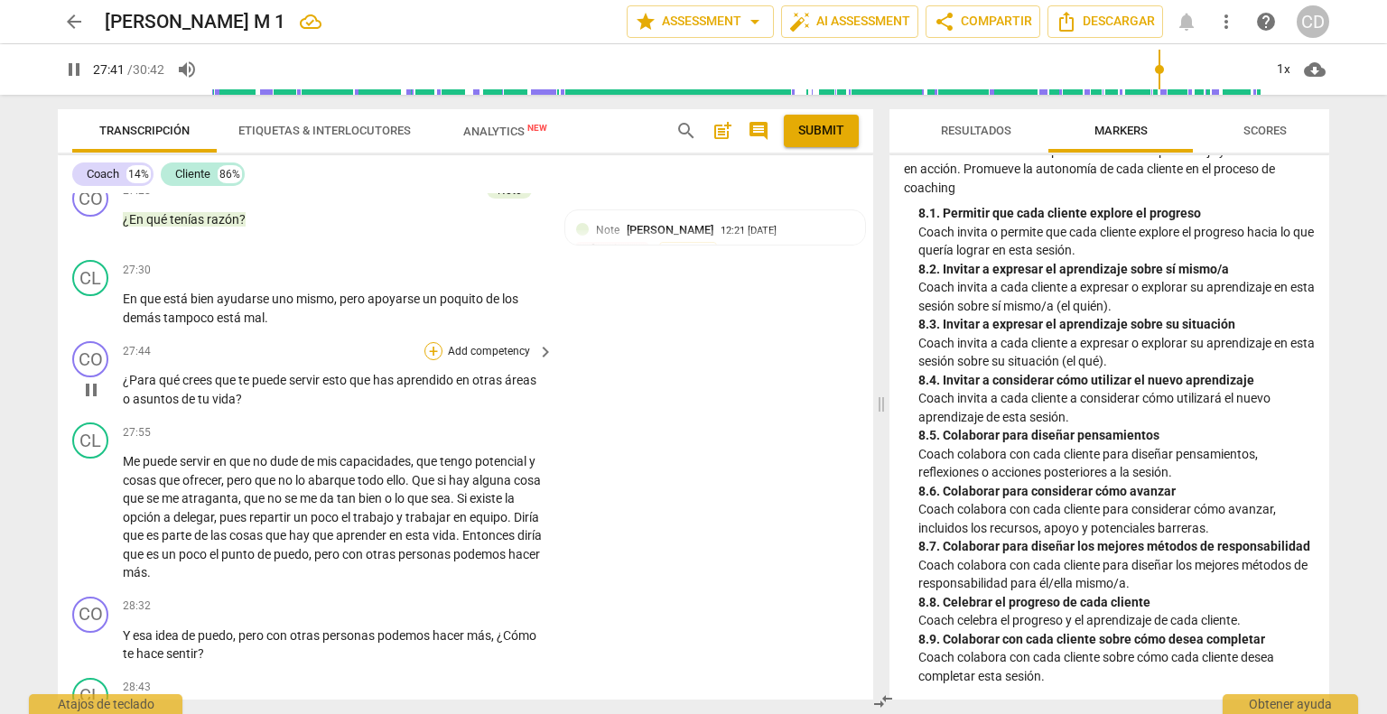
click at [432, 360] on div "+" at bounding box center [433, 351] width 18 height 18
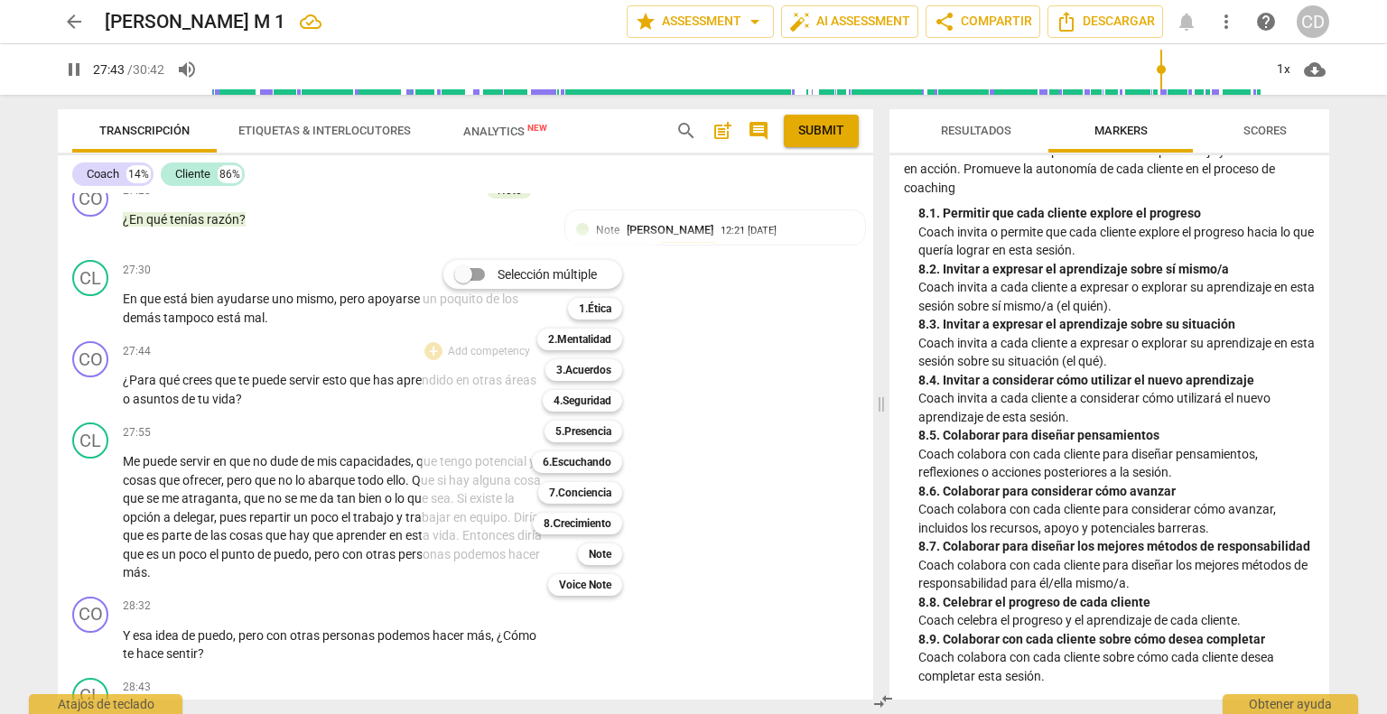
click at [426, 420] on div "Selección múltiple m 1.Ética 1 2.Mentalidad 2 3.Acuerdos 3 4.Seguridad 4 5.Pres…" at bounding box center [539, 428] width 235 height 374
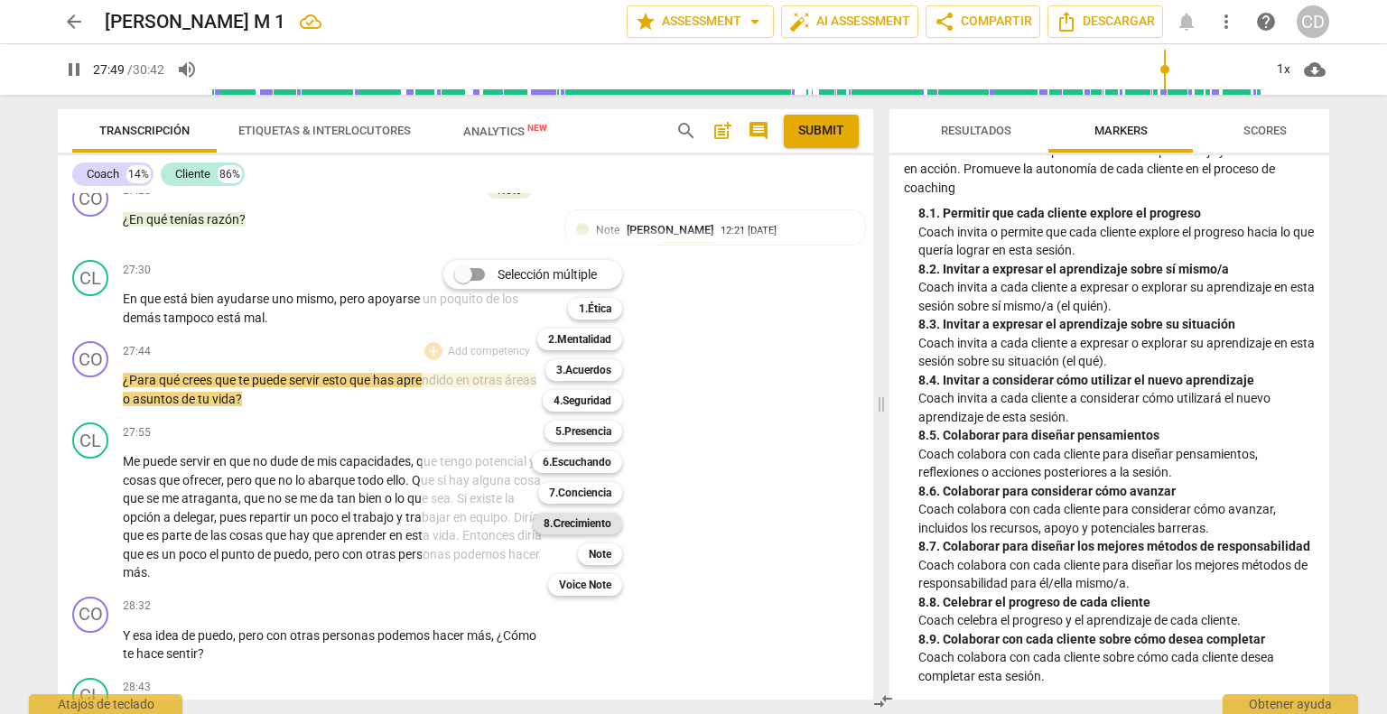
click at [611, 521] on b "8.Сrecimiento" at bounding box center [578, 524] width 68 height 22
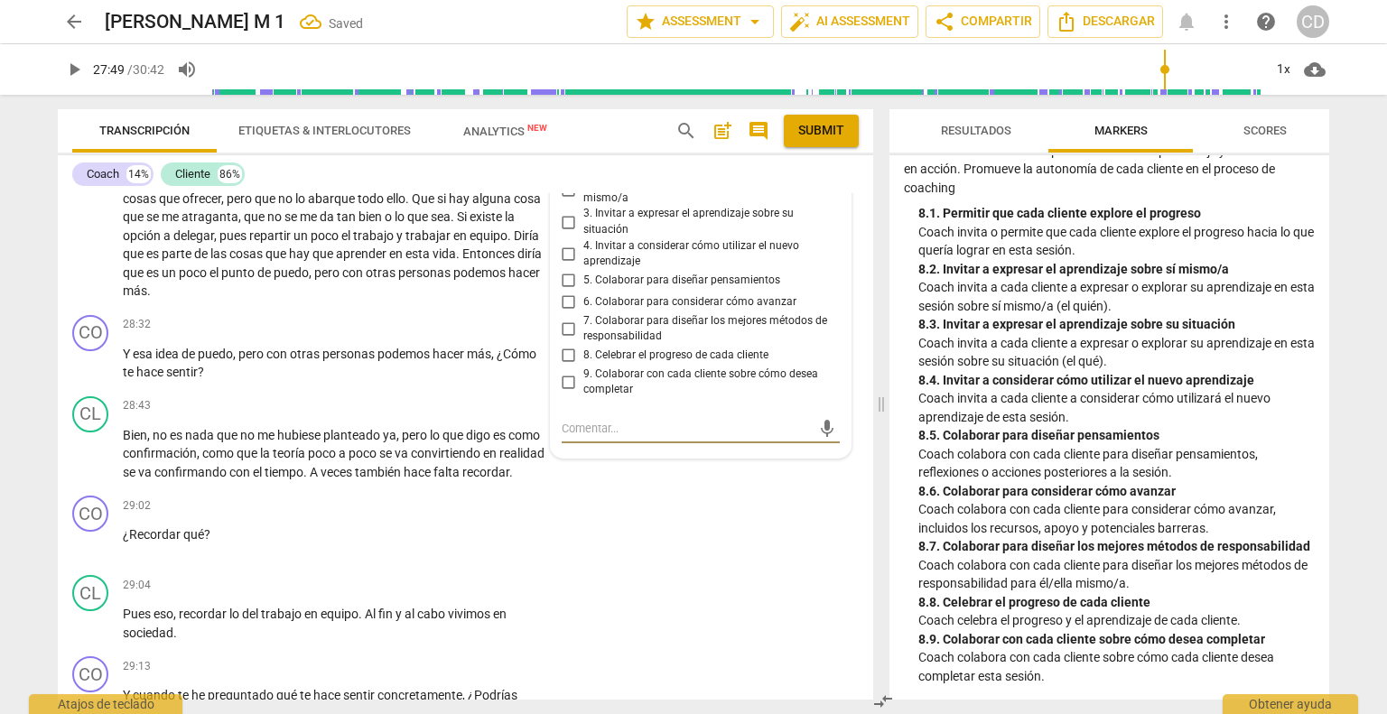
scroll to position [6780, 0]
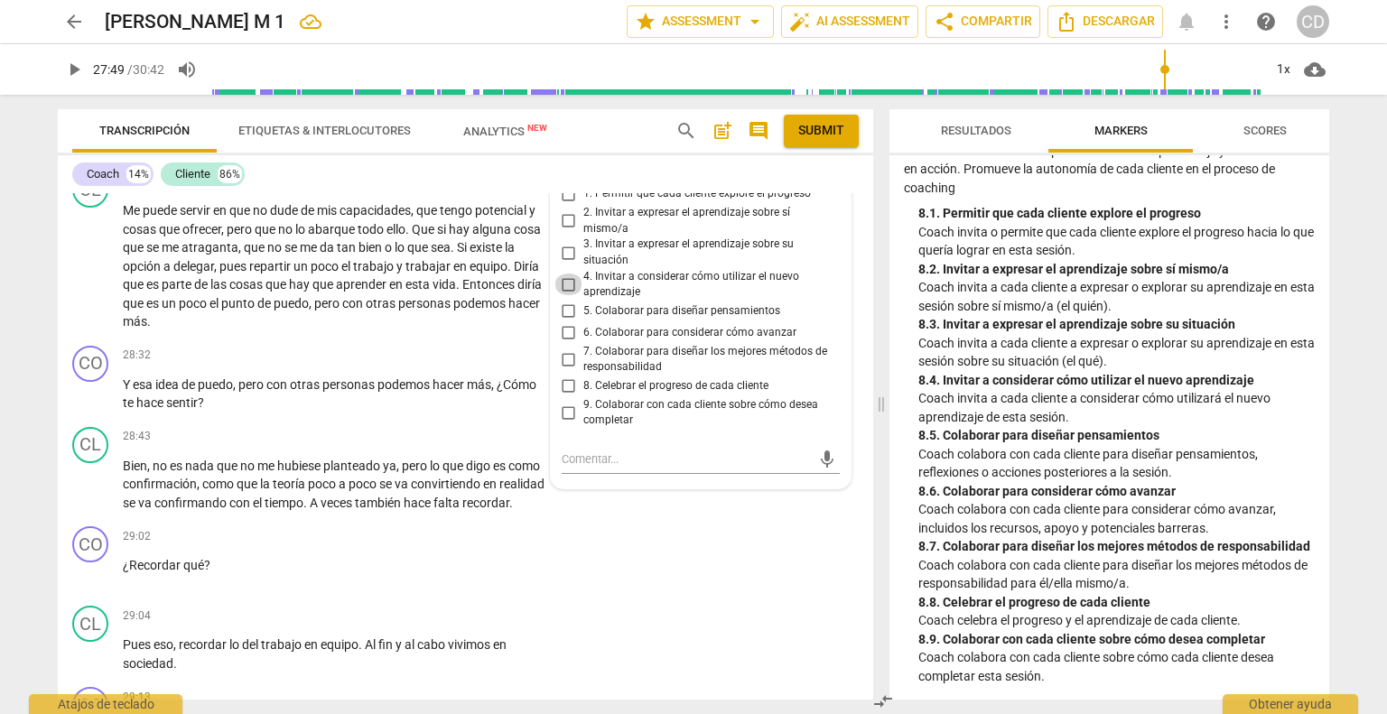
drag, startPoint x: 569, startPoint y: 359, endPoint x: 714, endPoint y: 437, distance: 164.8
click at [569, 295] on input "4. Invitar a considerar cómo utilizar el nuevo aprendizaje" at bounding box center [568, 285] width 29 height 22
click at [694, 520] on div "CL play_arrow pause 28:43 + Add competency keyboard_arrow_right Bien , no es na…" at bounding box center [465, 470] width 815 height 100
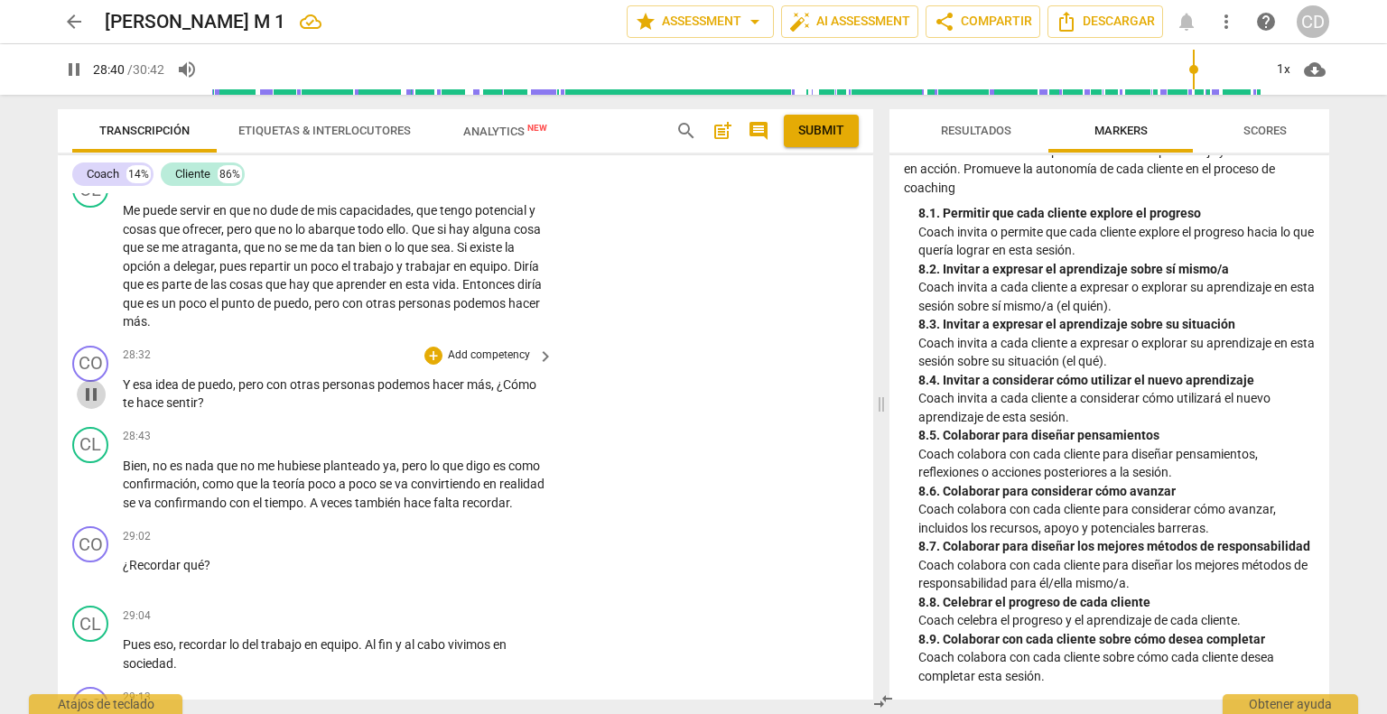
click at [94, 405] on span "pause" at bounding box center [91, 395] width 22 height 22
click at [437, 365] on div "+" at bounding box center [433, 356] width 18 height 18
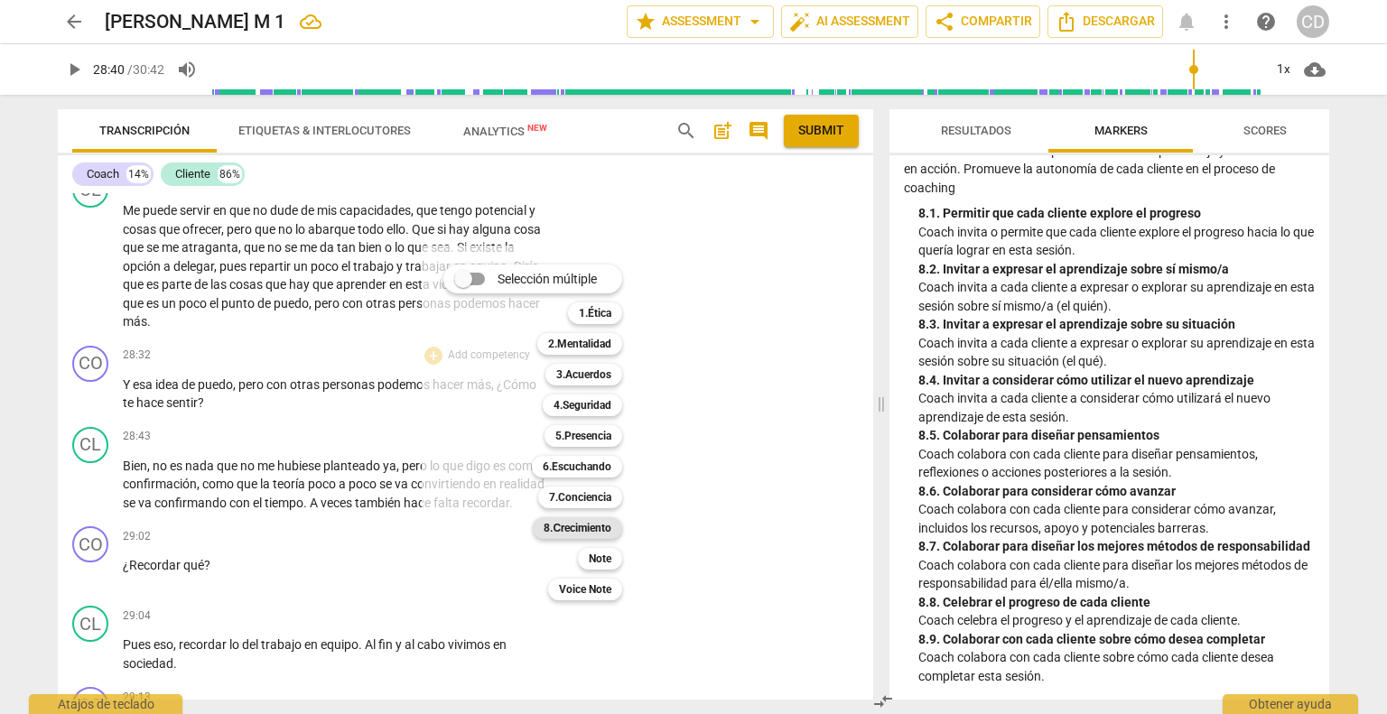
click at [582, 531] on b "8.Сrecimiento" at bounding box center [578, 528] width 68 height 22
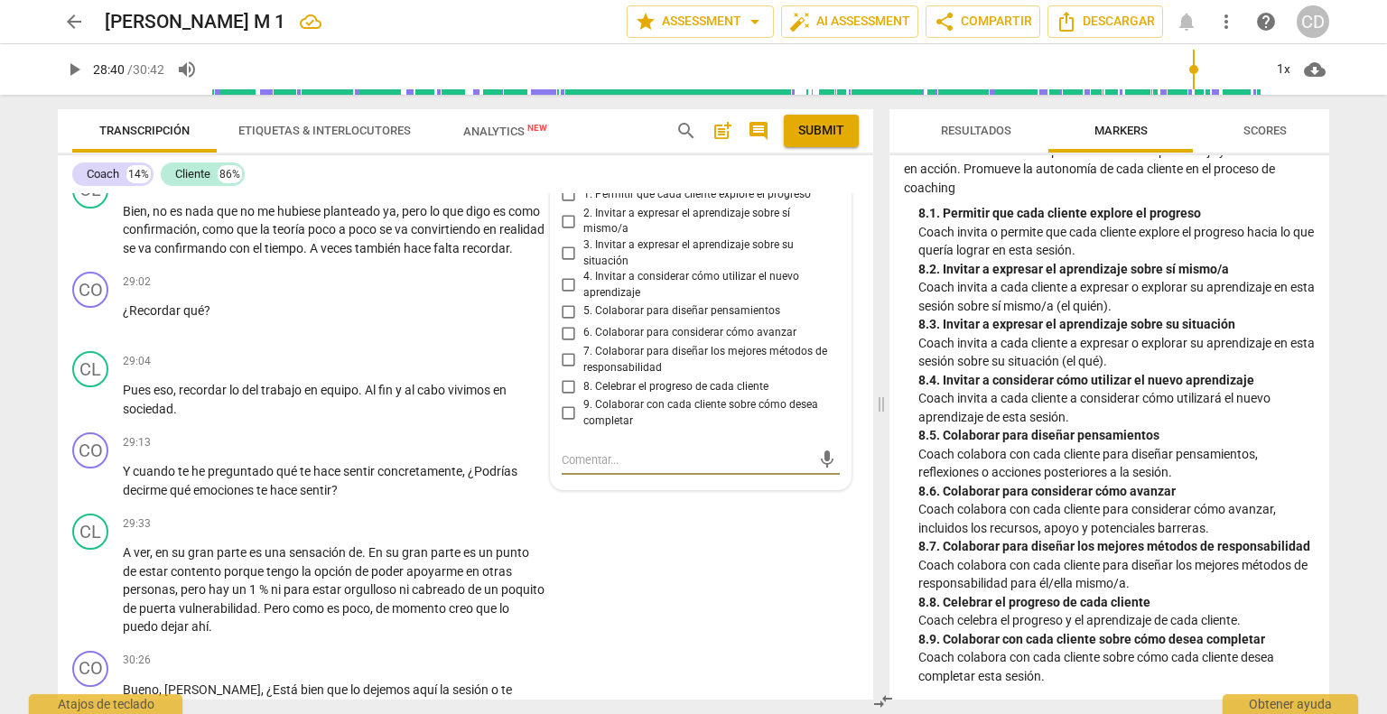
scroll to position [6854, 0]
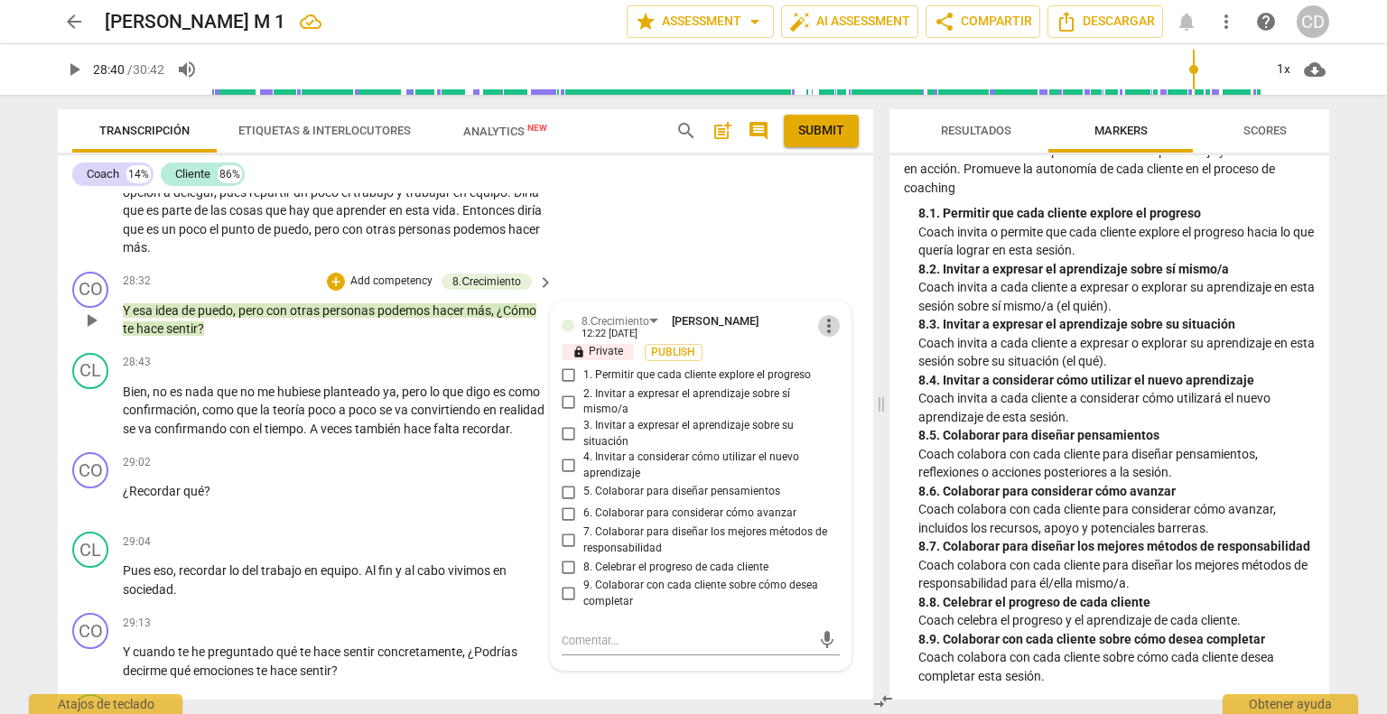
click at [828, 337] on span "more_vert" at bounding box center [829, 326] width 22 height 22
click at [840, 439] on li "Borrar" at bounding box center [844, 437] width 63 height 34
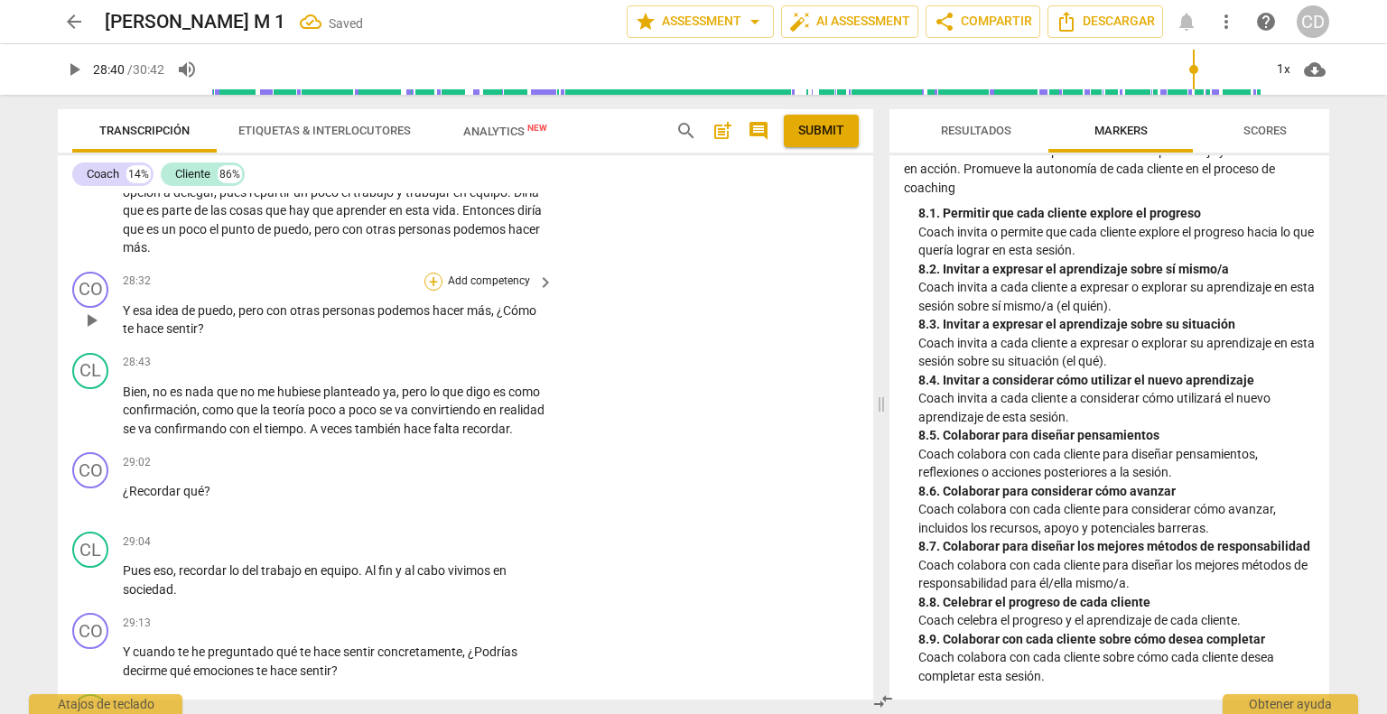
click at [432, 291] on div "+" at bounding box center [433, 282] width 18 height 18
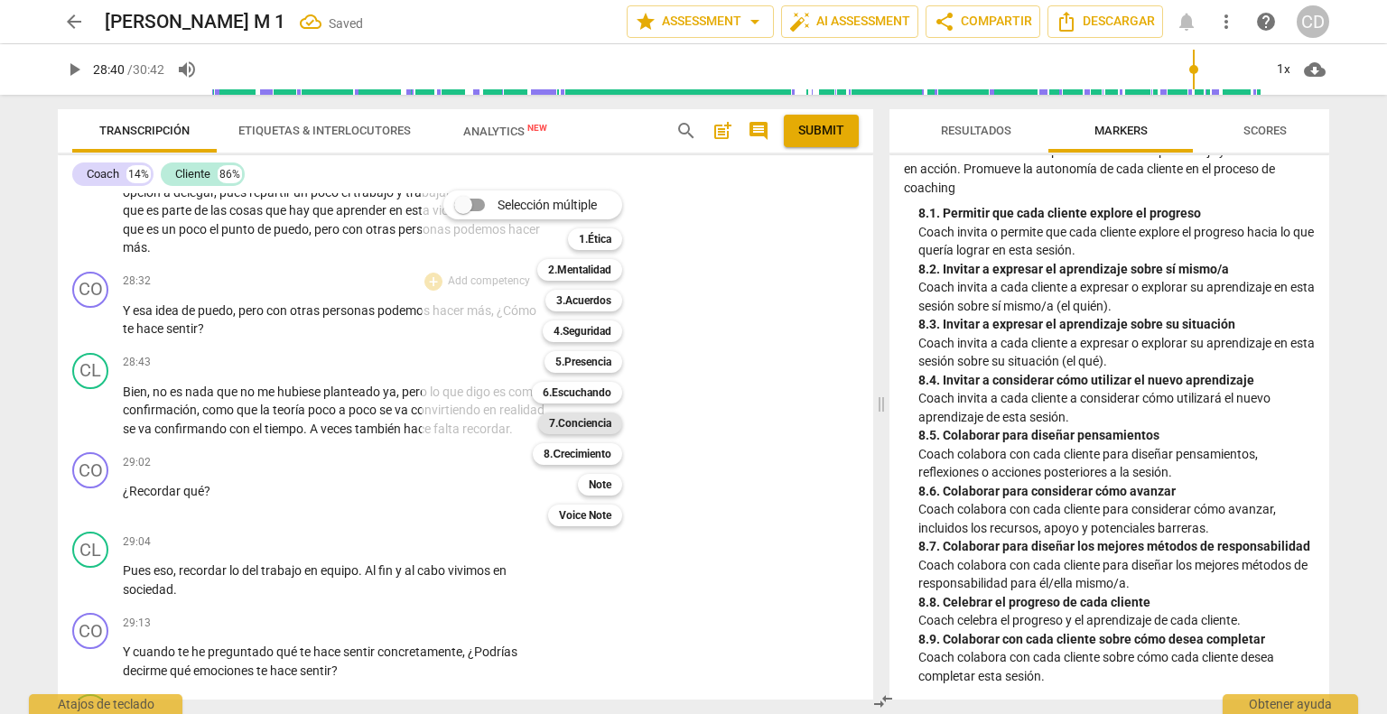
click at [579, 425] on b "7.Conciencia" at bounding box center [580, 424] width 62 height 22
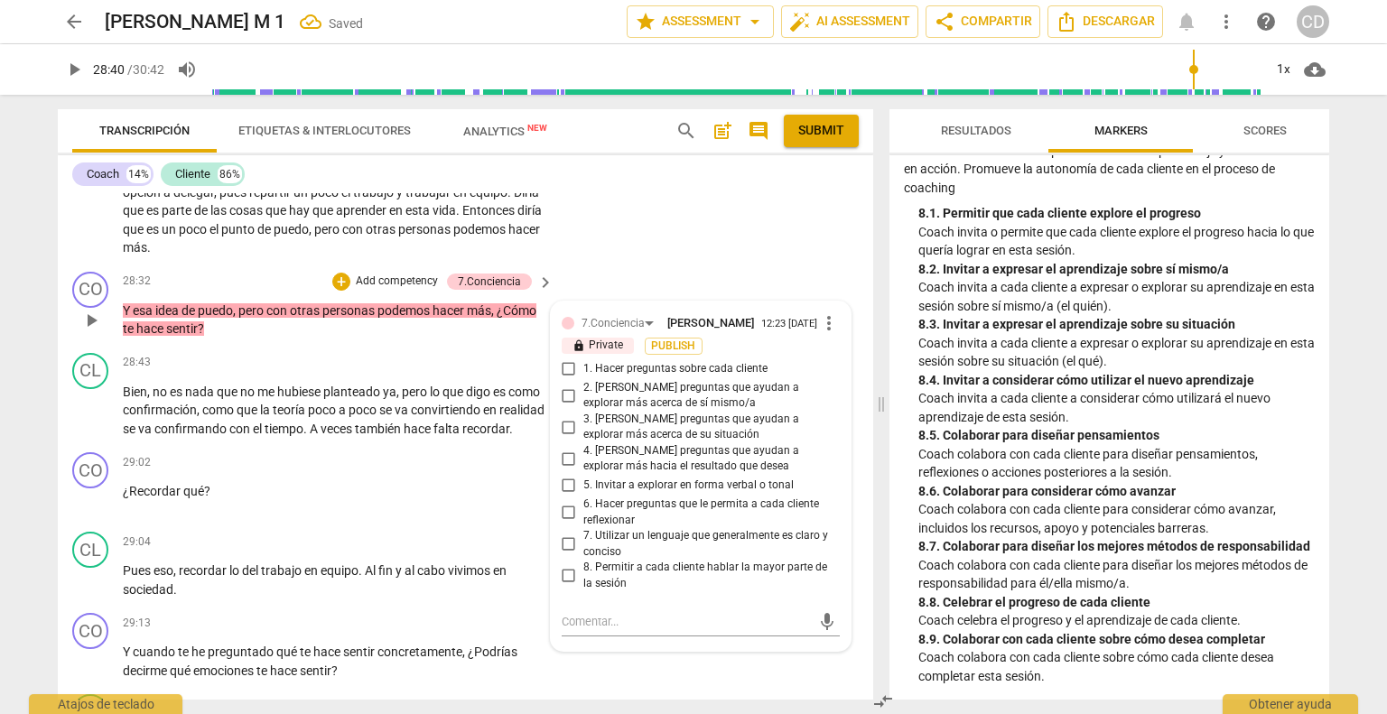
scroll to position [6868, 0]
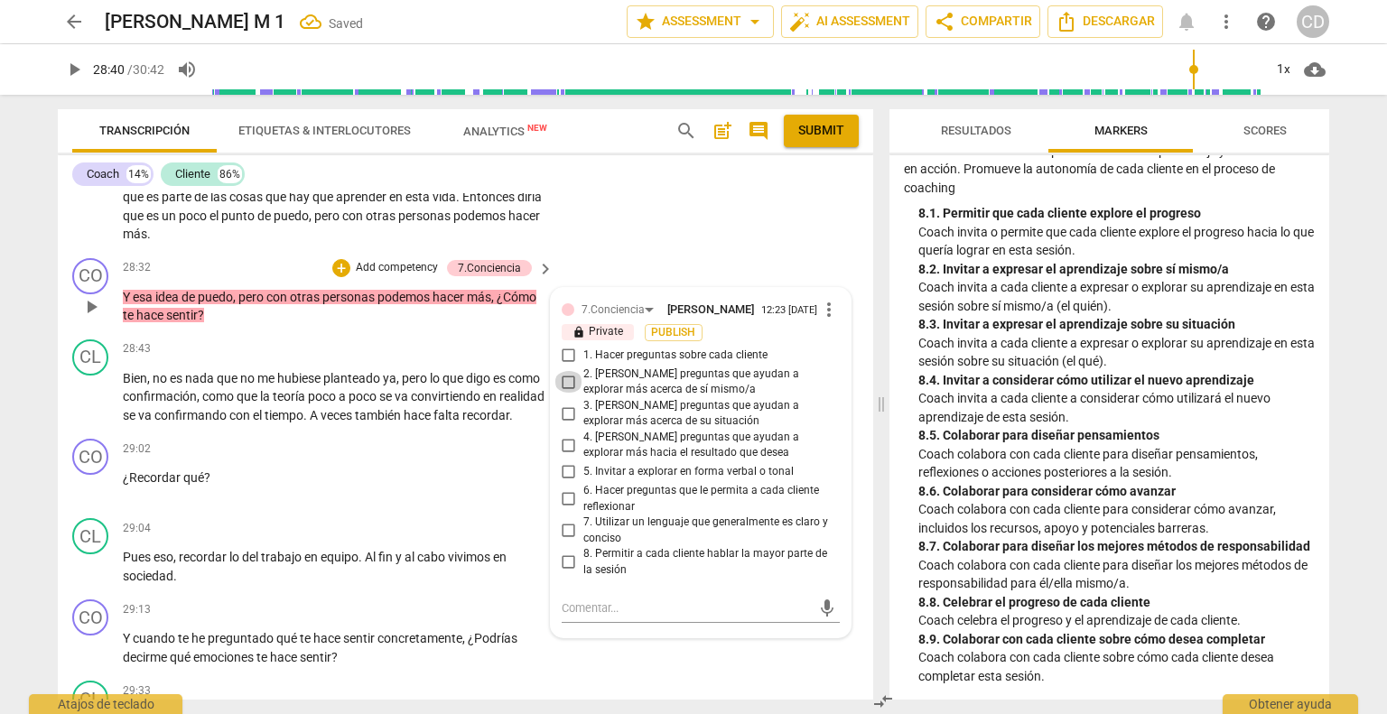
click at [562, 393] on input "2. [PERSON_NAME] preguntas que ayudan a explorar más acerca de sí mismo/a" at bounding box center [568, 382] width 29 height 22
click at [615, 251] on div "CL play_arrow pause 27:55 + Add competency keyboard_arrow_right Me puede servir…" at bounding box center [465, 164] width 815 height 174
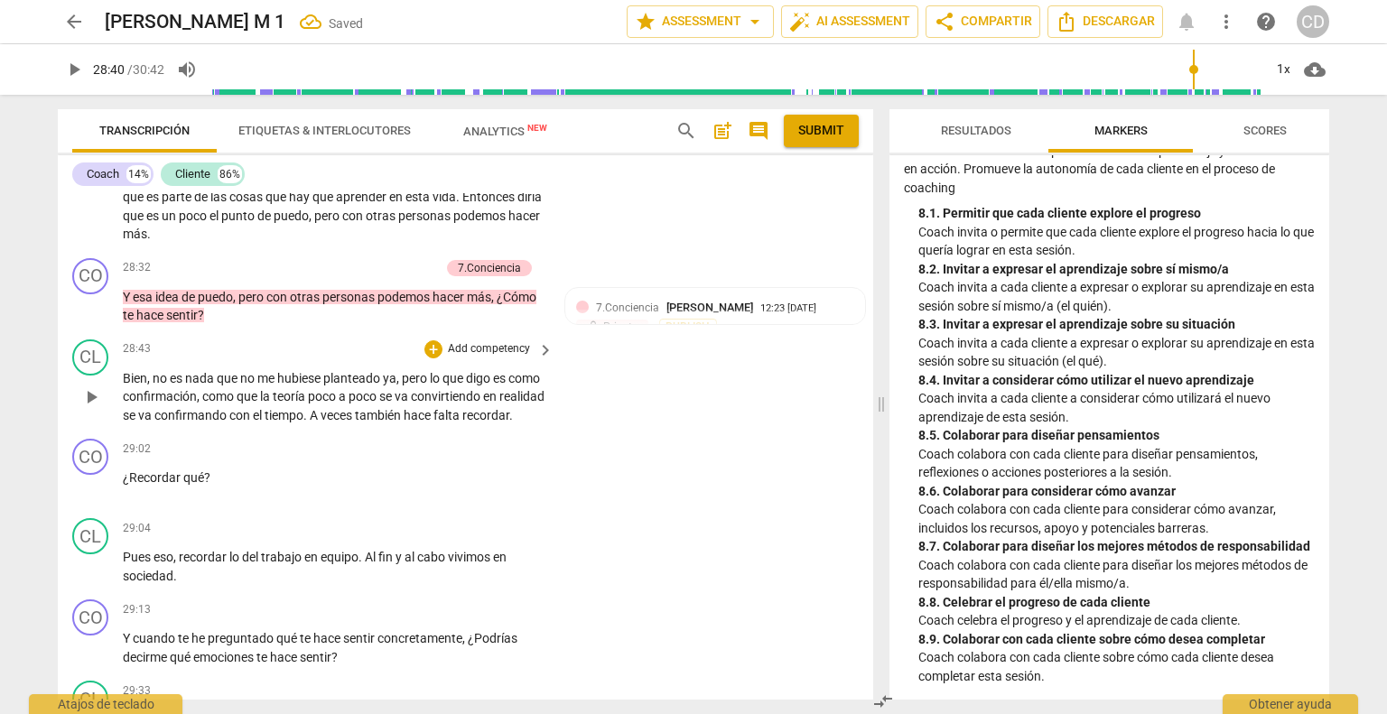
click at [87, 408] on span "play_arrow" at bounding box center [91, 397] width 22 height 22
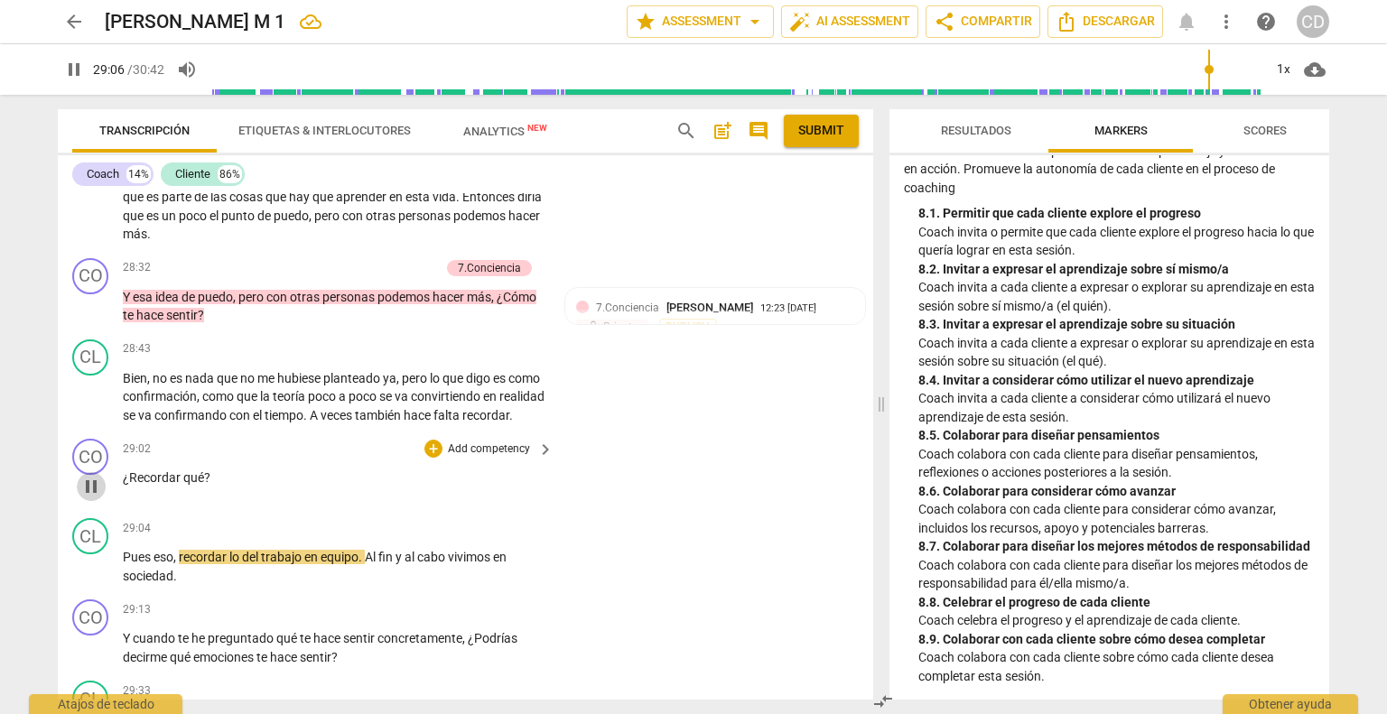
drag, startPoint x: 95, startPoint y: 578, endPoint x: 376, endPoint y: 562, distance: 281.2
click at [95, 497] on span "pause" at bounding box center [91, 487] width 22 height 22
click at [432, 458] on div "+" at bounding box center [433, 449] width 18 height 18
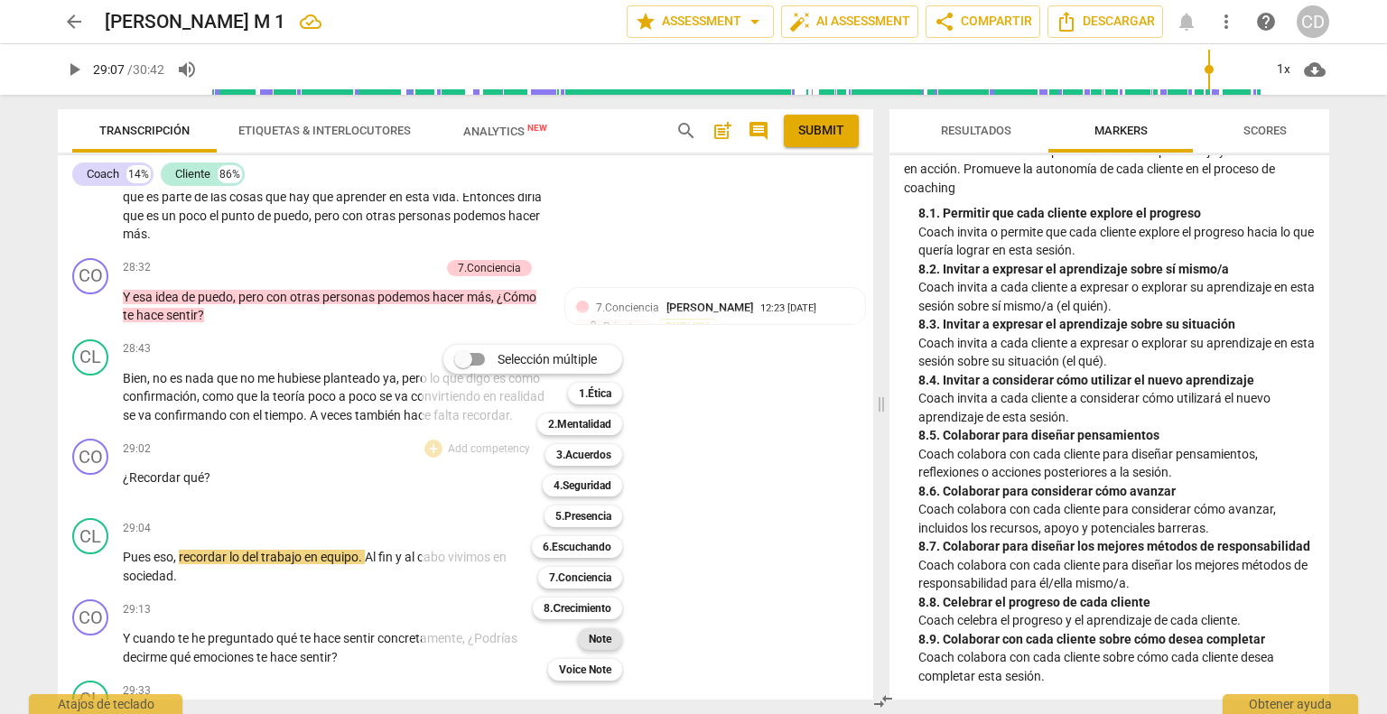
click at [600, 637] on b "Note" at bounding box center [600, 639] width 23 height 22
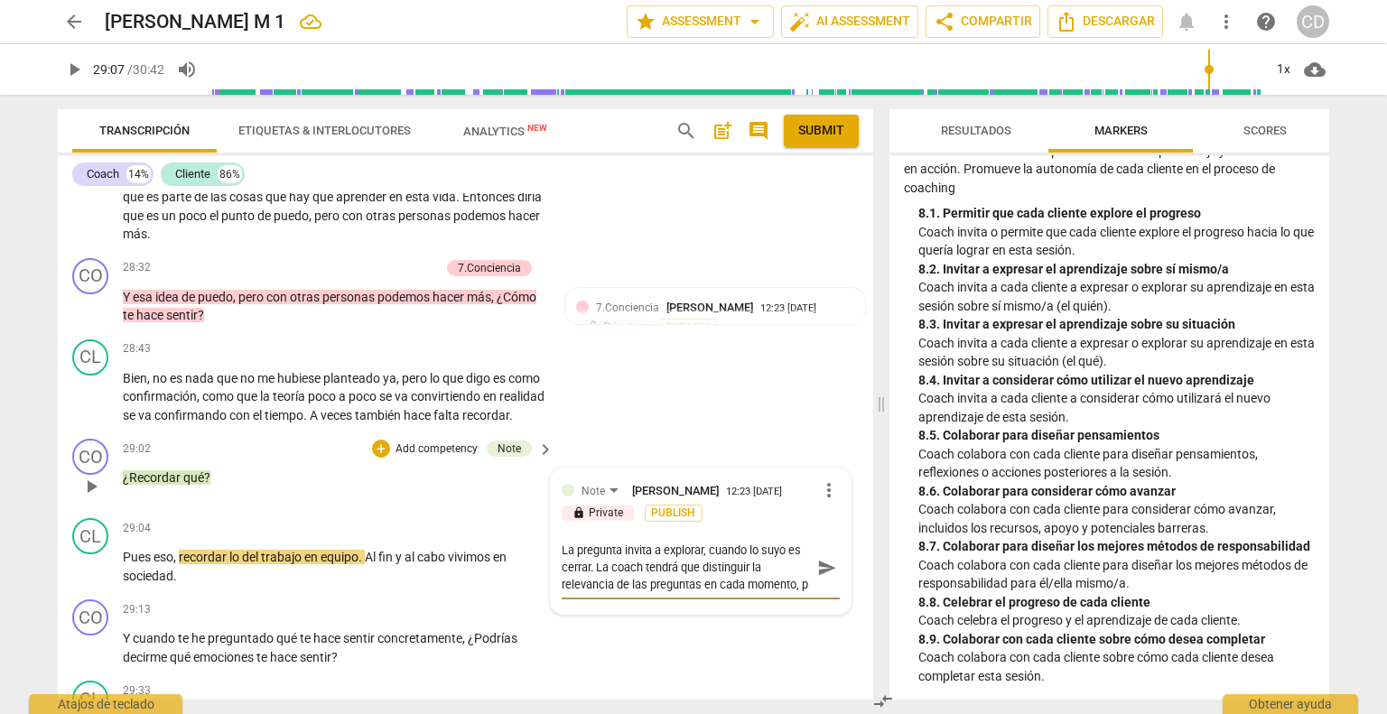
scroll to position [14, 0]
click at [817, 578] on span "send" at bounding box center [827, 568] width 20 height 20
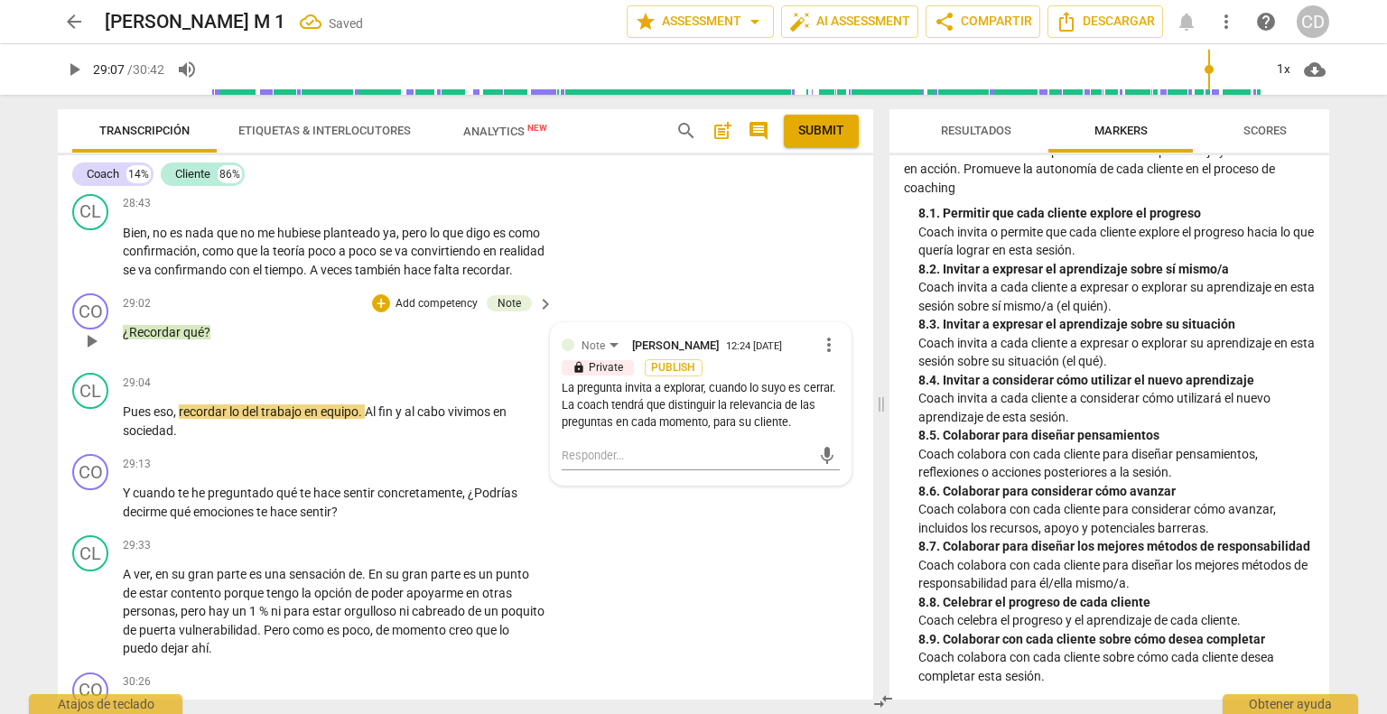
scroll to position [7049, 0]
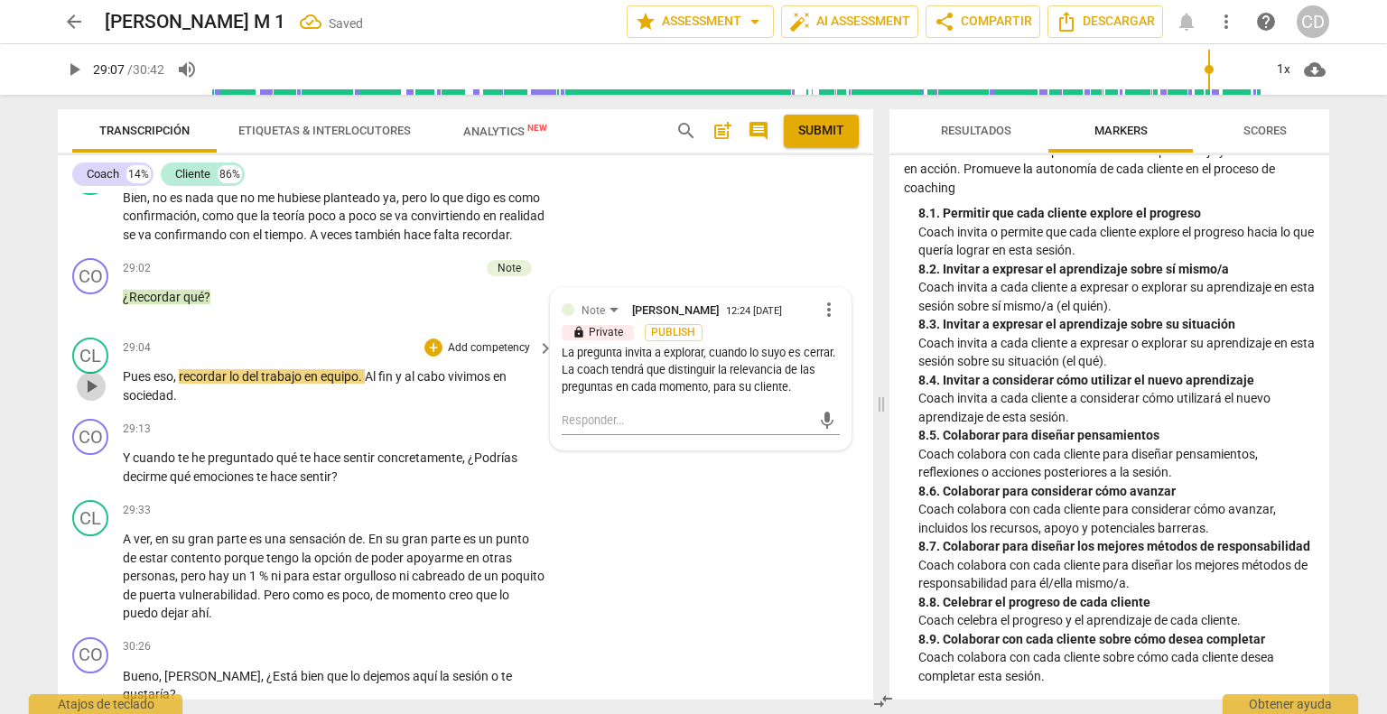
click at [98, 397] on span "play_arrow" at bounding box center [91, 387] width 22 height 22
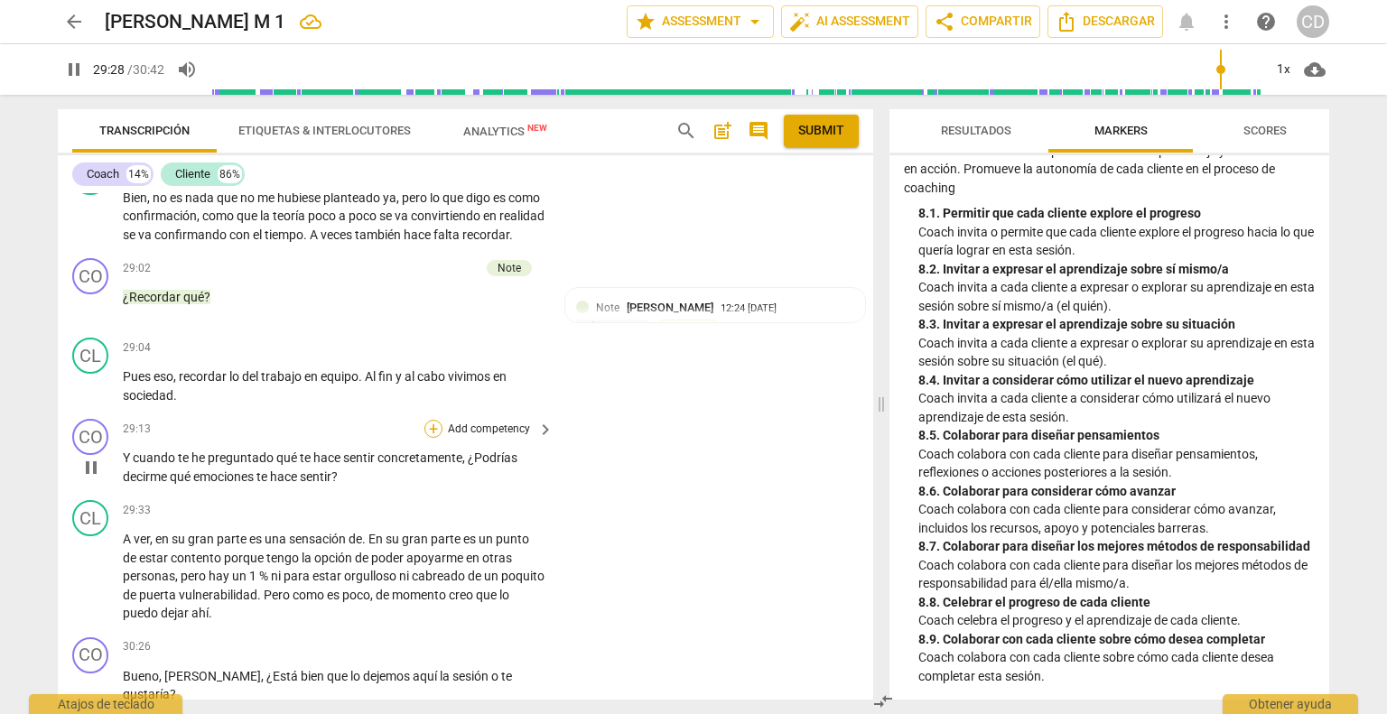
click at [428, 438] on div "+" at bounding box center [433, 429] width 18 height 18
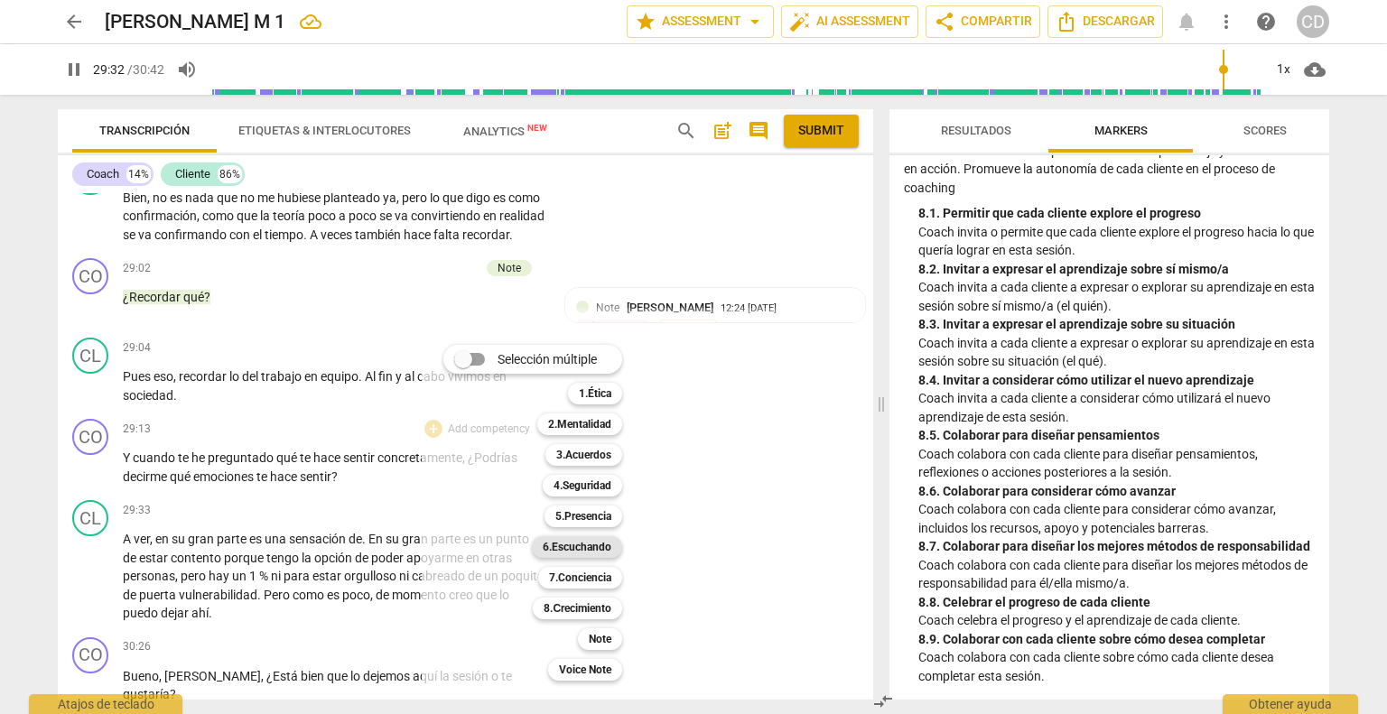
click at [584, 551] on b "6.Escuchando" at bounding box center [577, 547] width 69 height 22
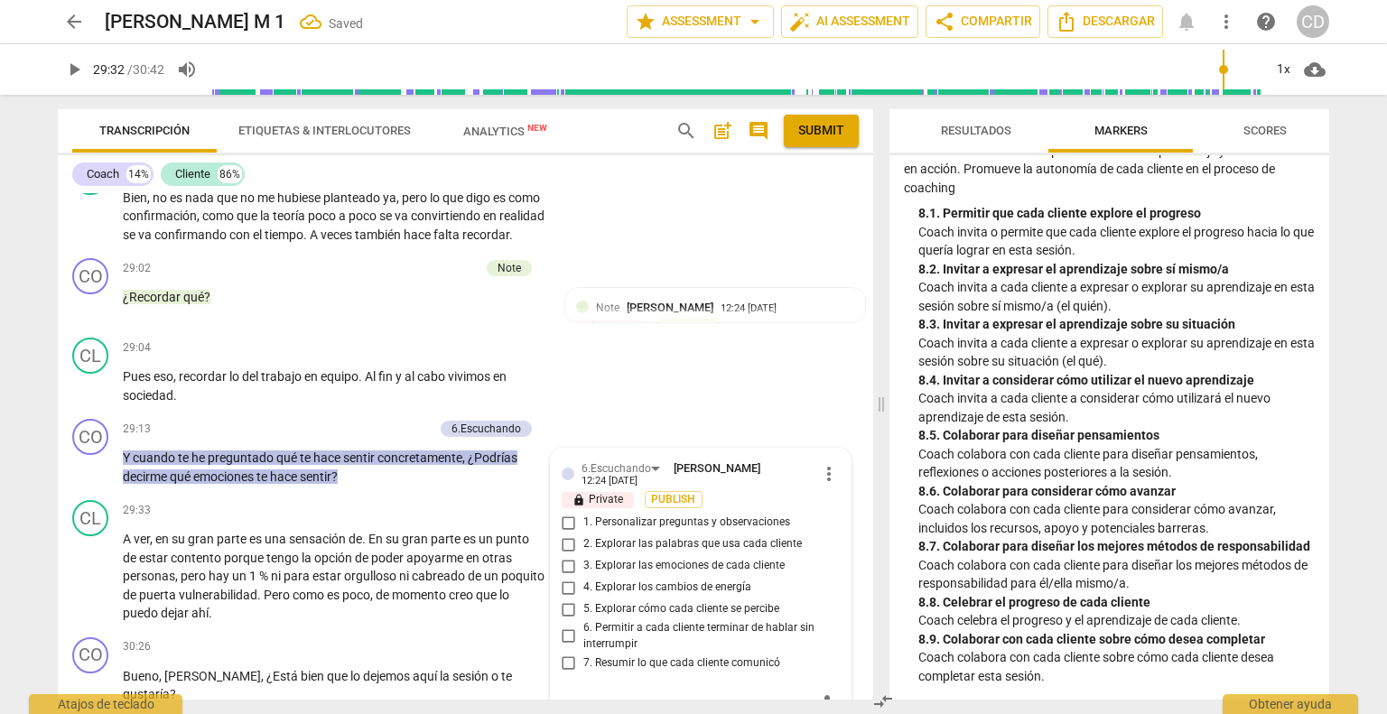
scroll to position [7298, 0]
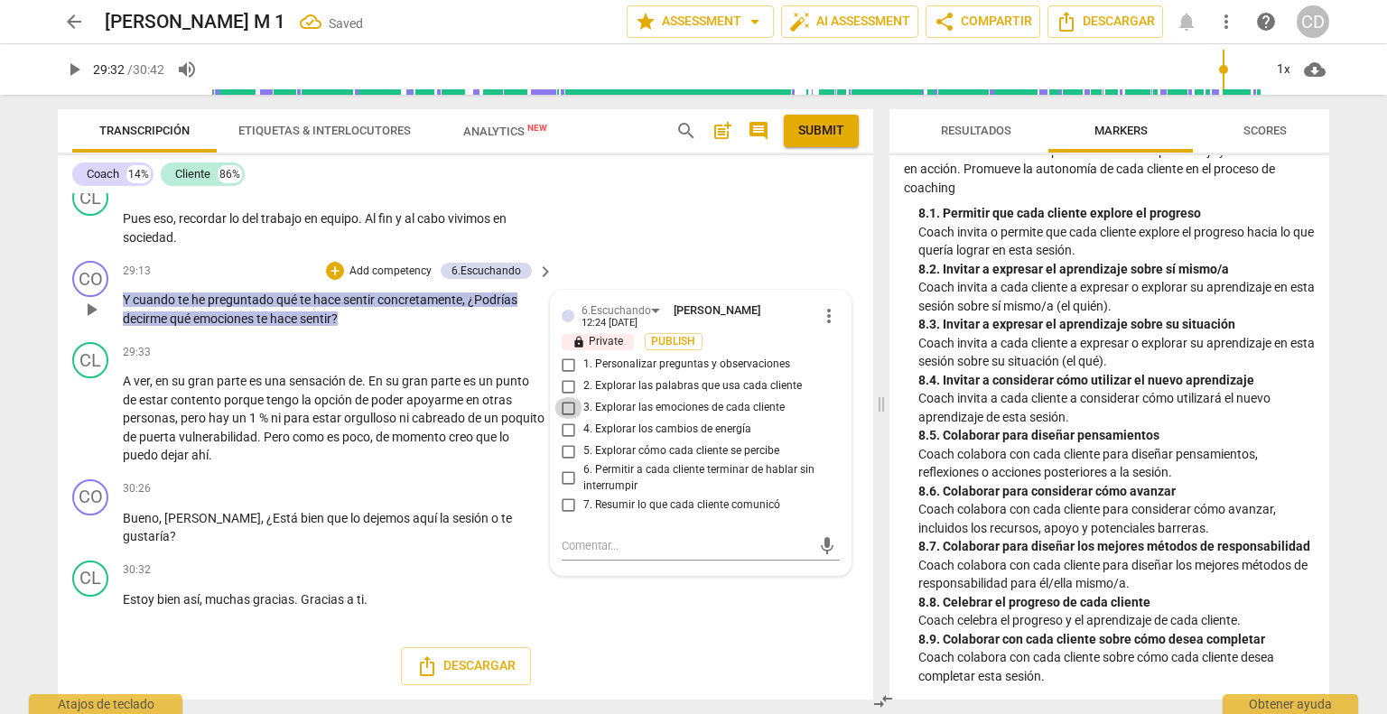
click at [570, 412] on input "3. Explorar las emociones de cada cliente" at bounding box center [568, 408] width 29 height 22
click at [599, 546] on textarea at bounding box center [686, 545] width 249 height 17
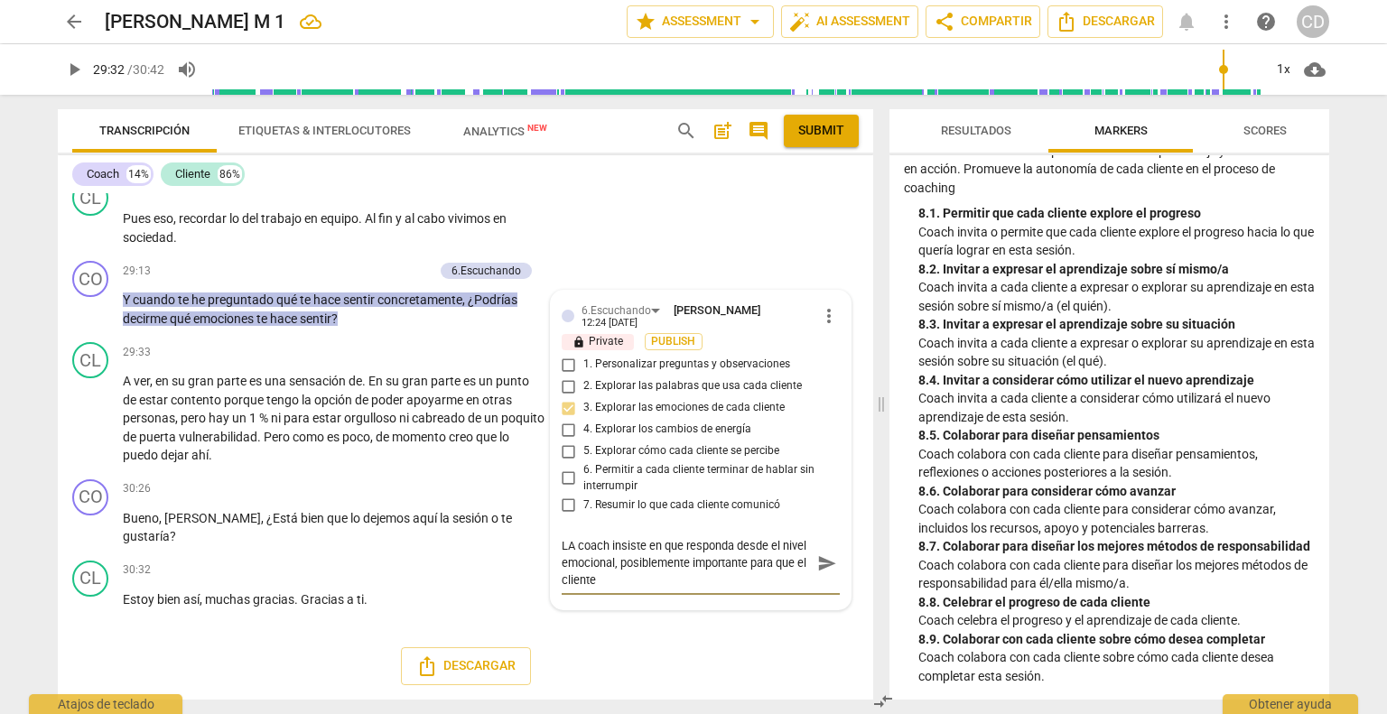
scroll to position [0, 0]
click at [821, 581] on span "send" at bounding box center [827, 572] width 20 height 20
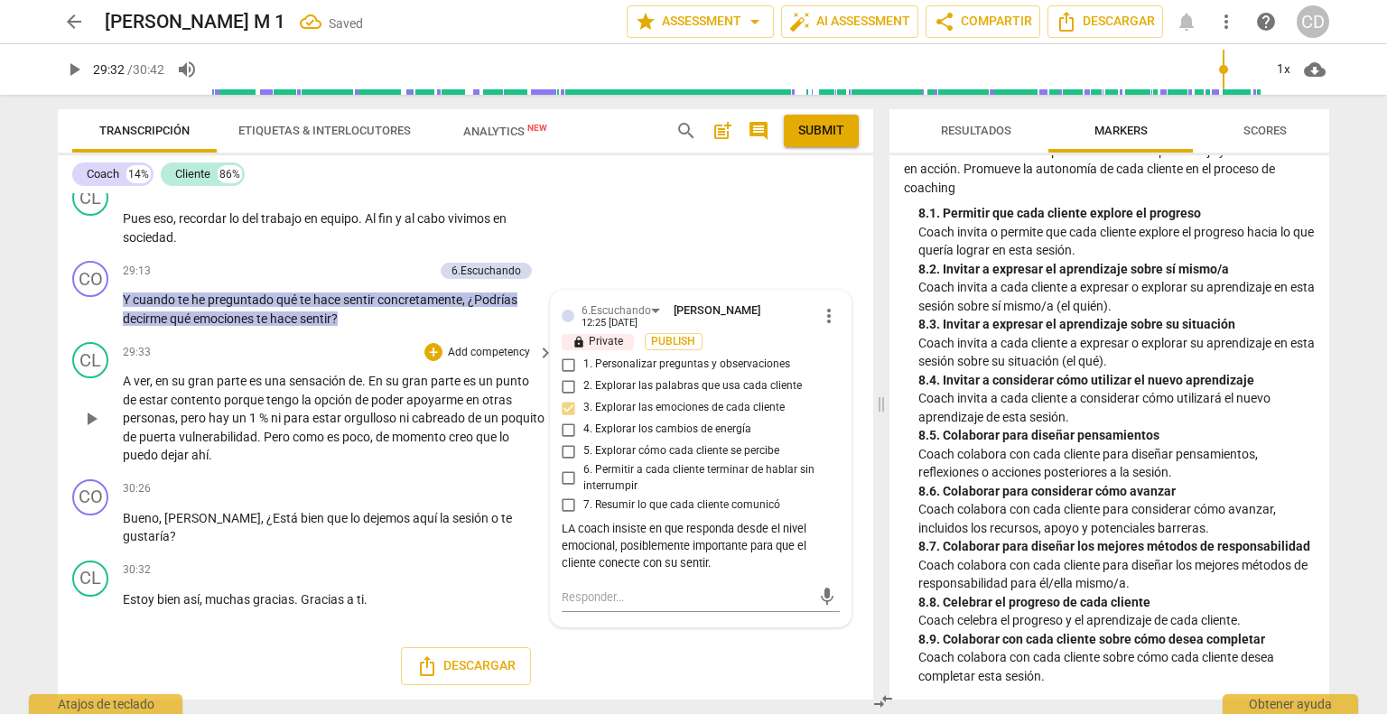
click at [93, 426] on span "play_arrow" at bounding box center [91, 419] width 22 height 22
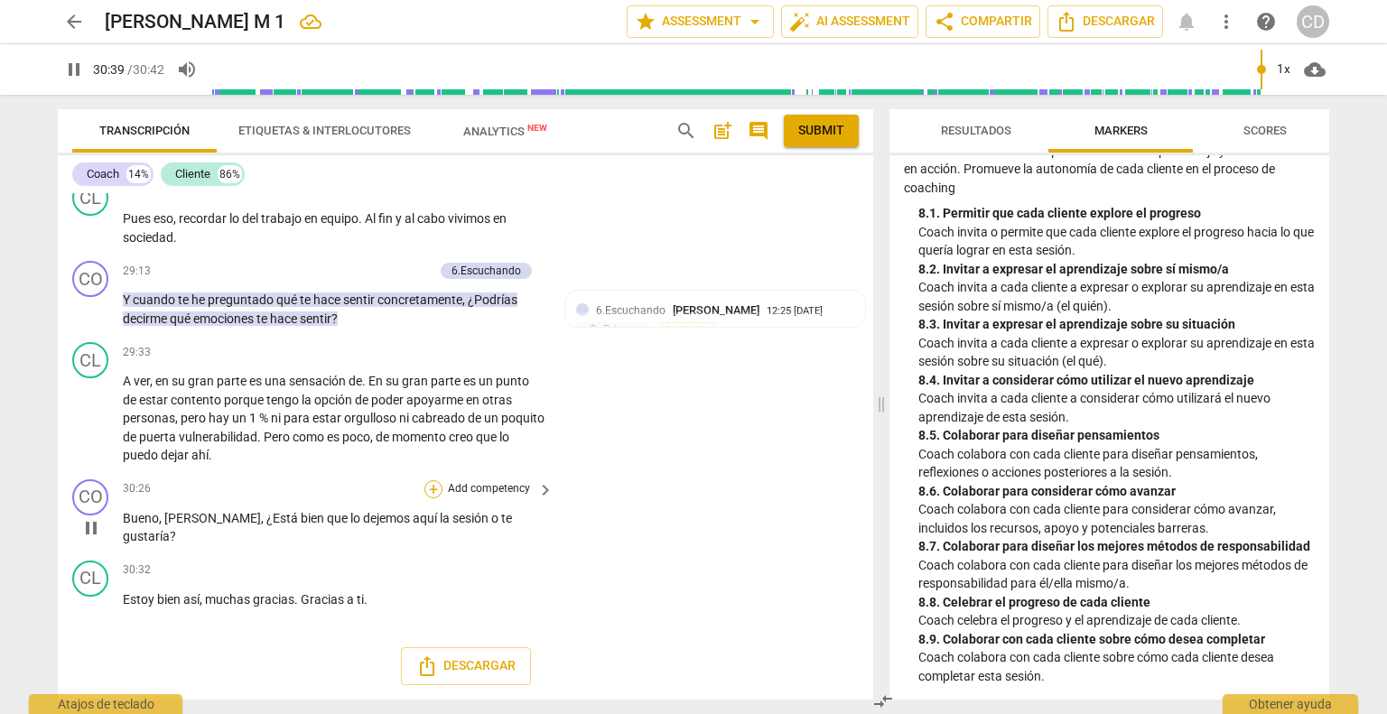
click at [427, 490] on div "+" at bounding box center [433, 489] width 18 height 18
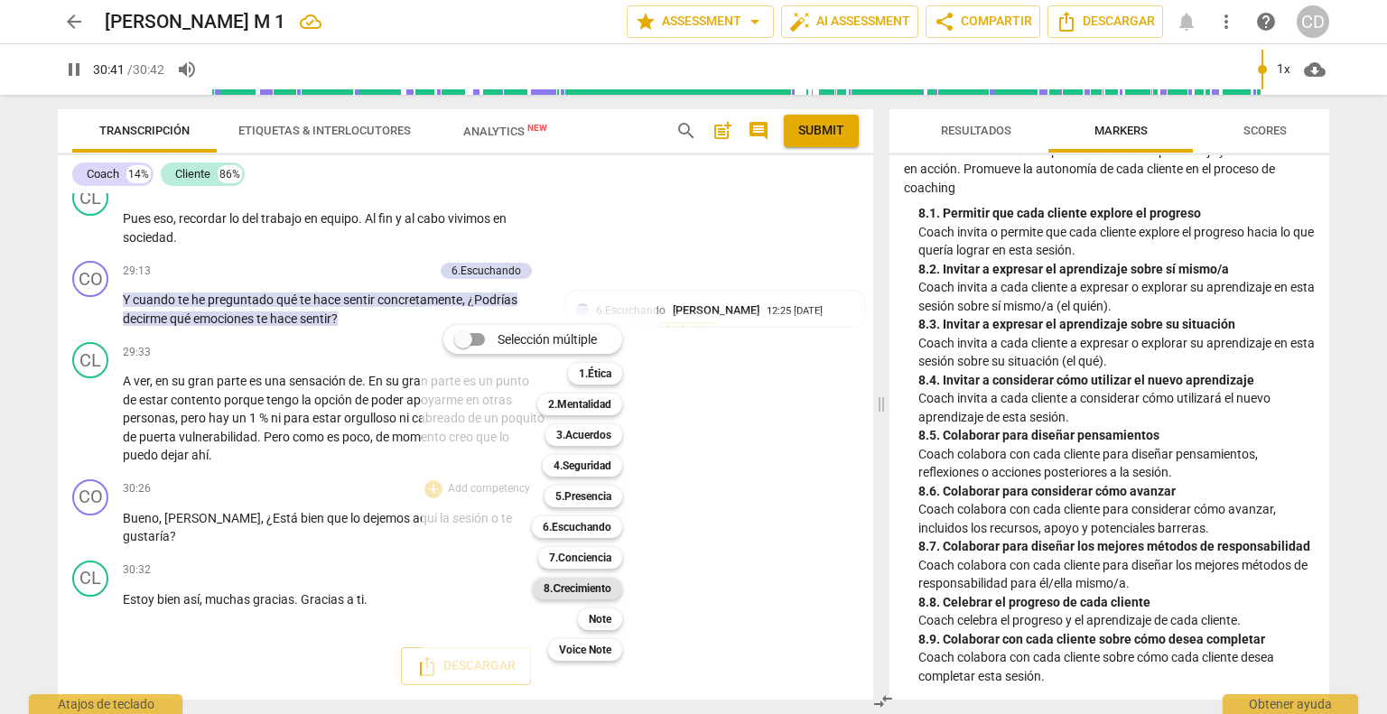
click at [609, 590] on b "8.Сrecimiento" at bounding box center [578, 589] width 68 height 22
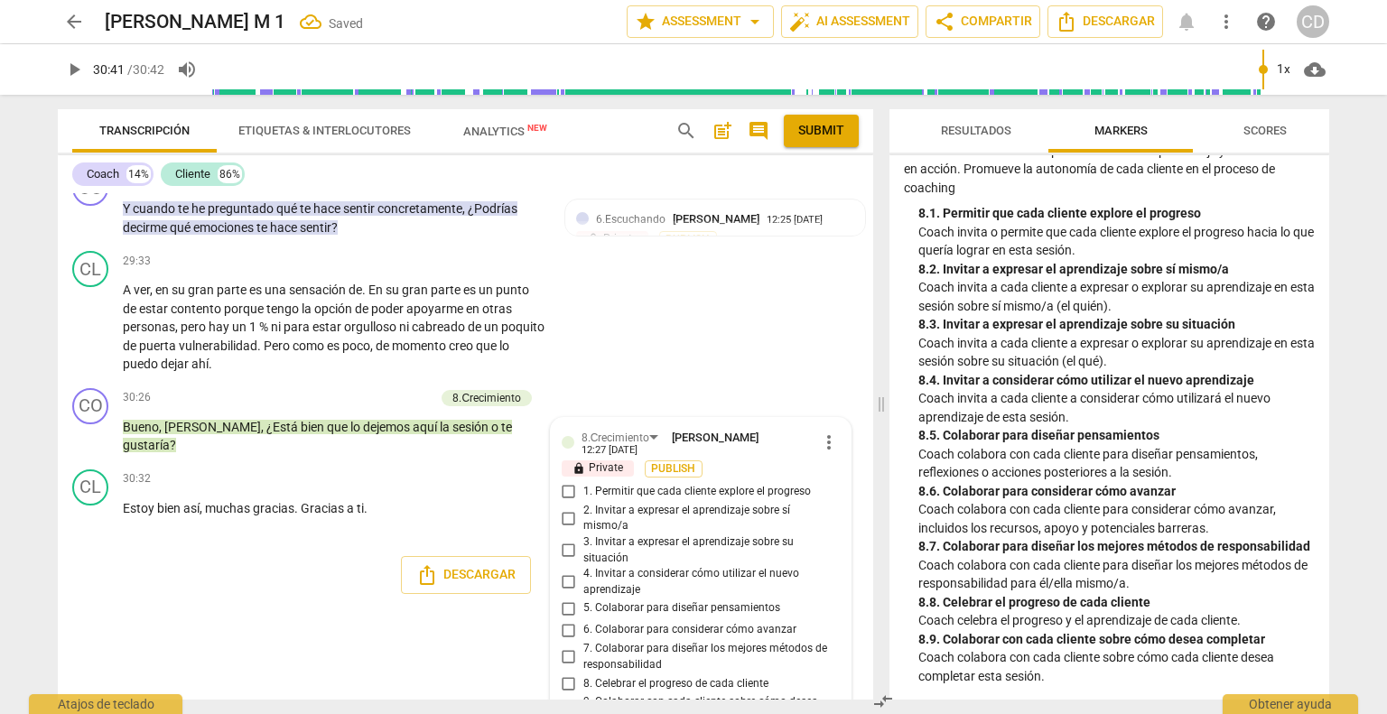
scroll to position [7479, 0]
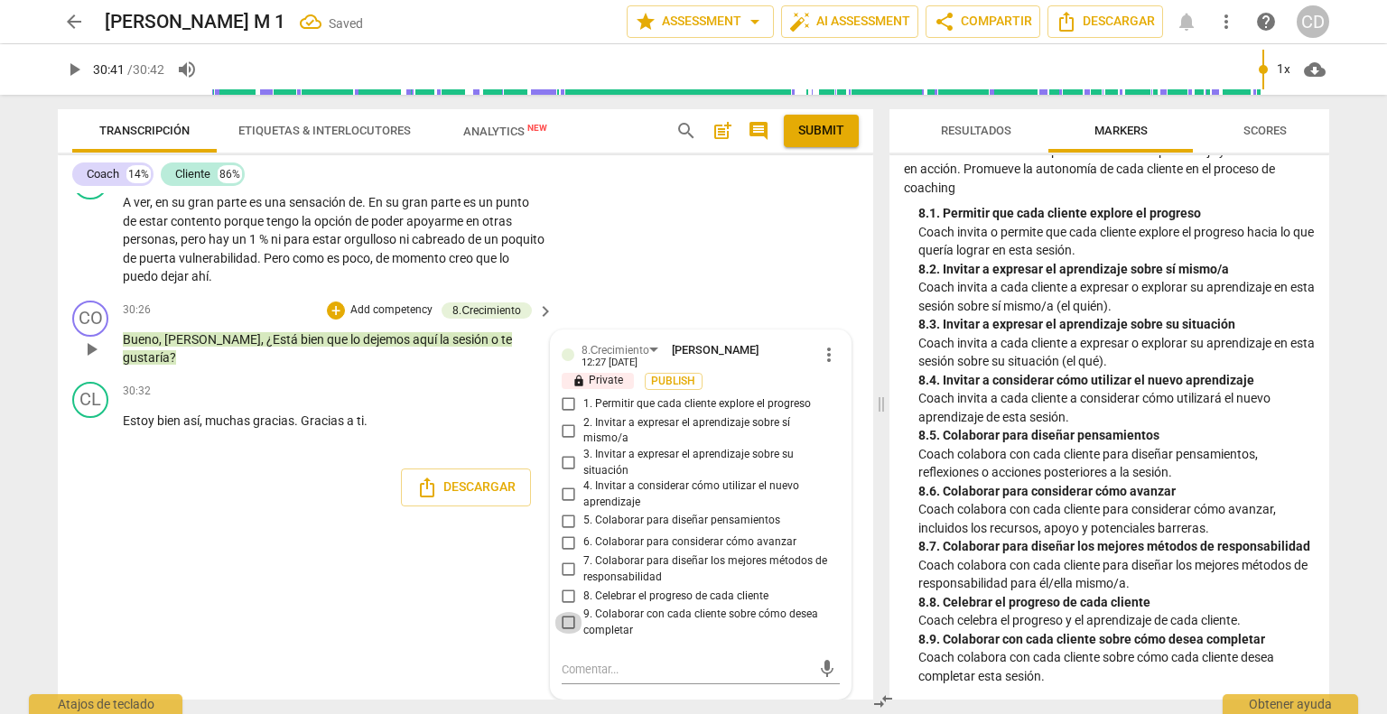
click at [564, 626] on input "9. Colaborar con cada cliente sobre cómo desea completar" at bounding box center [568, 623] width 29 height 22
click at [506, 642] on div "CO play_arrow pause 00:02 + Add competency keyboard_arrow_right [PERSON_NAME] ,…" at bounding box center [465, 446] width 815 height 506
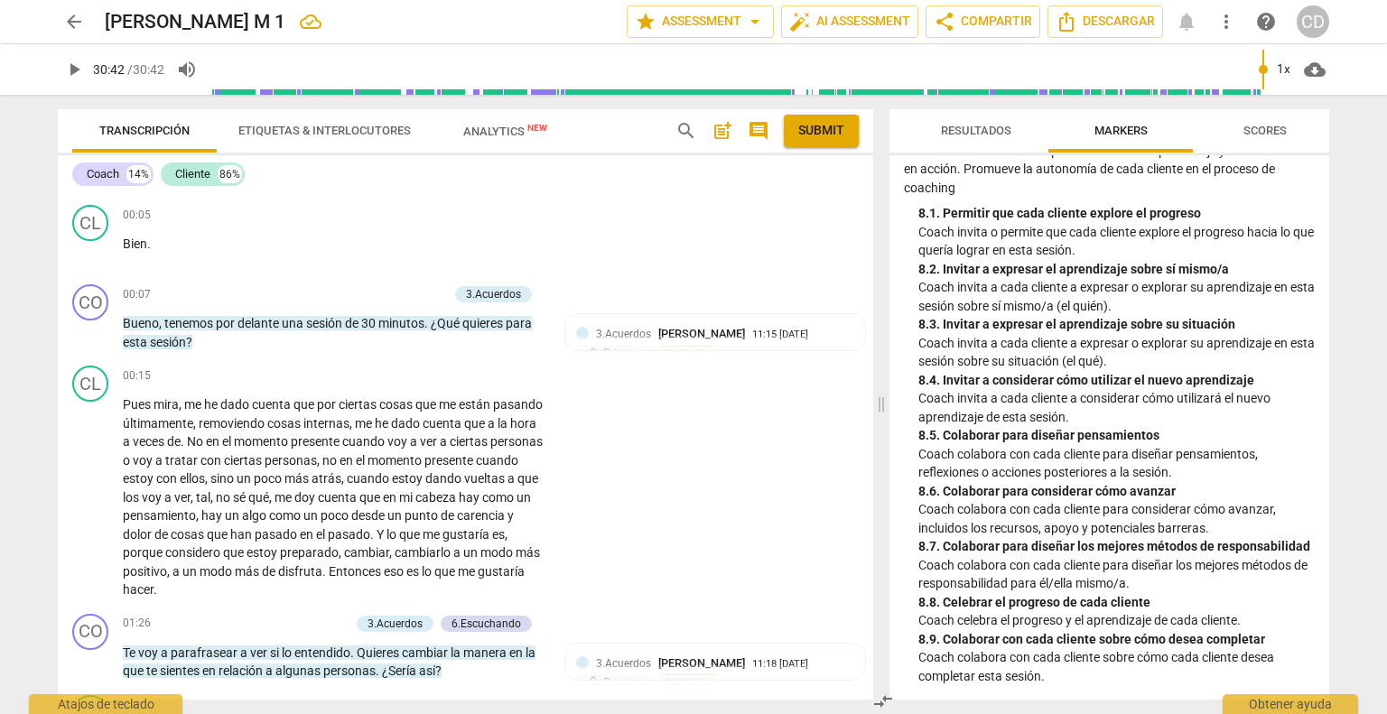
scroll to position [0, 0]
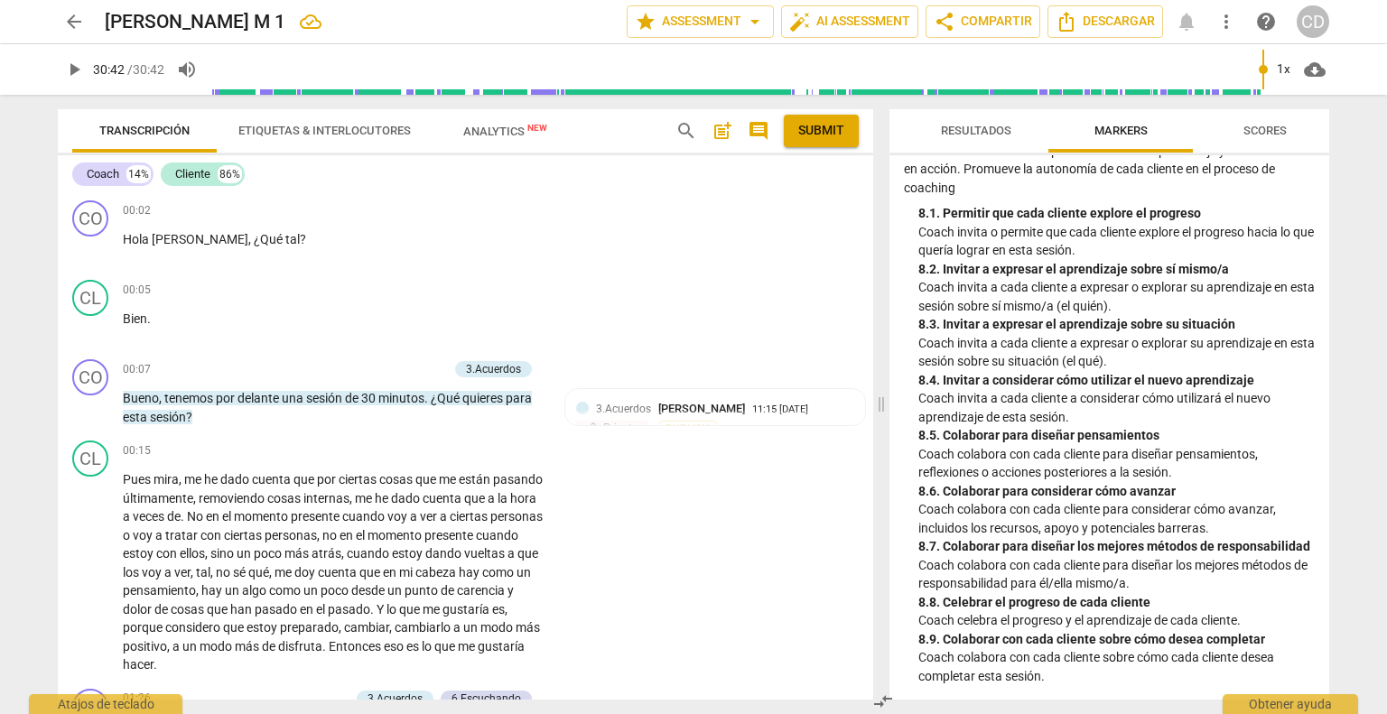
click at [722, 131] on span "post_add" at bounding box center [722, 131] width 22 height 22
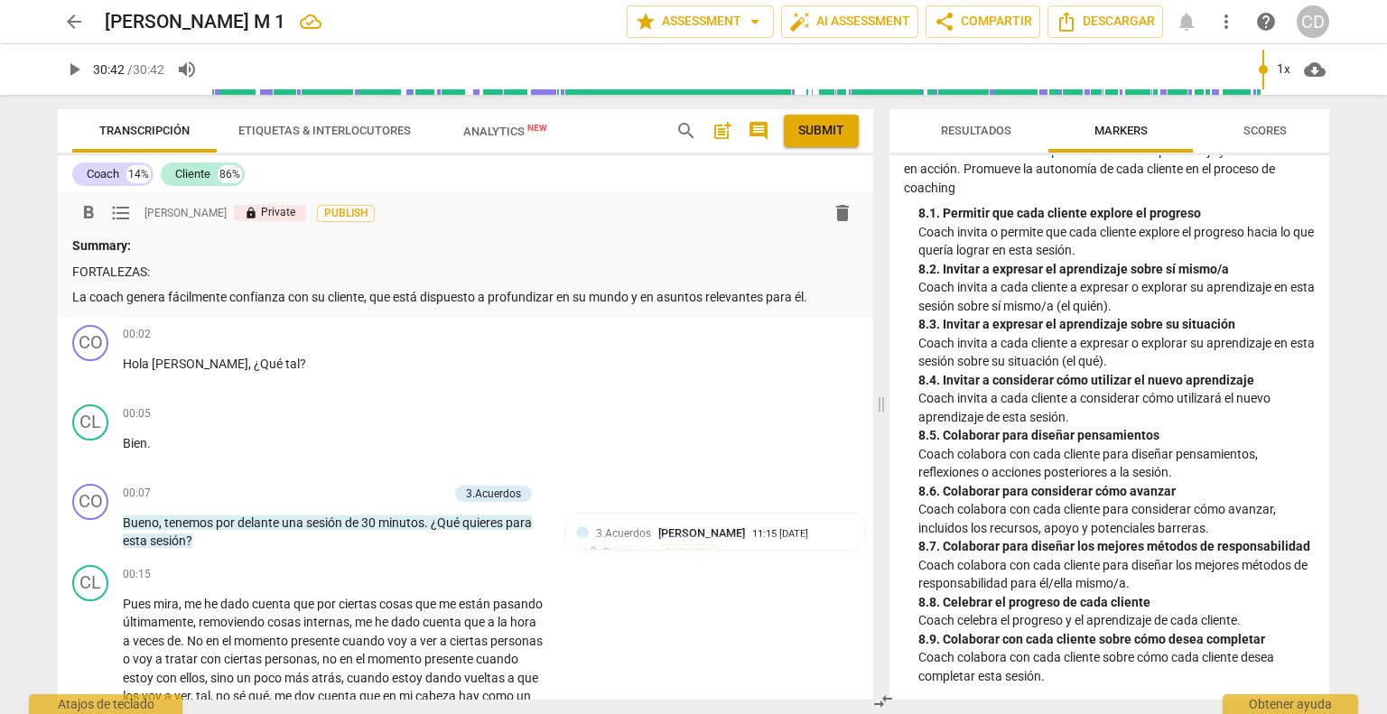
click at [823, 295] on p "La coach genera fácilmente confianza con su cliente, que está dispuesto a profu…" at bounding box center [465, 297] width 786 height 19
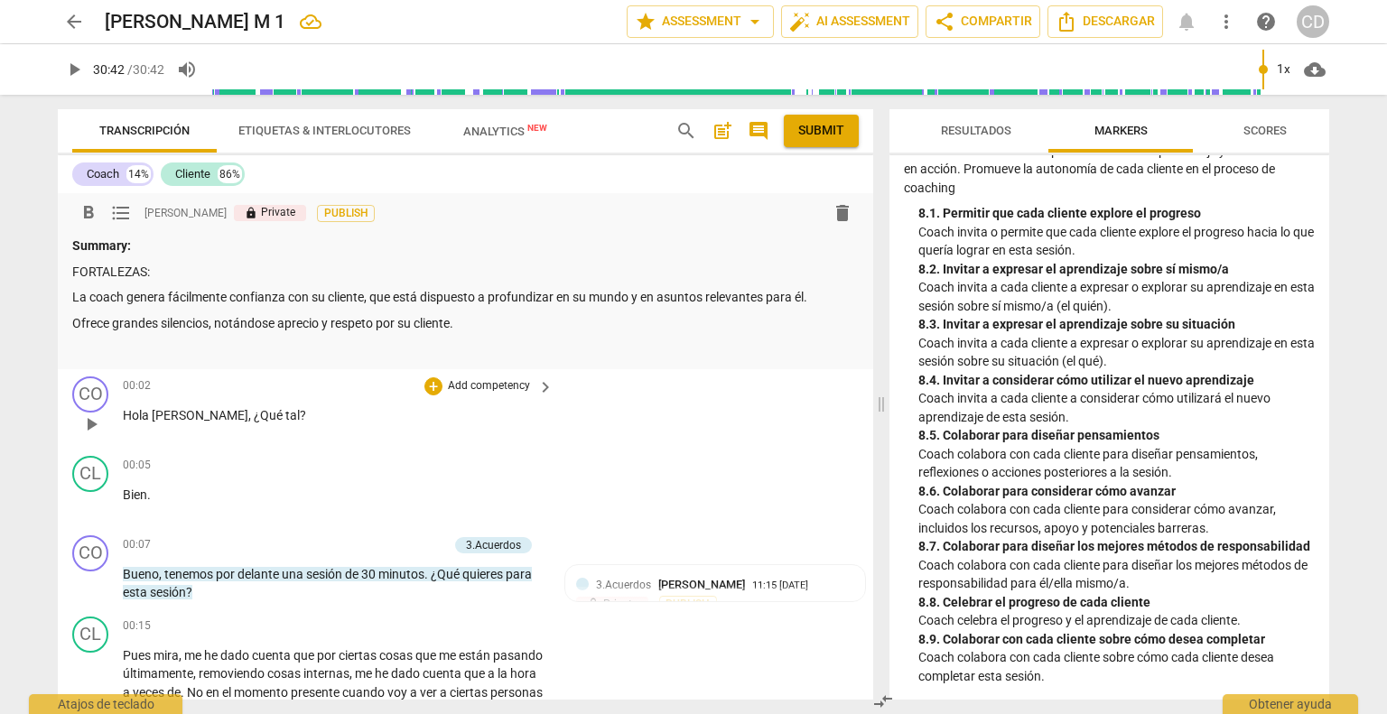
drag, startPoint x: 461, startPoint y: 321, endPoint x: 544, endPoint y: 369, distance: 95.9
click at [466, 328] on p "Ofrece grandes silencios, notándose aprecio y respeto por su cliente." at bounding box center [465, 323] width 786 height 19
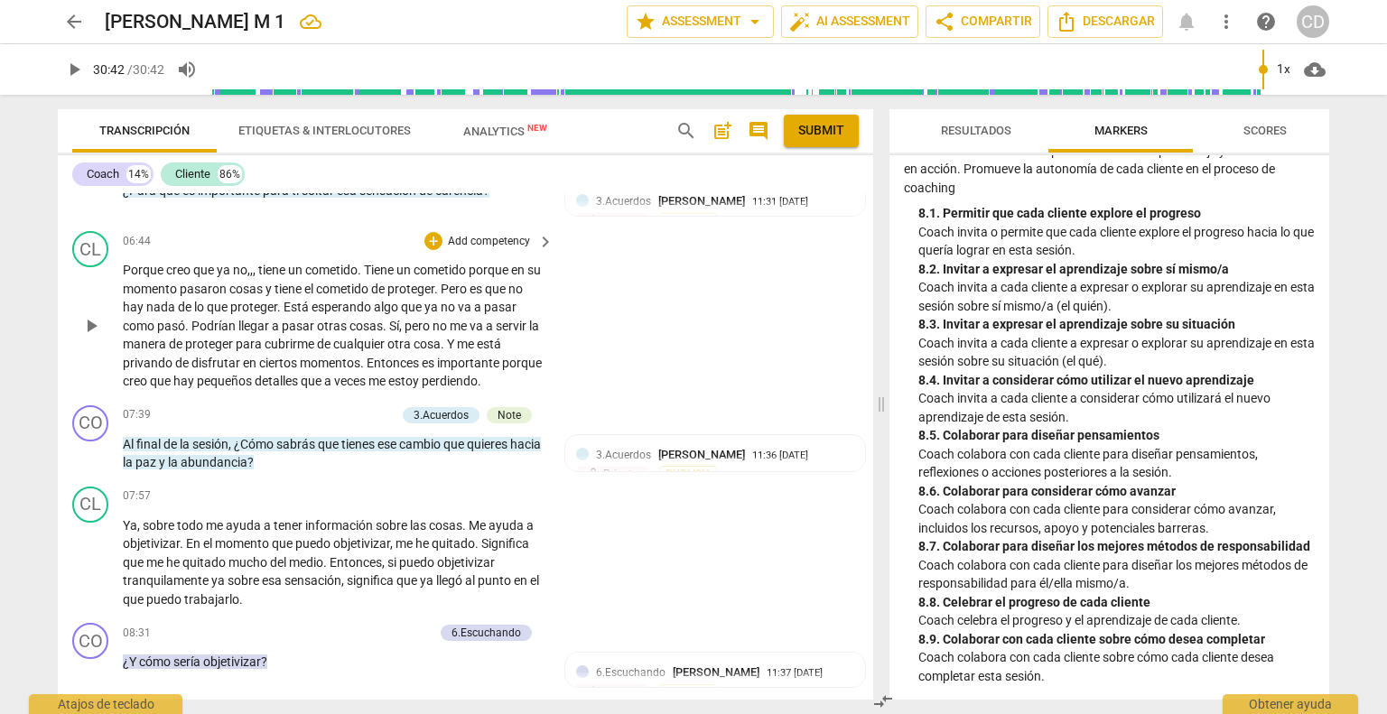
scroll to position [2257, 0]
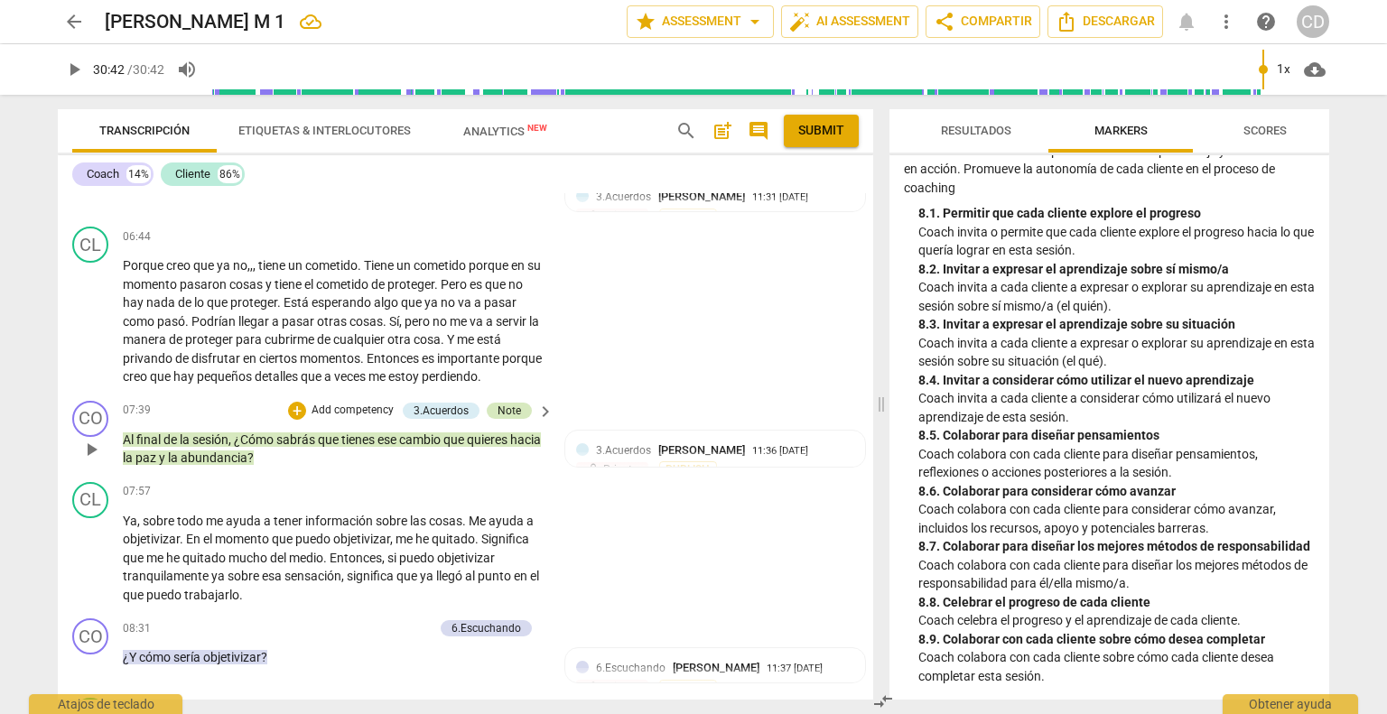
click at [503, 419] on div "Note" at bounding box center [508, 411] width 23 height 16
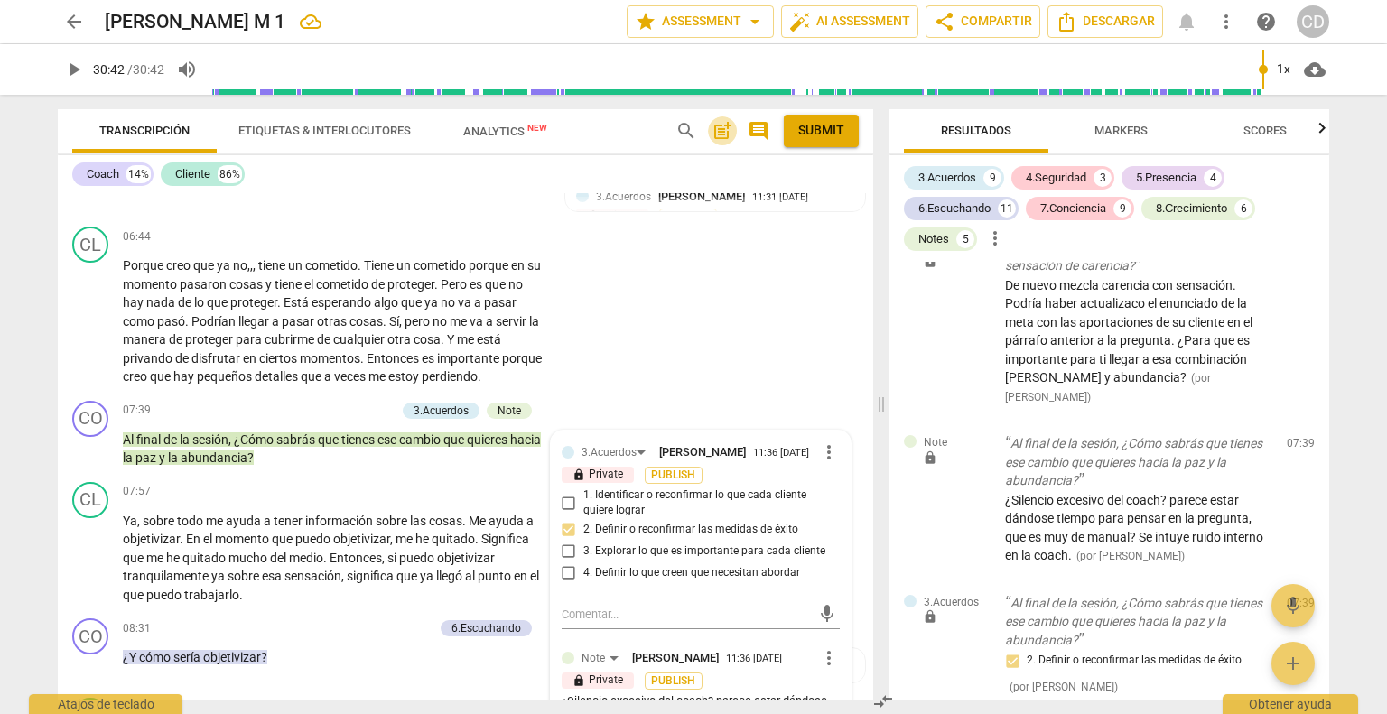
click at [725, 137] on span "post_add" at bounding box center [722, 131] width 22 height 22
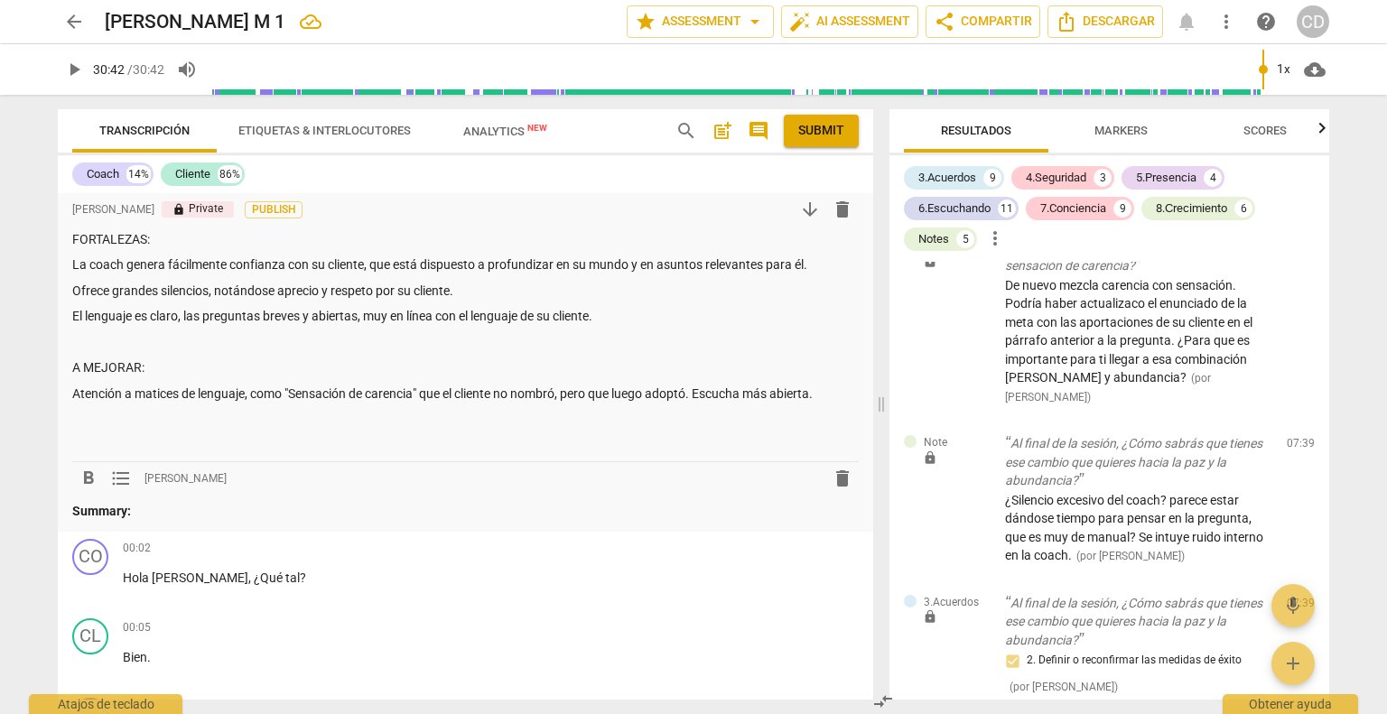
scroll to position [90, 0]
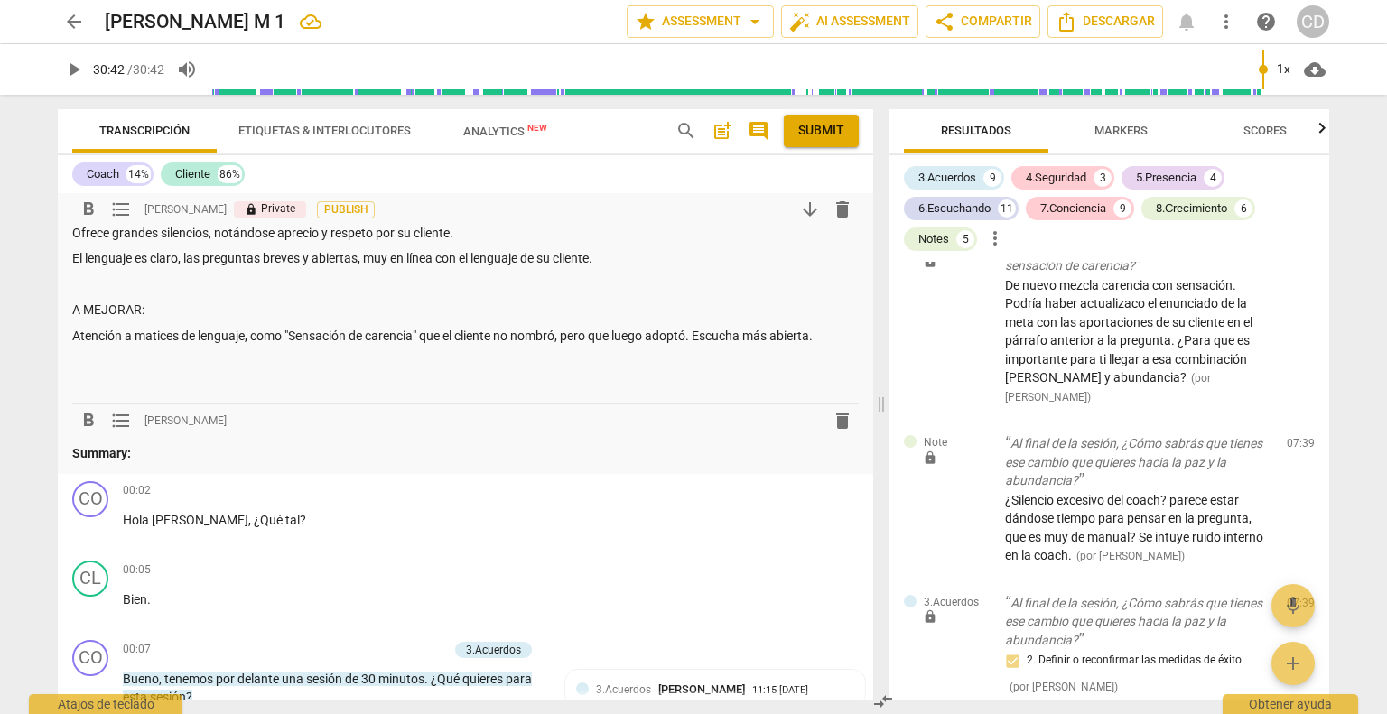
click at [116, 360] on p at bounding box center [465, 361] width 786 height 19
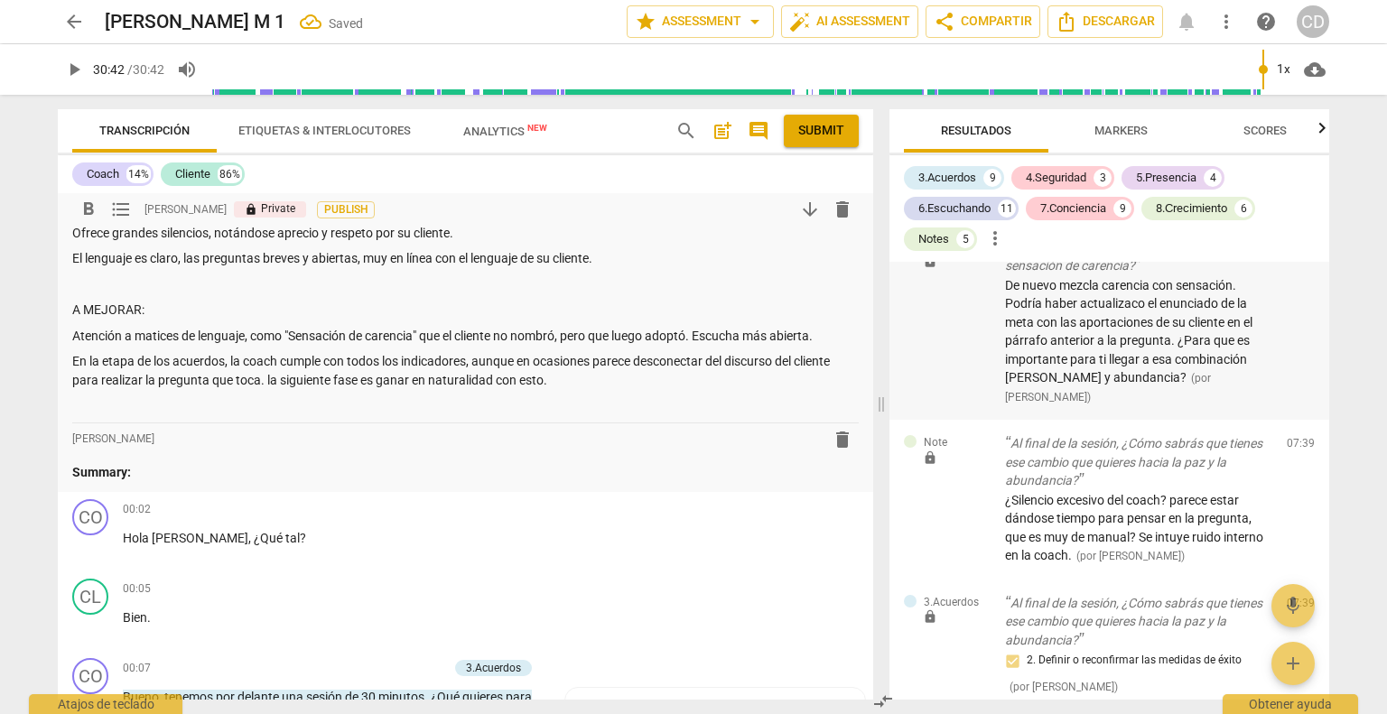
drag, startPoint x: 270, startPoint y: 381, endPoint x: 1047, endPoint y: 325, distance: 779.4
click at [270, 382] on p "En la etapa de los acuerdos, la coach cumple con todos los indicadores, aunque …" at bounding box center [465, 370] width 786 height 37
click at [610, 387] on p "En la etapa de los acuerdos, la coach cumple con todos los indicadores, aunque …" at bounding box center [465, 370] width 786 height 37
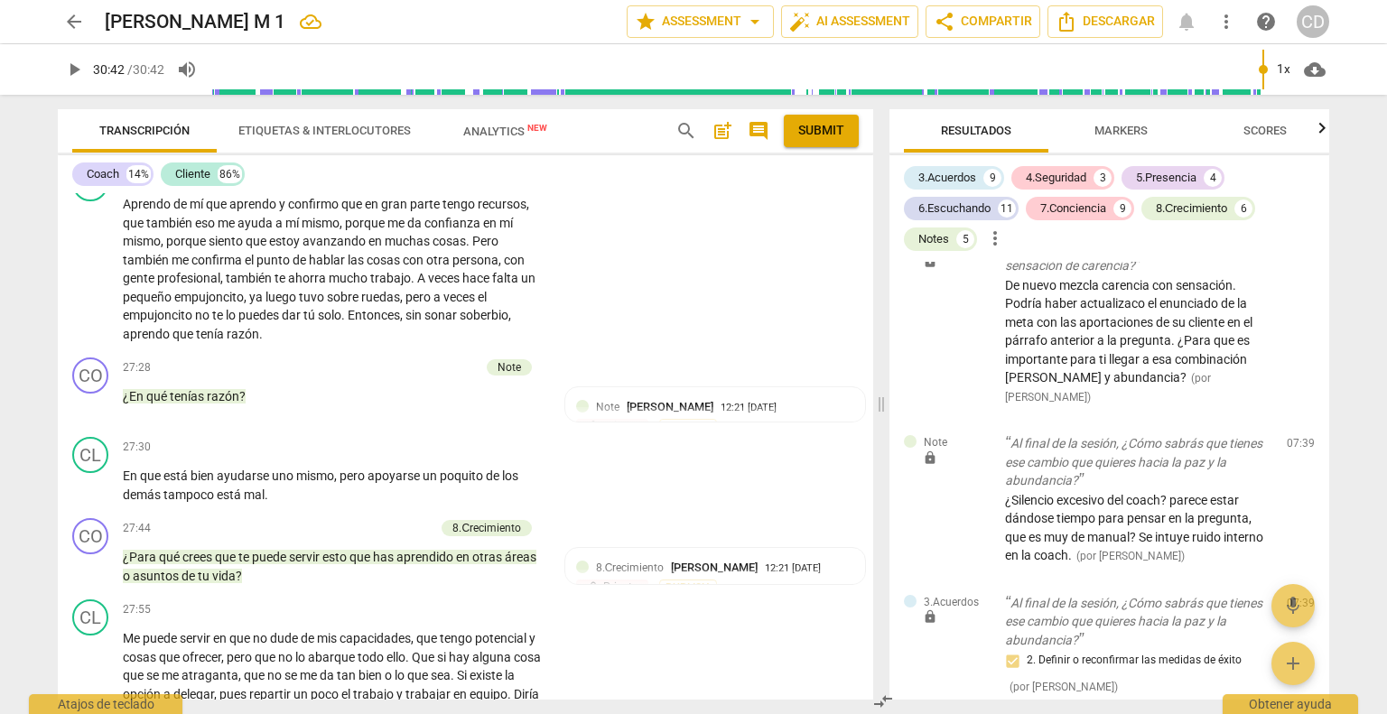
scroll to position [6771, 0]
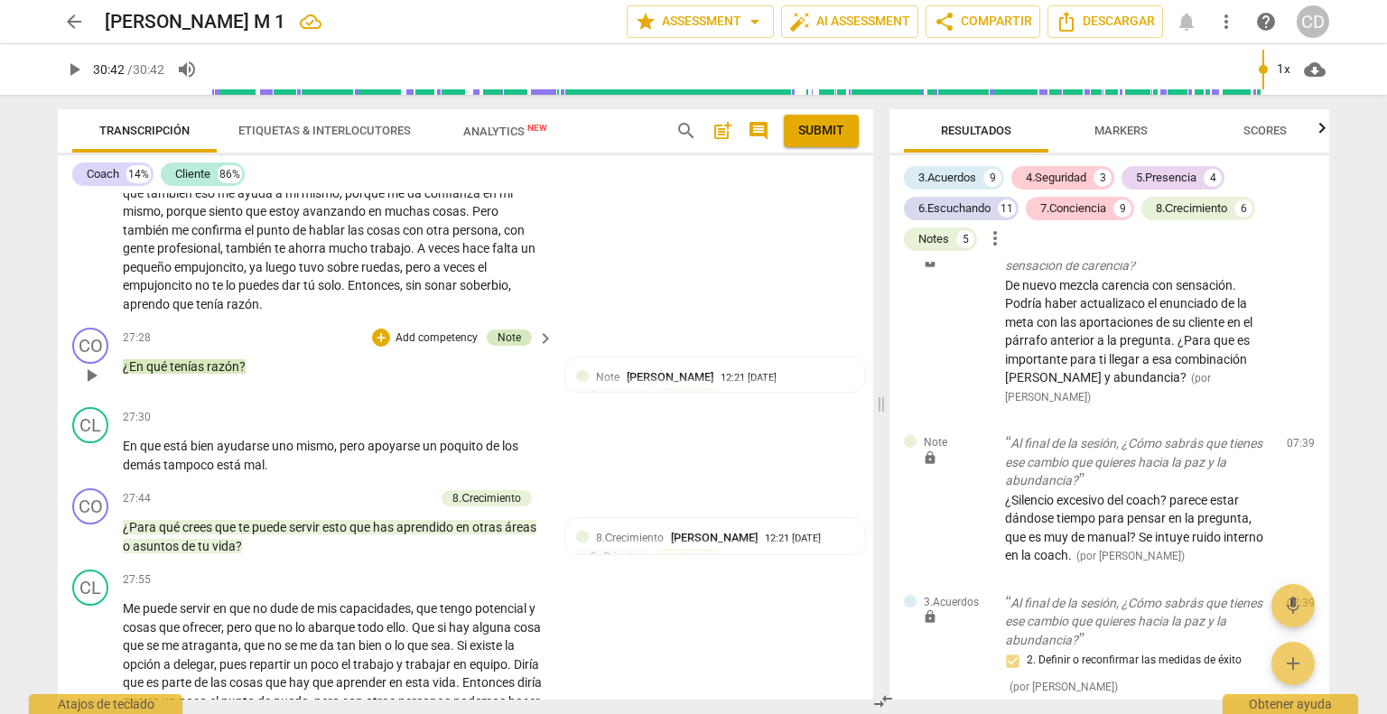
click at [498, 346] on div "Note" at bounding box center [508, 338] width 23 height 16
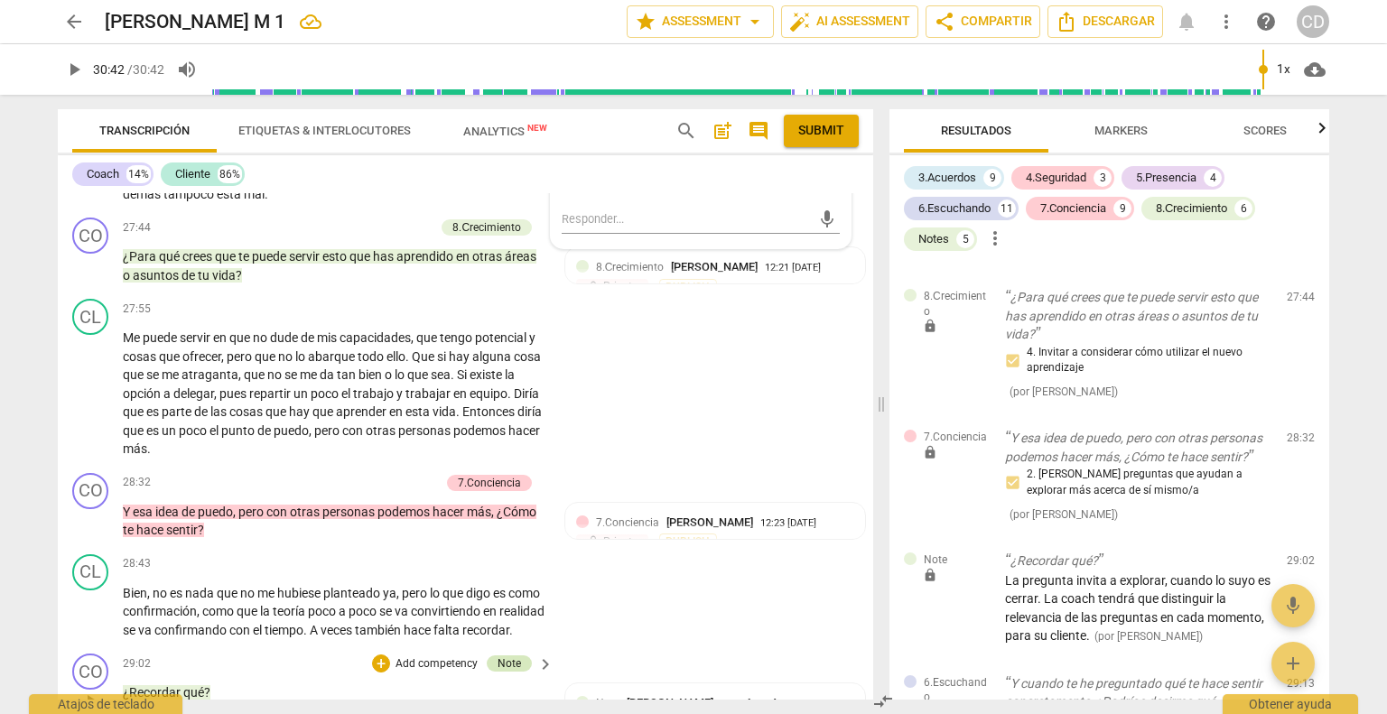
scroll to position [6952, 0]
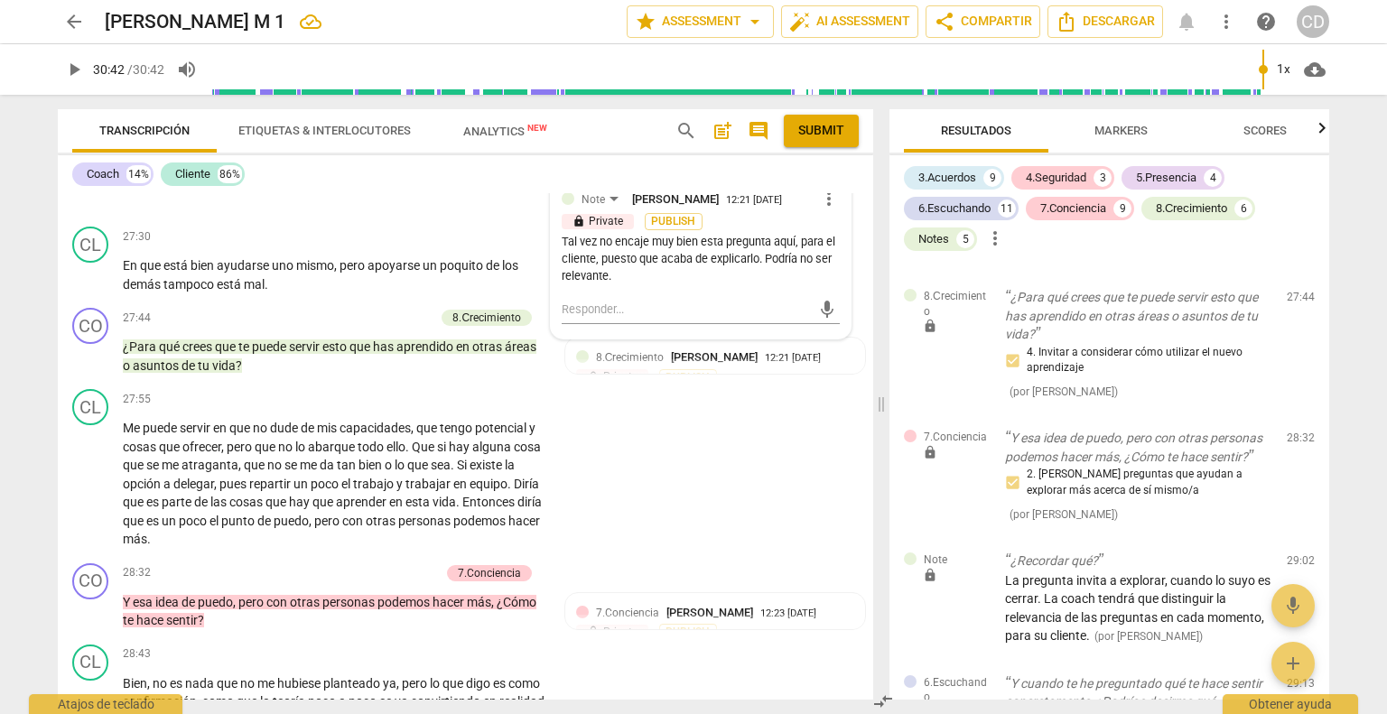
click at [716, 140] on span "post_add" at bounding box center [722, 131] width 22 height 22
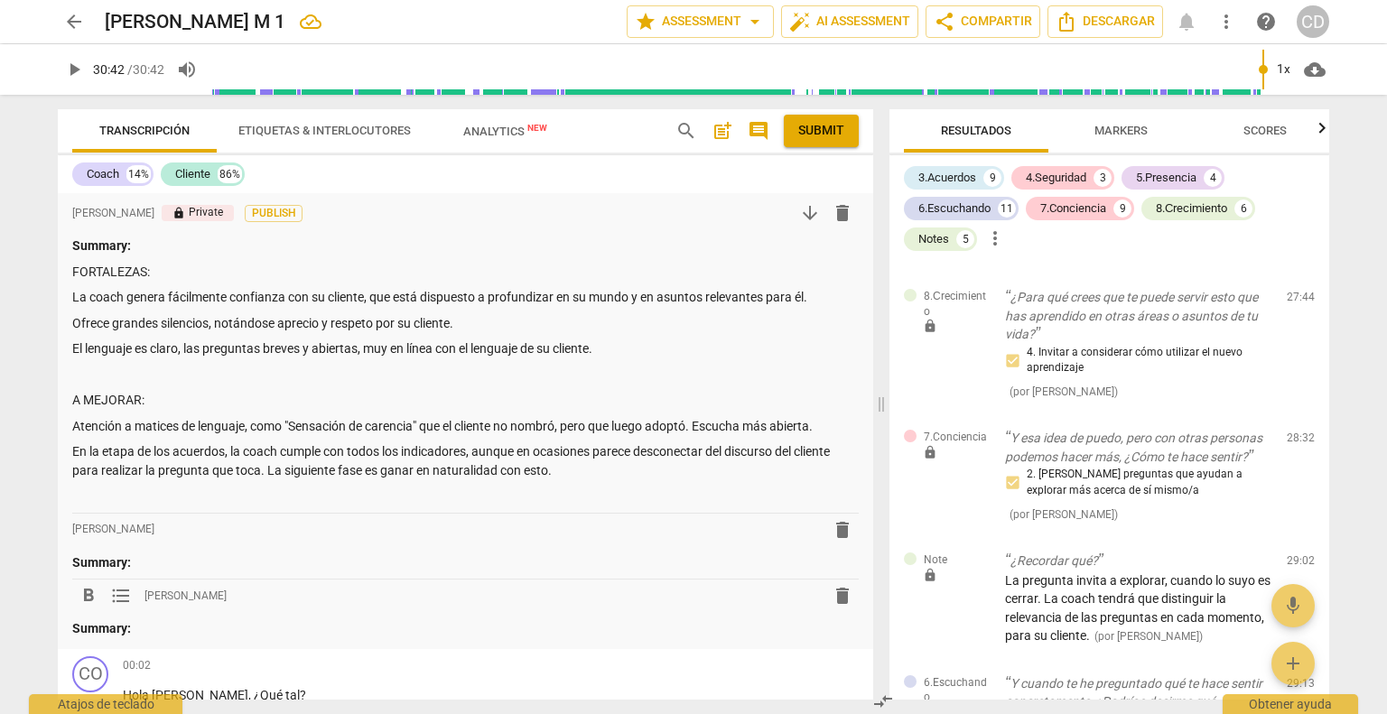
scroll to position [181, 0]
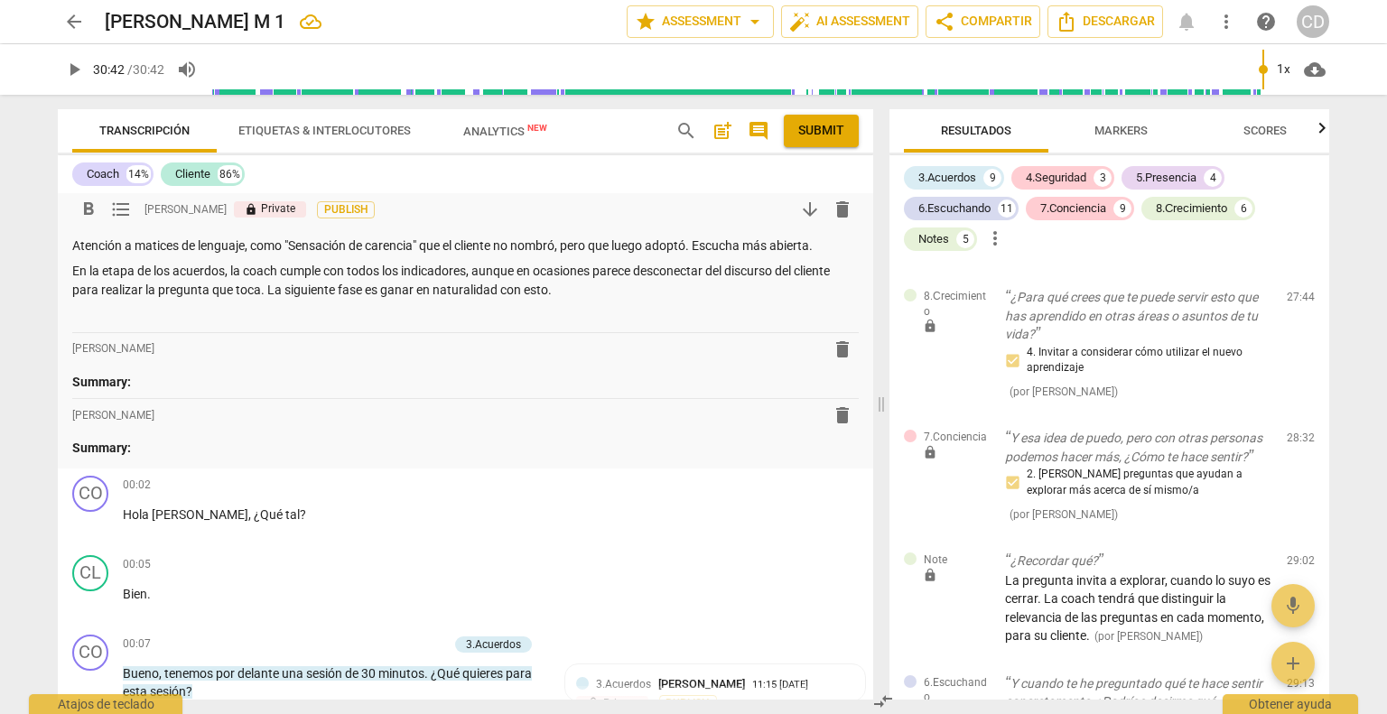
drag, startPoint x: 585, startPoint y: 288, endPoint x: 604, endPoint y: 304, distance: 25.0
click at [585, 289] on p "En la etapa de los acuerdos, la coach cumple con todos los indicadores, aunque …" at bounding box center [465, 280] width 786 height 37
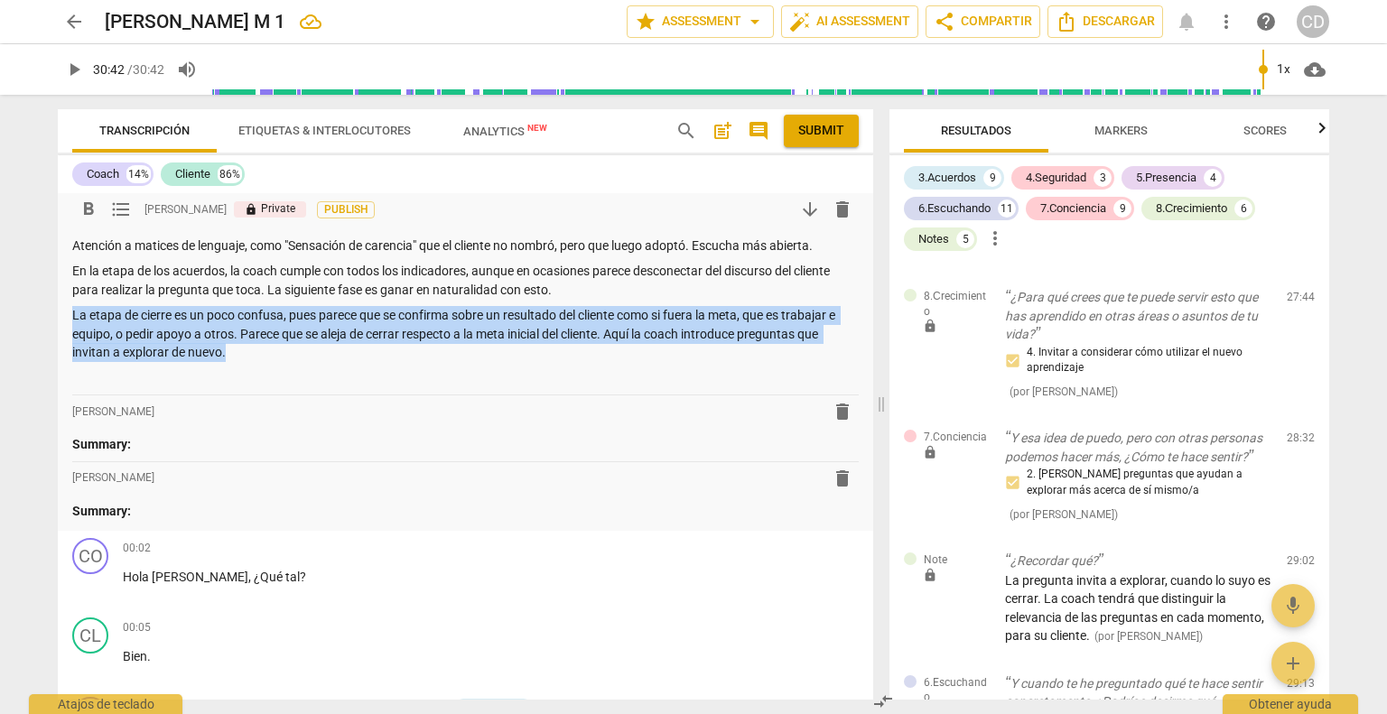
drag, startPoint x: 236, startPoint y: 358, endPoint x: 67, endPoint y: 318, distance: 173.4
click at [67, 318] on div "format_bold format_list_bulleted [PERSON_NAME] lock Private Publish arrow_downw…" at bounding box center [465, 272] width 815 height 518
copy p "La etapa de cierre es un poco confusa, pues parece que se confirma sobre un res…"
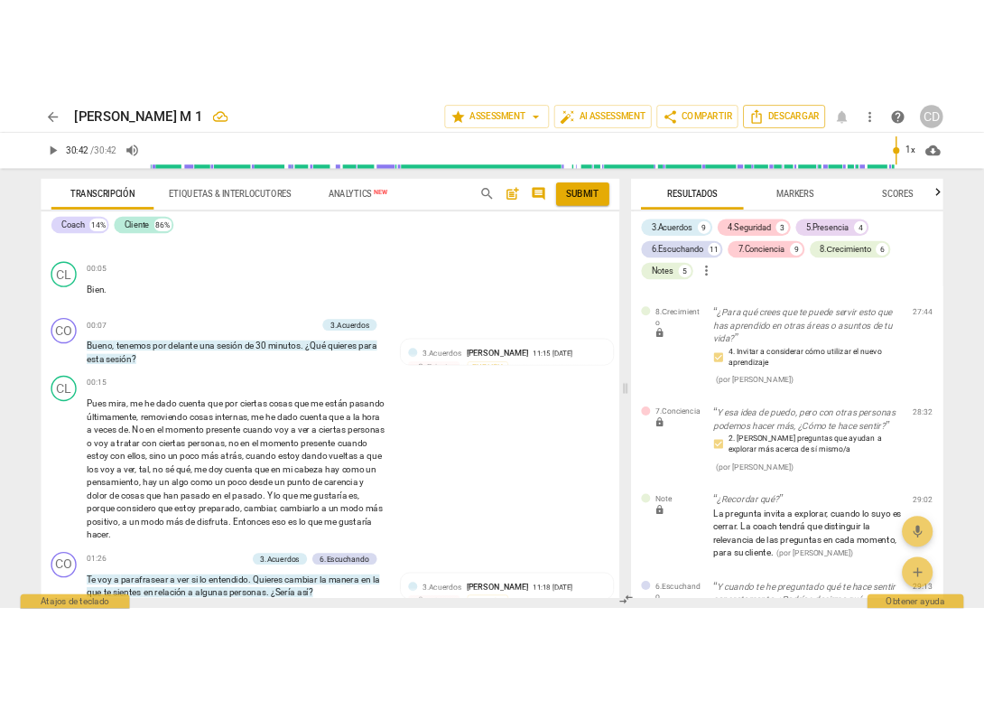
scroll to position [542, 0]
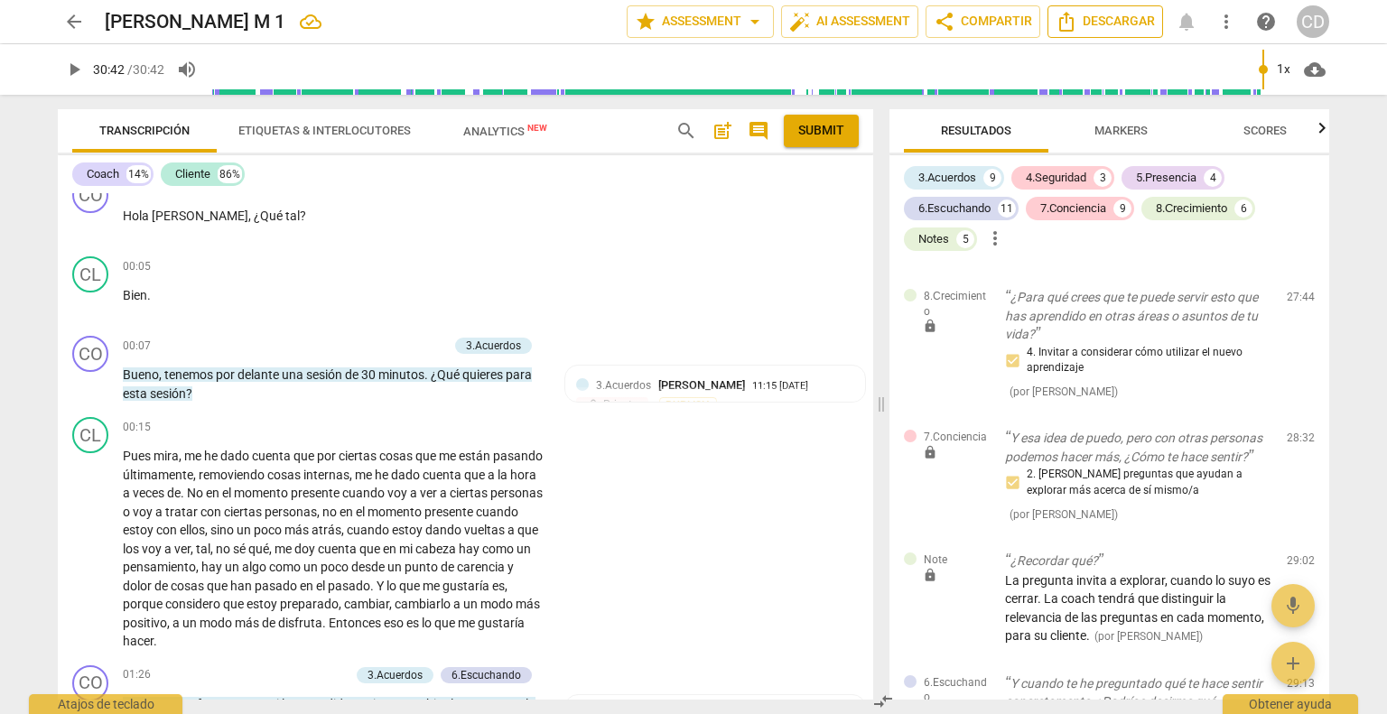
click at [983, 14] on span "Descargar" at bounding box center [1104, 22] width 99 height 22
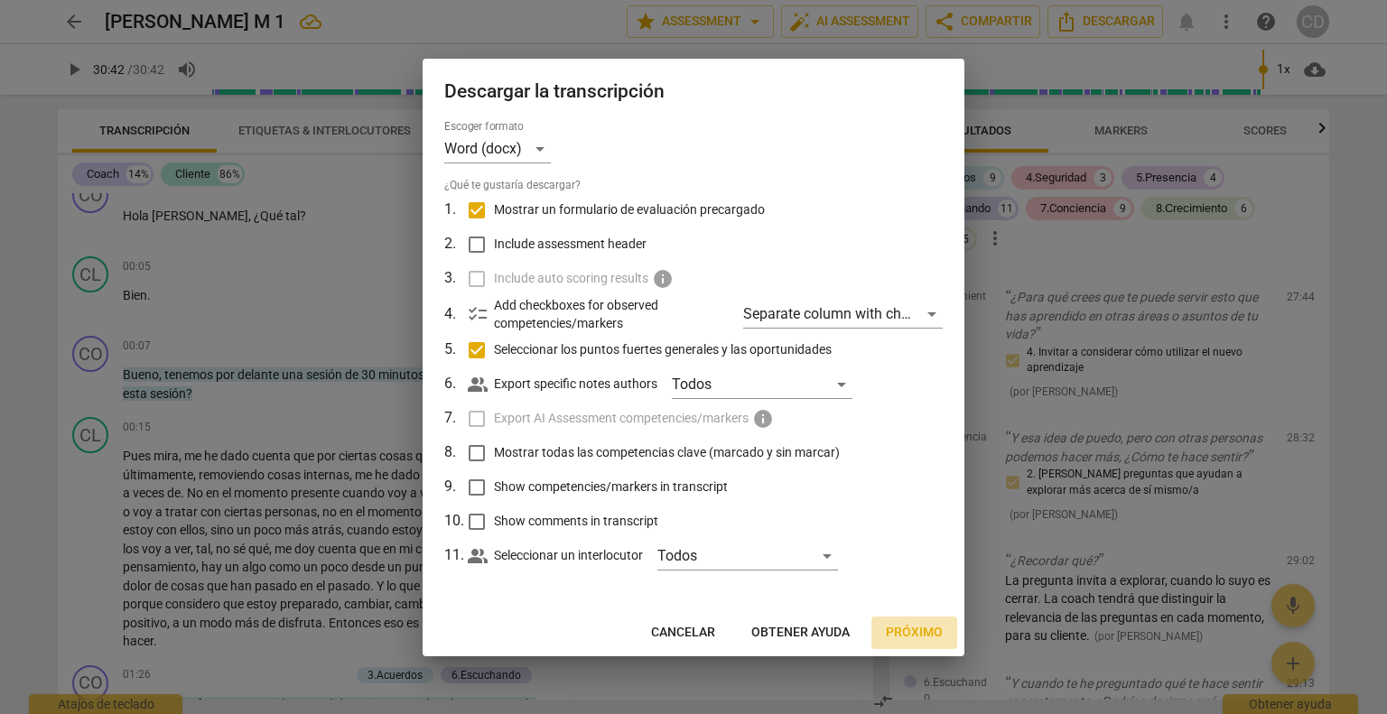
click at [914, 642] on button "Próximo" at bounding box center [914, 633] width 86 height 33
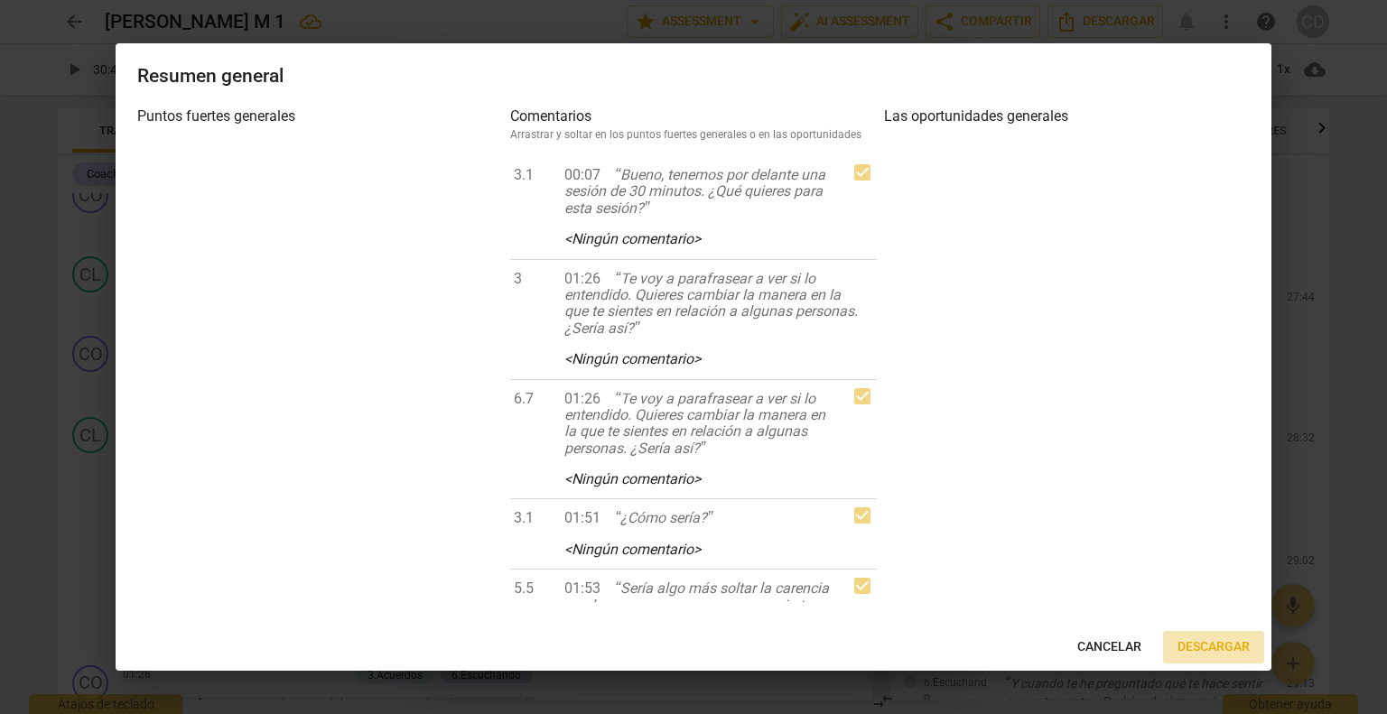
click at [983, 647] on span "Descargar" at bounding box center [1213, 647] width 72 height 18
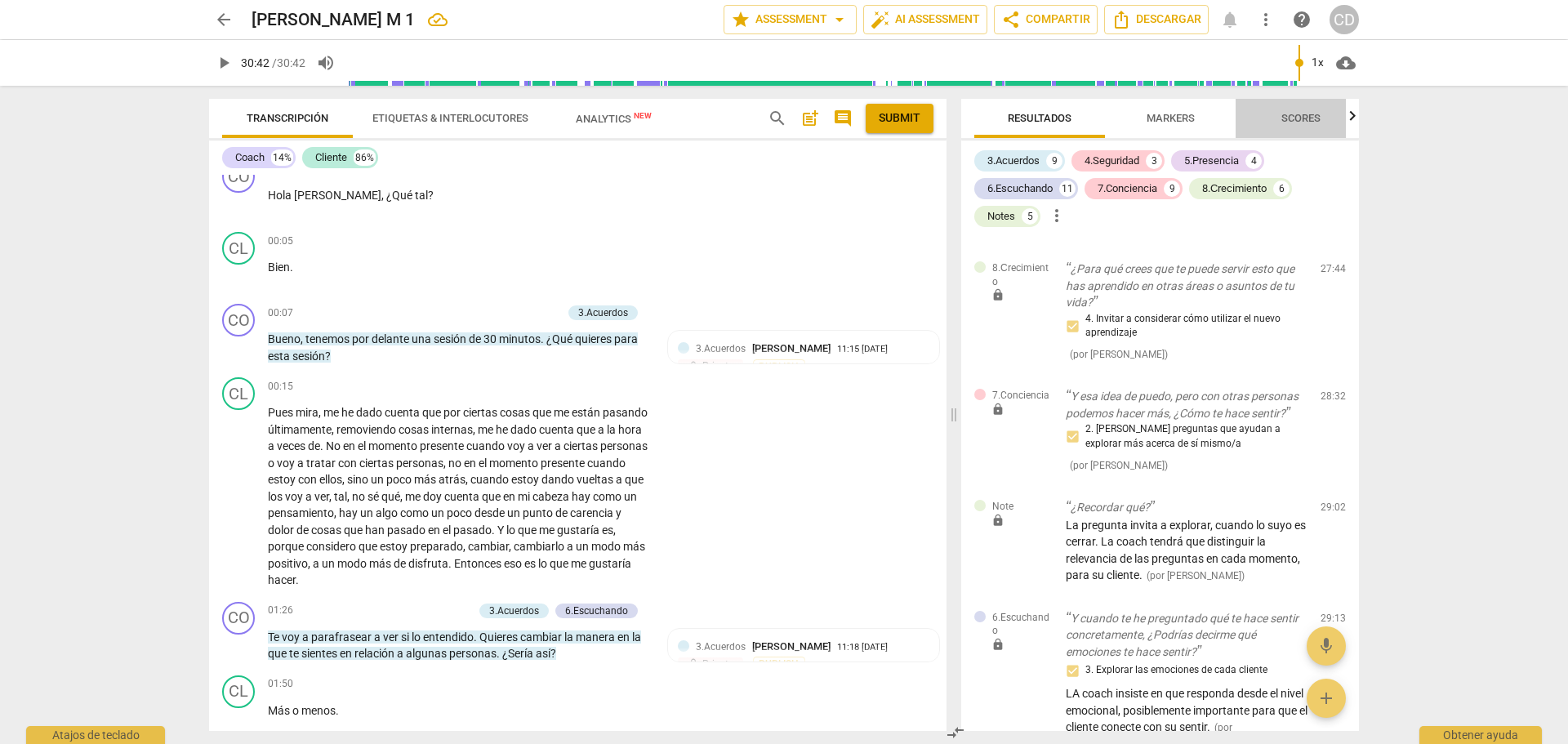
click at [889, 126] on span "Scores" at bounding box center [1301, 119] width 79 height 22
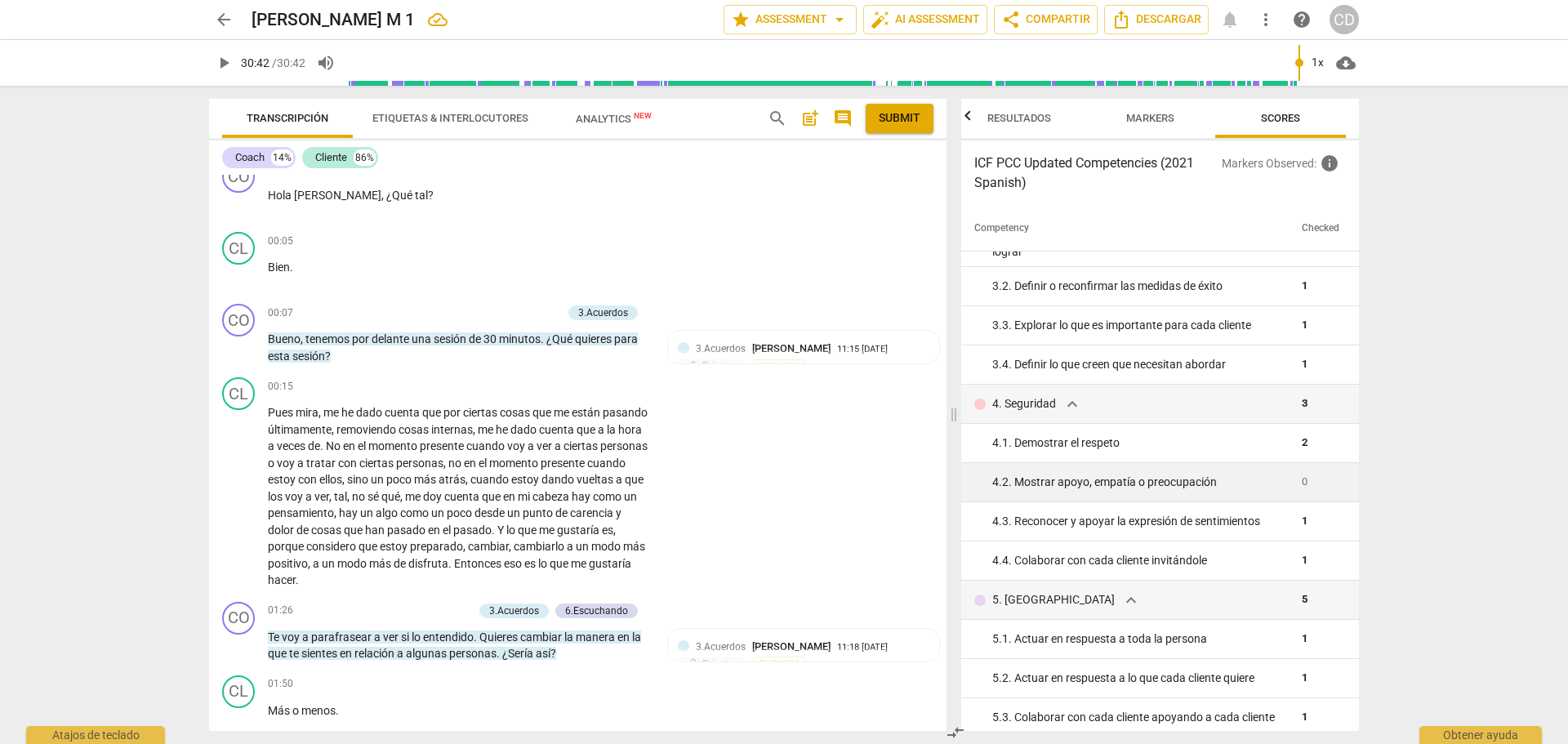
scroll to position [164, 0]
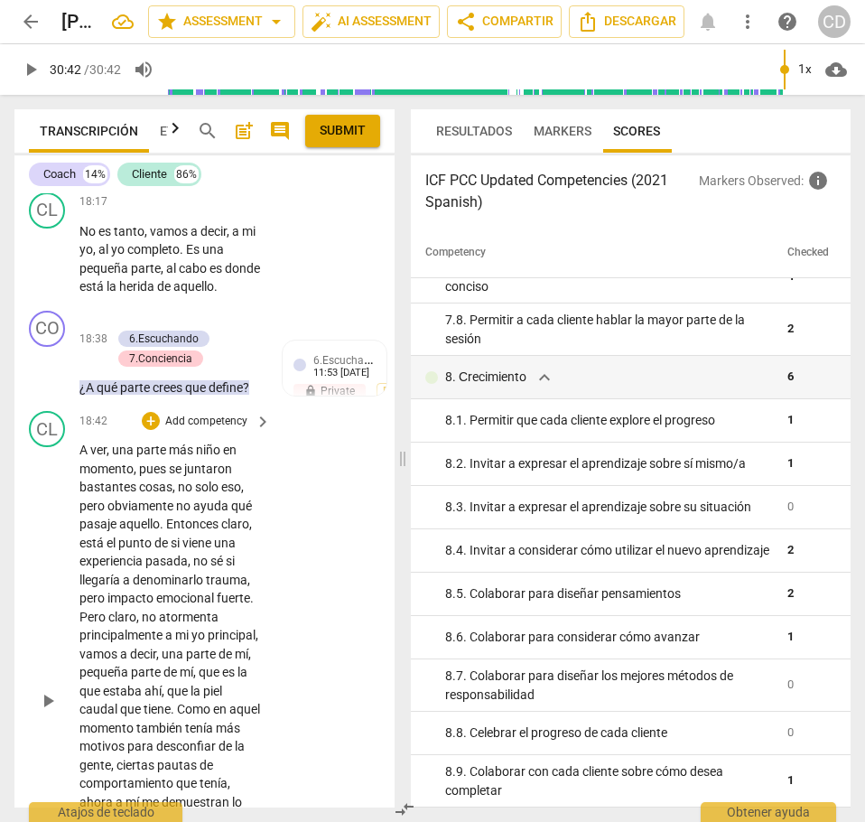
scroll to position [8545, 0]
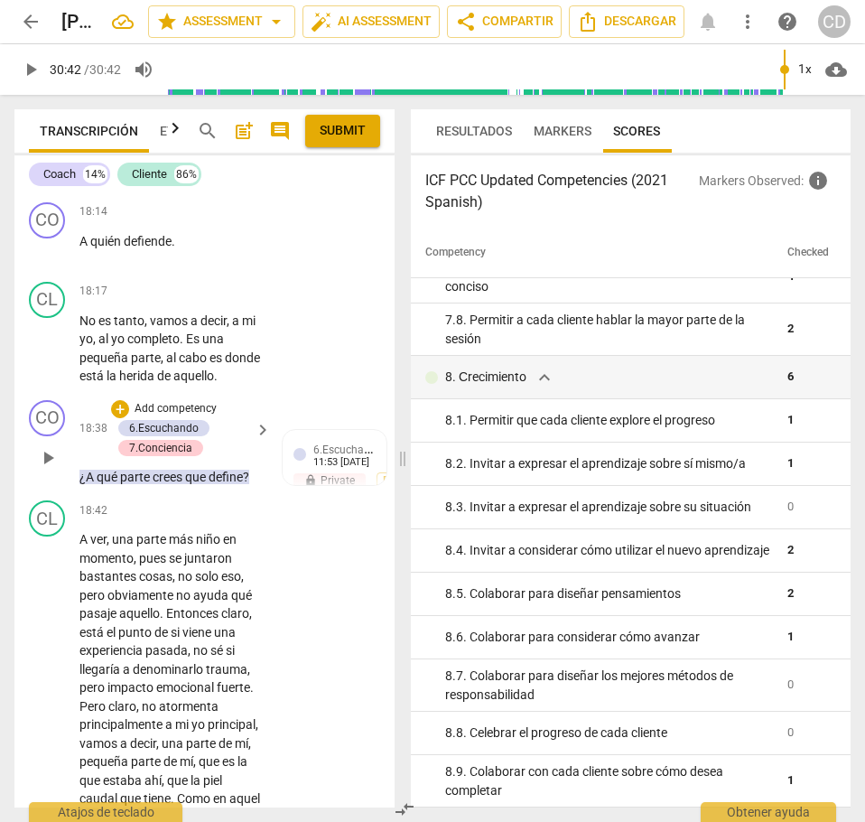
click at [45, 469] on span "play_arrow" at bounding box center [48, 458] width 22 height 22
click at [54, 469] on span "pause" at bounding box center [48, 458] width 22 height 22
type input "1126"
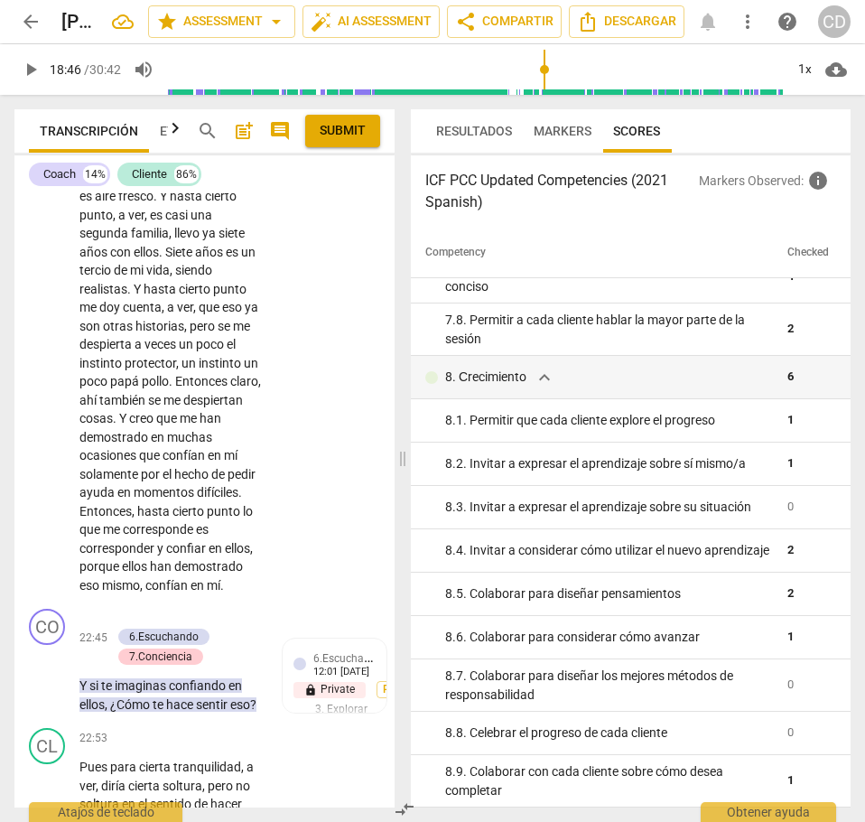
scroll to position [10047, 0]
